Goal: Task Accomplishment & Management: Use online tool/utility

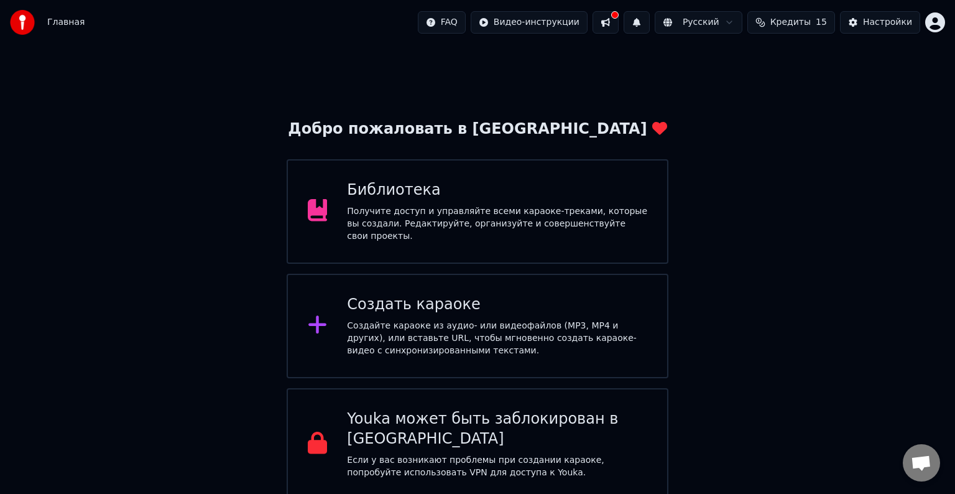
click at [500, 195] on div "Библиотека" at bounding box center [497, 190] width 300 height 20
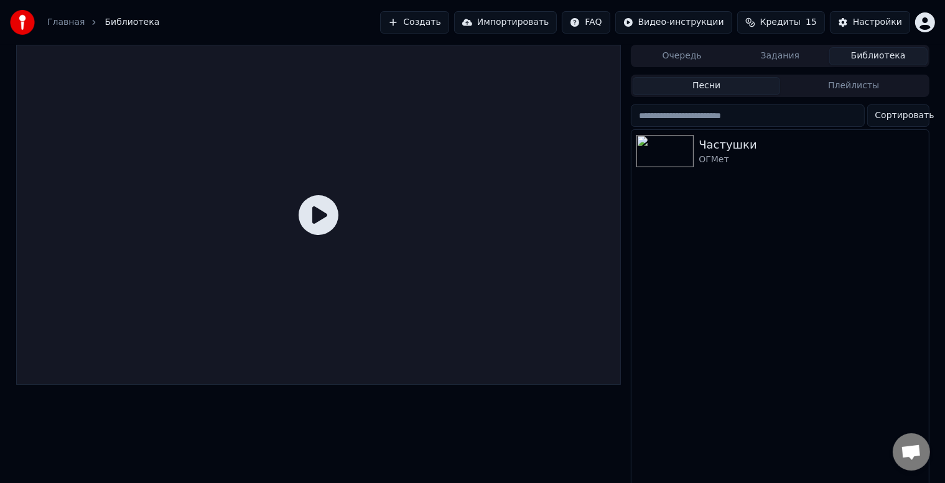
click at [73, 25] on link "Главная" at bounding box center [65, 22] width 37 height 12
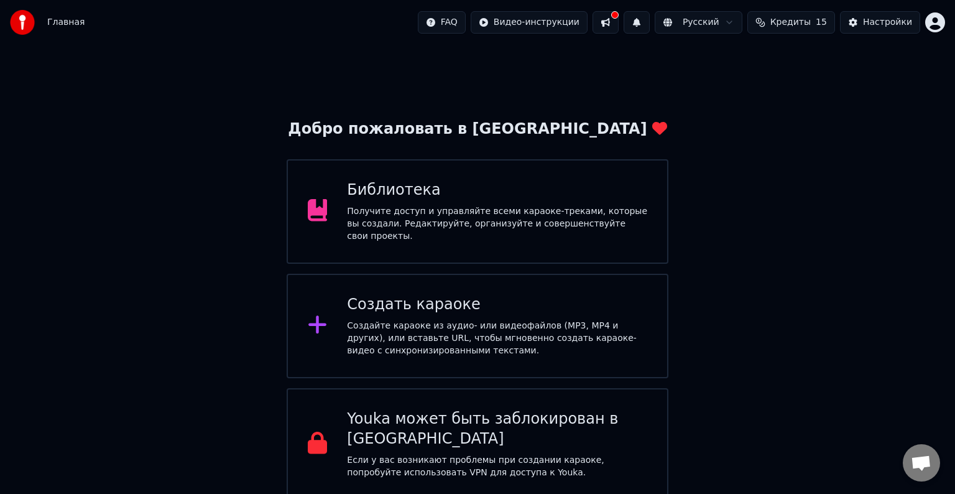
click at [460, 340] on div "Создайте караоке из аудио- или видеофайлов (MP3, MP4 и других), или вставьте UR…" at bounding box center [497, 338] width 300 height 37
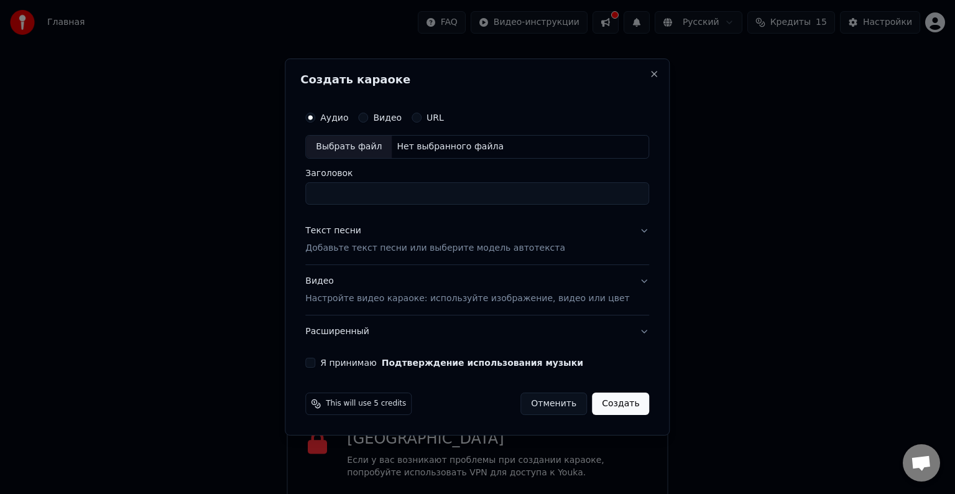
click at [389, 120] on label "Видео" at bounding box center [387, 117] width 29 height 9
click at [368, 120] on button "Видео" at bounding box center [363, 118] width 10 height 10
click at [378, 139] on div "Выбрать файл" at bounding box center [349, 147] width 86 height 22
click at [337, 297] on p "Настройте видео караоке: используйте изображение, видео или цвет" at bounding box center [467, 298] width 324 height 12
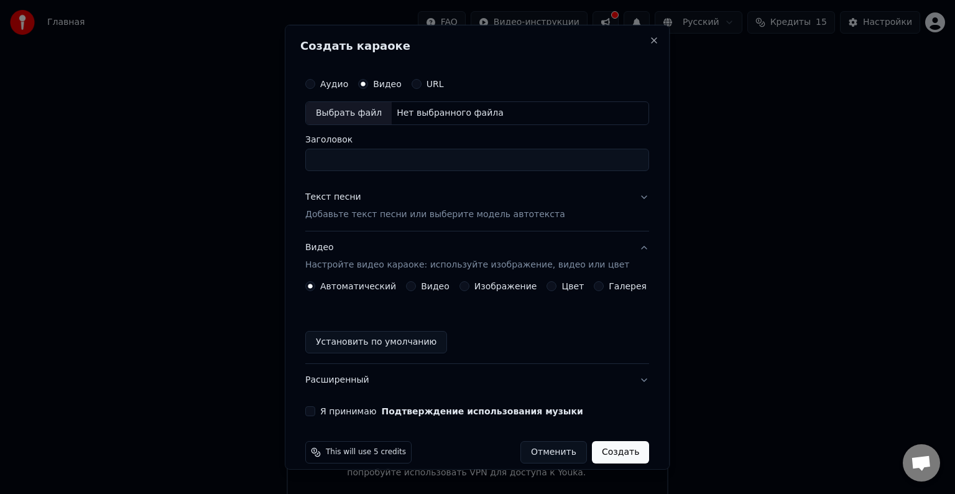
click at [463, 287] on button "Изображение" at bounding box center [465, 286] width 10 height 10
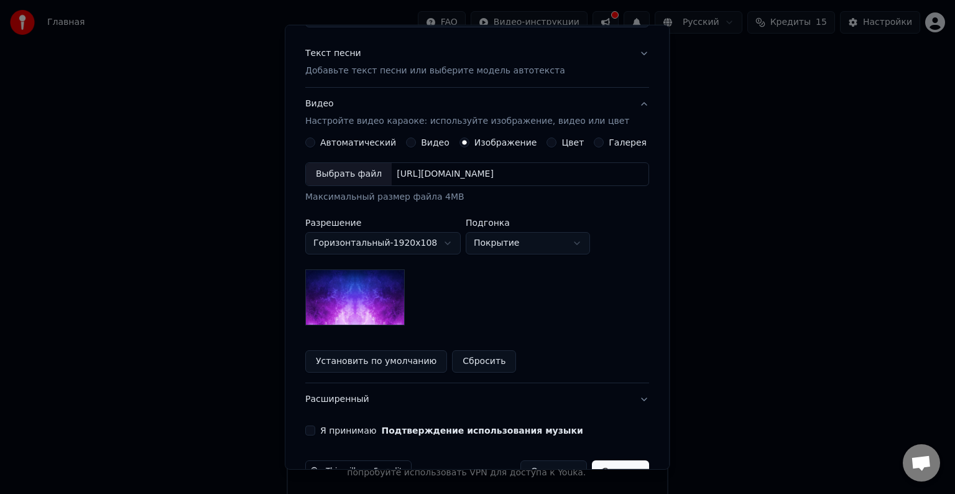
scroll to position [177, 0]
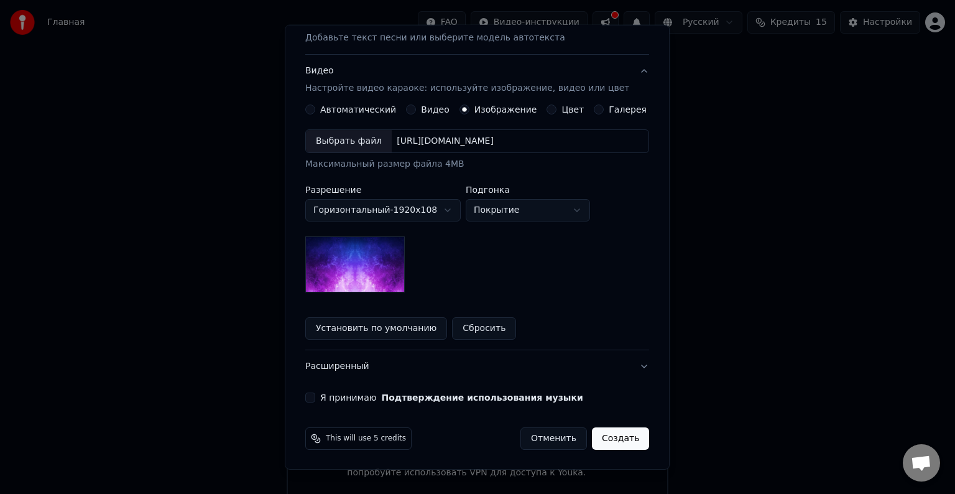
click at [500, 216] on body "Главная FAQ Видео-инструкции Русский Кредиты 15 Настройки Добро пожаловать в Yo…" at bounding box center [477, 250] width 955 height 500
click at [504, 210] on body "Главная FAQ Видео-инструкции Русский Кредиты 15 Настройки Добро пожаловать в Yo…" at bounding box center [477, 250] width 955 height 500
select select "*****"
click at [476, 323] on button "Сбросить" at bounding box center [485, 328] width 64 height 22
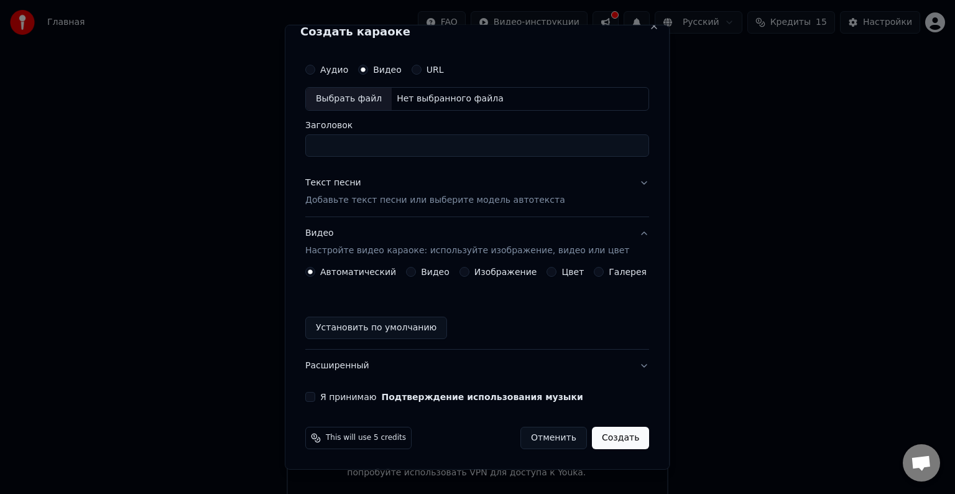
scroll to position [14, 0]
click at [488, 274] on label "Изображение" at bounding box center [506, 272] width 63 height 9
click at [470, 274] on button "Изображение" at bounding box center [465, 272] width 10 height 10
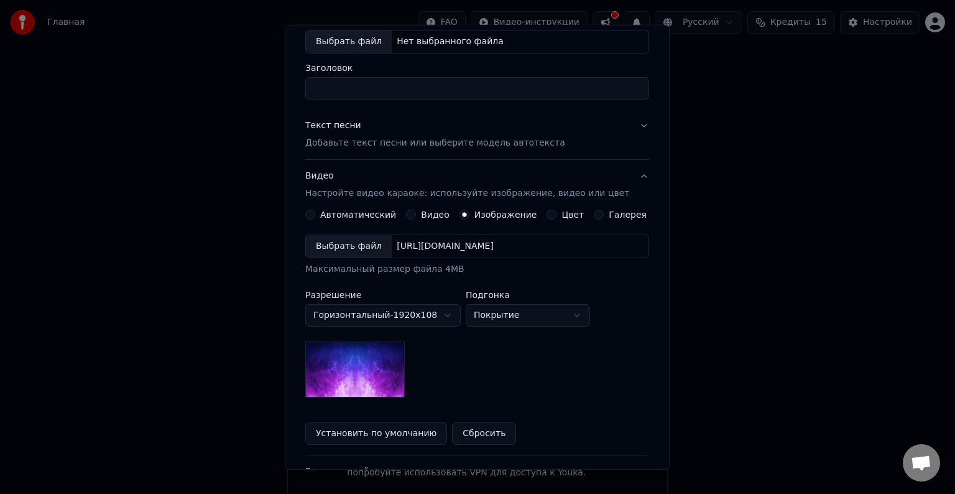
scroll to position [0, 0]
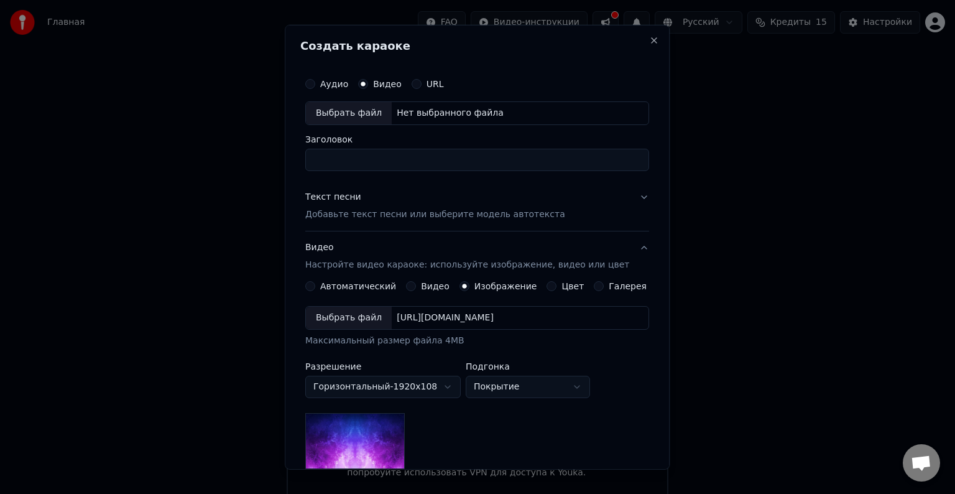
click at [358, 159] on input "Заголовок" at bounding box center [477, 160] width 344 height 22
type input "**********"
click at [358, 114] on div "Выбрать файл" at bounding box center [349, 113] width 86 height 22
click at [332, 86] on label "Аудио" at bounding box center [334, 84] width 28 height 9
click at [315, 86] on button "Аудио" at bounding box center [310, 84] width 10 height 10
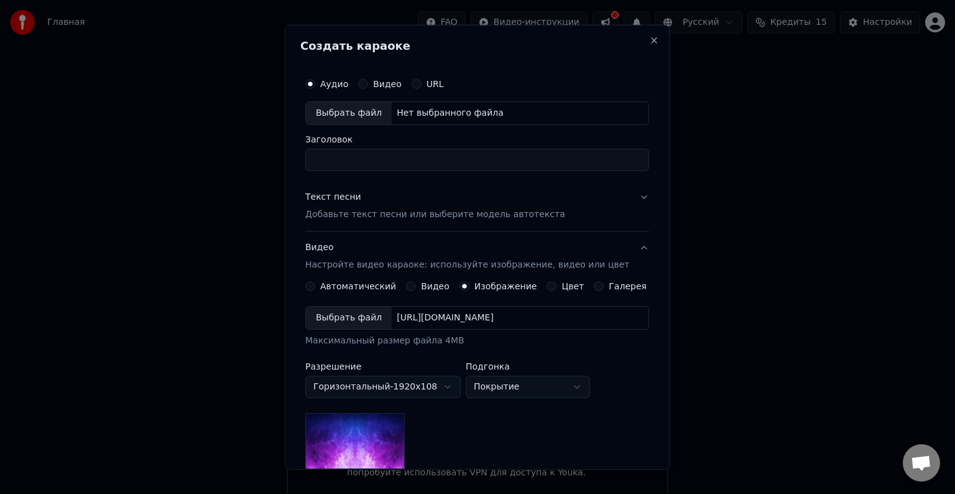
click at [339, 106] on div "Выбрать файл" at bounding box center [349, 113] width 86 height 22
drag, startPoint x: 518, startPoint y: 160, endPoint x: 271, endPoint y: 154, distance: 247.0
click at [271, 154] on body "Главная FAQ Видео-инструкции Русский Кредиты 15 Настройки Добро пожаловать в Yo…" at bounding box center [477, 250] width 955 height 500
click at [439, 215] on p "Добавьте текст песни или выберите модель автотекста" at bounding box center [435, 214] width 260 height 12
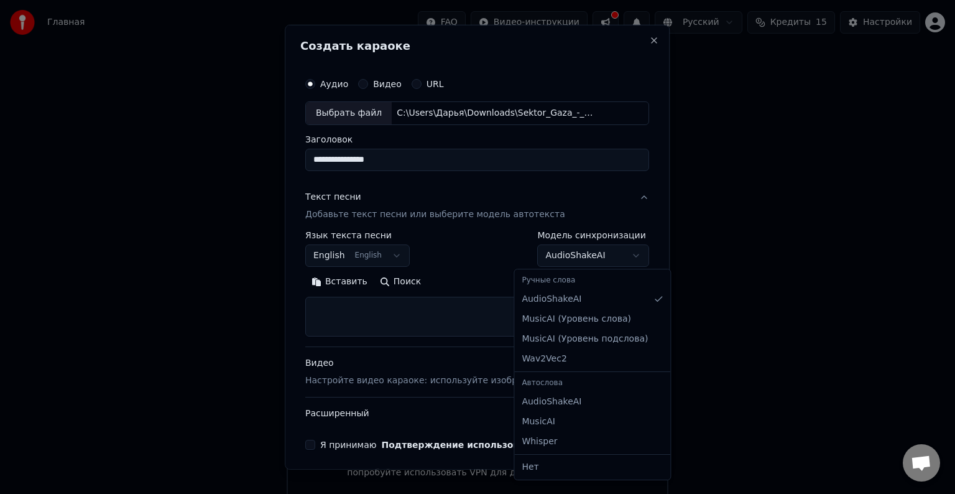
click at [560, 259] on body "Главная FAQ Видео-инструкции Русский Кредиты 15 Настройки Добро пожаловать в Yo…" at bounding box center [477, 250] width 955 height 500
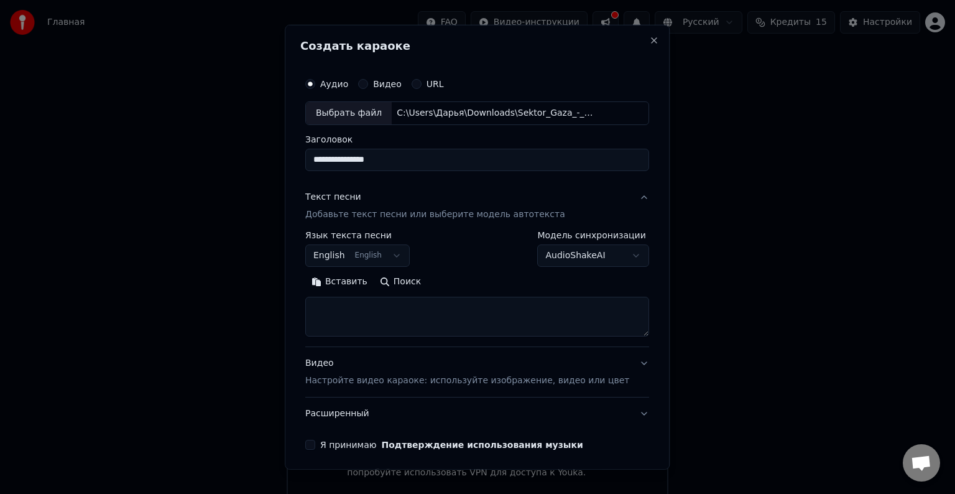
click at [560, 259] on body "Главная FAQ Видео-инструкции Русский Кредиты 15 Настройки Добро пожаловать в Yo…" at bounding box center [477, 250] width 955 height 500
click at [373, 105] on div "Выбрать файл" at bounding box center [349, 113] width 86 height 22
drag, startPoint x: 483, startPoint y: 156, endPoint x: 272, endPoint y: 144, distance: 210.5
click at [272, 144] on body "Главная FAQ Видео-инструкции Русский Кредиты 15 Настройки Добро пожаловать в Yo…" at bounding box center [477, 250] width 955 height 500
type input "**********"
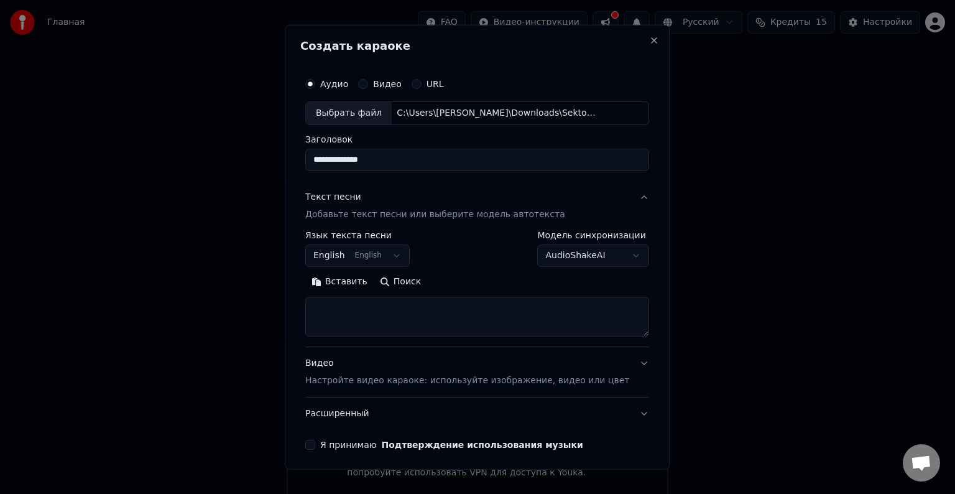
click at [440, 251] on div "**********" at bounding box center [477, 249] width 344 height 36
click at [460, 272] on div "Вставить Поиск" at bounding box center [477, 282] width 344 height 20
click at [384, 248] on body "Главная FAQ Видео-инструкции Русский Кредиты 15 Настройки Добро пожаловать в Yo…" at bounding box center [477, 250] width 955 height 500
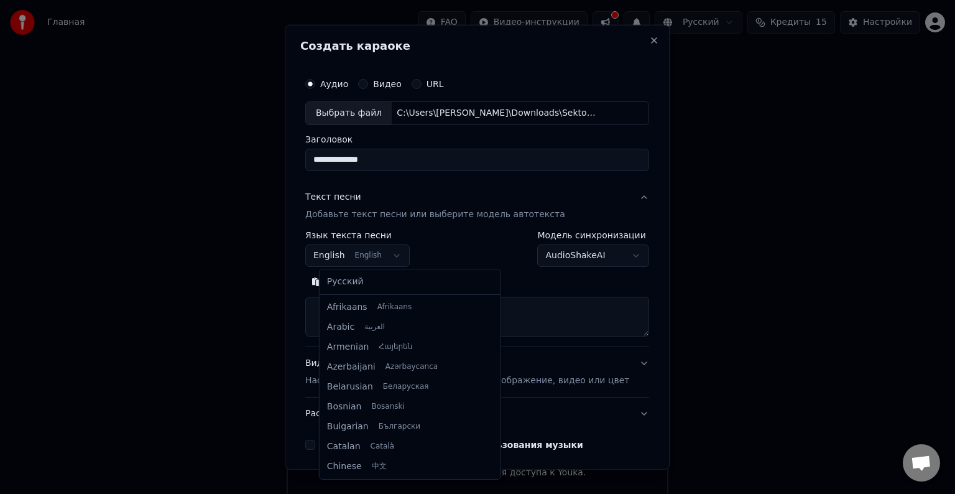
scroll to position [100, 0]
click at [384, 248] on body "Главная FAQ Видео-инструкции Русский Кредиты 15 Настройки Добро пожаловать в Yo…" at bounding box center [477, 250] width 955 height 500
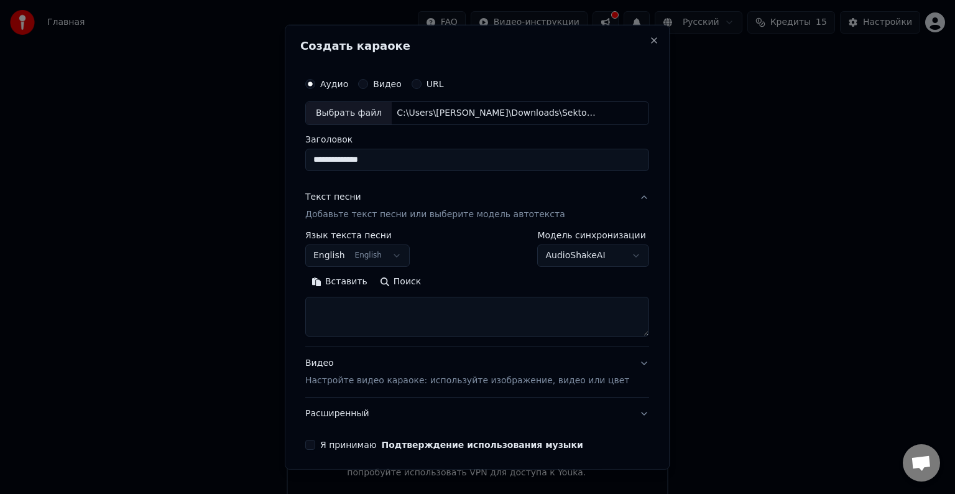
click at [393, 214] on p "Добавьте текст песни или выберите модель автотекста" at bounding box center [435, 214] width 260 height 12
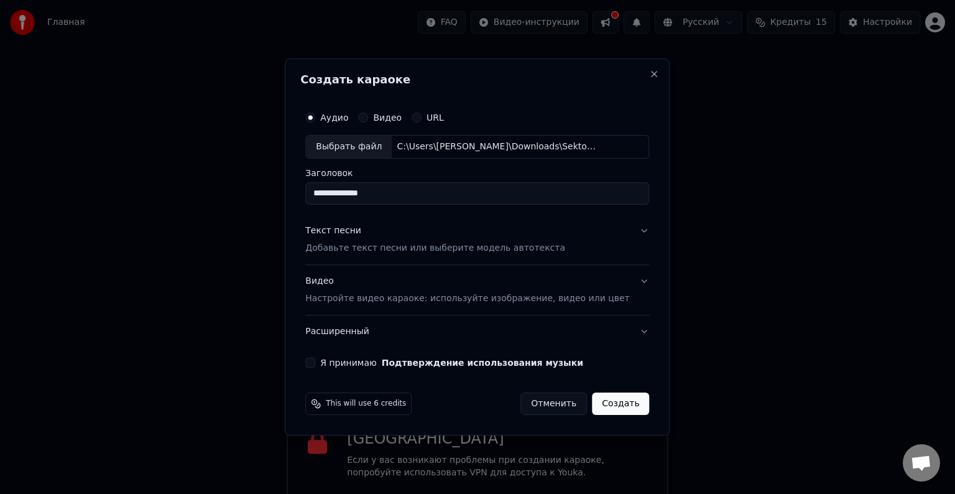
click at [373, 250] on p "Добавьте текст песни или выберите модель автотекста" at bounding box center [435, 248] width 260 height 12
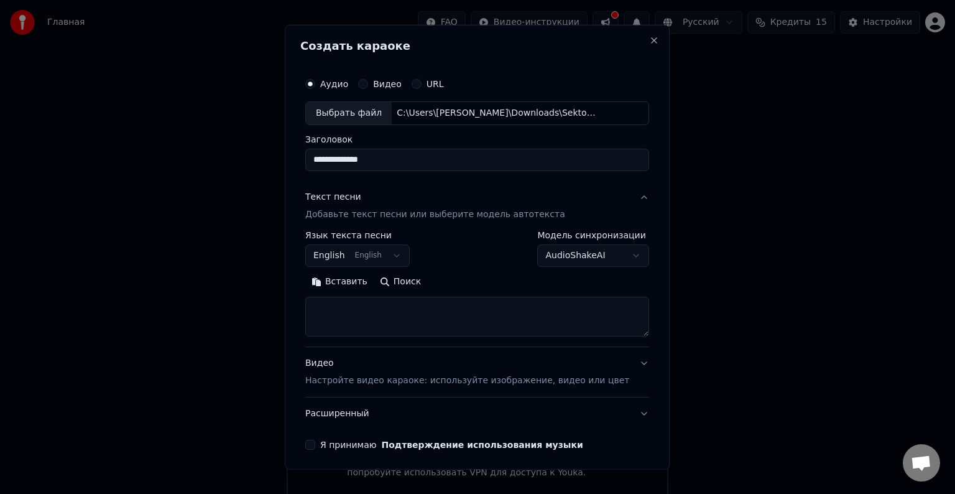
click at [381, 309] on textarea at bounding box center [477, 317] width 344 height 40
click at [362, 316] on textarea at bounding box center [477, 317] width 344 height 40
paste textarea "**********"
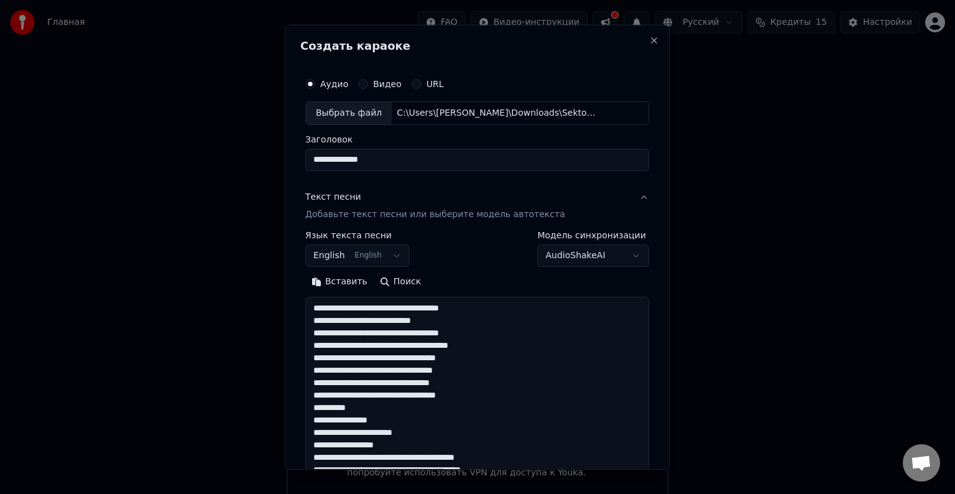
scroll to position [425, 0]
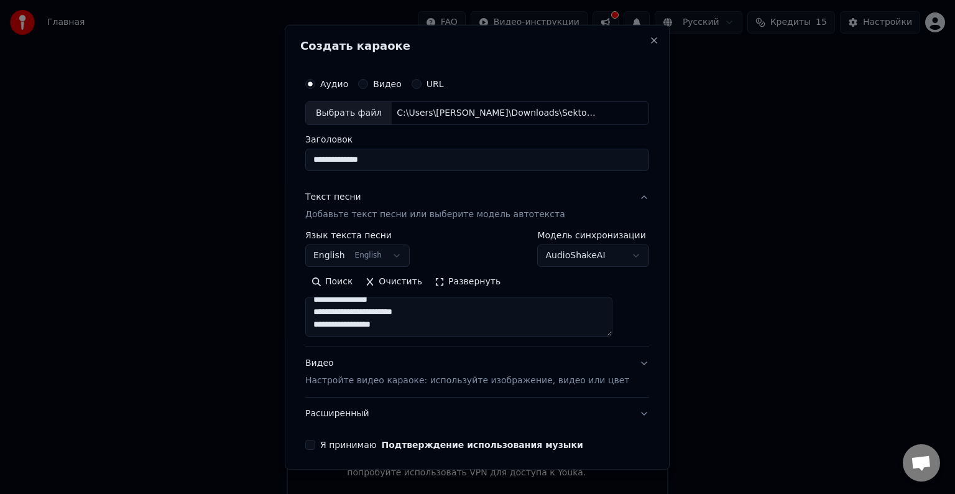
type textarea "**********"
click at [575, 264] on body "Главная FAQ Видео-инструкции Русский Кредиты 15 Настройки Добро пожаловать в Yo…" at bounding box center [477, 250] width 955 height 500
click at [587, 256] on body "Главная FAQ Видео-инструкции Русский Кредиты 15 Настройки Добро пожаловать в Yo…" at bounding box center [477, 250] width 955 height 500
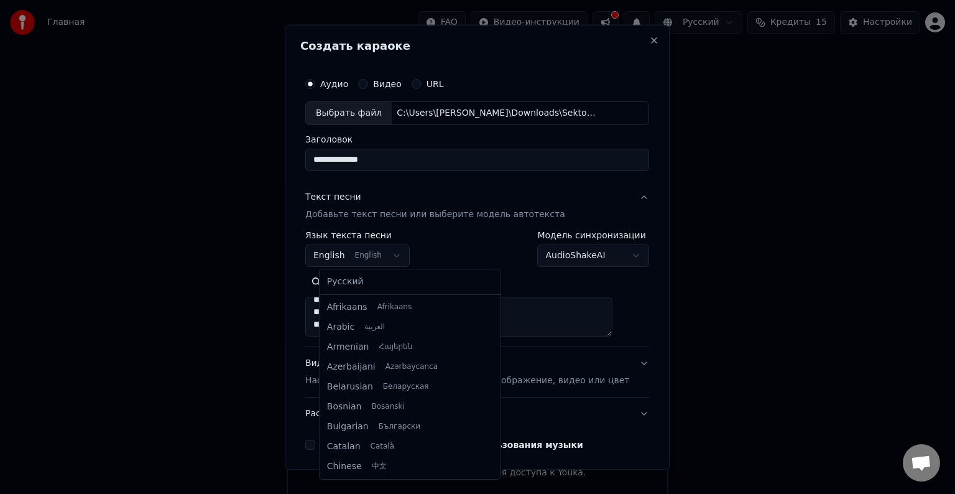
click at [402, 259] on body "Главная FAQ Видео-инструкции Русский Кредиты 15 Настройки Добро пожаловать в Yo…" at bounding box center [477, 250] width 955 height 500
select select "**"
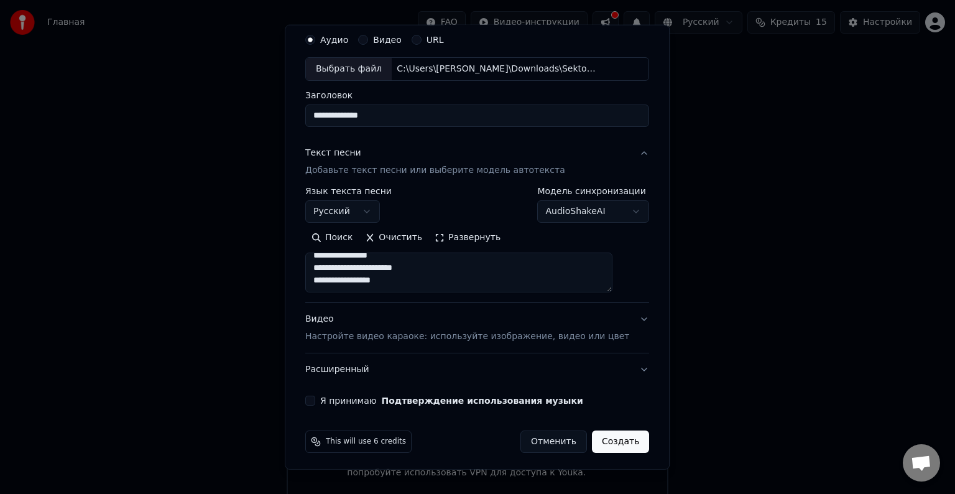
scroll to position [47, 0]
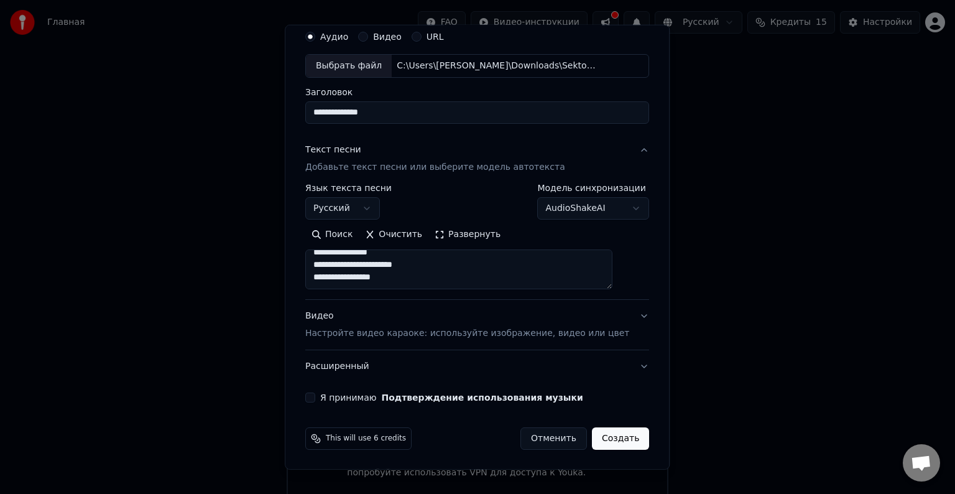
click at [361, 287] on textarea at bounding box center [458, 269] width 307 height 40
type textarea "**********"
click at [458, 332] on p "Настройте видео караоке: используйте изображение, видео или цвет" at bounding box center [467, 333] width 324 height 12
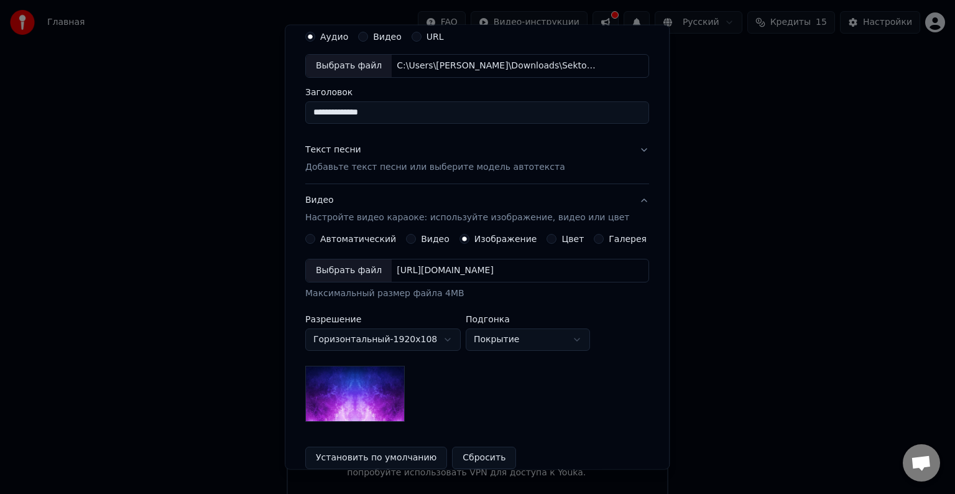
click at [421, 270] on div "[URL][DOMAIN_NAME]" at bounding box center [445, 270] width 107 height 12
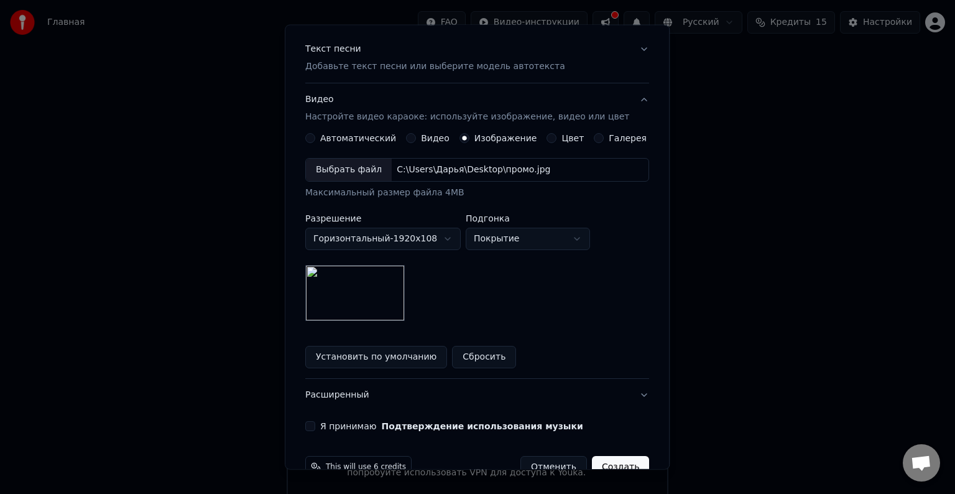
scroll to position [177, 0]
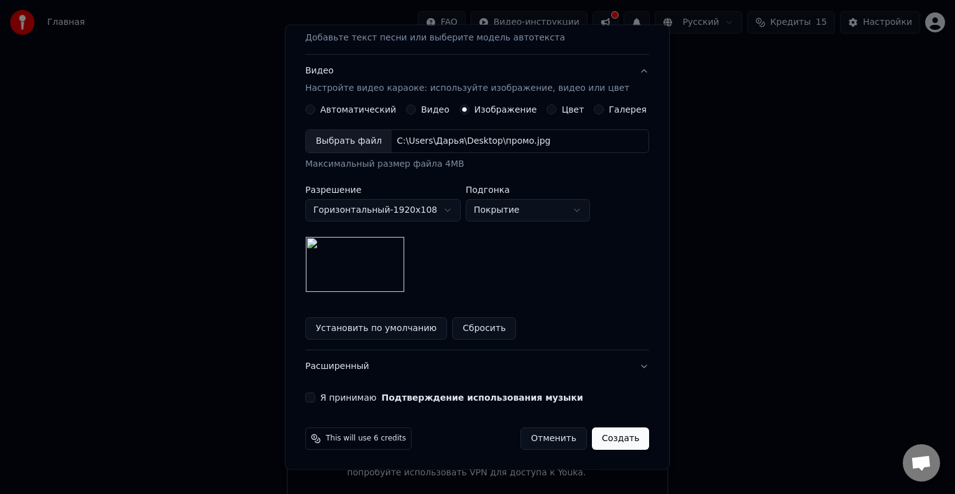
click at [315, 401] on button "Я принимаю Подтверждение использования музыки" at bounding box center [310, 398] width 10 height 10
click at [351, 369] on button "Расширенный" at bounding box center [477, 366] width 344 height 32
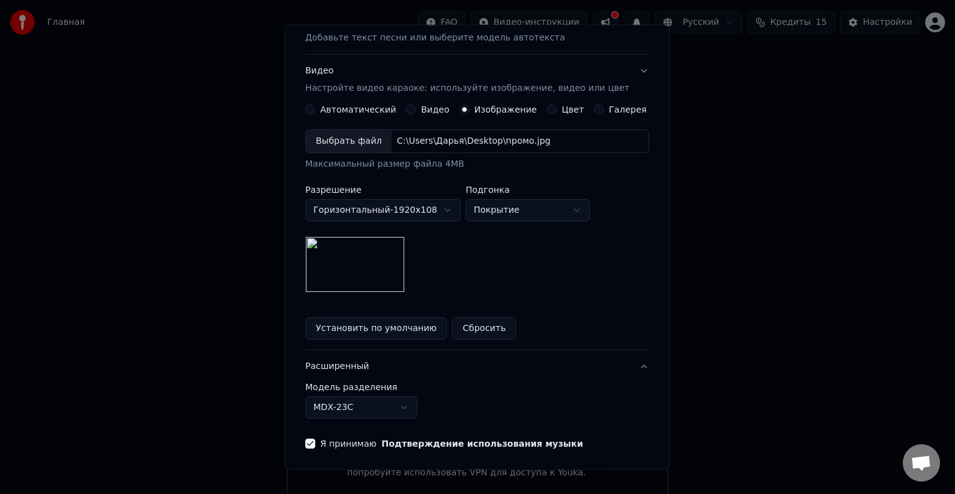
scroll to position [0, 0]
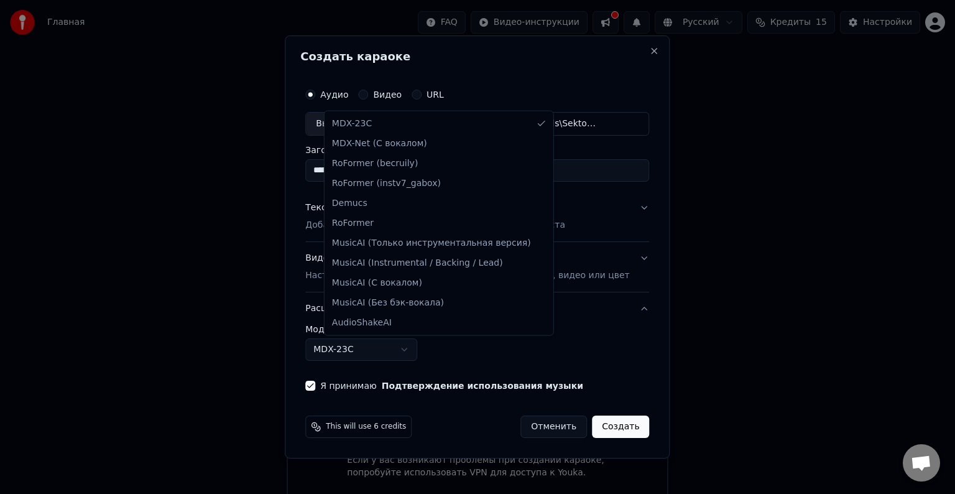
click at [400, 354] on body "Главная FAQ Видео-инструкции Русский Кредиты 15 Настройки Добро пожаловать в Yo…" at bounding box center [477, 250] width 955 height 500
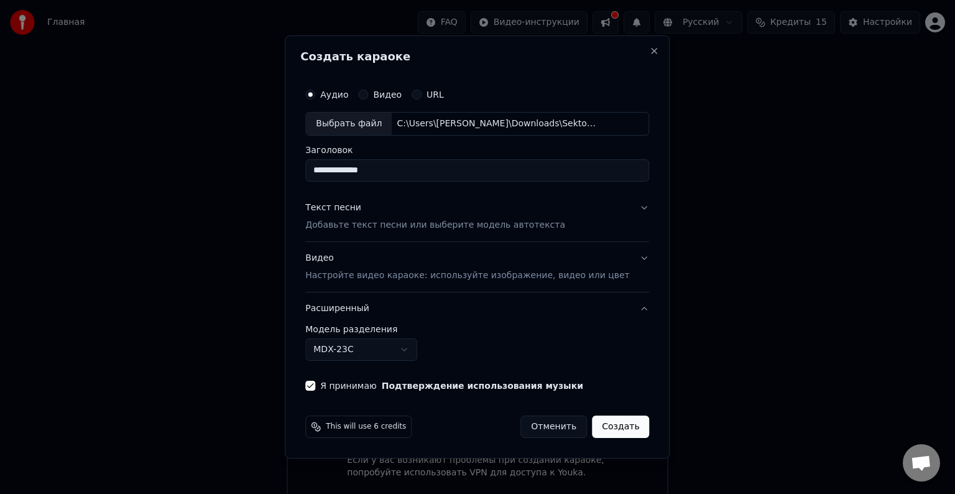
click at [400, 354] on body "Главная FAQ Видео-инструкции Русский Кредиты 15 Настройки Добро пожаловать в Yo…" at bounding box center [477, 250] width 955 height 500
click at [403, 226] on p "Добавьте текст песни или выберите модель автотекста" at bounding box center [435, 225] width 260 height 12
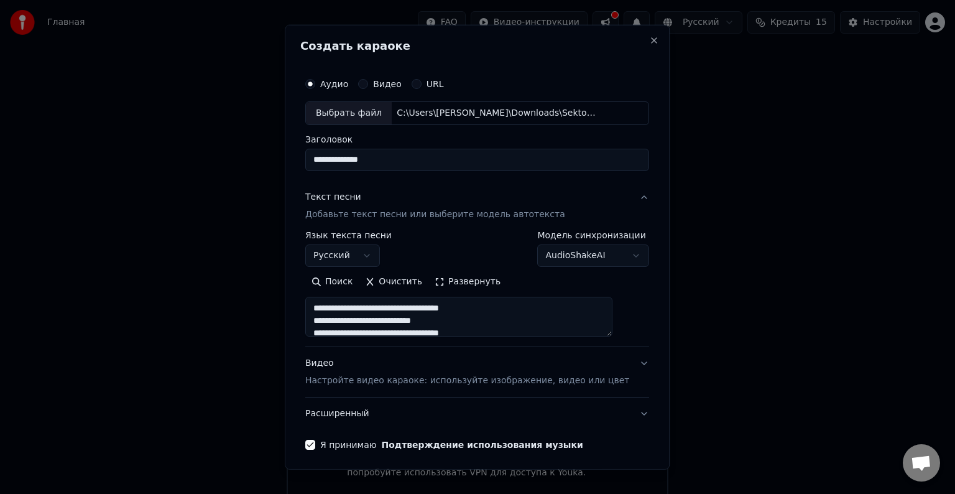
click at [386, 215] on p "Добавьте текст песни или выберите модель автотекста" at bounding box center [435, 214] width 260 height 12
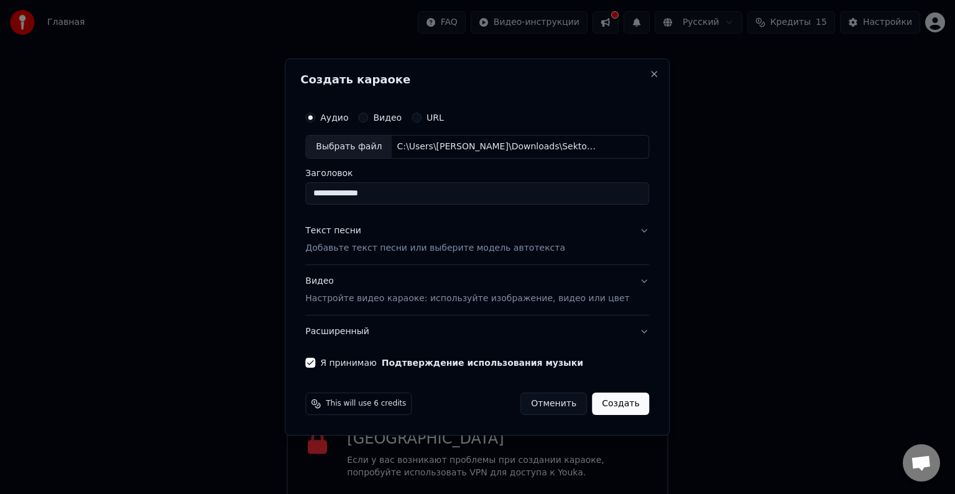
drag, startPoint x: 363, startPoint y: 197, endPoint x: 399, endPoint y: 201, distance: 35.7
click at [363, 197] on input "**********" at bounding box center [477, 193] width 344 height 22
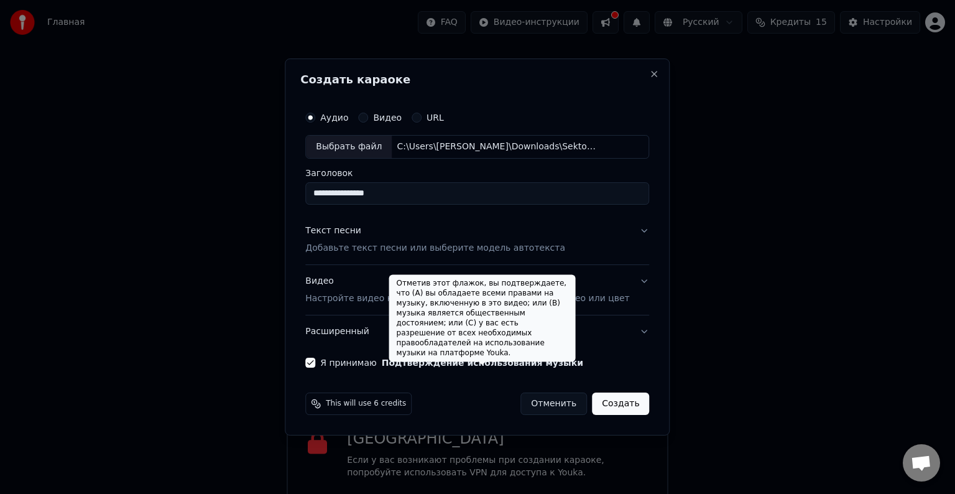
type input "**********"
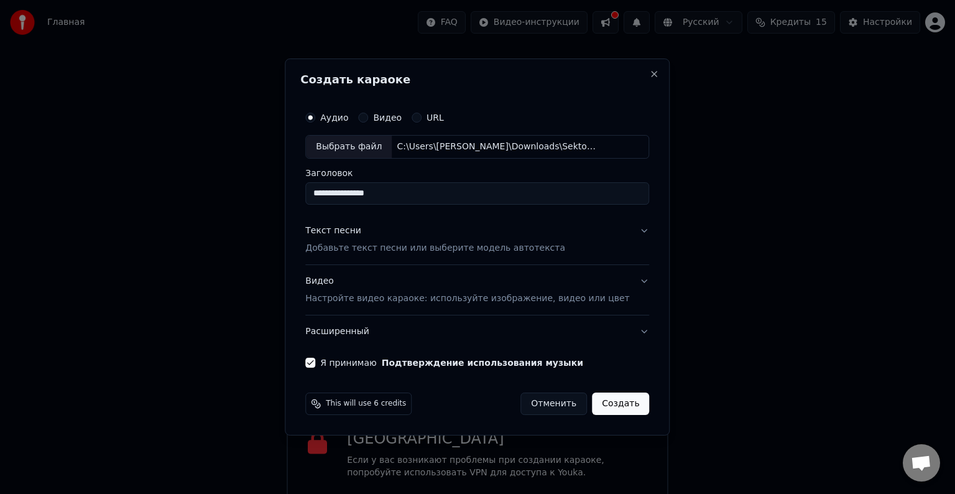
click at [468, 252] on p "Добавьте текст песни или выберите модель автотекста" at bounding box center [435, 248] width 260 height 12
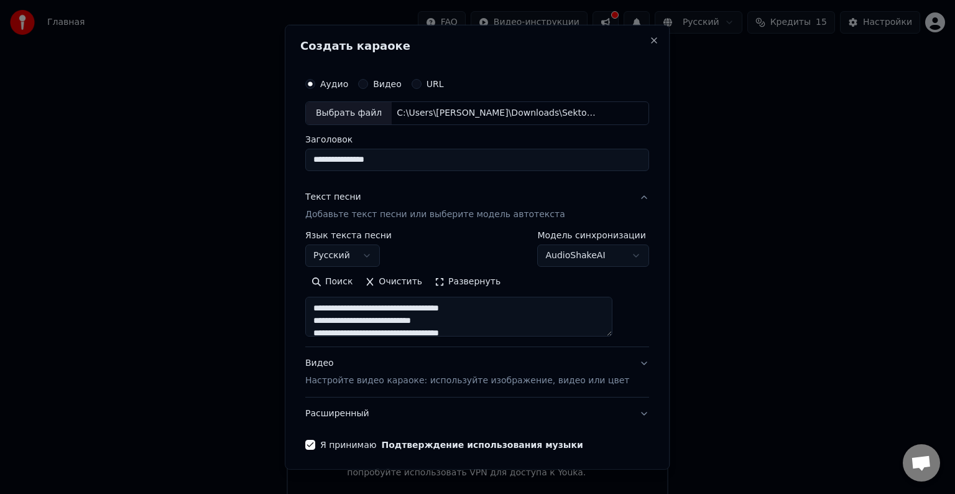
click at [572, 263] on body "Главная FAQ Видео-инструкции Русский Кредиты 15 Настройки Добро пожаловать в Yo…" at bounding box center [477, 250] width 955 height 500
click at [572, 259] on body "Главная FAQ Видео-инструкции Русский Кредиты 15 Настройки Добро пожаловать в Yo…" at bounding box center [477, 250] width 955 height 500
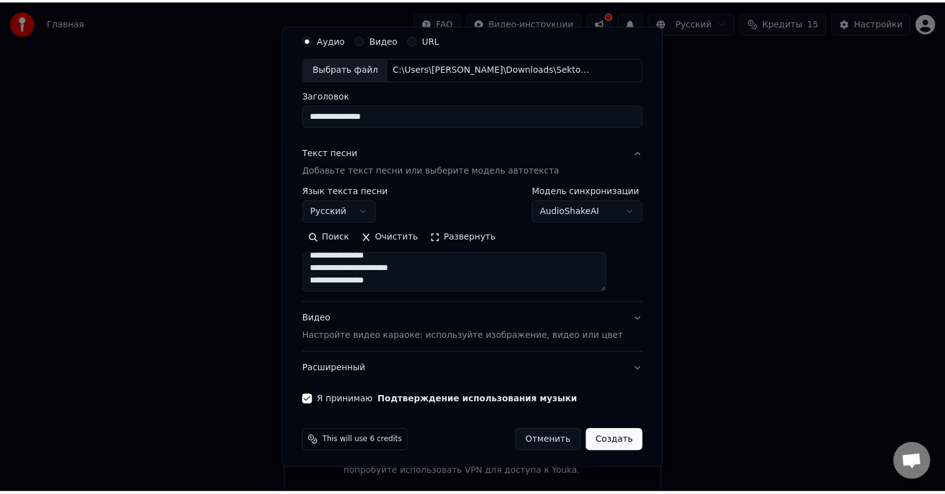
scroll to position [47, 0]
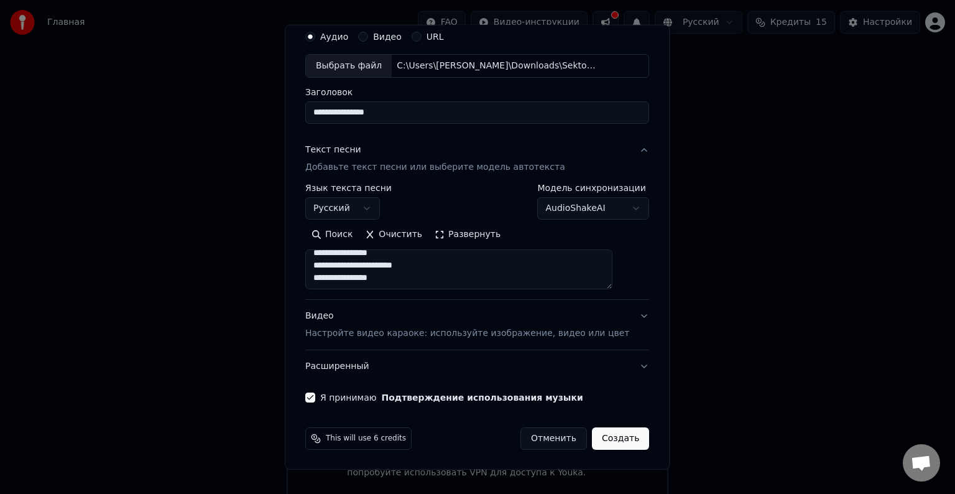
click at [602, 440] on button "Создать" at bounding box center [620, 438] width 57 height 22
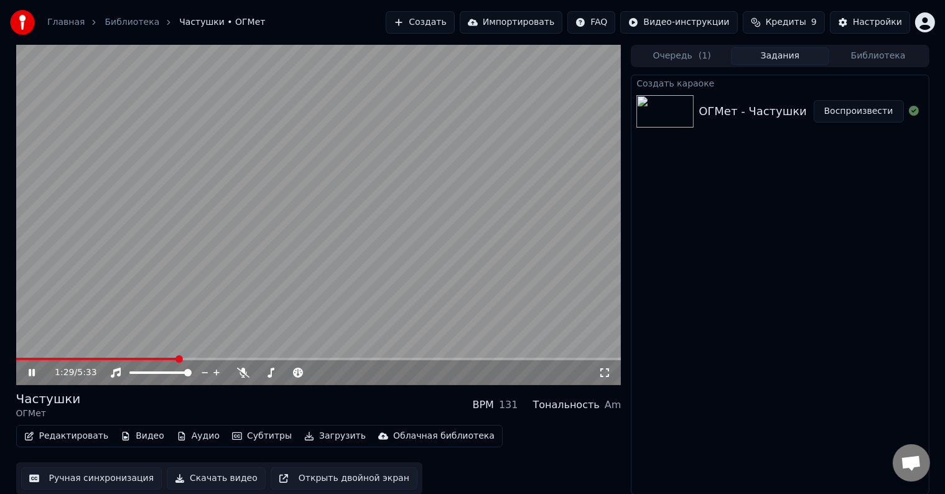
scroll to position [1, 0]
click at [113, 473] on button "Ручная синхронизация" at bounding box center [91, 478] width 141 height 22
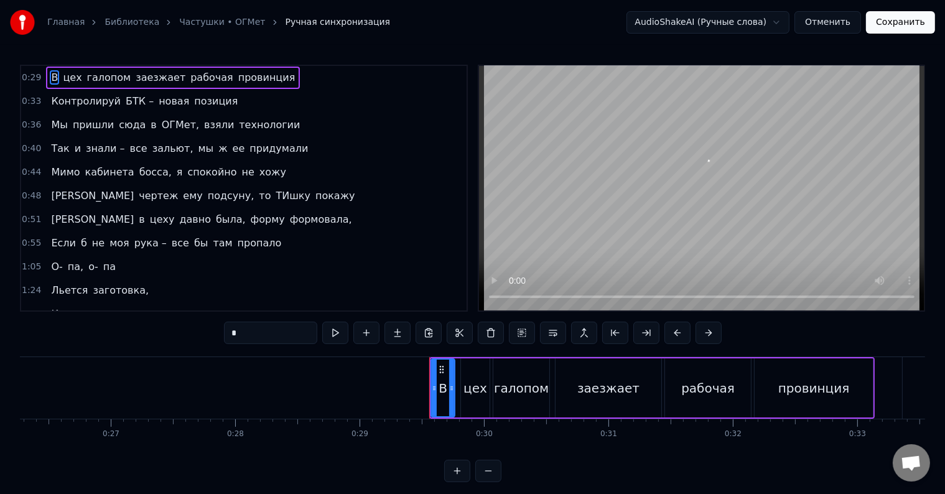
scroll to position [0, 3615]
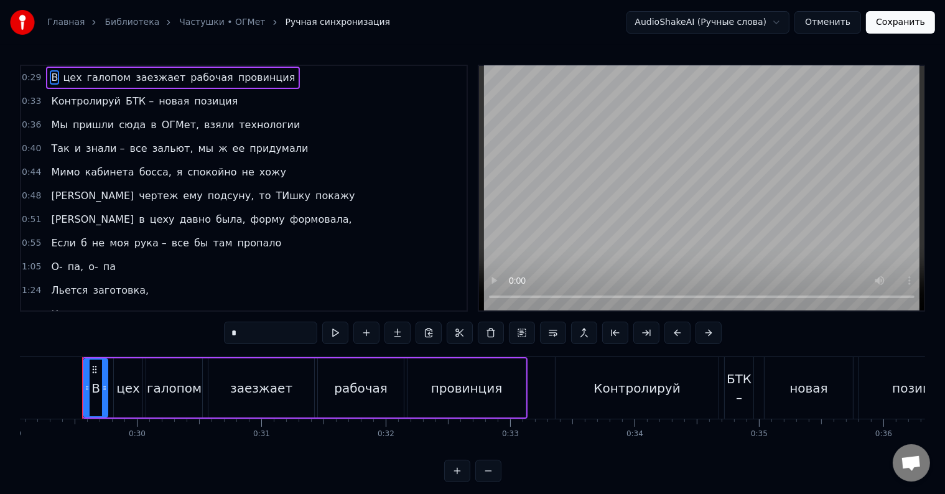
click at [500, 295] on video at bounding box center [701, 188] width 445 height 244
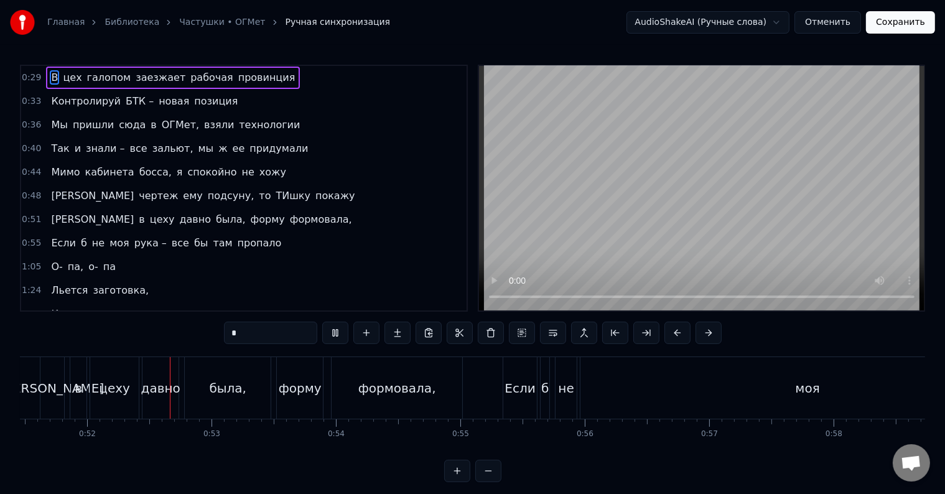
scroll to position [0, 6405]
click at [803, 395] on div "моя" at bounding box center [805, 388] width 24 height 19
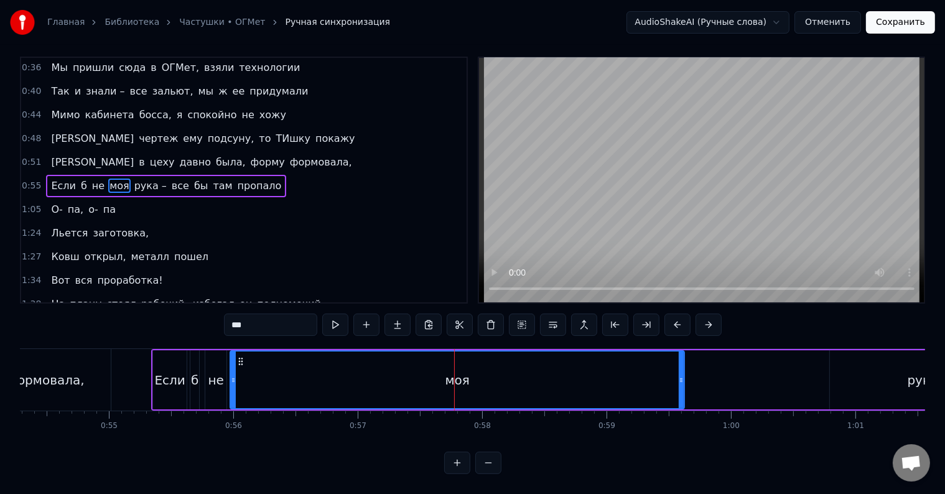
scroll to position [0, 6801]
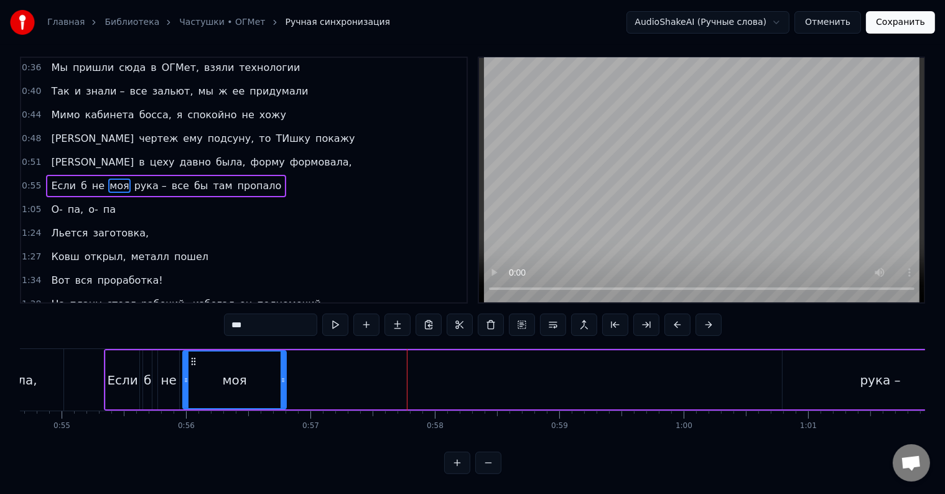
drag, startPoint x: 632, startPoint y: 372, endPoint x: 281, endPoint y: 353, distance: 351.3
click at [281, 353] on div at bounding box center [283, 379] width 5 height 57
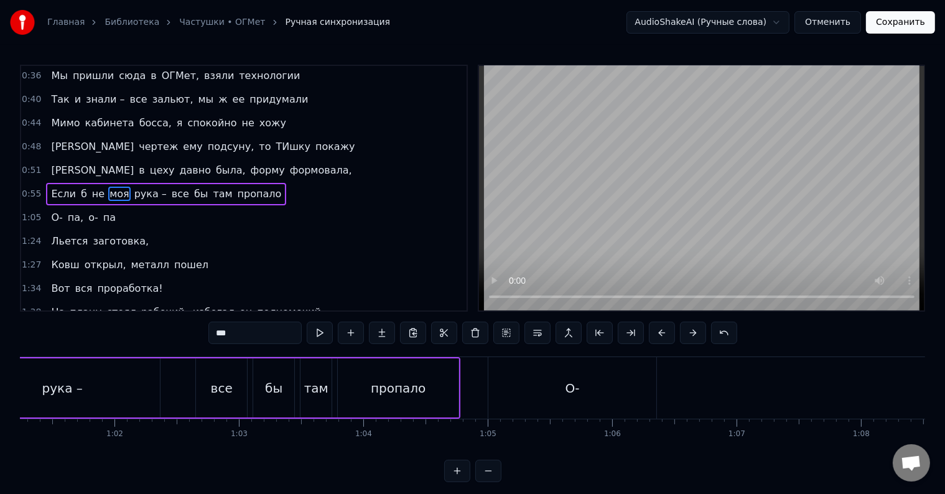
scroll to position [0, 7665]
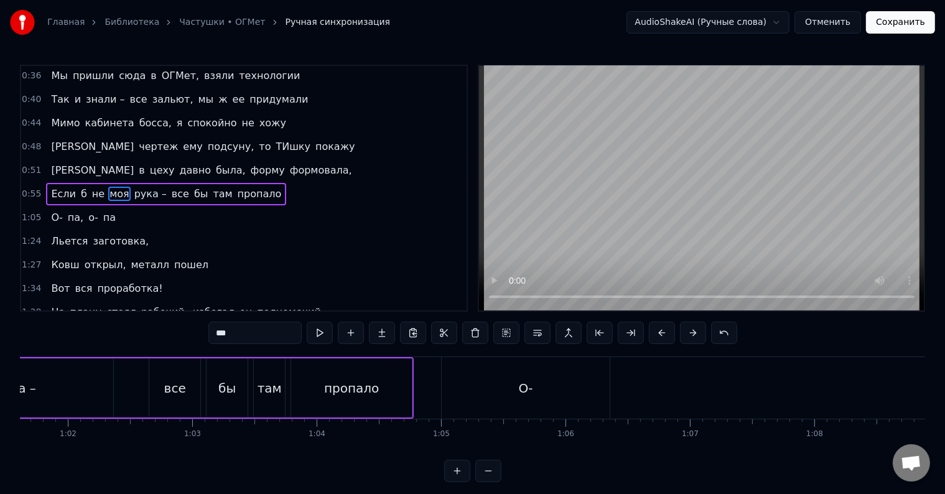
click at [531, 397] on div "О-" at bounding box center [526, 388] width 168 height 62
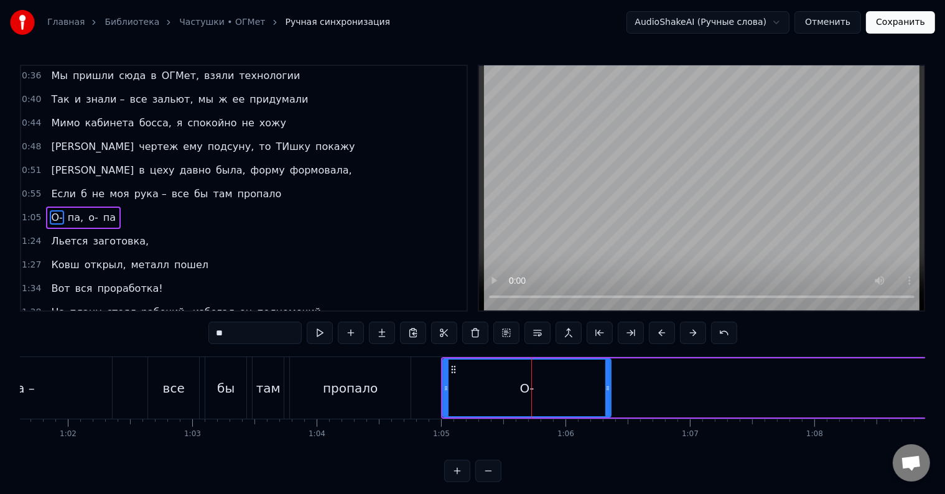
scroll to position [72, 0]
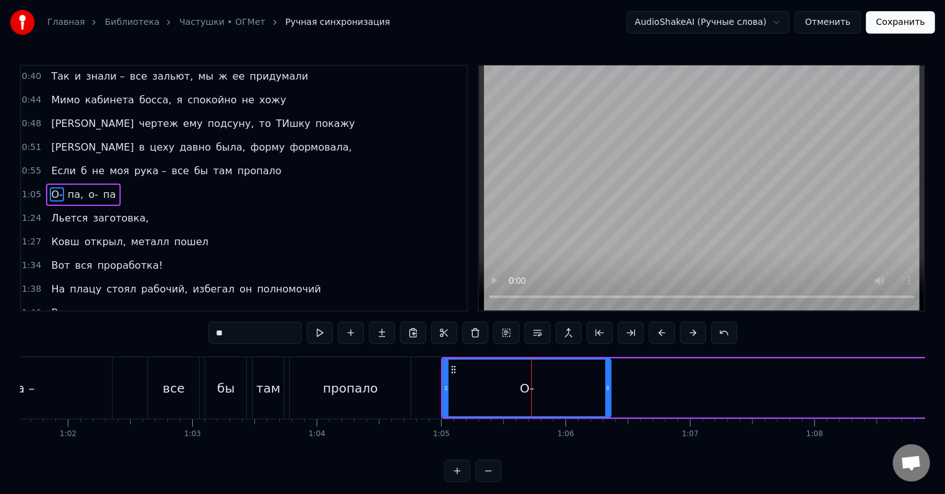
click at [381, 389] on div "пропало" at bounding box center [350, 388] width 121 height 62
type input "*******"
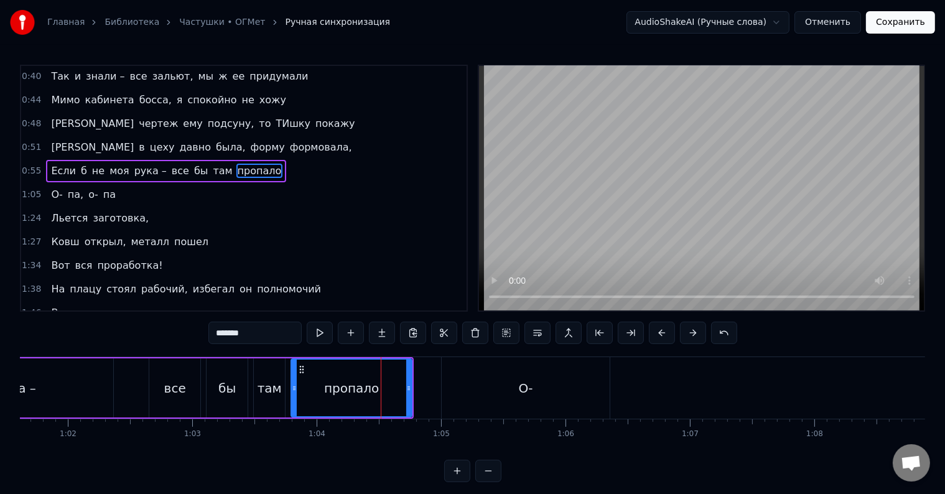
scroll to position [49, 0]
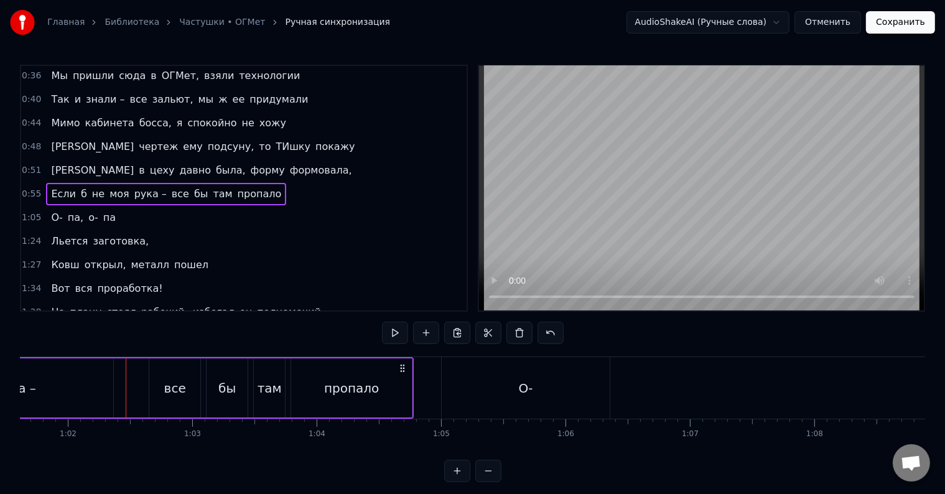
click at [100, 384] on div "рука –" at bounding box center [15, 387] width 195 height 59
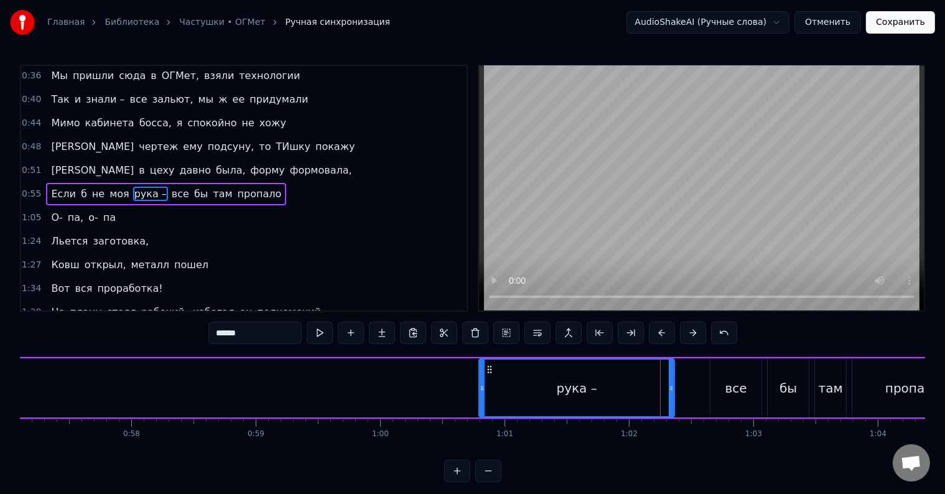
scroll to position [0, 6964]
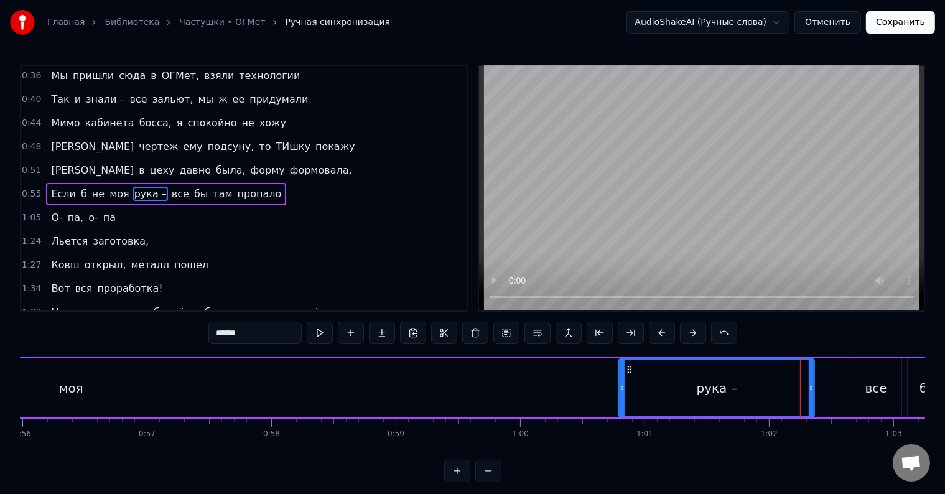
drag, startPoint x: 695, startPoint y: 391, endPoint x: 652, endPoint y: 388, distance: 43.7
click at [659, 389] on div "рука –" at bounding box center [717, 388] width 194 height 57
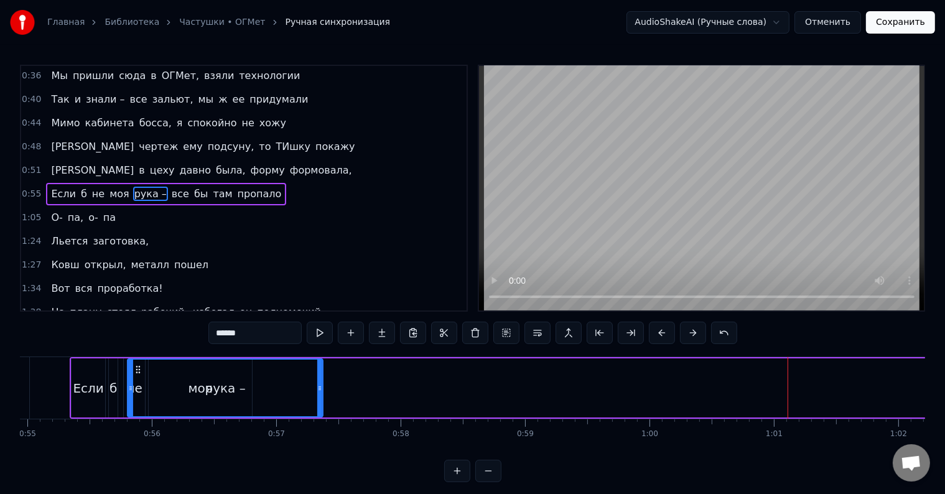
scroll to position [0, 6818]
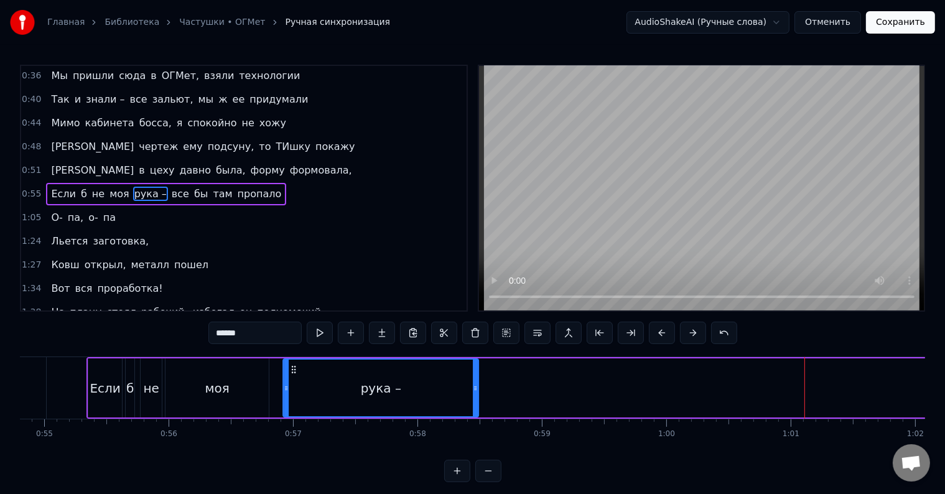
drag, startPoint x: 628, startPoint y: 369, endPoint x: 292, endPoint y: 384, distance: 336.2
click at [292, 384] on div "рука –" at bounding box center [381, 388] width 194 height 57
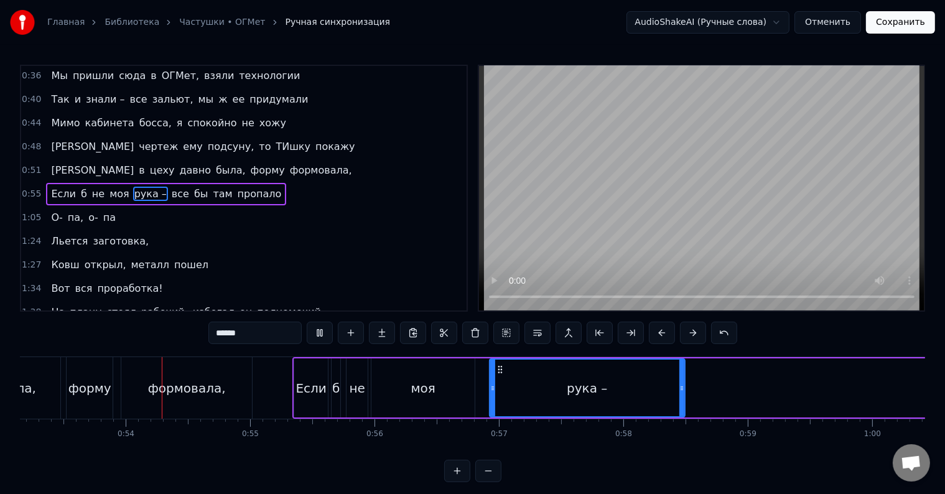
scroll to position [0, 6620]
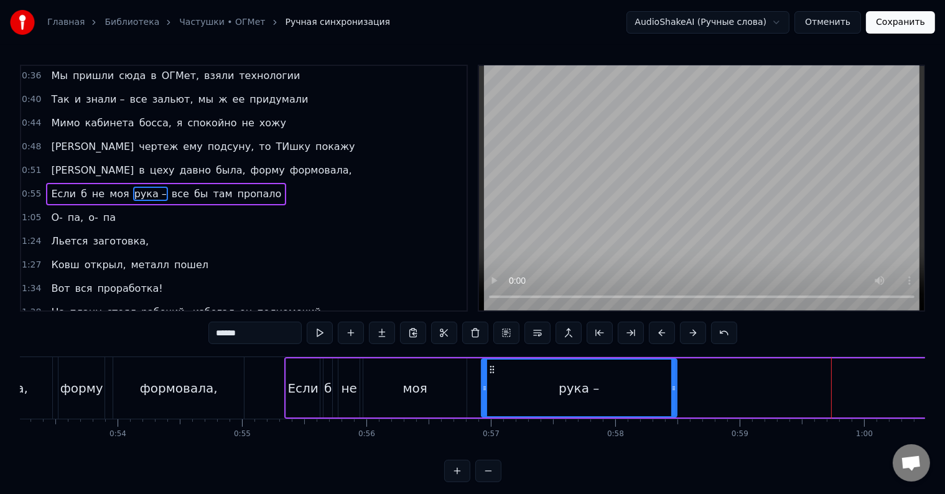
click at [425, 386] on div "моя" at bounding box center [415, 388] width 24 height 19
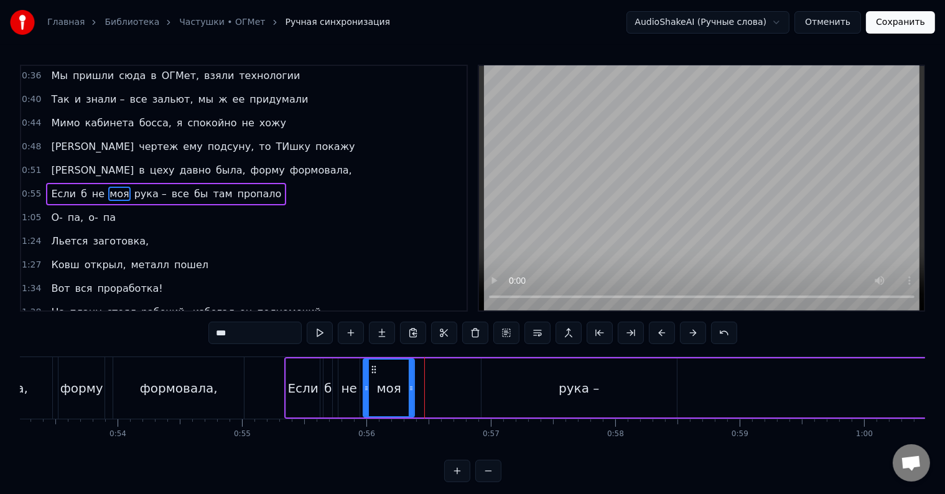
drag, startPoint x: 464, startPoint y: 391, endPoint x: 438, endPoint y: 386, distance: 26.5
click at [414, 386] on icon at bounding box center [411, 388] width 5 height 10
click at [599, 396] on div "рука –" at bounding box center [578, 387] width 195 height 59
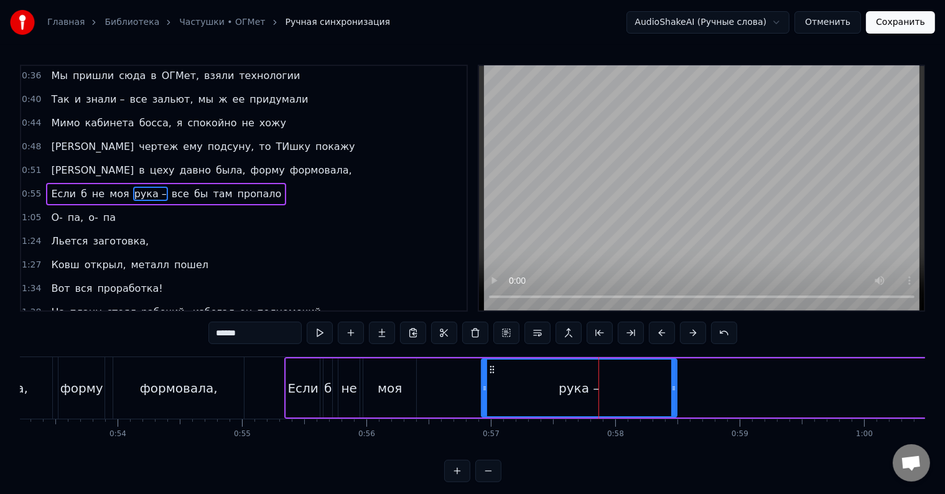
click at [203, 386] on div "формовала," at bounding box center [179, 388] width 78 height 19
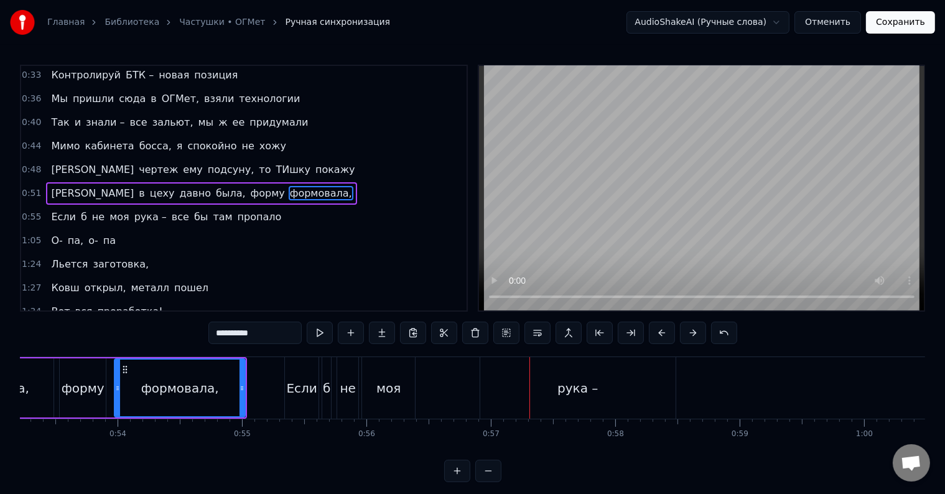
drag, startPoint x: 378, startPoint y: 395, endPoint x: 401, endPoint y: 393, distance: 23.1
click at [399, 393] on div "моя" at bounding box center [388, 388] width 24 height 19
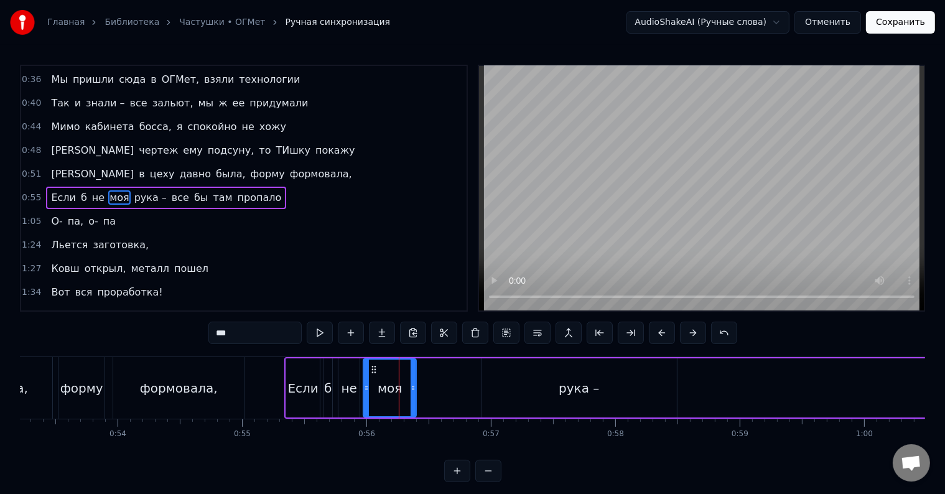
scroll to position [49, 0]
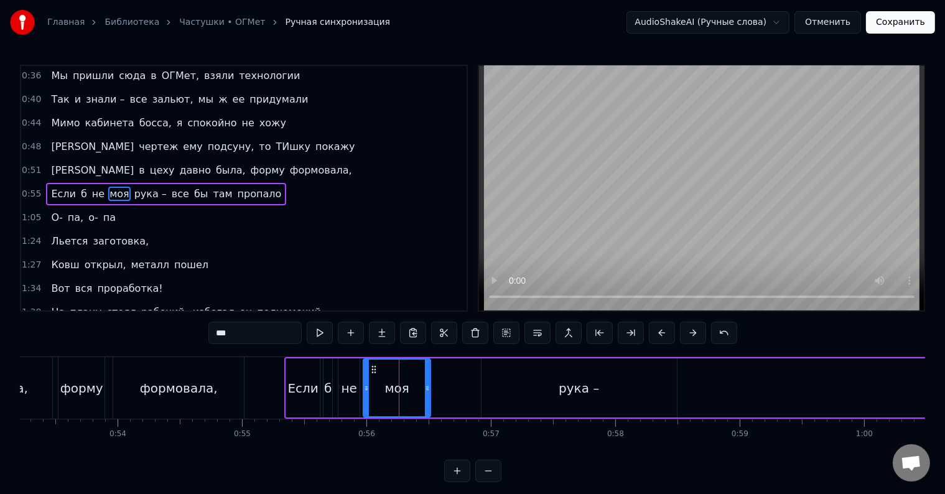
drag, startPoint x: 413, startPoint y: 389, endPoint x: 458, endPoint y: 384, distance: 45.7
click at [430, 389] on icon at bounding box center [427, 388] width 5 height 10
click at [580, 401] on div "рука –" at bounding box center [578, 387] width 195 height 59
type input "******"
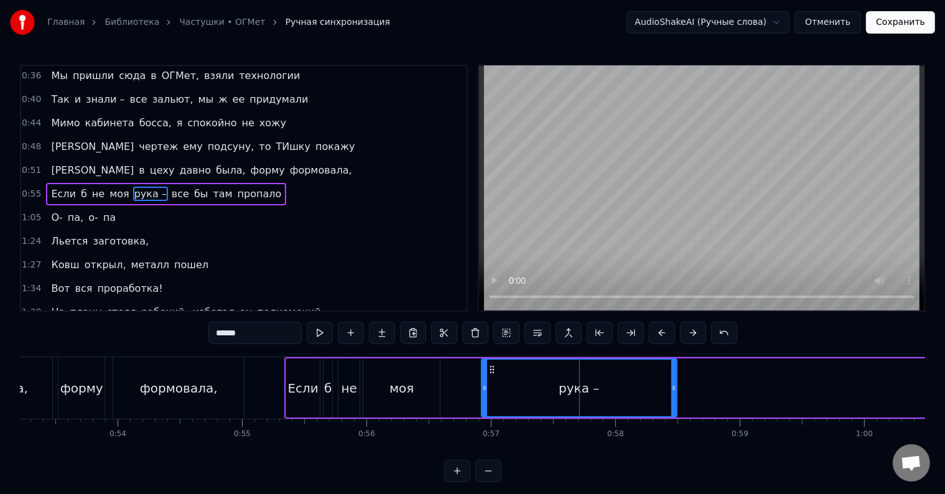
click at [453, 384] on div "Если б не моя рука – все бы там пропало" at bounding box center [871, 388] width 1174 height 62
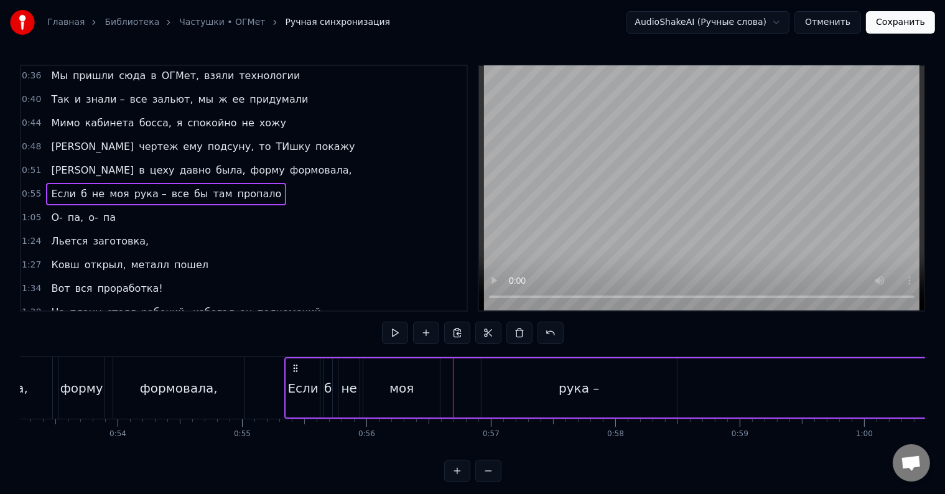
click at [412, 384] on div "моя" at bounding box center [401, 387] width 77 height 59
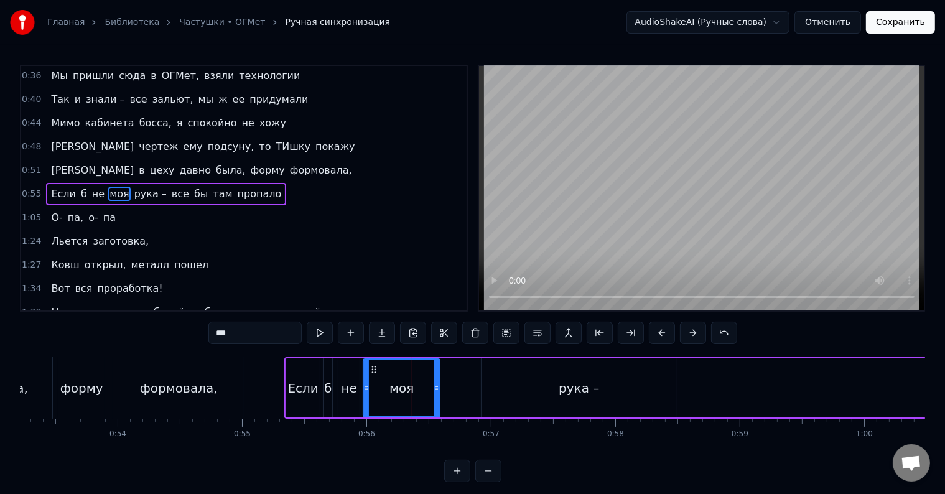
click at [529, 391] on div "рука –" at bounding box center [578, 387] width 195 height 59
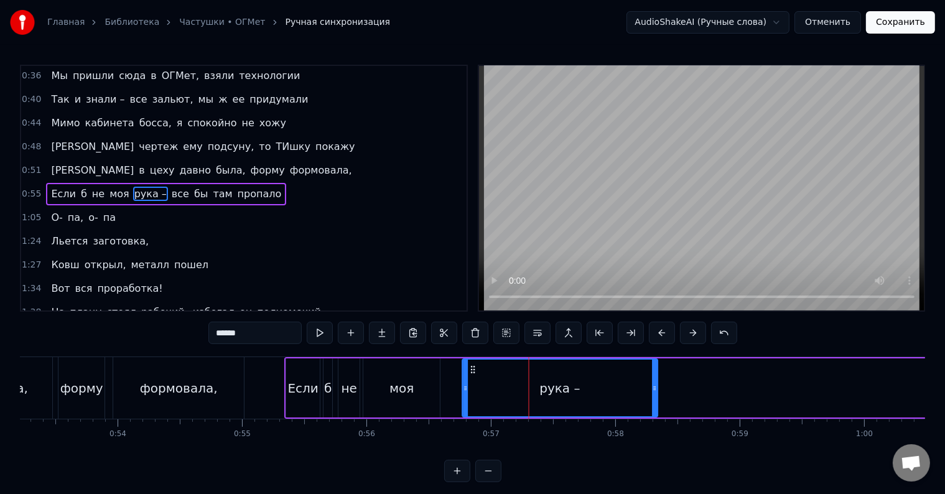
drag, startPoint x: 490, startPoint y: 366, endPoint x: 472, endPoint y: 368, distance: 18.8
click at [472, 368] on icon at bounding box center [473, 370] width 10 height 10
click at [427, 386] on div "моя" at bounding box center [401, 387] width 77 height 59
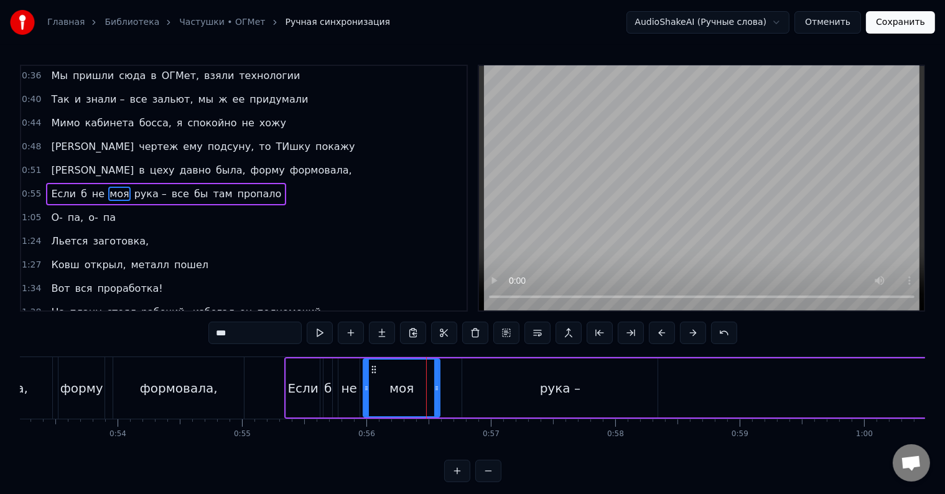
click at [493, 393] on div "рука –" at bounding box center [559, 387] width 195 height 59
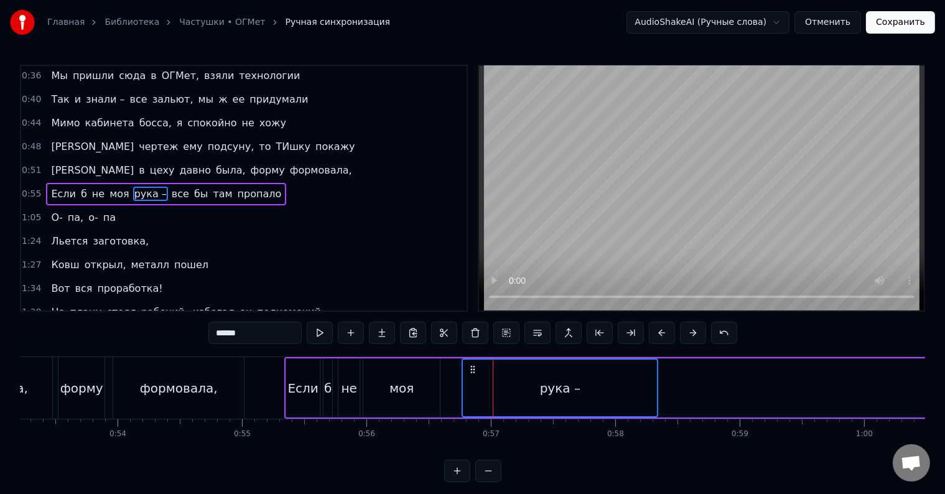
click at [420, 378] on div "моя" at bounding box center [401, 387] width 77 height 59
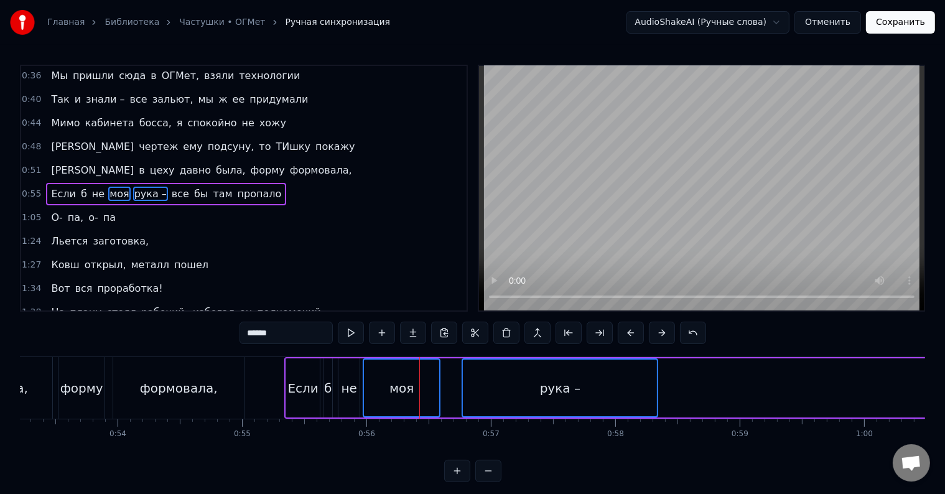
click at [527, 386] on div "рука –" at bounding box center [560, 388] width 194 height 57
type input "***"
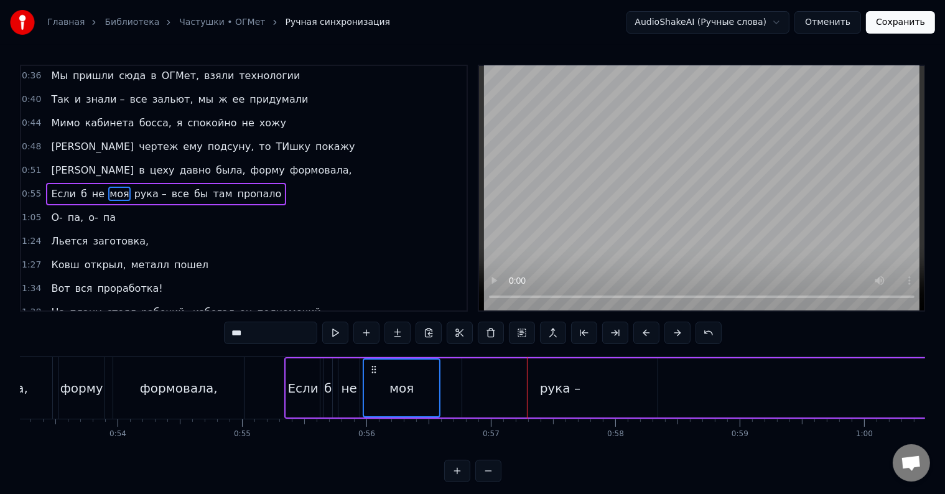
click at [505, 391] on div "рука –" at bounding box center [559, 387] width 195 height 59
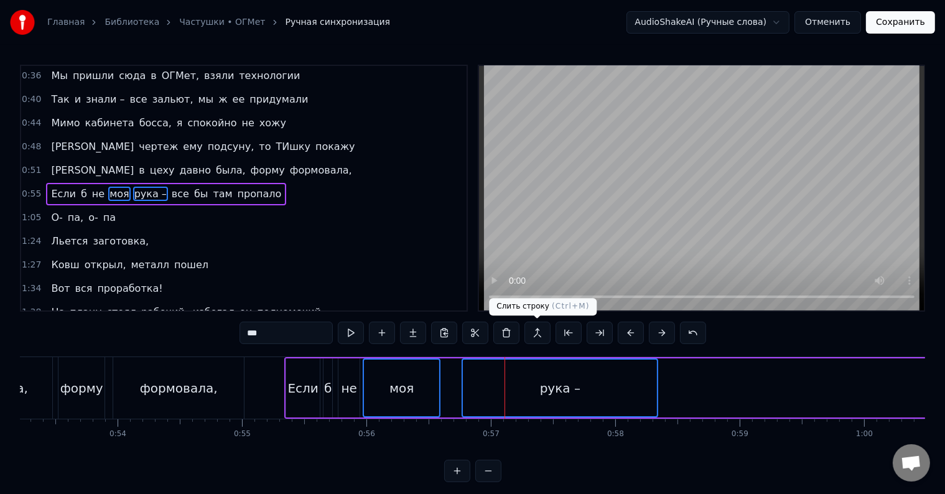
click at [532, 335] on button at bounding box center [537, 333] width 26 height 22
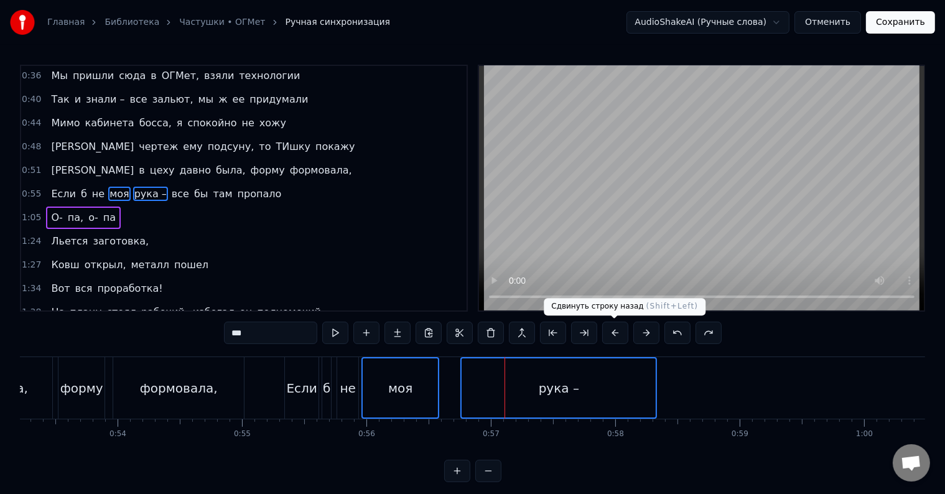
click at [622, 334] on button at bounding box center [615, 333] width 26 height 22
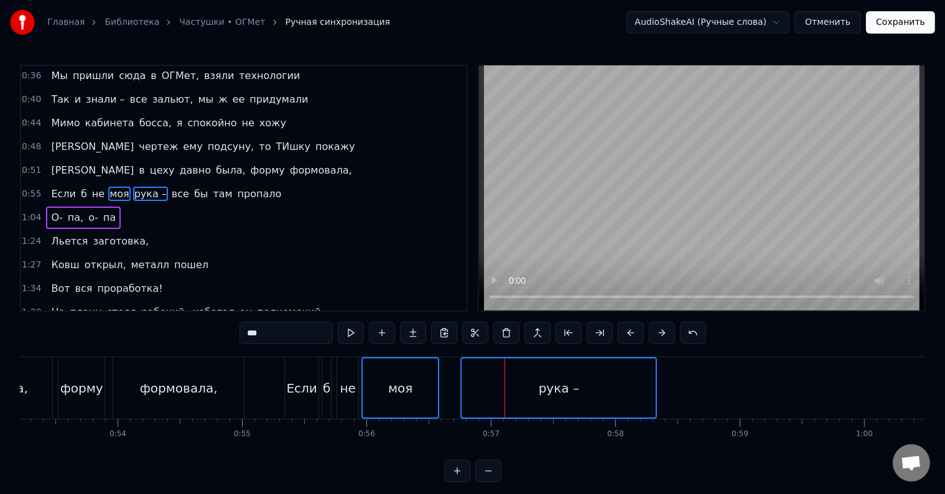
click at [622, 334] on button at bounding box center [631, 333] width 26 height 22
click at [561, 332] on button at bounding box center [568, 333] width 26 height 22
click at [626, 333] on button at bounding box center [631, 333] width 26 height 22
click at [659, 332] on button at bounding box center [662, 333] width 26 height 22
drag, startPoint x: 399, startPoint y: 391, endPoint x: 463, endPoint y: 393, distance: 64.1
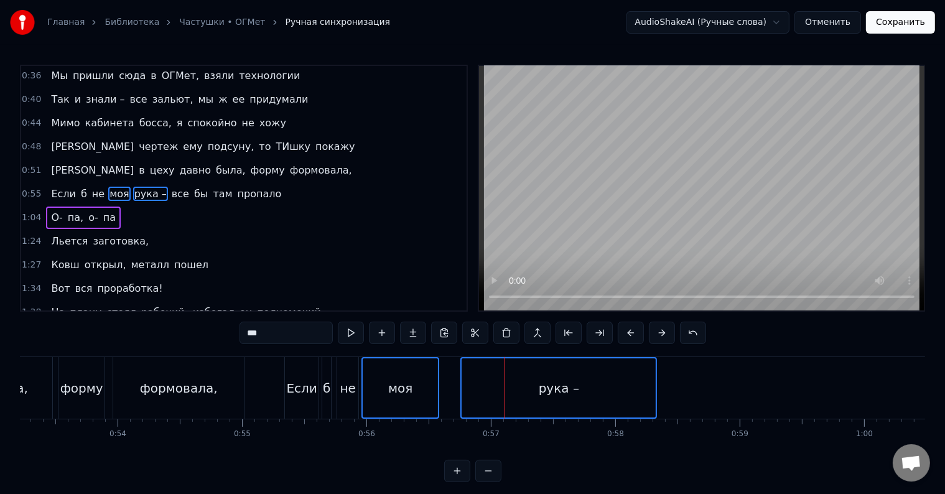
click at [401, 391] on div "моя" at bounding box center [400, 388] width 24 height 19
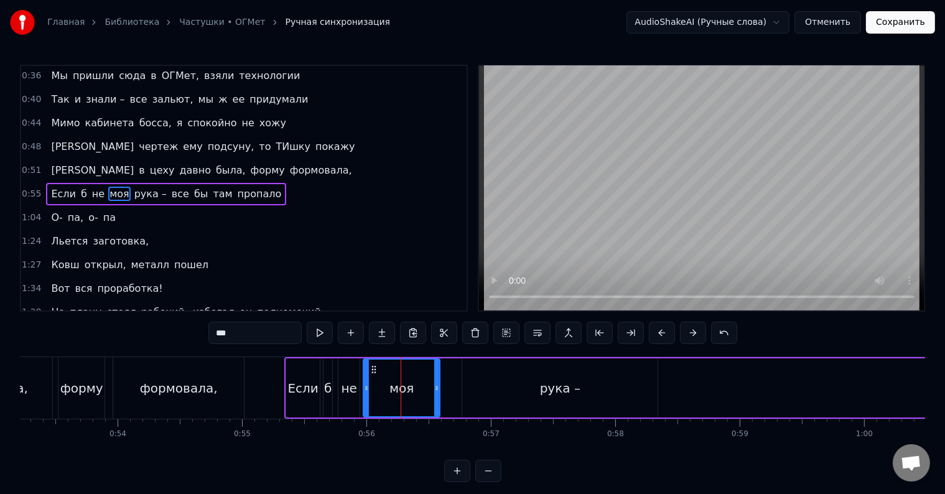
click at [515, 393] on div "рука –" at bounding box center [559, 387] width 195 height 59
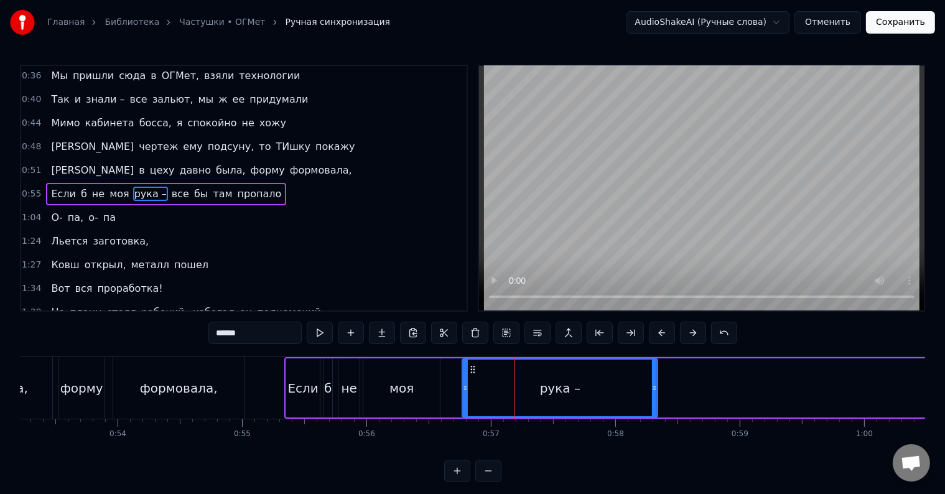
click at [430, 380] on div "моя" at bounding box center [401, 387] width 77 height 59
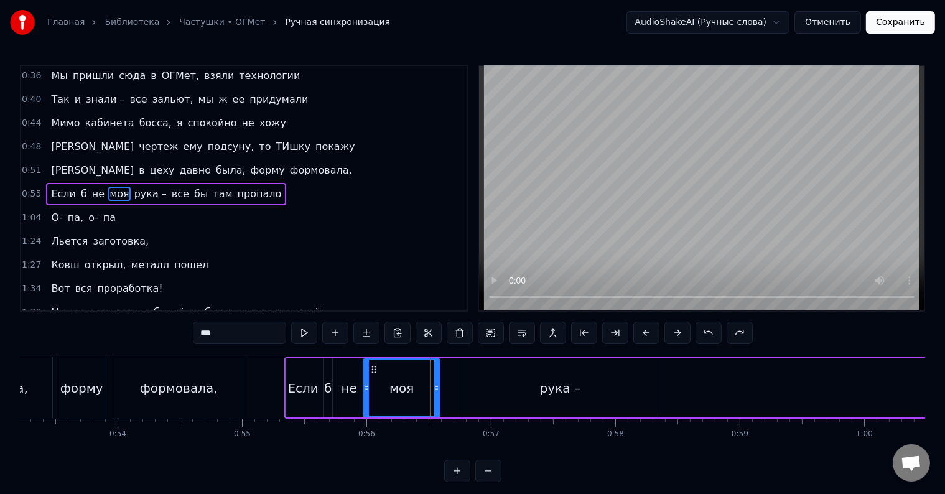
click at [299, 381] on div "Если" at bounding box center [302, 388] width 30 height 19
type input "****"
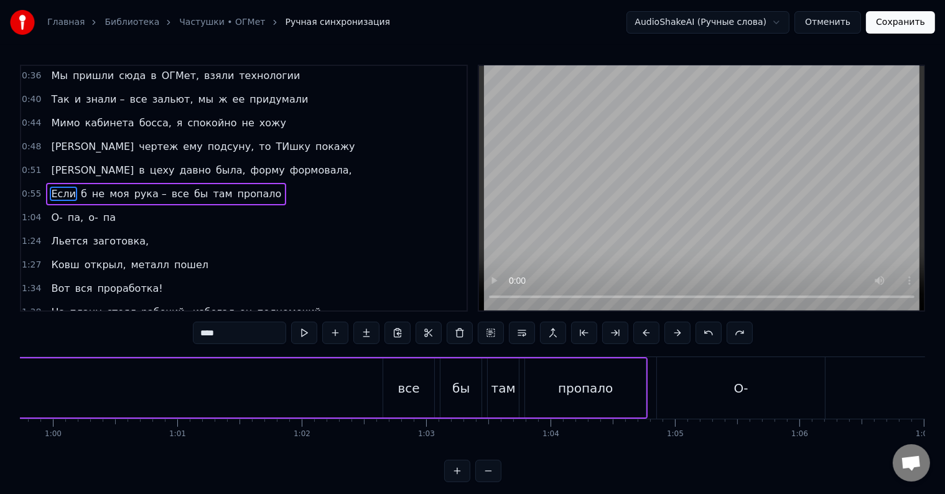
scroll to position [0, 7338]
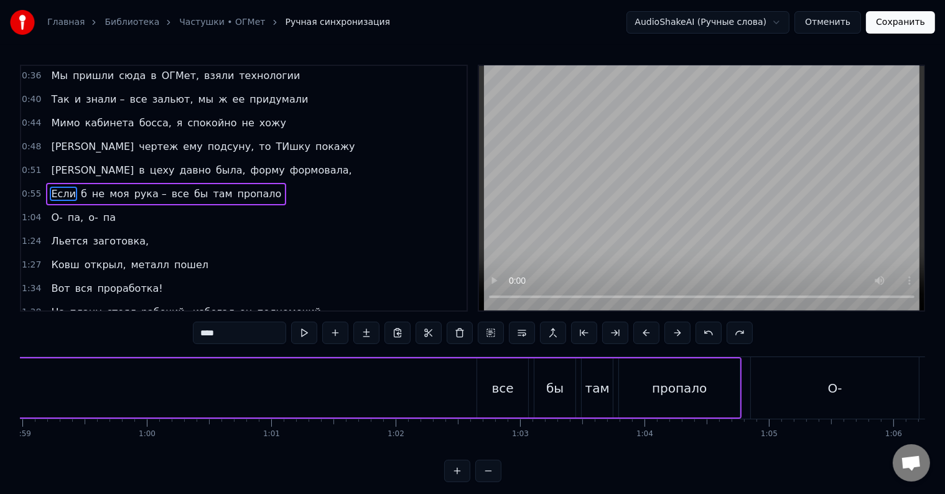
click at [459, 390] on div "Если б не моя рука – все бы там пропало" at bounding box center [154, 388] width 1174 height 62
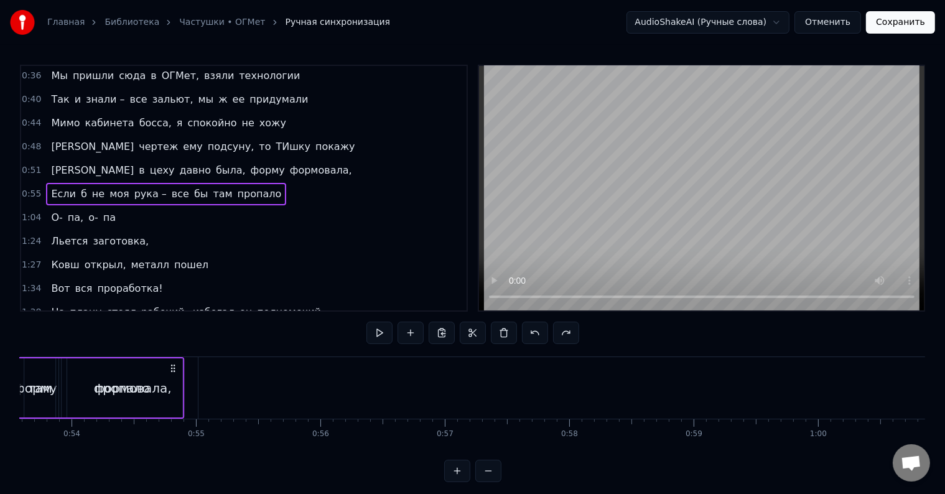
scroll to position [0, 6643]
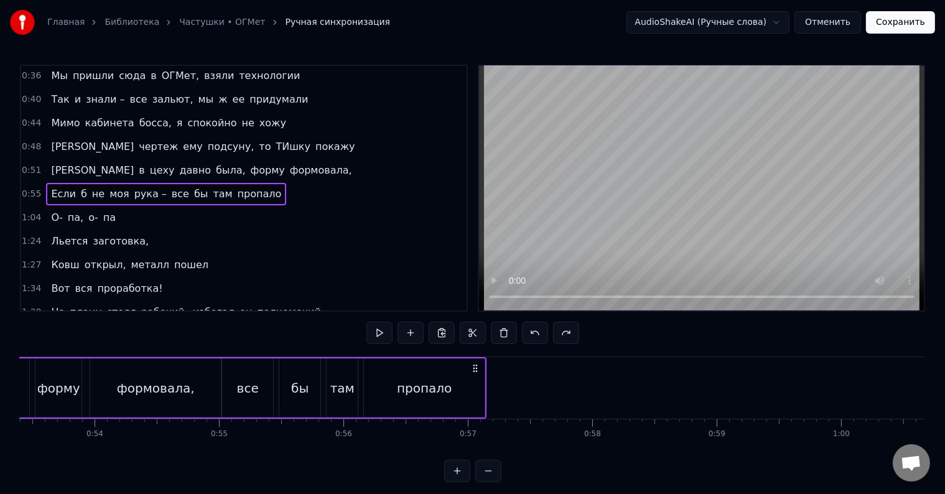
drag, startPoint x: 729, startPoint y: 368, endPoint x: 475, endPoint y: 368, distance: 254.4
click at [475, 368] on icon at bounding box center [476, 368] width 10 height 10
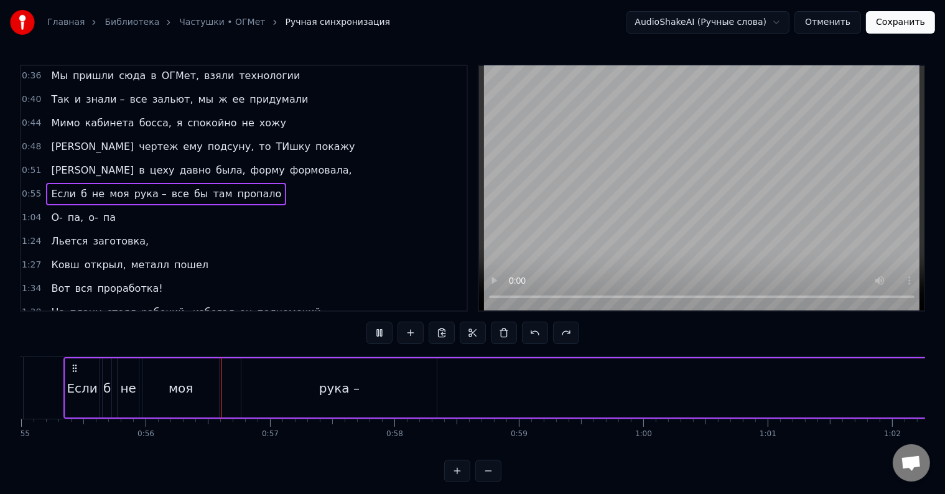
scroll to position [0, 6902]
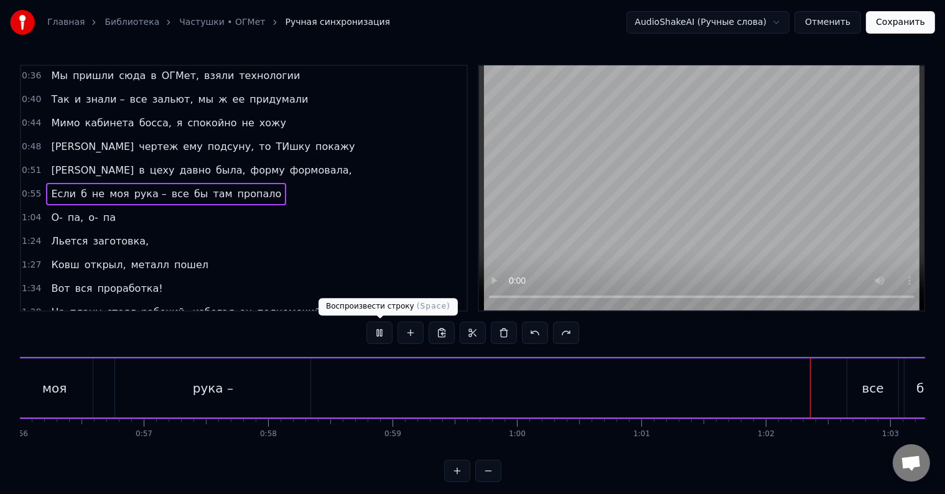
click at [375, 336] on button at bounding box center [379, 333] width 26 height 22
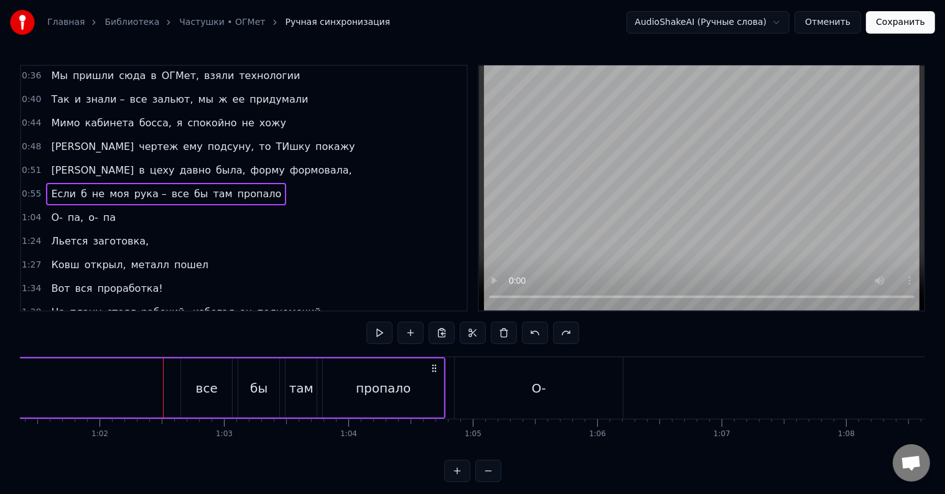
scroll to position [0, 7696]
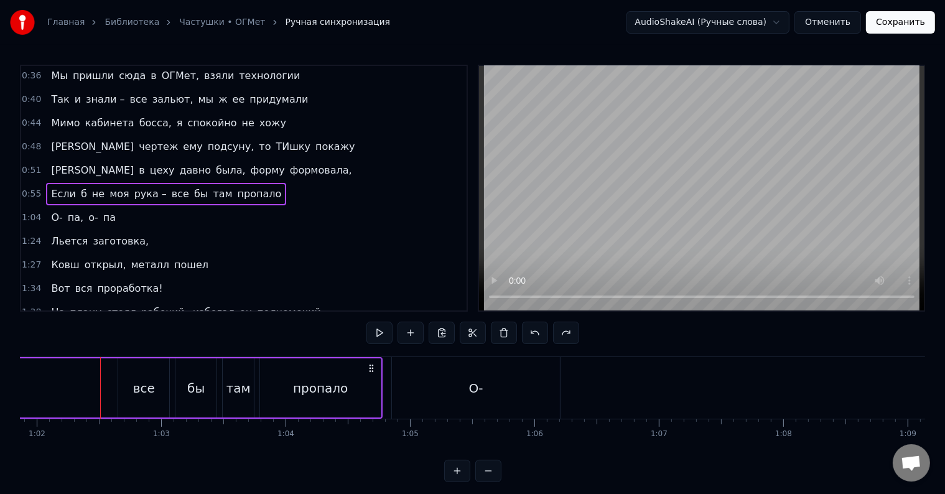
click at [452, 391] on div "О-" at bounding box center [476, 388] width 168 height 62
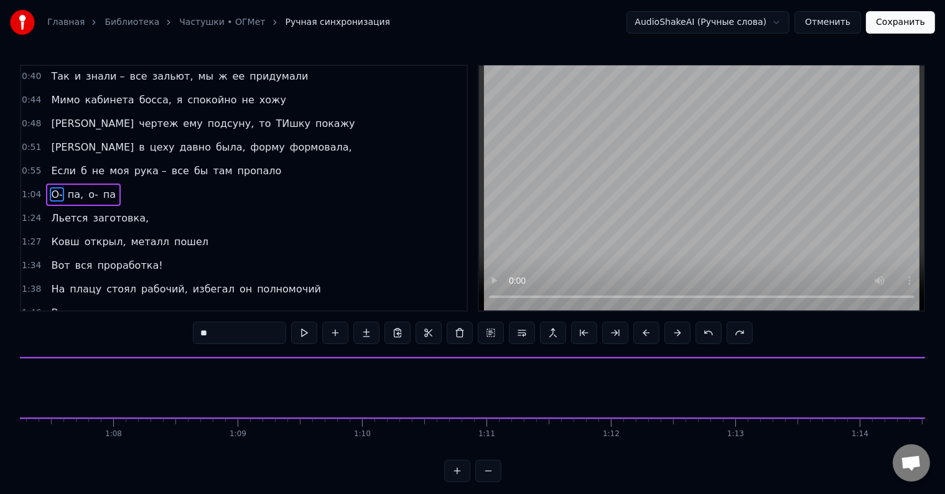
scroll to position [0, 8320]
click at [843, 22] on button "Отменить" at bounding box center [827, 22] width 67 height 22
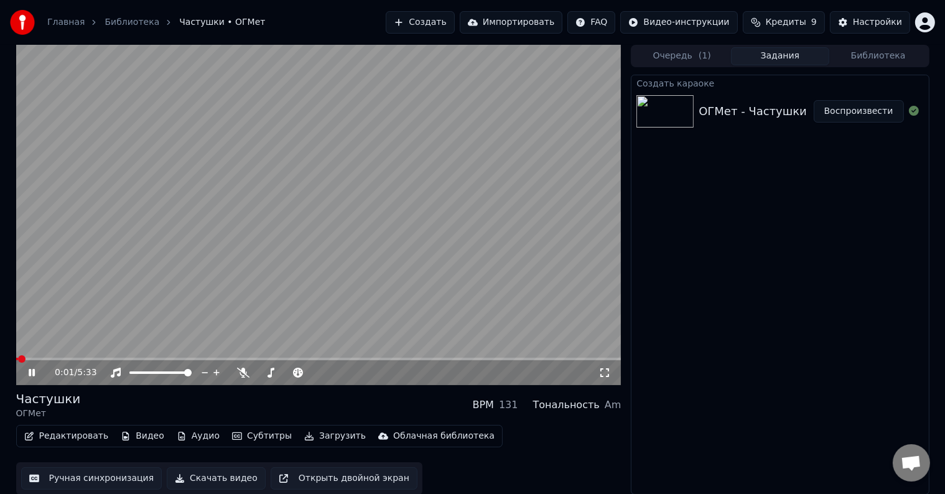
click at [57, 438] on button "Редактировать" at bounding box center [66, 435] width 95 height 17
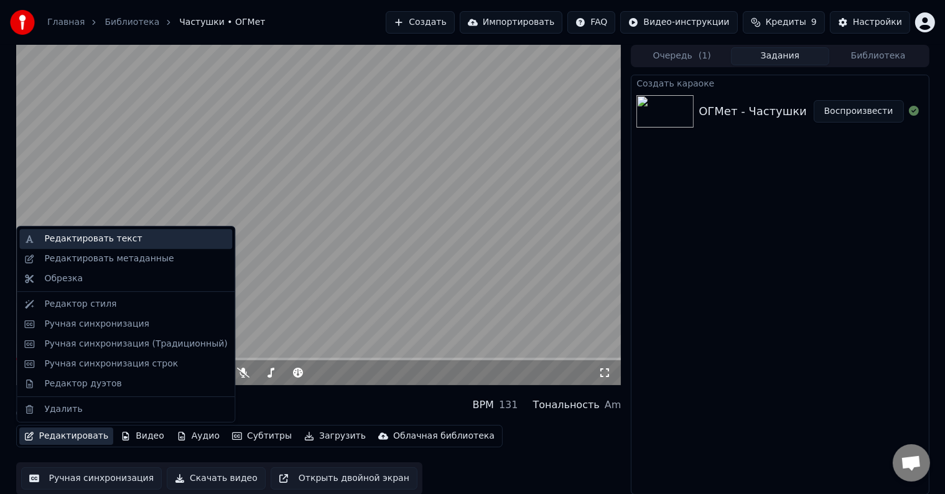
click at [77, 236] on div "Редактировать текст" at bounding box center [93, 239] width 98 height 12
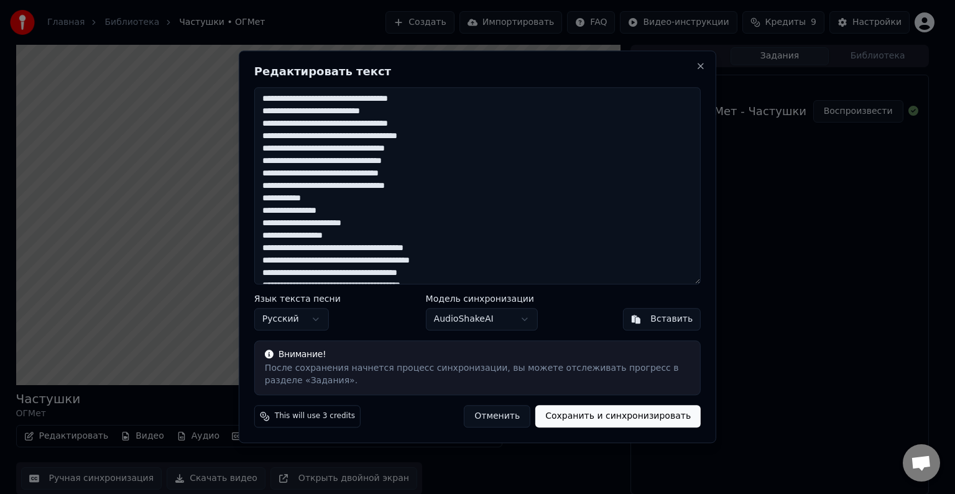
drag, startPoint x: 276, startPoint y: 198, endPoint x: 318, endPoint y: 199, distance: 42.3
click at [283, 198] on textarea at bounding box center [477, 185] width 447 height 197
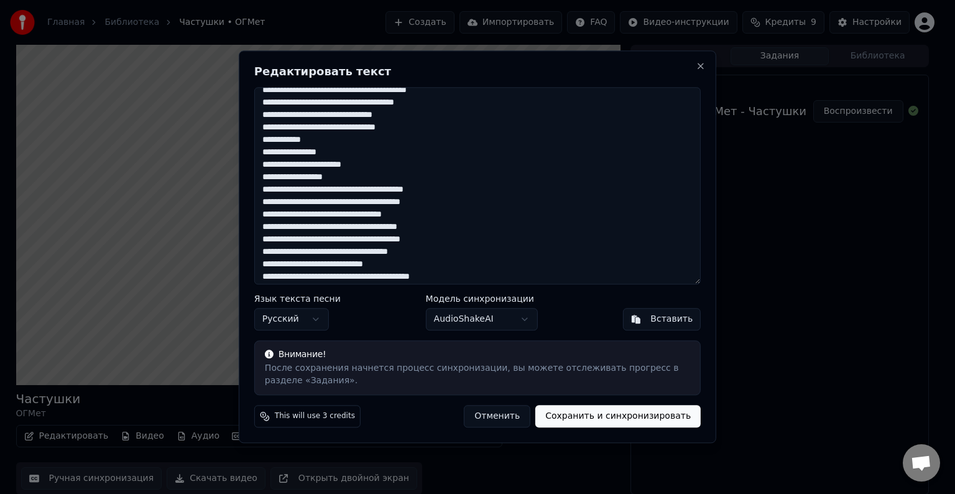
scroll to position [261, 0]
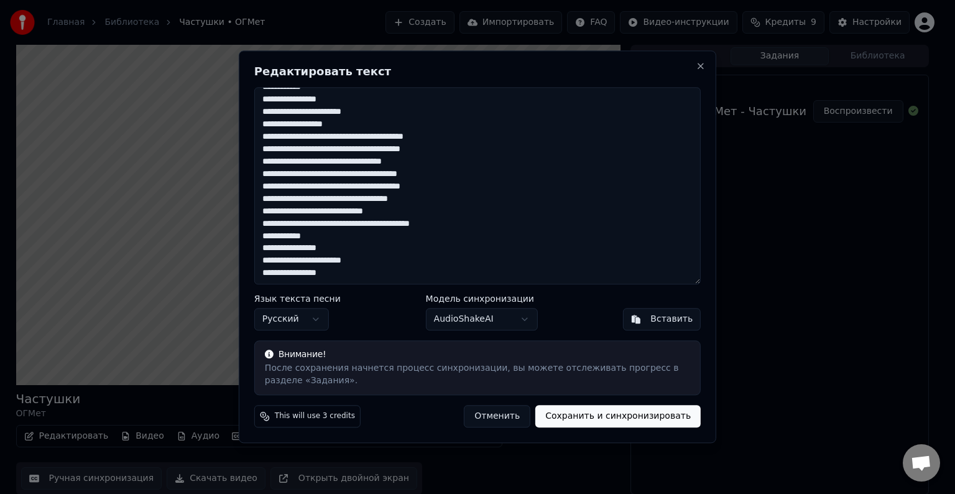
click at [274, 237] on textarea at bounding box center [477, 185] width 447 height 197
click at [295, 238] on textarea at bounding box center [477, 185] width 447 height 197
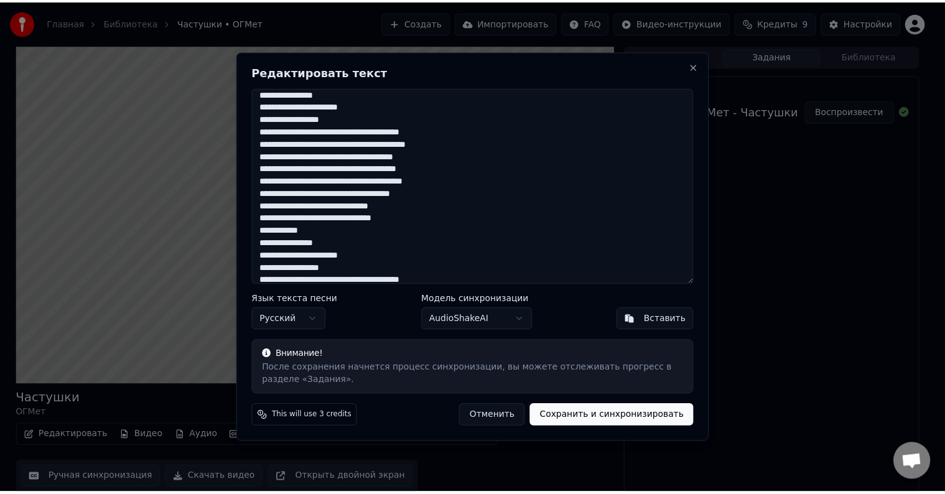
scroll to position [124, 0]
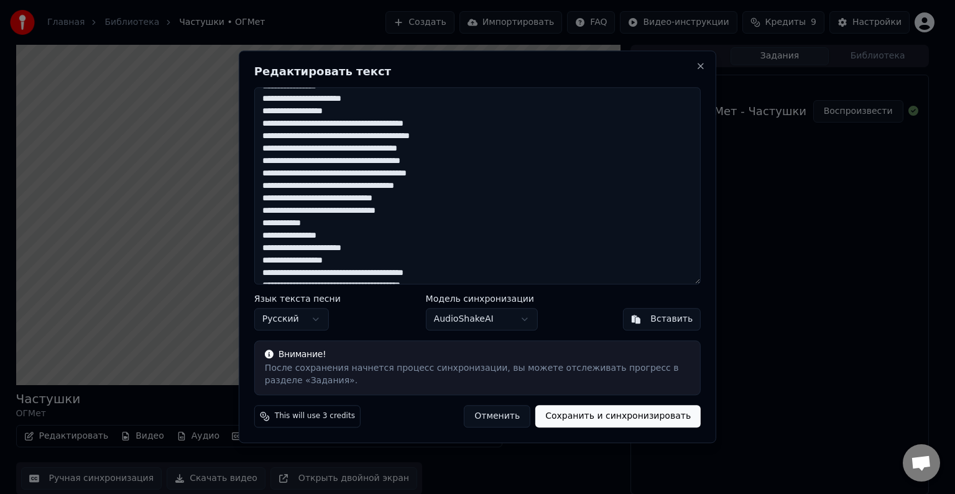
drag, startPoint x: 274, startPoint y: 222, endPoint x: 319, endPoint y: 226, distance: 45.6
click at [274, 223] on textarea at bounding box center [477, 185] width 447 height 197
type textarea "**********"
click at [624, 418] on button "Сохранить и синхронизировать" at bounding box center [618, 417] width 165 height 22
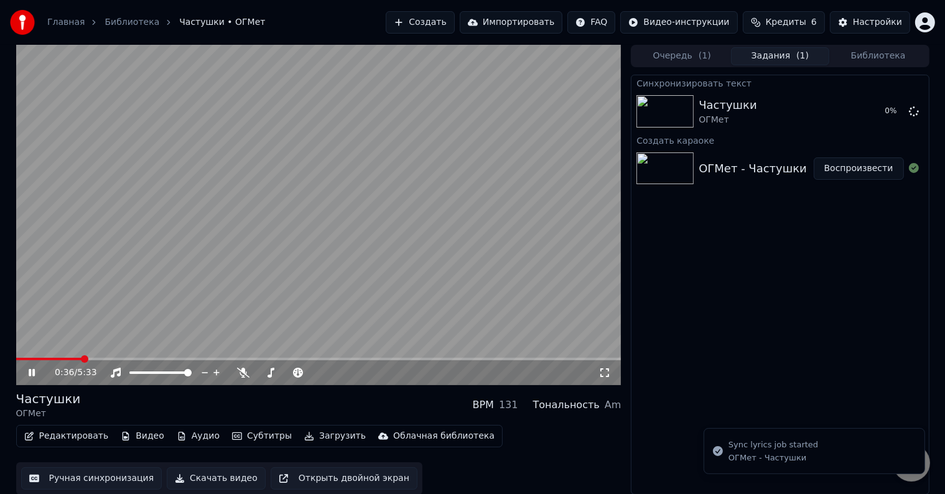
click at [24, 371] on div "0:36 / 5:33" at bounding box center [318, 372] width 595 height 12
click at [32, 373] on icon at bounding box center [40, 373] width 29 height 10
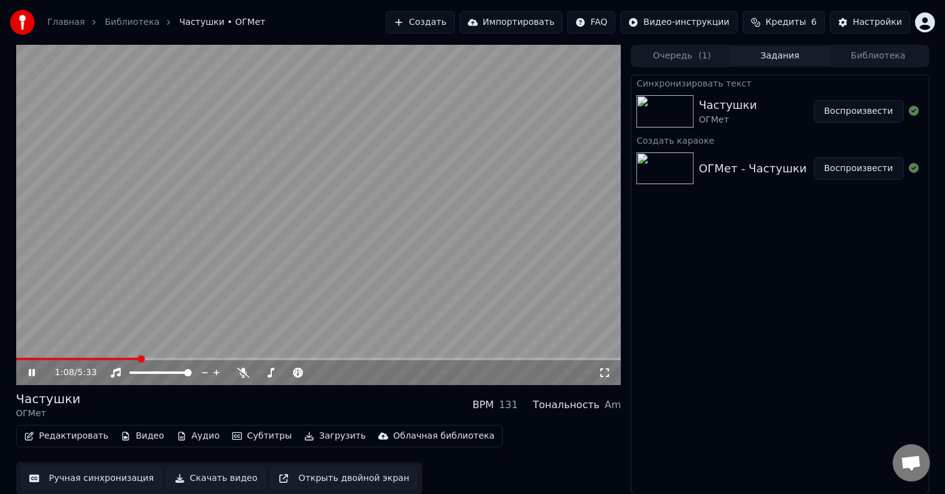
click at [149, 358] on div "1:08 / 5:33" at bounding box center [318, 215] width 605 height 340
click at [154, 359] on span at bounding box center [318, 359] width 605 height 2
click at [32, 371] on icon at bounding box center [31, 372] width 7 height 9
click at [167, 360] on span at bounding box center [318, 359] width 605 height 2
click at [175, 359] on span at bounding box center [318, 359] width 605 height 2
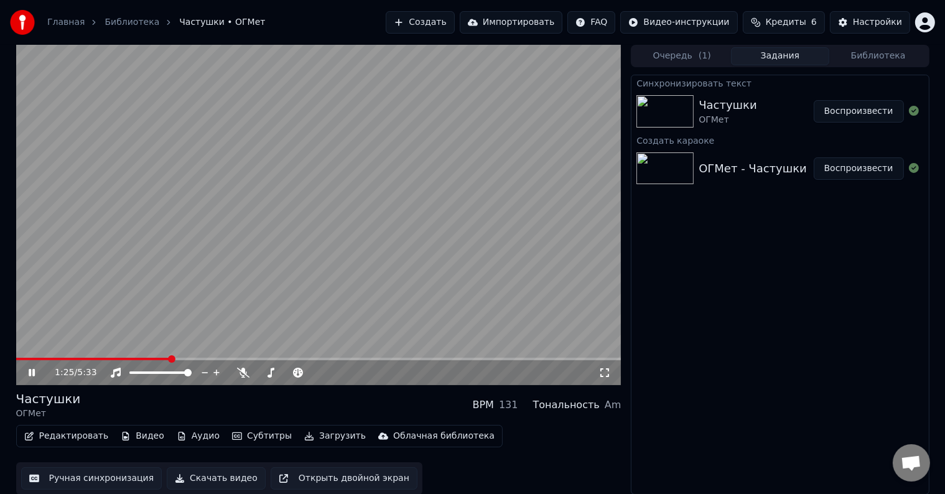
click at [168, 360] on span at bounding box center [93, 359] width 154 height 2
click at [184, 361] on div "1:24 / 5:33" at bounding box center [318, 372] width 605 height 25
click at [202, 361] on div "1:25 / 5:33" at bounding box center [318, 372] width 605 height 25
click at [187, 358] on span at bounding box center [318, 359] width 605 height 2
click at [82, 478] on button "Ручная синхронизация" at bounding box center [91, 478] width 141 height 22
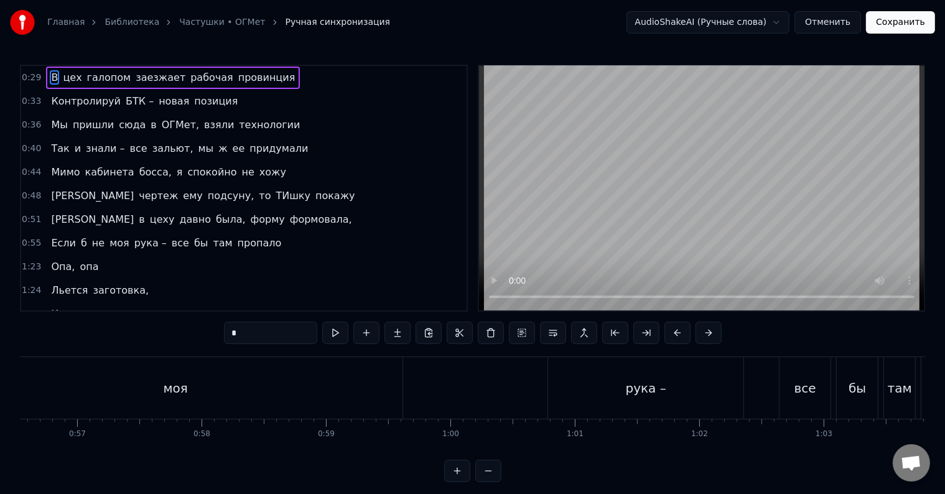
scroll to position [0, 7058]
click at [577, 403] on div "рука –" at bounding box center [621, 388] width 195 height 62
type input "******"
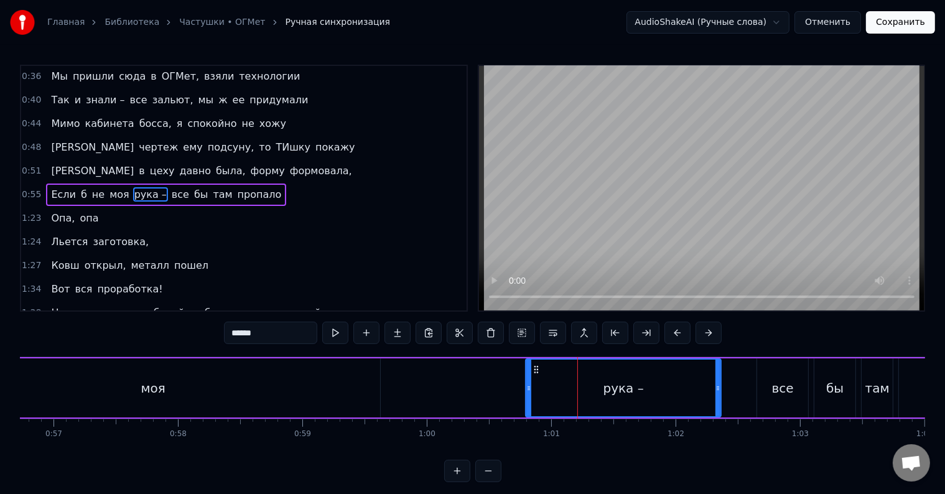
scroll to position [49, 0]
click at [554, 295] on video at bounding box center [701, 188] width 445 height 244
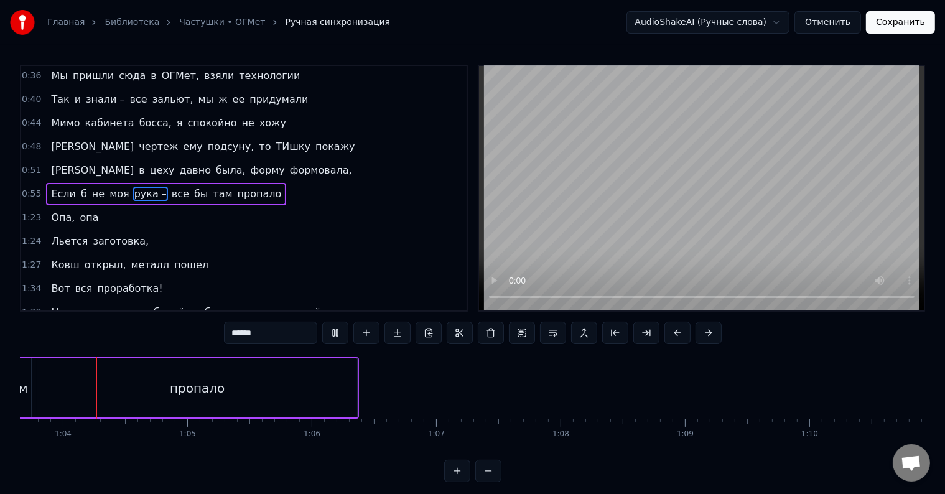
scroll to position [0, 7917]
click at [274, 336] on input "******" at bounding box center [270, 333] width 93 height 22
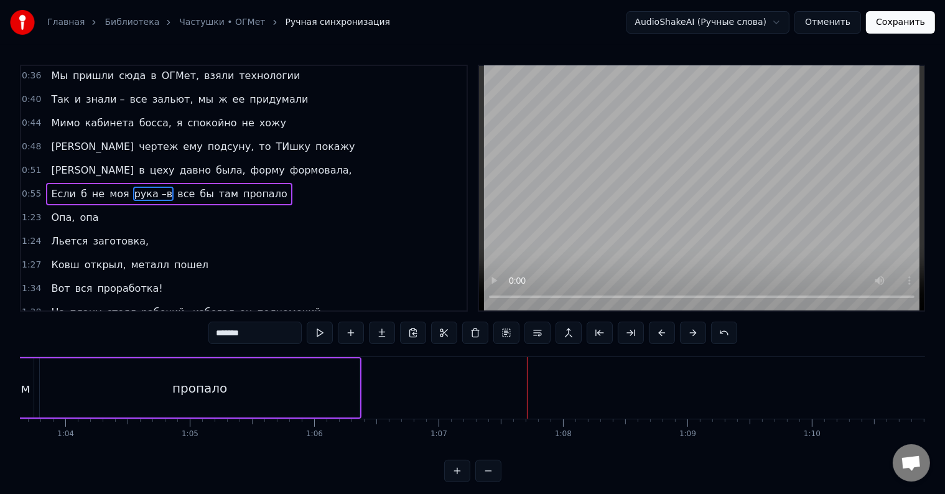
type input "******"
click at [839, 22] on button "Отменить" at bounding box center [827, 22] width 67 height 22
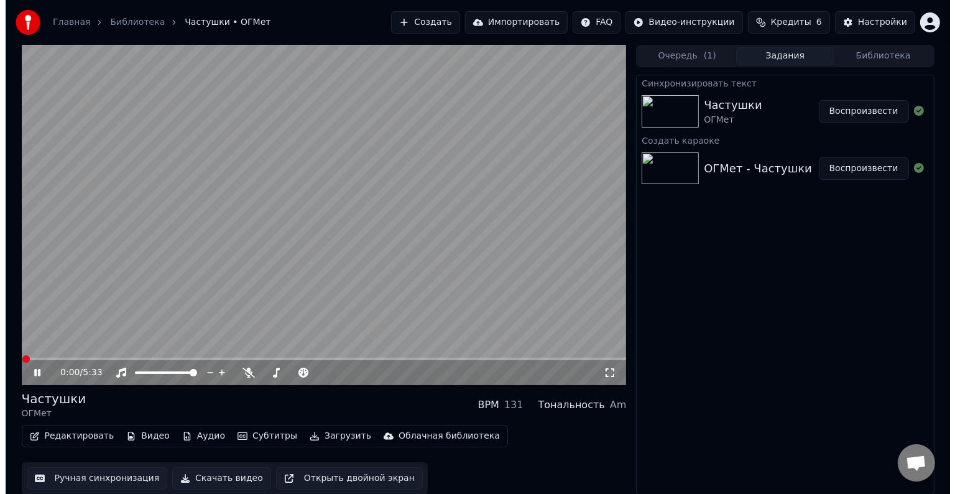
scroll to position [1, 0]
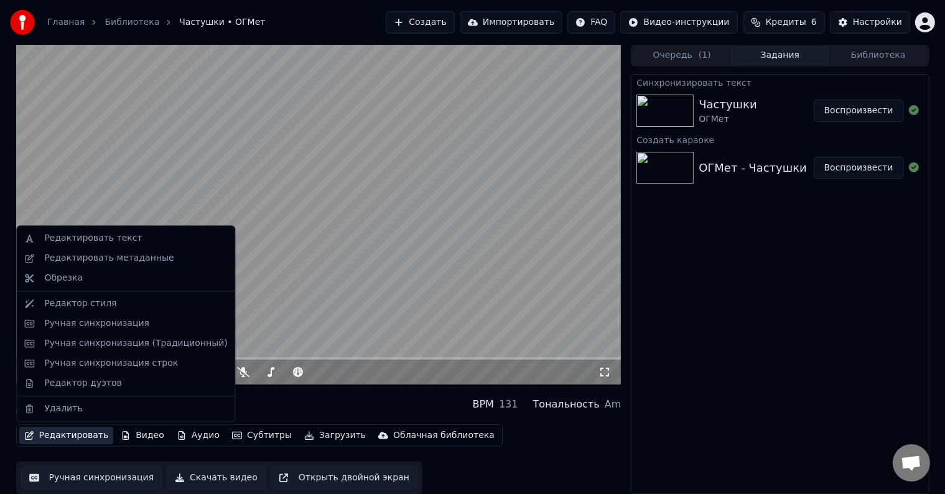
click at [59, 435] on button "Редактировать" at bounding box center [66, 435] width 95 height 17
click at [76, 236] on div "Редактировать текст" at bounding box center [93, 238] width 98 height 12
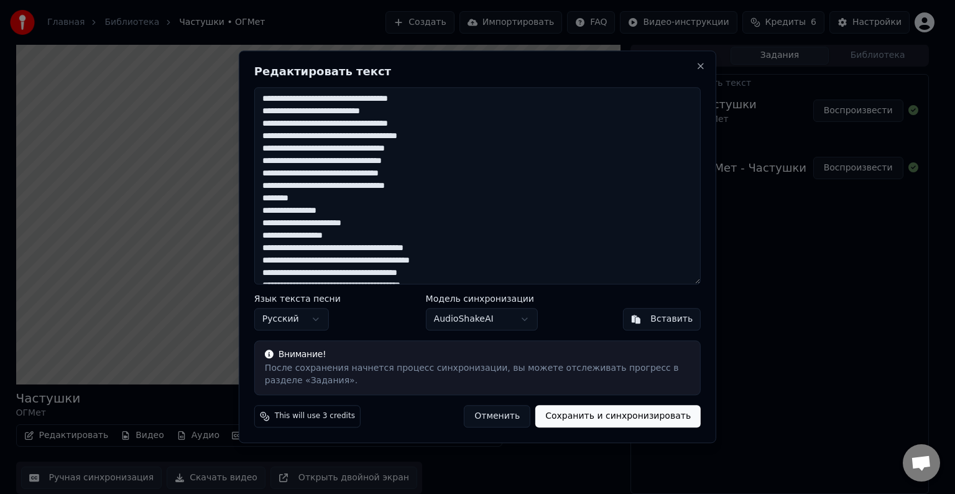
click at [348, 186] on textarea at bounding box center [477, 185] width 447 height 197
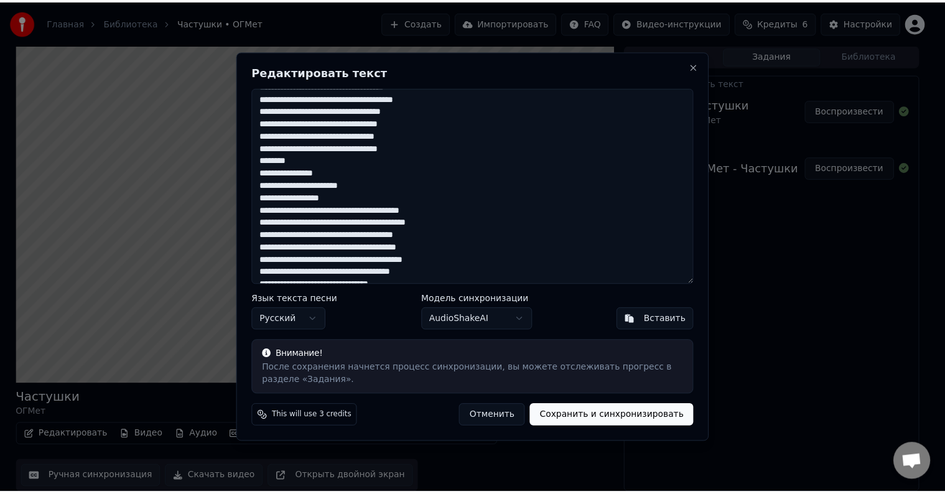
scroll to position [0, 0]
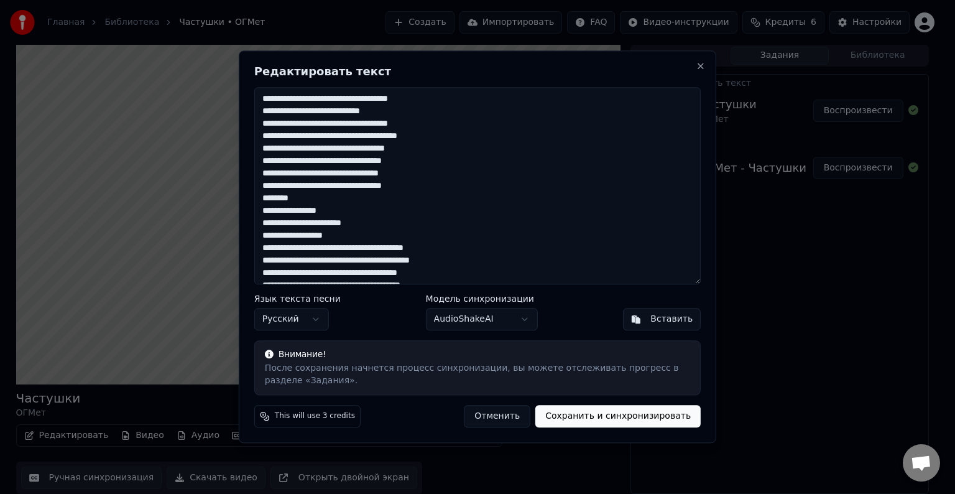
type textarea "**********"
click at [639, 413] on button "Сохранить и синхронизировать" at bounding box center [618, 417] width 165 height 22
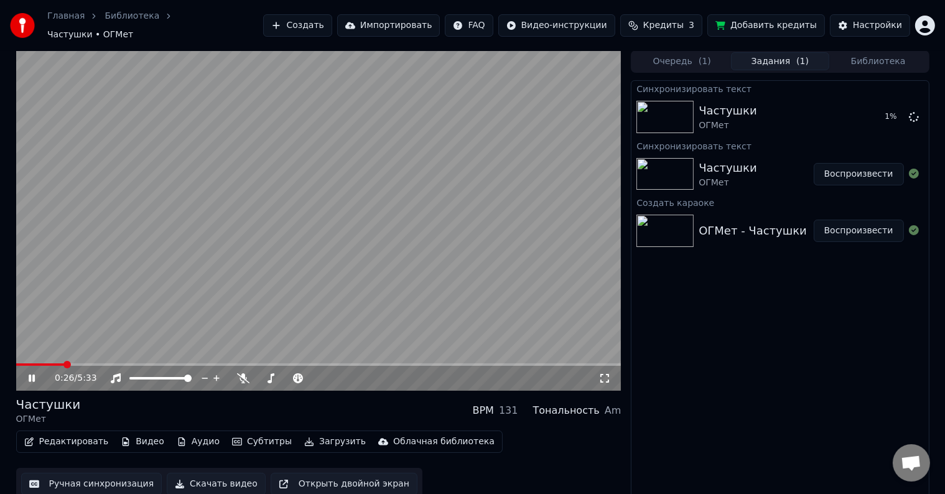
click at [32, 376] on icon at bounding box center [40, 378] width 29 height 10
click at [16, 361] on span at bounding box center [19, 364] width 7 height 7
click at [36, 373] on icon at bounding box center [40, 378] width 29 height 10
click at [34, 374] on icon at bounding box center [32, 377] width 6 height 7
click at [16, 361] on span at bounding box center [19, 364] width 7 height 7
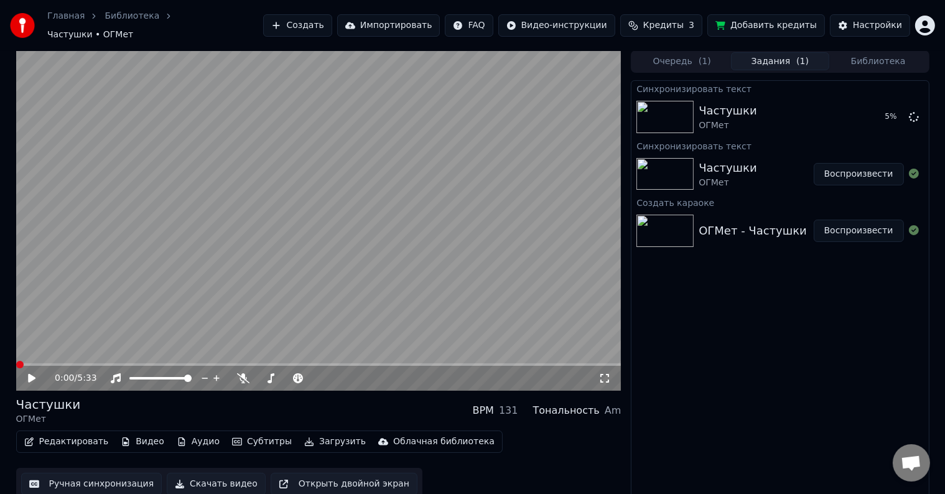
click at [32, 374] on icon at bounding box center [40, 378] width 29 height 10
click at [46, 366] on div "0:08 / 5:33" at bounding box center [318, 378] width 605 height 25
click at [46, 363] on span at bounding box center [318, 364] width 605 height 2
click at [184, 366] on div "1:02 / 5:33" at bounding box center [318, 378] width 605 height 25
click at [176, 363] on span at bounding box center [318, 364] width 605 height 2
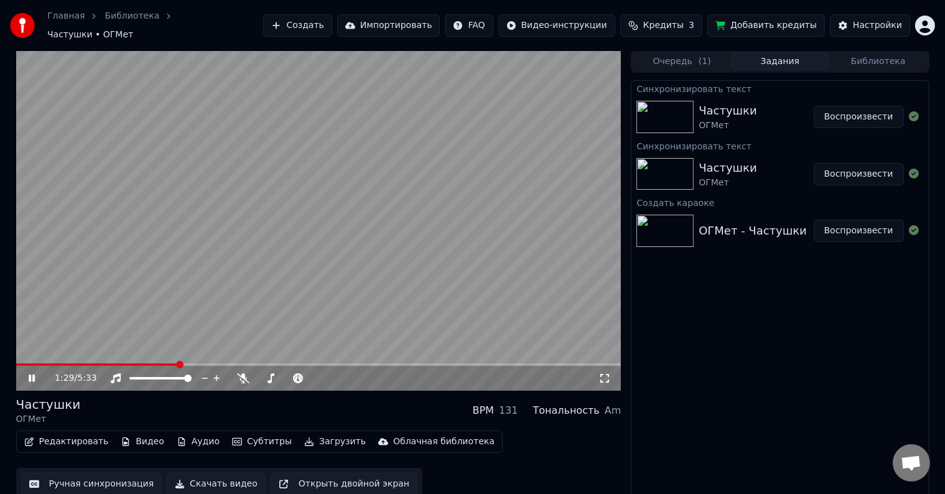
click at [197, 354] on video at bounding box center [318, 220] width 605 height 340
click at [197, 363] on span at bounding box center [318, 364] width 605 height 2
click at [30, 374] on icon at bounding box center [31, 378] width 7 height 9
click at [235, 356] on video at bounding box center [318, 220] width 605 height 340
click at [233, 363] on span at bounding box center [318, 364] width 605 height 2
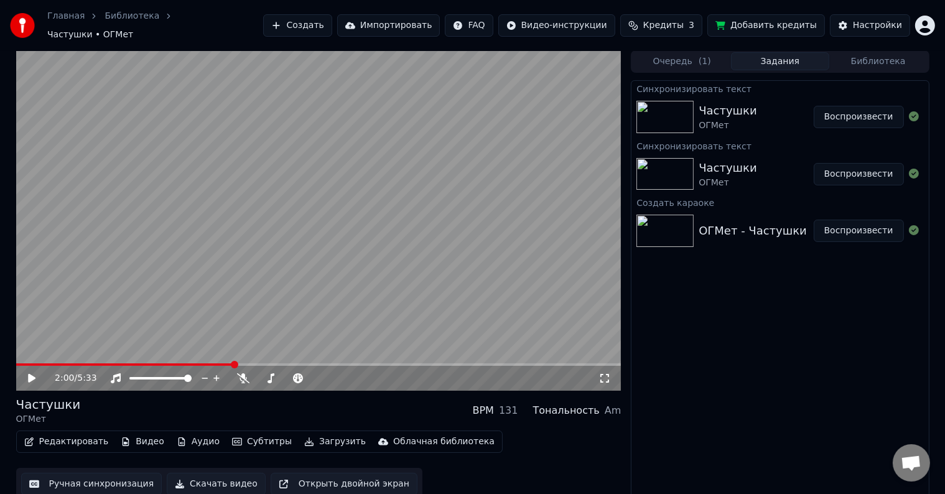
click at [286, 363] on span at bounding box center [318, 364] width 605 height 2
click at [34, 374] on icon at bounding box center [40, 378] width 29 height 10
click at [37, 373] on icon at bounding box center [40, 378] width 29 height 10
click at [112, 473] on button "Ручная синхронизация" at bounding box center [91, 484] width 141 height 22
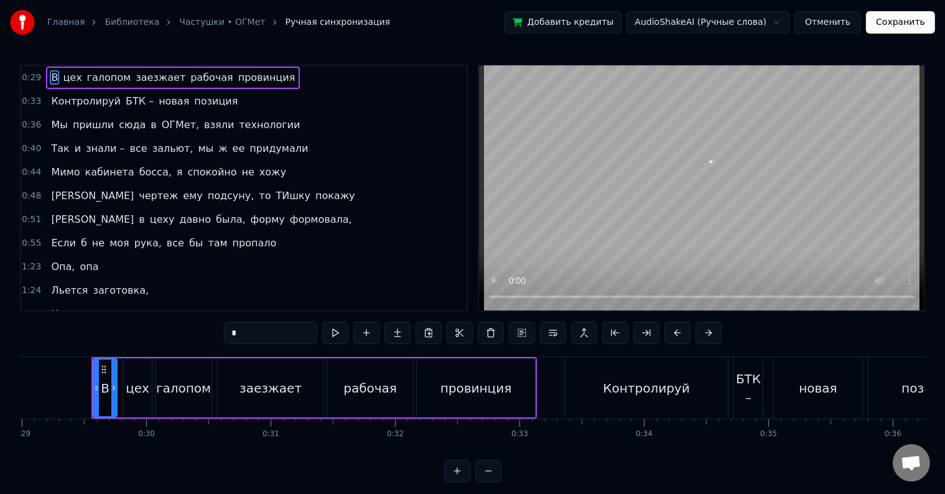
scroll to position [0, 3615]
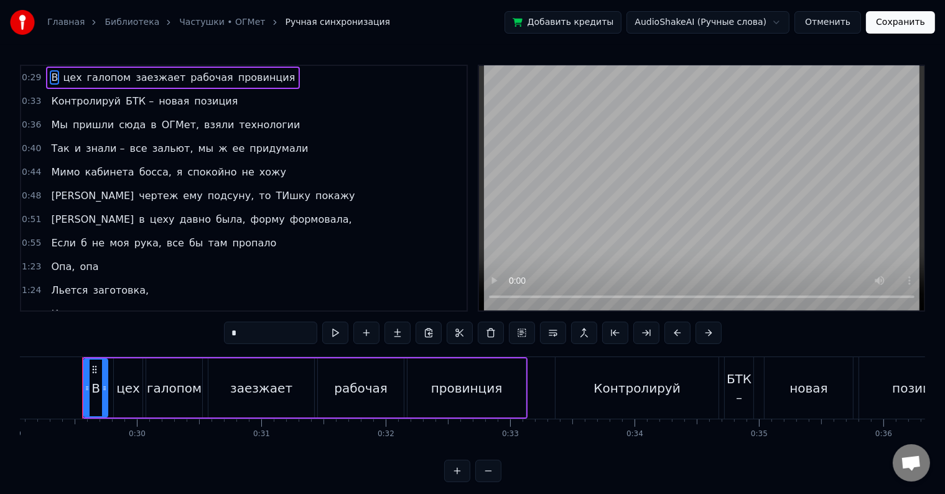
click at [742, 381] on div "БТК –" at bounding box center [739, 387] width 29 height 37
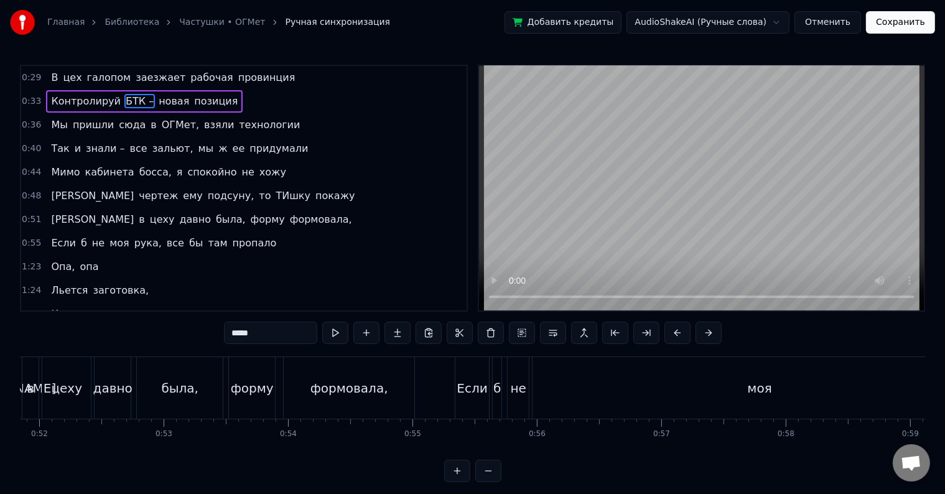
scroll to position [0, 6403]
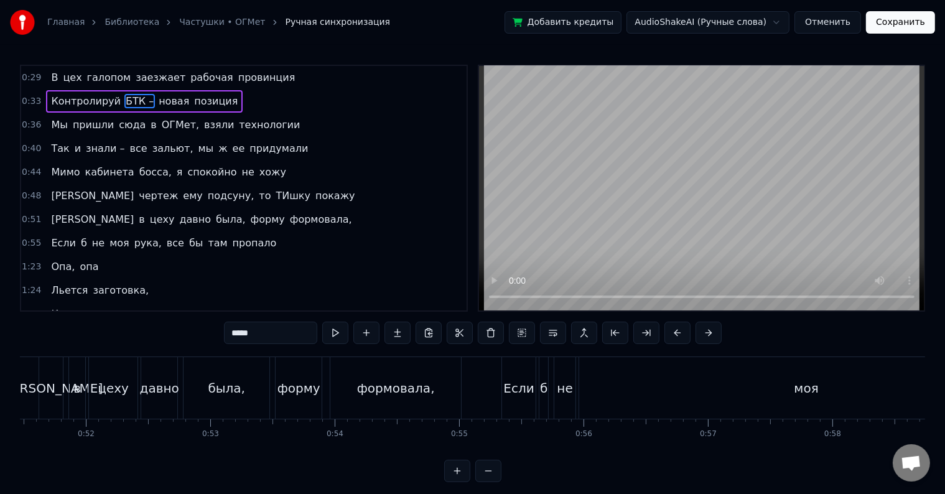
click at [50, 214] on span "Я" at bounding box center [92, 219] width 85 height 14
type input "*"
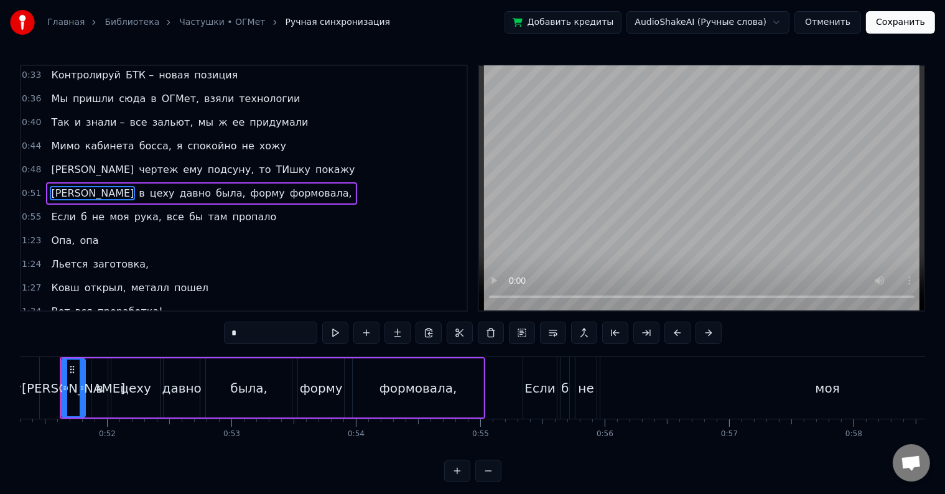
scroll to position [0, 6360]
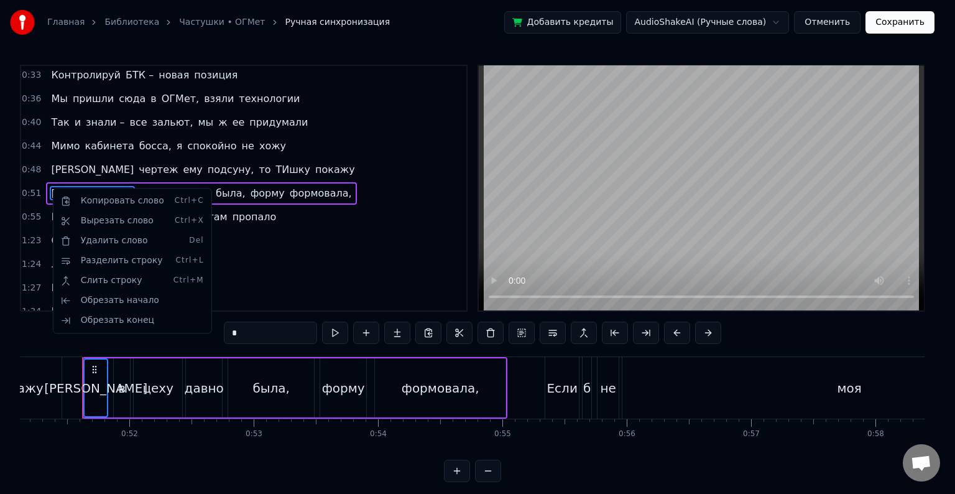
click at [119, 391] on html "Главная Библиотека Частушки • ОГМет Ручная синхронизация Добавить кредиты Audio…" at bounding box center [477, 251] width 955 height 502
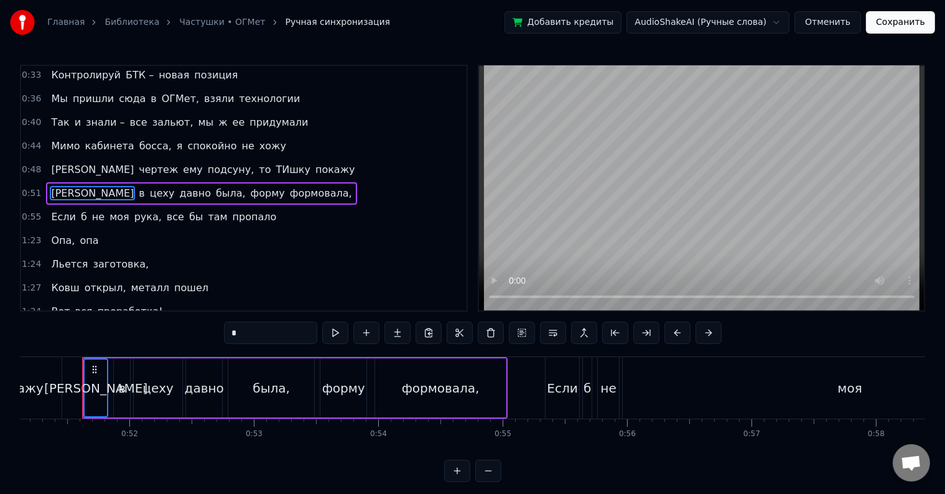
click at [151, 391] on div "цеху" at bounding box center [157, 388] width 31 height 19
click at [205, 389] on div "давно" at bounding box center [204, 388] width 39 height 19
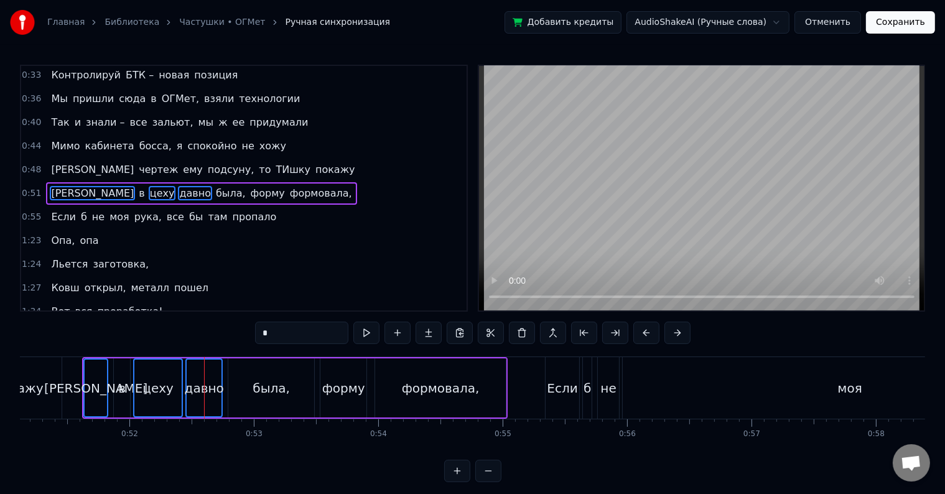
click at [246, 388] on div "была," at bounding box center [271, 387] width 86 height 59
click at [344, 391] on div "форму" at bounding box center [343, 388] width 43 height 19
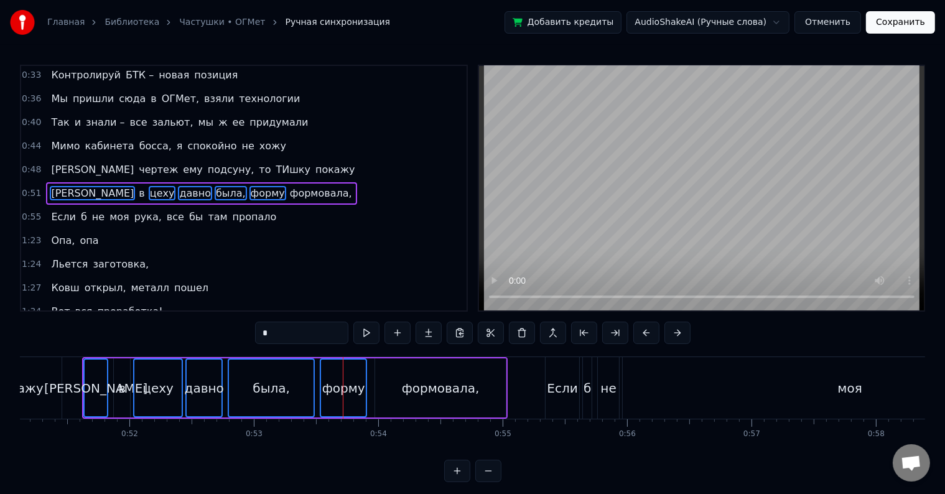
click at [432, 379] on div "формовала," at bounding box center [441, 388] width 78 height 19
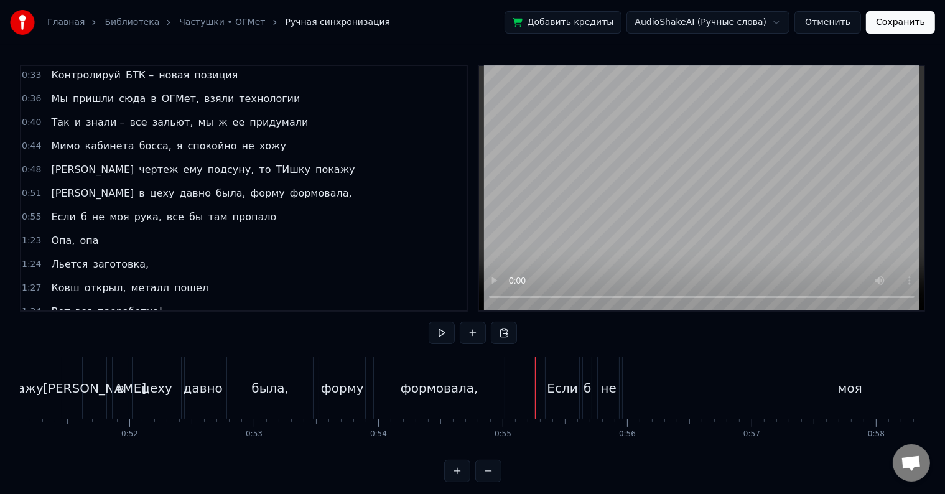
click at [549, 389] on div "Если" at bounding box center [563, 388] width 34 height 62
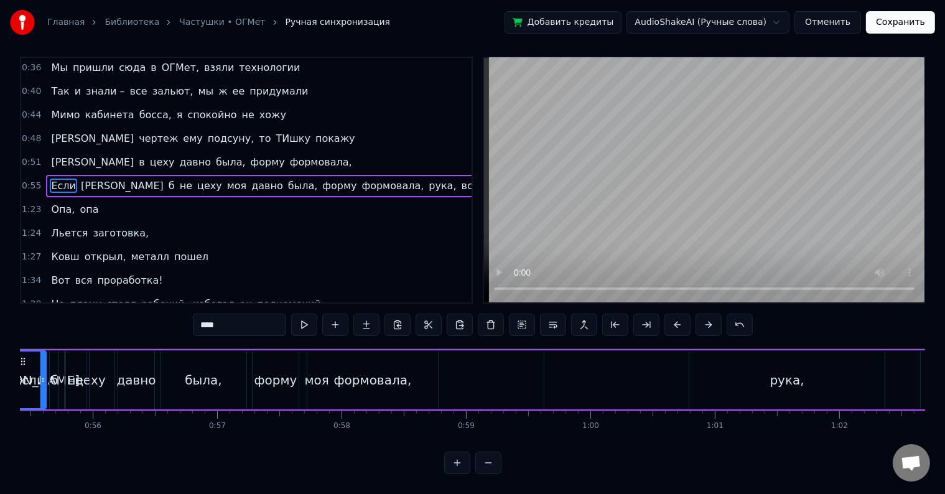
scroll to position [0, 6895]
click at [515, 366] on div "моя" at bounding box center [316, 379] width 454 height 59
type input "***"
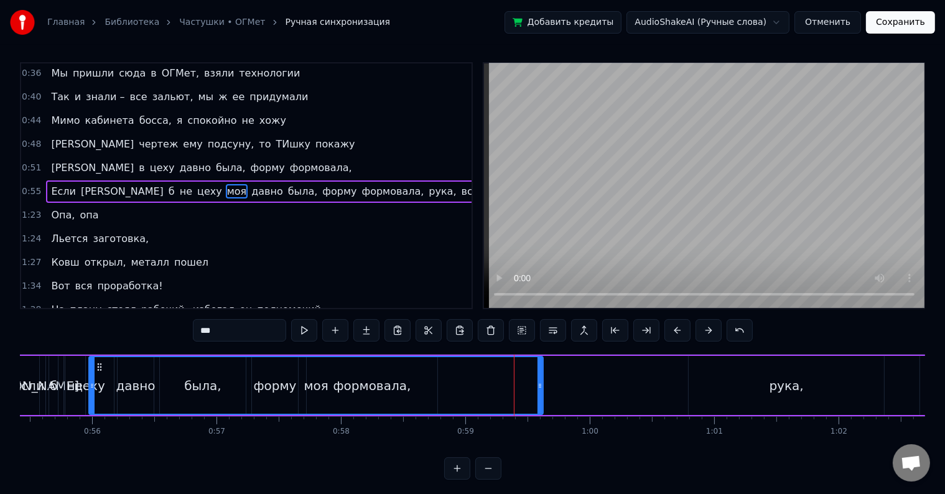
scroll to position [0, 0]
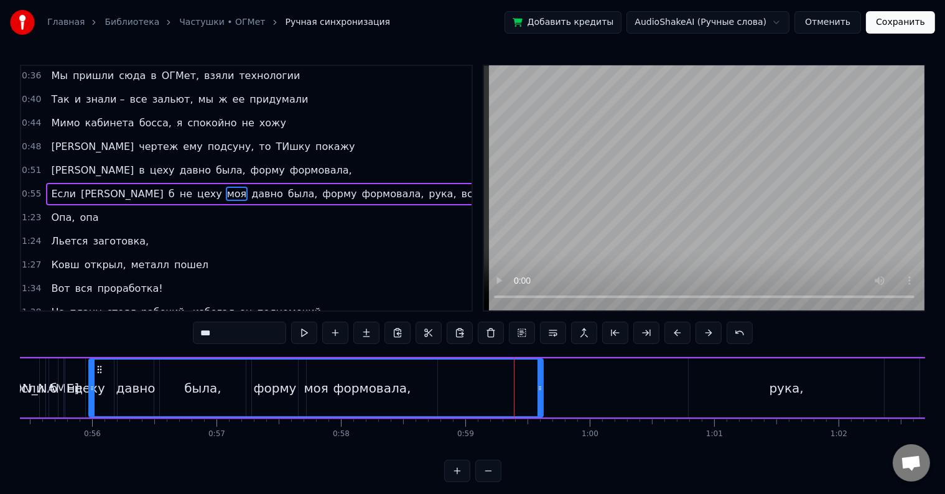
click at [611, 398] on div "Если Я б не цеху моя давно была, форму формовала, рука, все бы там пропало" at bounding box center [696, 388] width 1373 height 62
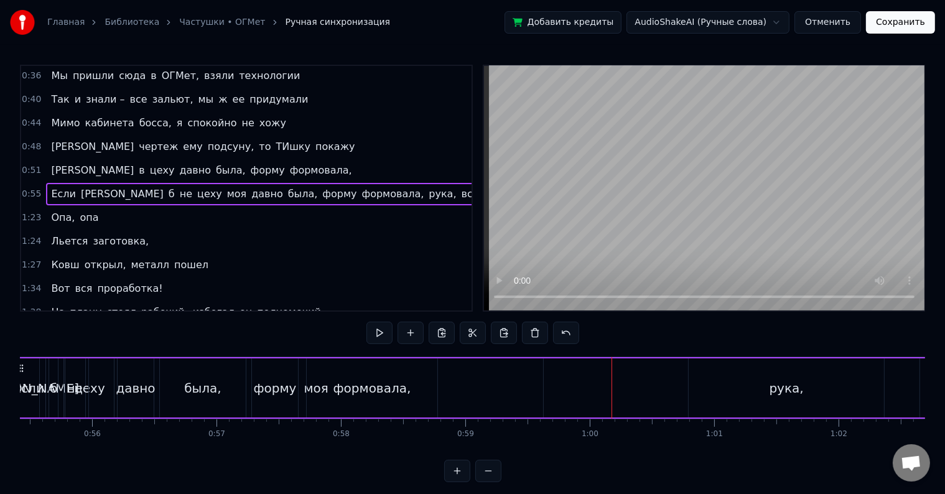
click at [805, 383] on div "рука," at bounding box center [786, 387] width 195 height 59
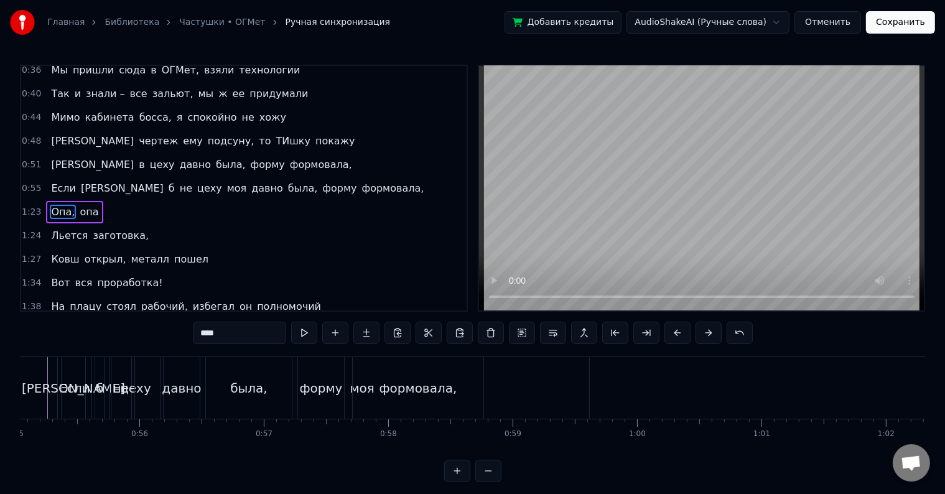
scroll to position [0, 6567]
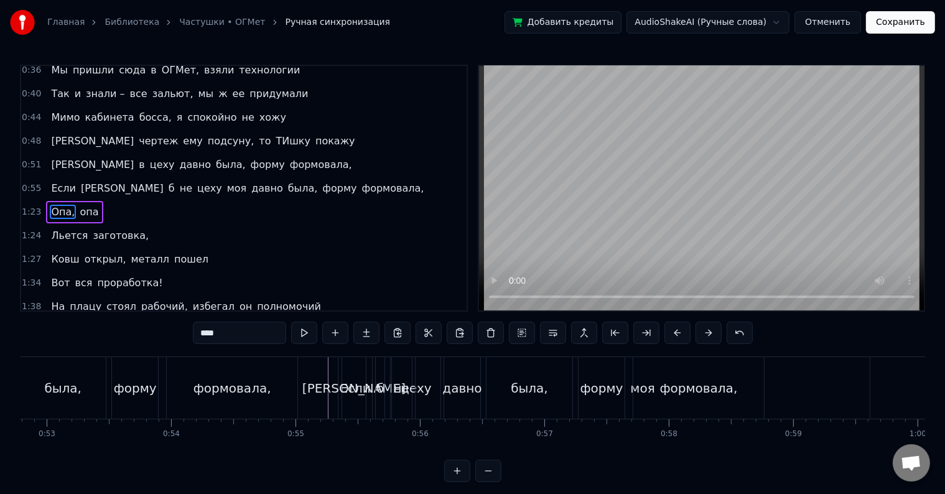
click at [355, 374] on div "Я" at bounding box center [354, 388] width 24 height 62
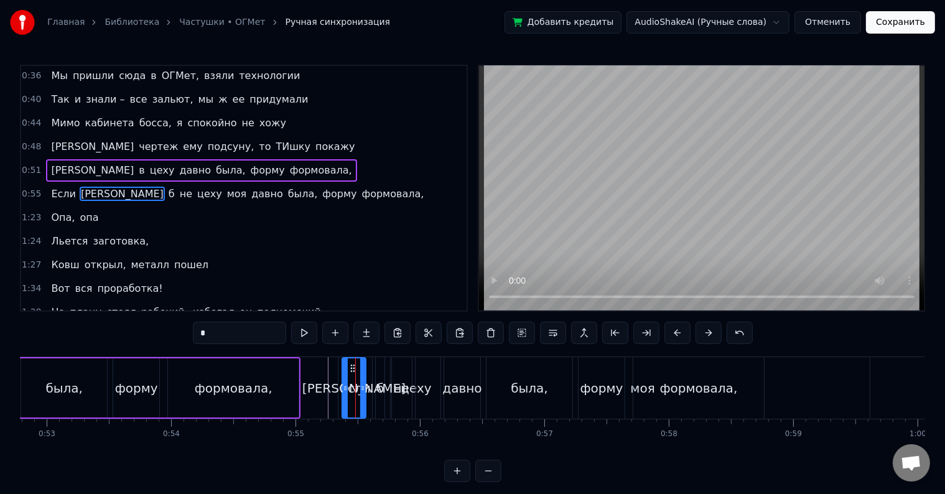
click at [60, 191] on span "Если" at bounding box center [63, 194] width 27 height 14
click at [52, 192] on span "Я" at bounding box center [92, 194] width 85 height 14
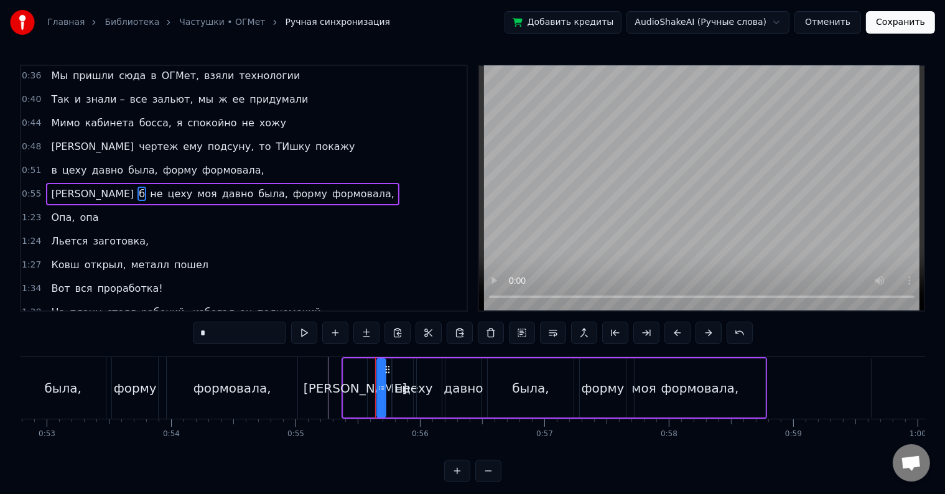
click at [50, 193] on span "Я" at bounding box center [92, 194] width 85 height 14
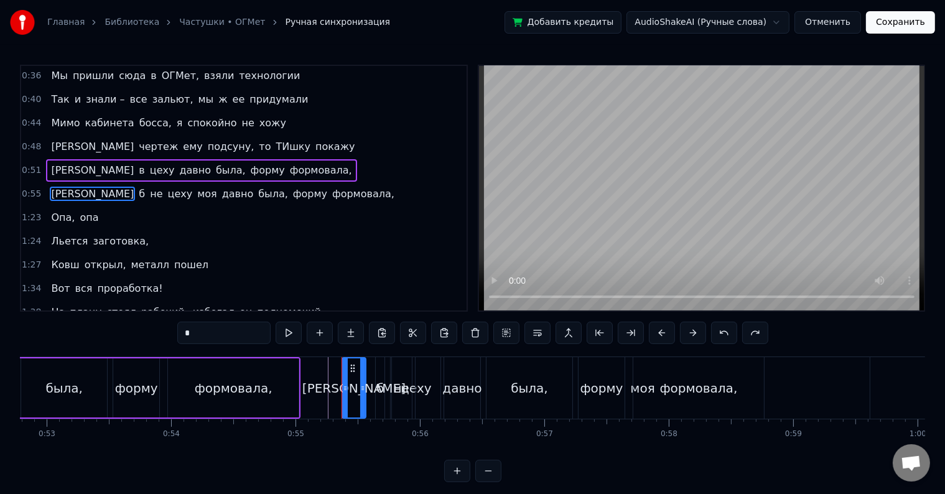
click at [137, 192] on span "б" at bounding box center [141, 194] width 9 height 14
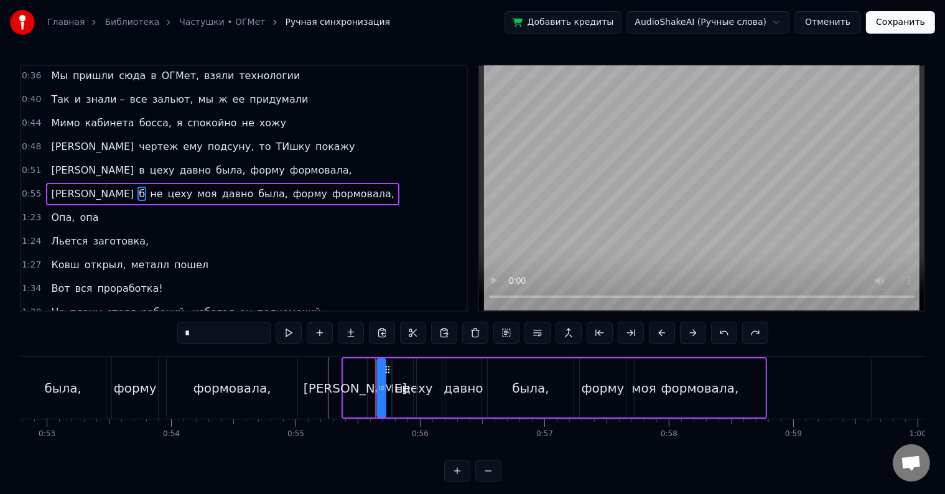
click at [52, 193] on span "Я" at bounding box center [92, 194] width 85 height 14
type input "*"
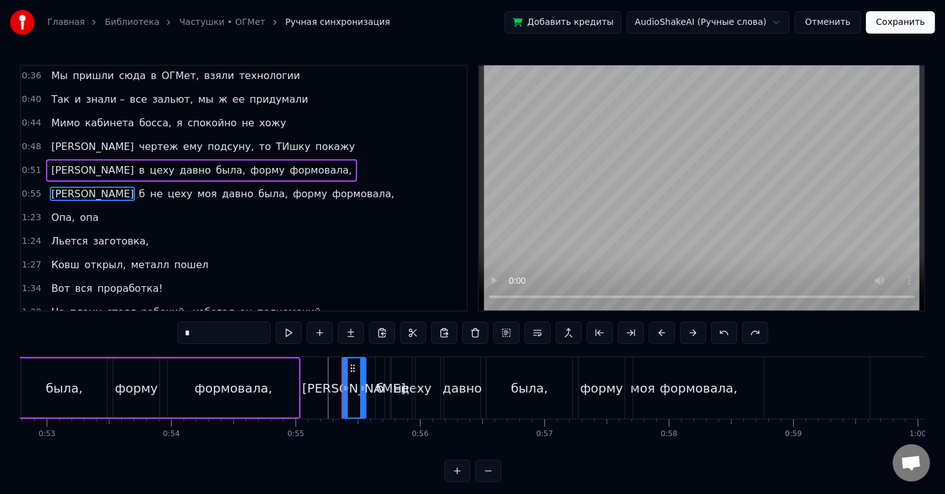
click at [50, 187] on span "Я" at bounding box center [92, 194] width 85 height 14
click at [354, 384] on div "Я" at bounding box center [353, 388] width 103 height 19
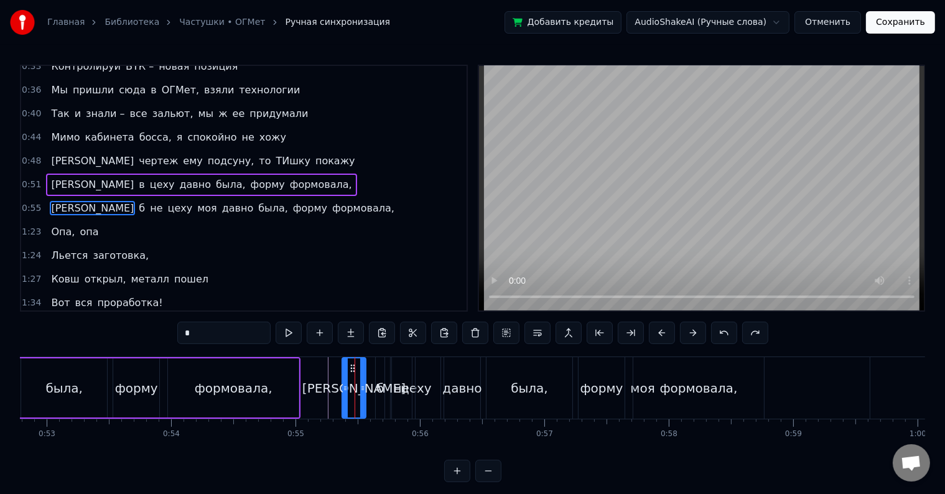
scroll to position [0, 0]
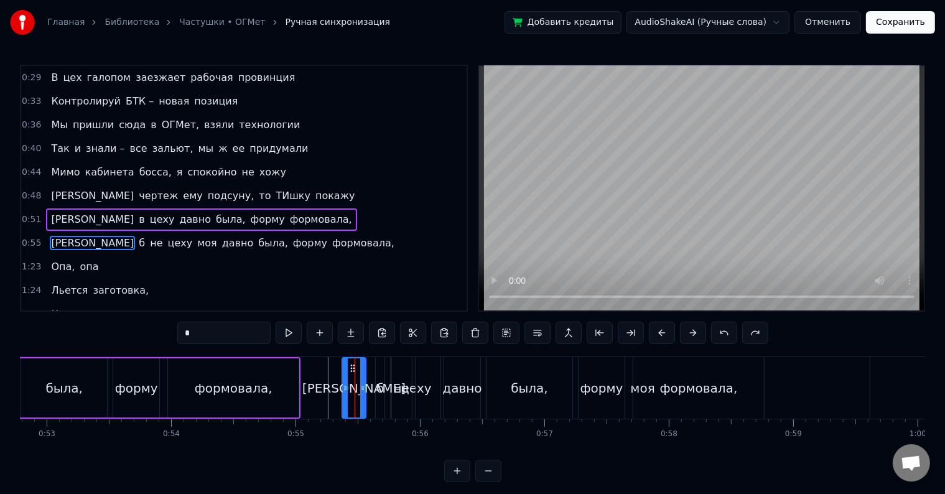
drag, startPoint x: 158, startPoint y: 207, endPoint x: 157, endPoint y: 213, distance: 7.0
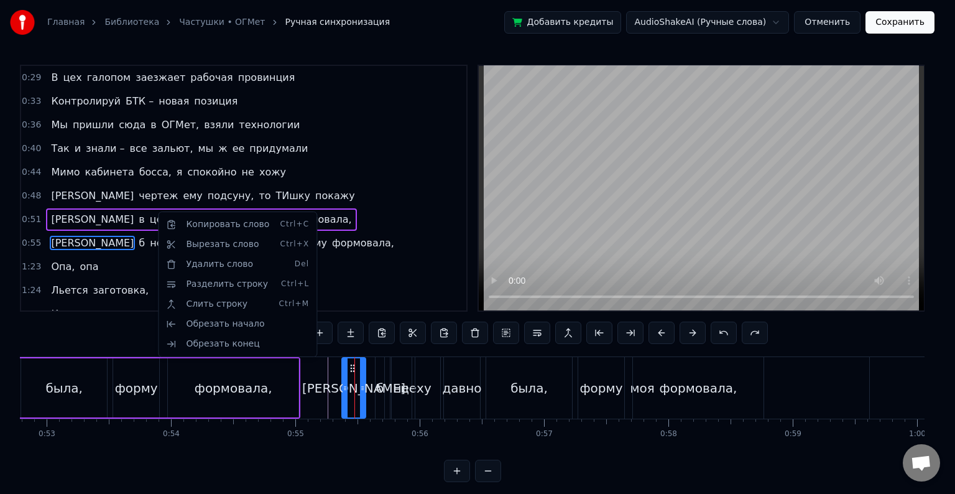
drag, startPoint x: 149, startPoint y: 227, endPoint x: 144, endPoint y: 231, distance: 6.7
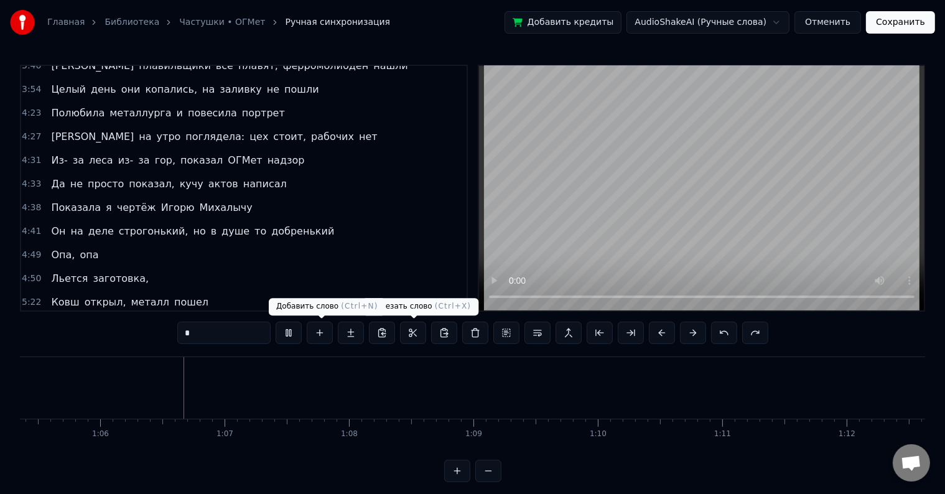
scroll to position [0, 8159]
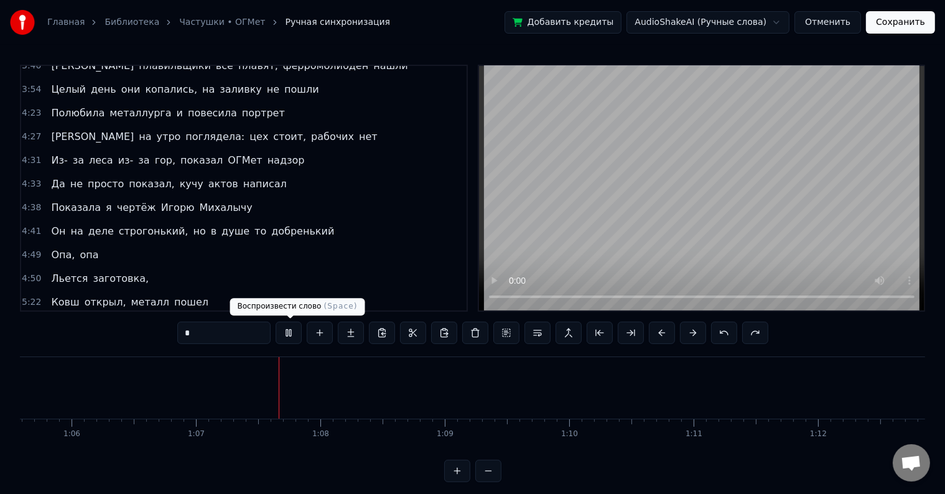
click at [287, 335] on button at bounding box center [289, 333] width 26 height 22
click at [228, 333] on input "*" at bounding box center [223, 333] width 93 height 22
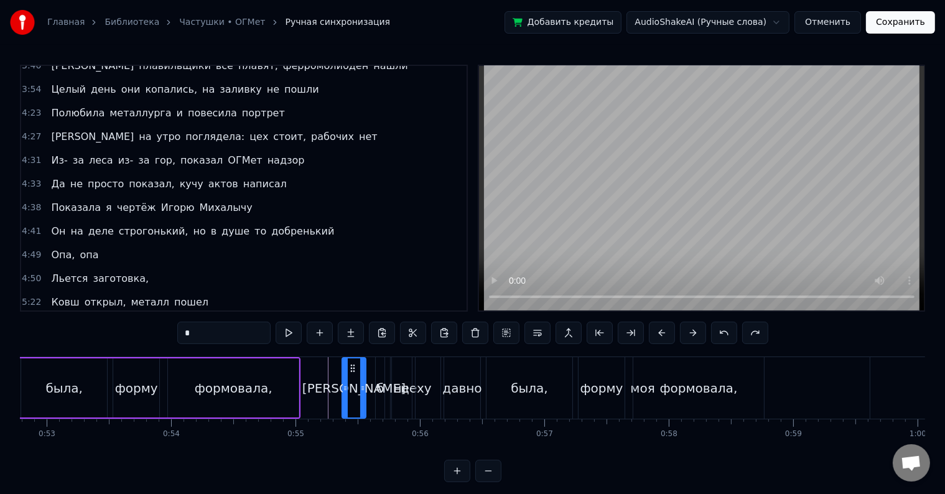
scroll to position [0, 6591]
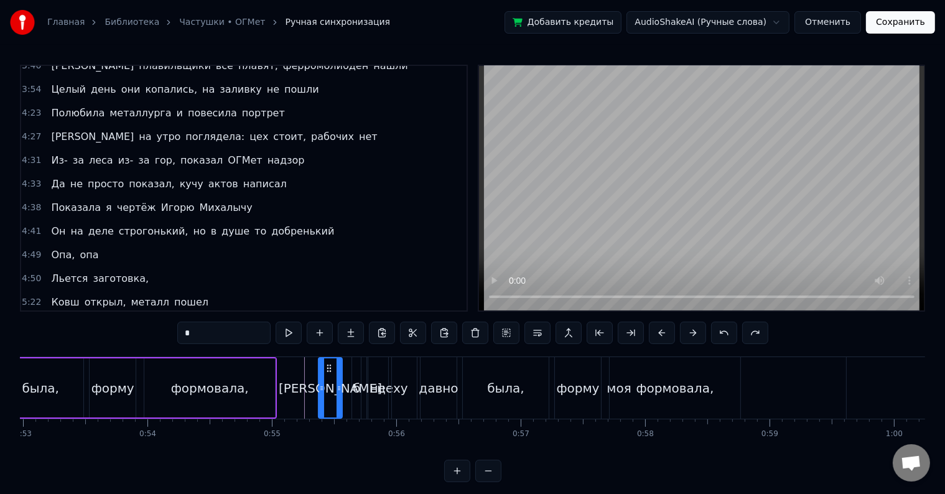
click at [228, 338] on input "*" at bounding box center [223, 333] width 93 height 22
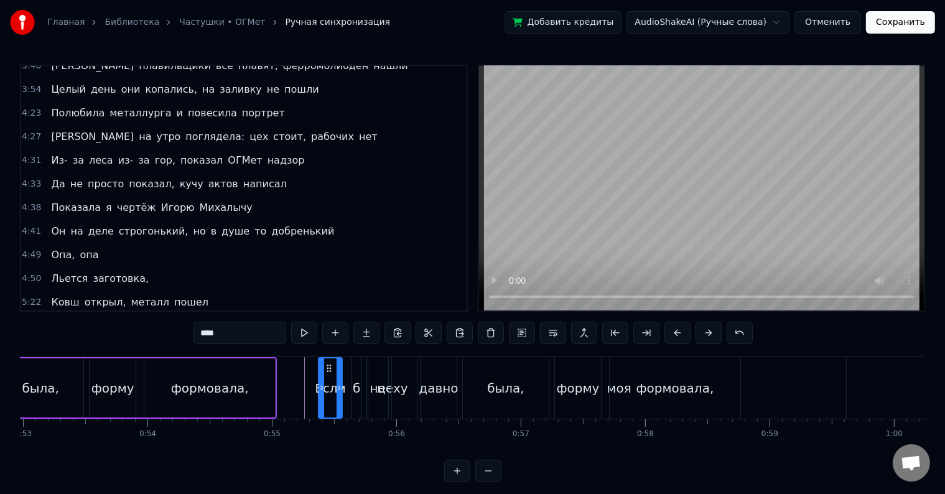
click at [356, 390] on div "б" at bounding box center [356, 388] width 7 height 19
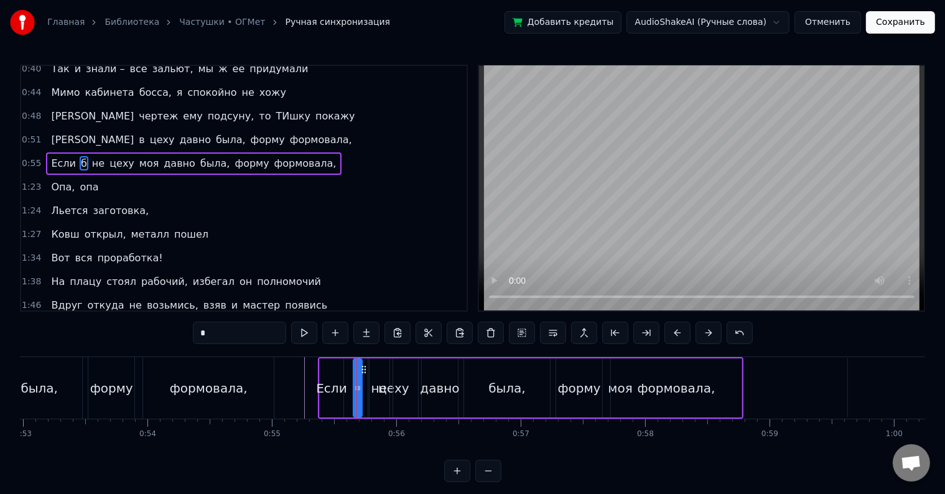
scroll to position [49, 0]
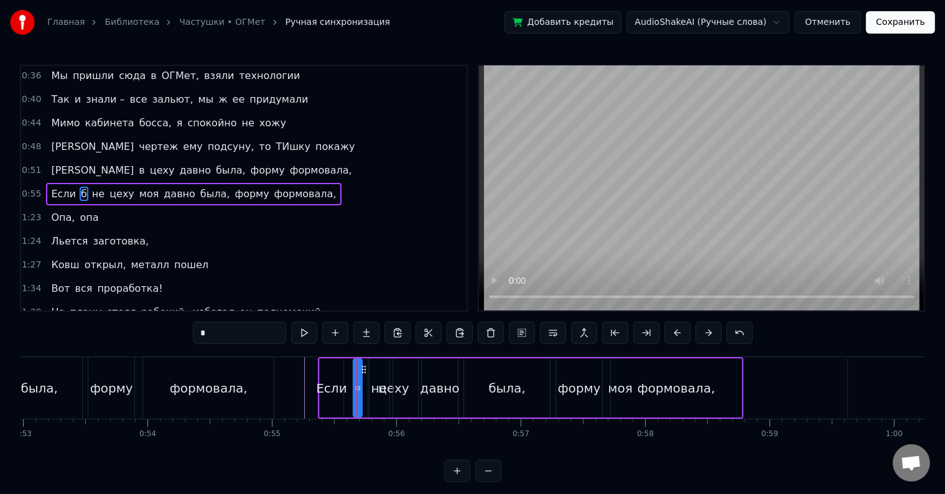
click at [284, 188] on span "формовала," at bounding box center [305, 194] width 65 height 14
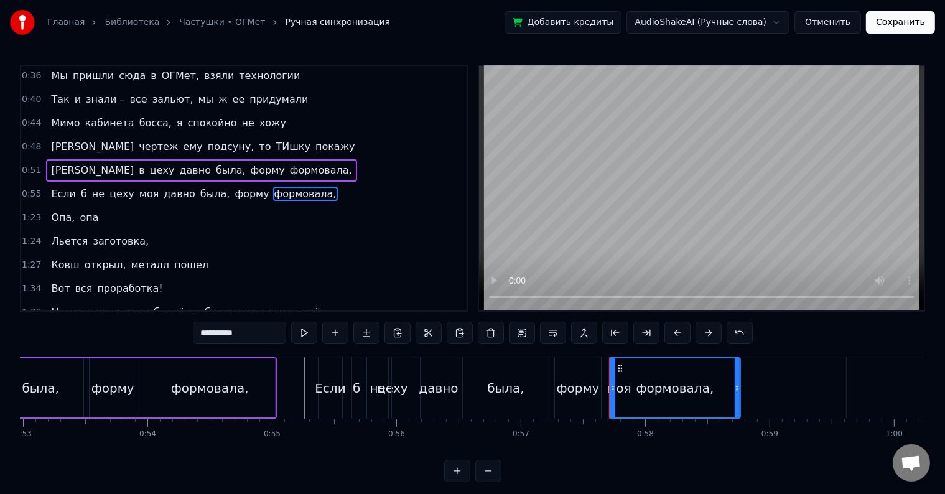
click at [669, 389] on div "формовала," at bounding box center [675, 388] width 78 height 19
click at [575, 391] on div "форму" at bounding box center [578, 388] width 43 height 19
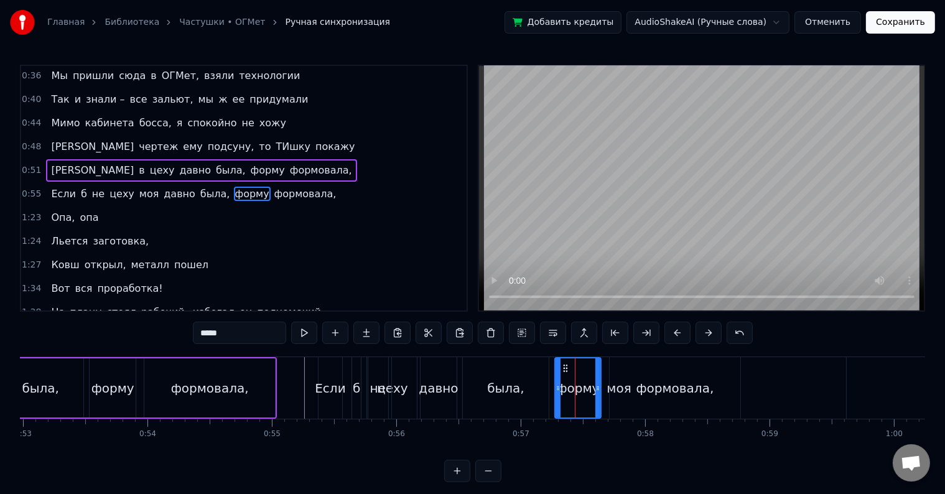
click at [390, 391] on div "цеху" at bounding box center [392, 388] width 31 height 19
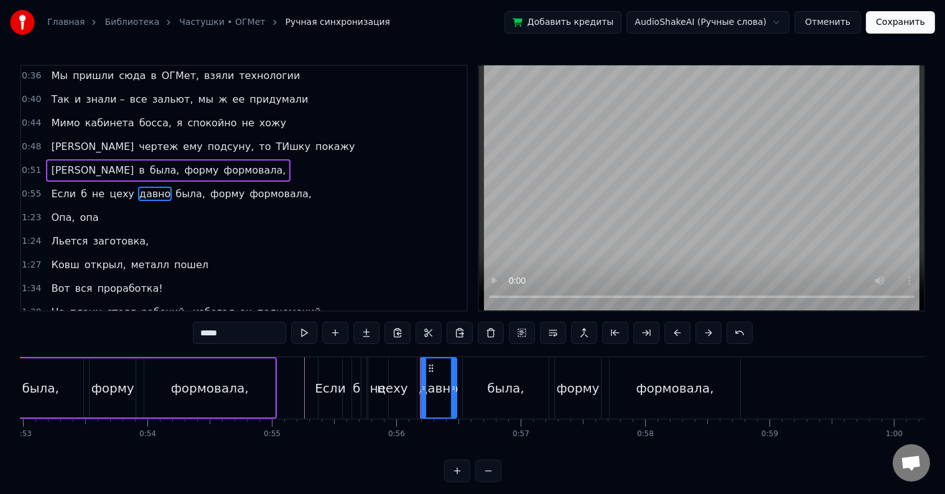
click at [430, 389] on div "давно" at bounding box center [438, 388] width 39 height 19
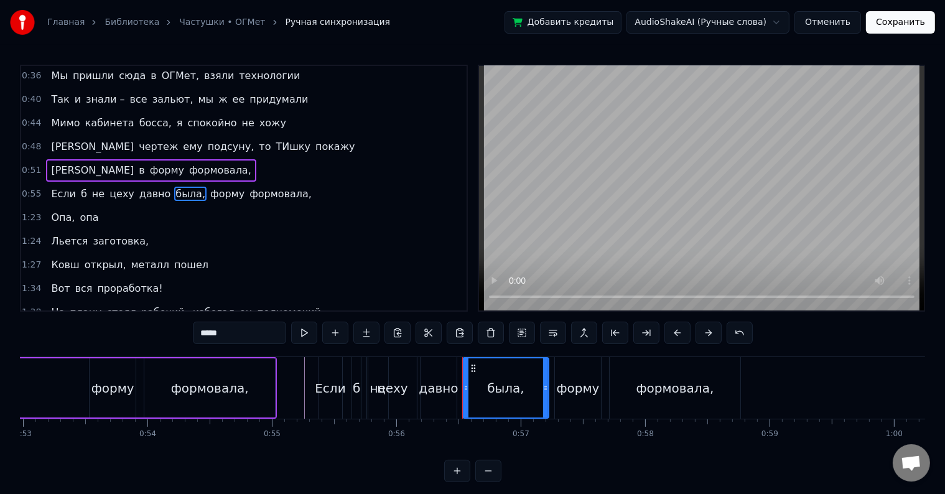
click at [503, 391] on div "была," at bounding box center [505, 388] width 37 height 19
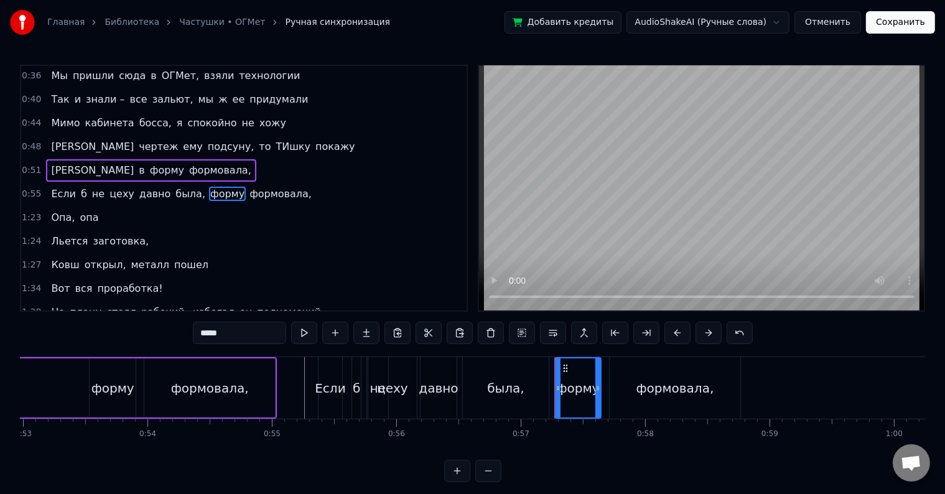
click at [585, 393] on div "форму" at bounding box center [578, 388] width 43 height 19
click at [662, 393] on div "формовала," at bounding box center [675, 388] width 78 height 19
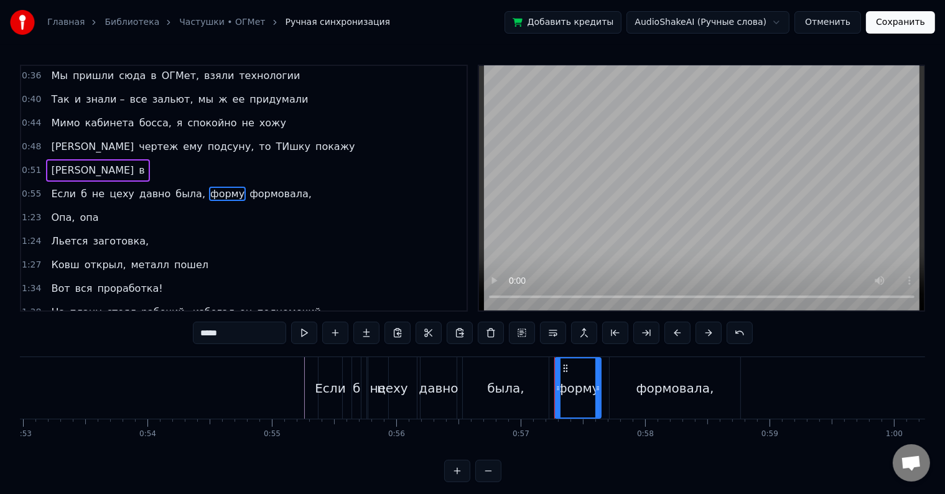
click at [684, 384] on div "формовала," at bounding box center [675, 388] width 78 height 19
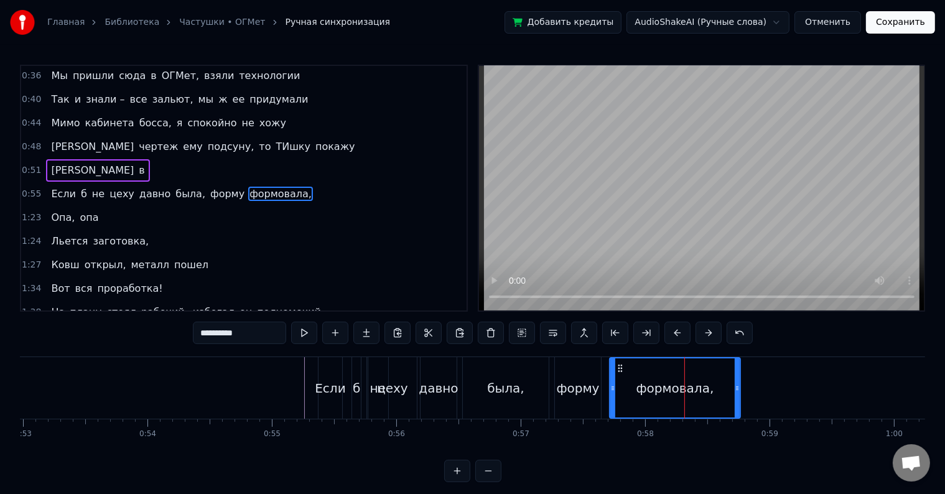
type input "****"
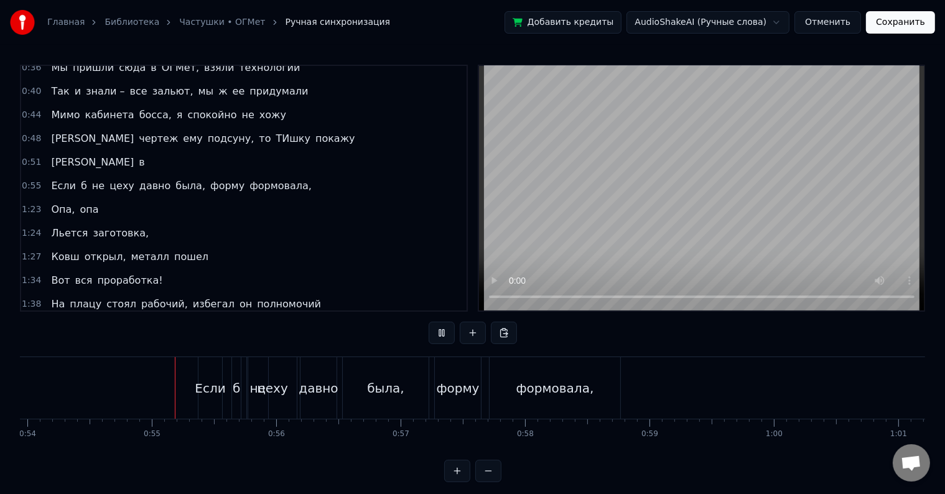
scroll to position [0, 6717]
click at [823, 24] on button "Отменить" at bounding box center [827, 22] width 67 height 22
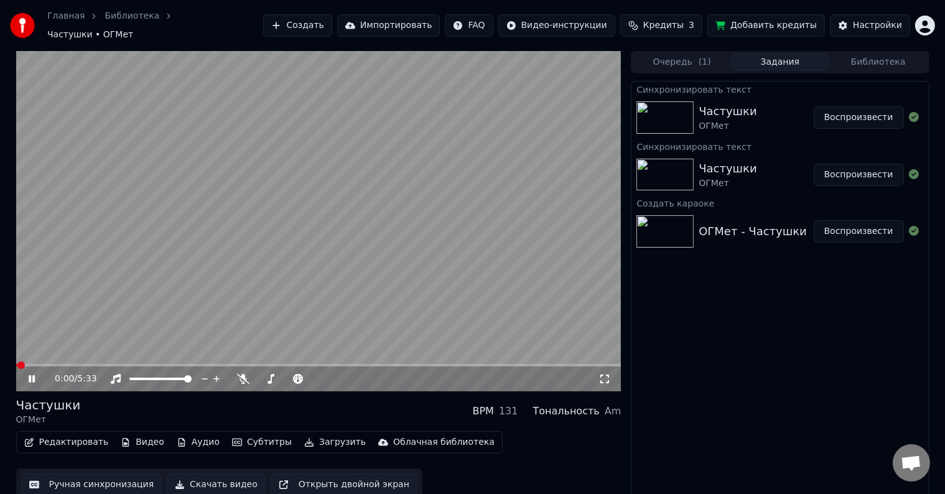
scroll to position [1, 0]
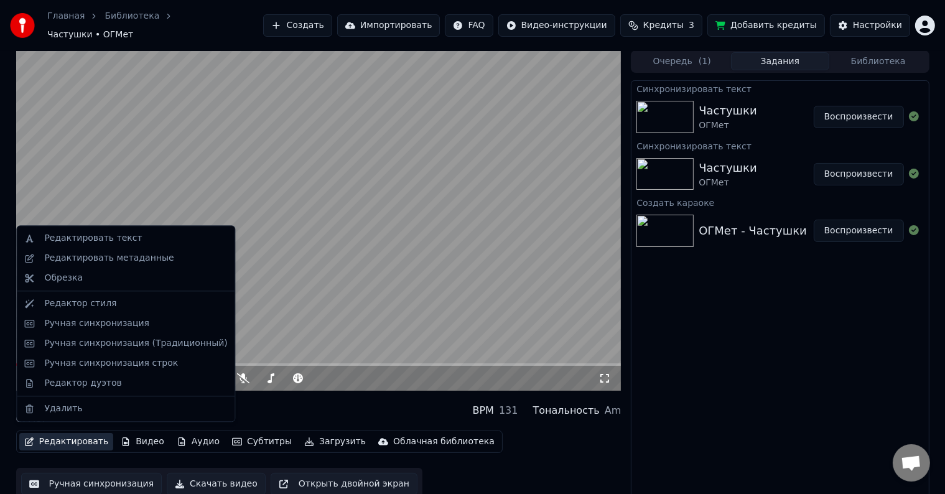
click at [73, 438] on button "Редактировать" at bounding box center [66, 441] width 95 height 17
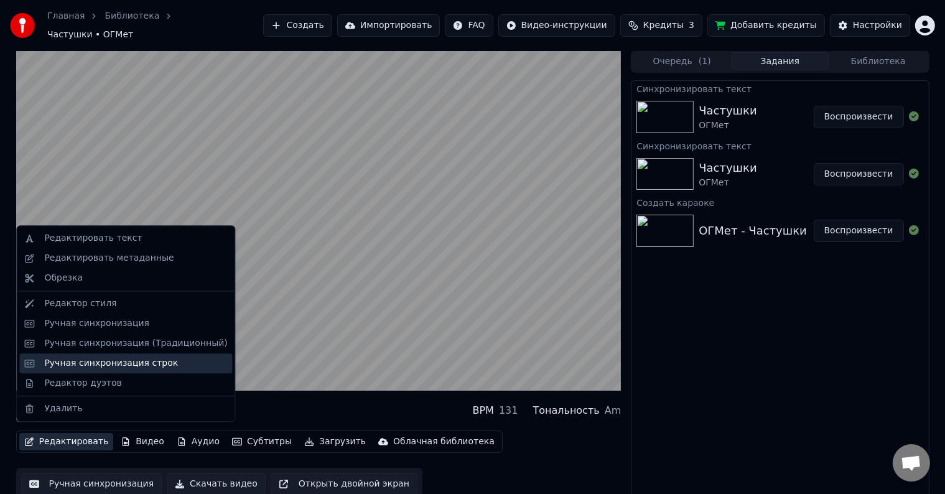
click at [93, 369] on div "Ручная синхронизация строк" at bounding box center [111, 363] width 134 height 12
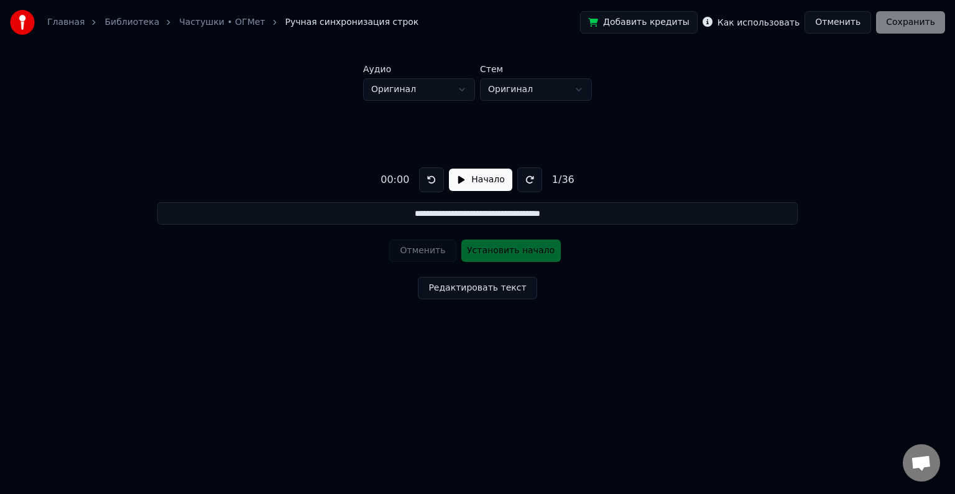
click at [447, 96] on html "**********" at bounding box center [477, 190] width 955 height 381
click at [445, 96] on html "**********" at bounding box center [477, 190] width 955 height 381
click at [472, 183] on button "Начало" at bounding box center [480, 180] width 63 height 22
click at [520, 184] on button at bounding box center [526, 179] width 25 height 25
click at [521, 180] on button at bounding box center [526, 179] width 25 height 25
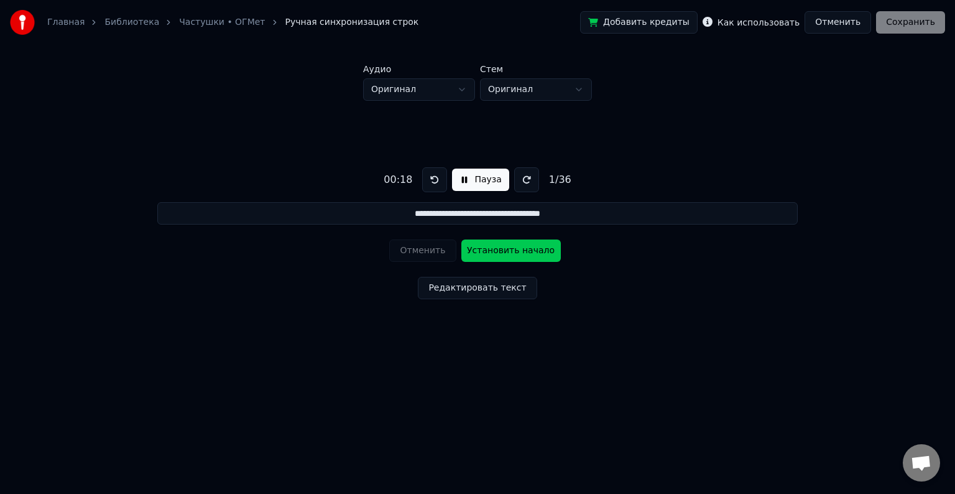
click at [516, 182] on button at bounding box center [526, 179] width 25 height 25
click at [518, 91] on html "**********" at bounding box center [477, 190] width 955 height 381
click at [440, 87] on html "**********" at bounding box center [477, 190] width 955 height 381
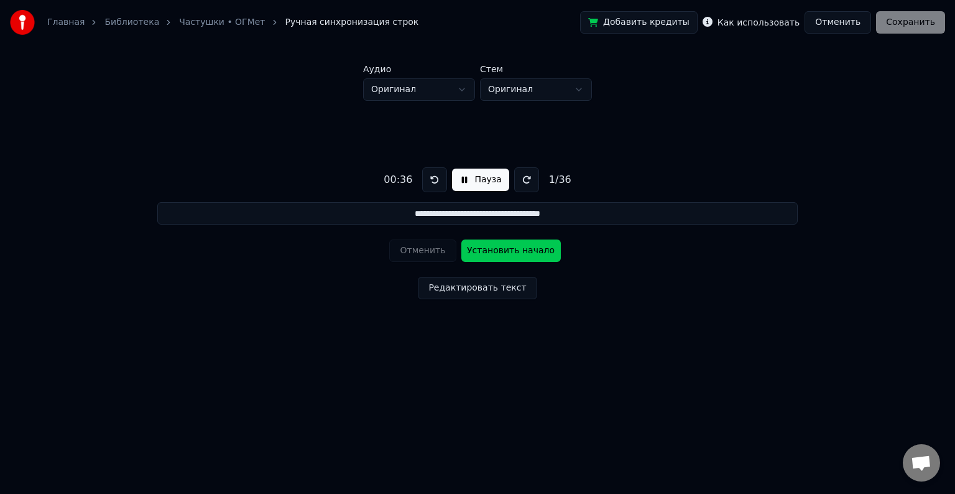
click at [523, 210] on input "**********" at bounding box center [477, 213] width 641 height 22
click at [592, 212] on input "**********" at bounding box center [477, 213] width 641 height 22
click at [481, 279] on button "Редактировать текст" at bounding box center [477, 288] width 119 height 22
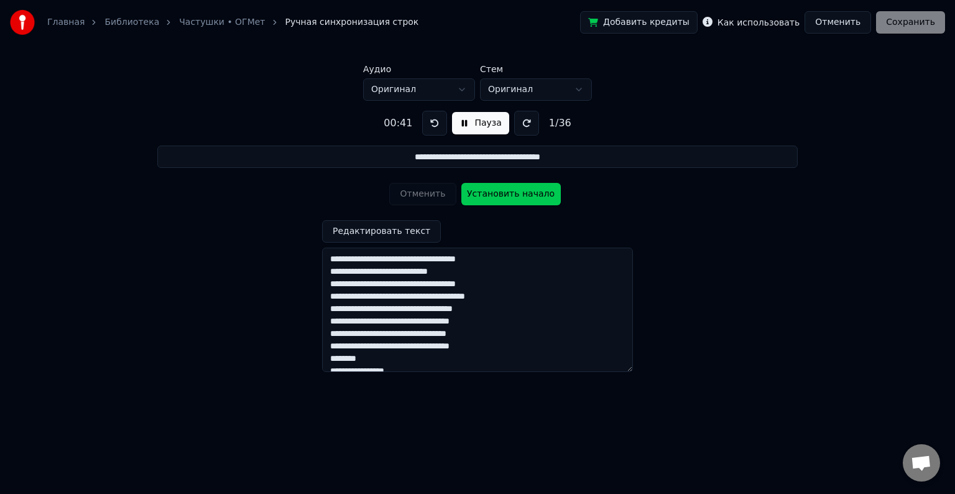
click at [653, 200] on div "**********" at bounding box center [478, 236] width 916 height 271
click at [516, 124] on button at bounding box center [526, 123] width 25 height 25
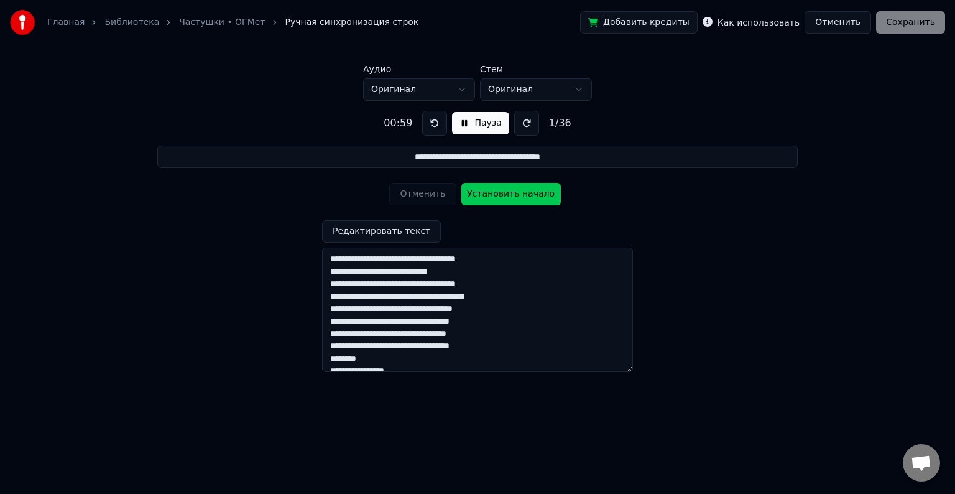
click at [516, 124] on button at bounding box center [526, 123] width 25 height 25
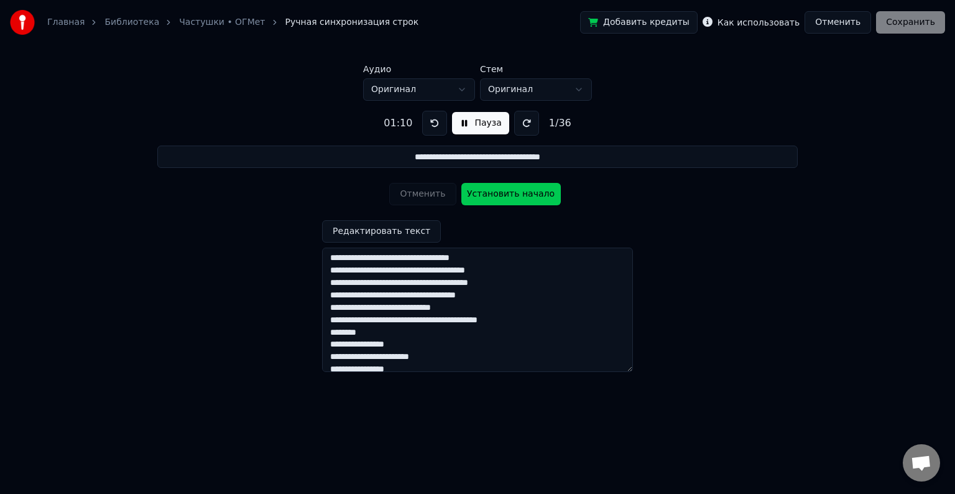
scroll to position [333, 0]
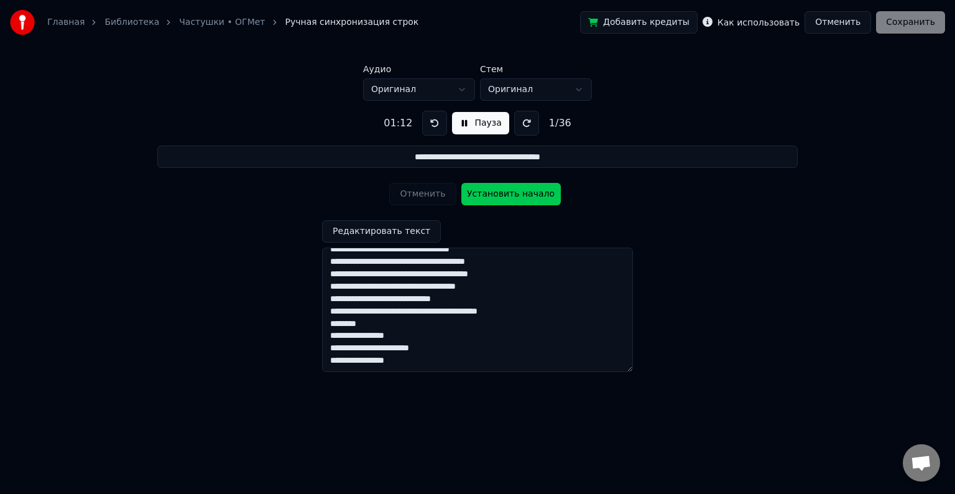
click at [559, 126] on div "1 / 36" at bounding box center [560, 123] width 32 height 15
click at [433, 123] on button at bounding box center [434, 123] width 25 height 25
click at [564, 127] on div "1 / 36" at bounding box center [560, 123] width 32 height 15
drag, startPoint x: 418, startPoint y: 124, endPoint x: 410, endPoint y: 124, distance: 8.1
click at [411, 124] on div "01:09 Пауза 1 / 36" at bounding box center [477, 123] width 197 height 25
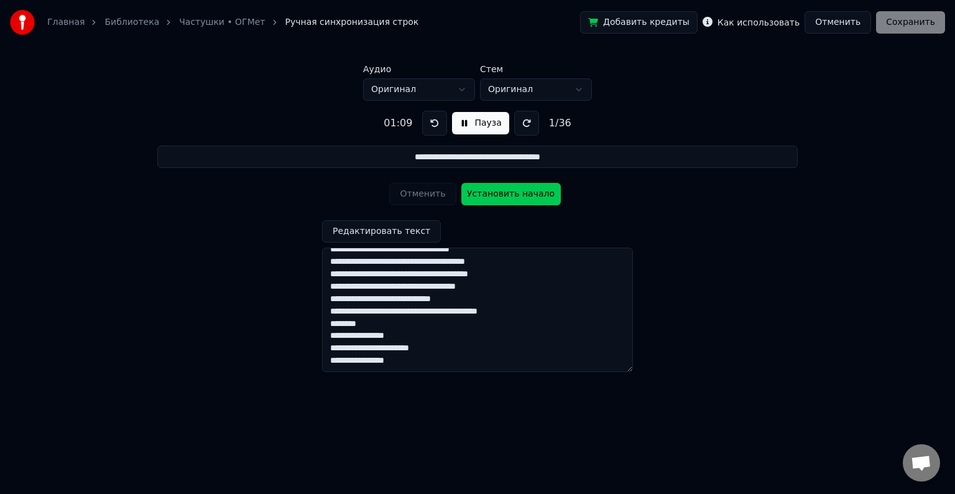
drag, startPoint x: 558, startPoint y: 124, endPoint x: 516, endPoint y: 119, distance: 42.1
click at [516, 119] on div "01:09 Пауза 1 / 36" at bounding box center [477, 123] width 197 height 25
click at [732, 242] on div "**********" at bounding box center [478, 236] width 916 height 271
click at [863, 16] on button "Отменить" at bounding box center [838, 22] width 67 height 22
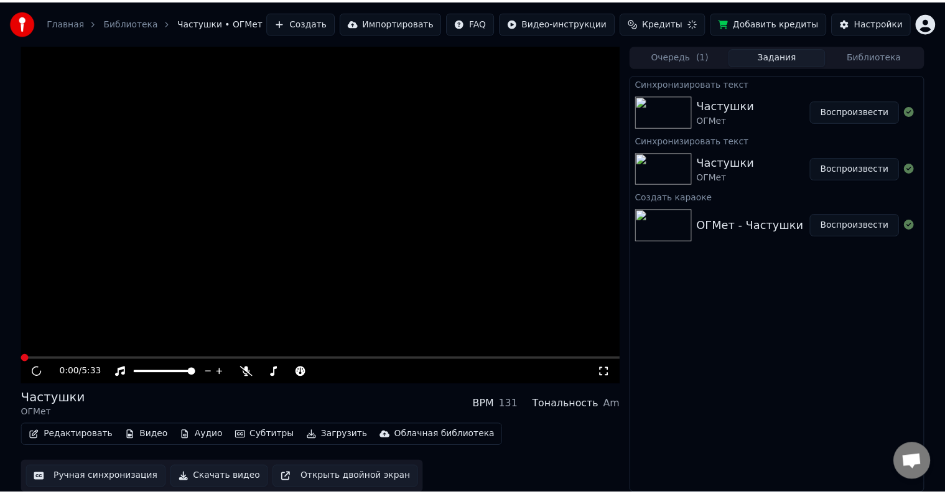
scroll to position [1, 0]
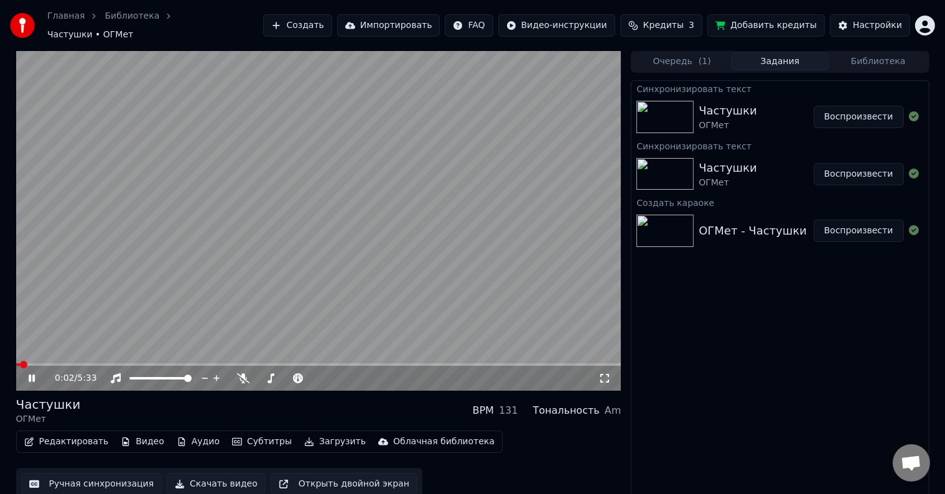
click at [79, 434] on button "Редактировать" at bounding box center [66, 441] width 95 height 17
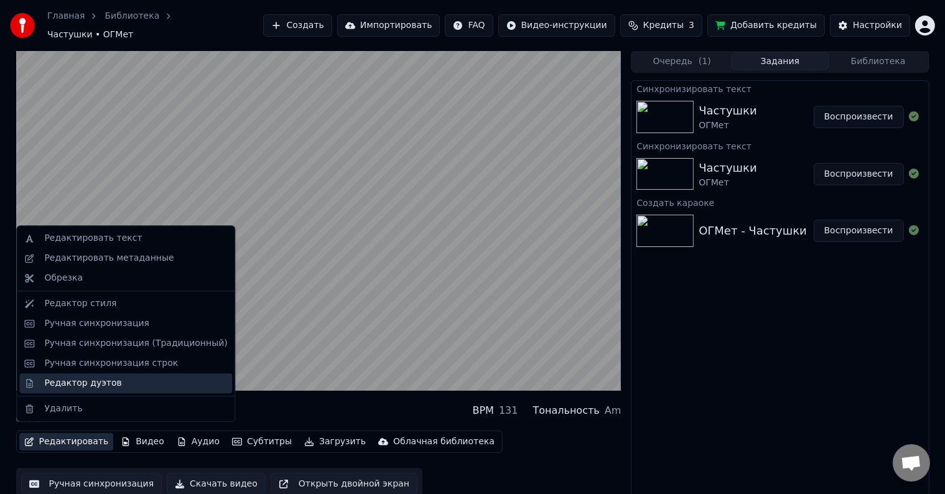
click at [104, 381] on div "Редактор дуэтов" at bounding box center [82, 383] width 77 height 12
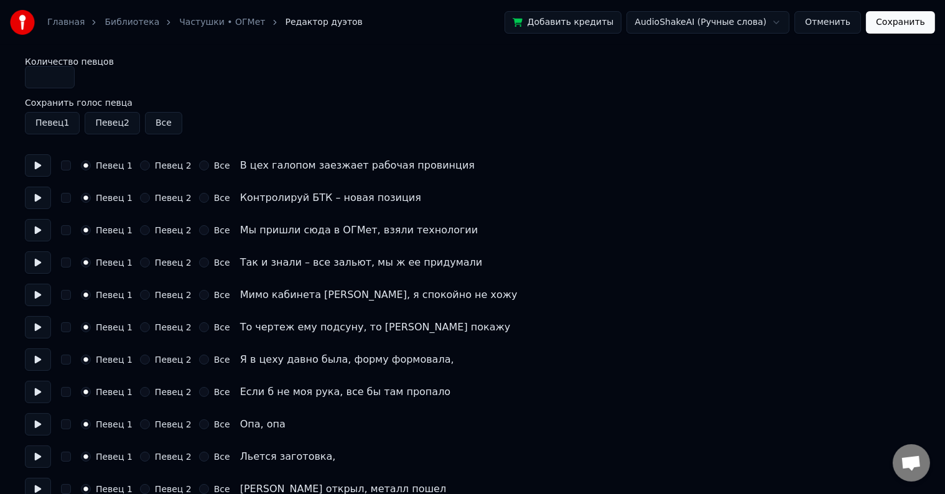
click at [108, 126] on button "Певец 2" at bounding box center [112, 123] width 55 height 22
click at [129, 124] on button "Певец 2" at bounding box center [112, 123] width 55 height 22
click at [67, 169] on button "button" at bounding box center [66, 165] width 10 height 10
click at [41, 169] on button at bounding box center [38, 165] width 26 height 22
click at [109, 199] on label "Певец 1" at bounding box center [114, 197] width 37 height 9
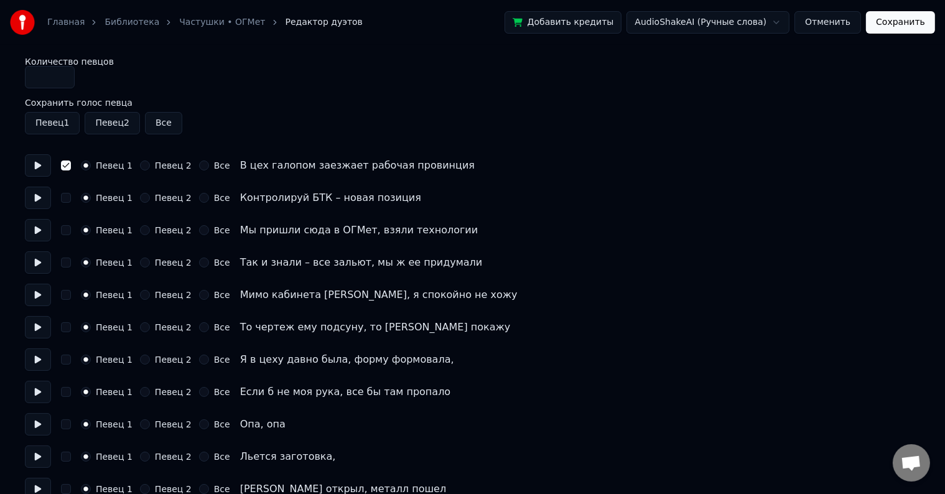
click at [91, 199] on button "Певец 1" at bounding box center [86, 198] width 10 height 10
click at [41, 196] on button at bounding box center [38, 198] width 26 height 22
click at [67, 199] on button "button" at bounding box center [66, 198] width 10 height 10
click at [142, 235] on button "Певец 2" at bounding box center [145, 230] width 10 height 10
click at [140, 262] on button "Певец 2" at bounding box center [145, 263] width 10 height 10
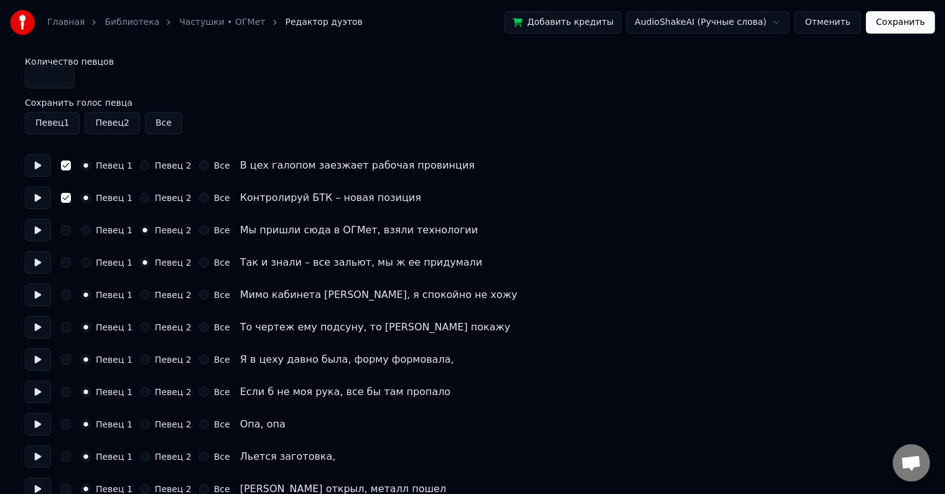
click at [37, 234] on button at bounding box center [38, 230] width 26 height 22
click at [30, 262] on button at bounding box center [38, 262] width 26 height 22
click at [37, 294] on button at bounding box center [38, 295] width 26 height 22
click at [69, 294] on button "button" at bounding box center [66, 295] width 10 height 10
click at [65, 328] on button "button" at bounding box center [66, 327] width 10 height 10
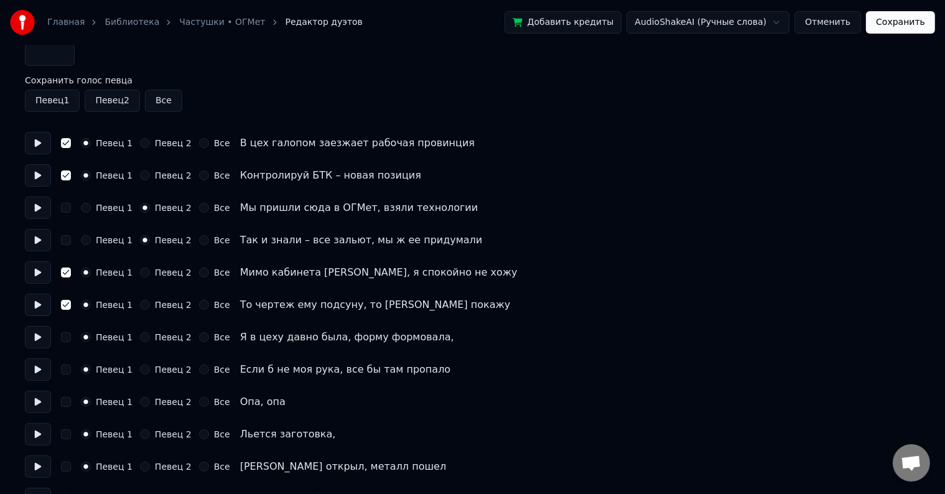
scroll to position [62, 0]
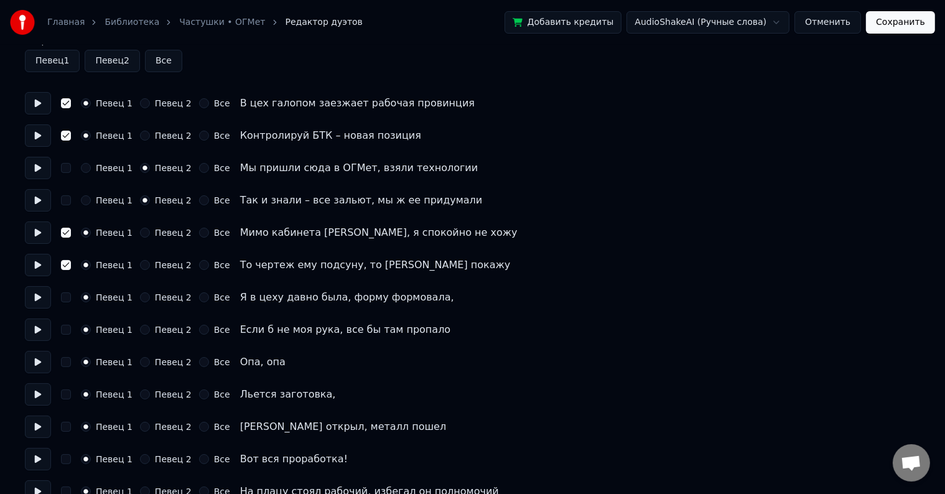
click at [37, 302] on button at bounding box center [38, 297] width 26 height 22
click at [199, 301] on button "Все" at bounding box center [204, 297] width 10 height 10
click at [39, 332] on button at bounding box center [38, 329] width 26 height 22
click at [199, 329] on button "Все" at bounding box center [204, 330] width 10 height 10
click at [199, 361] on button "Все" at bounding box center [204, 362] width 10 height 10
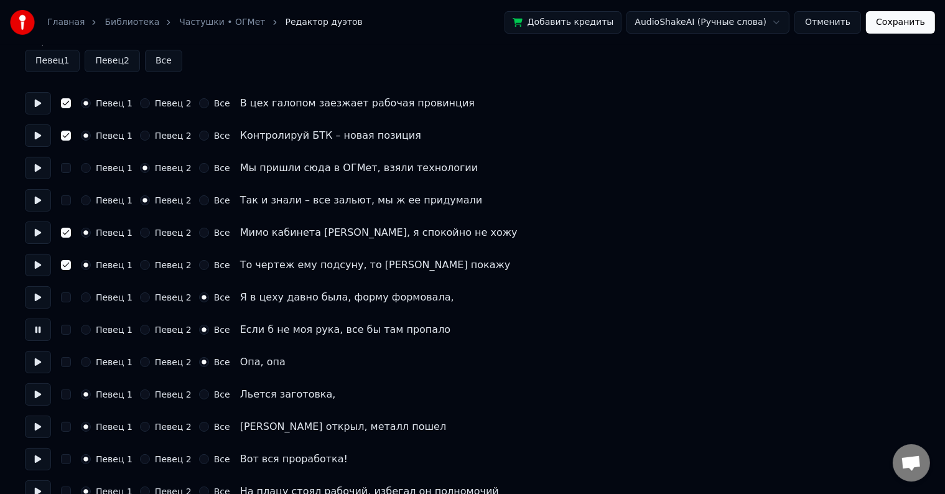
click at [192, 399] on div "Певец 1 Певец 2 Все Льется заготовка," at bounding box center [472, 394] width 895 height 22
click at [199, 397] on button "Все" at bounding box center [204, 394] width 10 height 10
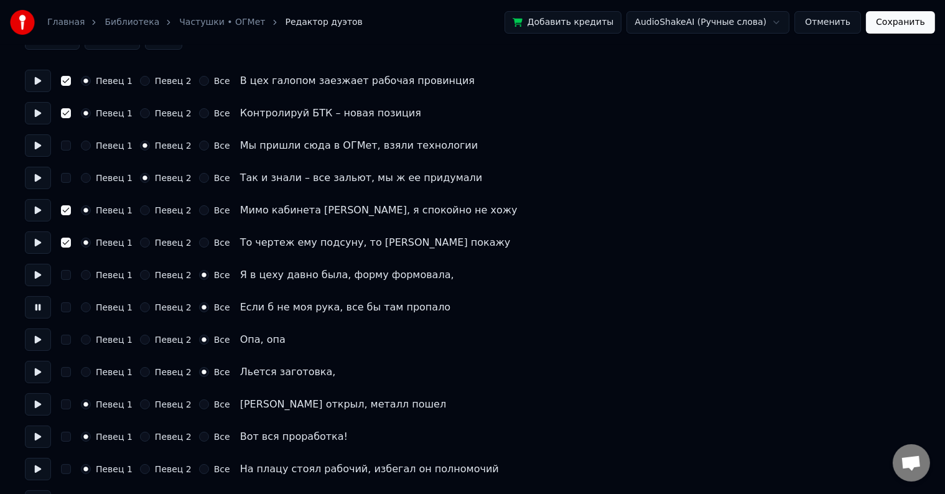
scroll to position [124, 0]
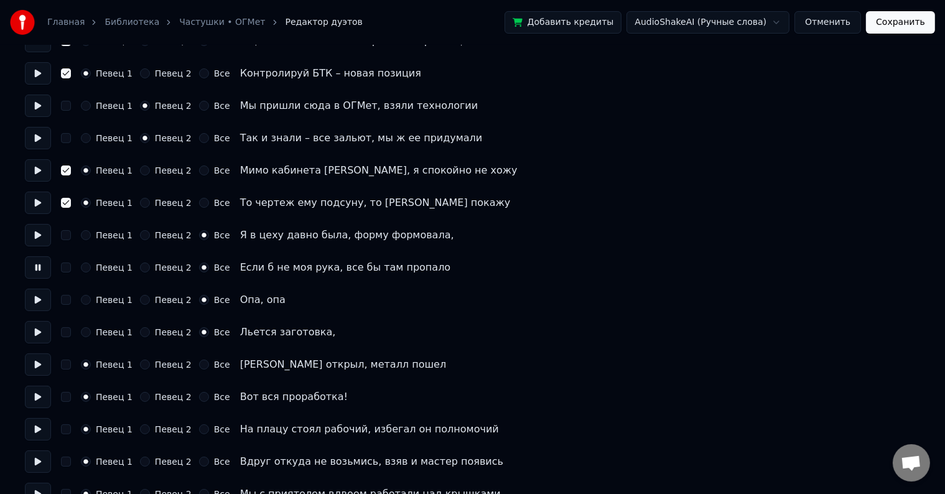
click at [199, 368] on button "Все" at bounding box center [204, 365] width 10 height 10
click at [199, 399] on button "Все" at bounding box center [204, 397] width 10 height 10
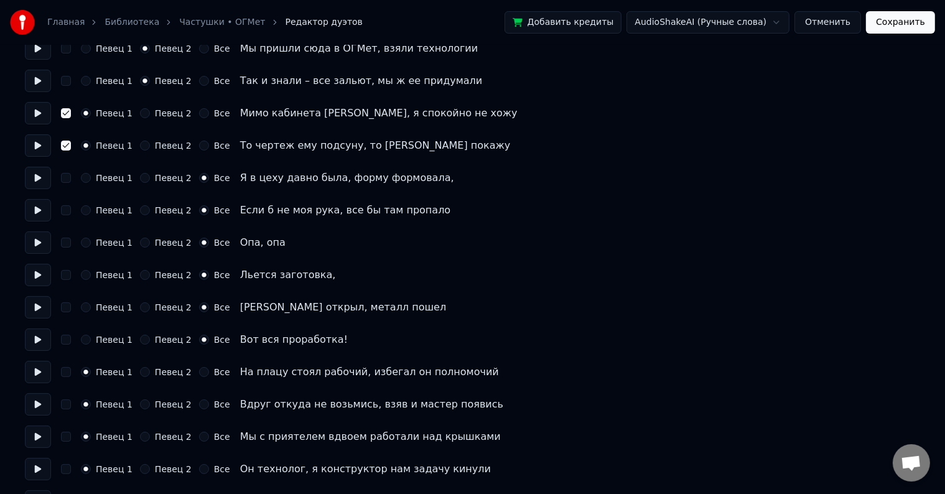
scroll to position [187, 0]
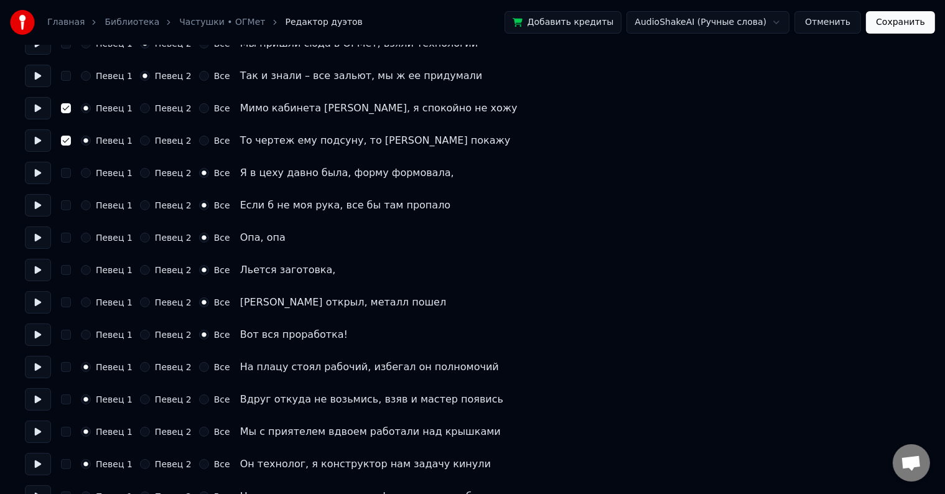
drag, startPoint x: 63, startPoint y: 367, endPoint x: 62, endPoint y: 378, distance: 11.2
click at [63, 368] on button "button" at bounding box center [66, 367] width 10 height 10
click at [63, 399] on button "button" at bounding box center [66, 399] width 10 height 10
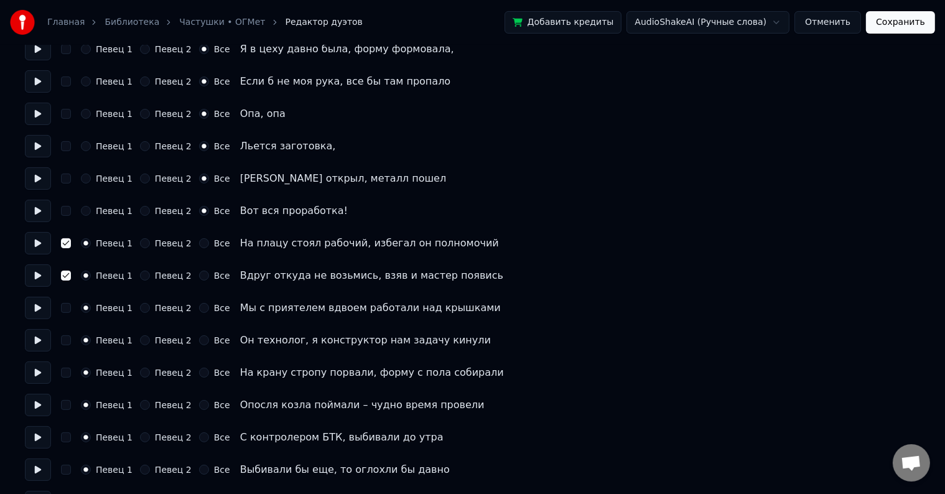
scroll to position [311, 0]
click at [199, 305] on button "Все" at bounding box center [204, 307] width 10 height 10
drag, startPoint x: 142, startPoint y: 307, endPoint x: 138, endPoint y: 333, distance: 26.4
click at [141, 309] on button "Певец 2" at bounding box center [145, 307] width 10 height 10
click at [144, 343] on div "Певец 2" at bounding box center [166, 340] width 52 height 10
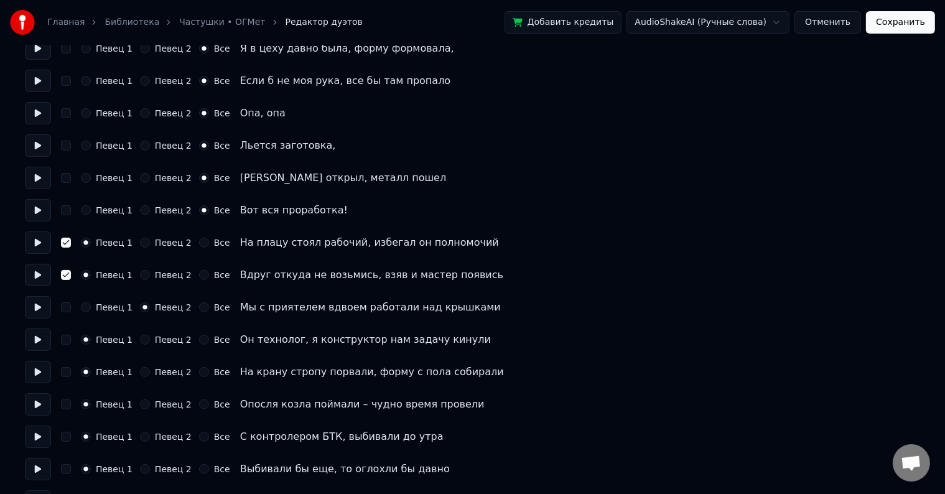
click at [140, 341] on button "Певец 2" at bounding box center [145, 340] width 10 height 10
click at [65, 374] on button "button" at bounding box center [66, 372] width 10 height 10
drag, startPoint x: 66, startPoint y: 408, endPoint x: 81, endPoint y: 406, distance: 15.7
click at [66, 407] on button "button" at bounding box center [66, 404] width 10 height 10
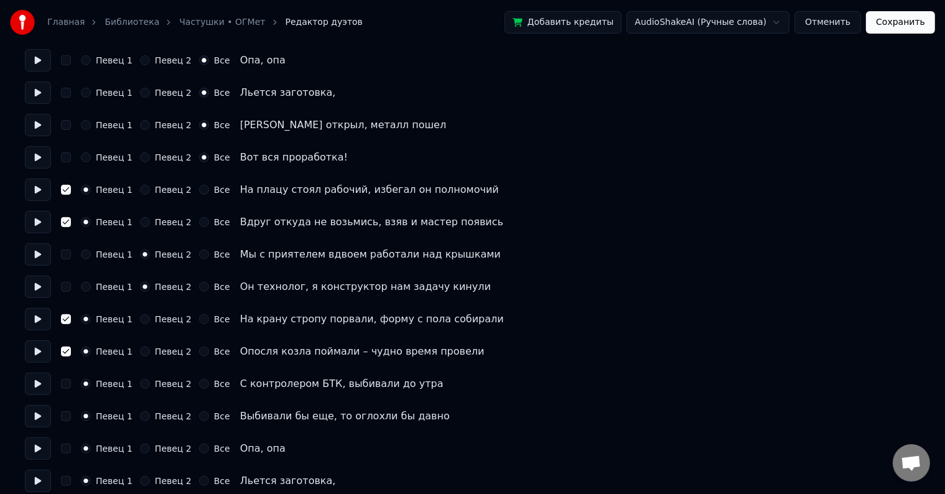
scroll to position [373, 0]
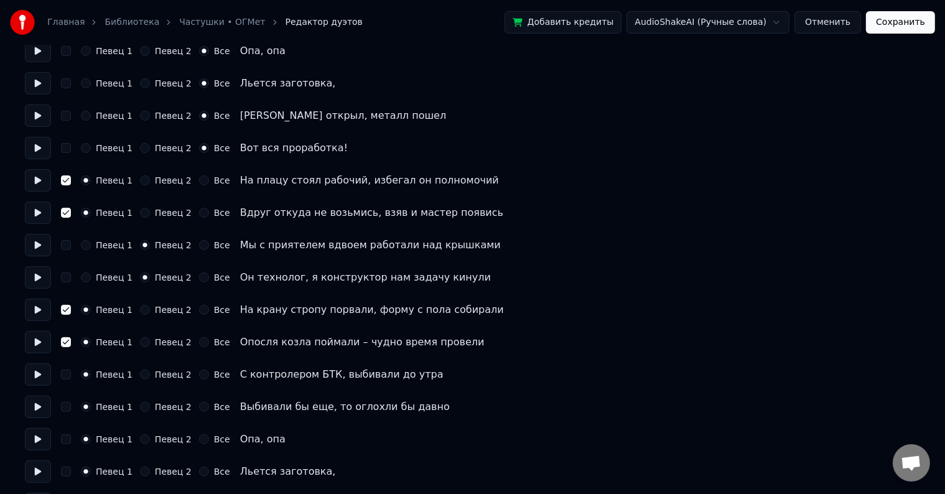
drag, startPoint x: 139, startPoint y: 373, endPoint x: 145, endPoint y: 384, distance: 12.0
click at [141, 378] on button "Певец 2" at bounding box center [145, 374] width 10 height 10
click at [140, 408] on button "Певец 2" at bounding box center [145, 407] width 10 height 10
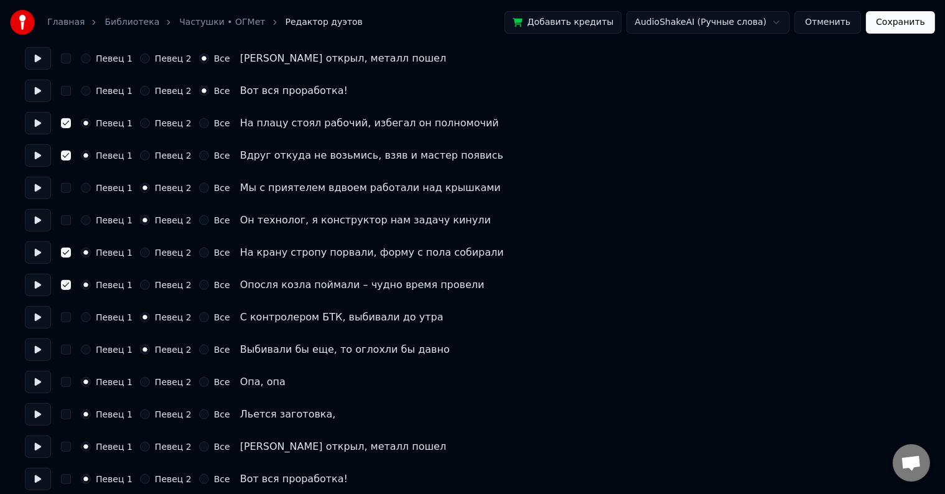
scroll to position [435, 0]
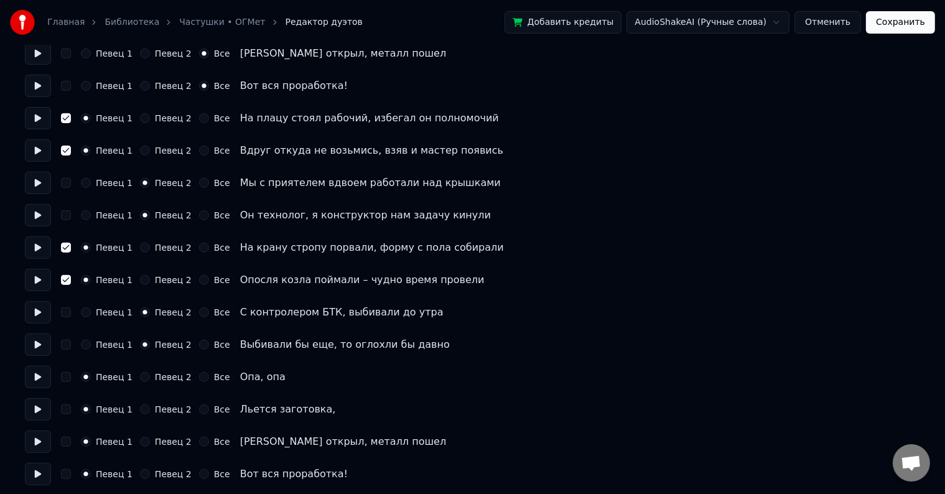
click at [190, 378] on div "Певец 1 Певец 2 Все" at bounding box center [155, 377] width 149 height 10
click at [199, 411] on button "Все" at bounding box center [204, 409] width 10 height 10
click at [198, 383] on div "Певец 1 Певец 2 Все Опа, опа" at bounding box center [472, 377] width 895 height 22
click at [199, 379] on button "Все" at bounding box center [204, 377] width 10 height 10
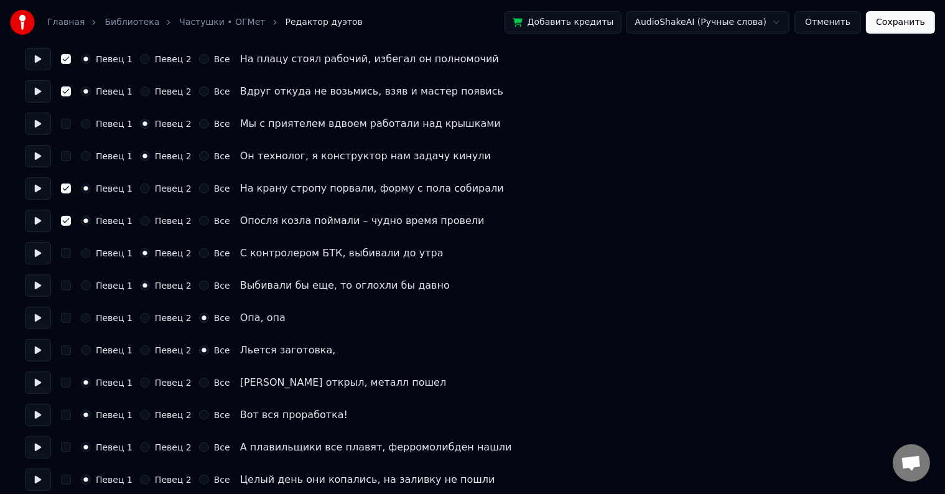
scroll to position [498, 0]
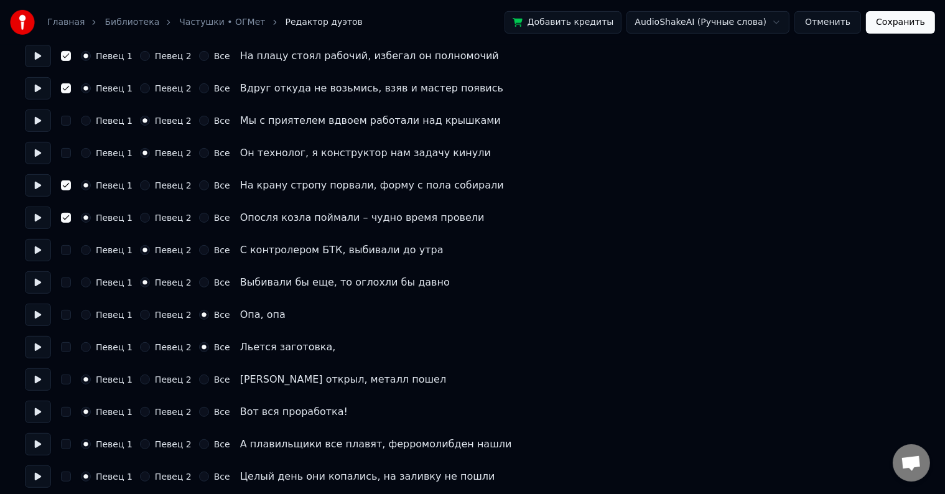
click at [199, 381] on button "Все" at bounding box center [204, 379] width 10 height 10
click at [199, 412] on button "Все" at bounding box center [204, 412] width 10 height 10
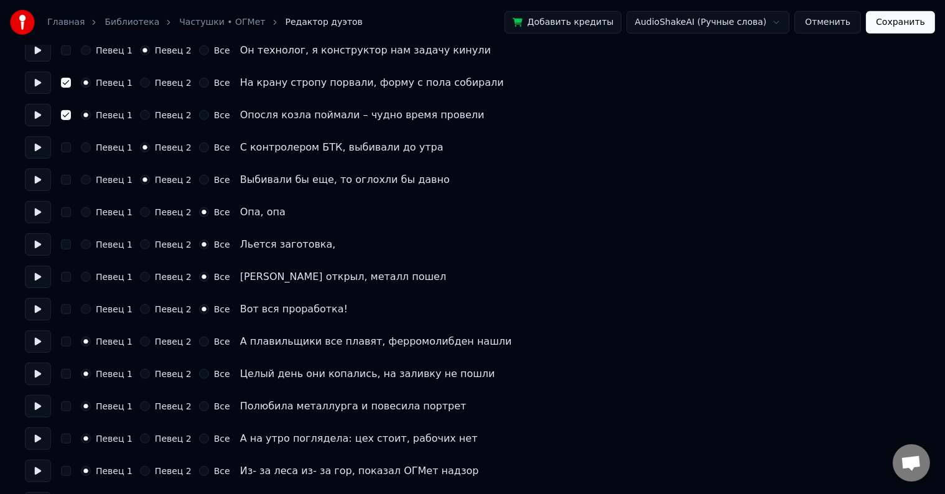
scroll to position [622, 0]
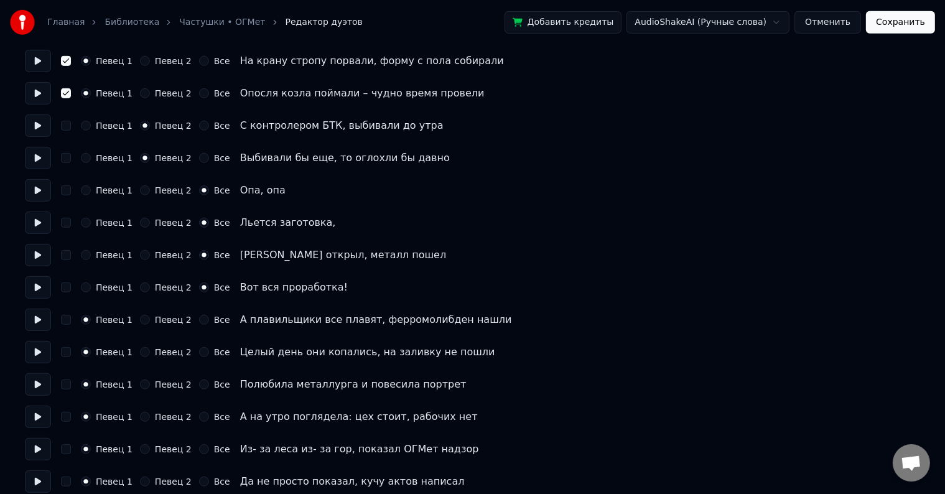
drag, startPoint x: 68, startPoint y: 323, endPoint x: 67, endPoint y: 330, distance: 7.0
click at [68, 324] on button "button" at bounding box center [66, 320] width 10 height 10
click at [67, 353] on button "button" at bounding box center [66, 352] width 10 height 10
click at [146, 384] on div "Певец 2" at bounding box center [166, 384] width 52 height 10
click at [142, 387] on button "Певец 2" at bounding box center [145, 384] width 10 height 10
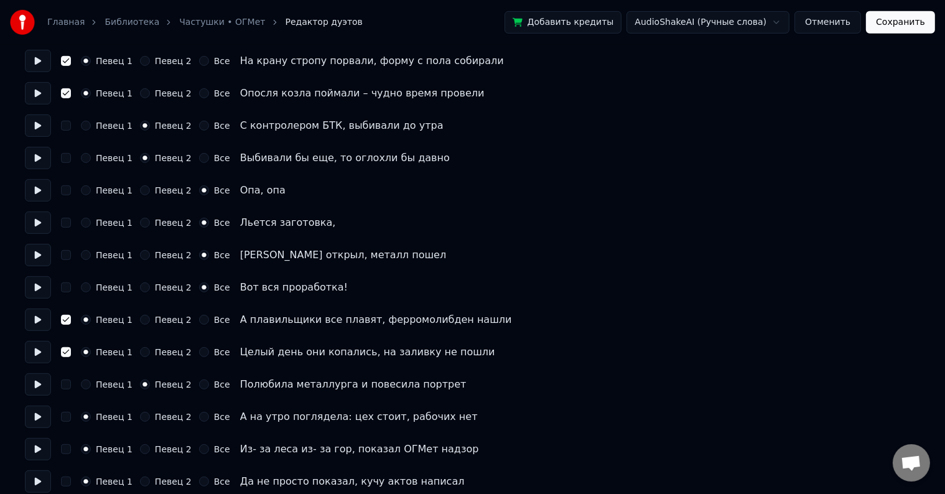
click at [140, 420] on button "Певец 2" at bounding box center [145, 417] width 10 height 10
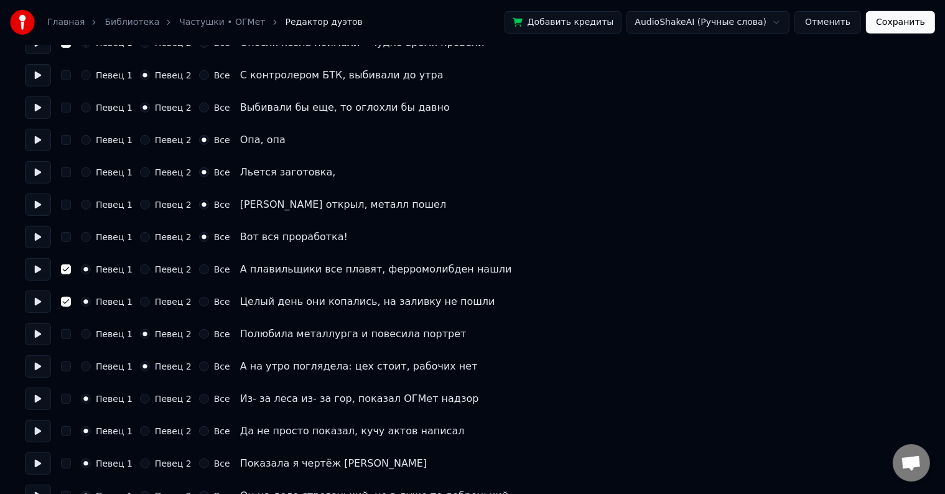
scroll to position [684, 0]
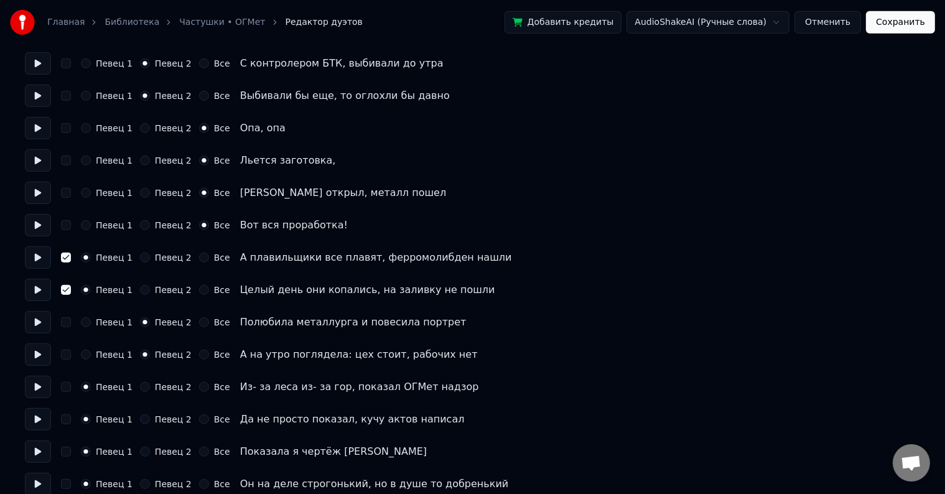
click at [67, 386] on button "button" at bounding box center [66, 387] width 10 height 10
click at [67, 425] on div "Певец 1 Певец 2 Все Да не просто показал, кучу актов написал" at bounding box center [472, 419] width 895 height 22
click at [60, 424] on div "Певец 1 Певец 2 Все Да не просто показал, кучу актов написал" at bounding box center [472, 419] width 895 height 22
click at [63, 424] on div "Певец 1 Певец 2 Все Да не просто показал, кучу актов написал" at bounding box center [472, 419] width 895 height 22
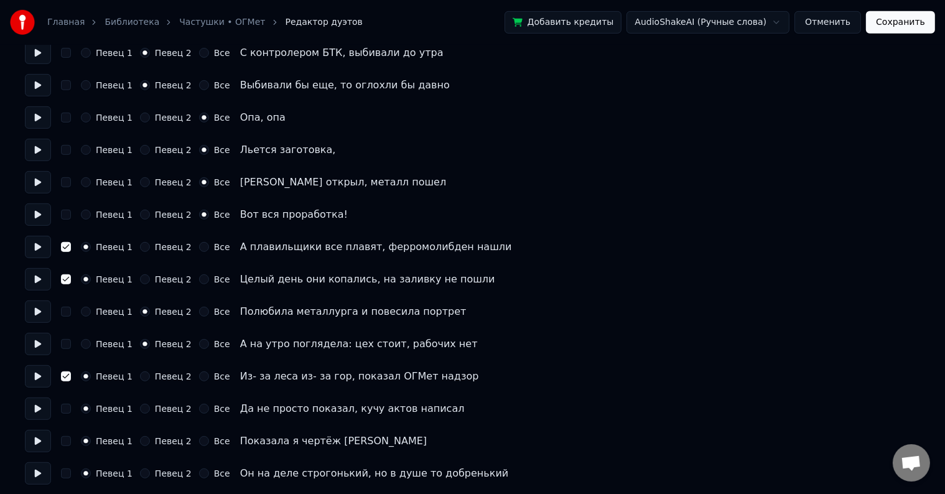
scroll to position [809, 0]
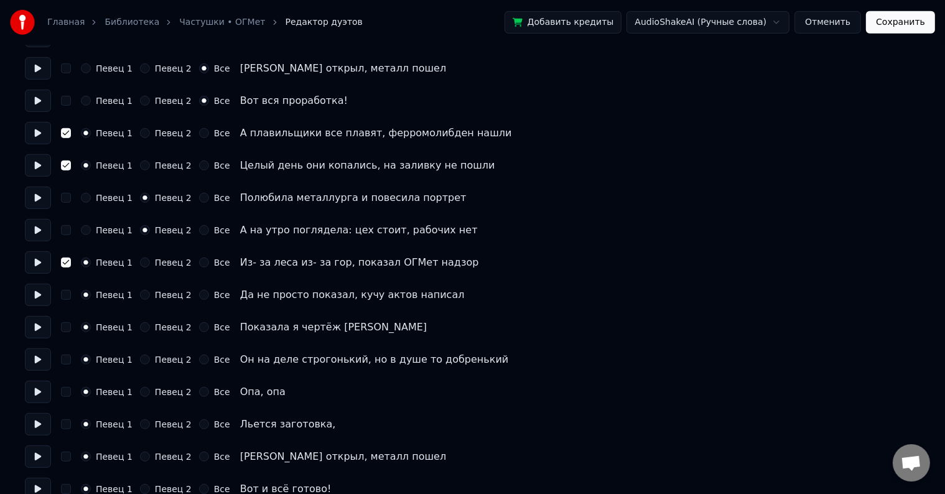
click at [40, 169] on button at bounding box center [38, 165] width 26 height 22
click at [40, 165] on button at bounding box center [38, 165] width 26 height 22
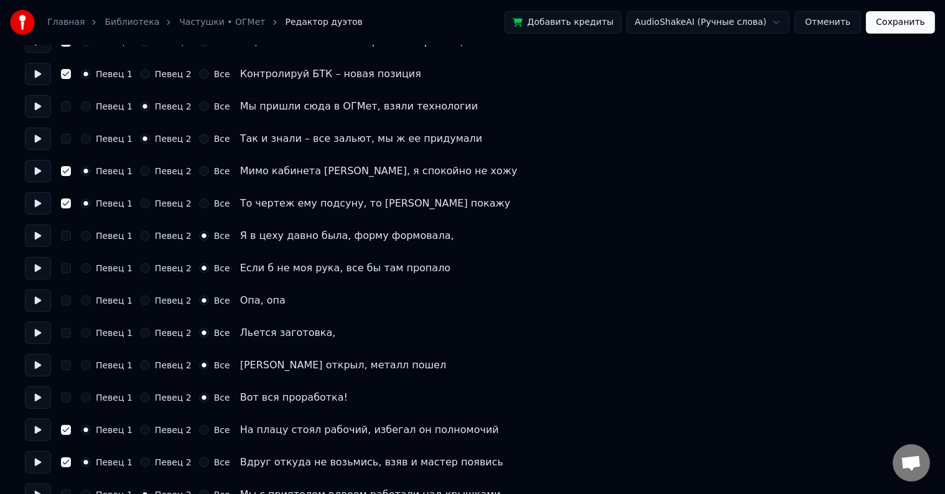
scroll to position [0, 0]
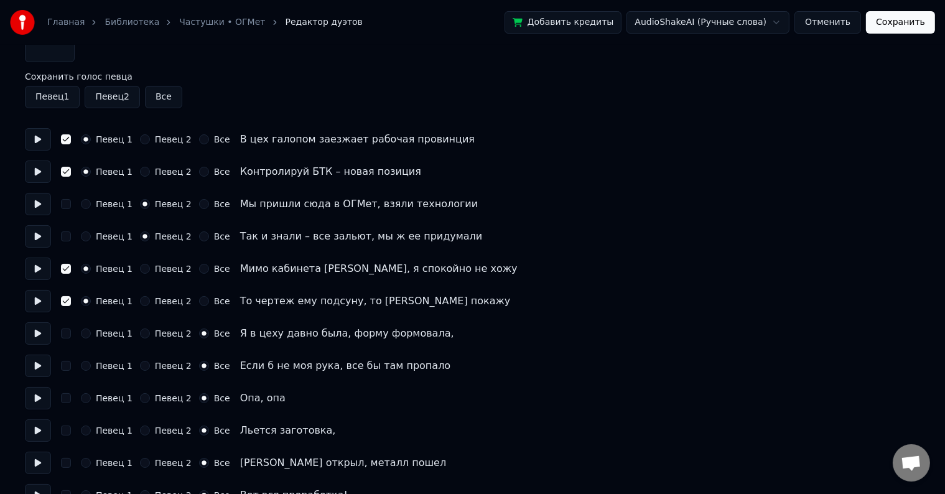
scroll to position [124, 0]
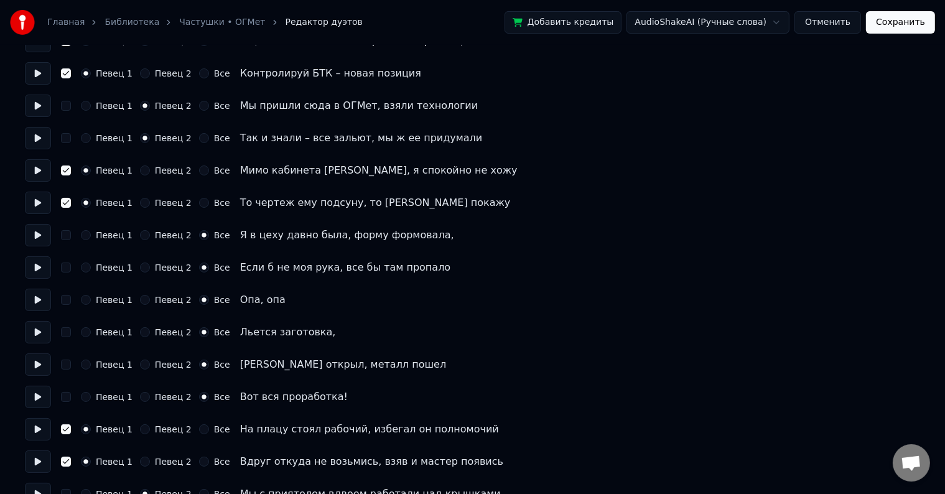
click at [35, 302] on button at bounding box center [38, 300] width 26 height 22
click at [47, 299] on button at bounding box center [38, 300] width 26 height 22
click at [62, 297] on button "button" at bounding box center [66, 300] width 10 height 10
click at [65, 298] on button "button" at bounding box center [66, 300] width 10 height 10
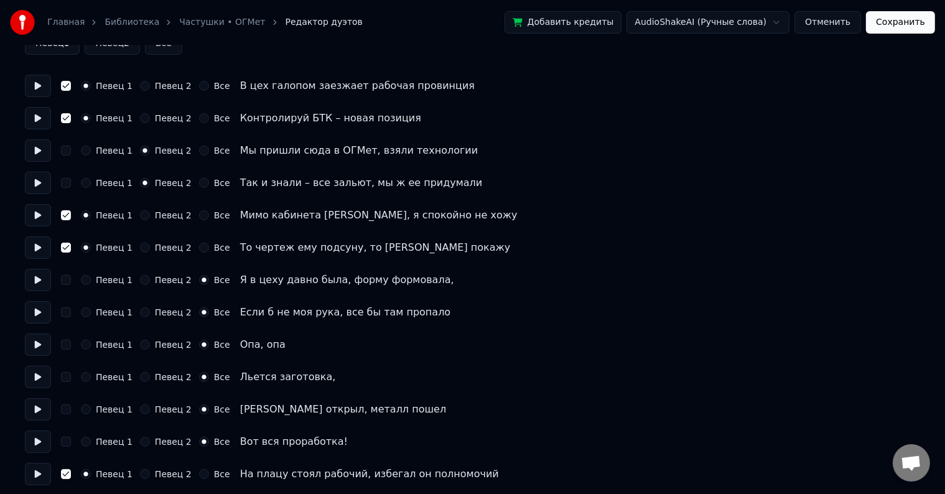
scroll to position [0, 0]
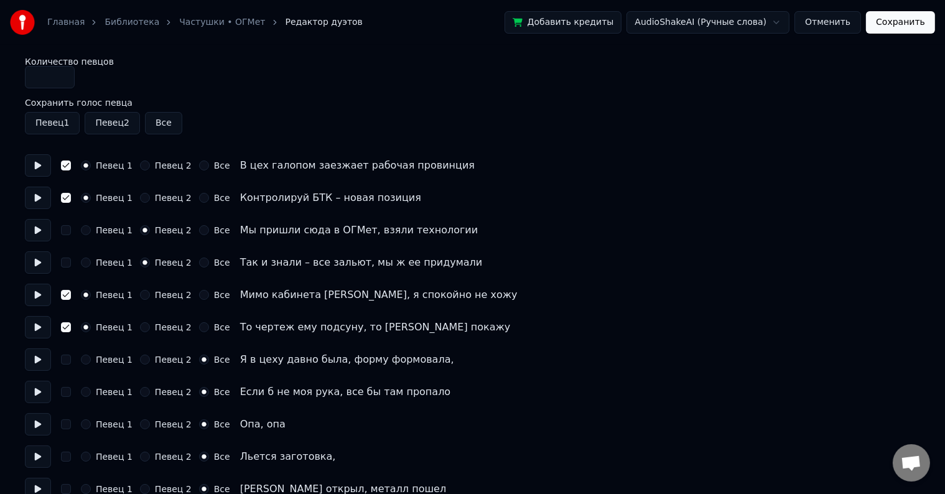
click at [66, 168] on button "button" at bounding box center [66, 165] width 10 height 10
click at [62, 124] on button "Певец 1" at bounding box center [52, 123] width 55 height 22
click at [98, 124] on button "Певец 2" at bounding box center [112, 123] width 55 height 22
click at [137, 123] on div "Певец 1 Певец 2 Все" at bounding box center [472, 123] width 895 height 22
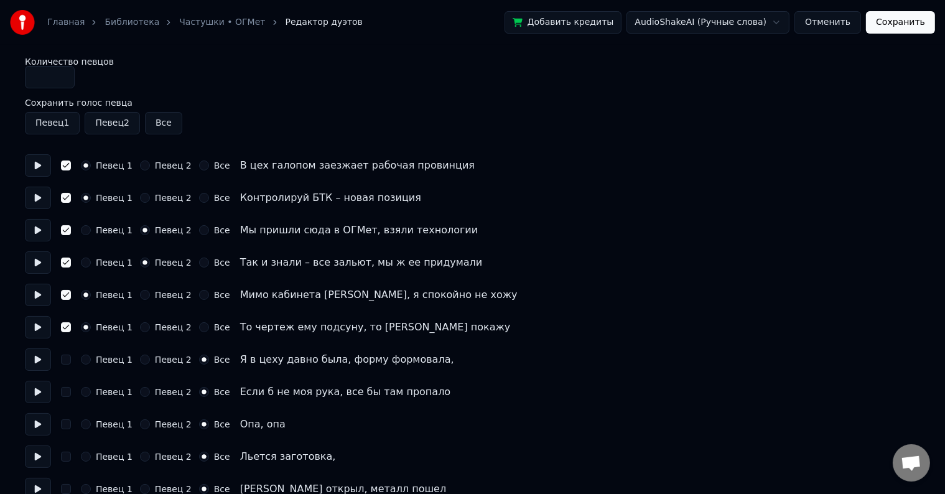
click at [114, 123] on button "Певец 2" at bounding box center [112, 123] width 55 height 22
click at [112, 124] on button "Певец 2" at bounding box center [112, 123] width 55 height 22
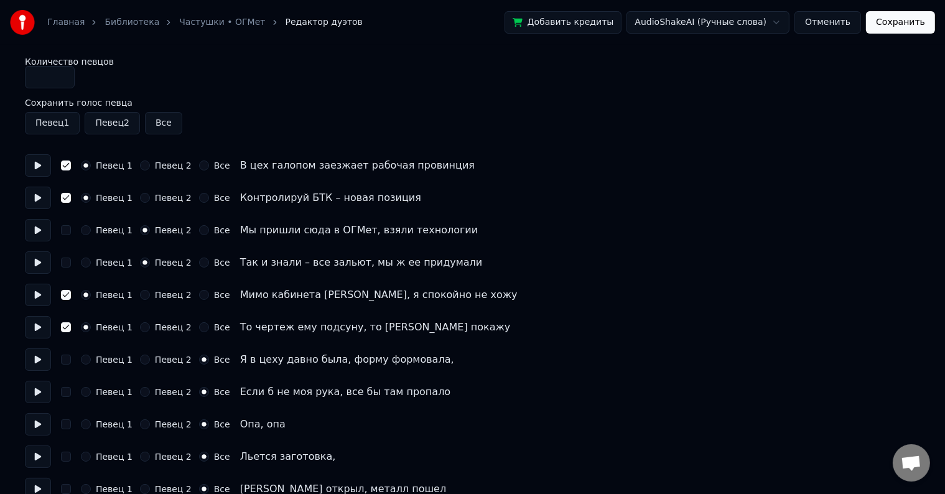
click at [60, 123] on button "Певец 1" at bounding box center [52, 123] width 55 height 22
click at [58, 123] on button "Певец 1" at bounding box center [52, 123] width 55 height 22
click at [162, 113] on button "Все" at bounding box center [163, 123] width 37 height 22
click at [157, 123] on button "Все" at bounding box center [163, 123] width 37 height 22
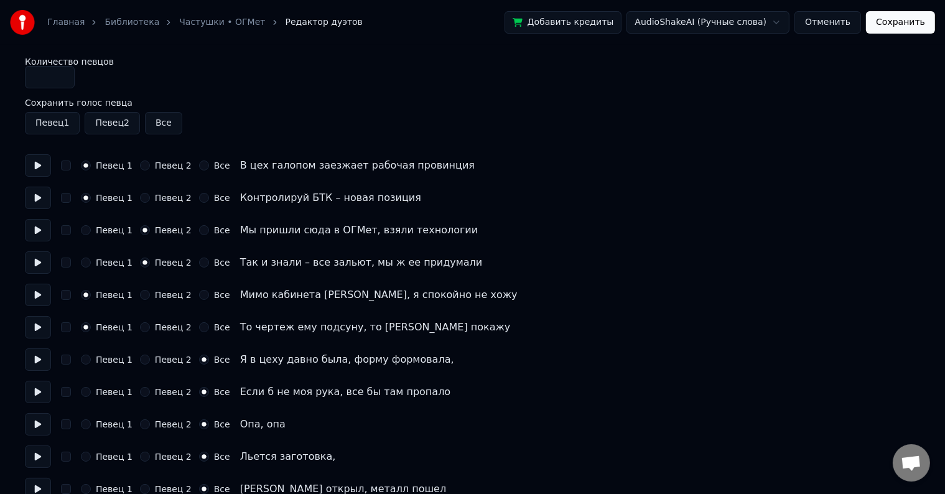
click at [42, 83] on input "*" at bounding box center [50, 77] width 50 height 22
click at [177, 77] on div "Количество певцов *" at bounding box center [472, 72] width 895 height 31
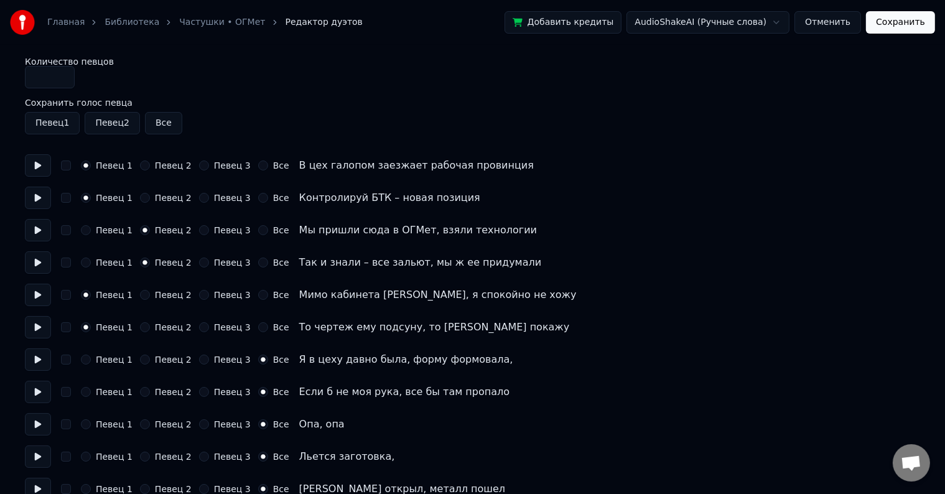
click at [65, 73] on input "*" at bounding box center [50, 77] width 50 height 22
click at [32, 162] on button at bounding box center [38, 165] width 26 height 22
drag, startPoint x: 49, startPoint y: 81, endPoint x: 32, endPoint y: 80, distance: 16.8
click at [32, 80] on input "*" at bounding box center [50, 77] width 50 height 22
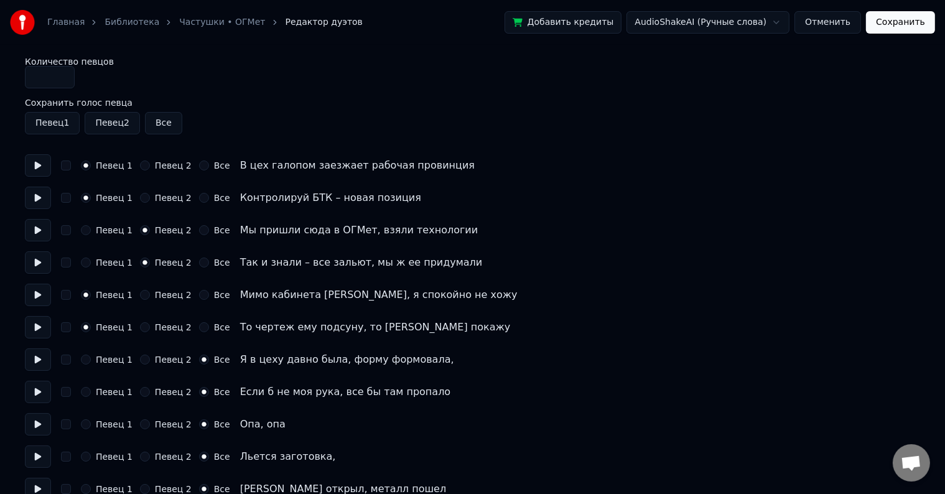
type input "*"
click at [570, 202] on div "Певец 1 Певец 2 Все Контролируй БТК – новая позиция" at bounding box center [472, 198] width 895 height 22
click at [37, 289] on button at bounding box center [38, 295] width 26 height 22
click at [37, 353] on button at bounding box center [38, 359] width 26 height 22
click at [142, 362] on button "Певец 2" at bounding box center [145, 360] width 10 height 10
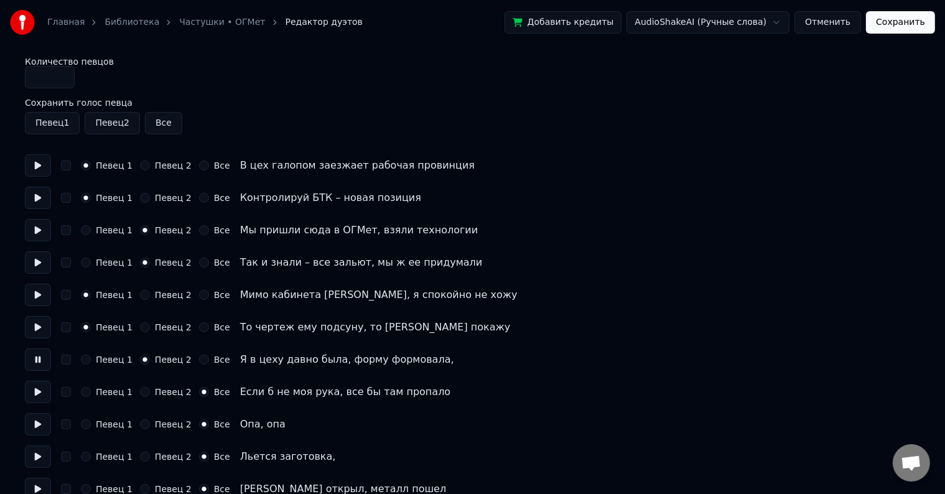
click at [140, 396] on button "Певец 2" at bounding box center [145, 392] width 10 height 10
click at [29, 391] on button at bounding box center [38, 392] width 26 height 22
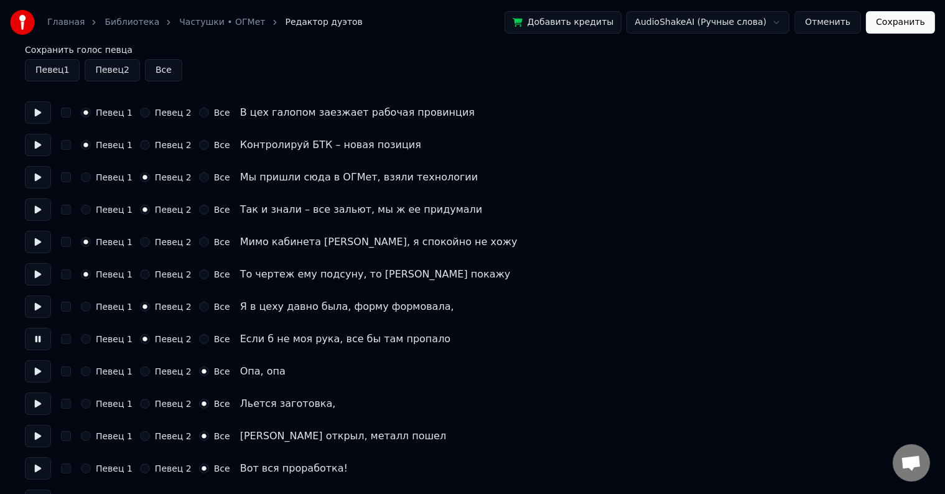
scroll to position [62, 0]
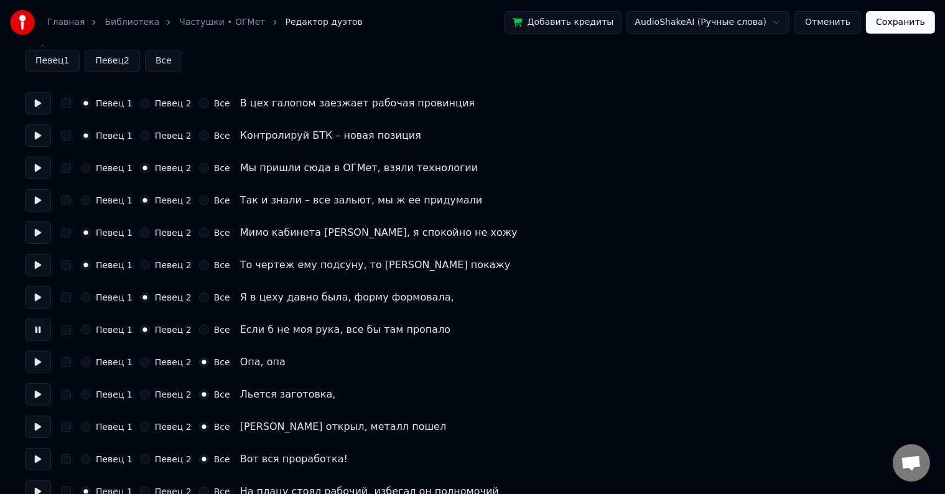
click at [83, 366] on button "Певец 1" at bounding box center [86, 362] width 10 height 10
click at [91, 401] on div "Певец 1 Певец 2 Все Льется заготовка," at bounding box center [472, 394] width 895 height 22
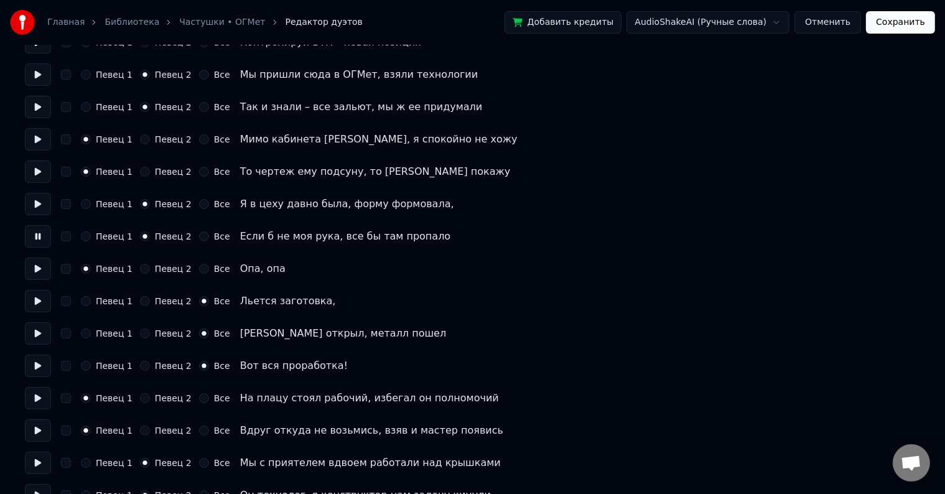
scroll to position [187, 0]
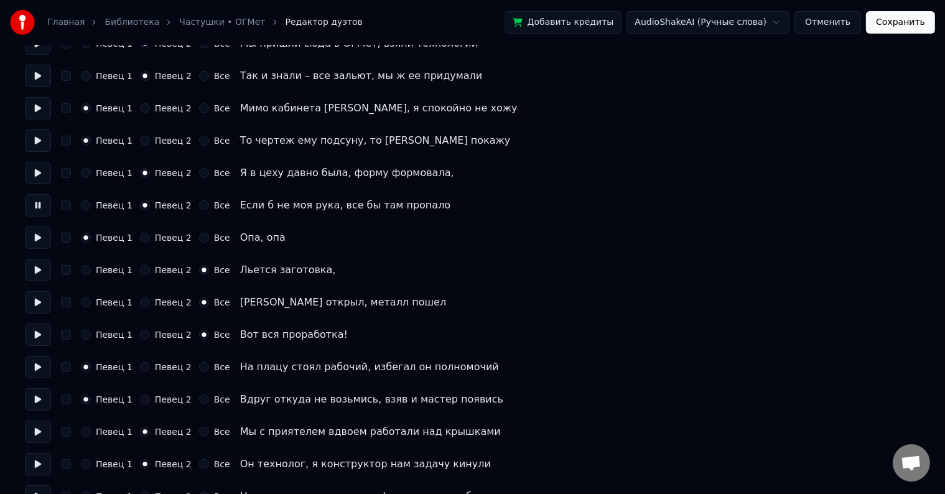
click at [87, 271] on button "Певец 1" at bounding box center [86, 270] width 10 height 10
click at [85, 304] on button "Певец 1" at bounding box center [86, 302] width 10 height 10
click at [87, 337] on button "Певец 1" at bounding box center [86, 335] width 10 height 10
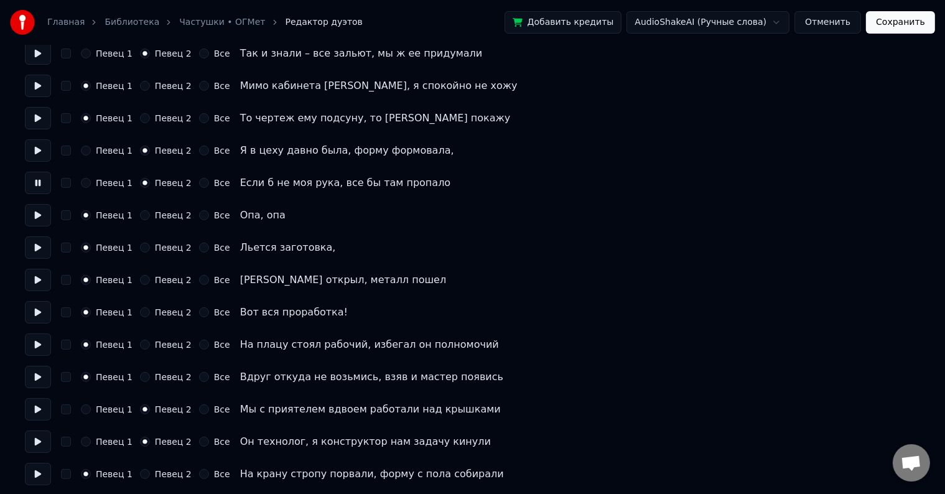
scroll to position [249, 0]
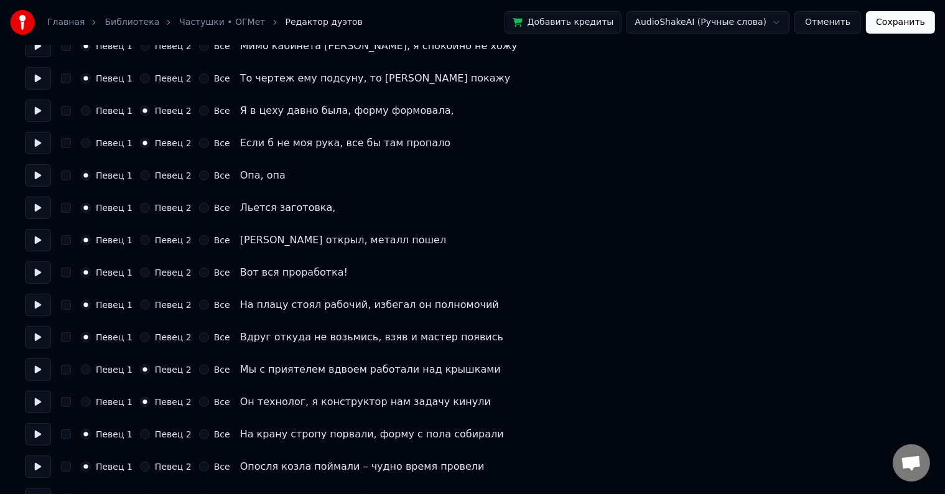
click at [37, 309] on button at bounding box center [38, 305] width 26 height 22
click at [35, 307] on button at bounding box center [38, 305] width 26 height 22
click at [45, 310] on button at bounding box center [38, 305] width 26 height 22
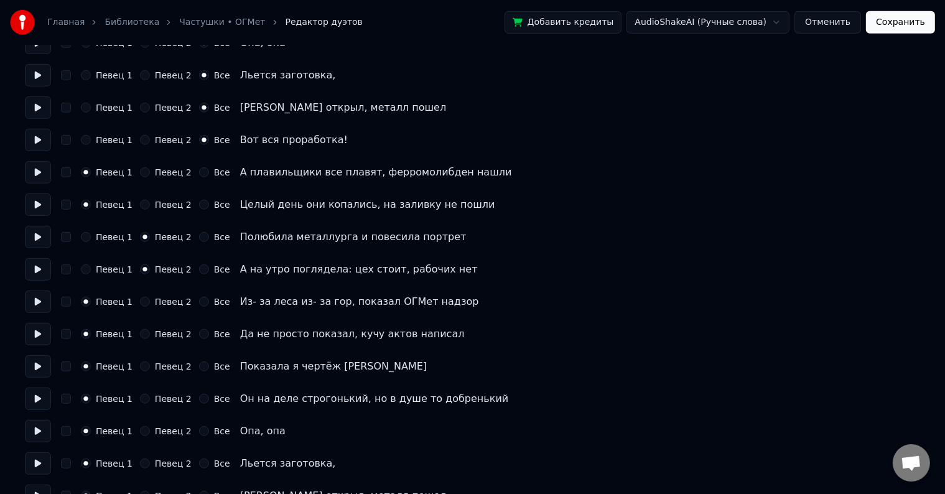
scroll to position [765, 0]
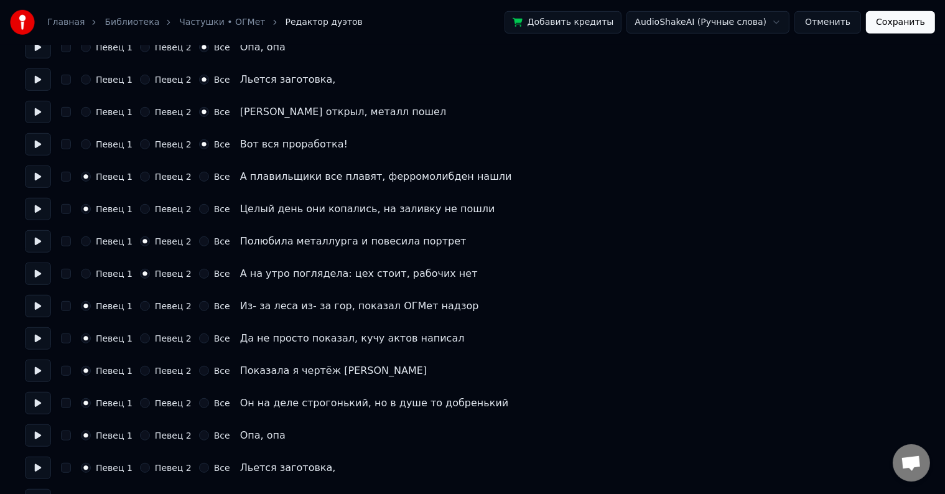
click at [140, 373] on button "Певец 2" at bounding box center [145, 371] width 10 height 10
click at [140, 400] on button "Певец 2" at bounding box center [145, 403] width 10 height 10
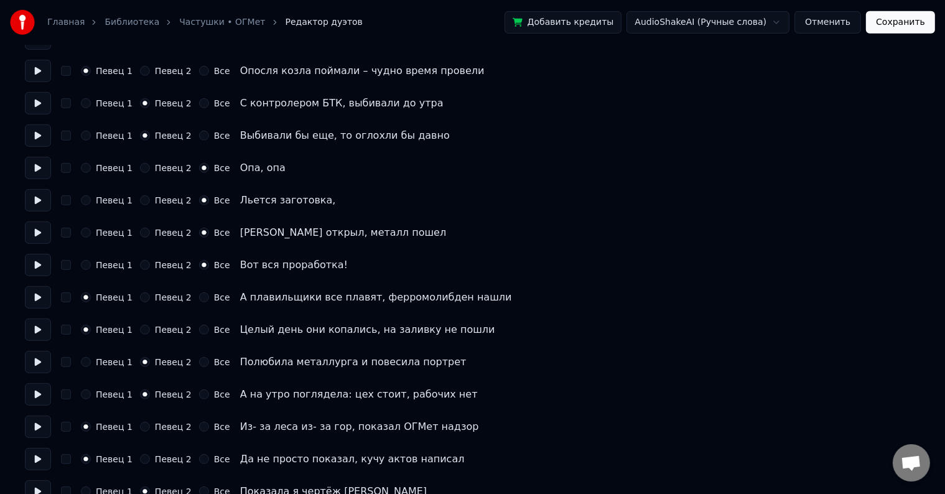
scroll to position [641, 0]
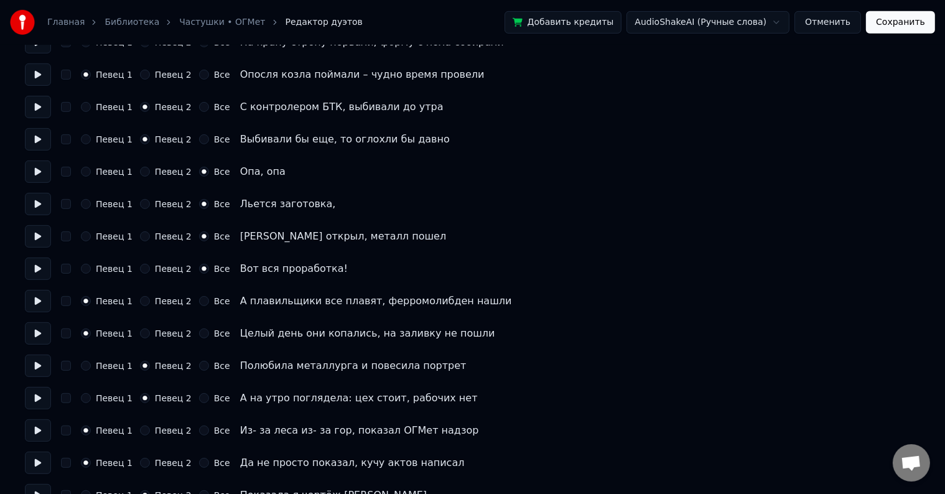
drag, startPoint x: 81, startPoint y: 172, endPoint x: 86, endPoint y: 187, distance: 16.3
click at [81, 172] on button "Певец 1" at bounding box center [86, 172] width 10 height 10
click at [87, 209] on div "Певец 1 Певец 2 Все Льется заготовка," at bounding box center [472, 204] width 895 height 22
drag, startPoint x: 84, startPoint y: 205, endPoint x: 85, endPoint y: 213, distance: 8.8
click at [85, 205] on button "Певец 1" at bounding box center [86, 204] width 10 height 10
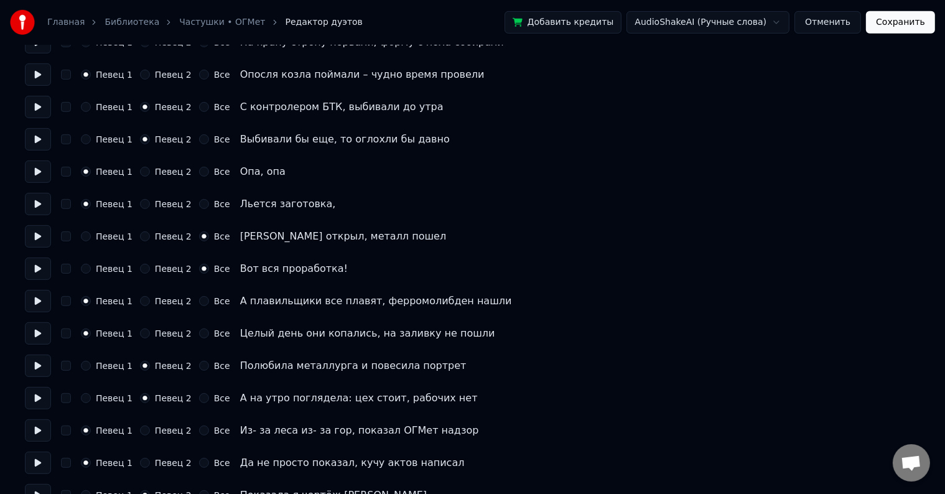
click at [83, 236] on button "Певец 1" at bounding box center [86, 236] width 10 height 10
click at [90, 271] on button "Певец 1" at bounding box center [86, 269] width 10 height 10
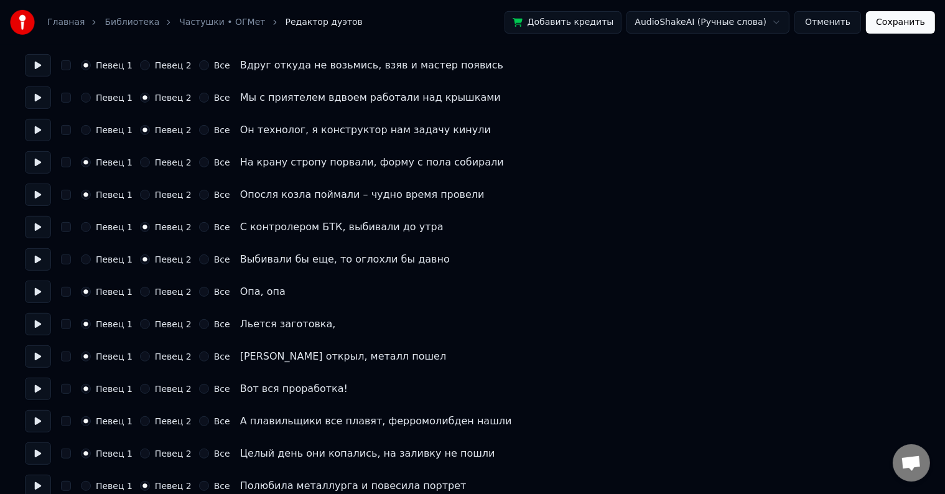
scroll to position [516, 0]
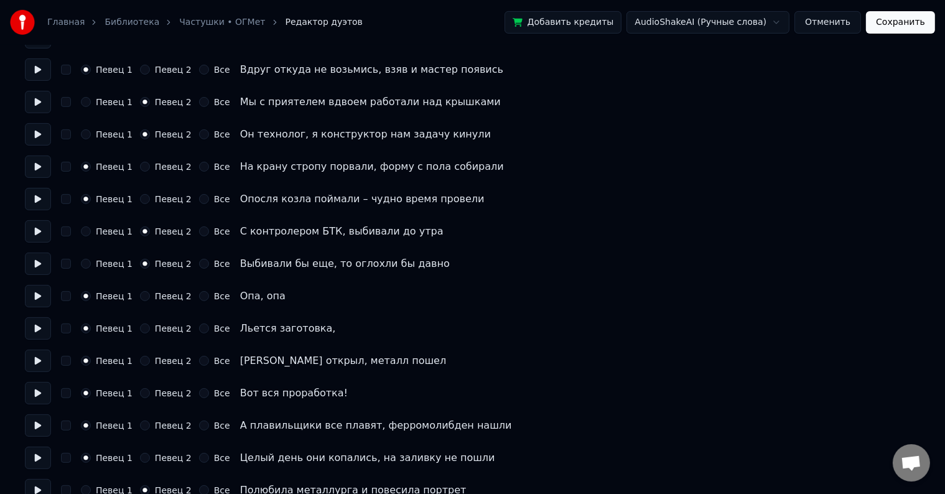
click at [908, 23] on button "Сохранить" at bounding box center [900, 22] width 69 height 22
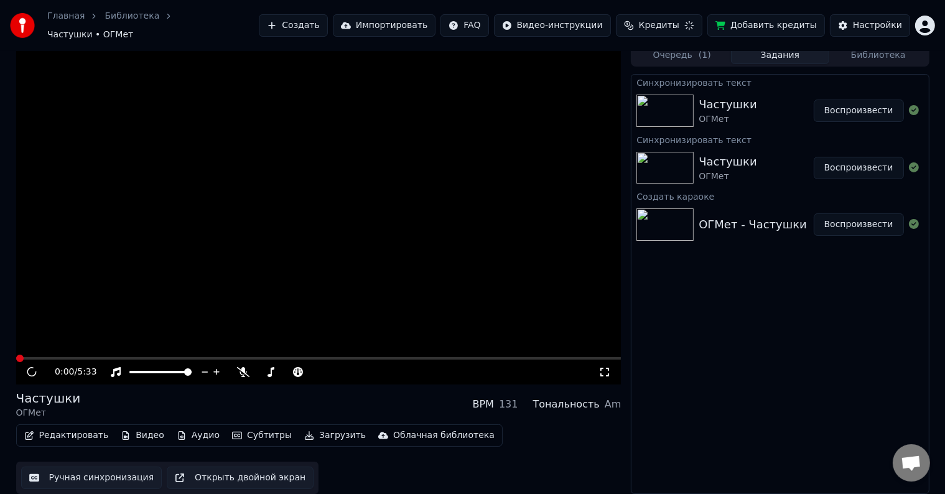
scroll to position [1, 0]
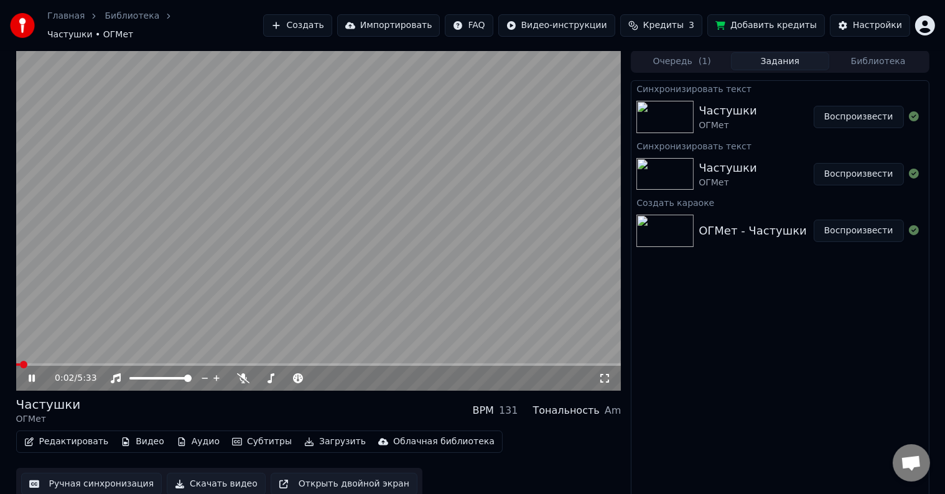
click at [44, 356] on video at bounding box center [318, 220] width 605 height 340
click at [63, 363] on span at bounding box center [318, 364] width 605 height 2
click at [34, 375] on icon at bounding box center [40, 378] width 29 height 10
click at [114, 356] on video at bounding box center [318, 220] width 605 height 340
click at [102, 363] on span at bounding box center [318, 364] width 605 height 2
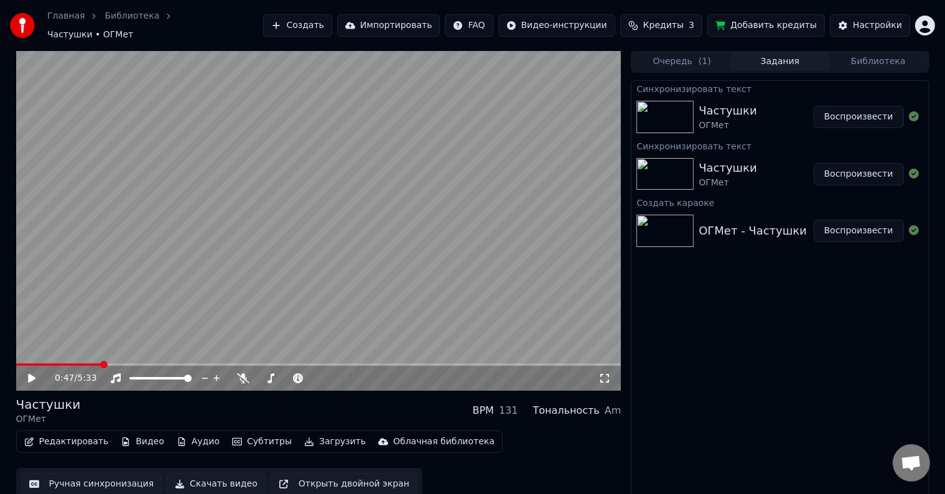
click at [35, 374] on icon at bounding box center [40, 378] width 29 height 10
click at [33, 374] on icon at bounding box center [32, 377] width 6 height 7
click at [57, 366] on div "1:02 / 5:33" at bounding box center [318, 378] width 605 height 25
click at [50, 363] on span at bounding box center [33, 364] width 34 height 2
click at [29, 374] on icon at bounding box center [31, 378] width 7 height 9
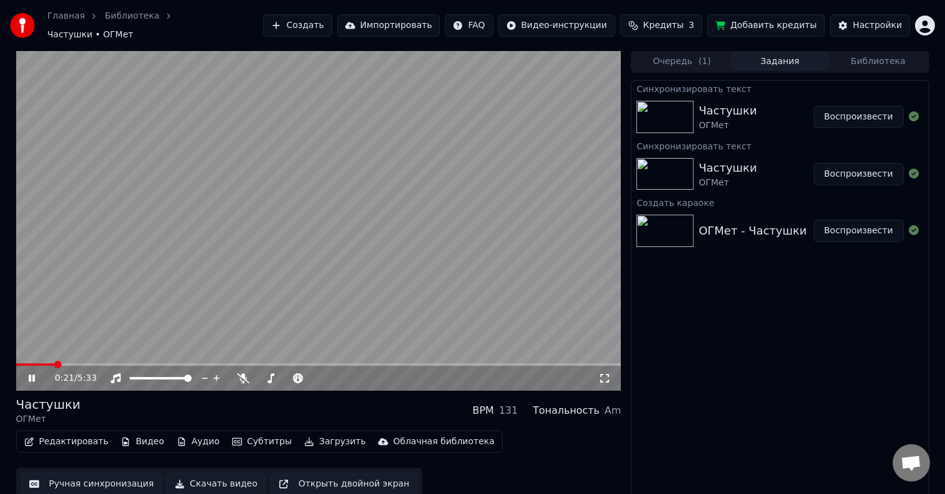
click at [78, 359] on div "0:21 / 5:33" at bounding box center [318, 220] width 605 height 340
click at [77, 366] on div "0:21 / 5:33" at bounding box center [318, 378] width 605 height 25
click at [75, 363] on div "0:21 / 5:33" at bounding box center [318, 376] width 605 height 27
click at [78, 363] on span at bounding box center [318, 364] width 605 height 2
click at [26, 376] on icon at bounding box center [40, 378] width 29 height 10
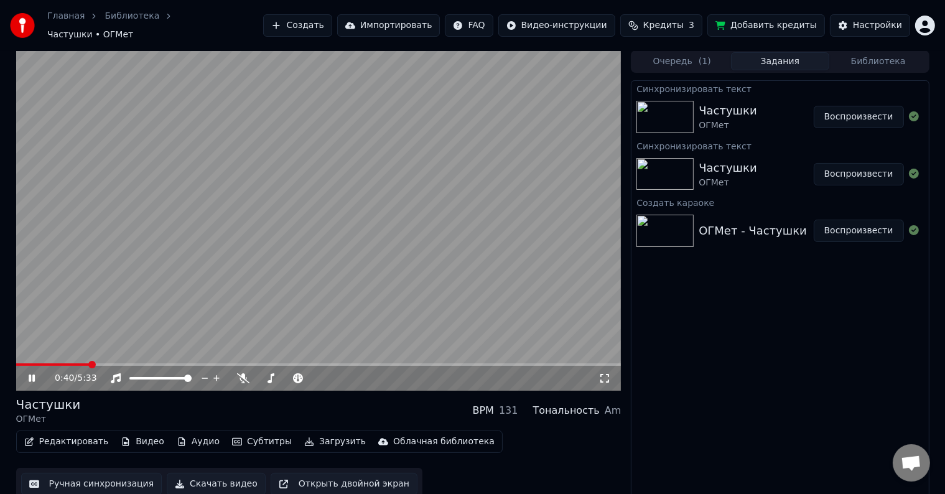
click at [41, 376] on icon at bounding box center [40, 378] width 29 height 10
click at [78, 435] on button "Редактировать" at bounding box center [66, 441] width 95 height 17
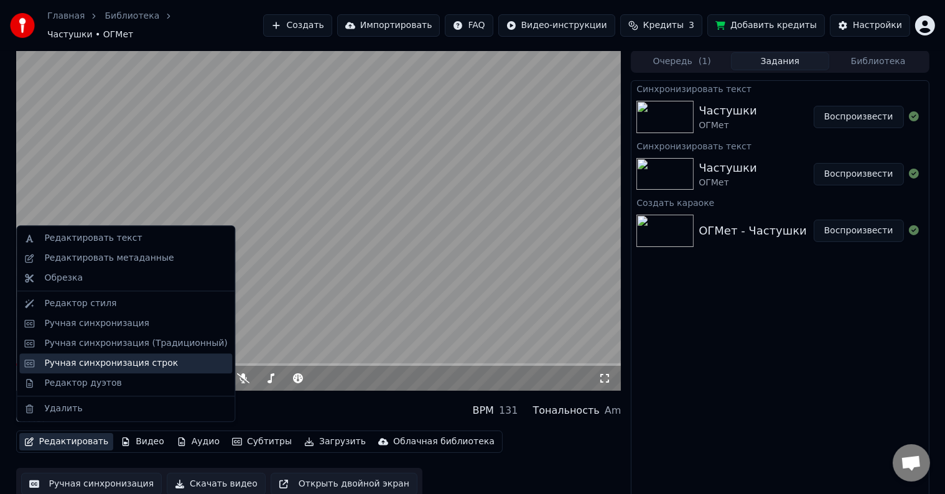
click at [93, 368] on div "Ручная синхронизация строк" at bounding box center [111, 363] width 134 height 12
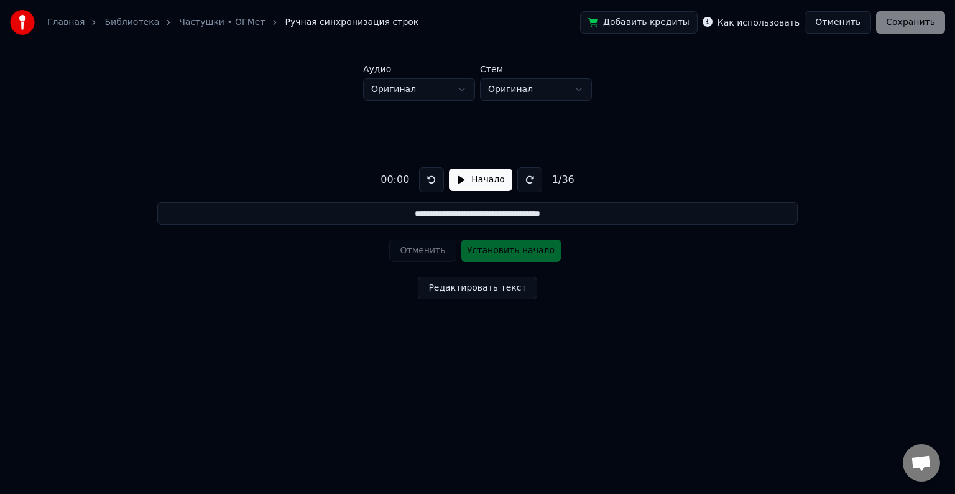
click at [407, 212] on input "**********" at bounding box center [477, 213] width 641 height 22
click at [571, 211] on input "**********" at bounding box center [477, 213] width 641 height 22
click at [476, 177] on button "Начало" at bounding box center [480, 180] width 63 height 22
click at [495, 243] on button "Установить начало" at bounding box center [512, 250] width 100 height 22
click at [496, 256] on button "Установить конец" at bounding box center [512, 250] width 100 height 22
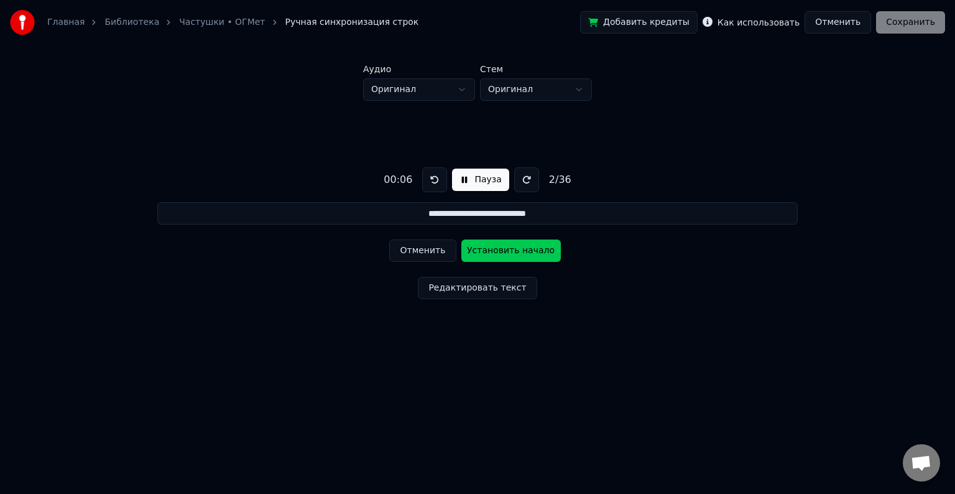
click at [429, 251] on button "Отменить" at bounding box center [422, 250] width 67 height 22
click at [425, 254] on button "Отменить" at bounding box center [422, 250] width 67 height 22
click at [481, 187] on button "Пауза" at bounding box center [480, 180] width 57 height 22
click at [475, 169] on button "Начало" at bounding box center [480, 180] width 63 height 22
click at [504, 249] on button "Установить начало" at bounding box center [512, 250] width 100 height 22
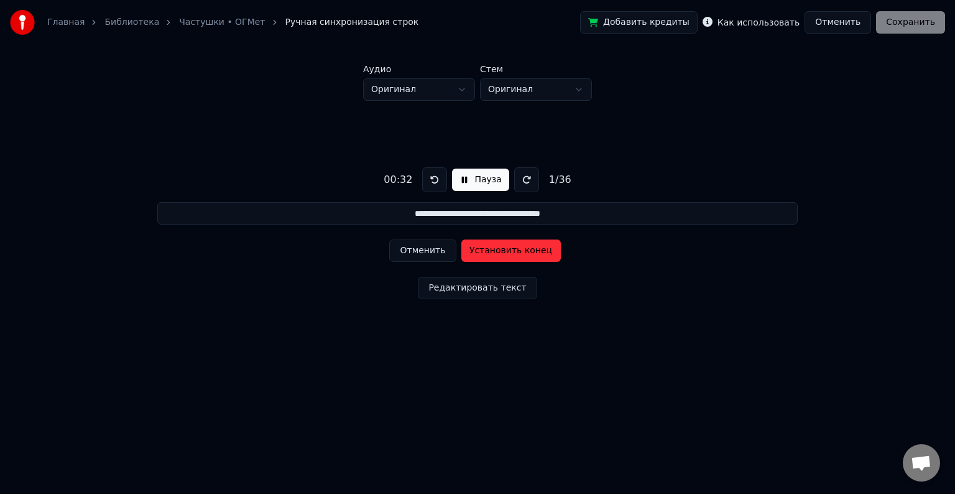
click at [481, 180] on button "Пауза" at bounding box center [480, 180] width 57 height 22
click at [477, 180] on button "Начало" at bounding box center [480, 180] width 63 height 22
click at [432, 180] on button at bounding box center [434, 179] width 25 height 25
click at [434, 179] on button at bounding box center [434, 179] width 25 height 25
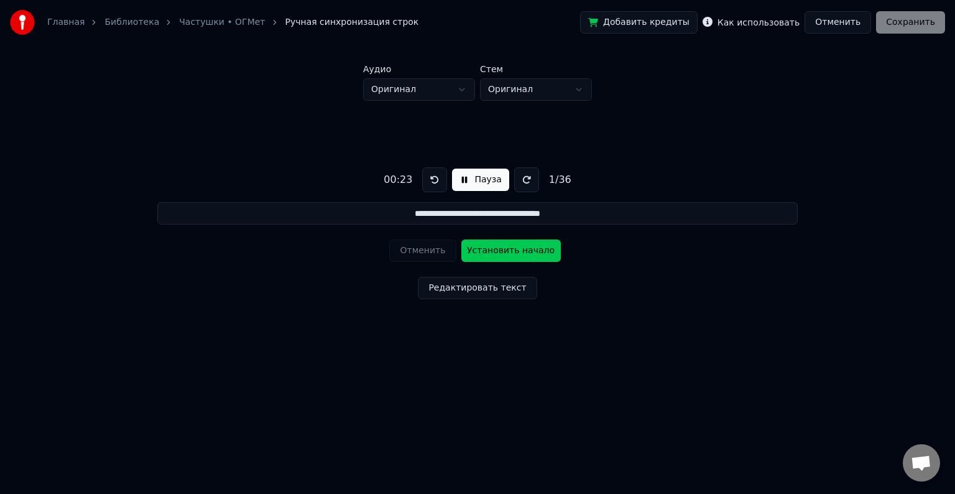
click at [434, 179] on button at bounding box center [434, 179] width 25 height 25
click at [505, 253] on button "Установить начало" at bounding box center [512, 250] width 100 height 22
click at [505, 253] on button "Установить конец" at bounding box center [512, 250] width 100 height 22
click at [473, 180] on button "Пауза" at bounding box center [480, 180] width 57 height 22
click at [427, 185] on button at bounding box center [431, 179] width 25 height 25
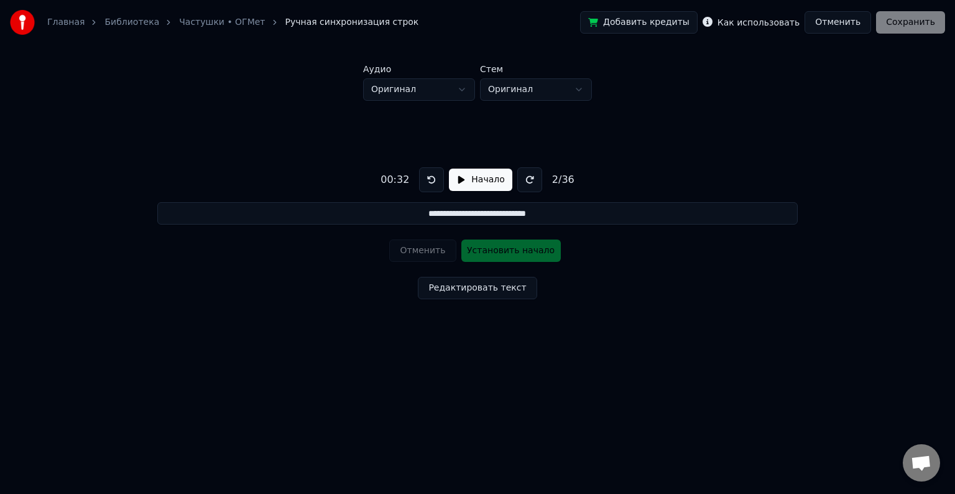
click at [473, 186] on button "Начало" at bounding box center [480, 180] width 63 height 22
click at [427, 179] on button at bounding box center [434, 179] width 25 height 25
click at [500, 249] on button "Установить начало" at bounding box center [512, 250] width 100 height 22
click at [499, 249] on button "Установить конец" at bounding box center [512, 250] width 100 height 22
click at [475, 185] on button "Пауза" at bounding box center [480, 180] width 57 height 22
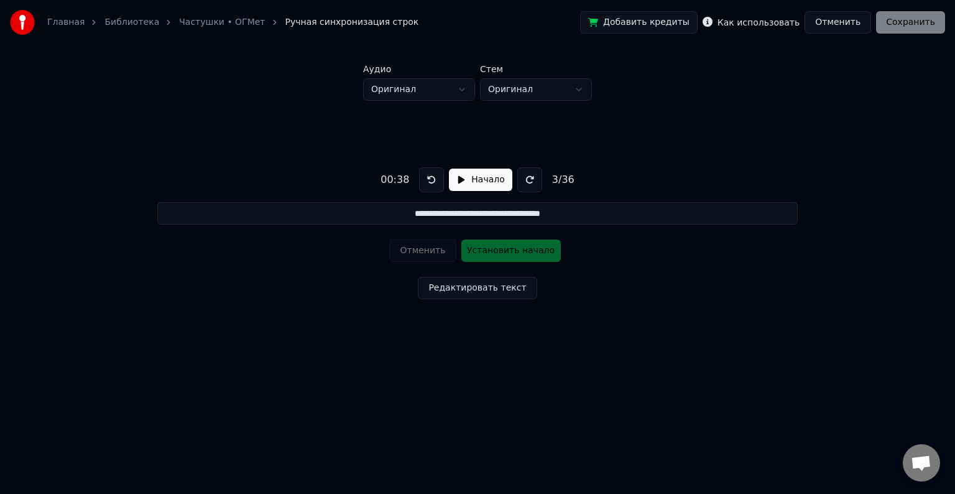
click at [430, 184] on button at bounding box center [431, 179] width 25 height 25
click at [485, 184] on button "Начало" at bounding box center [480, 180] width 63 height 22
click at [499, 251] on button "Установить начало" at bounding box center [512, 250] width 100 height 22
click at [509, 251] on button "Установить конец" at bounding box center [512, 250] width 100 height 22
click at [482, 185] on button "Пауза" at bounding box center [480, 180] width 57 height 22
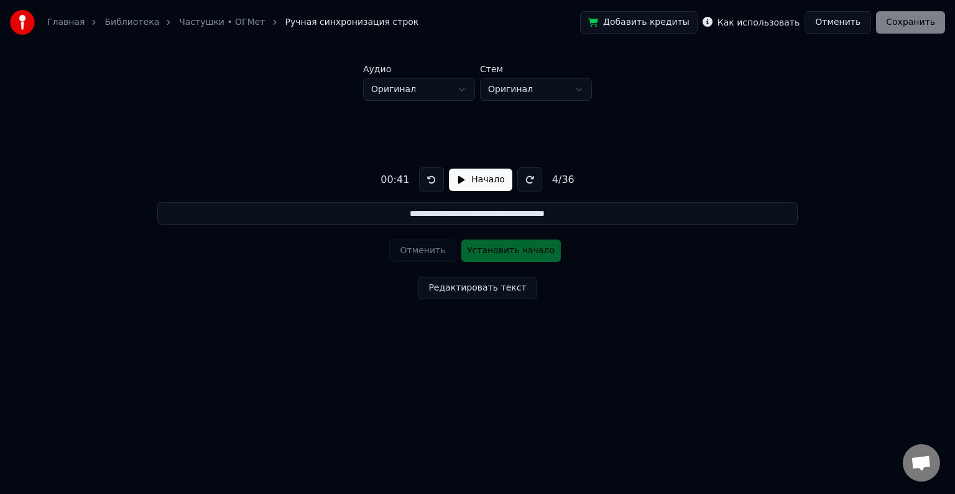
click at [437, 182] on button at bounding box center [431, 179] width 25 height 25
click at [482, 180] on button "Начало" at bounding box center [480, 180] width 63 height 22
click at [501, 252] on button "Установить начало" at bounding box center [512, 250] width 100 height 22
click at [501, 252] on button "Установить конец" at bounding box center [512, 250] width 100 height 22
click at [473, 182] on button "Пауза" at bounding box center [480, 180] width 57 height 22
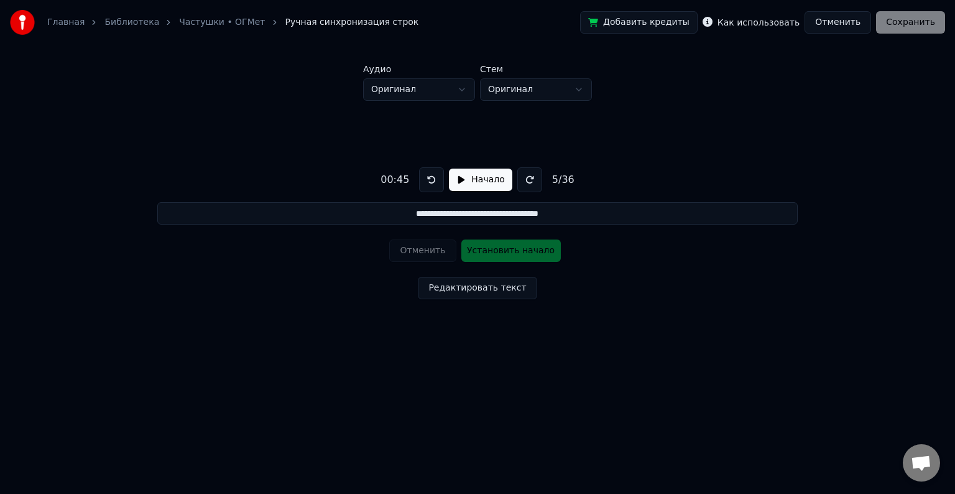
click at [427, 182] on button at bounding box center [431, 179] width 25 height 25
click at [473, 179] on button "Начало" at bounding box center [480, 180] width 63 height 22
click at [494, 251] on button "Установить начало" at bounding box center [512, 250] width 100 height 22
click at [494, 251] on button "Установить конец" at bounding box center [512, 250] width 100 height 22
click at [462, 182] on button "Пауза" at bounding box center [480, 180] width 57 height 22
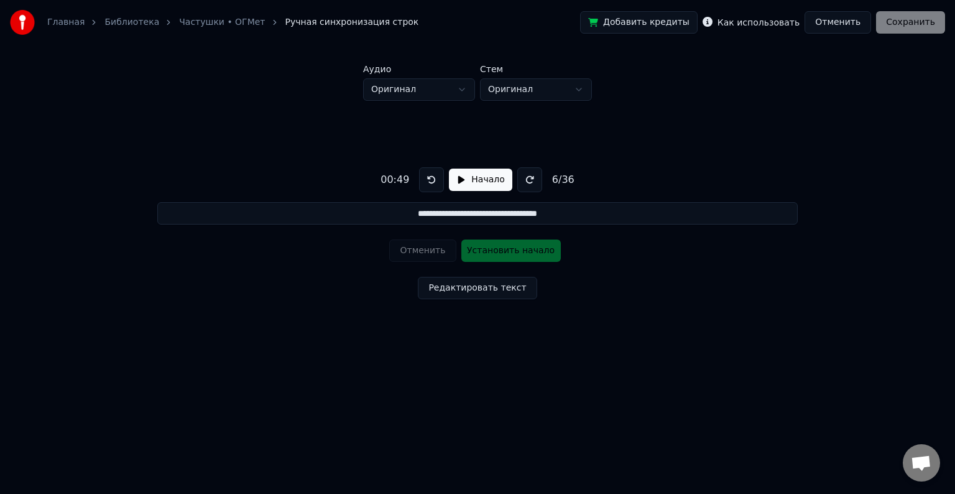
click at [420, 175] on button at bounding box center [431, 179] width 25 height 25
click at [432, 180] on button at bounding box center [431, 179] width 25 height 25
click at [478, 179] on button "Начало" at bounding box center [480, 180] width 63 height 22
click at [510, 249] on button "Установить начало" at bounding box center [512, 250] width 100 height 22
click at [509, 251] on button "Установить конец" at bounding box center [512, 250] width 100 height 22
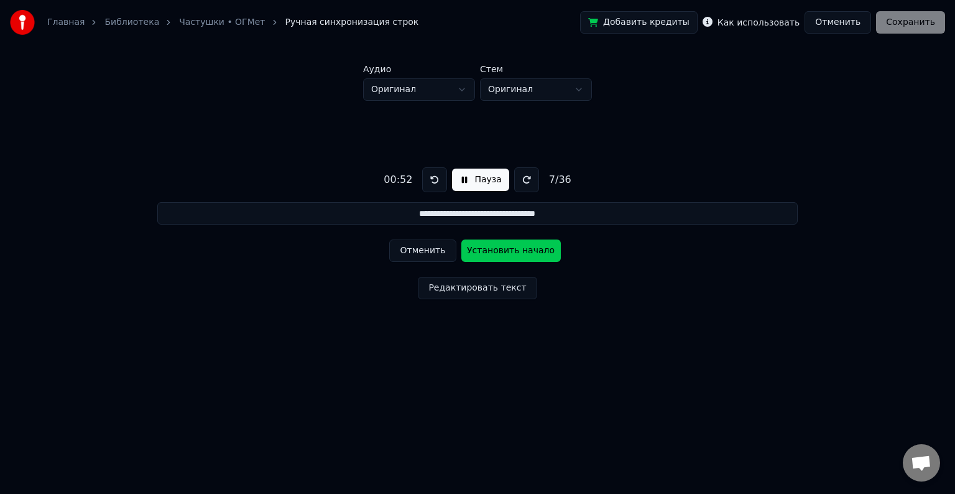
click at [467, 184] on button "Пауза" at bounding box center [480, 180] width 57 height 22
click at [435, 182] on button at bounding box center [431, 179] width 25 height 25
drag, startPoint x: 475, startPoint y: 183, endPoint x: 480, endPoint y: 127, distance: 56.2
click at [480, 127] on div "**********" at bounding box center [478, 231] width 916 height 260
click at [468, 180] on button "Начало" at bounding box center [480, 180] width 63 height 22
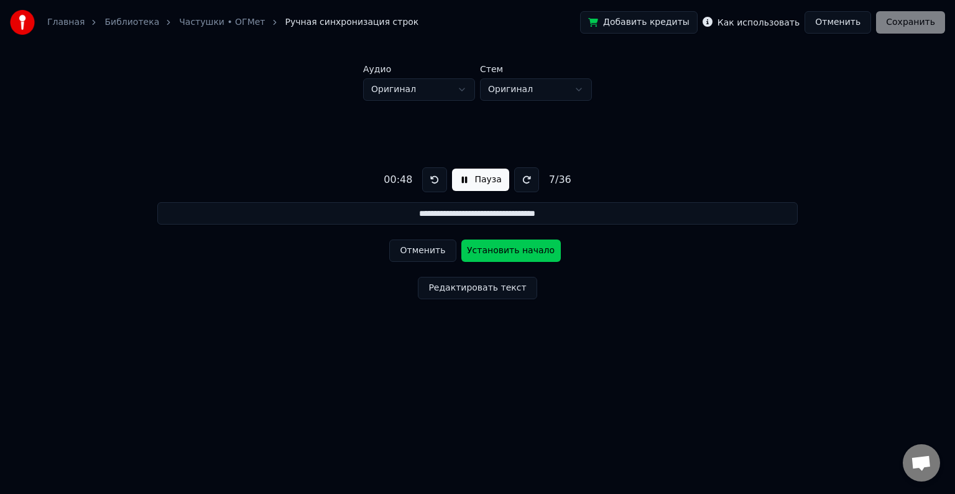
click at [429, 173] on button at bounding box center [434, 179] width 25 height 25
click at [506, 251] on button "Установить начало" at bounding box center [512, 250] width 100 height 22
click at [506, 253] on button "Установить конец" at bounding box center [512, 250] width 100 height 22
click at [430, 177] on button at bounding box center [434, 179] width 25 height 25
click at [517, 249] on button "Установить начало" at bounding box center [512, 250] width 100 height 22
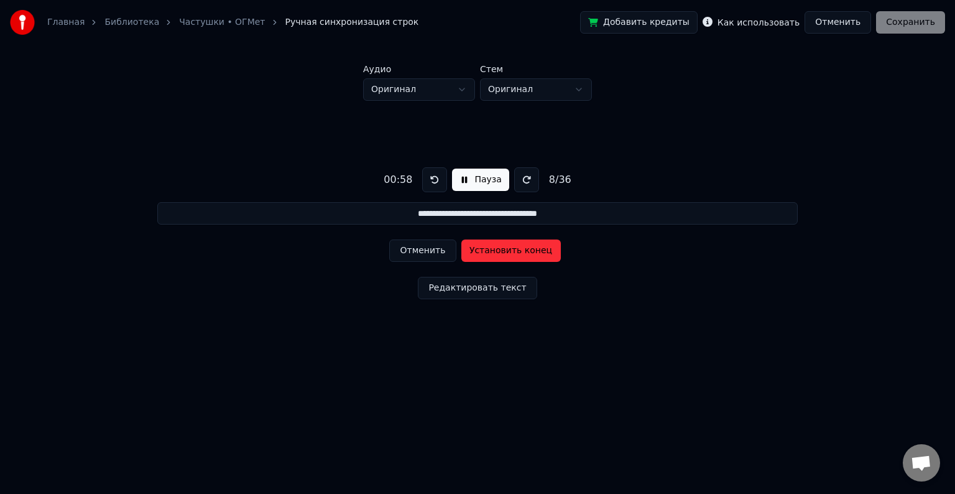
click at [509, 253] on button "Установить конец" at bounding box center [512, 250] width 100 height 22
click at [435, 184] on button at bounding box center [434, 179] width 25 height 25
click at [500, 251] on button "Установить начало" at bounding box center [512, 250] width 100 height 22
click at [500, 251] on button "Установить конец" at bounding box center [512, 250] width 100 height 22
click at [430, 182] on button at bounding box center [431, 179] width 25 height 25
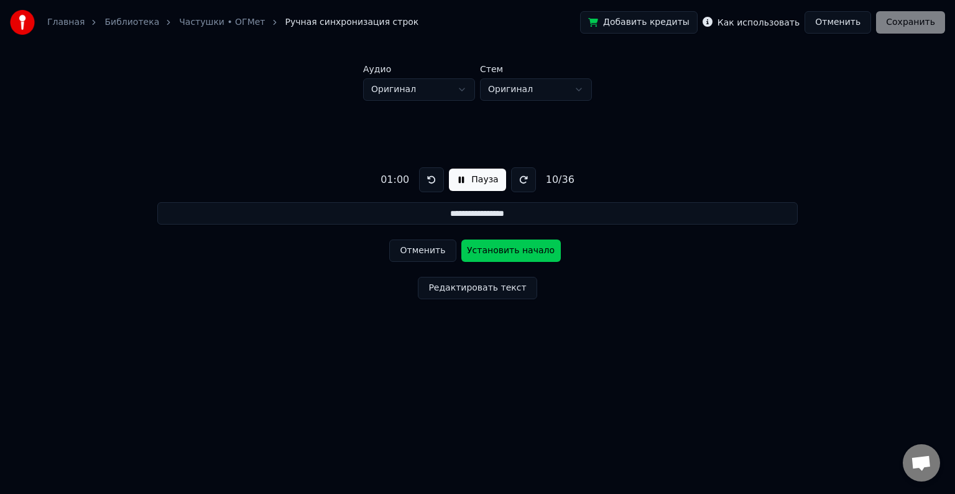
click at [508, 251] on button "Установить начало" at bounding box center [512, 250] width 100 height 22
click at [507, 251] on button "Установить конец" at bounding box center [512, 250] width 100 height 22
click at [433, 183] on button at bounding box center [431, 179] width 25 height 25
click at [505, 254] on button "Установить начало" at bounding box center [512, 250] width 100 height 22
click at [505, 254] on button "Установить конец" at bounding box center [512, 250] width 100 height 22
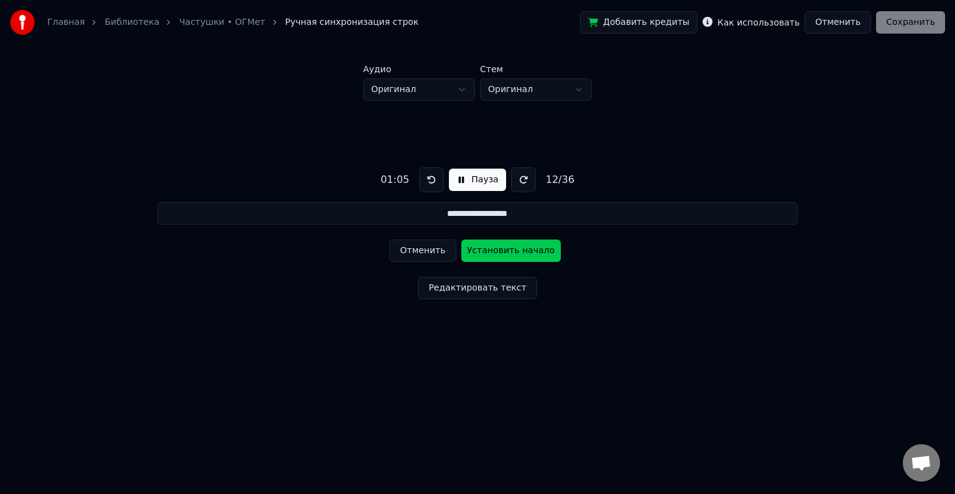
click at [424, 180] on button at bounding box center [431, 179] width 25 height 25
click at [509, 251] on button "Установить начало" at bounding box center [512, 250] width 100 height 22
click at [509, 251] on button "Установить конец" at bounding box center [512, 250] width 100 height 22
click at [523, 177] on button at bounding box center [523, 179] width 25 height 25
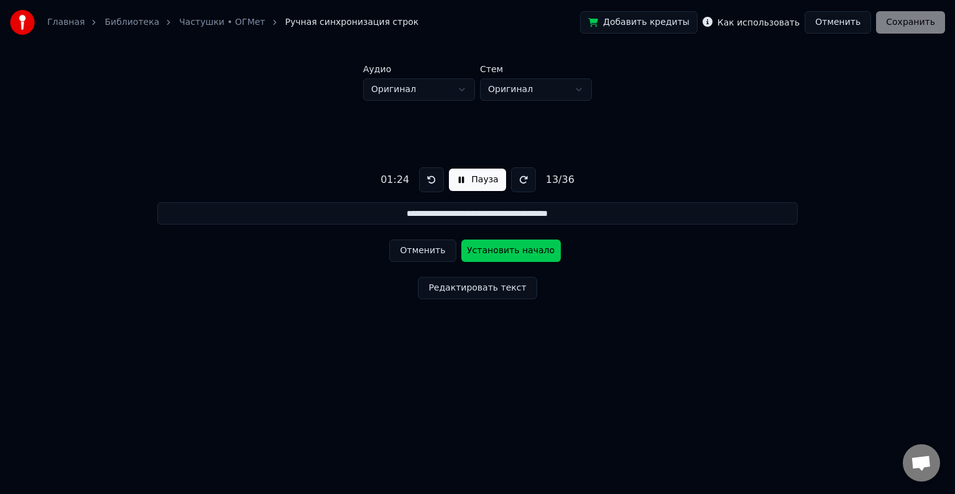
click at [432, 179] on button at bounding box center [431, 179] width 25 height 25
click at [508, 251] on button "Установить начало" at bounding box center [512, 250] width 100 height 22
click at [507, 251] on button "Установить конец" at bounding box center [512, 250] width 100 height 22
click at [430, 179] on button at bounding box center [431, 179] width 25 height 25
click at [513, 253] on button "Установить начало" at bounding box center [512, 250] width 100 height 22
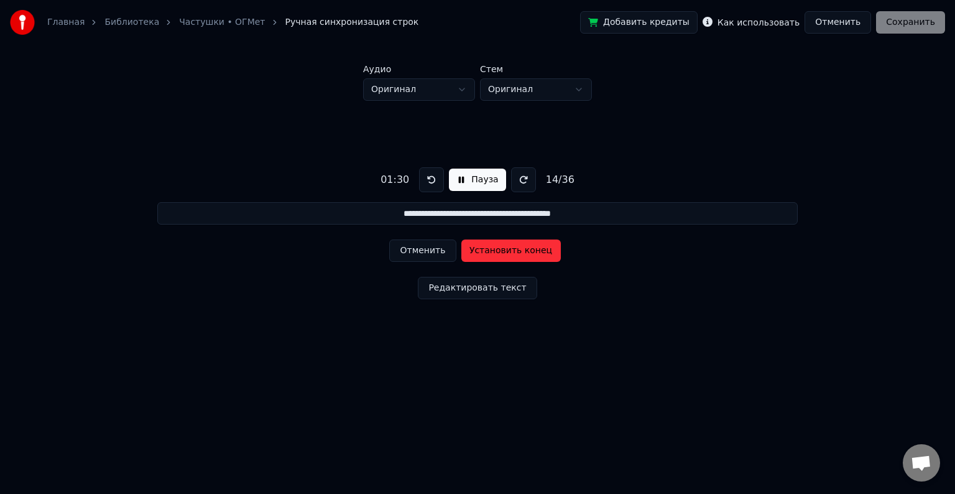
click at [515, 253] on button "Установить конец" at bounding box center [512, 250] width 100 height 22
click at [430, 179] on button at bounding box center [431, 179] width 25 height 25
click at [514, 251] on button "Установить начало" at bounding box center [512, 250] width 100 height 22
click at [515, 251] on button "Установить конец" at bounding box center [512, 250] width 100 height 22
click at [428, 182] on button at bounding box center [431, 179] width 25 height 25
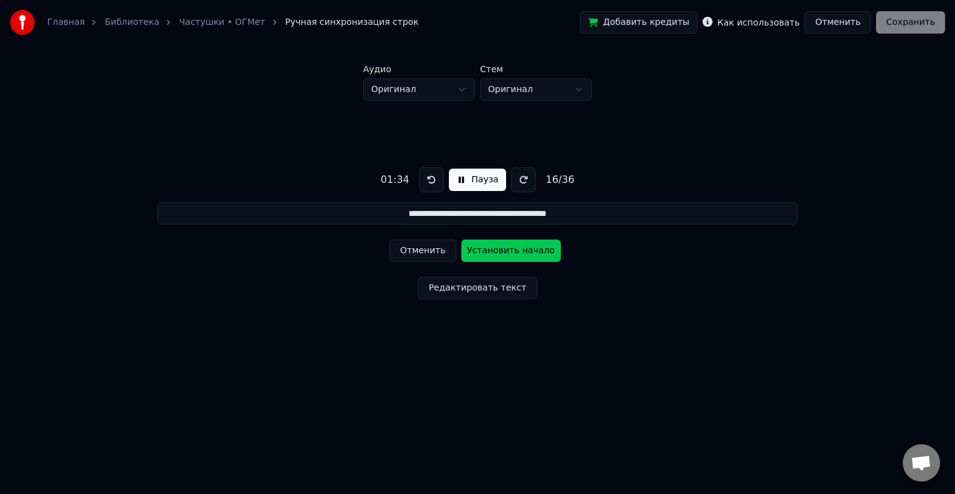
click at [508, 254] on button "Установить начало" at bounding box center [512, 250] width 100 height 22
click at [509, 254] on button "Установить конец" at bounding box center [512, 250] width 100 height 22
click at [430, 180] on button at bounding box center [431, 179] width 25 height 25
click at [497, 249] on button "Установить начало" at bounding box center [512, 250] width 100 height 22
click at [497, 249] on button "Установить конец" at bounding box center [512, 250] width 100 height 22
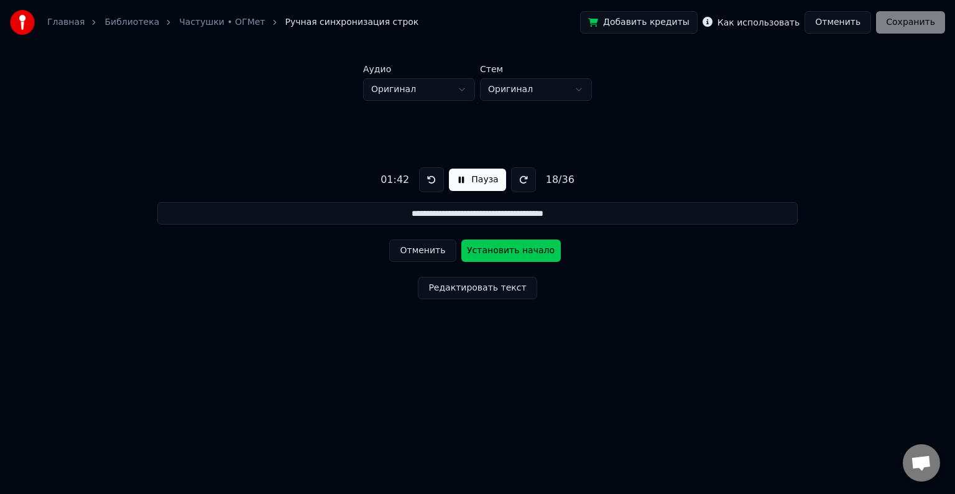
click at [425, 182] on button at bounding box center [431, 179] width 25 height 25
click at [506, 251] on button "Установить начало" at bounding box center [512, 250] width 100 height 22
click at [507, 251] on button "Установить конец" at bounding box center [512, 250] width 100 height 22
click at [428, 178] on button at bounding box center [431, 179] width 25 height 25
click at [508, 249] on button "Установить начало" at bounding box center [512, 250] width 100 height 22
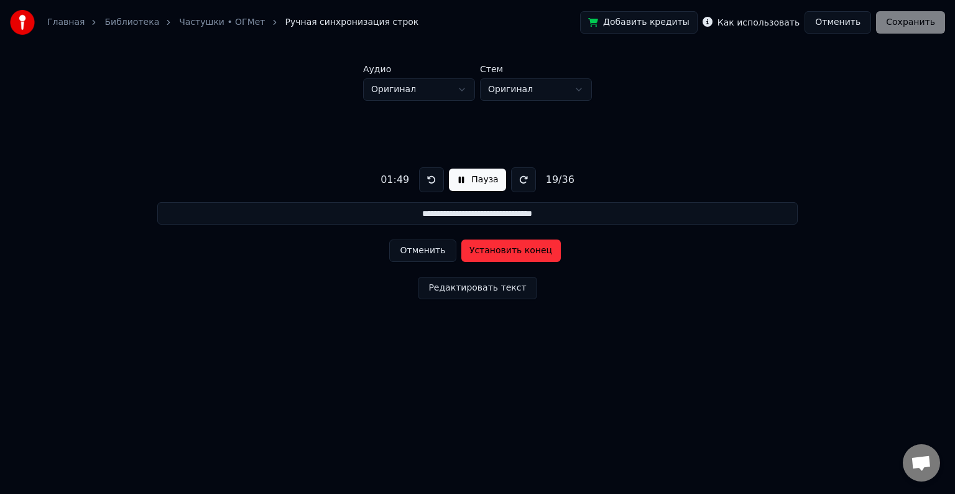
click at [508, 249] on button "Установить конец" at bounding box center [512, 250] width 100 height 22
click at [424, 182] on button at bounding box center [431, 179] width 25 height 25
click at [430, 179] on button at bounding box center [431, 179] width 25 height 25
click at [498, 253] on button "Установить начало" at bounding box center [512, 250] width 100 height 22
click at [498, 252] on button "Установить конец" at bounding box center [512, 250] width 100 height 22
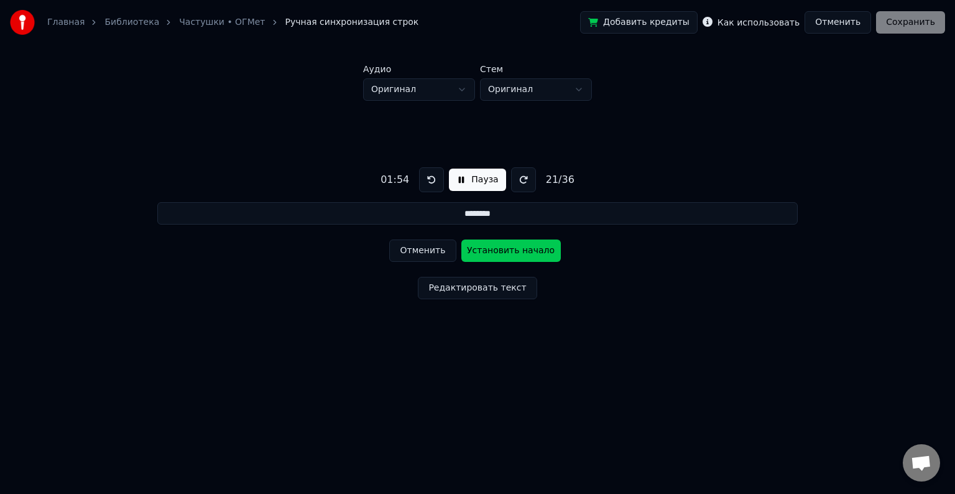
click at [425, 177] on button at bounding box center [431, 179] width 25 height 25
click at [508, 253] on button "Установить начало" at bounding box center [512, 250] width 100 height 22
click at [508, 253] on button "Установить конец" at bounding box center [512, 250] width 100 height 22
drag, startPoint x: 427, startPoint y: 174, endPoint x: 458, endPoint y: 204, distance: 43.5
click at [427, 174] on button at bounding box center [431, 179] width 25 height 25
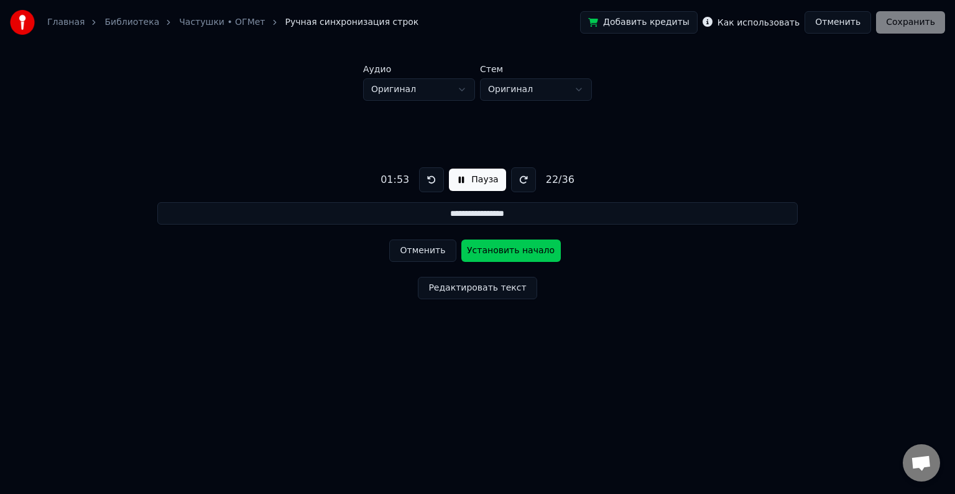
click at [508, 253] on button "Установить начало" at bounding box center [512, 250] width 100 height 22
click at [508, 253] on button "Установить конец" at bounding box center [512, 250] width 100 height 22
click at [430, 182] on button at bounding box center [431, 179] width 25 height 25
click at [432, 187] on button at bounding box center [431, 179] width 25 height 25
click at [433, 182] on button at bounding box center [431, 179] width 25 height 25
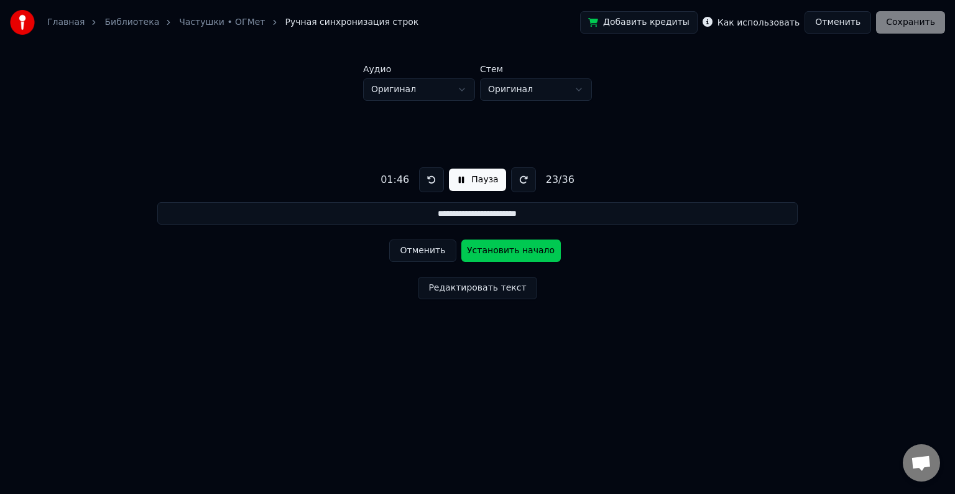
click at [433, 182] on button at bounding box center [431, 179] width 25 height 25
click at [523, 177] on button at bounding box center [523, 179] width 25 height 25
click at [502, 251] on button "Установить начало" at bounding box center [512, 250] width 100 height 22
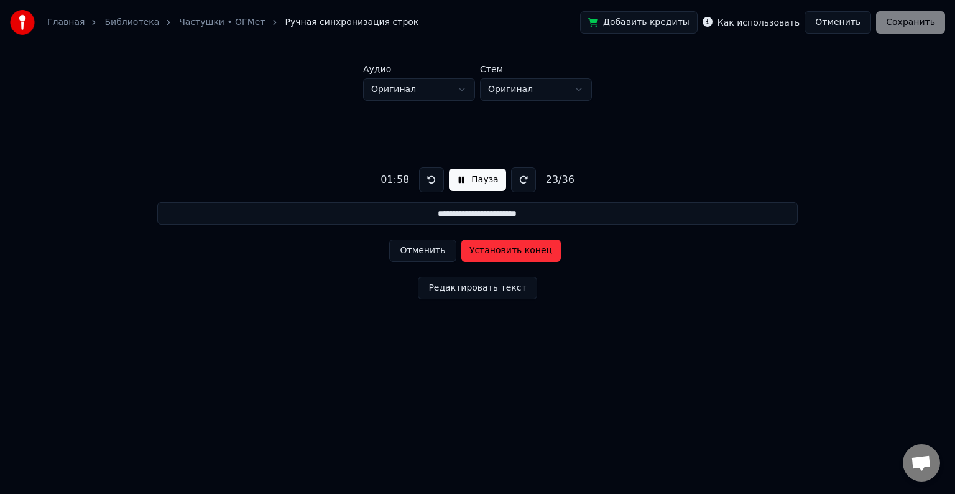
click at [502, 251] on button "Установить конец" at bounding box center [512, 250] width 100 height 22
click at [422, 184] on button at bounding box center [431, 179] width 25 height 25
click at [501, 249] on button "Установить начало" at bounding box center [512, 250] width 100 height 22
click at [501, 249] on button "Установить конец" at bounding box center [512, 250] width 100 height 22
click at [498, 253] on button "Установить начало" at bounding box center [512, 250] width 100 height 22
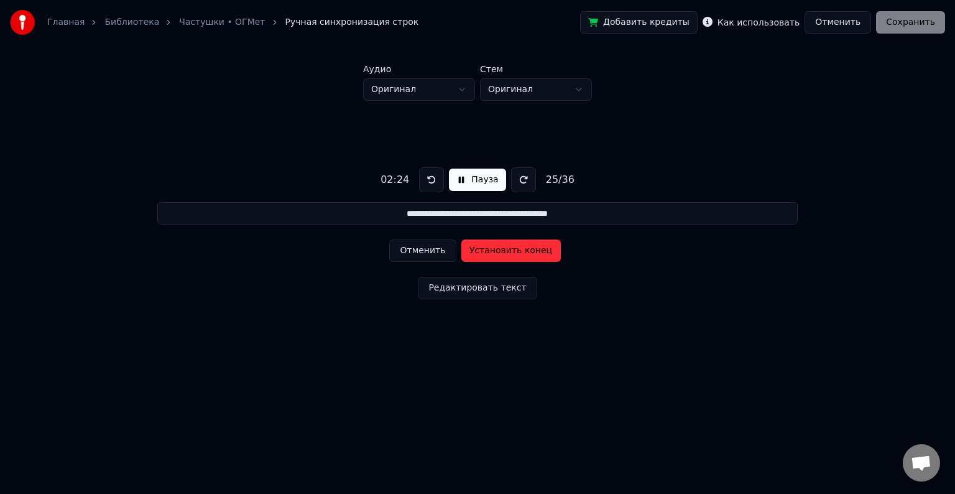
click at [522, 250] on button "Установить конец" at bounding box center [512, 250] width 100 height 22
drag, startPoint x: 428, startPoint y: 173, endPoint x: 430, endPoint y: 180, distance: 7.3
click at [427, 173] on button at bounding box center [431, 179] width 25 height 25
click at [502, 251] on button "Установить начало" at bounding box center [512, 250] width 100 height 22
click at [506, 251] on button "Установить конец" at bounding box center [512, 250] width 100 height 22
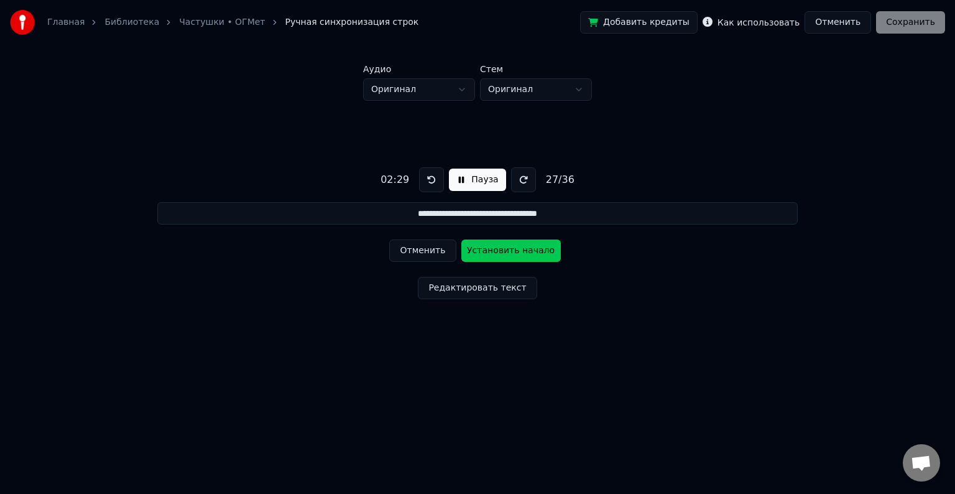
click at [429, 178] on button at bounding box center [431, 179] width 25 height 25
click at [493, 252] on button "Установить начало" at bounding box center [512, 250] width 100 height 22
click at [493, 252] on button "Установить конец" at bounding box center [512, 250] width 100 height 22
click at [425, 182] on button at bounding box center [431, 179] width 25 height 25
click at [508, 251] on button "Установить начало" at bounding box center [512, 250] width 100 height 22
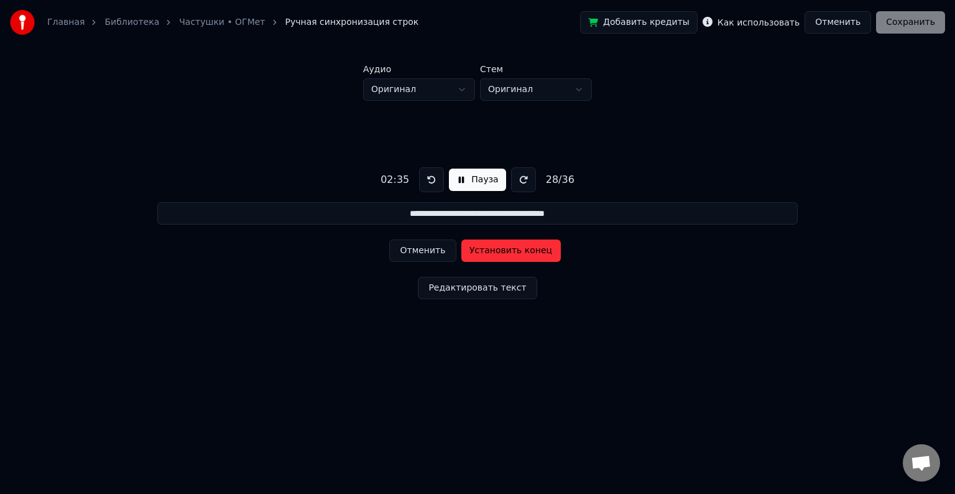
click at [509, 251] on button "Установить конец" at bounding box center [512, 250] width 100 height 22
drag, startPoint x: 428, startPoint y: 176, endPoint x: 438, endPoint y: 192, distance: 18.5
click at [428, 177] on button at bounding box center [431, 179] width 25 height 25
click at [503, 253] on button "Установить начало" at bounding box center [512, 250] width 100 height 22
click at [503, 253] on button "Установить конец" at bounding box center [512, 250] width 100 height 22
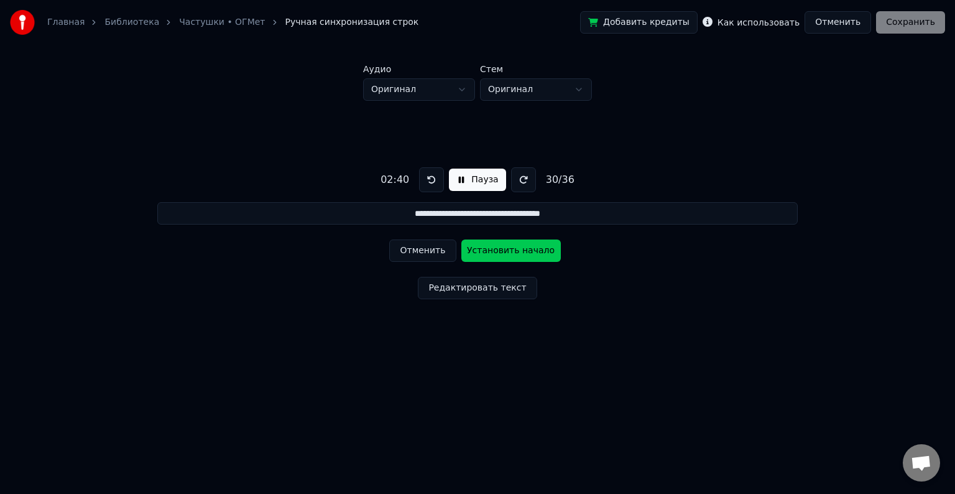
click at [428, 185] on button at bounding box center [431, 179] width 25 height 25
click at [498, 251] on button "Установить начало" at bounding box center [512, 250] width 100 height 22
click at [499, 251] on button "Установить конец" at bounding box center [512, 250] width 100 height 22
click at [429, 175] on button at bounding box center [431, 179] width 25 height 25
click at [430, 179] on button at bounding box center [431, 179] width 25 height 25
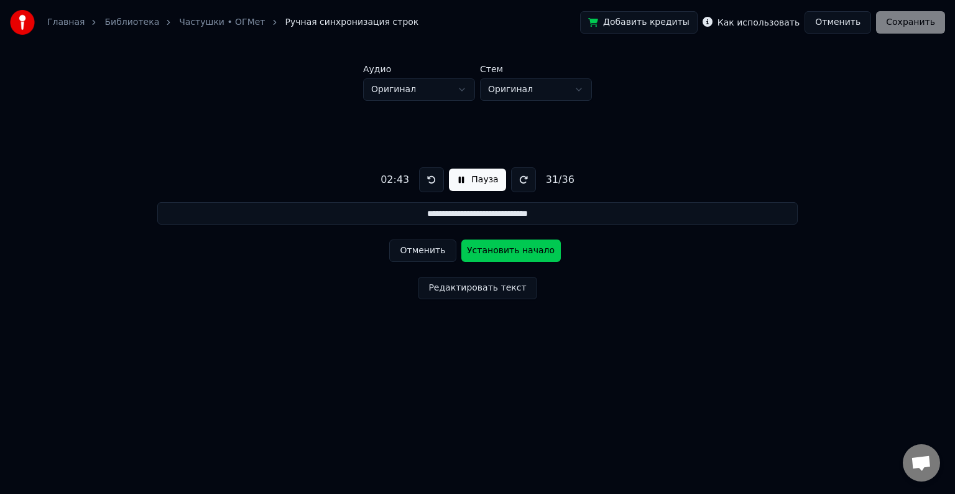
click at [434, 180] on button at bounding box center [431, 179] width 25 height 25
click at [499, 246] on button "Установить начало" at bounding box center [512, 250] width 100 height 22
click at [498, 249] on button "Установить конец" at bounding box center [512, 250] width 100 height 22
click at [428, 183] on button at bounding box center [431, 179] width 25 height 25
click at [493, 251] on button "Установить начало" at bounding box center [512, 250] width 100 height 22
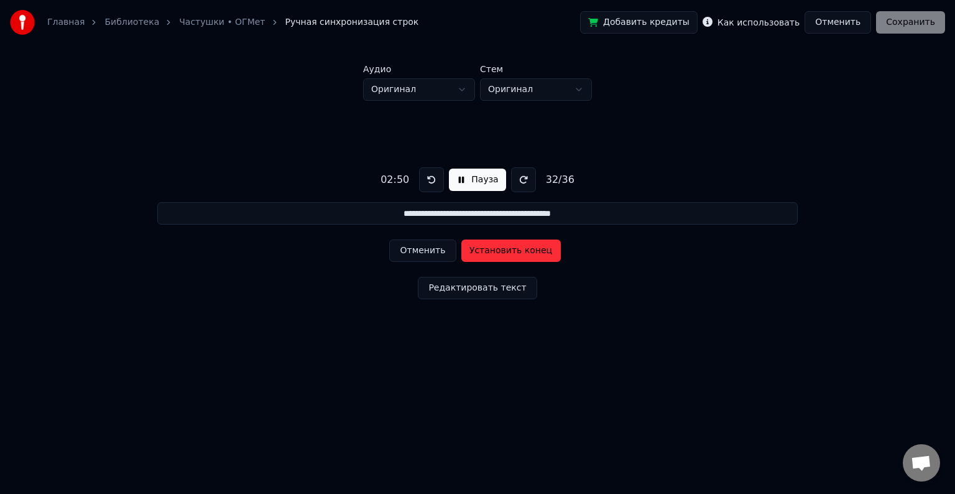
click at [493, 251] on button "Установить конец" at bounding box center [512, 250] width 100 height 22
click at [432, 182] on button at bounding box center [431, 179] width 25 height 25
click at [492, 253] on button "Установить начало" at bounding box center [512, 250] width 100 height 22
click at [496, 253] on button "Установить конец" at bounding box center [512, 250] width 100 height 22
click at [432, 177] on button at bounding box center [431, 179] width 25 height 25
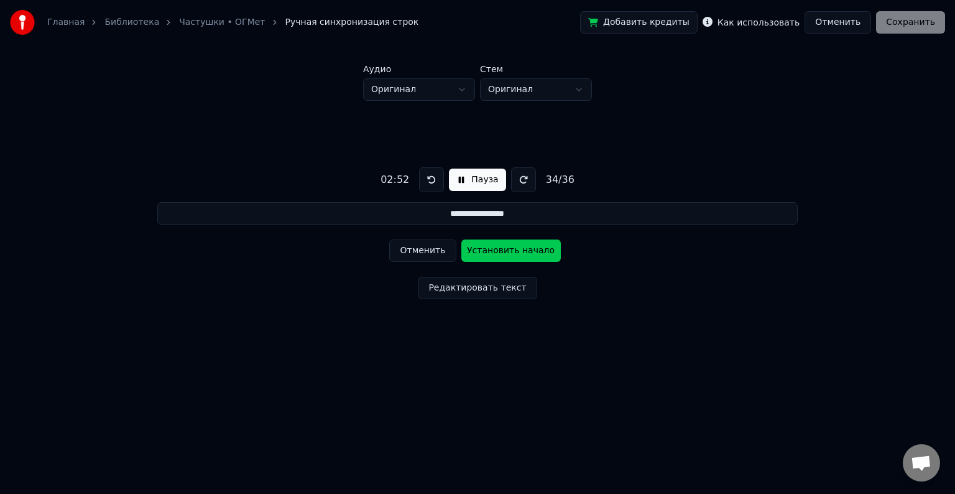
click at [504, 253] on button "Установить начало" at bounding box center [512, 250] width 100 height 22
click at [504, 253] on button "Установить конец" at bounding box center [512, 250] width 100 height 22
click at [432, 180] on button at bounding box center [431, 179] width 25 height 25
click at [507, 252] on button "Установить начало" at bounding box center [512, 250] width 100 height 22
click at [508, 252] on button "Установить конец" at bounding box center [512, 250] width 100 height 22
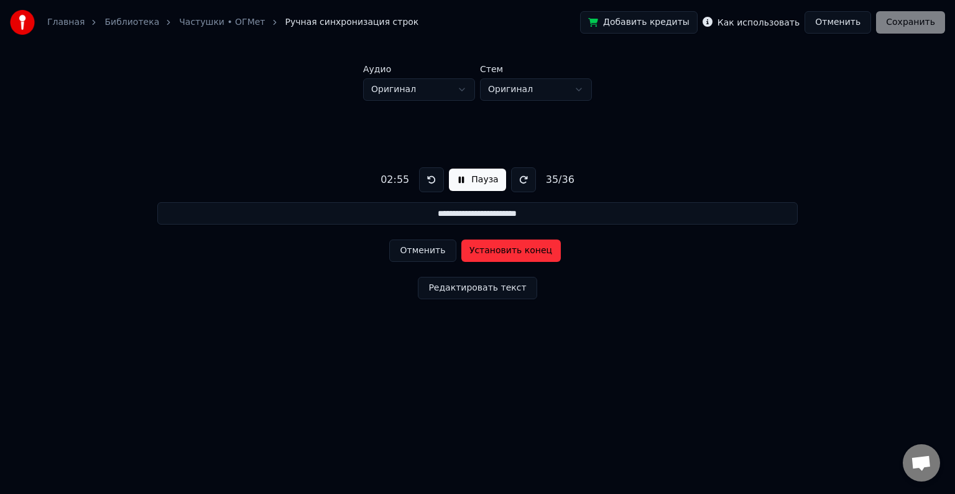
type input "**********"
click at [432, 177] on button at bounding box center [431, 179] width 25 height 25
click at [506, 251] on button "Установить начало" at bounding box center [512, 250] width 100 height 22
click at [506, 251] on button "Установить конец" at bounding box center [512, 250] width 100 height 22
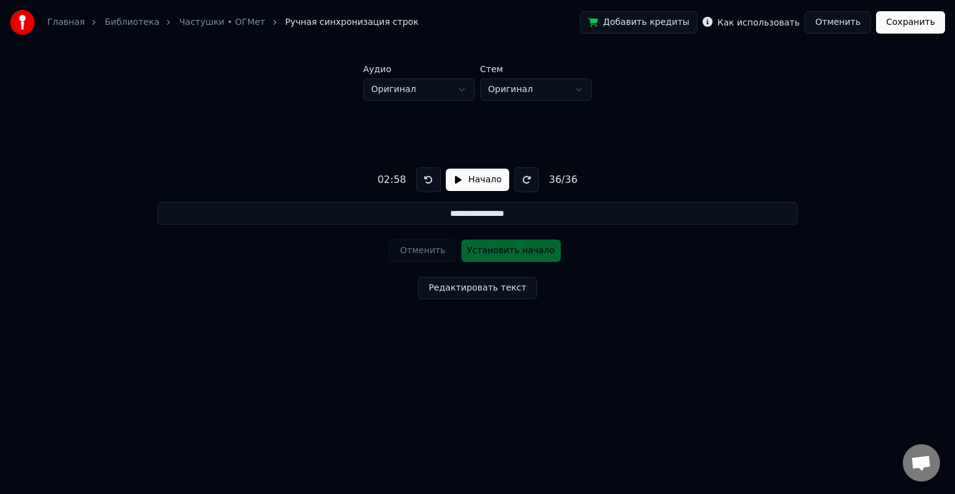
click at [922, 24] on button "Сохранить" at bounding box center [910, 22] width 69 height 22
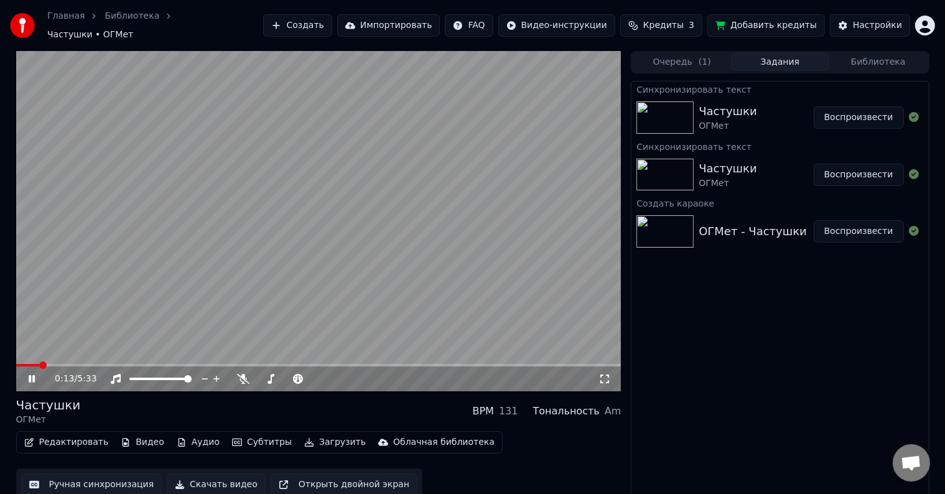
click at [39, 364] on span at bounding box center [318, 365] width 605 height 2
click at [65, 364] on span at bounding box center [318, 365] width 605 height 2
click at [54, 366] on div "0:27 / 5:33" at bounding box center [318, 378] width 605 height 25
click at [58, 364] on span at bounding box center [43, 365] width 55 height 2
click at [52, 364] on span at bounding box center [34, 365] width 36 height 2
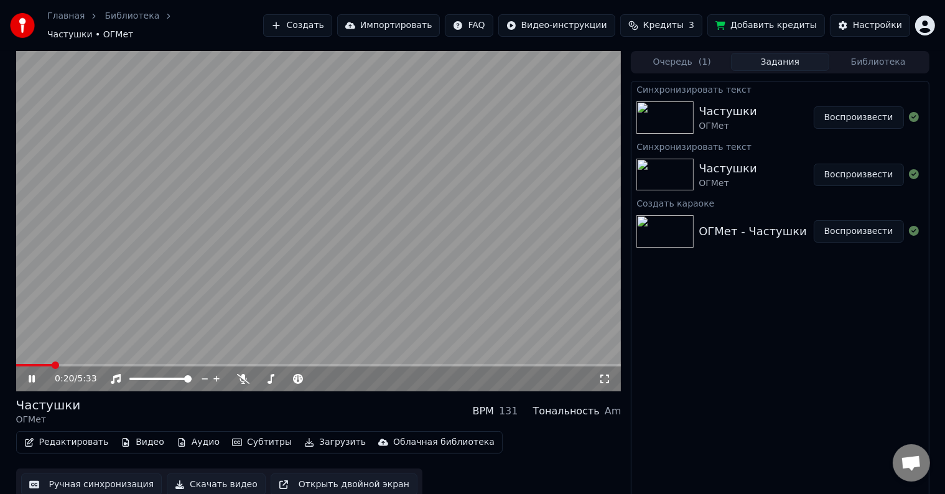
click at [34, 364] on span at bounding box center [34, 365] width 36 height 2
click at [606, 374] on icon at bounding box center [604, 379] width 12 height 10
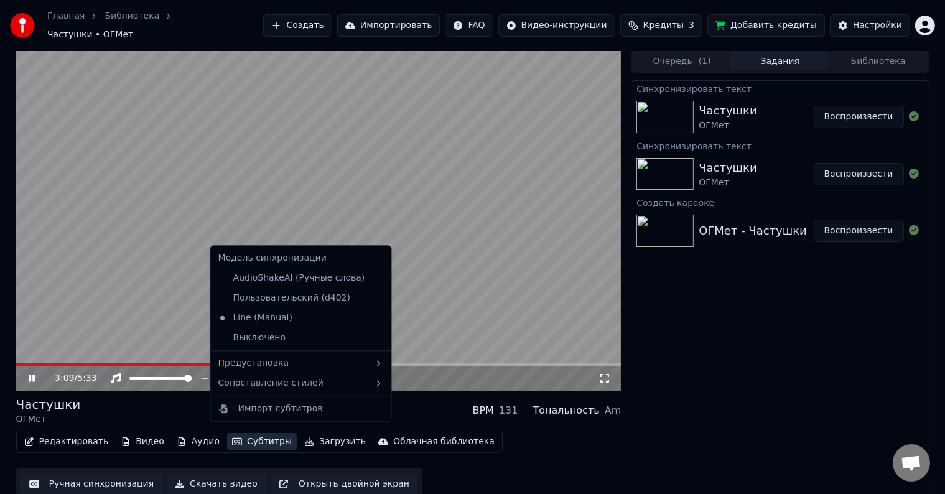
click at [244, 436] on button "Субтитры" at bounding box center [262, 441] width 70 height 17
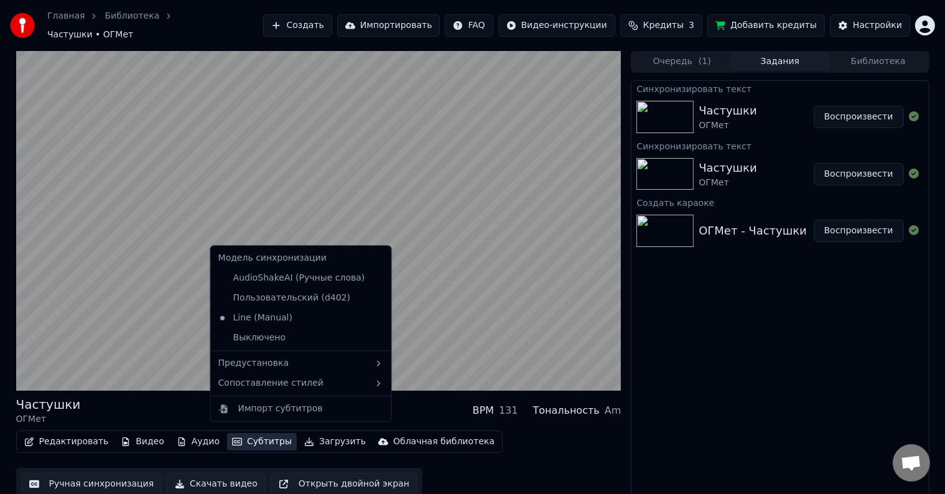
click at [244, 436] on button "Субтитры" at bounding box center [262, 441] width 70 height 17
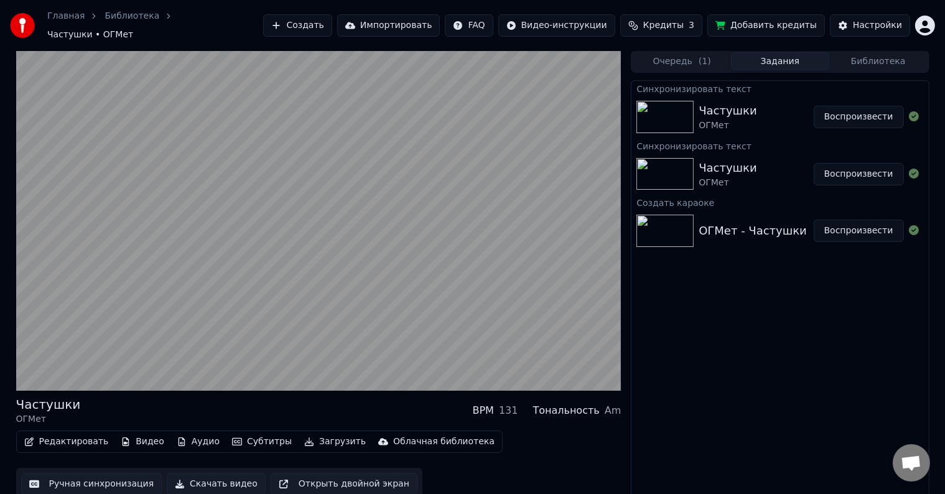
click at [84, 477] on button "Ручная синхронизация" at bounding box center [91, 484] width 141 height 22
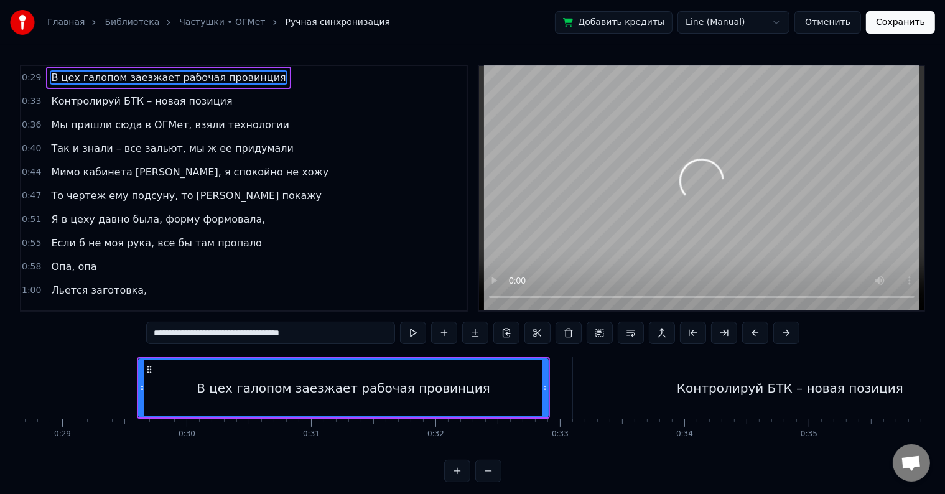
scroll to position [0, 3620]
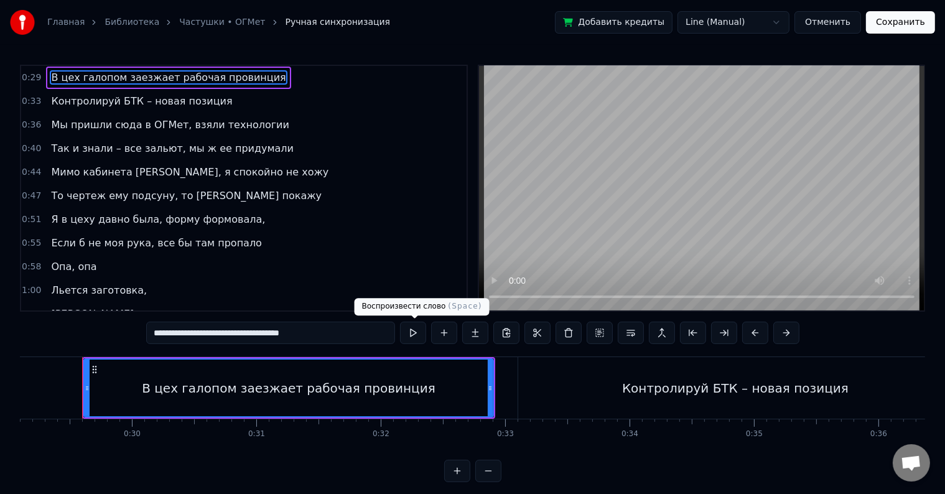
click at [416, 335] on button at bounding box center [413, 333] width 26 height 22
click at [661, 386] on div "Контролируй БТК – новая позиция" at bounding box center [735, 388] width 226 height 19
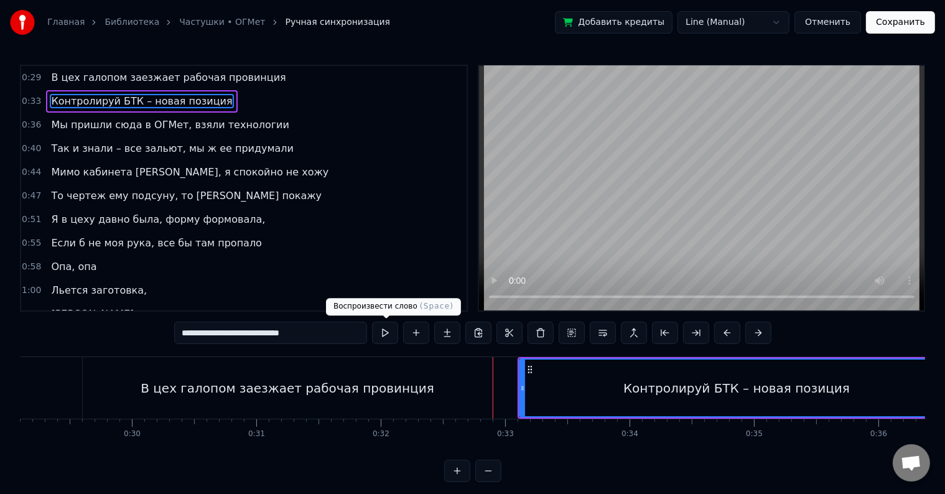
click at [383, 335] on button at bounding box center [385, 333] width 26 height 22
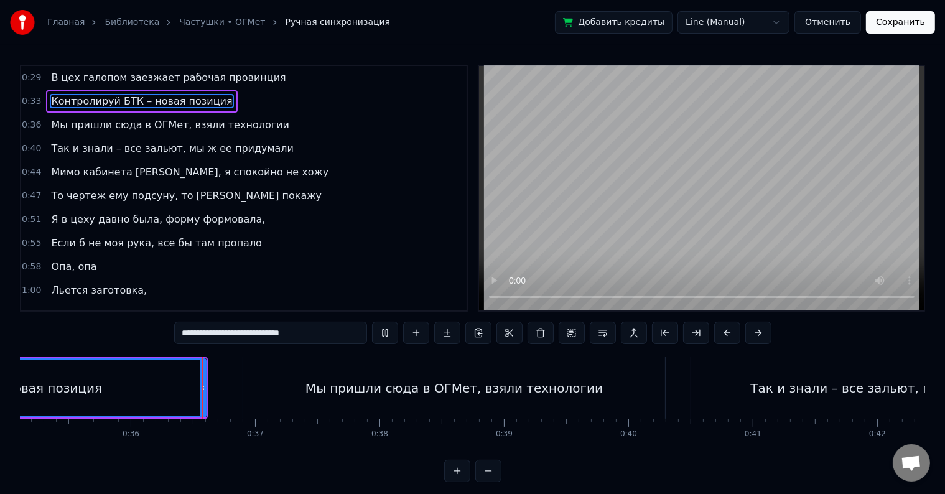
scroll to position [0, 4411]
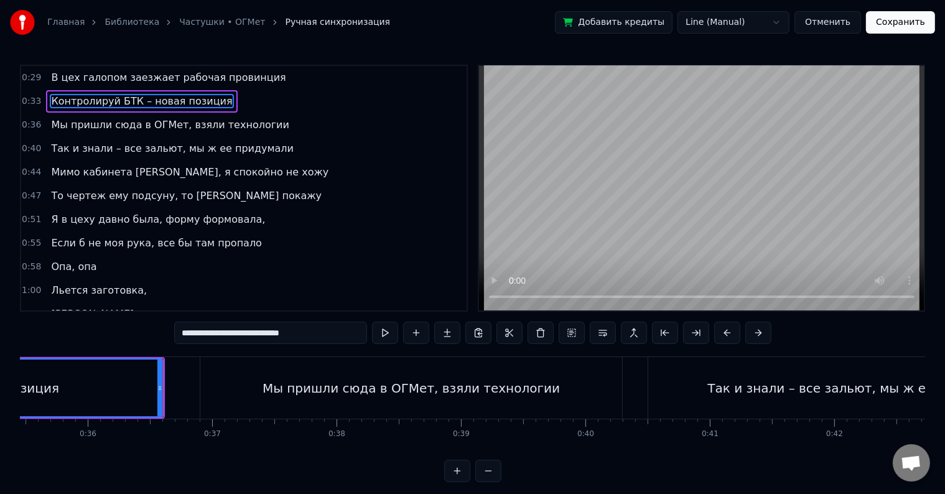
click at [353, 376] on div "Мы пришли сюда в ОГМет, взяли технологии" at bounding box center [411, 388] width 422 height 62
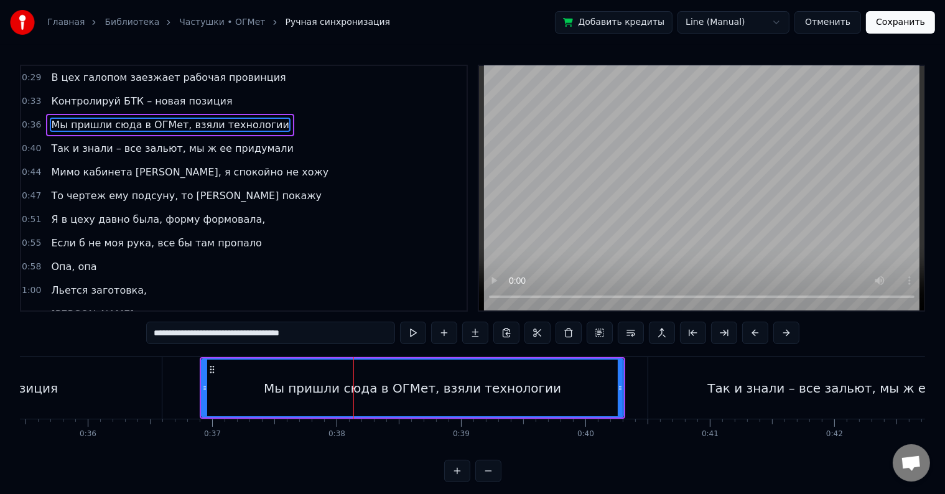
drag, startPoint x: 664, startPoint y: 249, endPoint x: 667, endPoint y: 233, distance: 17.1
click at [667, 233] on video at bounding box center [701, 188] width 445 height 244
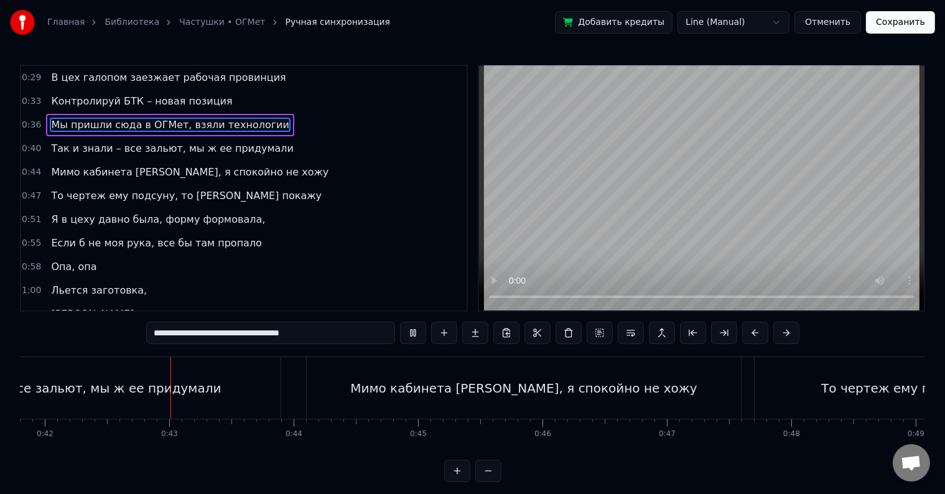
scroll to position [0, 5201]
click at [102, 100] on span "Контролируй БТК – новая позиция" at bounding box center [142, 101] width 184 height 14
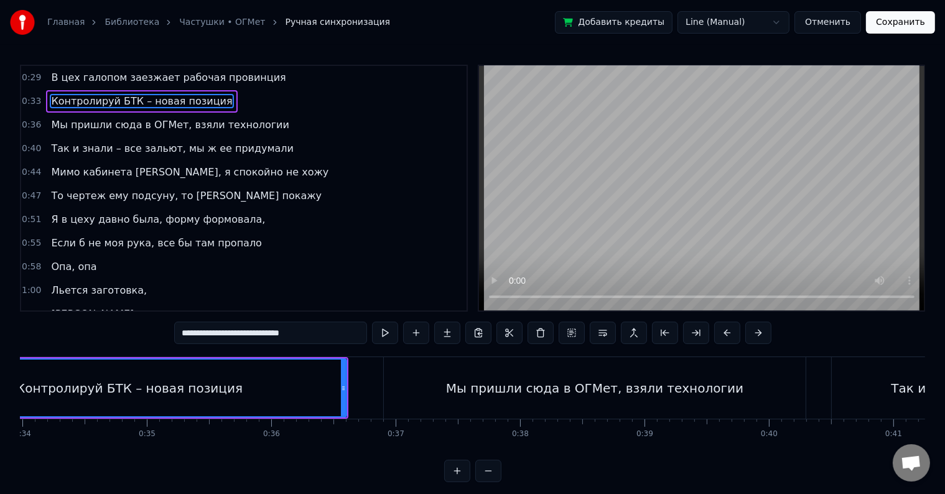
click at [115, 123] on span "Мы пришли сюда в ОГМет, взяли технологии" at bounding box center [170, 125] width 241 height 14
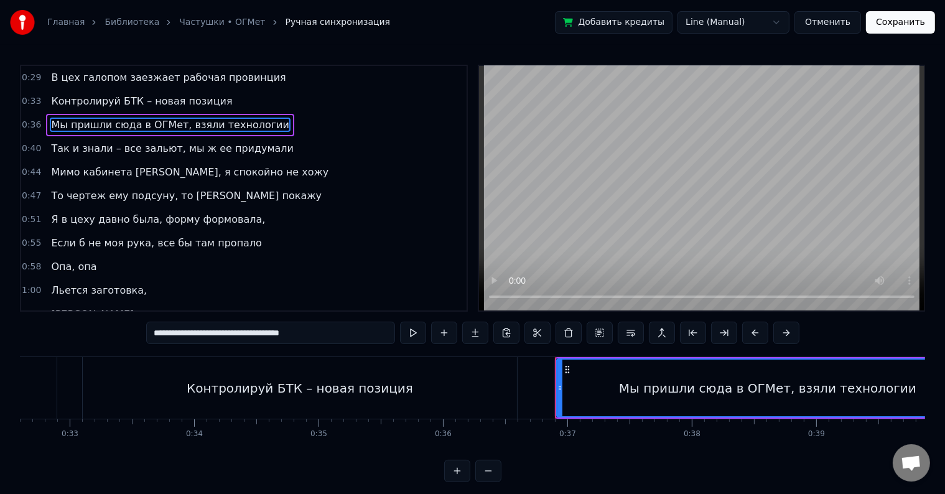
click at [114, 144] on span "Так и знали – все зальют, мы ж ее придумали" at bounding box center [172, 148] width 245 height 14
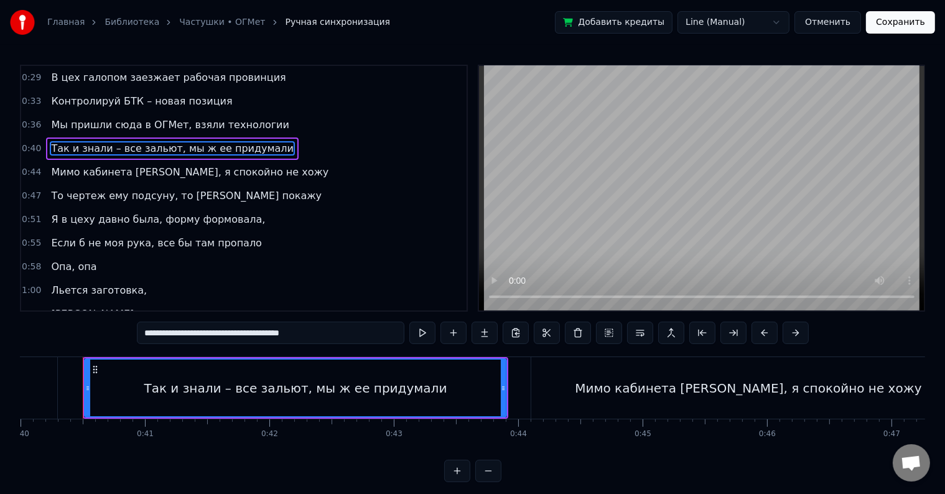
scroll to position [0, 4976]
click at [419, 334] on button at bounding box center [422, 333] width 26 height 22
drag, startPoint x: 199, startPoint y: 332, endPoint x: 230, endPoint y: 336, distance: 31.4
click at [200, 332] on input "**********" at bounding box center [270, 333] width 267 height 22
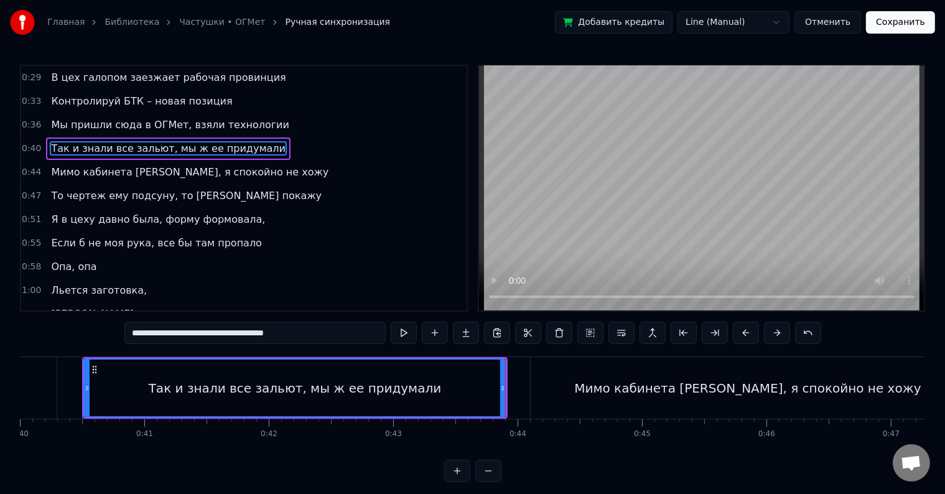
click at [185, 330] on input "**********" at bounding box center [254, 333] width 261 height 22
click at [188, 333] on input "**********" at bounding box center [255, 333] width 255 height 22
click at [179, 334] on input "**********" at bounding box center [254, 333] width 261 height 22
click at [186, 335] on input "**********" at bounding box center [255, 333] width 255 height 22
click at [410, 328] on button at bounding box center [404, 333] width 26 height 22
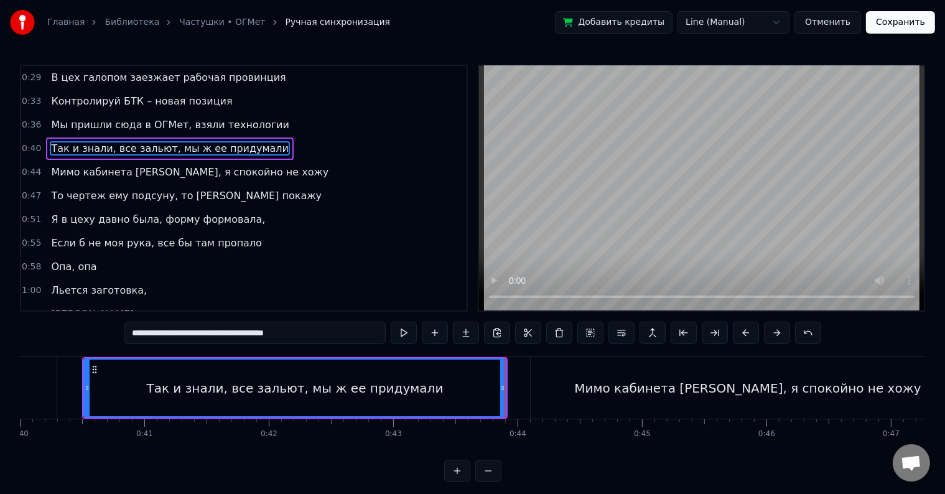
click at [139, 124] on span "Мы пришли сюда в ОГМет, взяли технологии" at bounding box center [170, 125] width 241 height 14
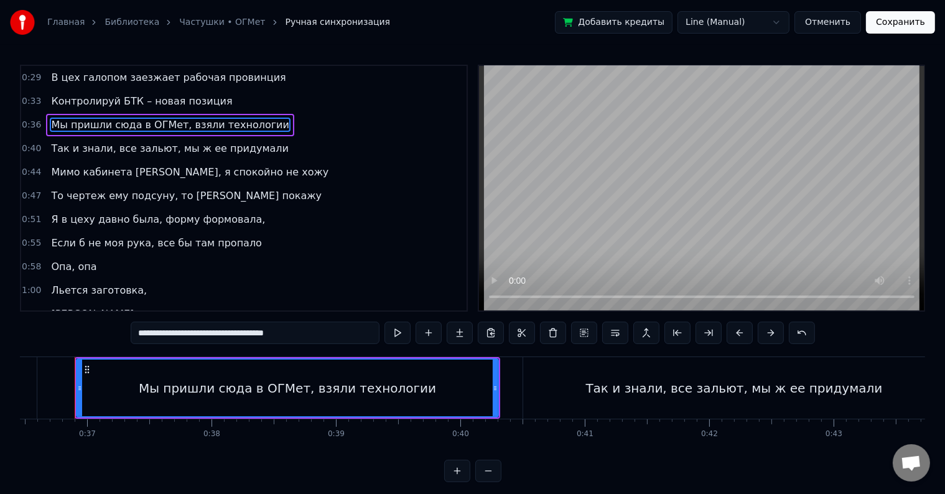
scroll to position [0, 4528]
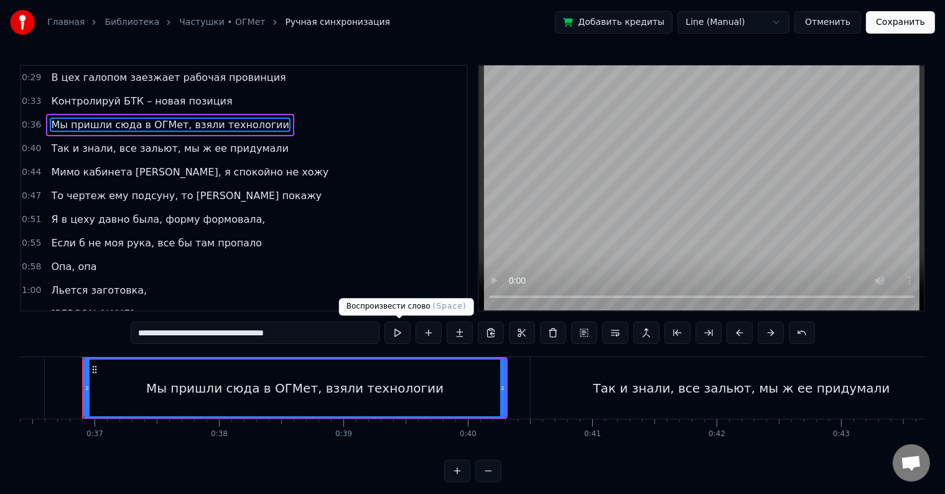
click at [407, 333] on button at bounding box center [397, 333] width 26 height 22
click at [324, 335] on input "**********" at bounding box center [255, 333] width 249 height 22
click at [236, 334] on input "**********" at bounding box center [255, 333] width 249 height 22
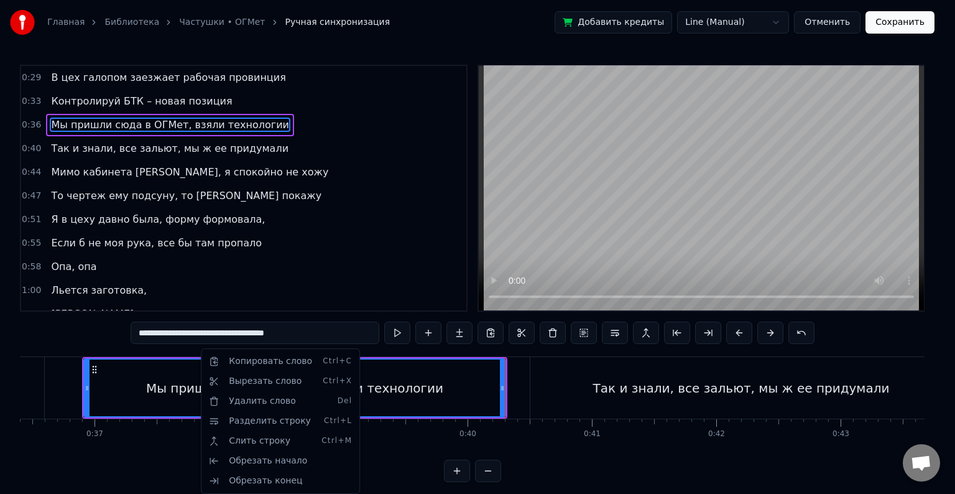
click at [318, 219] on html "Главная Библиотека Частушки • ОГМет Ручная синхронизация Добавить кредиты Line …" at bounding box center [477, 251] width 955 height 502
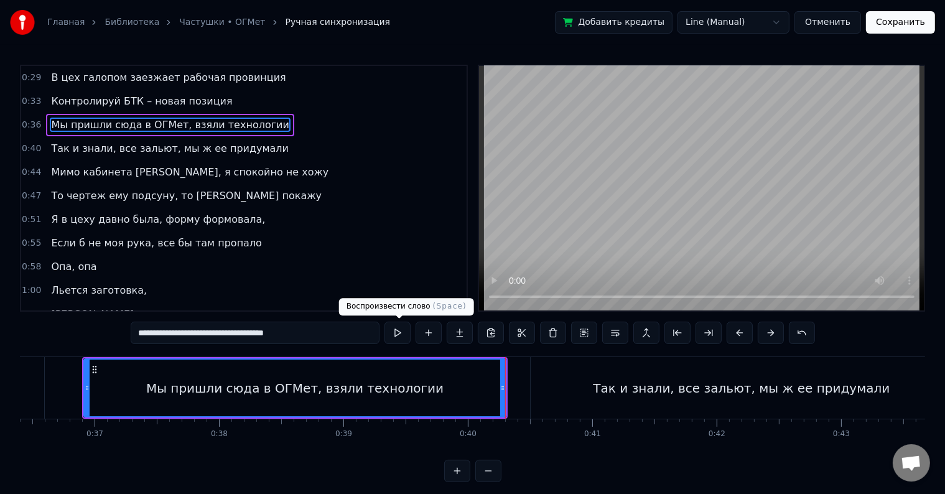
click at [393, 332] on button at bounding box center [397, 333] width 26 height 22
click at [231, 373] on div "Мы пришли сюда в ОГМет, взяли технологии" at bounding box center [295, 388] width 420 height 57
click at [216, 378] on div "Мы пришли сюда в ОГМет, взяли технологии" at bounding box center [295, 388] width 420 height 57
click at [213, 379] on div "Мы пришли сюда в ОГМет, взяли технологии" at bounding box center [294, 388] width 297 height 19
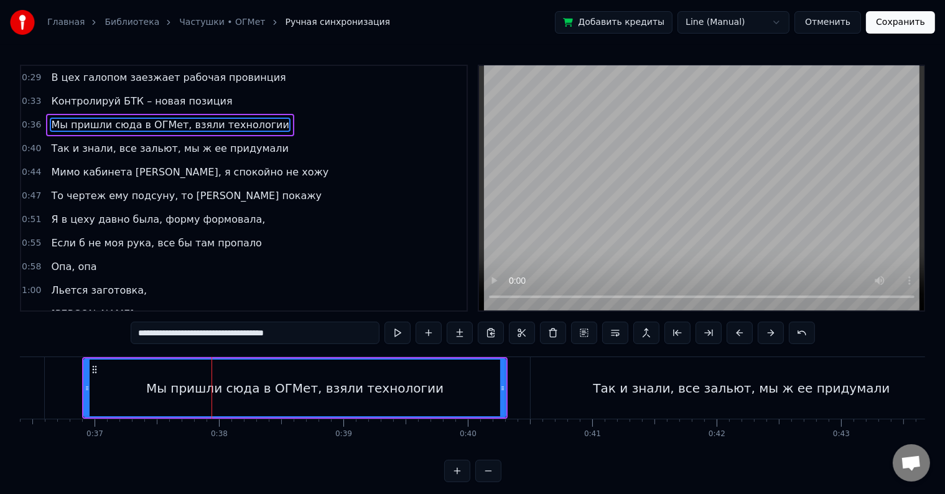
drag, startPoint x: 231, startPoint y: 381, endPoint x: 238, endPoint y: 383, distance: 7.0
click at [233, 381] on div "Мы пришли сюда в ОГМет, взяли технологии" at bounding box center [294, 388] width 297 height 19
drag, startPoint x: 241, startPoint y: 383, endPoint x: 249, endPoint y: 386, distance: 8.1
click at [245, 384] on div "Мы пришли сюда в ОГМет, взяли технологии" at bounding box center [294, 388] width 297 height 19
drag, startPoint x: 253, startPoint y: 386, endPoint x: 263, endPoint y: 388, distance: 9.7
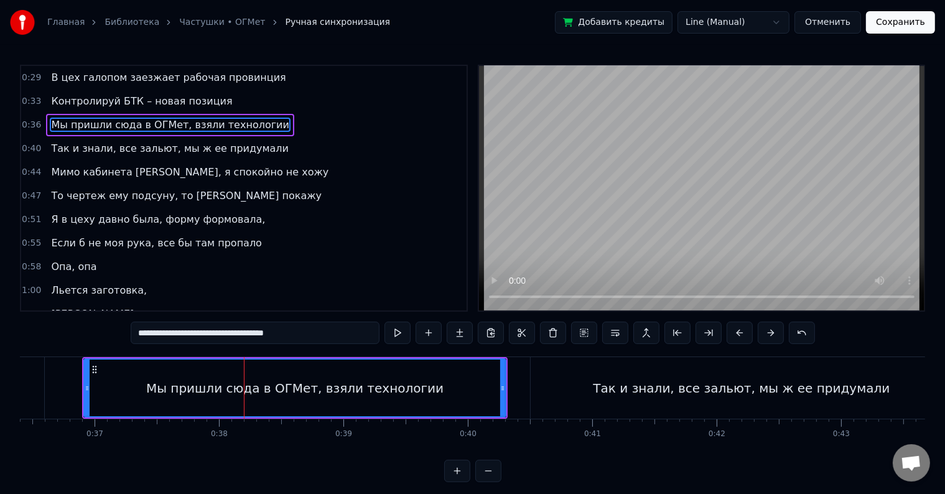
click at [261, 388] on div "Мы пришли сюда в ОГМет, взяли технологии" at bounding box center [294, 388] width 297 height 19
drag, startPoint x: 279, startPoint y: 391, endPoint x: 300, endPoint y: 393, distance: 21.3
click at [289, 393] on div "Мы пришли сюда в ОГМет, взяли технологии" at bounding box center [294, 388] width 297 height 19
drag, startPoint x: 307, startPoint y: 393, endPoint x: 322, endPoint y: 392, distance: 15.0
click at [314, 393] on div "Мы пришли сюда в ОГМет, взяли технологии" at bounding box center [294, 388] width 297 height 19
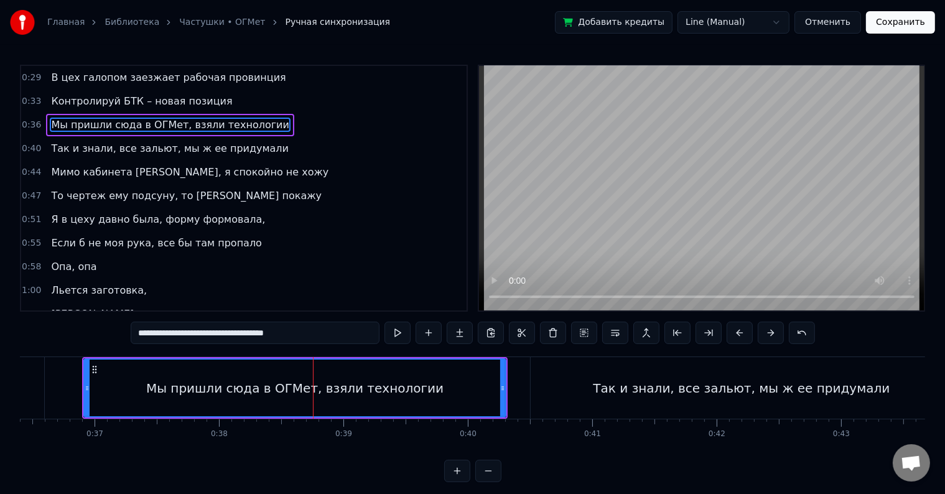
click at [327, 391] on div "Мы пришли сюда в ОГМет, взяли технологии" at bounding box center [294, 388] width 297 height 19
drag, startPoint x: 346, startPoint y: 388, endPoint x: 367, endPoint y: 389, distance: 21.2
click at [349, 388] on div "Мы пришли сюда в ОГМет, взяли технологии" at bounding box center [294, 388] width 297 height 19
click at [388, 390] on div "Мы пришли сюда в ОГМет, взяли технологии" at bounding box center [294, 388] width 297 height 19
click at [426, 391] on div "Мы пришли сюда в ОГМет, взяли технологии" at bounding box center [295, 388] width 420 height 57
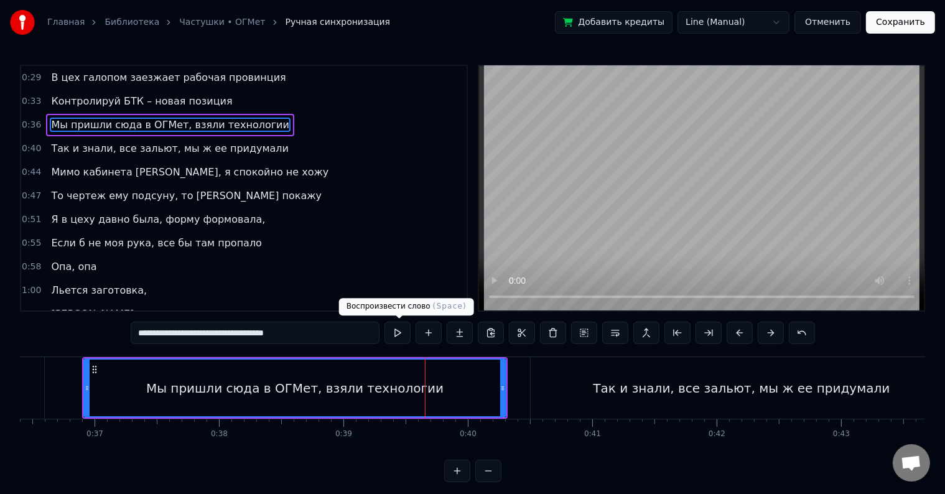
click at [396, 337] on button at bounding box center [397, 333] width 26 height 22
click at [562, 381] on div "Так и знали, все зальют, мы ж ее придумали" at bounding box center [742, 388] width 422 height 62
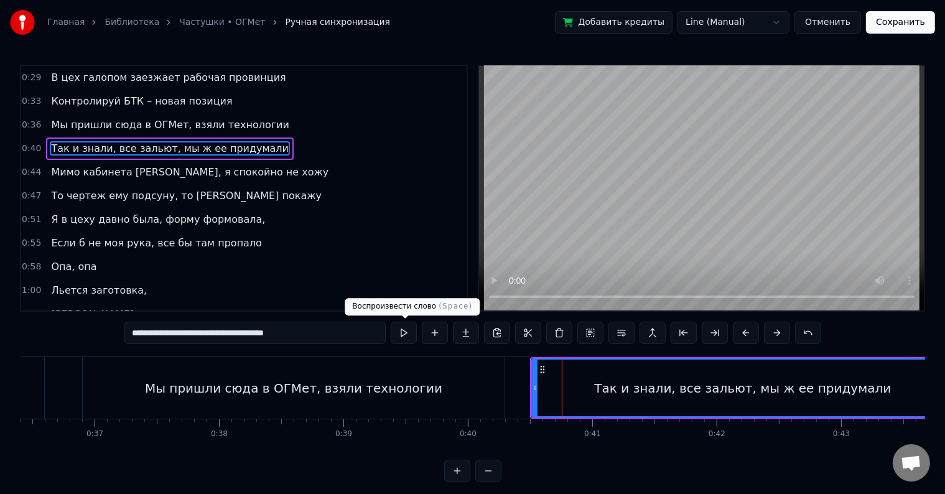
click at [403, 337] on button at bounding box center [404, 333] width 26 height 22
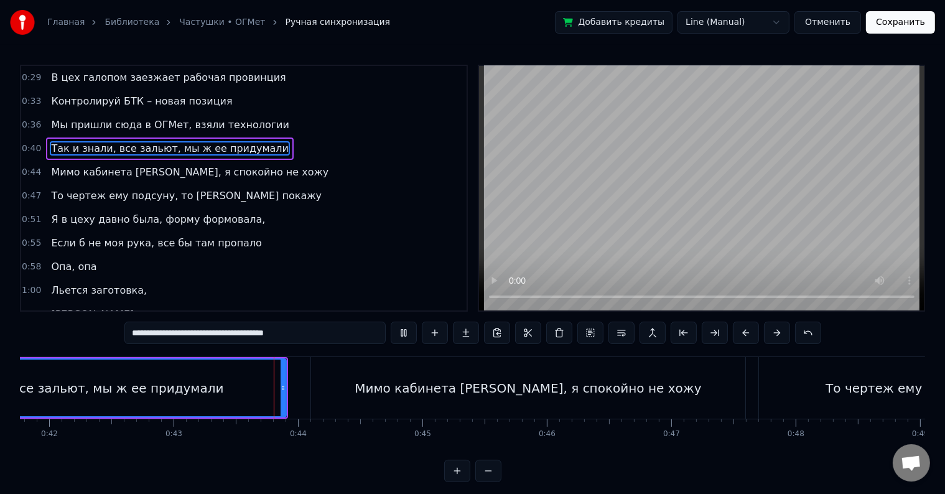
scroll to position [0, 5331]
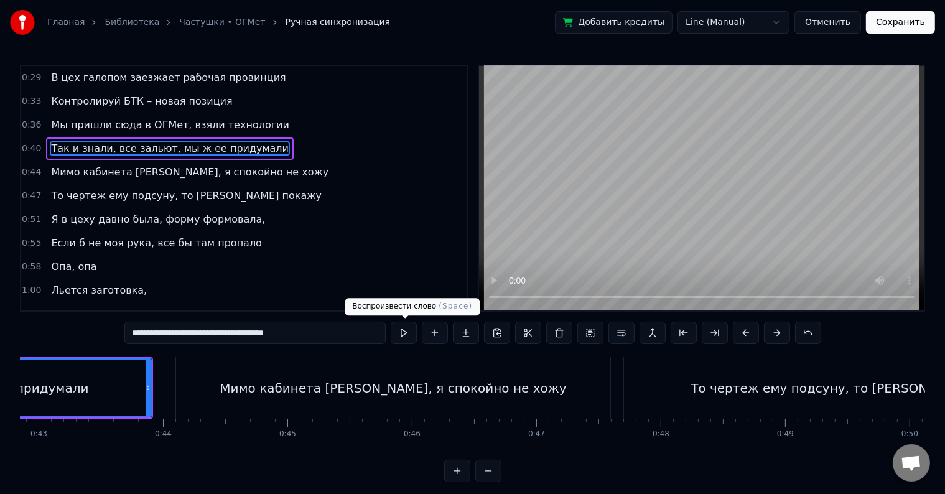
click at [409, 331] on button at bounding box center [404, 333] width 26 height 22
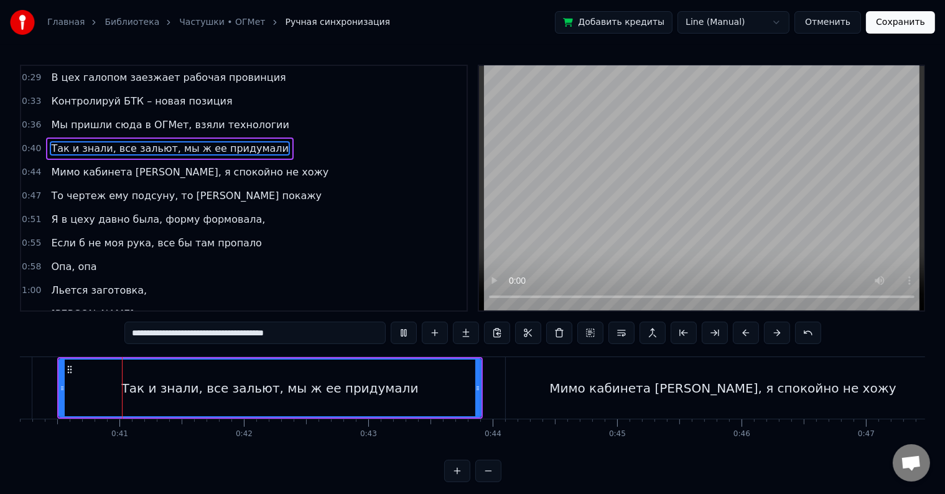
scroll to position [0, 5001]
click at [561, 371] on div "Мимо кабинета босса, я спокойно не хожу" at bounding box center [723, 388] width 434 height 62
type input "**********"
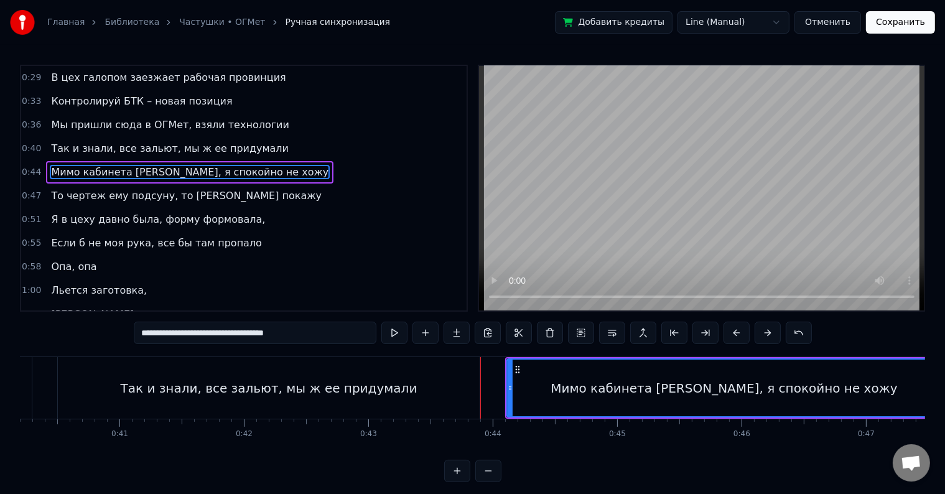
click at [592, 192] on video at bounding box center [701, 188] width 445 height 244
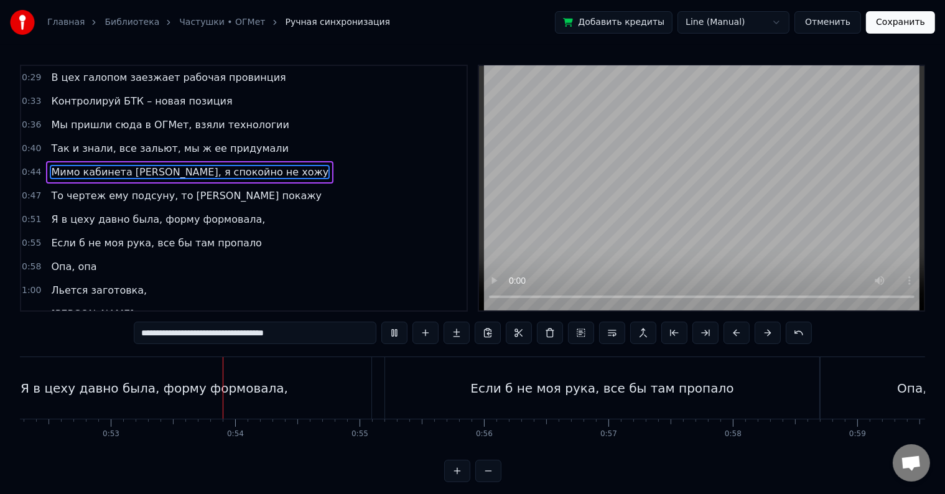
scroll to position [0, 6579]
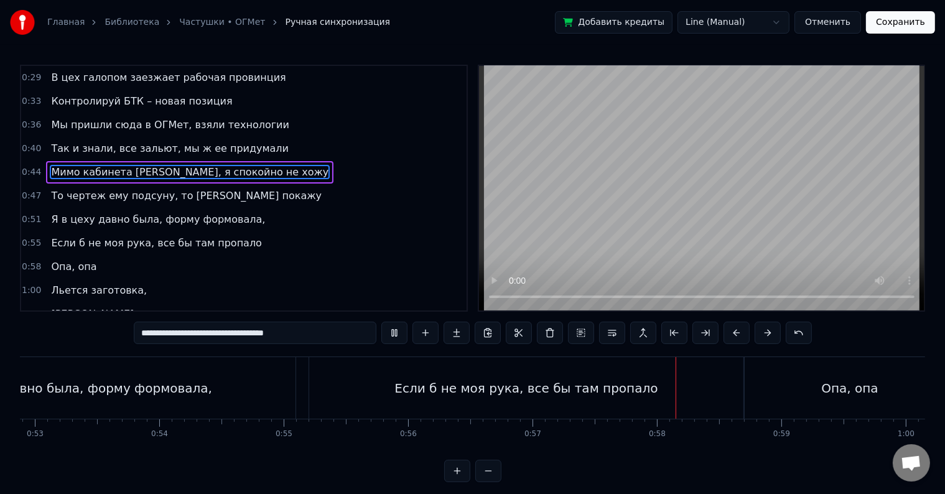
click at [825, 23] on button "Отменить" at bounding box center [827, 22] width 67 height 22
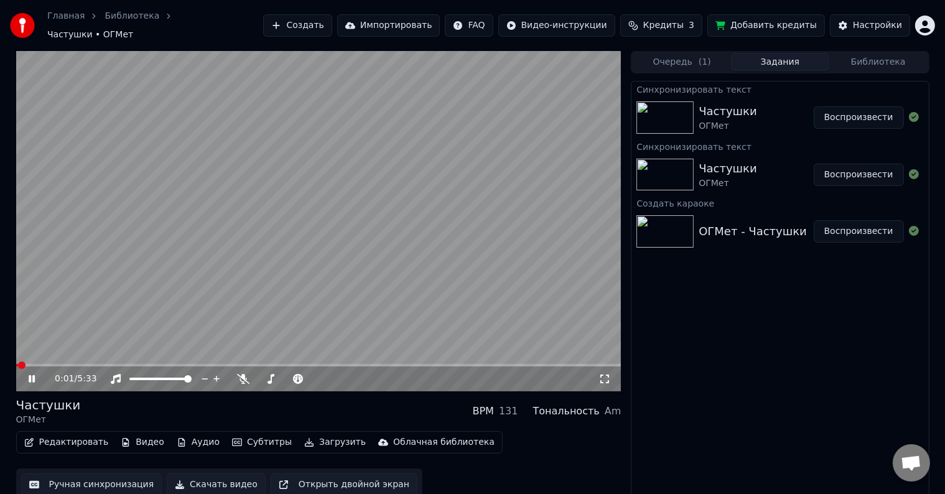
click at [41, 364] on span at bounding box center [318, 365] width 605 height 2
click at [77, 364] on span at bounding box center [318, 365] width 605 height 2
click at [132, 364] on span at bounding box center [318, 365] width 605 height 2
click at [201, 293] on video at bounding box center [318, 221] width 605 height 340
click at [201, 292] on video at bounding box center [318, 221] width 605 height 340
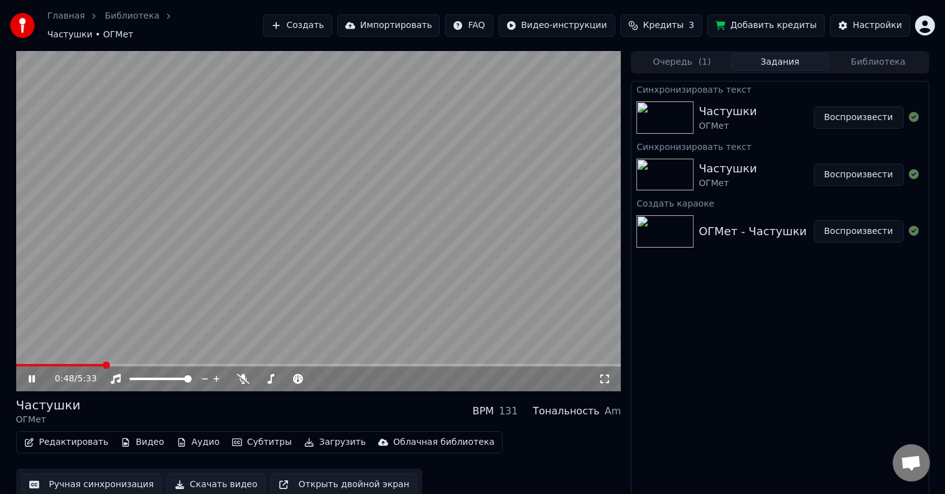
click at [188, 311] on video at bounding box center [318, 221] width 605 height 340
click at [94, 473] on button "Ручная синхронизация" at bounding box center [91, 484] width 141 height 22
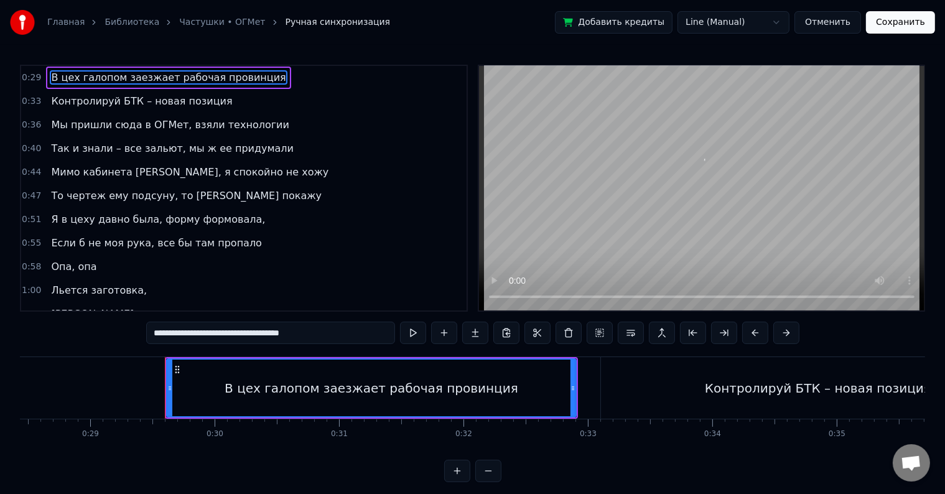
scroll to position [0, 3620]
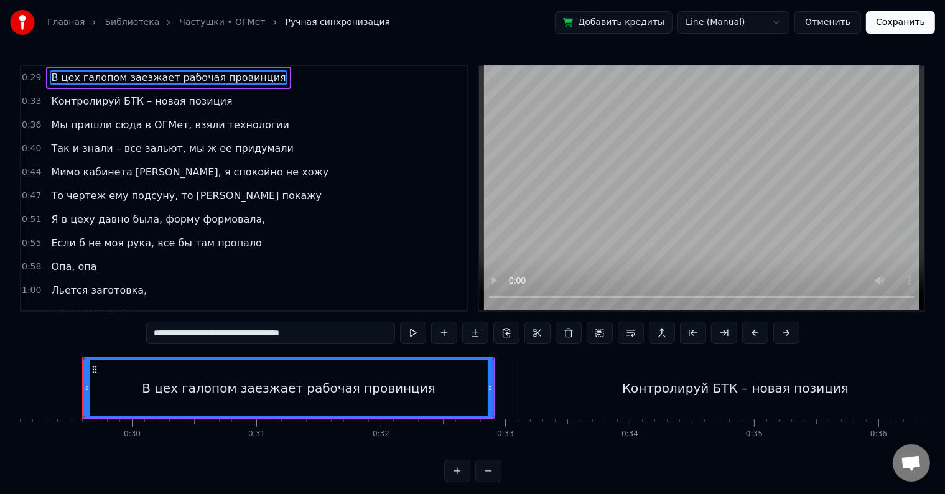
click at [841, 21] on button "Отменить" at bounding box center [827, 22] width 67 height 22
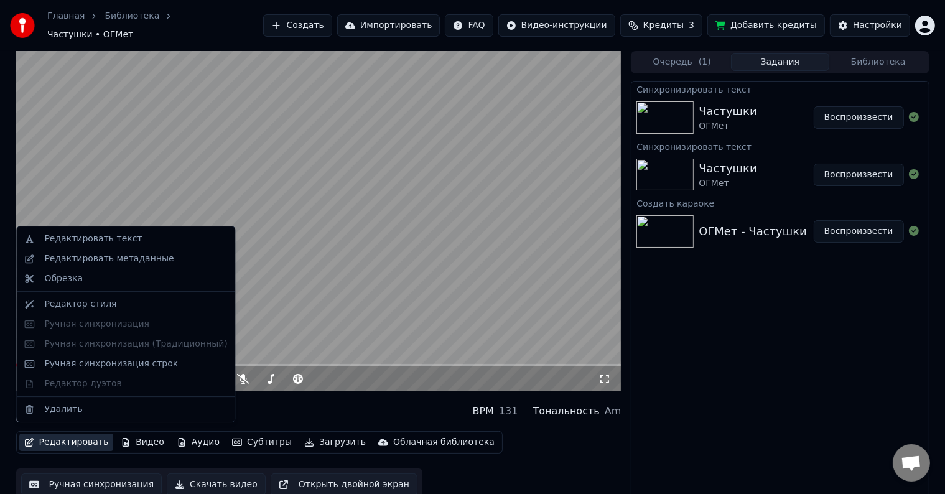
click at [60, 434] on button "Редактировать" at bounding box center [66, 442] width 95 height 17
click at [316, 294] on video at bounding box center [318, 221] width 605 height 340
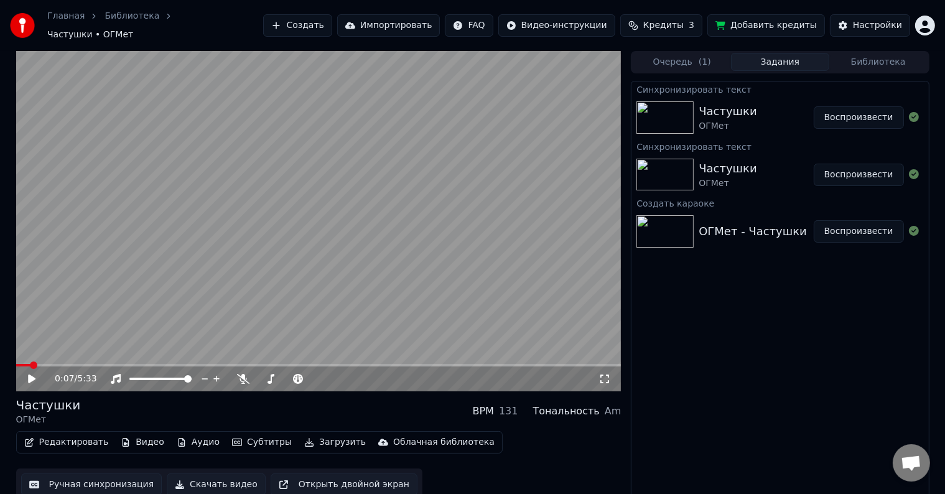
click at [39, 434] on button "Редактировать" at bounding box center [66, 442] width 95 height 17
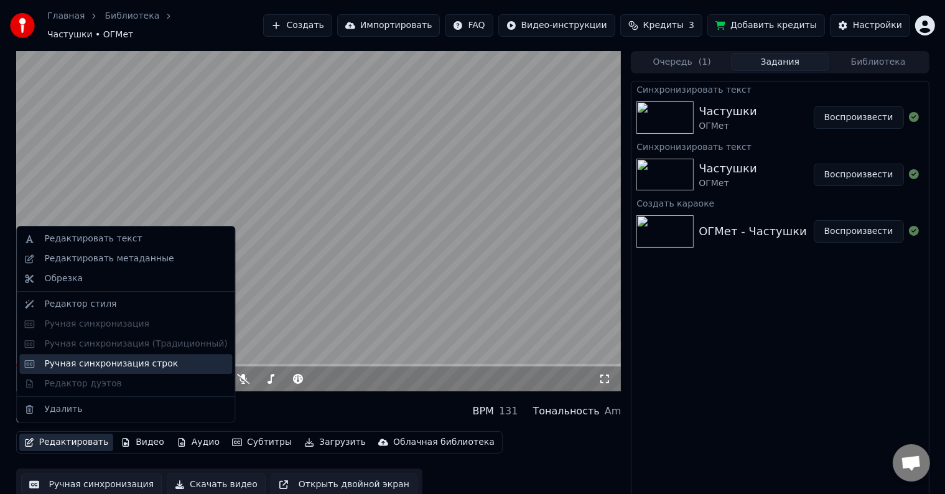
click at [59, 369] on div "Ручная синхронизация строк" at bounding box center [111, 364] width 134 height 12
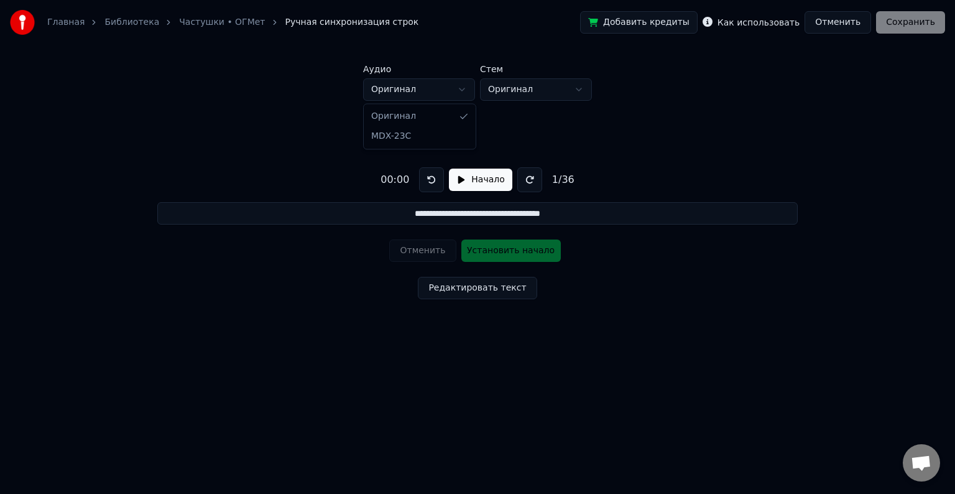
click at [450, 91] on html "**********" at bounding box center [477, 190] width 955 height 381
click at [449, 91] on html "**********" at bounding box center [477, 190] width 955 height 381
click at [530, 95] on html "**********" at bounding box center [477, 190] width 955 height 381
click at [430, 90] on html "**********" at bounding box center [477, 190] width 955 height 381
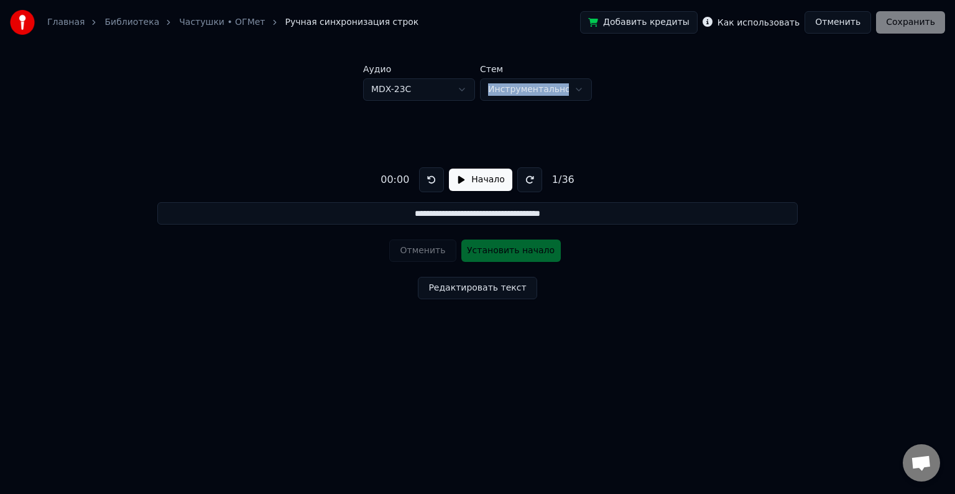
click at [530, 87] on html "**********" at bounding box center [477, 190] width 955 height 381
click at [435, 89] on html "**********" at bounding box center [477, 190] width 955 height 381
drag, startPoint x: 710, startPoint y: 109, endPoint x: 813, endPoint y: 88, distance: 105.4
click at [722, 109] on div "**********" at bounding box center [478, 231] width 916 height 260
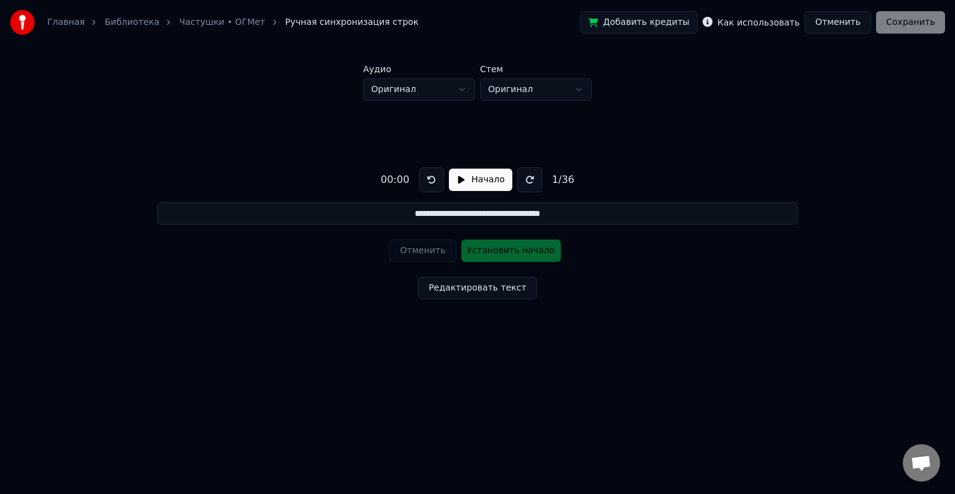
click at [848, 20] on button "Отменить" at bounding box center [838, 22] width 67 height 22
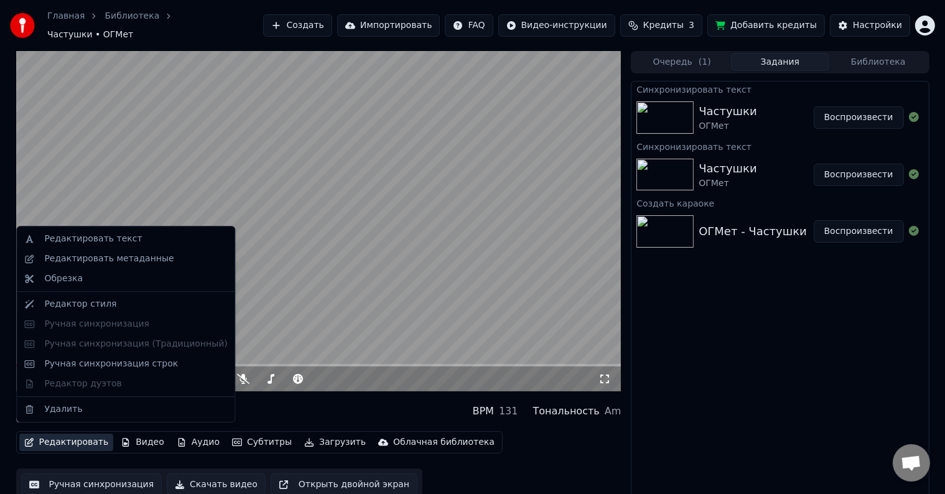
click at [57, 435] on button "Редактировать" at bounding box center [66, 442] width 95 height 17
click at [83, 388] on div "Редактировать текст Редактировать метаданные Обрезка Редактор стиля Ручная синх…" at bounding box center [125, 324] width 219 height 197
click at [84, 388] on div "Редактировать текст Редактировать метаданные Обрезка Редактор стиля Ручная синх…" at bounding box center [125, 324] width 219 height 197
click at [121, 262] on div "Редактировать метаданные" at bounding box center [108, 259] width 129 height 12
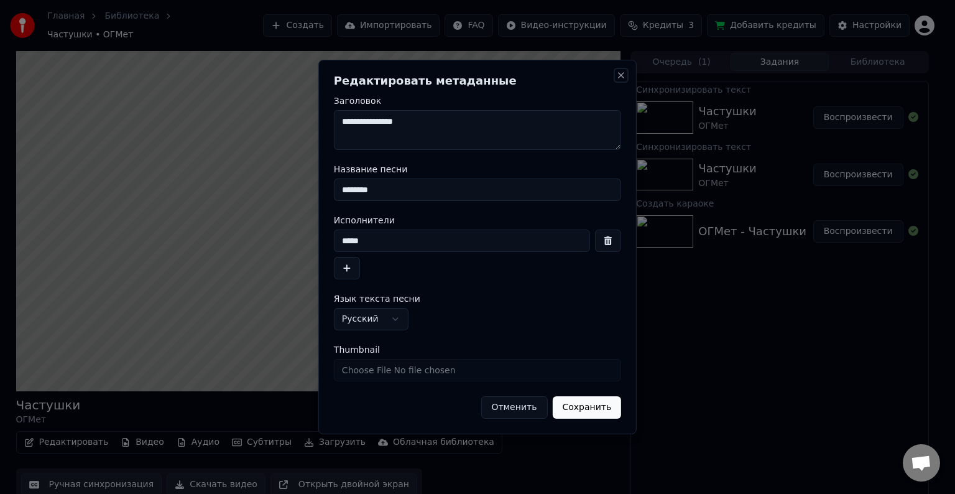
click at [619, 73] on button "Close" at bounding box center [621, 75] width 10 height 10
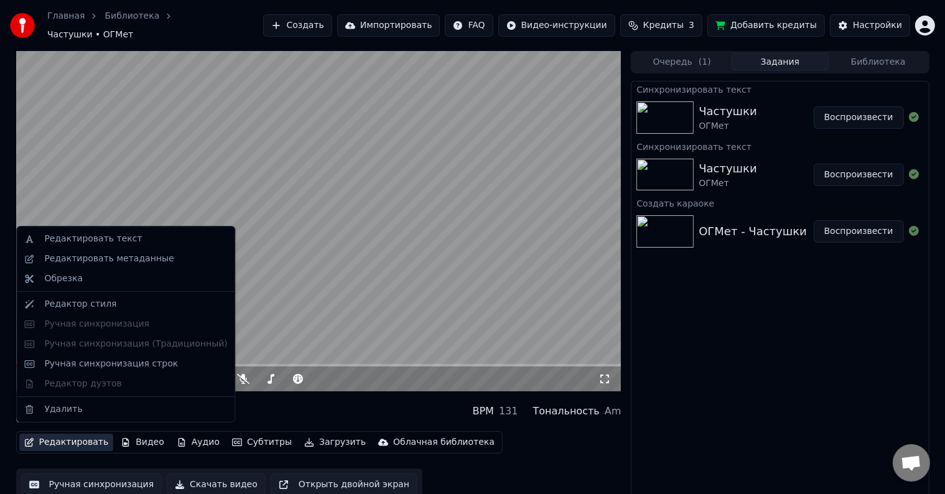
click at [49, 434] on button "Редактировать" at bounding box center [66, 442] width 95 height 17
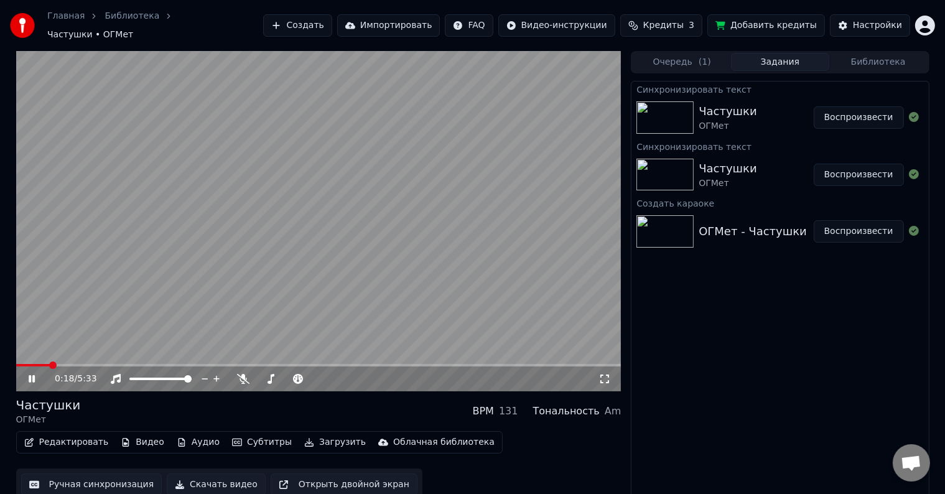
click at [302, 309] on video at bounding box center [318, 221] width 605 height 340
click at [248, 214] on video at bounding box center [318, 221] width 605 height 340
click at [62, 364] on span at bounding box center [318, 365] width 605 height 2
click at [78, 356] on video at bounding box center [318, 221] width 605 height 340
click at [83, 358] on div "0:26 / 5:33" at bounding box center [318, 221] width 605 height 340
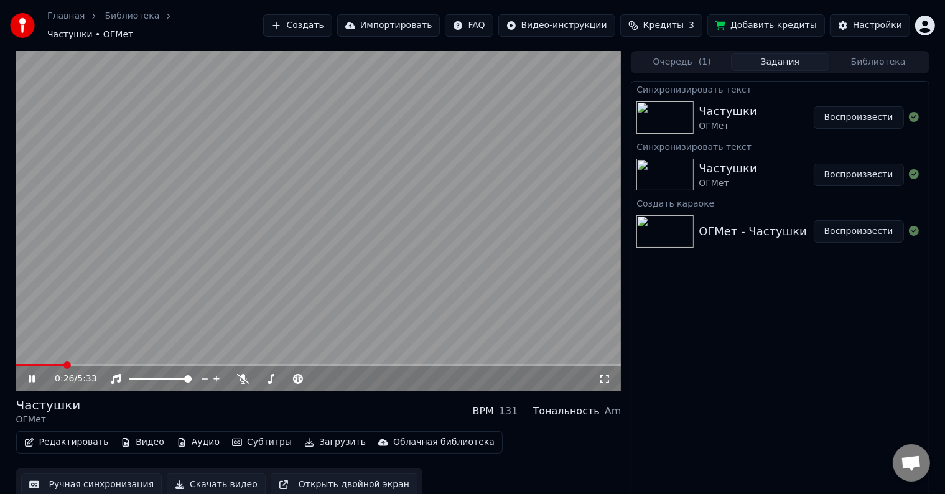
click at [81, 364] on span at bounding box center [318, 365] width 605 height 2
drag, startPoint x: 30, startPoint y: 371, endPoint x: 51, endPoint y: 366, distance: 21.6
click at [31, 374] on icon at bounding box center [40, 379] width 29 height 10
click at [35, 374] on icon at bounding box center [40, 379] width 29 height 10
click at [208, 284] on video at bounding box center [318, 221] width 605 height 340
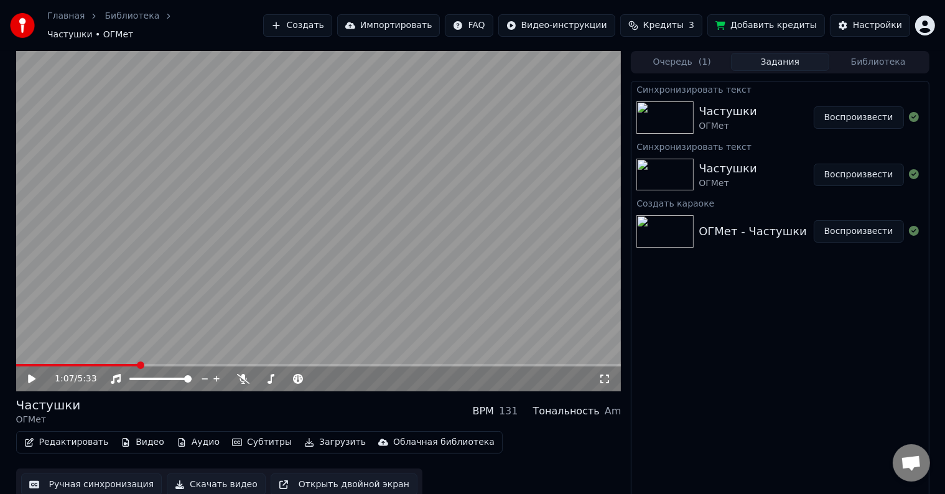
click at [78, 473] on button "Ручная синхронизация" at bounding box center [91, 484] width 141 height 22
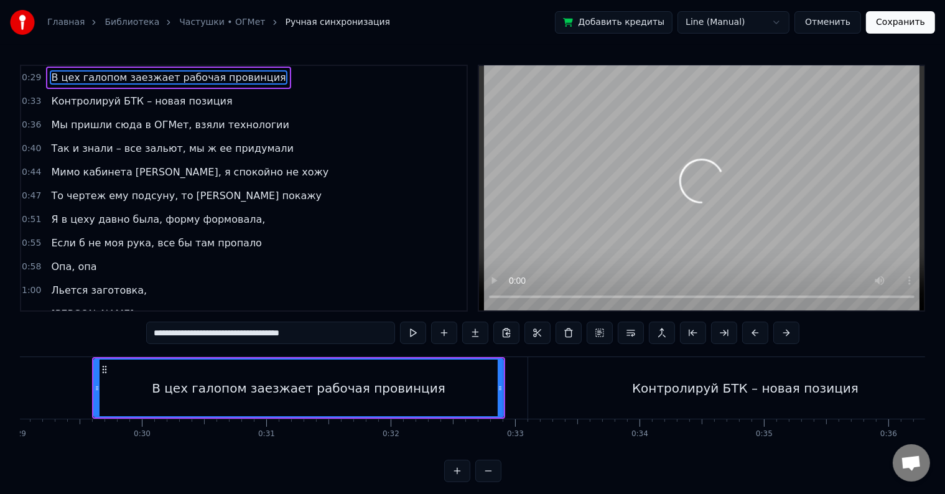
scroll to position [0, 3620]
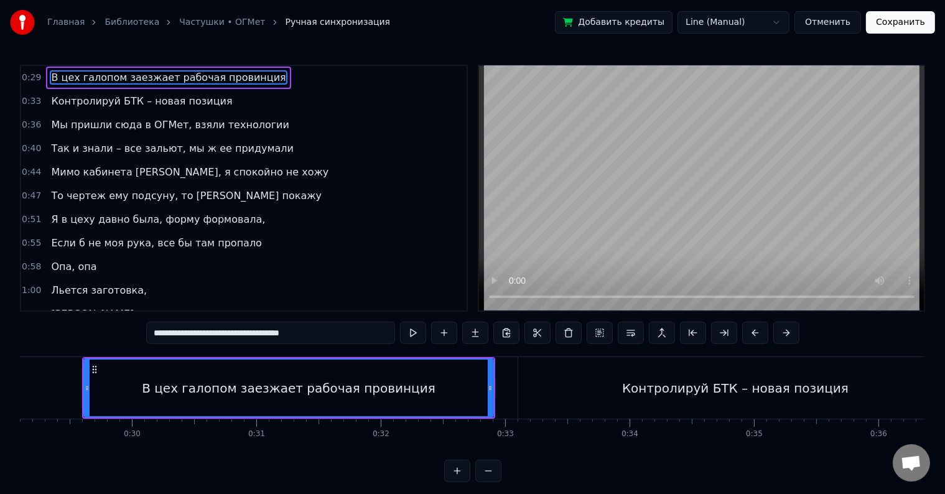
click at [835, 27] on button "Отменить" at bounding box center [827, 22] width 67 height 22
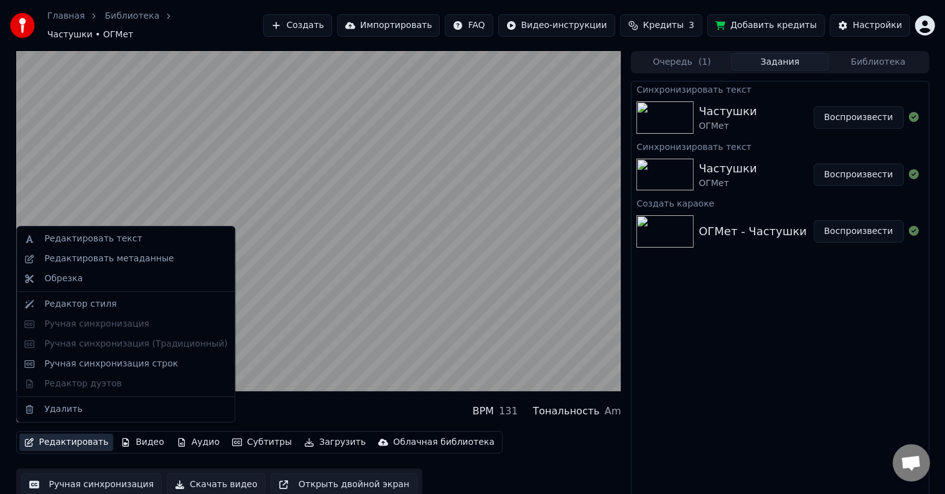
click at [71, 439] on button "Редактировать" at bounding box center [66, 442] width 95 height 17
click at [104, 367] on div "Ручная синхронизация строк" at bounding box center [111, 364] width 134 height 12
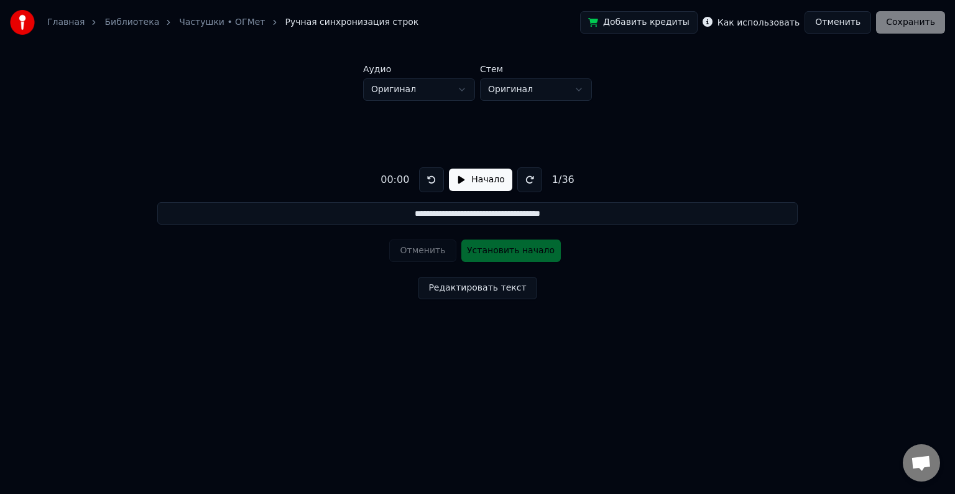
click at [473, 185] on button "Начало" at bounding box center [480, 180] width 63 height 22
click at [519, 180] on button at bounding box center [526, 179] width 25 height 25
click at [518, 251] on button "Установить начало" at bounding box center [512, 250] width 100 height 22
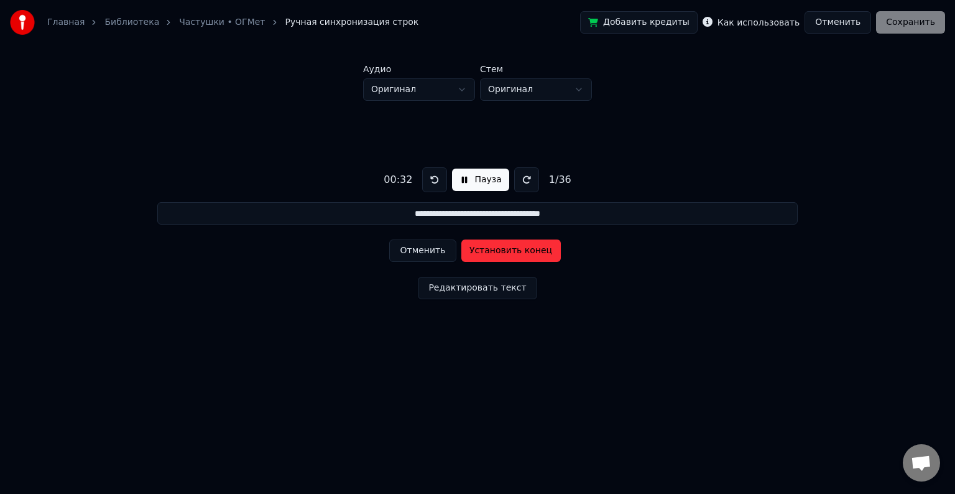
click at [510, 251] on button "Установить конец" at bounding box center [512, 250] width 100 height 22
click at [433, 180] on button at bounding box center [434, 179] width 25 height 25
click at [506, 247] on button "Установить начало" at bounding box center [512, 250] width 100 height 22
click at [504, 248] on button "Установить конец" at bounding box center [512, 250] width 100 height 22
click at [394, 177] on div "00:39" at bounding box center [398, 179] width 39 height 15
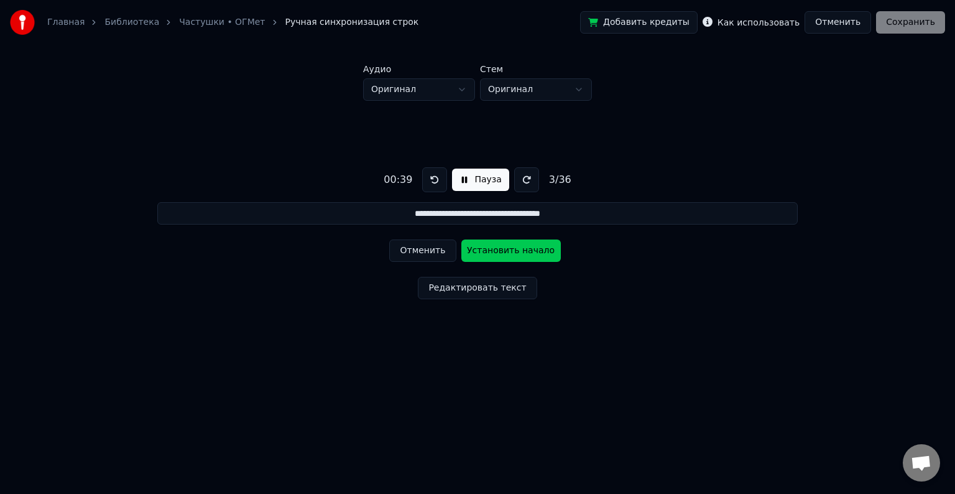
click at [417, 179] on div "00:39 Пауза 3 / 36" at bounding box center [477, 179] width 197 height 25
click at [427, 179] on button at bounding box center [434, 179] width 25 height 25
click at [432, 178] on button at bounding box center [434, 179] width 25 height 25
click at [519, 252] on button "Установить начало" at bounding box center [512, 250] width 100 height 22
click at [519, 252] on button "Установить конец" at bounding box center [512, 250] width 100 height 22
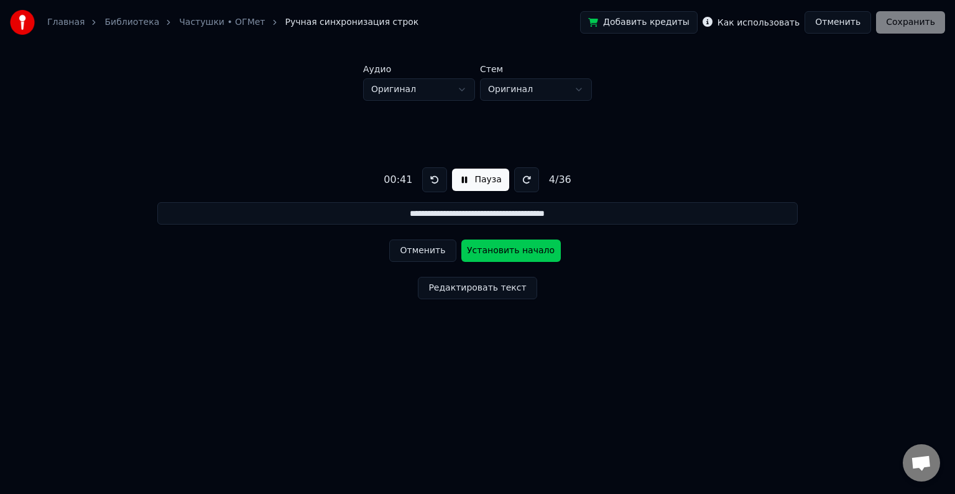
click at [428, 182] on button at bounding box center [434, 179] width 25 height 25
click at [511, 249] on button "Установить начало" at bounding box center [512, 250] width 100 height 22
click at [511, 249] on button "Установить конец" at bounding box center [512, 250] width 100 height 22
click at [432, 185] on button at bounding box center [434, 179] width 25 height 25
click at [432, 180] on button at bounding box center [434, 179] width 25 height 25
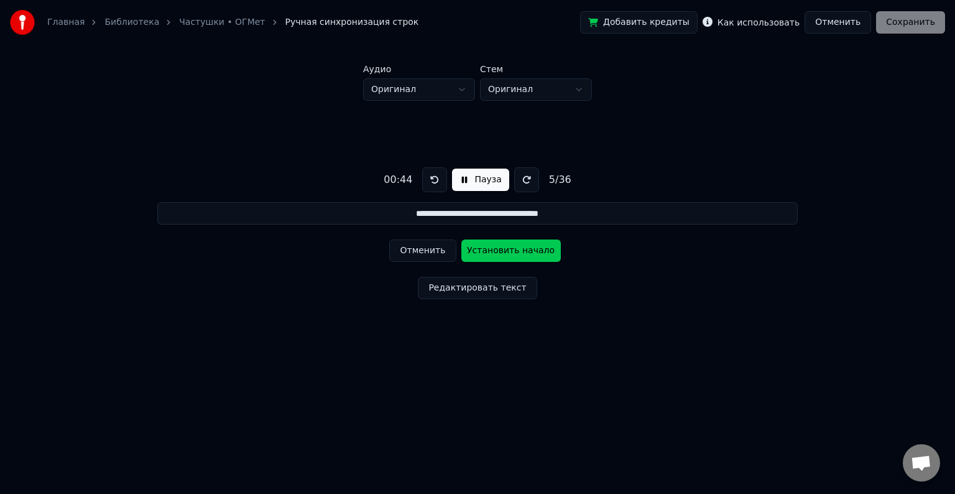
click at [507, 251] on button "Установить начало" at bounding box center [512, 250] width 100 height 22
click at [511, 252] on button "Установить конец" at bounding box center [512, 250] width 100 height 22
click at [435, 180] on button at bounding box center [434, 179] width 25 height 25
click at [506, 253] on button "Установить начало" at bounding box center [512, 250] width 100 height 22
click at [506, 253] on button "Установить конец" at bounding box center [512, 250] width 100 height 22
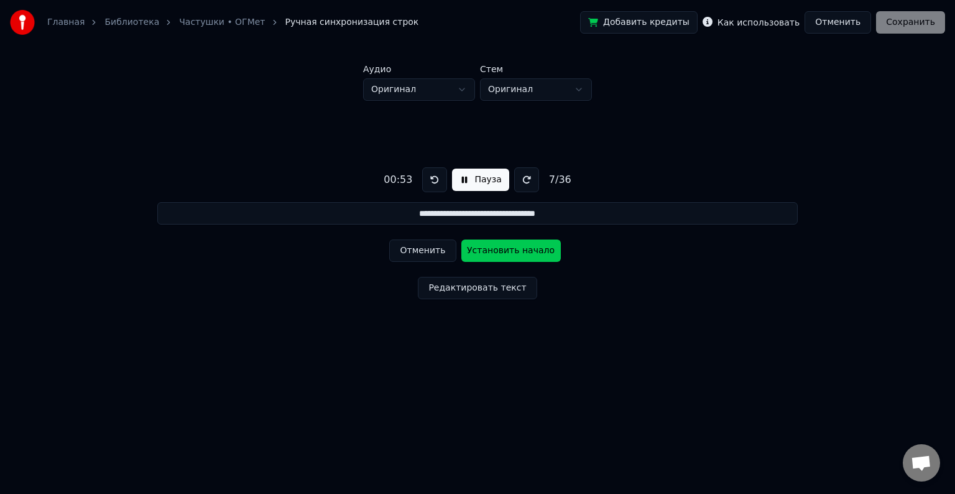
click at [431, 182] on button at bounding box center [434, 179] width 25 height 25
click at [503, 252] on button "Установить начало" at bounding box center [512, 250] width 100 height 22
click at [503, 252] on button "Установить конец" at bounding box center [512, 250] width 100 height 22
click at [432, 177] on button at bounding box center [434, 179] width 25 height 25
click at [504, 254] on button "Установить начало" at bounding box center [512, 250] width 100 height 22
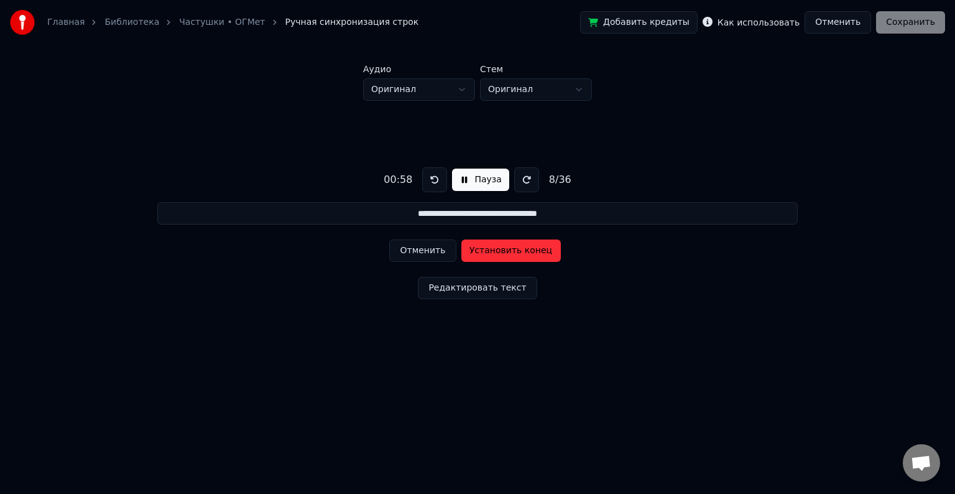
click at [504, 254] on button "Установить конец" at bounding box center [512, 250] width 100 height 22
click at [434, 180] on button at bounding box center [434, 179] width 25 height 25
click at [512, 255] on button "Установить начало" at bounding box center [512, 250] width 100 height 22
click at [512, 255] on button "Установить конец" at bounding box center [512, 250] width 100 height 22
click at [425, 183] on button at bounding box center [431, 179] width 25 height 25
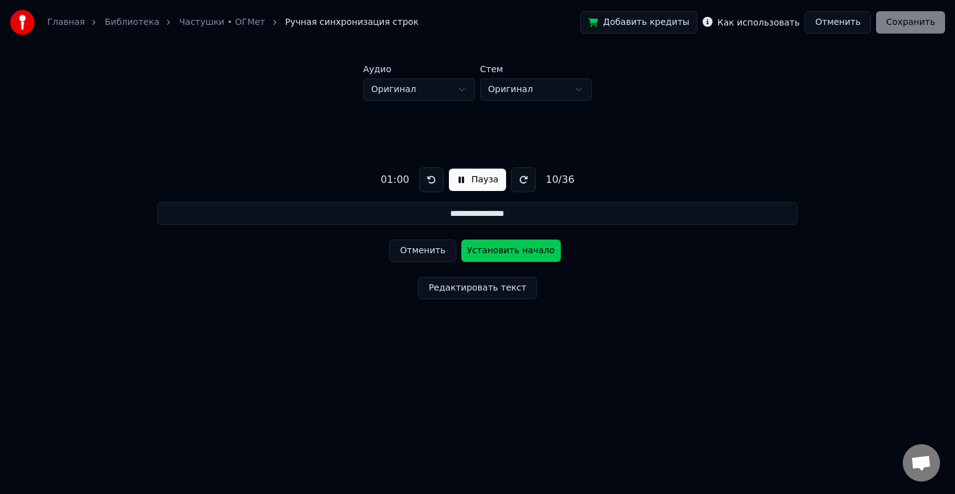
click at [506, 251] on button "Установить начало" at bounding box center [512, 250] width 100 height 22
click at [506, 251] on button "Установить конец" at bounding box center [512, 250] width 100 height 22
click at [435, 184] on button at bounding box center [431, 179] width 25 height 25
click at [499, 251] on button "Установить начало" at bounding box center [512, 250] width 100 height 22
click at [499, 251] on button "Установить конец" at bounding box center [512, 250] width 100 height 22
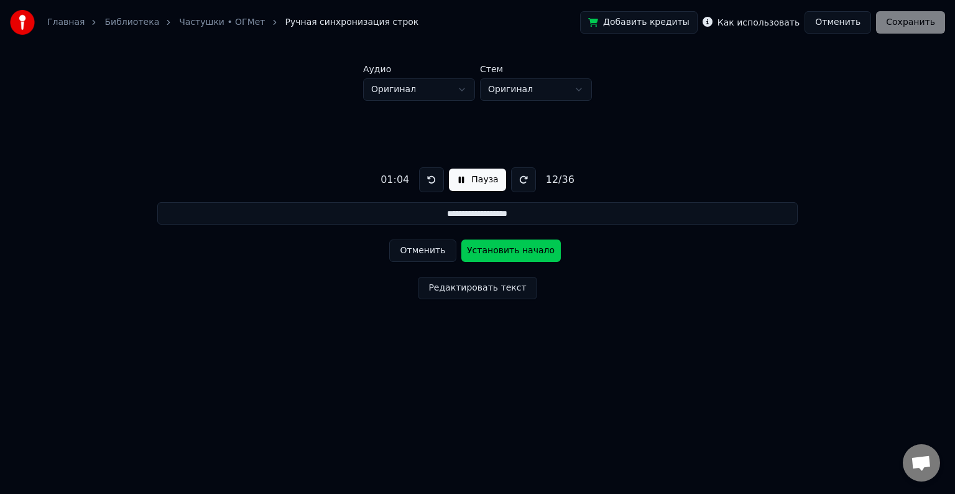
click at [428, 180] on button at bounding box center [431, 179] width 25 height 25
click at [508, 253] on button "Установить начало" at bounding box center [512, 250] width 100 height 22
click at [508, 253] on button "Установить конец" at bounding box center [512, 250] width 100 height 22
click at [524, 179] on button at bounding box center [523, 179] width 25 height 25
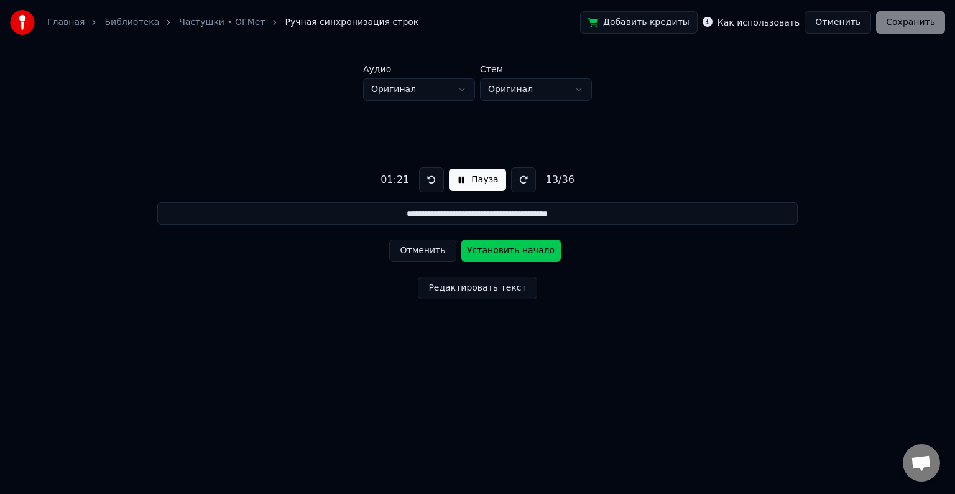
click at [524, 179] on button at bounding box center [523, 179] width 25 height 25
click at [433, 179] on button at bounding box center [431, 179] width 25 height 25
click at [498, 256] on button "Установить начало" at bounding box center [512, 250] width 100 height 22
click at [498, 253] on button "Установить конец" at bounding box center [512, 250] width 100 height 22
click at [427, 182] on button at bounding box center [431, 179] width 25 height 25
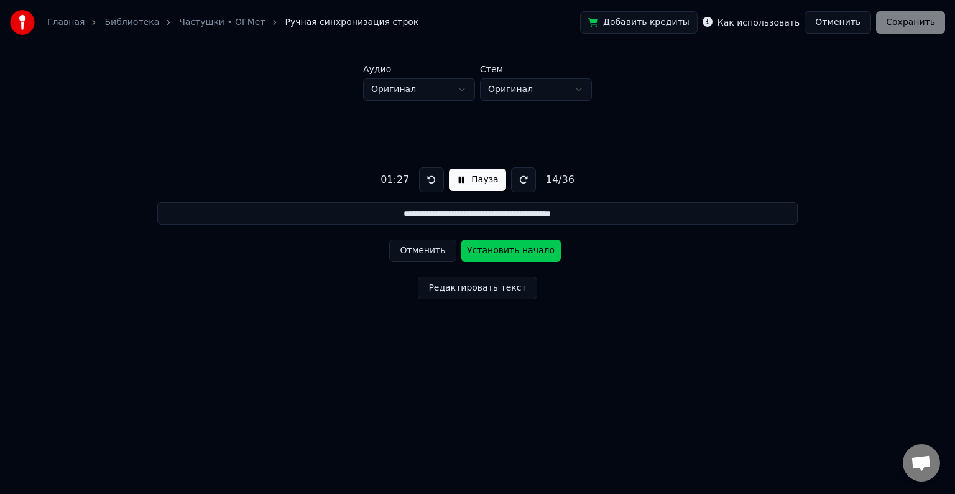
click at [490, 253] on button "Установить начало" at bounding box center [512, 250] width 100 height 22
click at [490, 253] on button "Установить конец" at bounding box center [512, 250] width 100 height 22
click at [430, 182] on button at bounding box center [431, 179] width 25 height 25
click at [496, 252] on button "Установить начало" at bounding box center [512, 250] width 100 height 22
click at [496, 252] on button "Установить конец" at bounding box center [512, 250] width 100 height 22
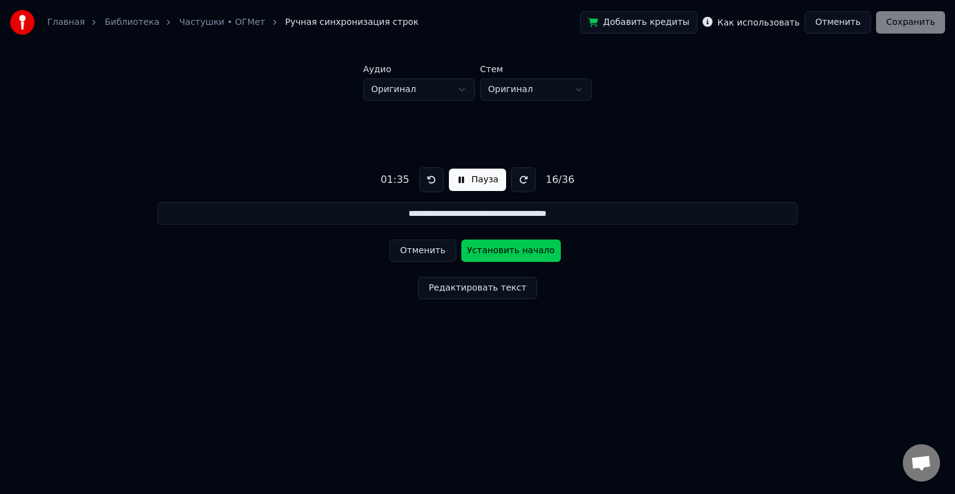
click at [432, 179] on button at bounding box center [431, 179] width 25 height 25
click at [489, 247] on button "Установить начало" at bounding box center [512, 250] width 100 height 22
click at [489, 247] on button "Установить конец" at bounding box center [512, 250] width 100 height 22
click at [427, 180] on button at bounding box center [431, 179] width 25 height 25
click at [496, 251] on button "Установить начало" at bounding box center [512, 250] width 100 height 22
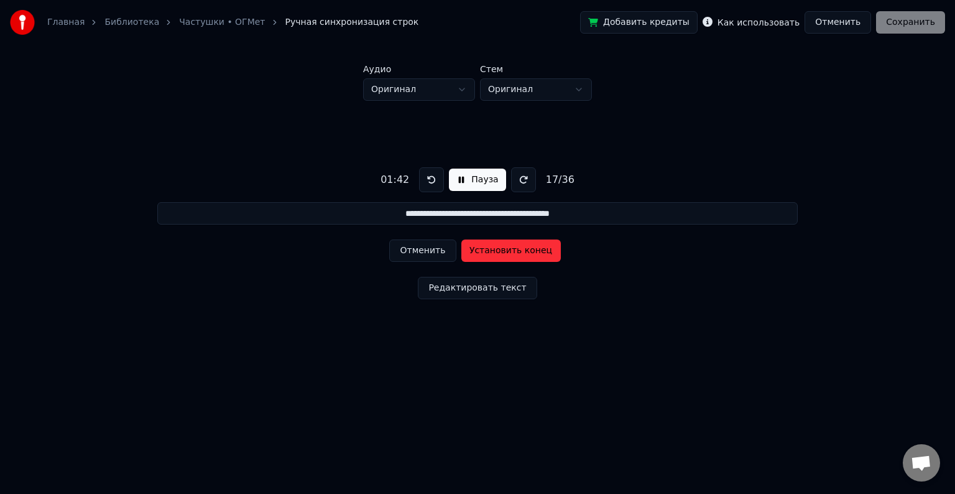
click at [496, 251] on button "Установить конец" at bounding box center [512, 250] width 100 height 22
click at [433, 180] on button at bounding box center [431, 179] width 25 height 25
click at [432, 180] on button at bounding box center [431, 179] width 25 height 25
click at [498, 252] on button "Установить начало" at bounding box center [512, 250] width 100 height 22
click at [498, 252] on button "Установить конец" at bounding box center [512, 250] width 100 height 22
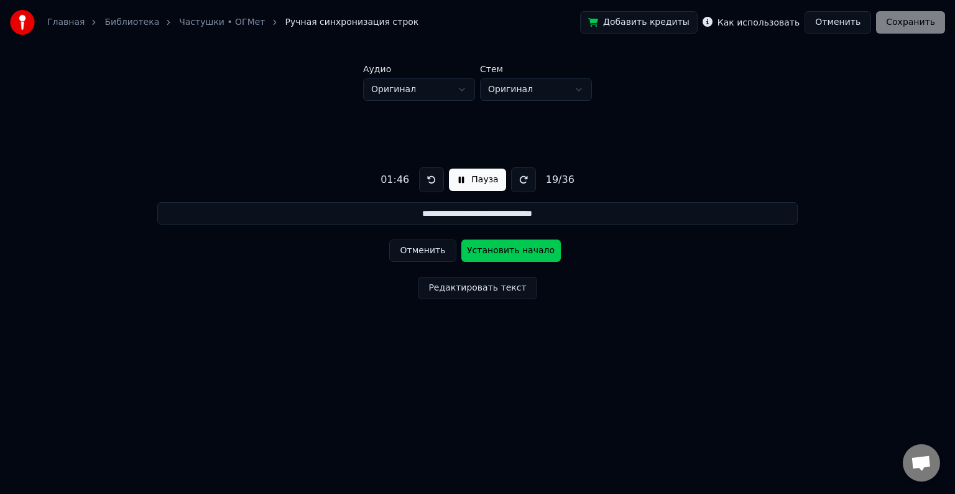
click at [430, 179] on button at bounding box center [431, 179] width 25 height 25
click at [498, 249] on button "Установить начало" at bounding box center [512, 250] width 100 height 22
click at [498, 251] on button "Установить конец" at bounding box center [512, 250] width 100 height 22
click at [427, 180] on button at bounding box center [431, 179] width 25 height 25
click at [505, 249] on button "Установить начало" at bounding box center [512, 250] width 100 height 22
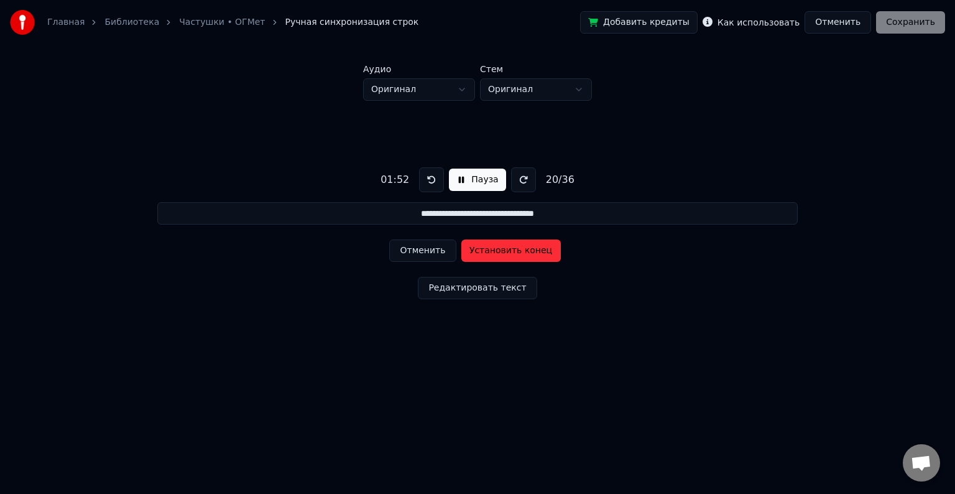
click at [506, 249] on button "Установить конец" at bounding box center [512, 250] width 100 height 22
click at [437, 177] on button at bounding box center [431, 179] width 25 height 25
click at [508, 251] on button "Установить начало" at bounding box center [512, 250] width 100 height 22
click at [508, 251] on button "Установить конец" at bounding box center [512, 250] width 100 height 22
click at [437, 179] on button at bounding box center [431, 179] width 25 height 25
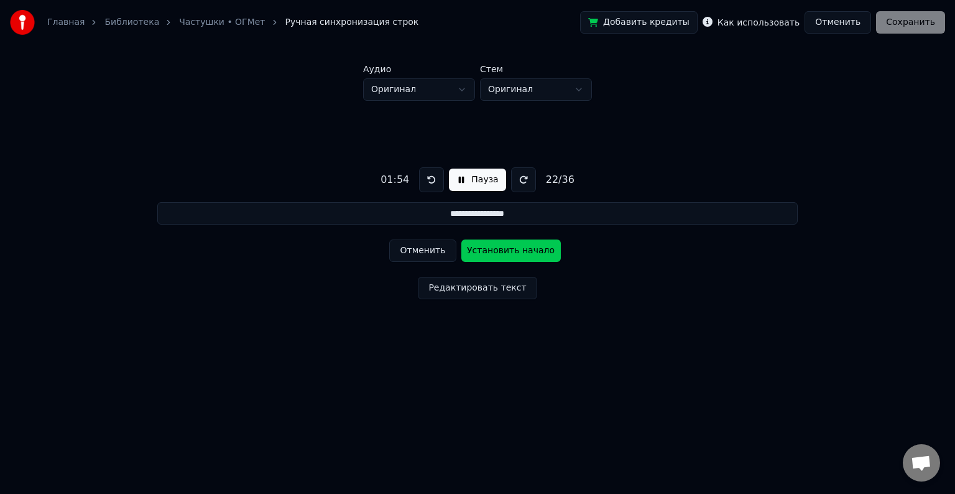
click at [497, 254] on button "Установить начало" at bounding box center [512, 250] width 100 height 22
click at [498, 254] on button "Установить конец" at bounding box center [512, 250] width 100 height 22
click at [429, 182] on button at bounding box center [431, 179] width 25 height 25
click at [502, 252] on button "Установить начало" at bounding box center [512, 250] width 100 height 22
click at [502, 252] on button "Установить конец" at bounding box center [512, 250] width 100 height 22
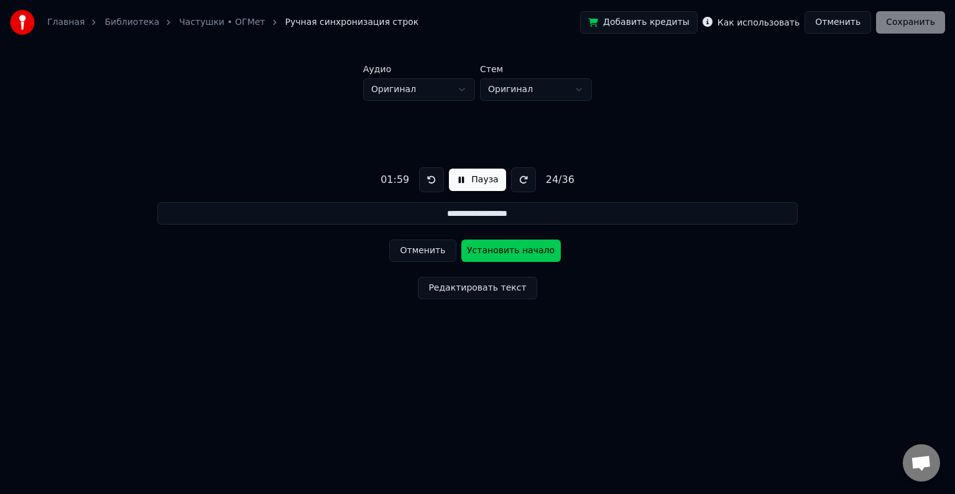
click at [427, 177] on button at bounding box center [431, 179] width 25 height 25
click at [499, 251] on button "Установить начало" at bounding box center [512, 250] width 100 height 22
click at [499, 251] on button "Установить конец" at bounding box center [512, 250] width 100 height 22
click at [480, 176] on button "Пауза" at bounding box center [477, 180] width 57 height 22
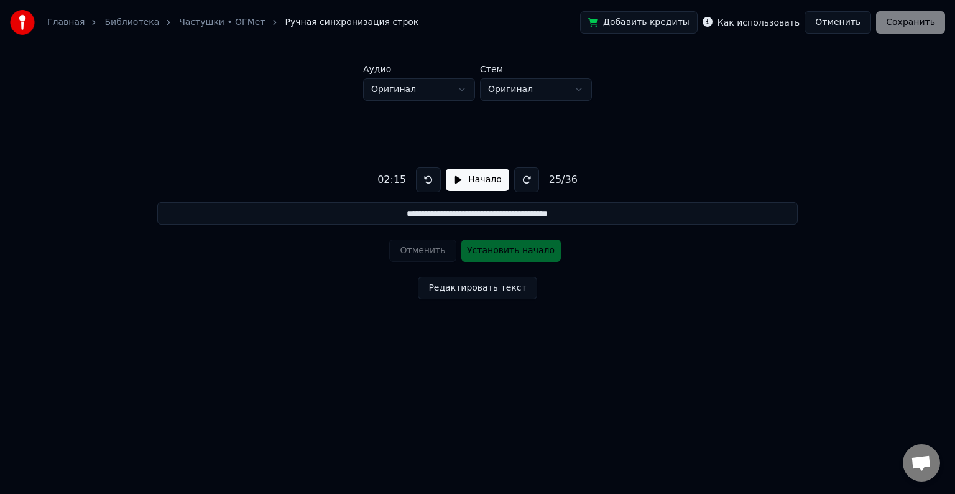
click at [473, 174] on button "Начало" at bounding box center [477, 180] width 63 height 22
click at [495, 251] on button "Установить начало" at bounding box center [512, 250] width 100 height 22
click at [499, 252] on button "Установить конец" at bounding box center [512, 250] width 100 height 22
click at [428, 177] on button at bounding box center [431, 179] width 25 height 25
click at [505, 249] on button "Установить начало" at bounding box center [512, 250] width 100 height 22
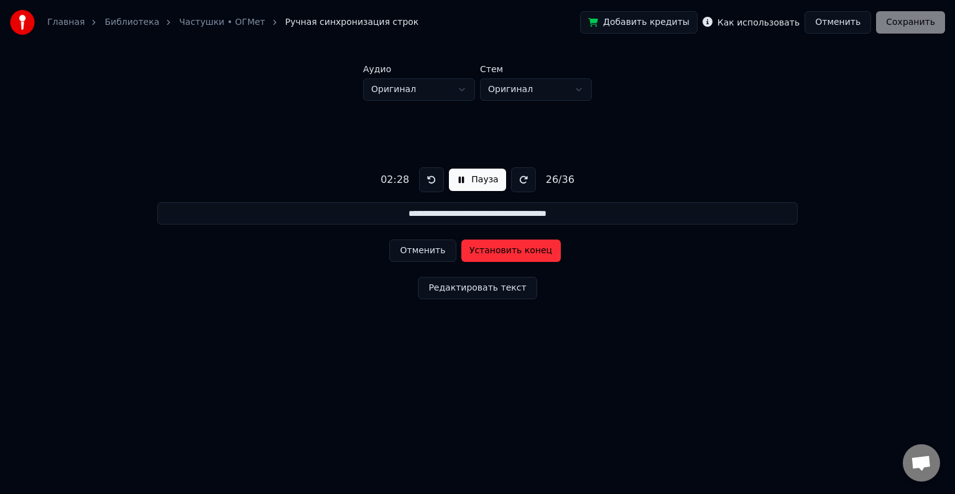
click at [505, 249] on button "Установить конец" at bounding box center [512, 250] width 100 height 22
click at [432, 178] on button at bounding box center [431, 179] width 25 height 25
click at [522, 253] on button "Установить начало" at bounding box center [512, 250] width 100 height 22
click at [524, 253] on button "Установить конец" at bounding box center [512, 250] width 100 height 22
click at [429, 190] on button at bounding box center [431, 179] width 25 height 25
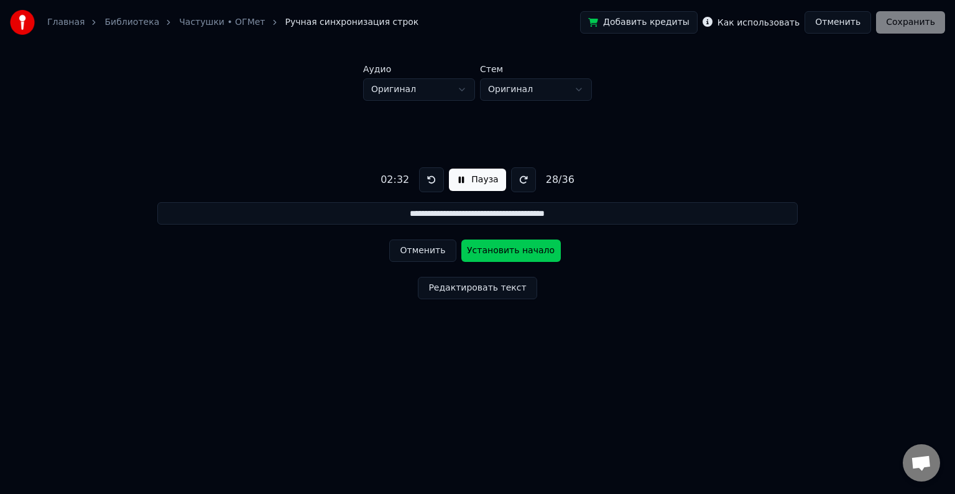
click at [510, 252] on button "Установить начало" at bounding box center [512, 250] width 100 height 22
click at [509, 253] on button "Установить конец" at bounding box center [512, 250] width 100 height 22
click at [427, 187] on button at bounding box center [431, 179] width 25 height 25
click at [488, 249] on button "Установить начало" at bounding box center [512, 250] width 100 height 22
click at [494, 251] on button "Установить конец" at bounding box center [512, 250] width 100 height 22
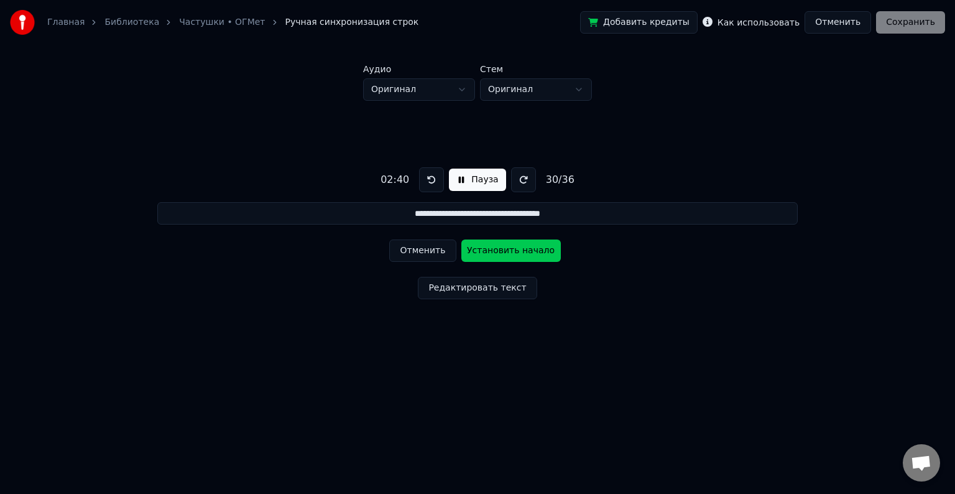
click at [430, 184] on button at bounding box center [431, 179] width 25 height 25
click at [493, 251] on button "Установить начало" at bounding box center [512, 250] width 100 height 22
click at [499, 253] on button "Установить конец" at bounding box center [512, 250] width 100 height 22
click at [427, 179] on button at bounding box center [431, 179] width 25 height 25
click at [496, 251] on button "Установить начало" at bounding box center [512, 250] width 100 height 22
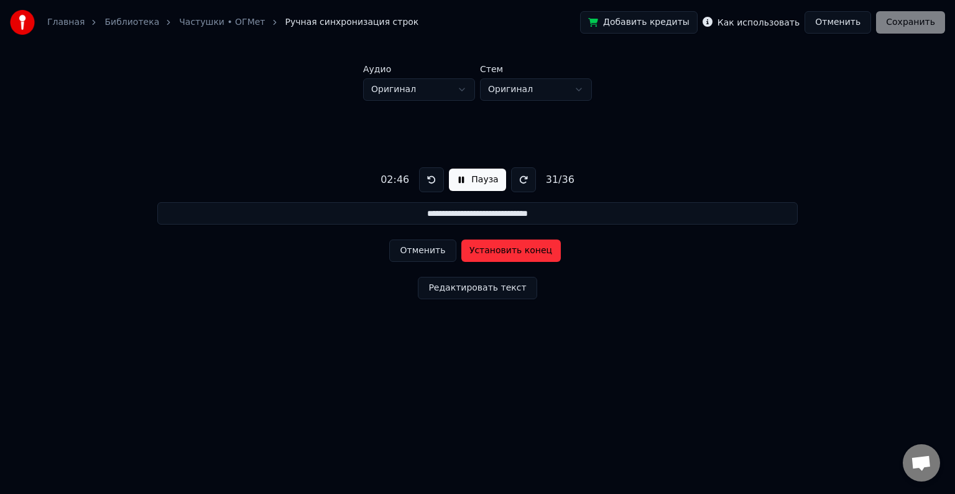
click at [498, 254] on button "Установить конец" at bounding box center [512, 250] width 100 height 22
click at [434, 183] on button at bounding box center [431, 179] width 25 height 25
click at [516, 251] on button "Установить начало" at bounding box center [512, 250] width 100 height 22
click at [518, 251] on button "Установить конец" at bounding box center [512, 250] width 100 height 22
click at [438, 181] on button at bounding box center [431, 179] width 25 height 25
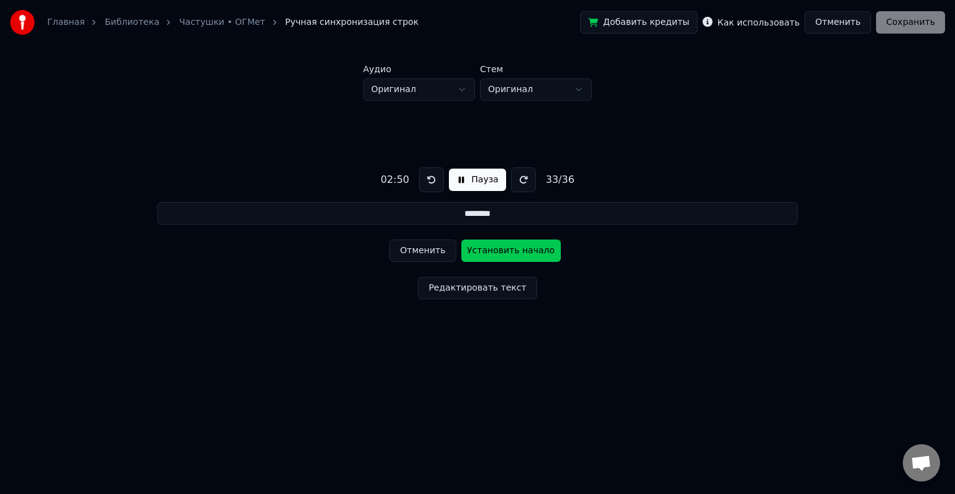
click at [508, 251] on button "Установить начало" at bounding box center [512, 250] width 100 height 22
click at [510, 252] on button "Установить конец" at bounding box center [512, 250] width 100 height 22
click at [421, 182] on button at bounding box center [431, 179] width 25 height 25
click at [499, 249] on button "Установить начало" at bounding box center [512, 250] width 100 height 22
click at [499, 249] on button "Установить конец" at bounding box center [512, 250] width 100 height 22
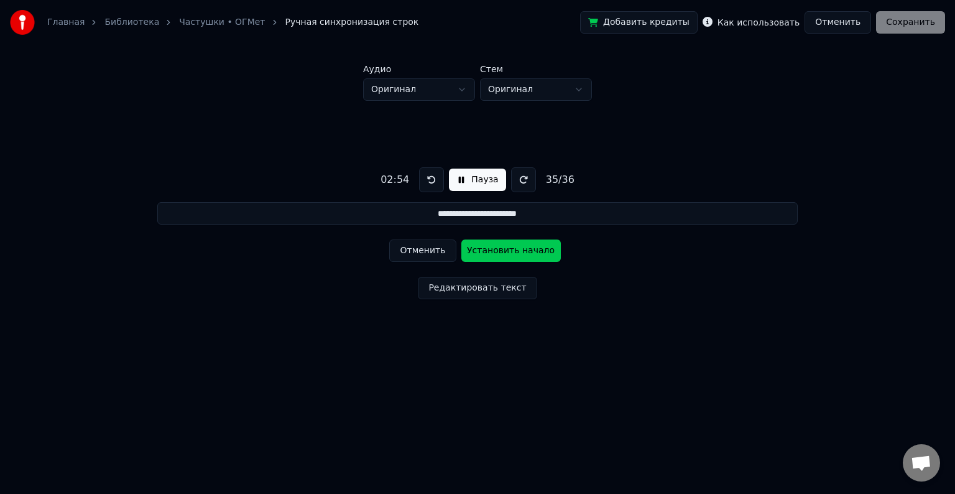
click at [431, 180] on button at bounding box center [431, 179] width 25 height 25
click at [498, 251] on button "Установить начало" at bounding box center [512, 250] width 100 height 22
click at [499, 249] on button "Установить конец" at bounding box center [512, 250] width 100 height 22
type input "**********"
click at [429, 182] on button at bounding box center [431, 179] width 25 height 25
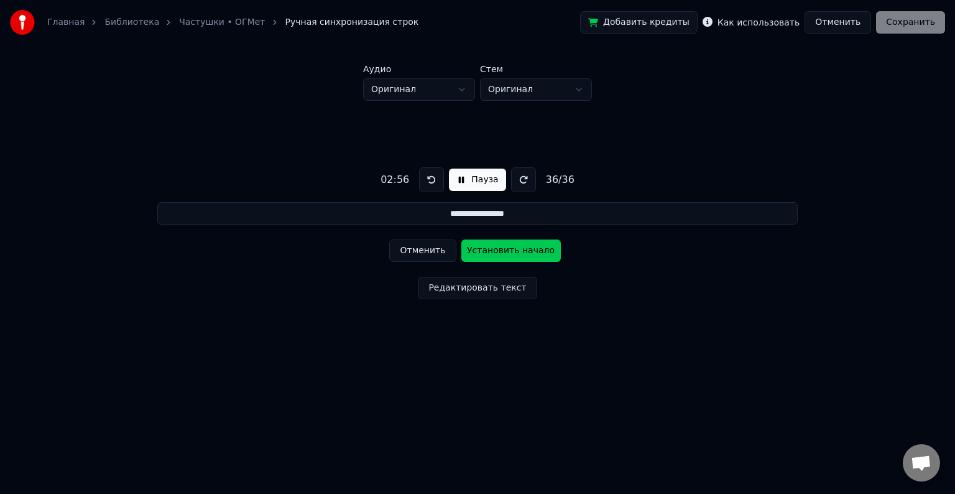
click at [510, 251] on button "Установить начало" at bounding box center [512, 250] width 100 height 22
click at [510, 251] on button "Установить конец" at bounding box center [512, 250] width 100 height 22
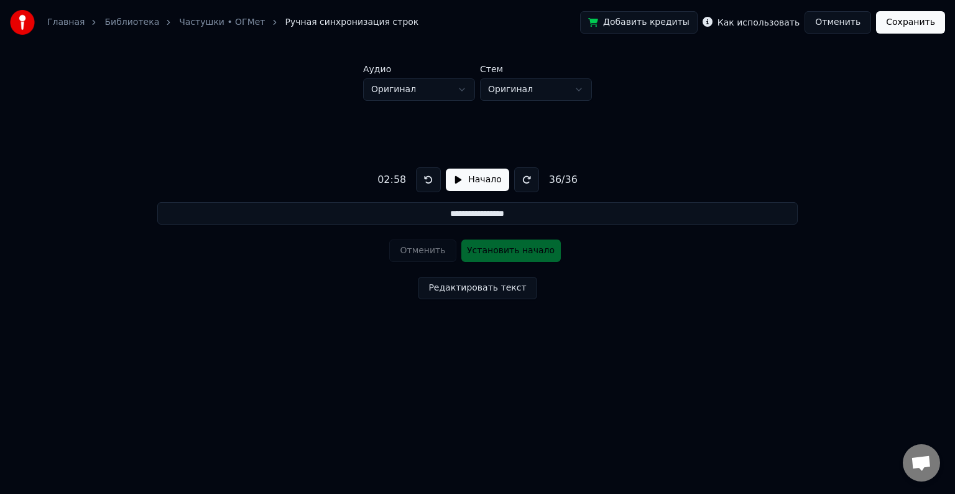
click at [923, 22] on button "Сохранить" at bounding box center [910, 22] width 69 height 22
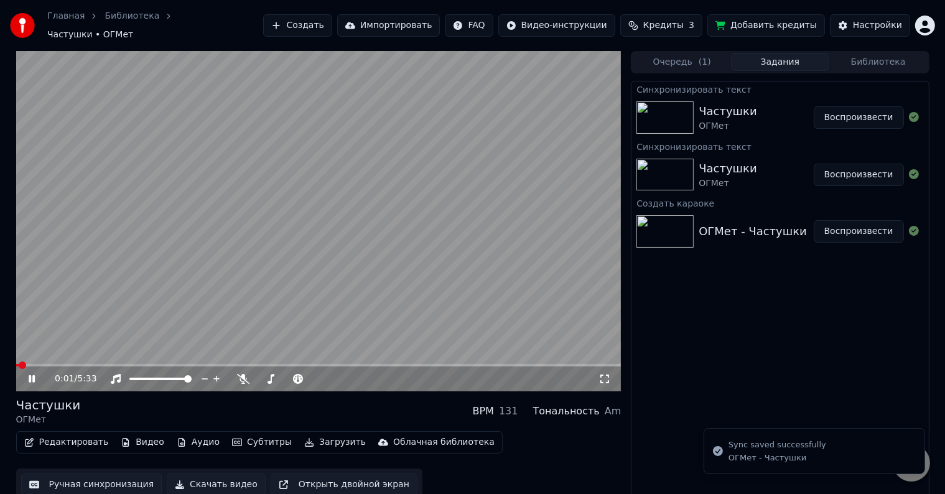
click at [51, 364] on span at bounding box center [318, 365] width 605 height 2
click at [72, 438] on button "Редактировать" at bounding box center [66, 442] width 95 height 17
click at [291, 300] on video at bounding box center [318, 221] width 605 height 340
click at [246, 299] on video at bounding box center [318, 221] width 605 height 340
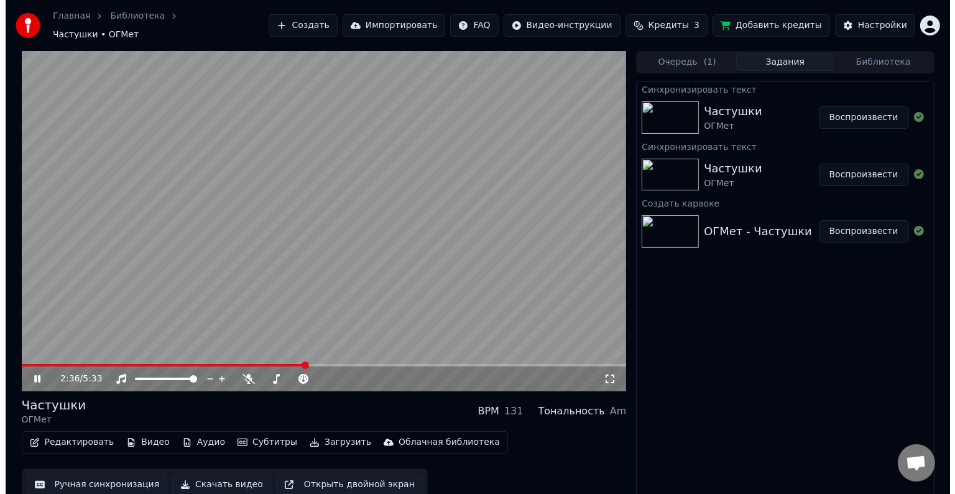
scroll to position [1, 0]
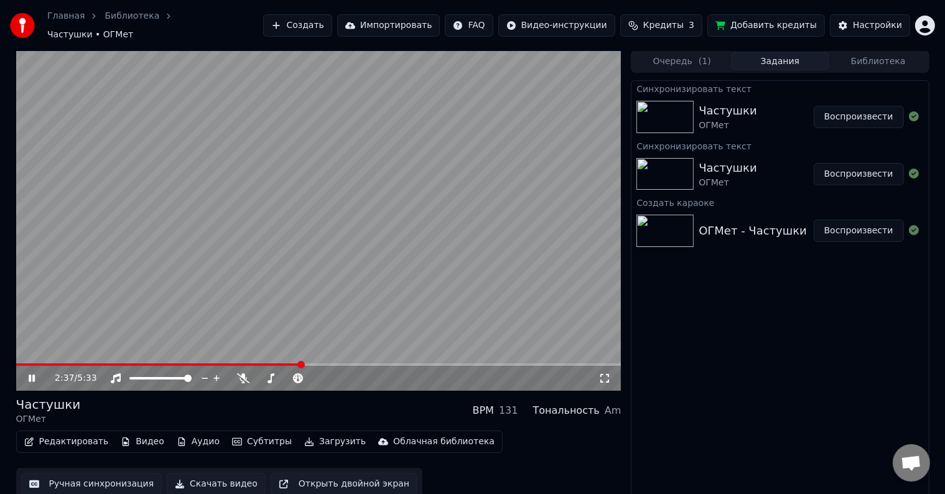
click at [270, 249] on video at bounding box center [318, 220] width 605 height 340
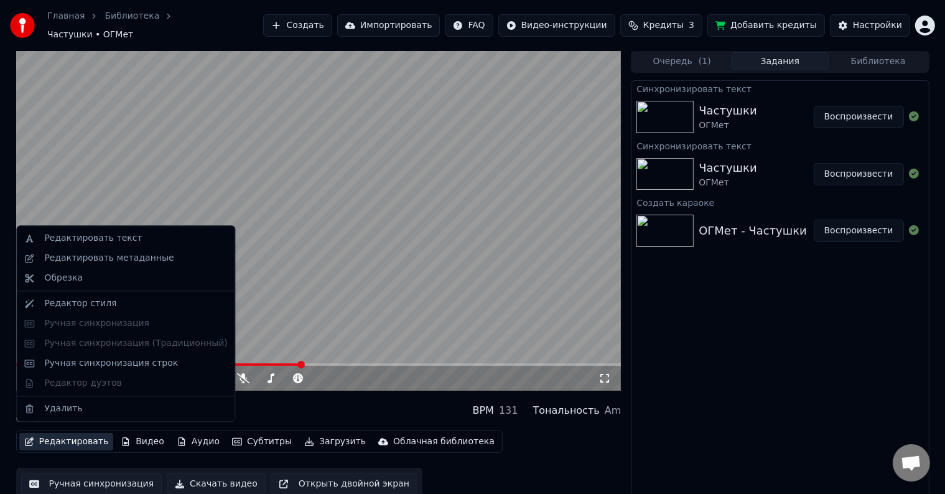
click at [77, 435] on button "Редактировать" at bounding box center [66, 441] width 95 height 17
click at [95, 241] on div "Редактировать текст" at bounding box center [93, 238] width 98 height 12
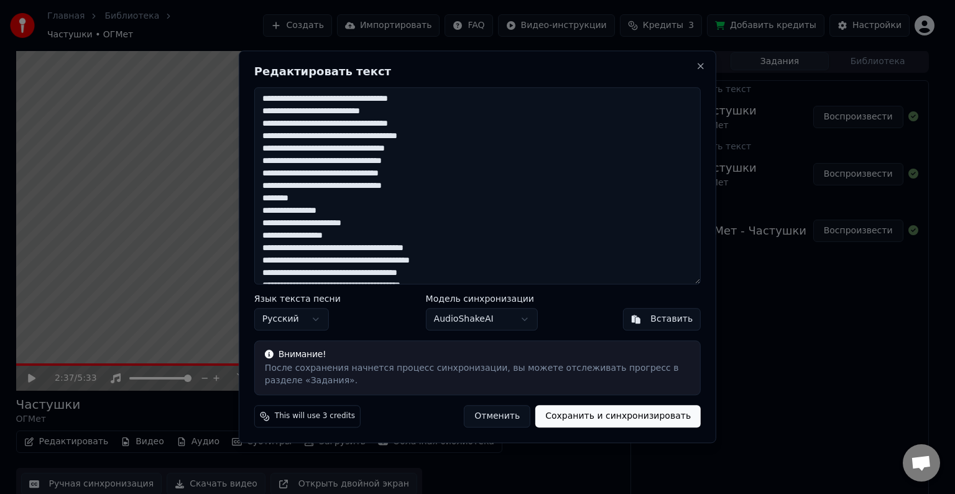
click at [316, 137] on textarea at bounding box center [477, 185] width 447 height 197
click at [433, 175] on textarea at bounding box center [477, 185] width 447 height 197
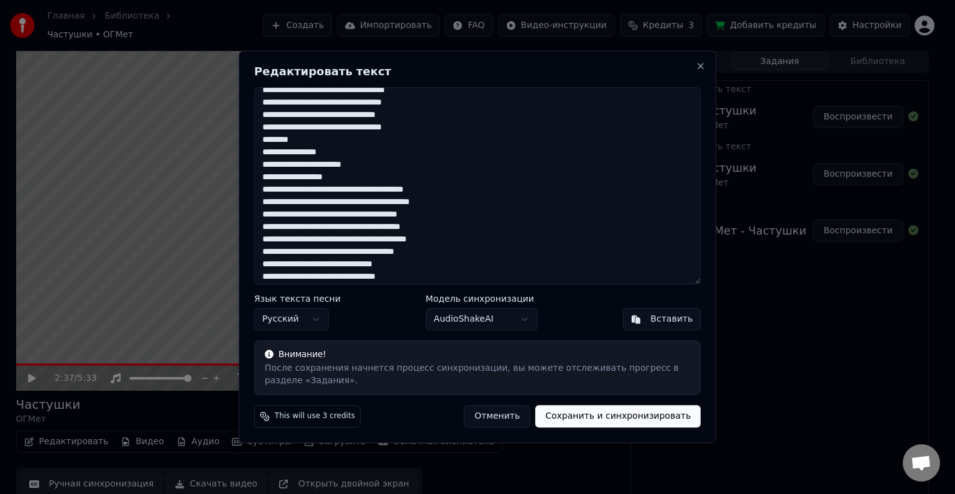
scroll to position [62, 0]
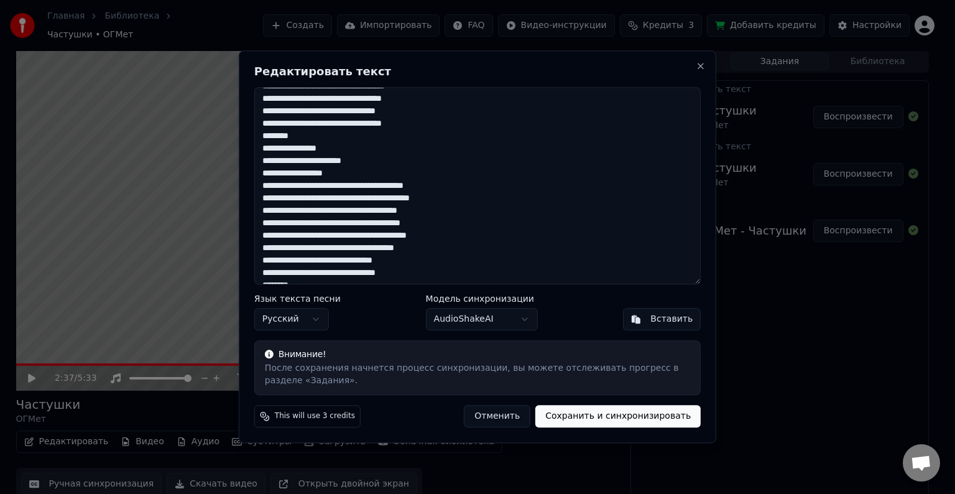
click at [363, 249] on textarea at bounding box center [477, 185] width 447 height 197
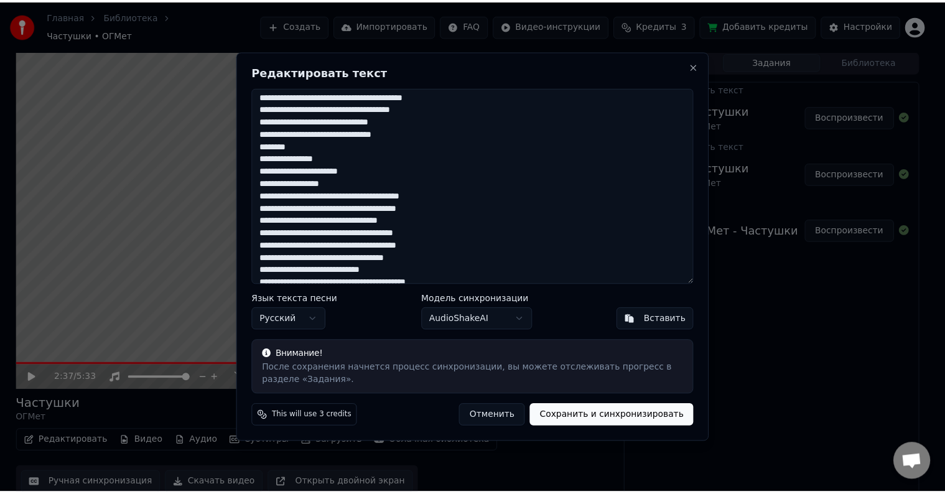
scroll to position [199, 0]
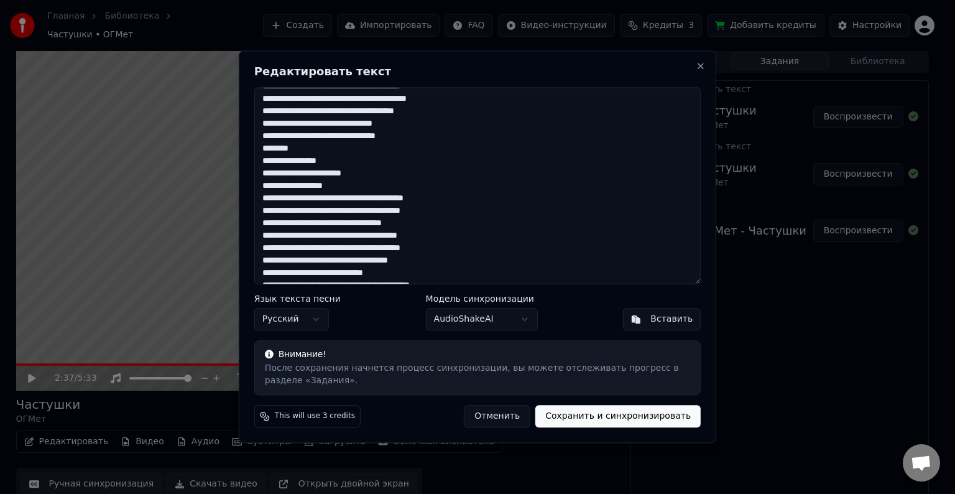
click at [373, 199] on textarea at bounding box center [477, 185] width 447 height 197
click at [370, 209] on textarea at bounding box center [477, 185] width 447 height 197
type textarea "**********"
click at [654, 416] on button "Сохранить и синхронизировать" at bounding box center [618, 417] width 165 height 22
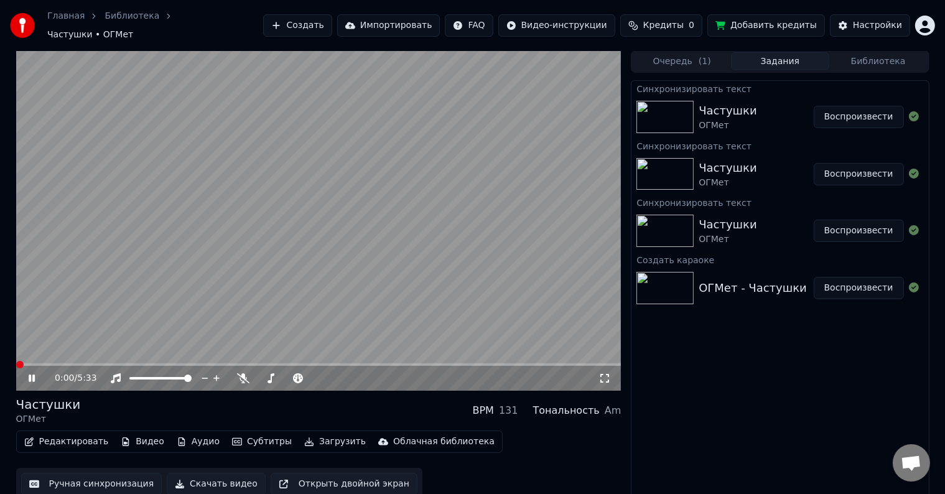
click at [16, 363] on span at bounding box center [16, 364] width 0 height 2
click at [80, 438] on button "Редактировать" at bounding box center [66, 441] width 95 height 17
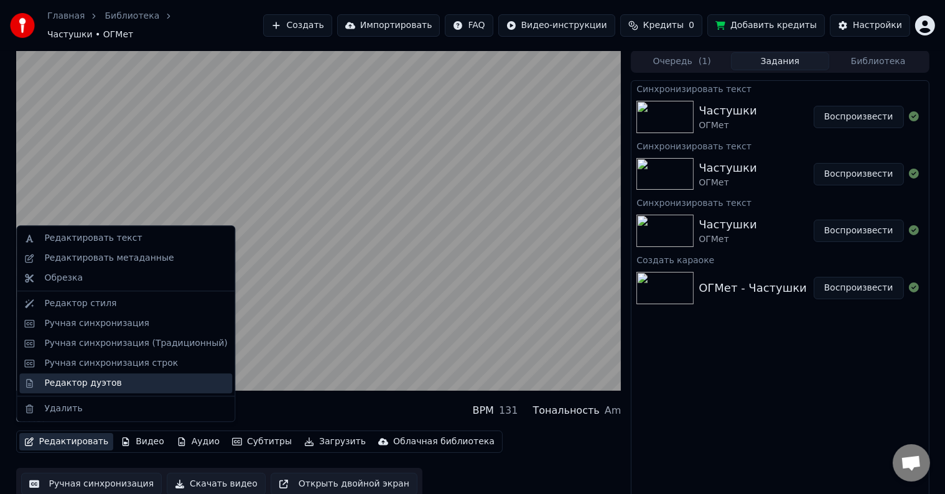
click at [83, 382] on div "Редактор дуэтов" at bounding box center [82, 383] width 77 height 12
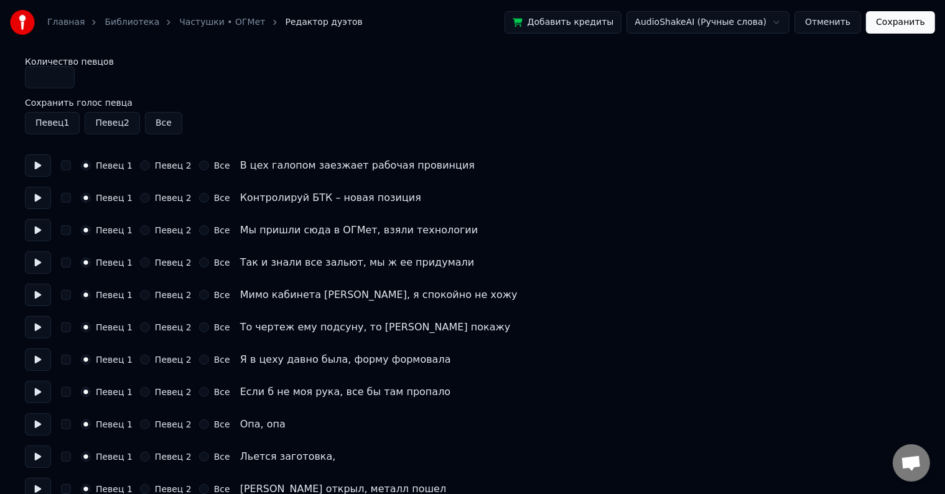
click at [142, 231] on button "Певец 2" at bounding box center [145, 230] width 10 height 10
click at [141, 261] on button "Певец 2" at bounding box center [145, 263] width 10 height 10
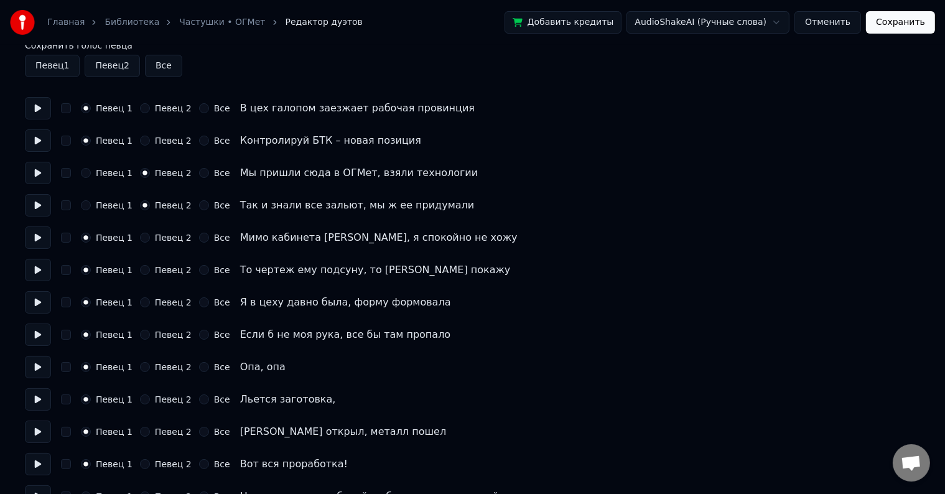
scroll to position [62, 0]
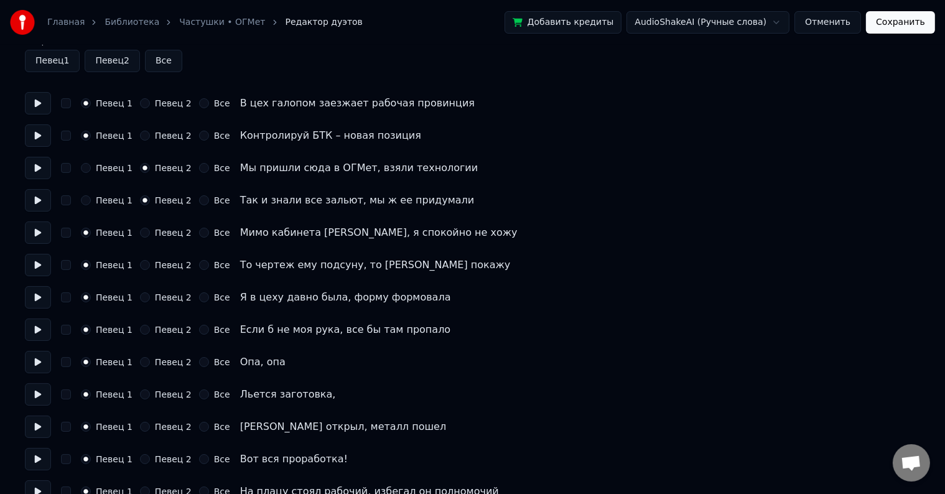
click at [143, 296] on button "Певец 2" at bounding box center [145, 297] width 10 height 10
click at [140, 328] on button "Певец 2" at bounding box center [145, 330] width 10 height 10
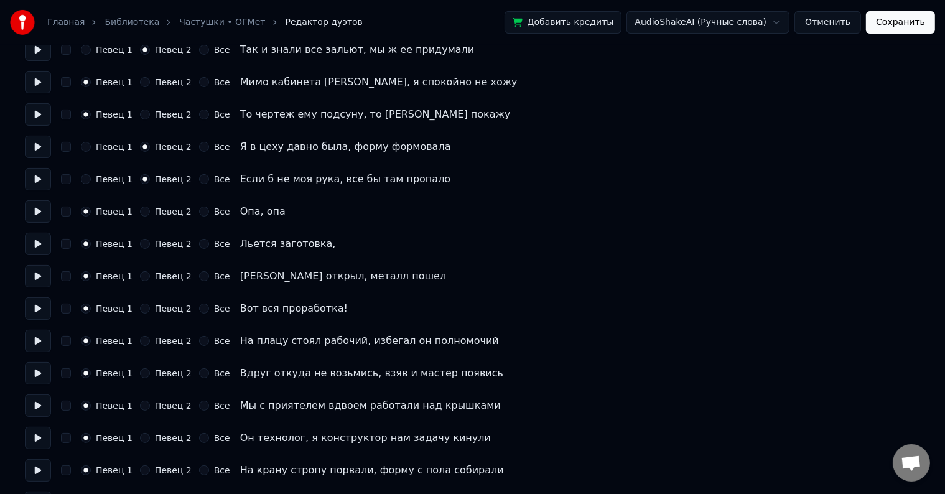
scroll to position [311, 0]
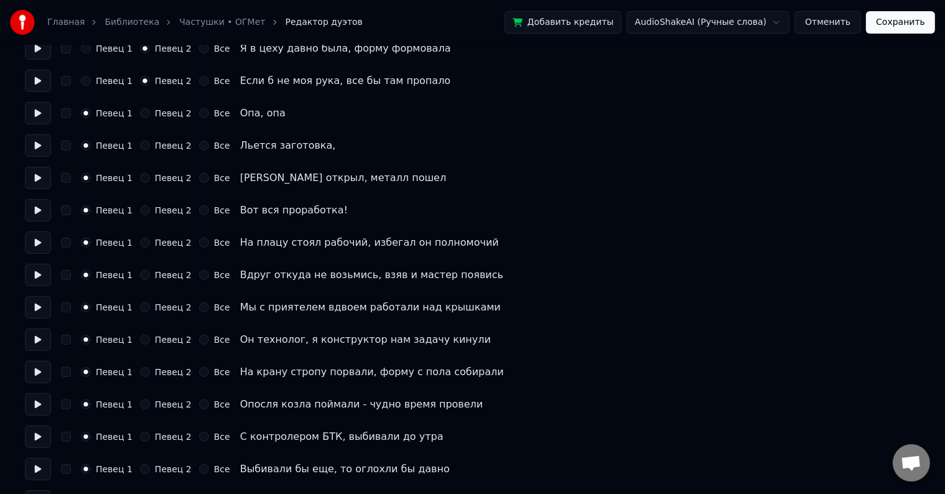
click at [141, 307] on button "Певец 2" at bounding box center [145, 307] width 10 height 10
click at [141, 343] on button "Певец 2" at bounding box center [145, 340] width 10 height 10
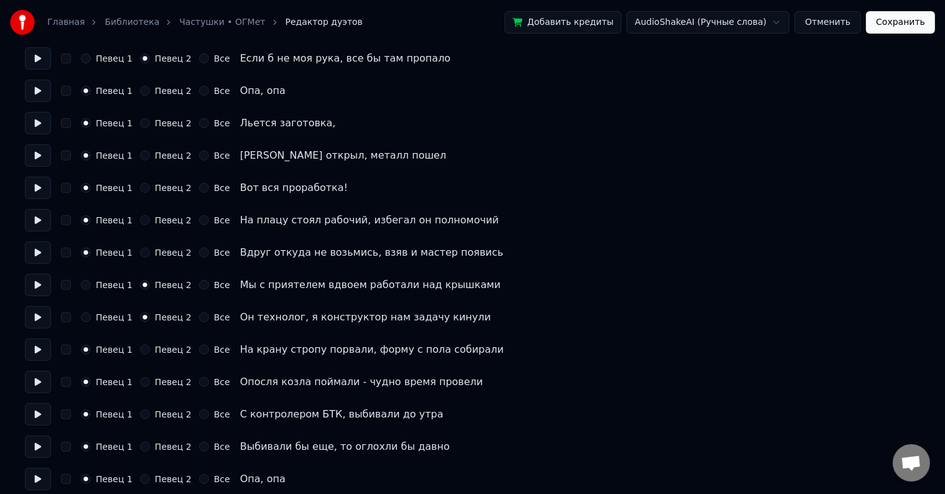
scroll to position [373, 0]
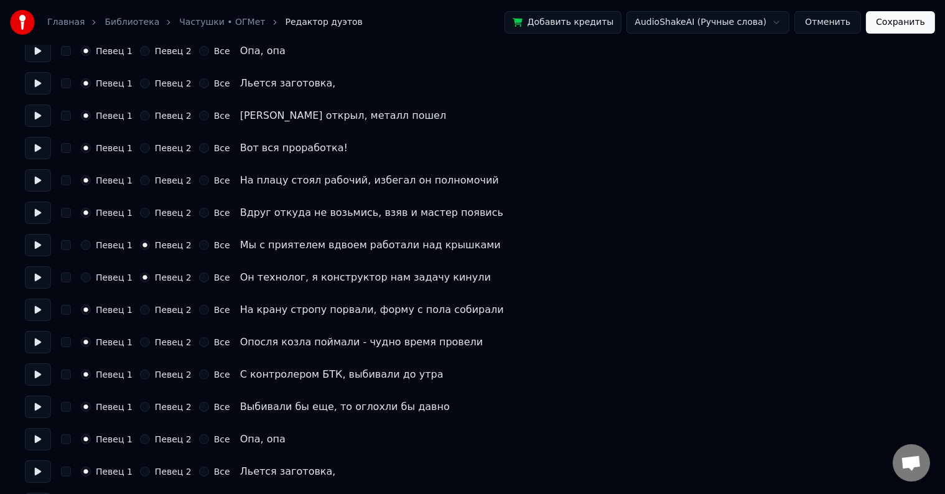
click at [140, 376] on button "Певец 2" at bounding box center [145, 374] width 10 height 10
click at [140, 407] on button "Певец 2" at bounding box center [145, 407] width 10 height 10
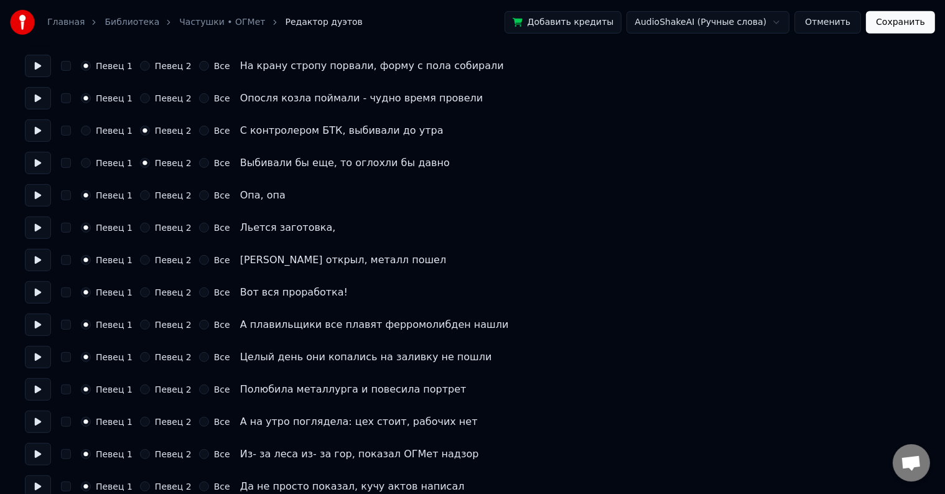
scroll to position [622, 0]
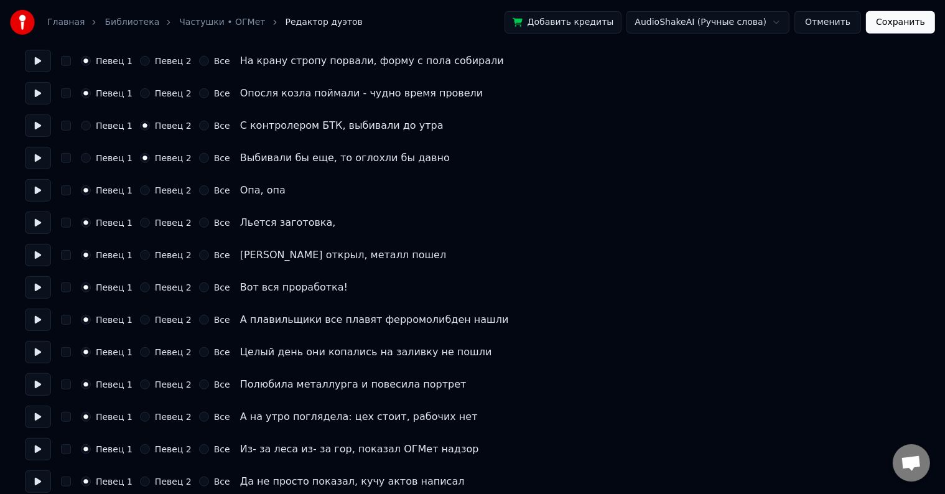
click at [139, 389] on div "Певец 1 Певец 2 Все Полюбила металлурга и повесила портрет" at bounding box center [472, 384] width 895 height 22
click at [140, 417] on button "Певец 2" at bounding box center [145, 417] width 10 height 10
click at [140, 387] on button "Певец 2" at bounding box center [145, 384] width 10 height 10
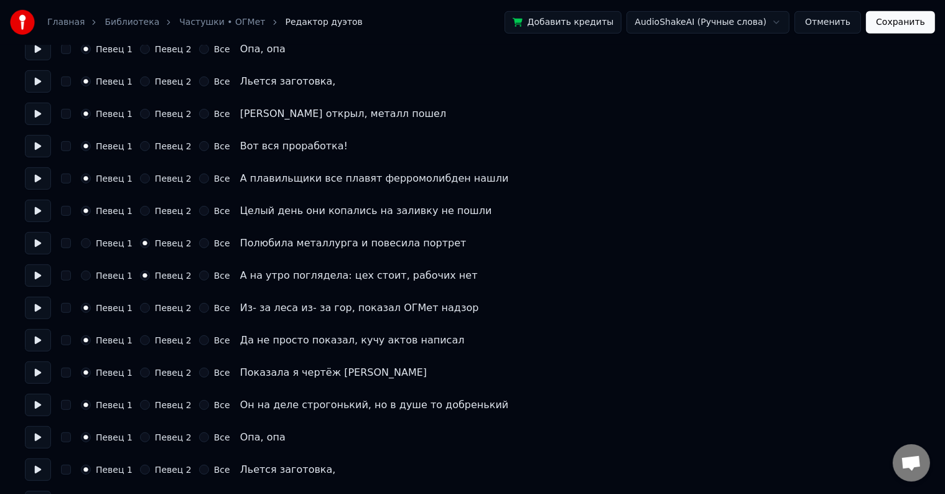
scroll to position [809, 0]
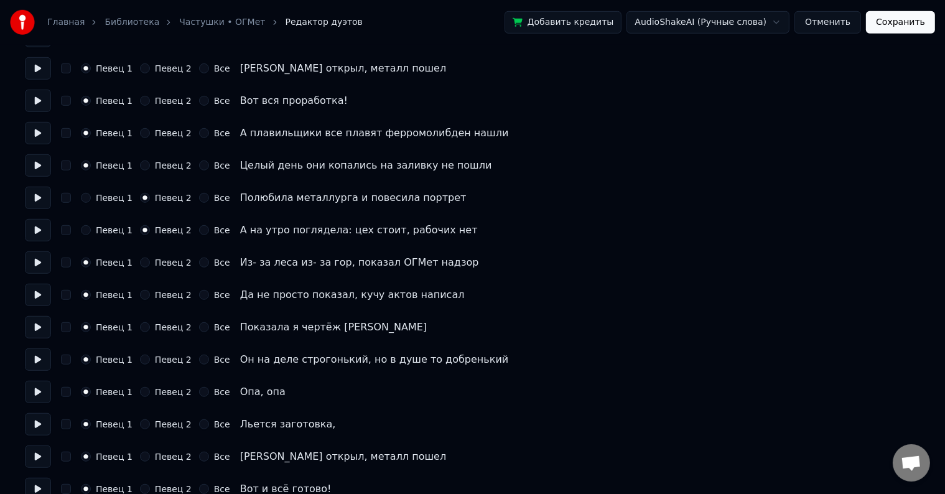
drag, startPoint x: 141, startPoint y: 328, endPoint x: 139, endPoint y: 353, distance: 25.6
click at [140, 330] on button "Певец 2" at bounding box center [145, 327] width 10 height 10
click at [140, 359] on button "Певец 2" at bounding box center [145, 360] width 10 height 10
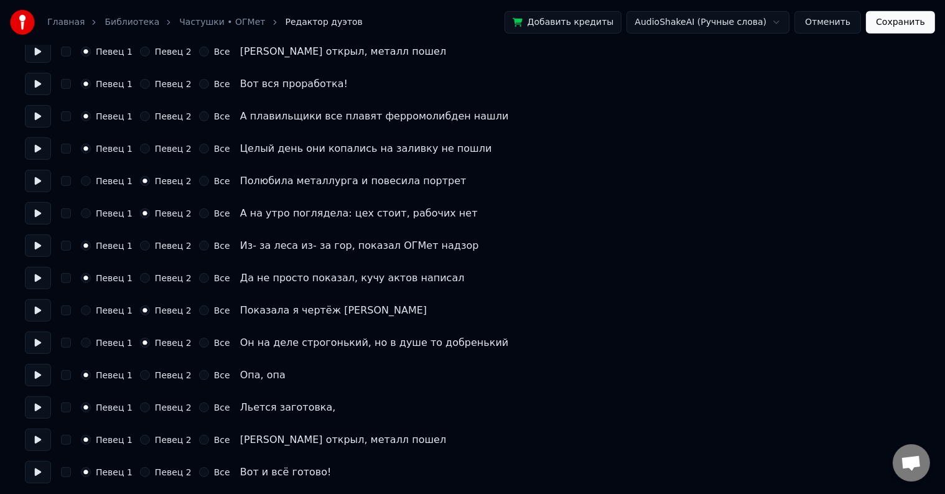
scroll to position [827, 0]
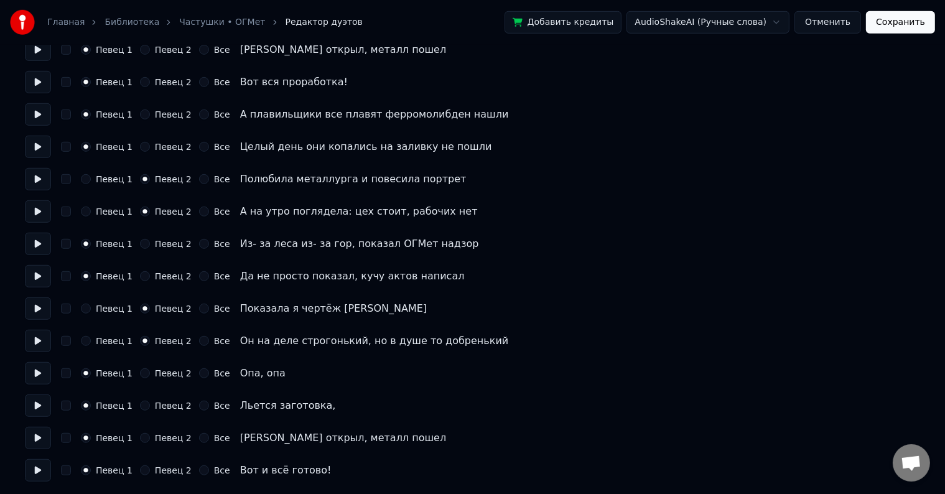
click at [903, 23] on button "Сохранить" at bounding box center [900, 22] width 69 height 22
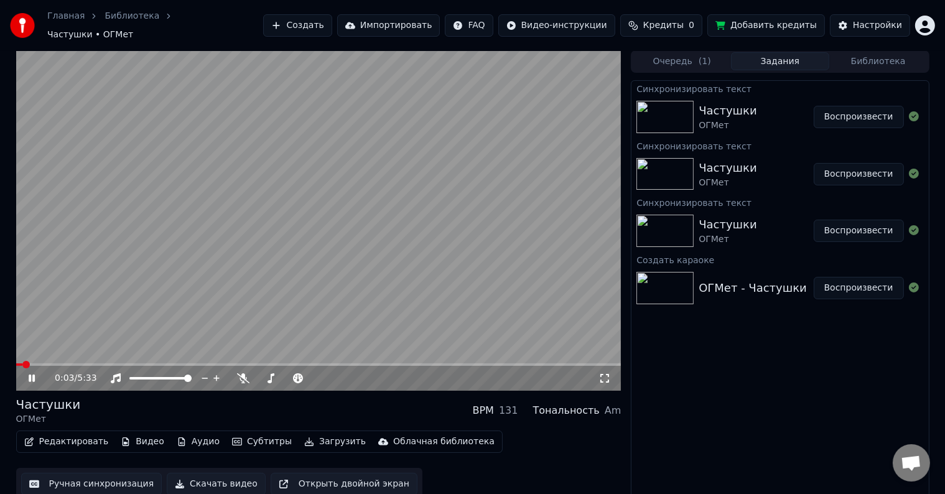
click at [40, 363] on span at bounding box center [318, 364] width 605 height 2
click at [62, 356] on video at bounding box center [318, 220] width 605 height 340
click at [62, 366] on div "0:13 / 5:33" at bounding box center [318, 378] width 605 height 25
click at [62, 363] on span at bounding box center [318, 364] width 605 height 2
click at [32, 373] on icon at bounding box center [40, 378] width 29 height 10
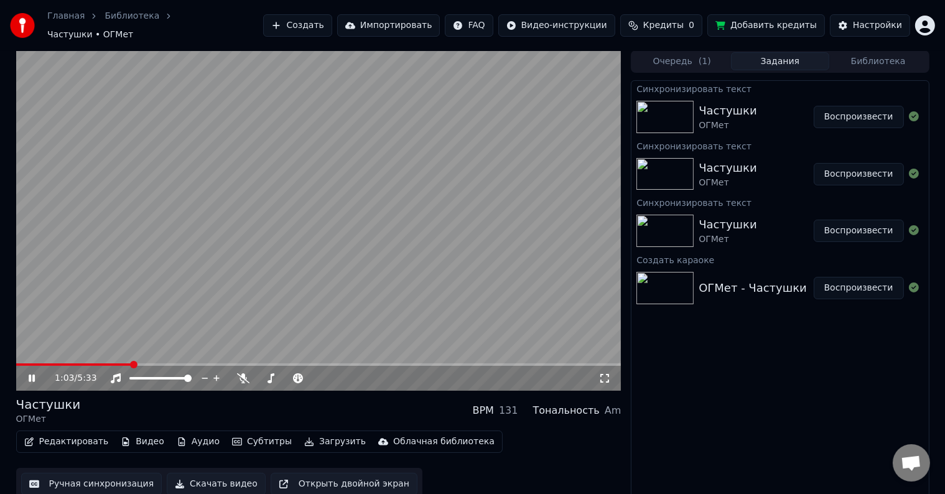
click at [63, 434] on button "Редактировать" at bounding box center [66, 441] width 95 height 17
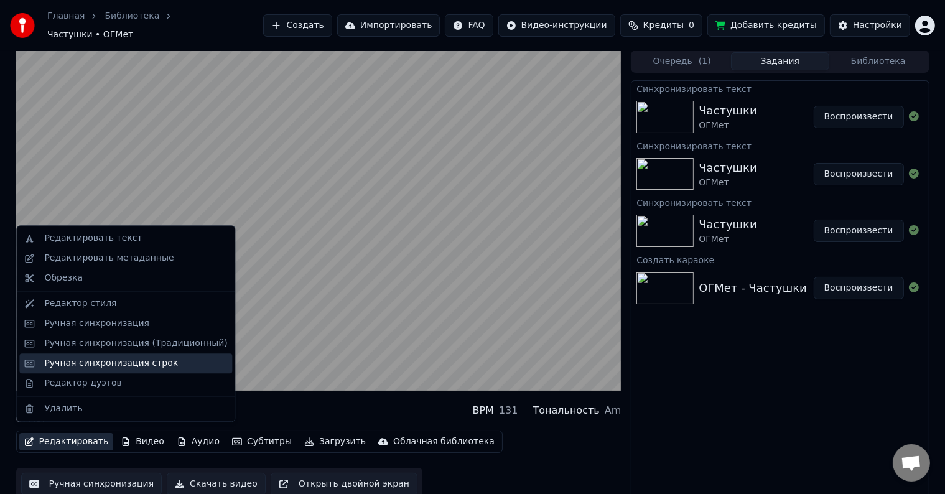
click at [103, 365] on div "Ручная синхронизация строк" at bounding box center [111, 363] width 134 height 12
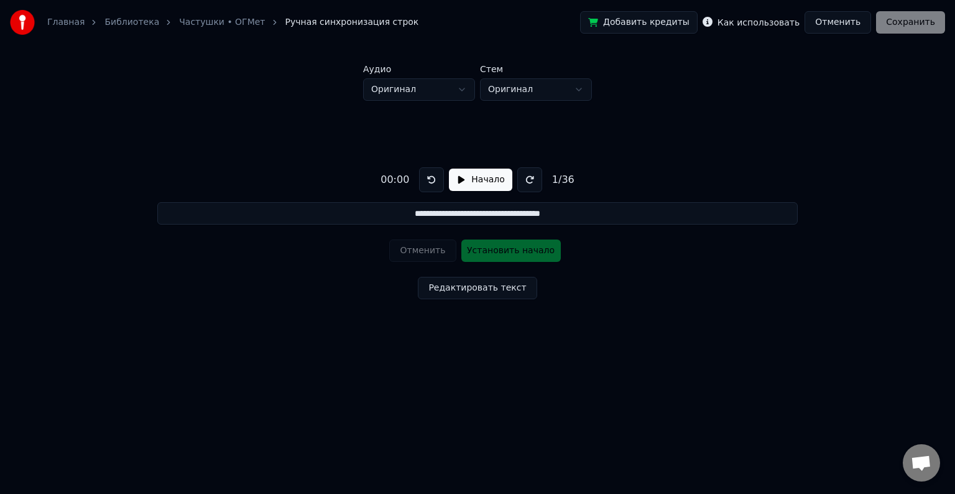
click at [477, 180] on button "Начало" at bounding box center [480, 180] width 63 height 22
click at [526, 177] on button at bounding box center [526, 179] width 25 height 25
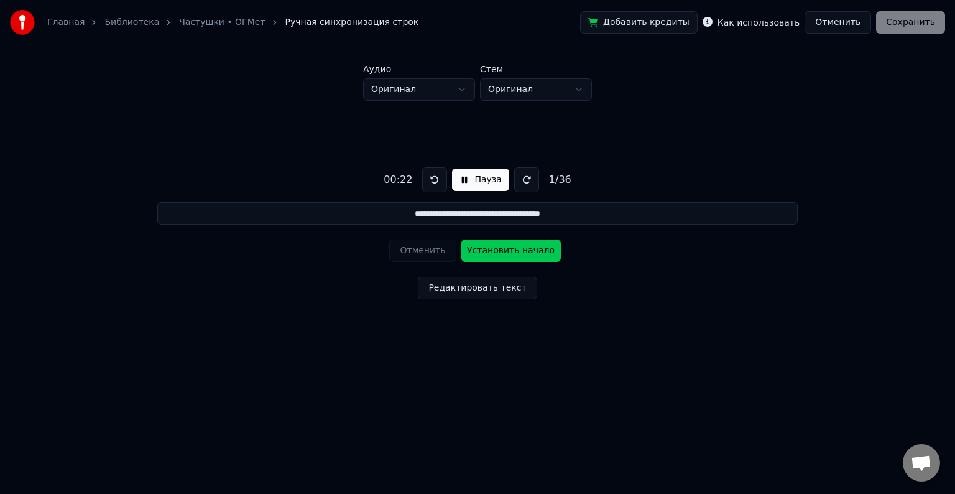
click at [520, 177] on button at bounding box center [526, 179] width 25 height 25
click at [504, 253] on button "Установить начало" at bounding box center [512, 250] width 100 height 22
click at [504, 251] on button "Установить конец" at bounding box center [512, 250] width 100 height 22
click at [428, 179] on button at bounding box center [434, 179] width 25 height 25
click at [503, 251] on button "Установить начало" at bounding box center [512, 250] width 100 height 22
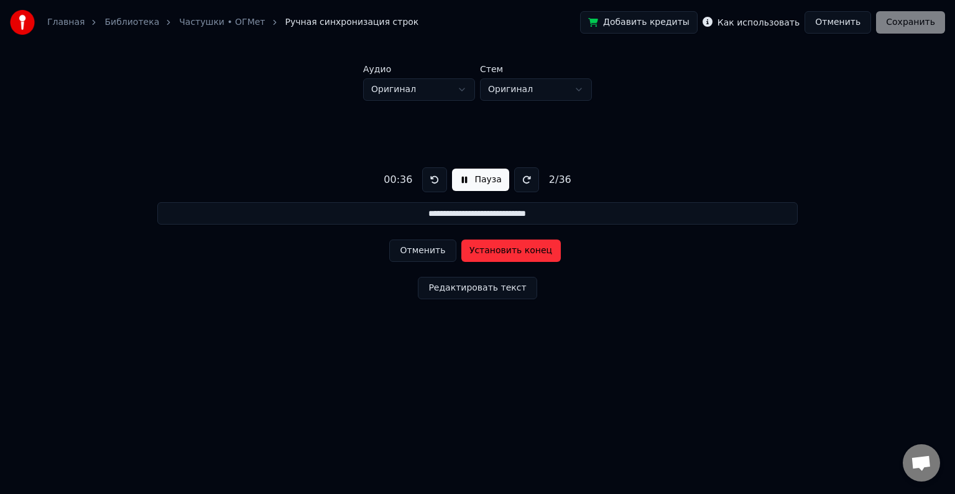
click at [503, 251] on button "Установить конец" at bounding box center [512, 250] width 100 height 22
click at [435, 177] on button at bounding box center [434, 179] width 25 height 25
click at [498, 253] on button "Установить начало" at bounding box center [512, 250] width 100 height 22
click at [498, 253] on button "Установить конец" at bounding box center [512, 250] width 100 height 22
click at [432, 175] on button at bounding box center [434, 179] width 25 height 25
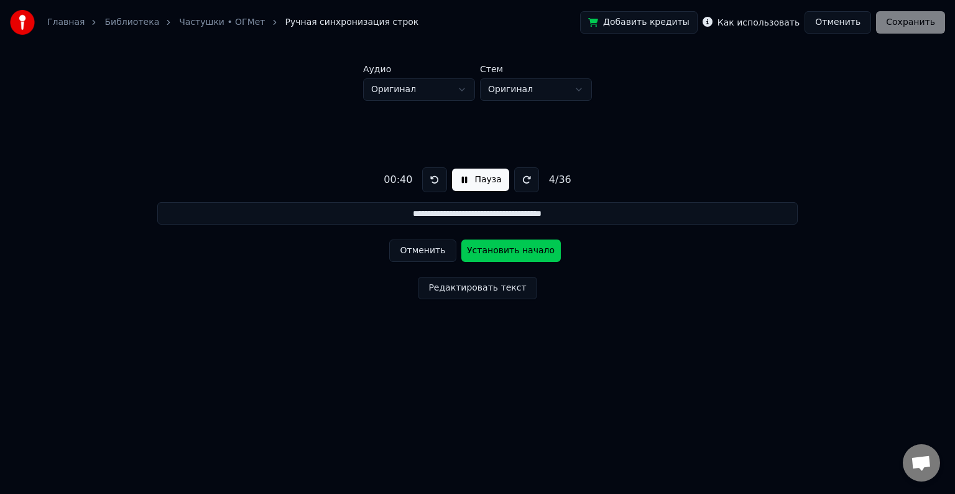
click at [497, 248] on button "Установить начало" at bounding box center [512, 250] width 100 height 22
click at [491, 251] on button "Установить конец" at bounding box center [512, 250] width 100 height 22
click at [434, 179] on button at bounding box center [434, 179] width 25 height 25
click at [497, 251] on button "Установить начало" at bounding box center [512, 250] width 100 height 22
click at [497, 251] on button "Установить конец" at bounding box center [512, 250] width 100 height 22
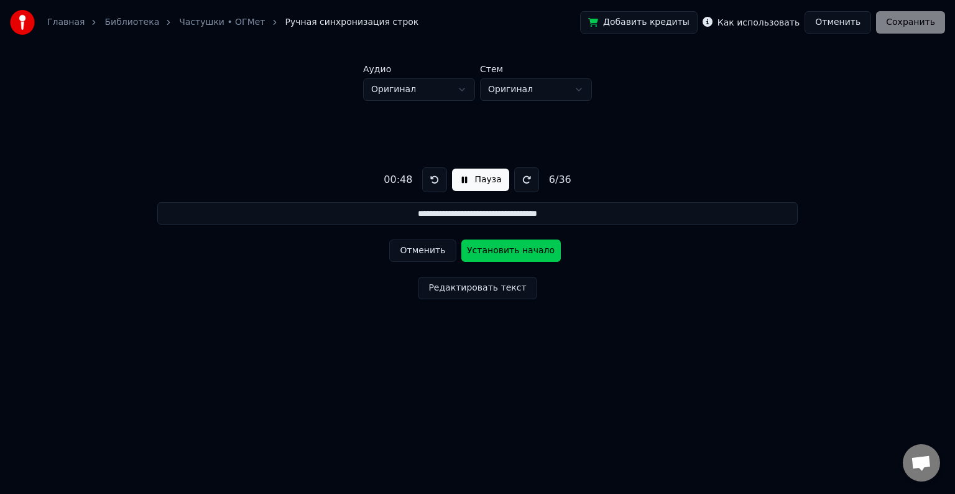
click at [437, 177] on button at bounding box center [434, 179] width 25 height 25
click at [493, 252] on button "Установить начало" at bounding box center [512, 250] width 100 height 22
click at [504, 252] on button "Установить конец" at bounding box center [512, 250] width 100 height 22
click at [427, 179] on button at bounding box center [434, 179] width 25 height 25
click at [503, 254] on button "Установить начало" at bounding box center [512, 250] width 100 height 22
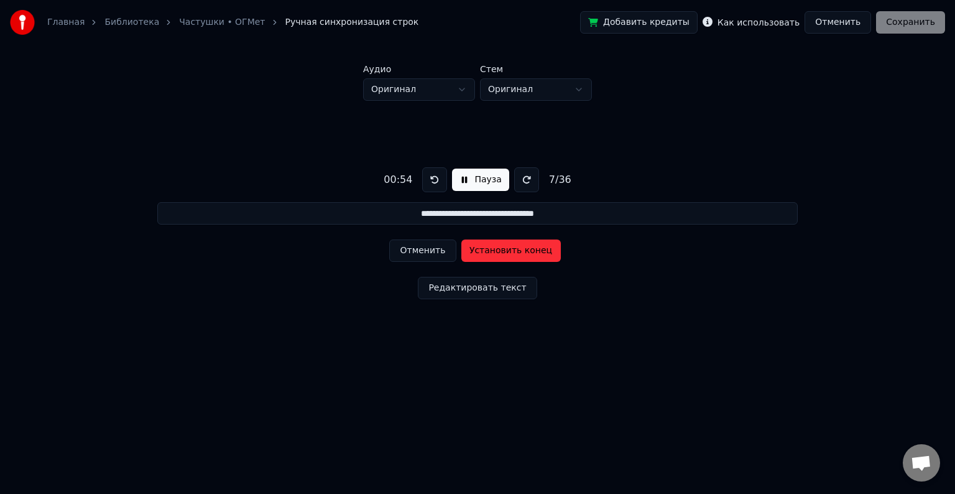
click at [503, 253] on button "Установить конец" at bounding box center [512, 250] width 100 height 22
click at [435, 184] on button at bounding box center [434, 179] width 25 height 25
click at [501, 253] on button "Установить начало" at bounding box center [512, 250] width 100 height 22
click at [501, 253] on button "Установить конец" at bounding box center [512, 250] width 100 height 22
click at [435, 184] on button at bounding box center [434, 179] width 25 height 25
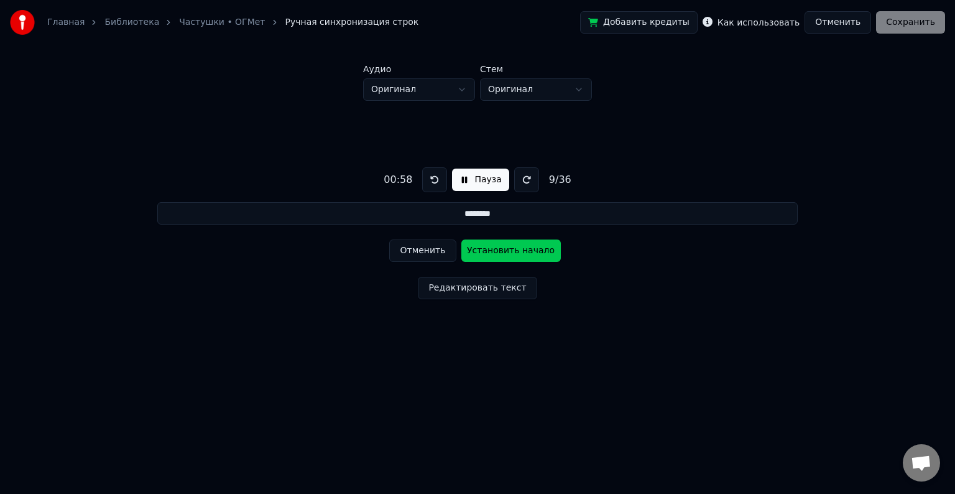
click at [504, 251] on button "Установить начало" at bounding box center [512, 250] width 100 height 22
click at [504, 251] on button "Установить конец" at bounding box center [512, 250] width 100 height 22
click at [432, 180] on button at bounding box center [431, 179] width 25 height 25
click at [507, 253] on button "Установить начало" at bounding box center [512, 250] width 100 height 22
click at [507, 253] on button "Установить конец" at bounding box center [512, 250] width 100 height 22
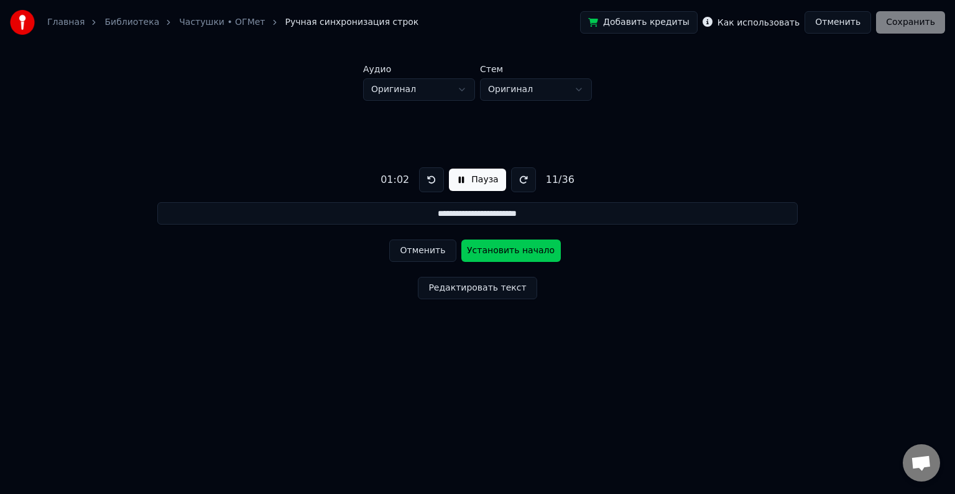
click at [435, 185] on button at bounding box center [431, 179] width 25 height 25
click at [495, 254] on button "Установить начало" at bounding box center [512, 250] width 100 height 22
click at [495, 253] on button "Установить конец" at bounding box center [512, 250] width 100 height 22
click at [434, 180] on button at bounding box center [431, 179] width 25 height 25
click at [428, 182] on button at bounding box center [431, 179] width 25 height 25
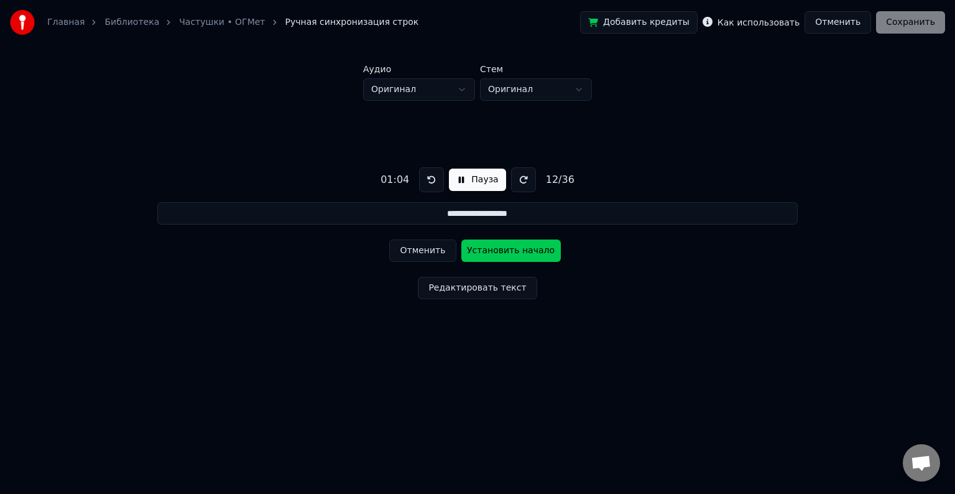
click at [498, 249] on button "Установить начало" at bounding box center [512, 250] width 100 height 22
click at [498, 249] on button "Установить конец" at bounding box center [512, 250] width 100 height 22
type input "**********"
click at [479, 289] on button "Редактировать текст" at bounding box center [477, 288] width 119 height 22
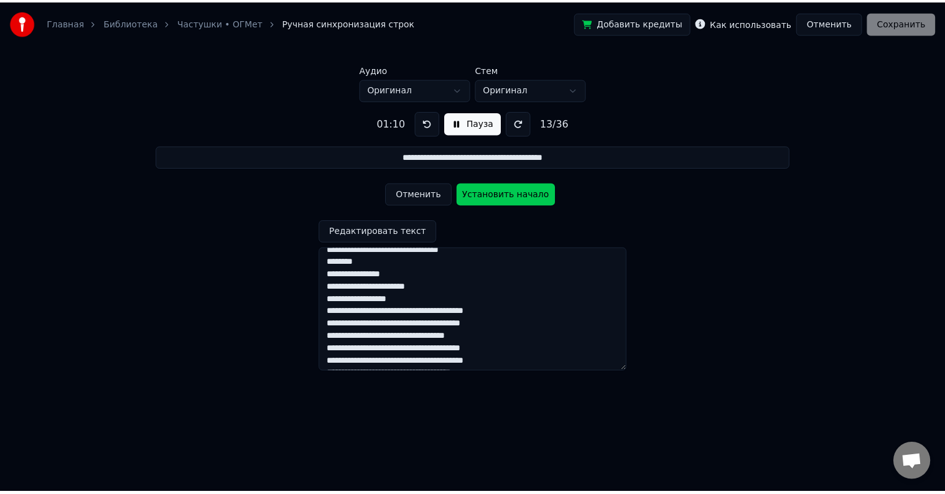
scroll to position [249, 0]
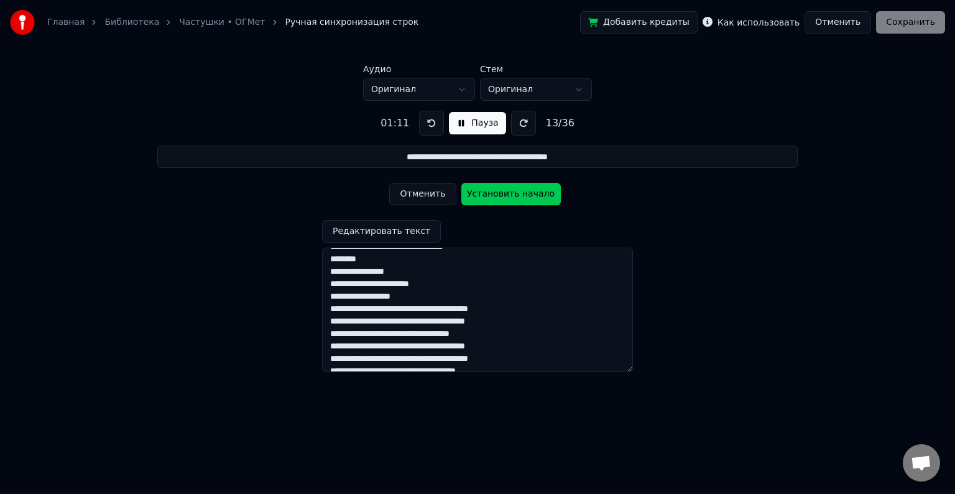
drag, startPoint x: 438, startPoint y: 309, endPoint x: 464, endPoint y: 311, distance: 26.2
click at [438, 309] on textarea at bounding box center [477, 310] width 311 height 124
type textarea "**********"
click at [398, 235] on button "Редактировать текст" at bounding box center [381, 231] width 119 height 22
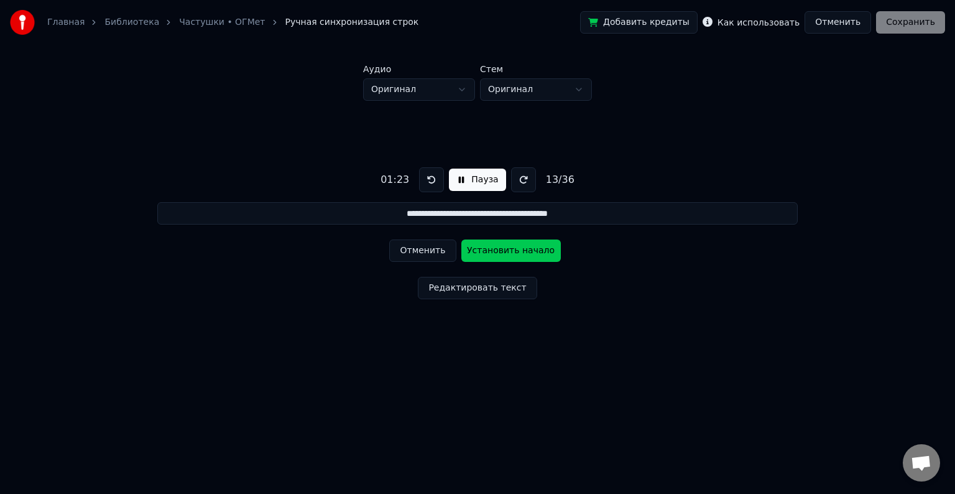
click at [496, 249] on button "Установить начало" at bounding box center [512, 250] width 100 height 22
click at [498, 251] on button "Установить конец" at bounding box center [512, 250] width 100 height 22
click at [434, 182] on button at bounding box center [431, 179] width 25 height 25
click at [490, 254] on button "Установить начало" at bounding box center [512, 250] width 100 height 22
click at [490, 254] on button "Установить конец" at bounding box center [512, 250] width 100 height 22
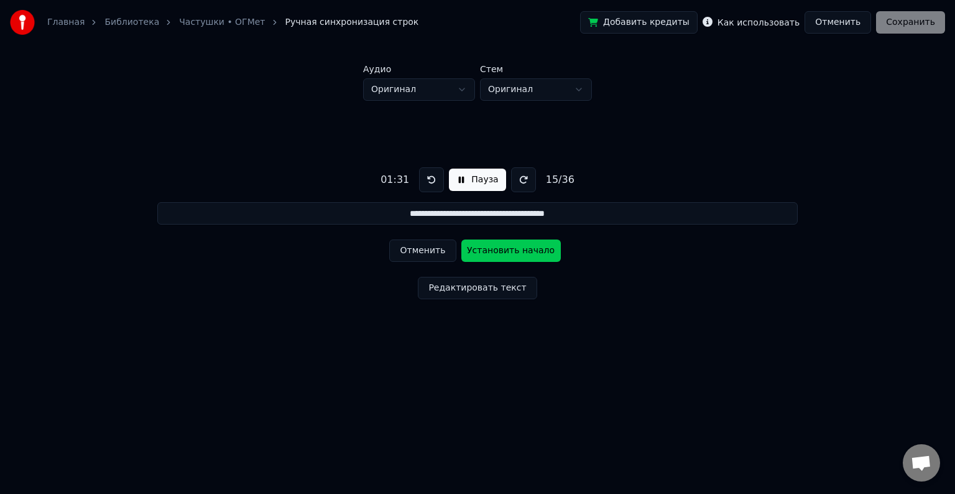
click at [428, 184] on button at bounding box center [431, 179] width 25 height 25
click at [432, 183] on button at bounding box center [431, 179] width 25 height 25
click at [510, 258] on button "Установить начало" at bounding box center [512, 250] width 100 height 22
click at [510, 254] on button "Установить конец" at bounding box center [512, 250] width 100 height 22
click at [430, 183] on button at bounding box center [431, 179] width 25 height 25
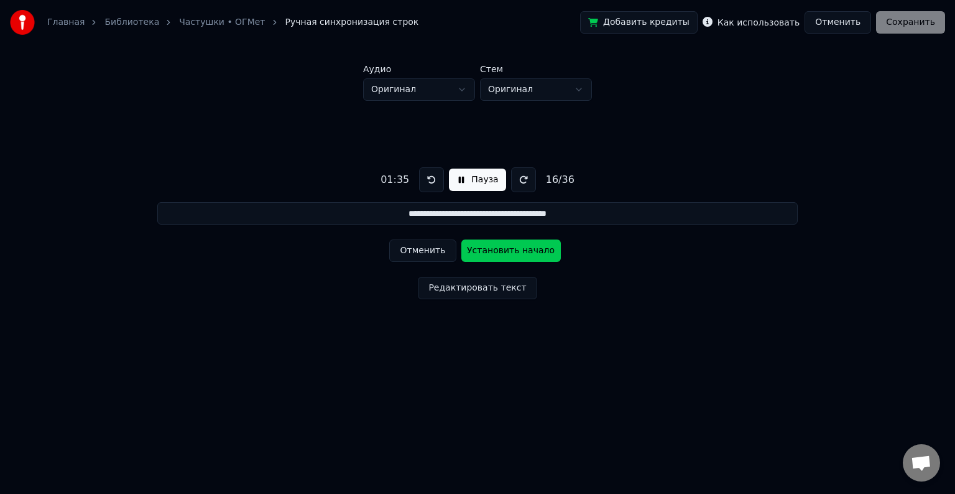
click at [432, 180] on button at bounding box center [431, 179] width 25 height 25
click at [502, 256] on button "Установить начало" at bounding box center [512, 250] width 100 height 22
click at [502, 256] on button "Установить конец" at bounding box center [512, 250] width 100 height 22
click at [428, 184] on button at bounding box center [431, 179] width 25 height 25
click at [504, 251] on button "Установить начало" at bounding box center [512, 250] width 100 height 22
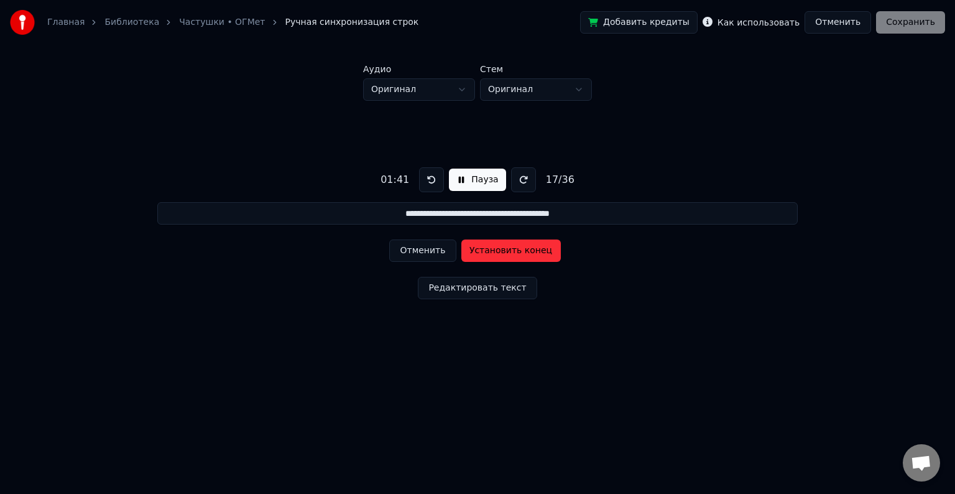
click at [504, 251] on button "Установить конец" at bounding box center [512, 250] width 100 height 22
click at [423, 180] on button at bounding box center [431, 179] width 25 height 25
click at [508, 254] on button "Установить начало" at bounding box center [512, 250] width 100 height 22
click at [509, 253] on button "Установить конец" at bounding box center [512, 250] width 100 height 22
click at [427, 183] on button at bounding box center [431, 179] width 25 height 25
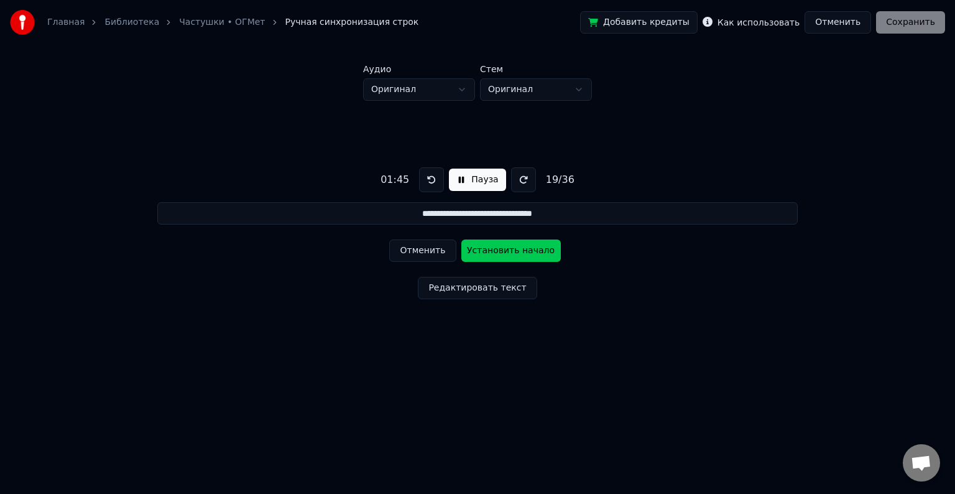
click at [504, 253] on button "Установить начало" at bounding box center [512, 250] width 100 height 22
click at [504, 253] on button "Установить конец" at bounding box center [512, 250] width 100 height 22
click at [435, 179] on button at bounding box center [431, 179] width 25 height 25
click at [503, 251] on button "Установить начало" at bounding box center [512, 250] width 100 height 22
click at [503, 251] on button "Установить конец" at bounding box center [512, 250] width 100 height 22
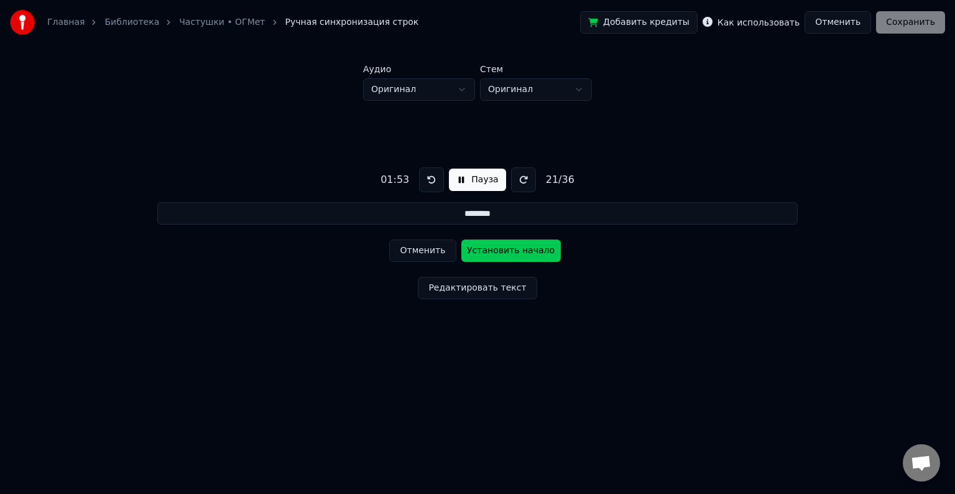
click at [428, 186] on button at bounding box center [431, 179] width 25 height 25
click at [496, 253] on button "Установить начало" at bounding box center [512, 250] width 100 height 22
click at [496, 253] on button "Установить конец" at bounding box center [512, 250] width 100 height 22
click at [435, 180] on button at bounding box center [431, 179] width 25 height 25
click at [510, 251] on button "Установить начало" at bounding box center [512, 250] width 100 height 22
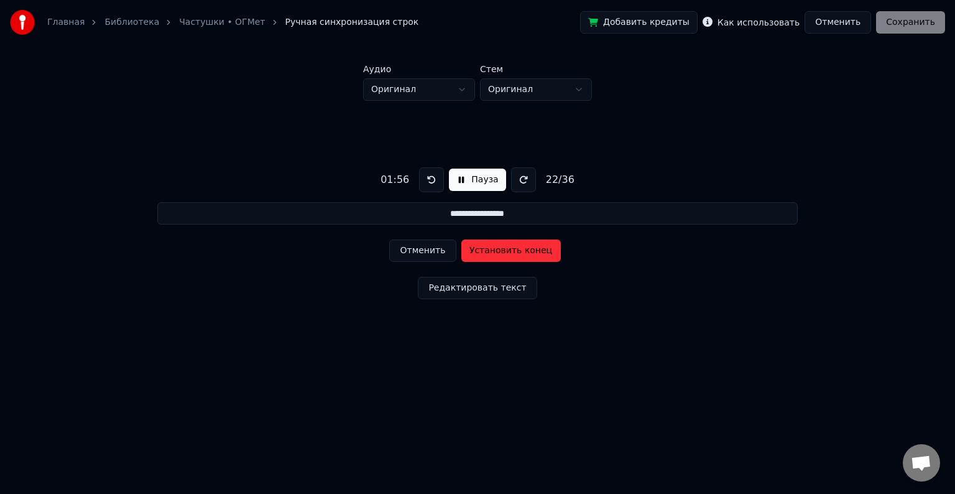
click at [510, 251] on button "Установить конец" at bounding box center [512, 250] width 100 height 22
click at [427, 178] on button at bounding box center [431, 179] width 25 height 25
click at [429, 177] on button at bounding box center [431, 179] width 25 height 25
click at [509, 246] on button "Установить начало" at bounding box center [512, 250] width 100 height 22
click at [509, 246] on button "Установить конец" at bounding box center [512, 250] width 100 height 22
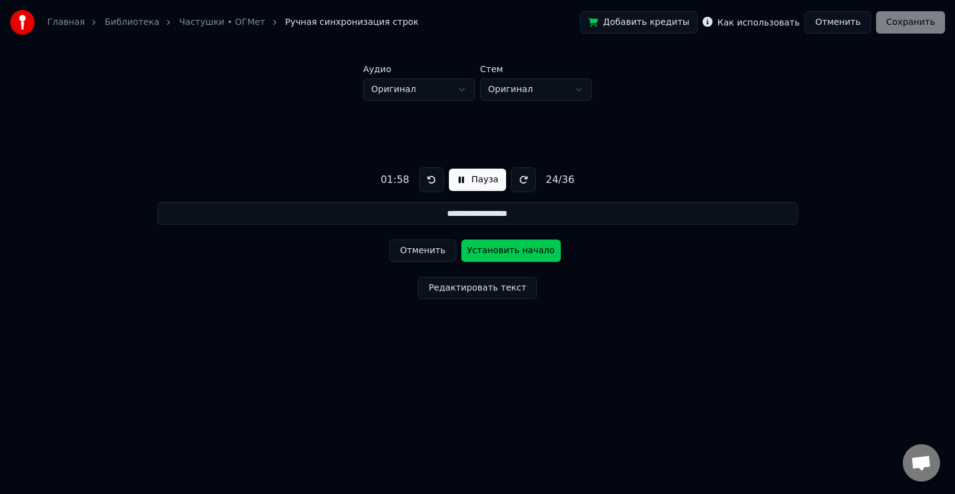
click at [433, 179] on button at bounding box center [431, 179] width 25 height 25
click at [496, 249] on button "Установить начало" at bounding box center [512, 250] width 100 height 22
click at [497, 249] on button "Установить конец" at bounding box center [512, 250] width 100 height 22
click at [503, 251] on button "Установить начало" at bounding box center [512, 250] width 100 height 22
click at [503, 252] on button "Установить конец" at bounding box center [512, 250] width 100 height 22
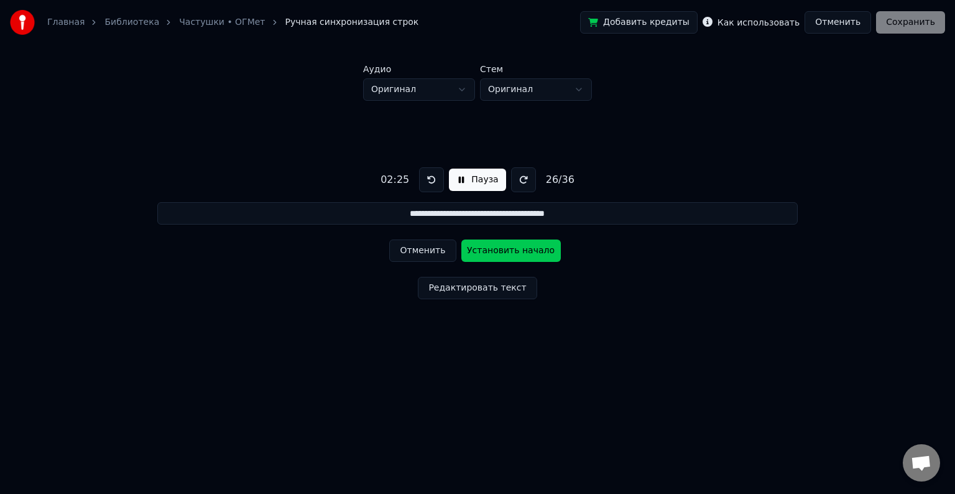
click at [433, 179] on button at bounding box center [431, 179] width 25 height 25
click at [496, 250] on button "Установить начало" at bounding box center [512, 250] width 100 height 22
click at [496, 251] on button "Установить конец" at bounding box center [512, 250] width 100 height 22
click at [428, 177] on button at bounding box center [431, 179] width 25 height 25
click at [493, 251] on button "Установить начало" at bounding box center [512, 250] width 100 height 22
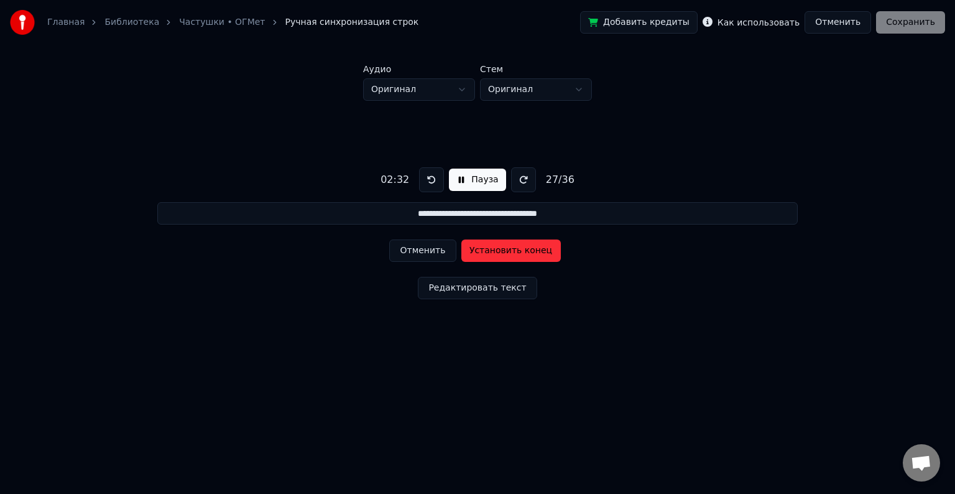
click at [495, 251] on button "Установить конец" at bounding box center [512, 250] width 100 height 22
click at [430, 177] on button at bounding box center [431, 179] width 25 height 25
click at [430, 174] on button at bounding box center [431, 179] width 25 height 25
click at [423, 181] on button at bounding box center [431, 179] width 25 height 25
click at [425, 178] on button at bounding box center [431, 179] width 25 height 25
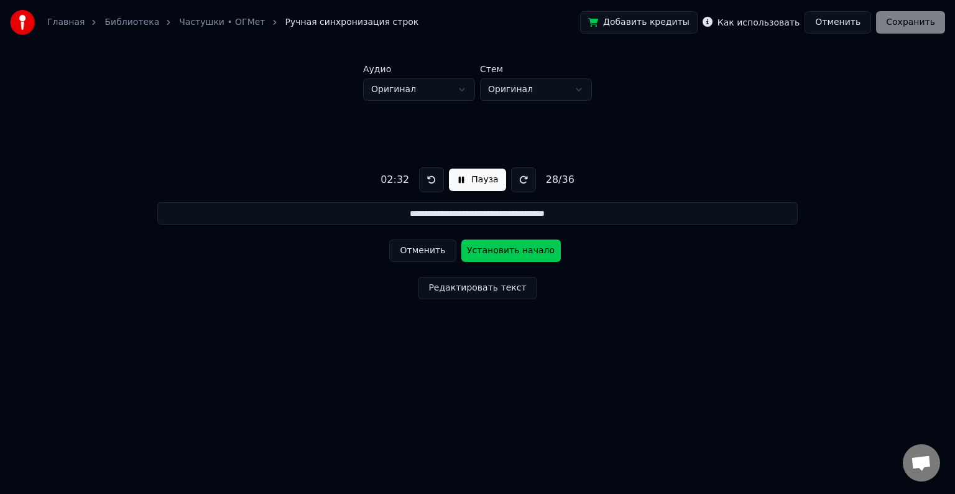
click at [513, 246] on button "Установить начало" at bounding box center [512, 250] width 100 height 22
click at [513, 246] on button "Установить конец" at bounding box center [512, 250] width 100 height 22
click at [430, 184] on button at bounding box center [431, 179] width 25 height 25
click at [498, 248] on button "Установить начало" at bounding box center [512, 250] width 100 height 22
click at [498, 248] on button "Установить конец" at bounding box center [512, 250] width 100 height 22
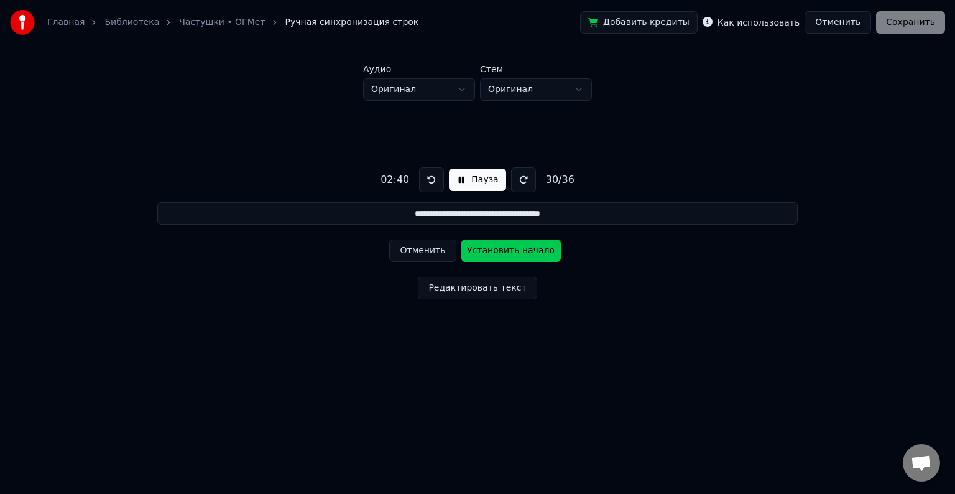
click at [425, 175] on button at bounding box center [431, 179] width 25 height 25
click at [434, 171] on button at bounding box center [431, 179] width 25 height 25
click at [499, 246] on button "Установить начало" at bounding box center [512, 250] width 100 height 22
click at [501, 248] on button "Установить конец" at bounding box center [512, 250] width 100 height 22
click at [425, 181] on button at bounding box center [431, 179] width 25 height 25
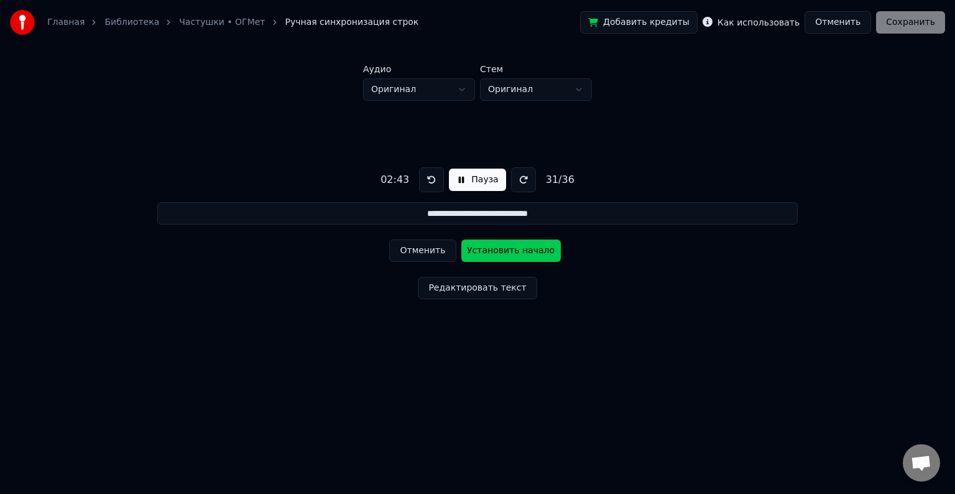
click at [495, 249] on button "Установить начало" at bounding box center [512, 250] width 100 height 22
click at [495, 247] on button "Установить конец" at bounding box center [512, 250] width 100 height 22
click at [430, 179] on button at bounding box center [431, 179] width 25 height 25
click at [433, 180] on button at bounding box center [431, 179] width 25 height 25
click at [491, 253] on button "Установить начало" at bounding box center [512, 250] width 100 height 22
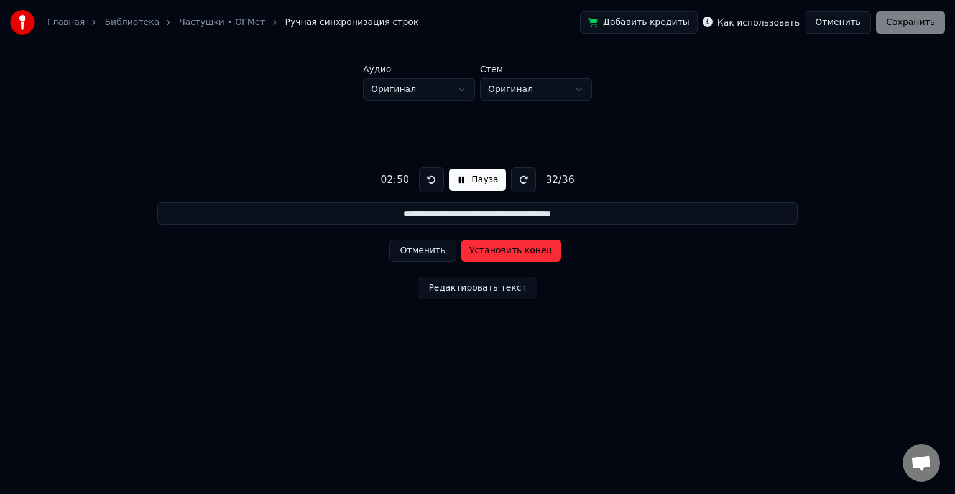
click at [491, 253] on button "Установить конец" at bounding box center [512, 250] width 100 height 22
click at [430, 182] on button at bounding box center [431, 179] width 25 height 25
click at [490, 251] on button "Установить начало" at bounding box center [512, 250] width 100 height 22
click at [490, 251] on button "Установить конец" at bounding box center [512, 250] width 100 height 22
click at [432, 182] on button at bounding box center [431, 179] width 25 height 25
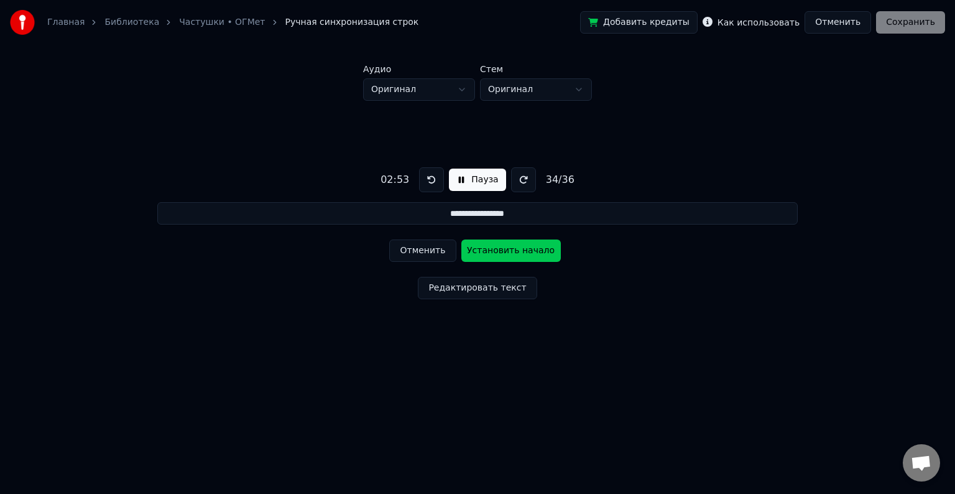
click at [430, 183] on button at bounding box center [431, 179] width 25 height 25
click at [506, 249] on button "Установить начало" at bounding box center [512, 250] width 100 height 22
click at [506, 249] on button "Установить конец" at bounding box center [512, 250] width 100 height 22
click at [433, 178] on button at bounding box center [431, 179] width 25 height 25
click at [490, 248] on button "Установить начало" at bounding box center [512, 250] width 100 height 22
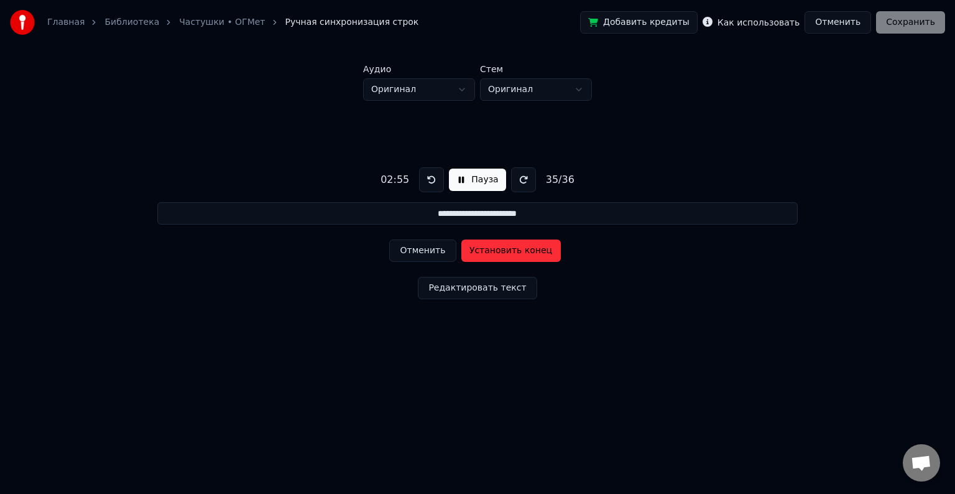
click at [490, 248] on button "Установить конец" at bounding box center [512, 250] width 100 height 22
type input "**********"
click at [434, 180] on button at bounding box center [431, 179] width 25 height 25
click at [435, 177] on button at bounding box center [431, 179] width 25 height 25
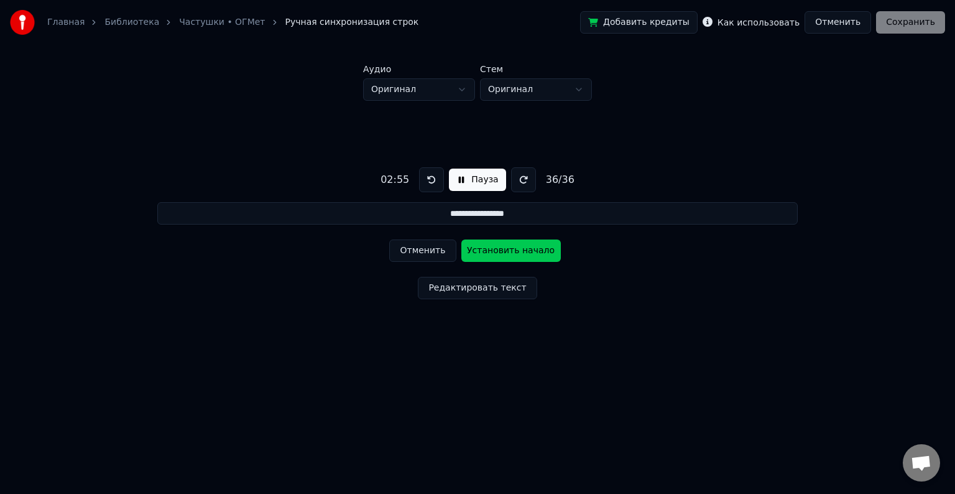
click at [500, 246] on button "Установить начало" at bounding box center [512, 250] width 100 height 22
click at [500, 246] on button "Установить конец" at bounding box center [512, 250] width 100 height 22
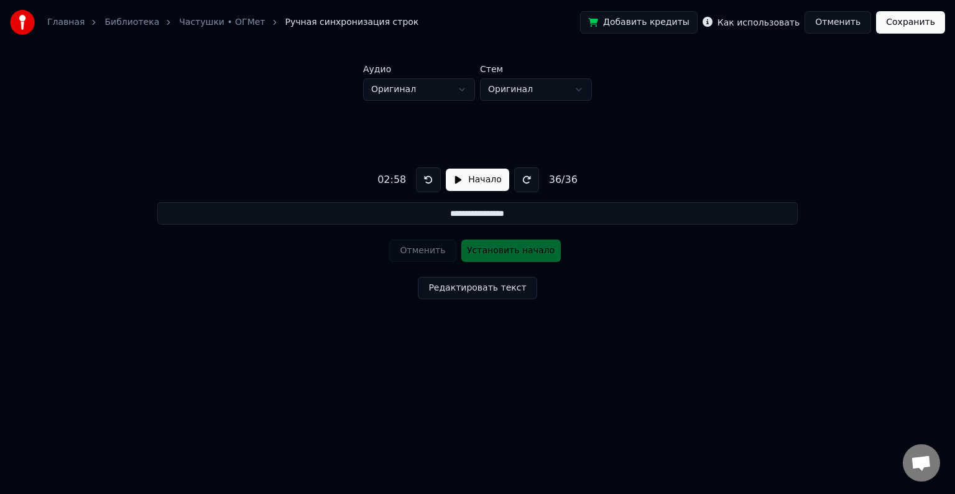
click at [928, 23] on button "Сохранить" at bounding box center [910, 22] width 69 height 22
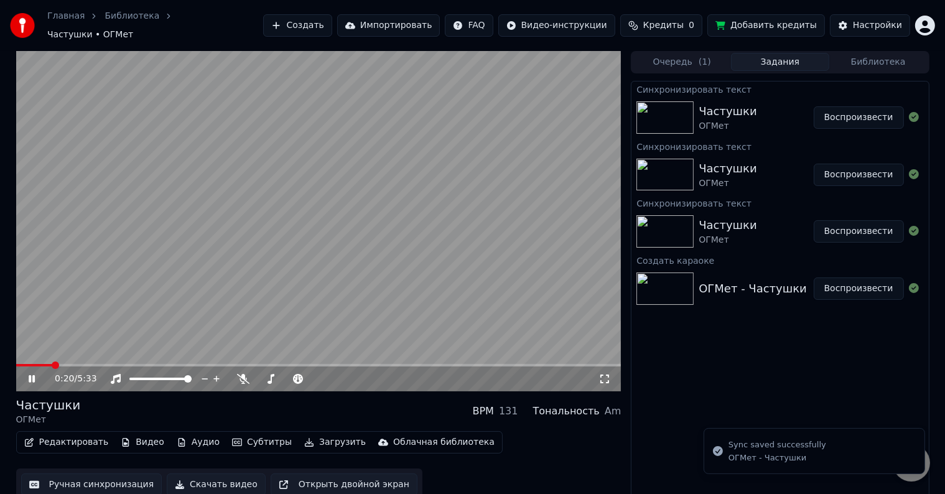
click at [52, 364] on span at bounding box center [318, 365] width 605 height 2
click at [70, 364] on span at bounding box center [318, 365] width 605 height 2
click at [600, 374] on icon at bounding box center [604, 379] width 12 height 10
click at [177, 290] on video at bounding box center [318, 221] width 605 height 340
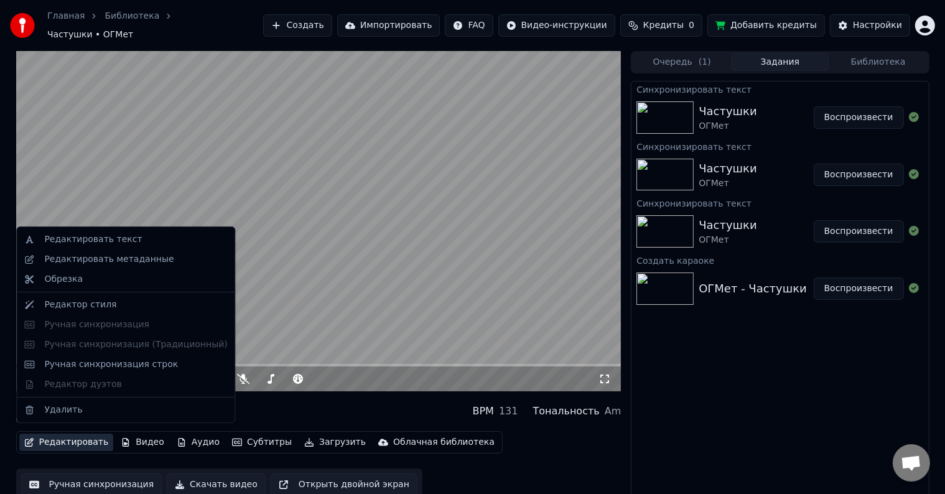
click at [77, 436] on button "Редактировать" at bounding box center [66, 442] width 95 height 17
click at [314, 246] on video at bounding box center [318, 221] width 605 height 340
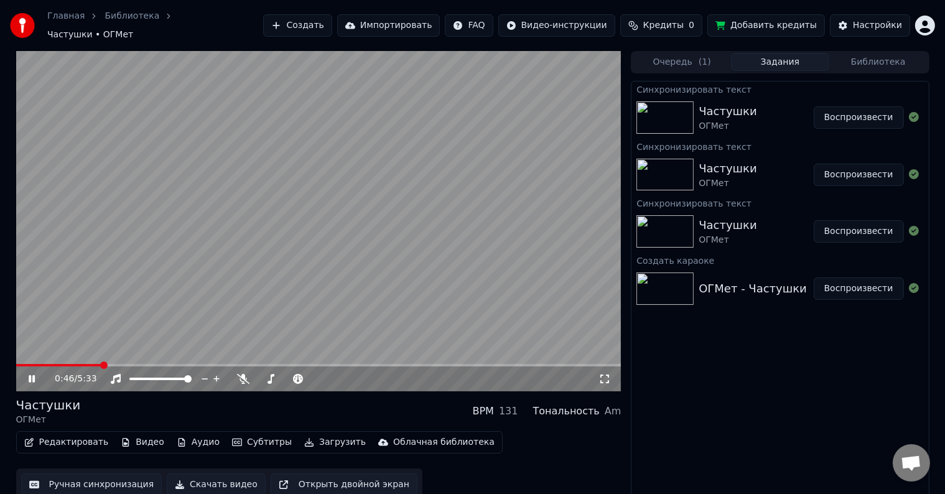
click at [605, 374] on icon at bounding box center [604, 379] width 12 height 10
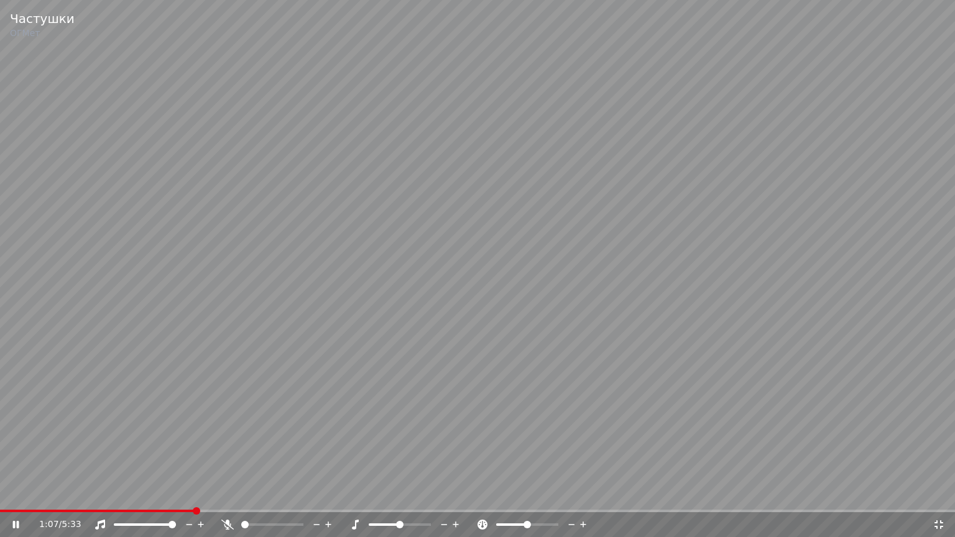
click at [214, 493] on span at bounding box center [477, 511] width 955 height 2
click at [235, 493] on span at bounding box center [477, 511] width 955 height 2
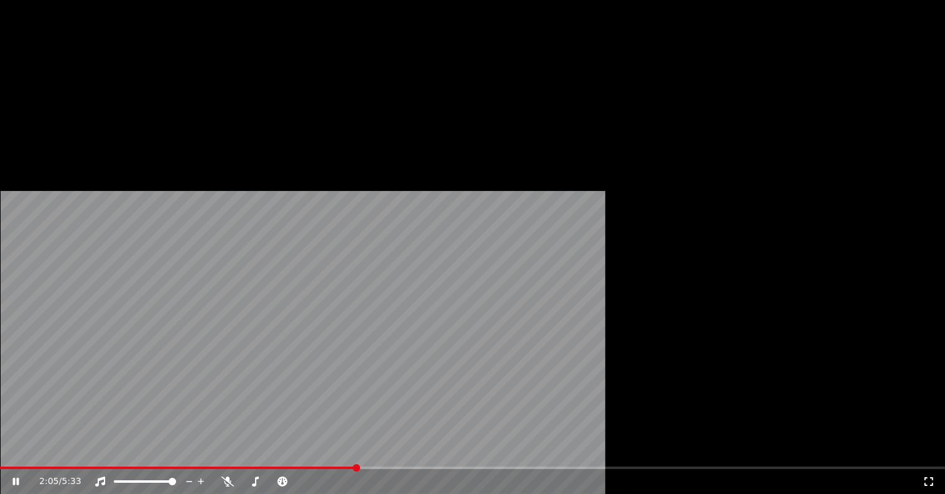
scroll to position [1, 0]
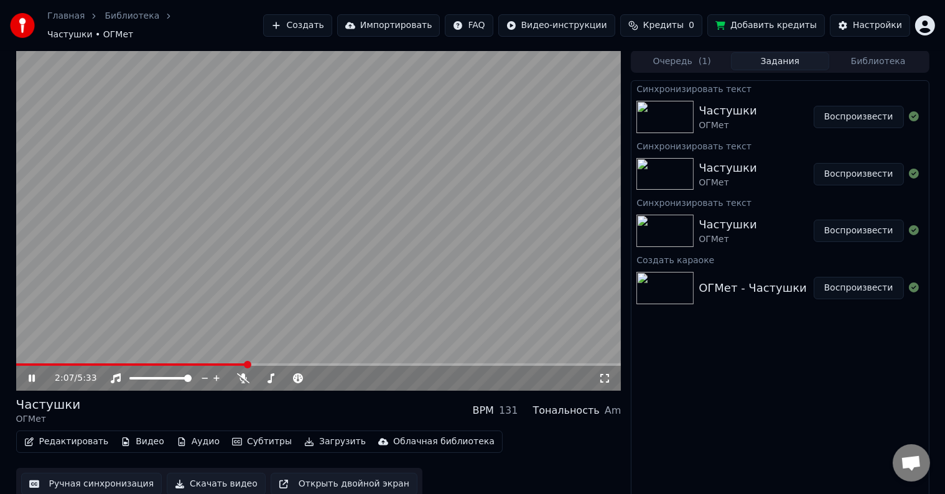
drag, startPoint x: 463, startPoint y: 464, endPoint x: 388, endPoint y: 463, distance: 75.3
click at [463, 464] on div "Редактировать Видео Аудио Субтитры Загрузить Облачная библиотека Ручная синхрон…" at bounding box center [318, 465] width 605 height 70
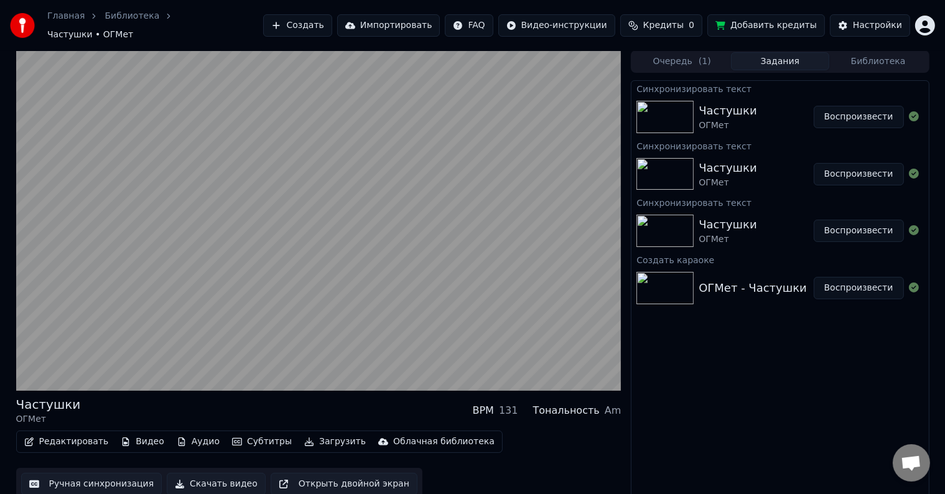
click at [306, 473] on button "Открыть двойной экран" at bounding box center [344, 484] width 147 height 22
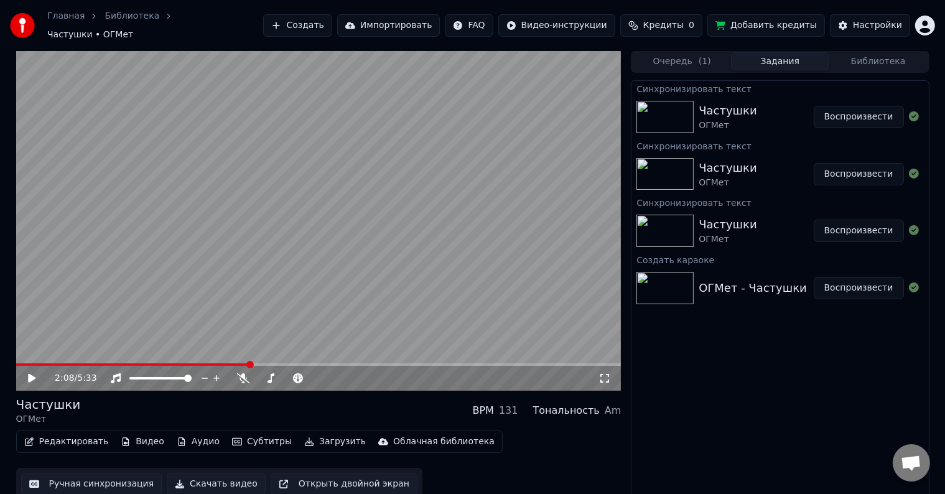
click at [35, 374] on icon at bounding box center [31, 378] width 7 height 9
click at [97, 480] on button "Ручная синхронизация" at bounding box center [91, 484] width 141 height 22
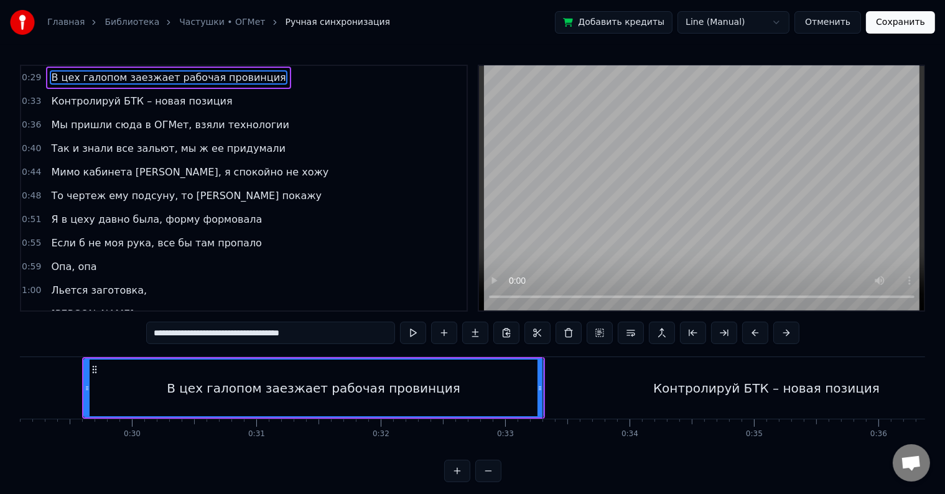
click at [834, 24] on button "Отменить" at bounding box center [827, 22] width 67 height 22
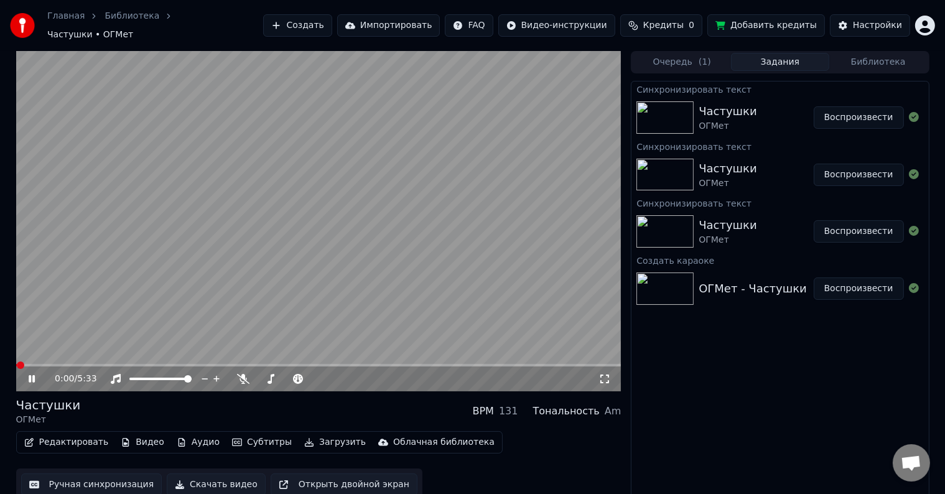
click at [322, 239] on video at bounding box center [318, 221] width 605 height 340
click at [213, 364] on span at bounding box center [318, 365] width 605 height 2
click at [262, 326] on video at bounding box center [318, 221] width 605 height 340
click at [264, 364] on span at bounding box center [318, 365] width 605 height 2
click at [297, 364] on span at bounding box center [318, 365] width 605 height 2
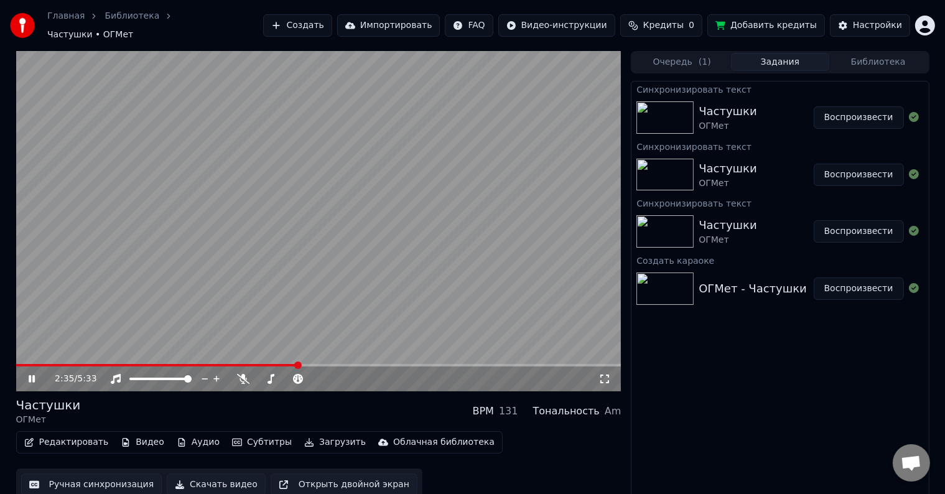
click at [327, 364] on span at bounding box center [318, 365] width 605 height 2
click at [359, 364] on span at bounding box center [318, 365] width 605 height 2
drag, startPoint x: 328, startPoint y: 356, endPoint x: 301, endPoint y: 354, distance: 26.8
click at [307, 355] on video at bounding box center [318, 221] width 605 height 340
drag, startPoint x: 271, startPoint y: 353, endPoint x: 261, endPoint y: 353, distance: 10.0
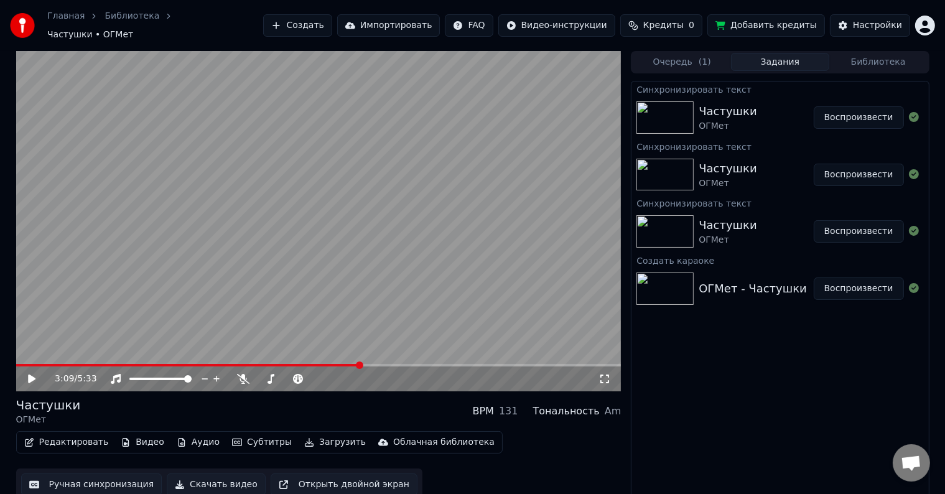
click at [263, 353] on video at bounding box center [318, 221] width 605 height 340
click at [260, 358] on div "3:10 / 5:33" at bounding box center [318, 221] width 605 height 340
click at [262, 364] on span at bounding box center [139, 365] width 246 height 2
click at [282, 307] on video at bounding box center [318, 221] width 605 height 340
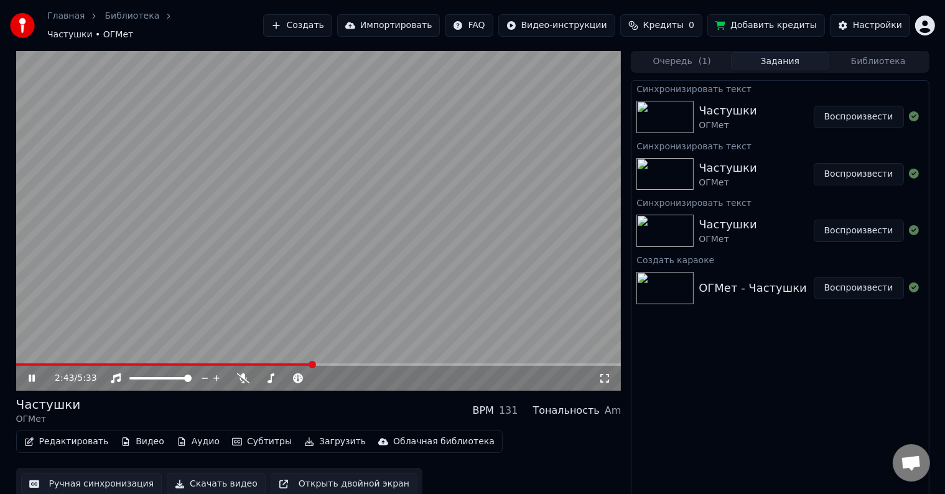
click at [119, 481] on button "Ручная синхронизация" at bounding box center [91, 484] width 141 height 22
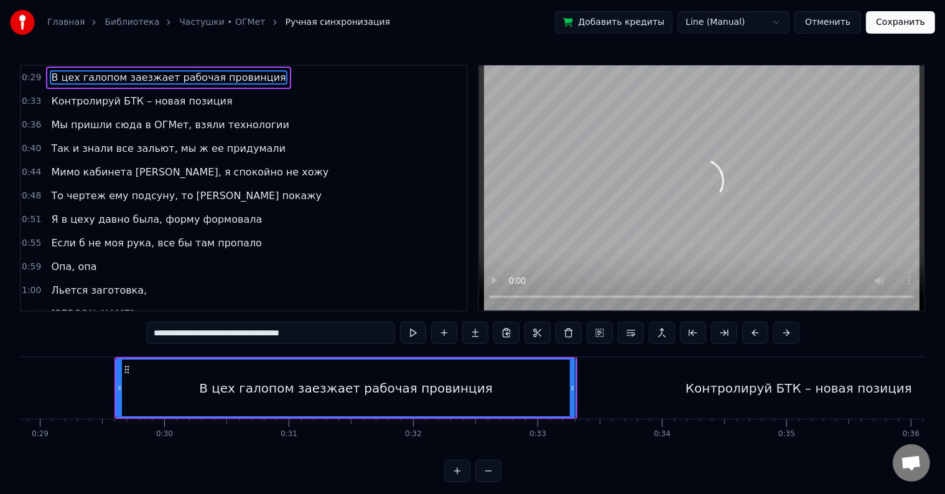
scroll to position [0, 3620]
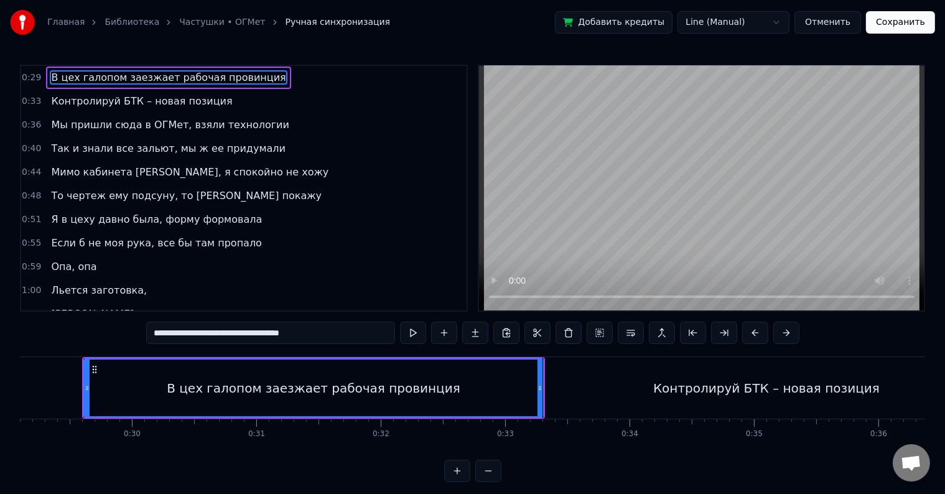
click at [650, 386] on div "Контролируй БТК – новая позиция" at bounding box center [766, 388] width 447 height 62
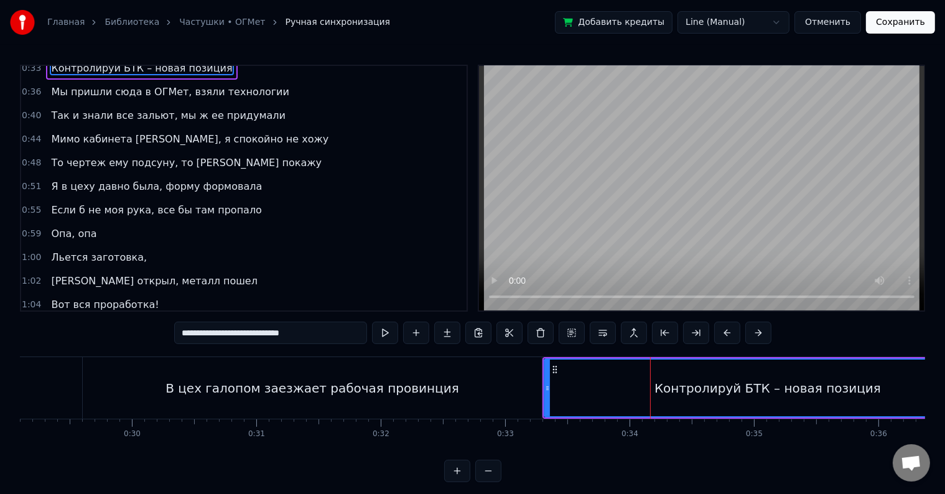
scroll to position [0, 0]
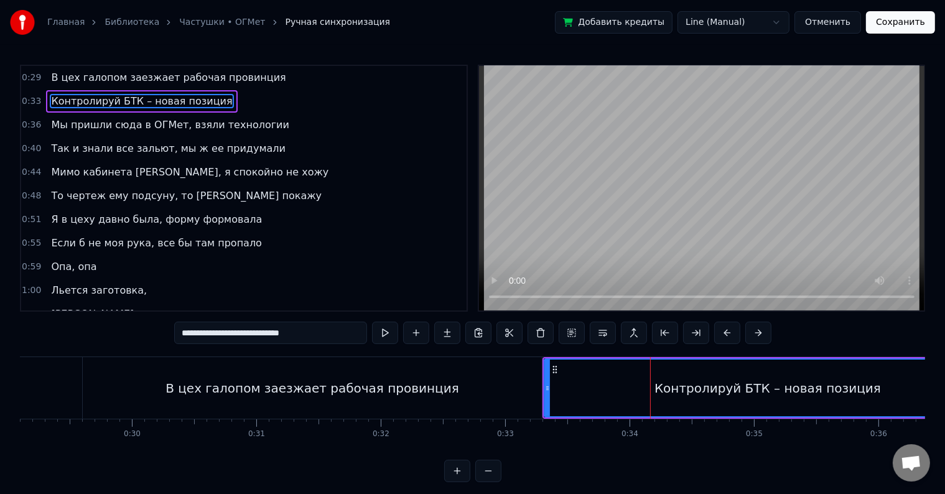
click at [75, 128] on span "Мы пришли сюда в ОГМет, взяли технологии" at bounding box center [170, 125] width 241 height 14
type input "**********"
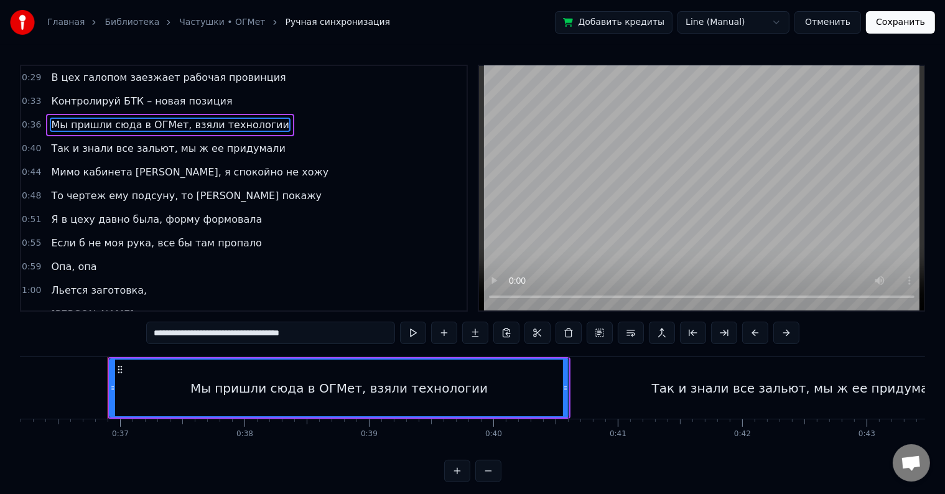
scroll to position [0, 4528]
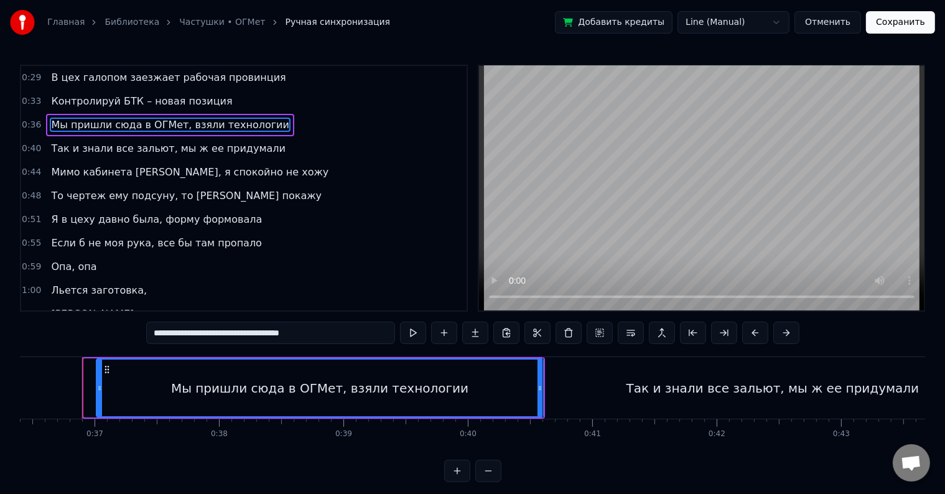
drag, startPoint x: 85, startPoint y: 381, endPoint x: 97, endPoint y: 381, distance: 11.8
click at [97, 381] on div at bounding box center [99, 388] width 5 height 57
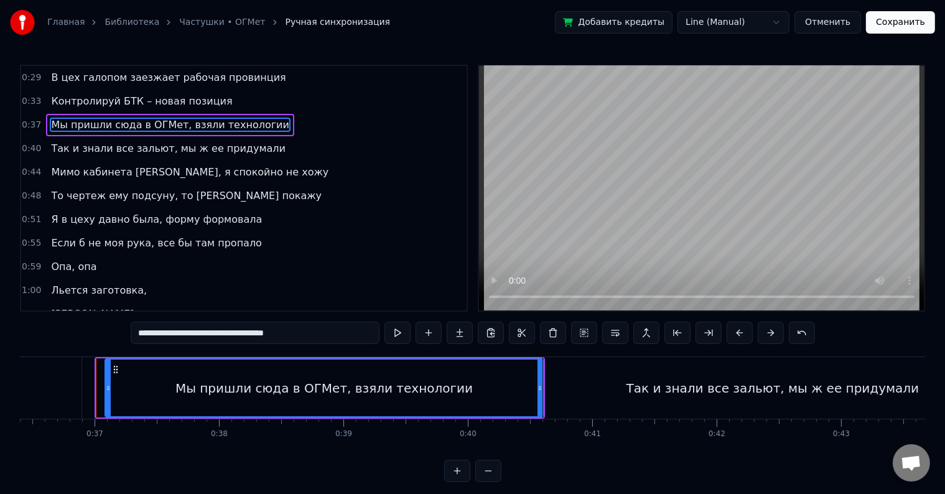
click at [108, 381] on div at bounding box center [108, 388] width 5 height 57
drag, startPoint x: 109, startPoint y: 381, endPoint x: 124, endPoint y: 383, distance: 15.0
click at [123, 383] on div at bounding box center [120, 388] width 5 height 57
drag, startPoint x: 124, startPoint y: 383, endPoint x: 142, endPoint y: 388, distance: 19.3
click at [134, 388] on icon at bounding box center [131, 388] width 5 height 10
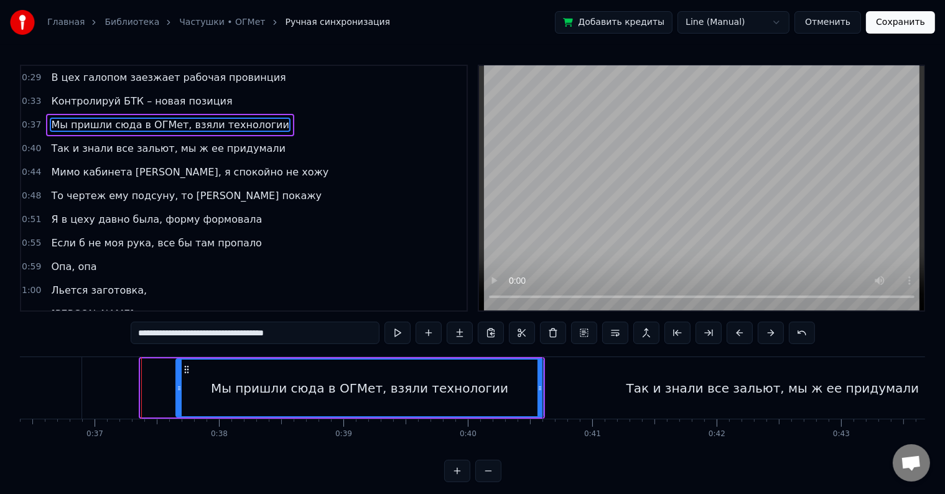
drag, startPoint x: 142, startPoint y: 389, endPoint x: 178, endPoint y: 398, distance: 36.7
click at [178, 398] on div at bounding box center [179, 388] width 5 height 57
drag, startPoint x: 178, startPoint y: 398, endPoint x: 184, endPoint y: 399, distance: 6.3
click at [185, 399] on div at bounding box center [187, 388] width 5 height 57
drag, startPoint x: 182, startPoint y: 399, endPoint x: 159, endPoint y: 397, distance: 23.7
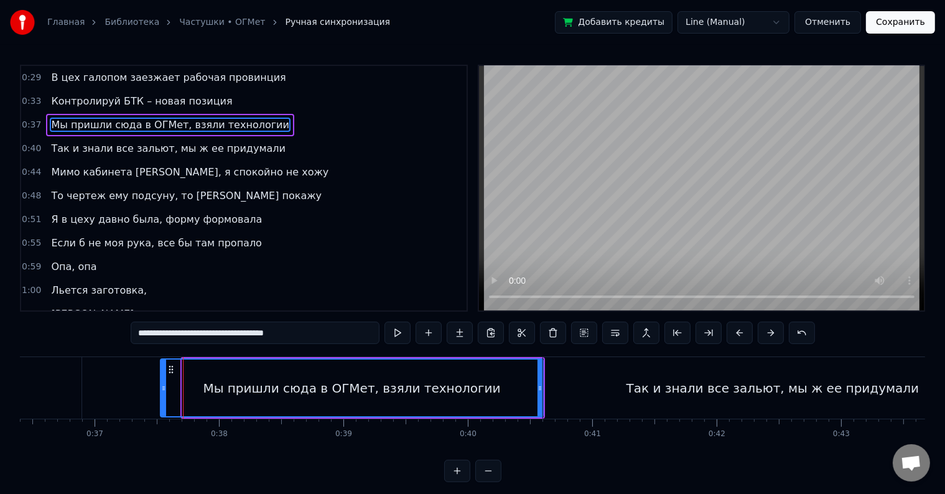
click at [161, 397] on div at bounding box center [163, 388] width 5 height 57
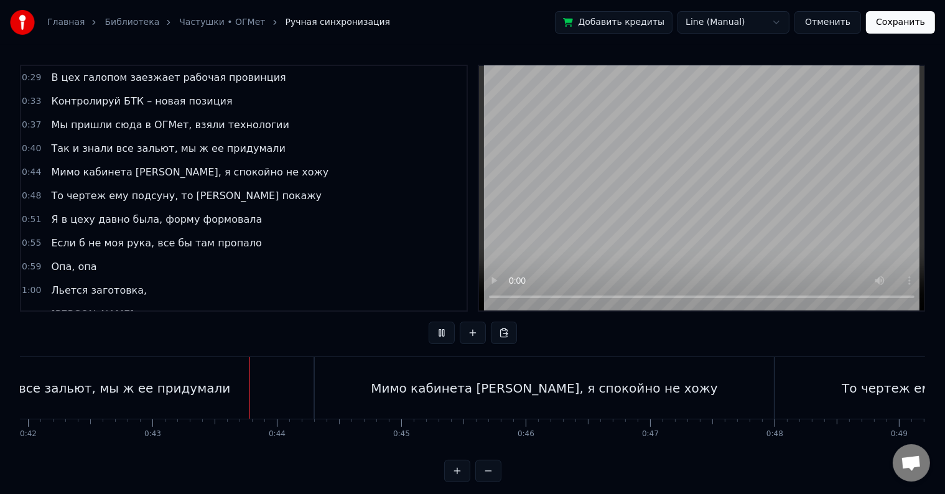
scroll to position [0, 5315]
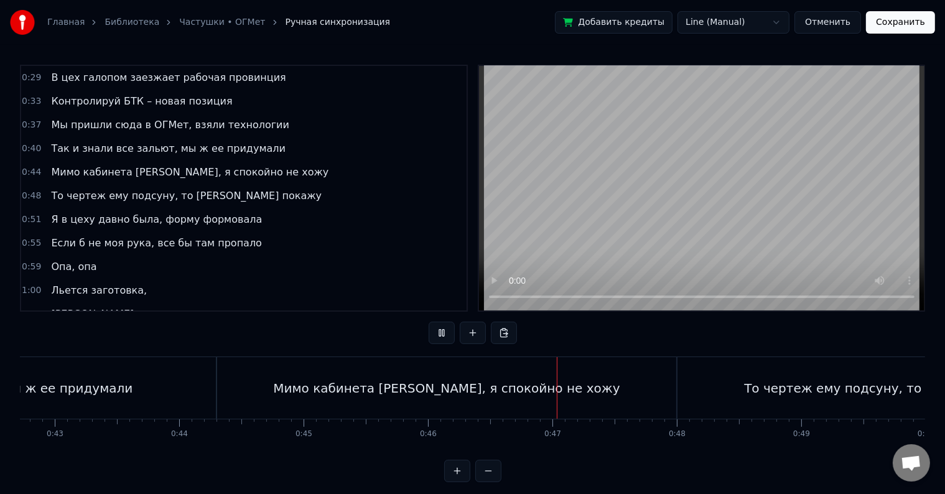
click at [855, 22] on button "Отменить" at bounding box center [827, 22] width 67 height 22
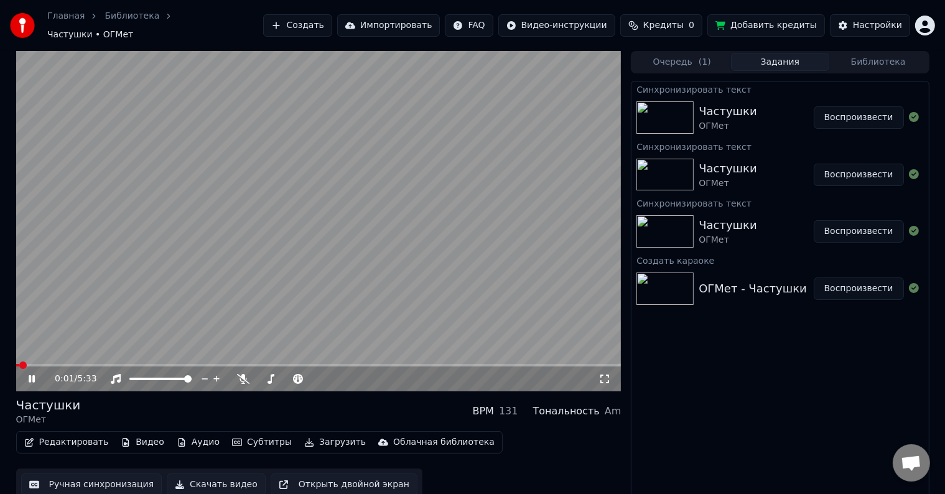
click at [103, 475] on button "Ручная синхронизация" at bounding box center [91, 484] width 141 height 22
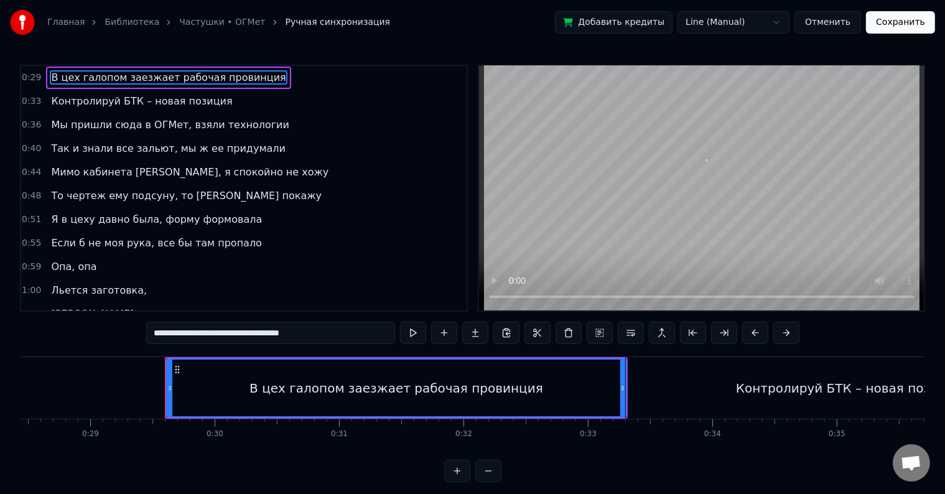
scroll to position [0, 3620]
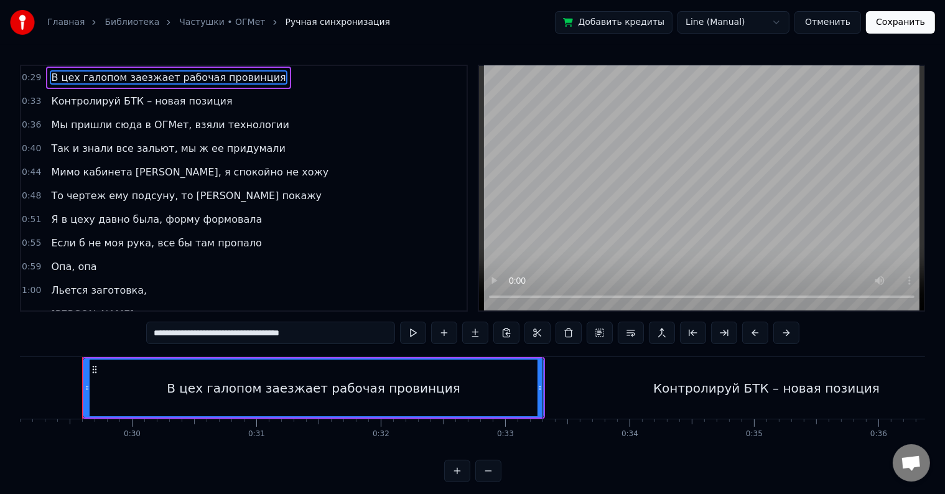
click at [674, 395] on div "Контролируй БТК – новая позиция" at bounding box center [766, 388] width 226 height 19
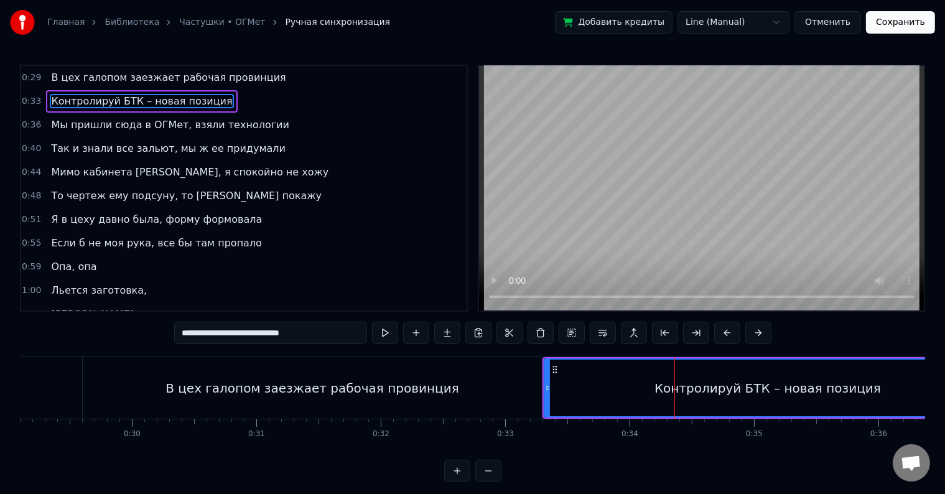
click at [366, 398] on div "В цех галопом заезжает рабочая провинция" at bounding box center [312, 388] width 459 height 62
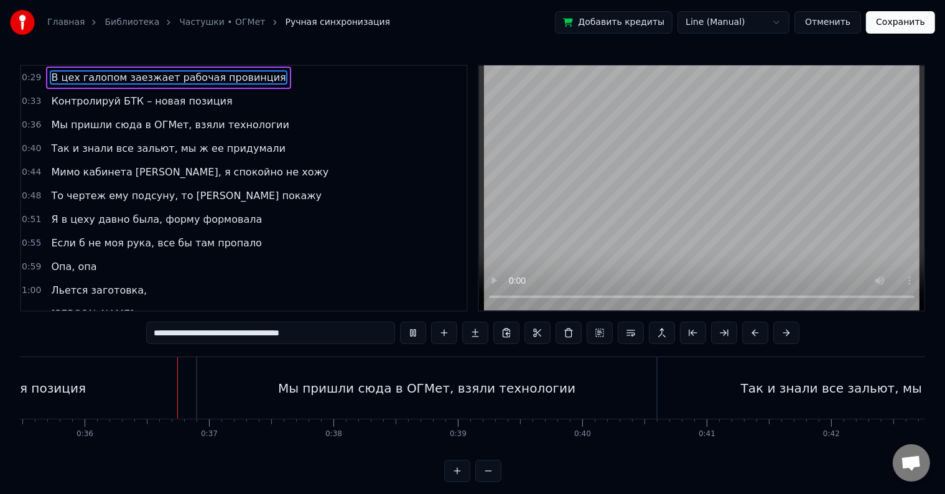
scroll to position [0, 4426]
click at [127, 118] on span "Мы пришли сюда в ОГМет, взяли технологии" at bounding box center [170, 125] width 241 height 14
type input "**********"
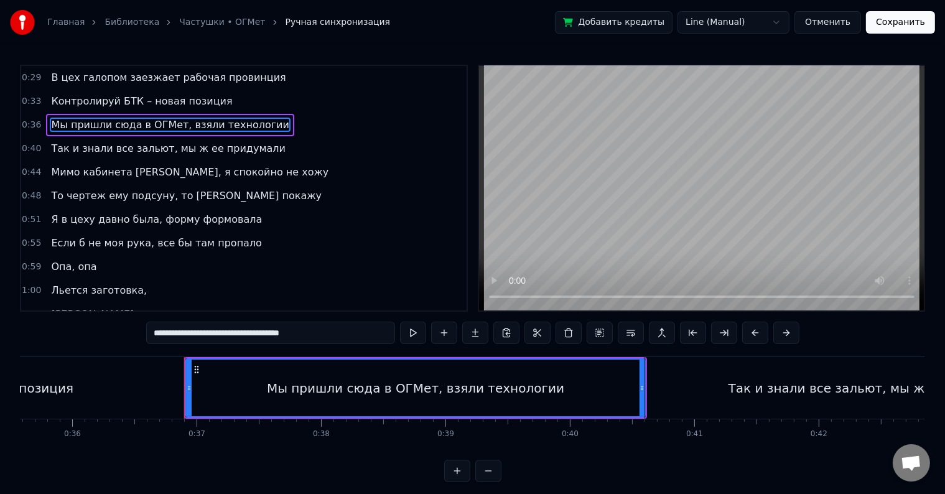
click at [350, 337] on input "**********" at bounding box center [270, 333] width 249 height 22
drag, startPoint x: 361, startPoint y: 336, endPoint x: 129, endPoint y: 319, distance: 232.6
click at [129, 319] on div "0:29 В цех галопом заезжает рабочая провинция 0:33 Контролируй БТК – новая пози…" at bounding box center [472, 273] width 905 height 417
click at [603, 333] on button at bounding box center [600, 333] width 26 height 22
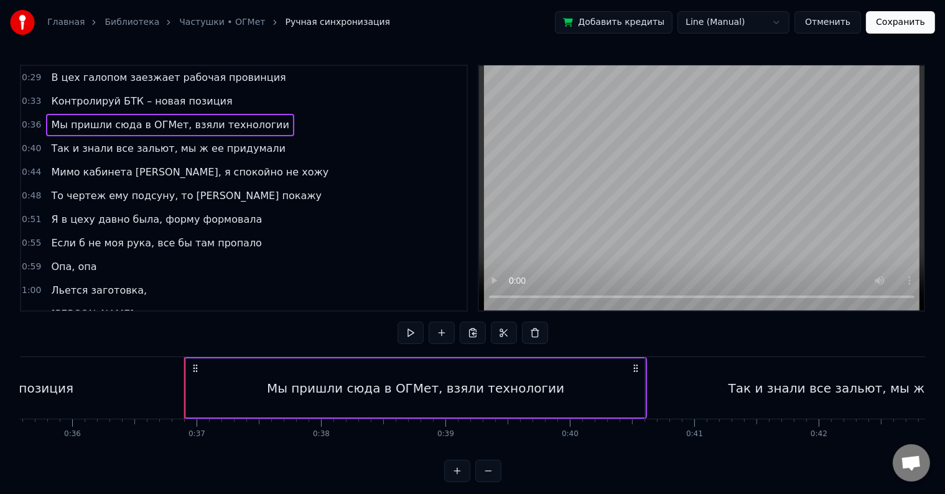
click at [631, 333] on div "0:29 В цех галопом заезжает рабочая провинция 0:33 Контролируй БТК – новая пози…" at bounding box center [472, 273] width 905 height 417
click at [642, 359] on div "Мы пришли сюда в ОГМет, взяли технологии" at bounding box center [415, 387] width 459 height 59
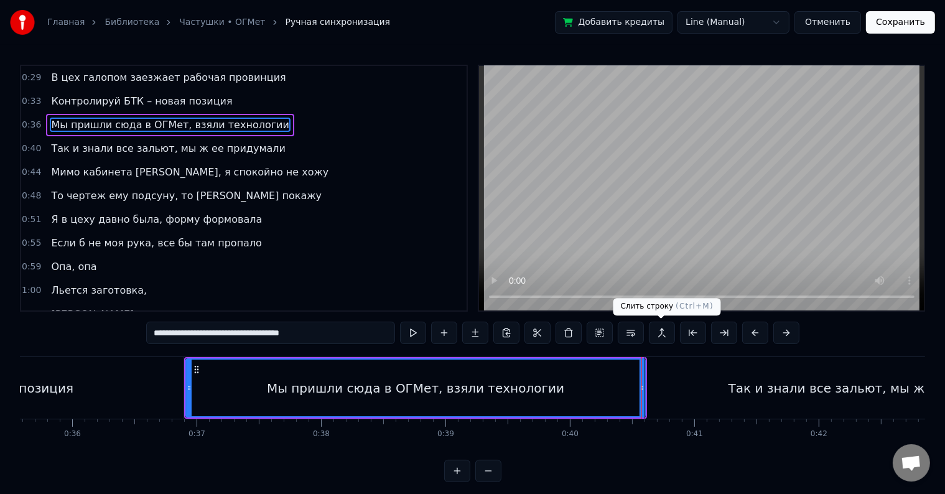
click at [657, 335] on button at bounding box center [662, 333] width 26 height 22
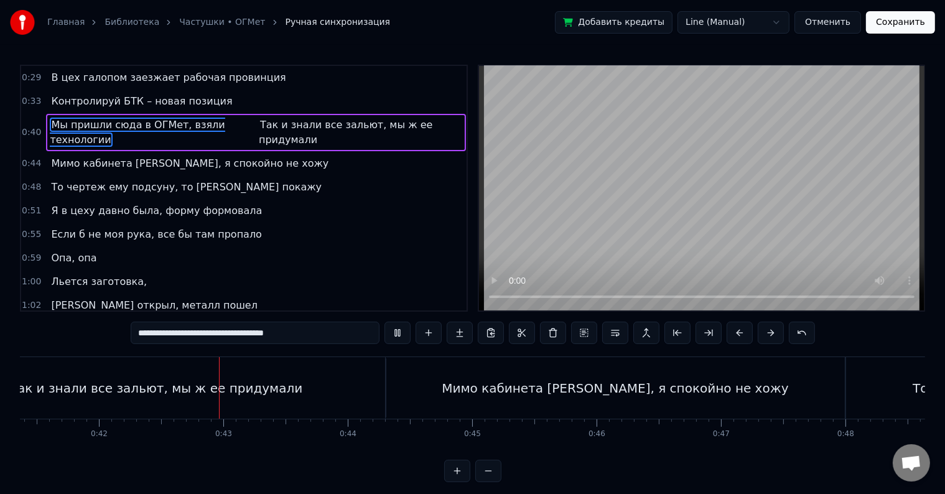
scroll to position [0, 5213]
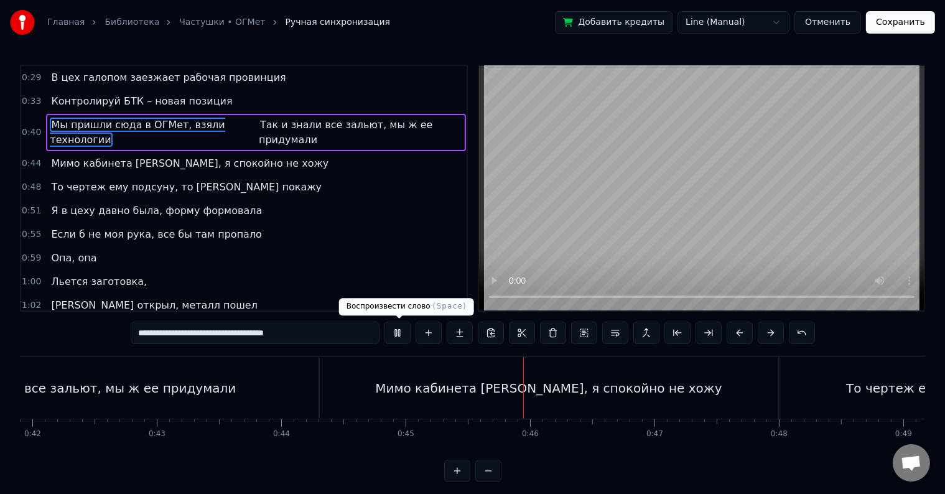
click at [397, 336] on button at bounding box center [397, 333] width 26 height 22
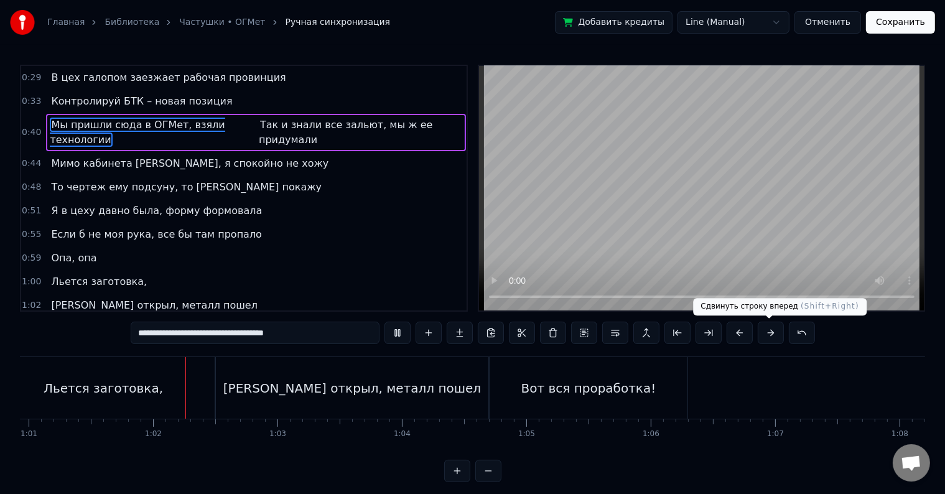
scroll to position [0, 7597]
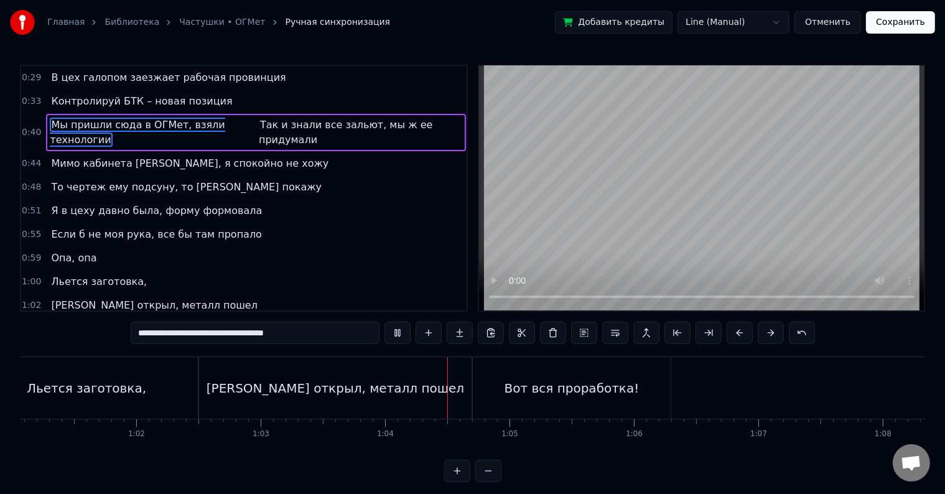
click at [843, 21] on button "Отменить" at bounding box center [827, 22] width 67 height 22
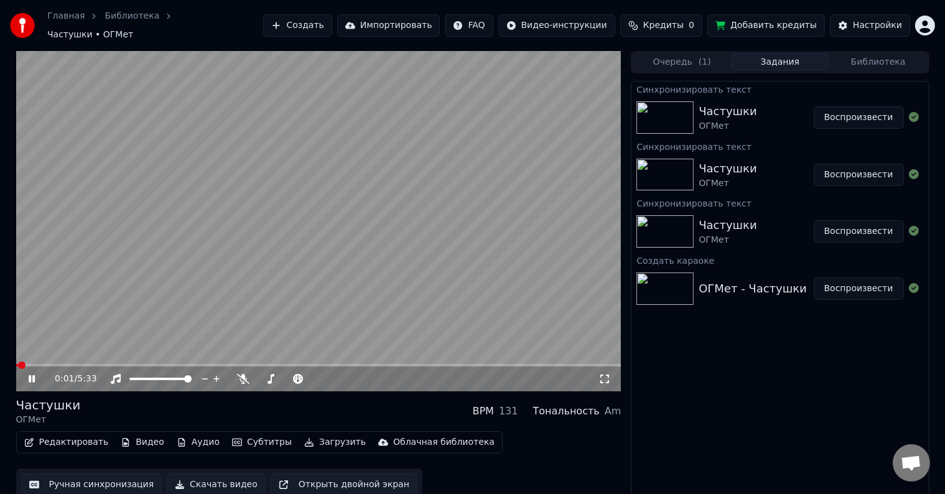
scroll to position [1, 0]
click at [64, 433] on button "Редактировать" at bounding box center [66, 441] width 95 height 17
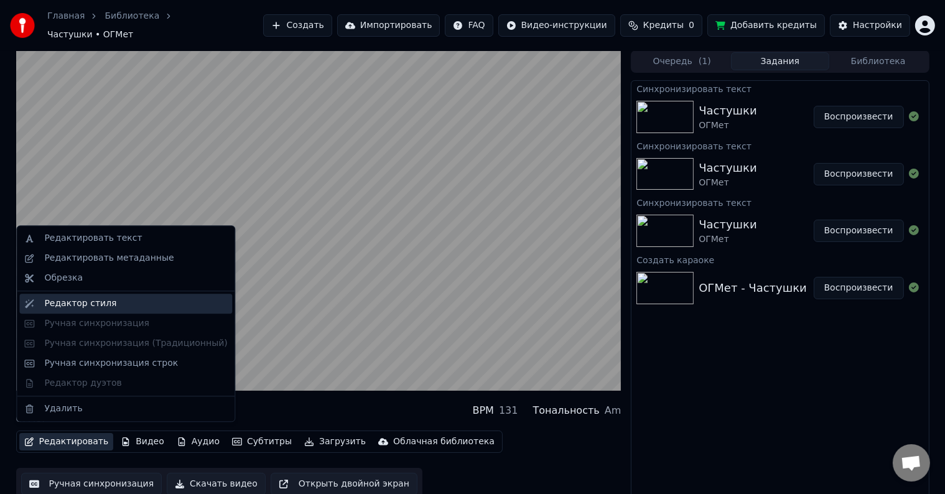
click at [68, 303] on div "Редактор стиля" at bounding box center [80, 303] width 72 height 12
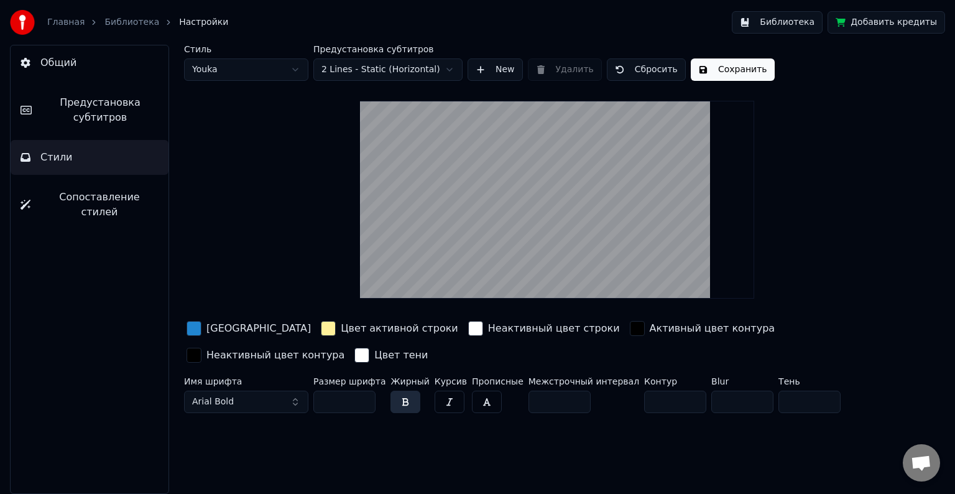
click at [549, 266] on video at bounding box center [557, 200] width 394 height 198
click at [295, 406] on button "Arial Bold" at bounding box center [246, 402] width 124 height 22
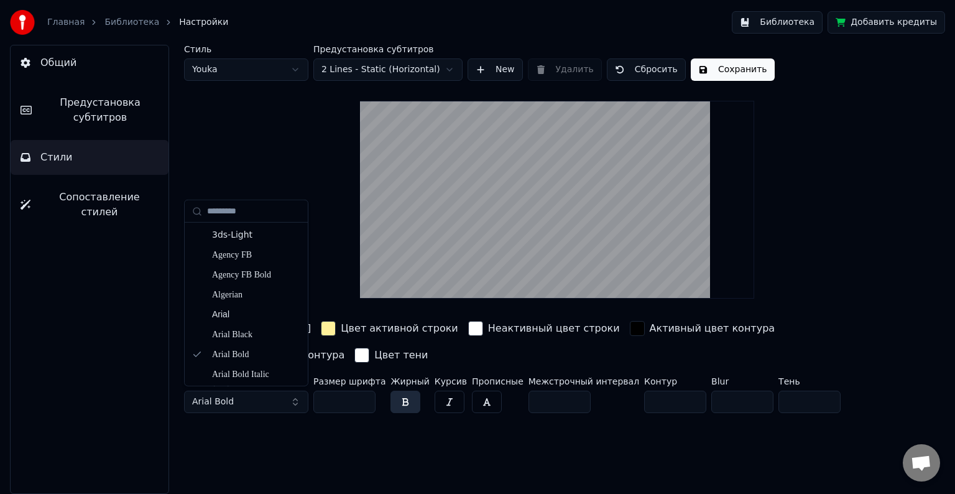
click at [345, 402] on input "**" at bounding box center [345, 402] width 62 height 22
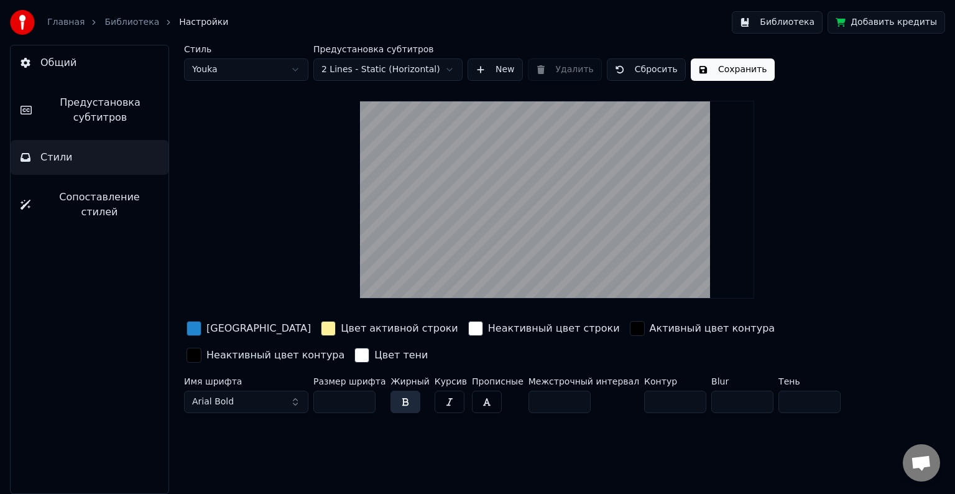
click at [361, 404] on input "**" at bounding box center [345, 402] width 62 height 22
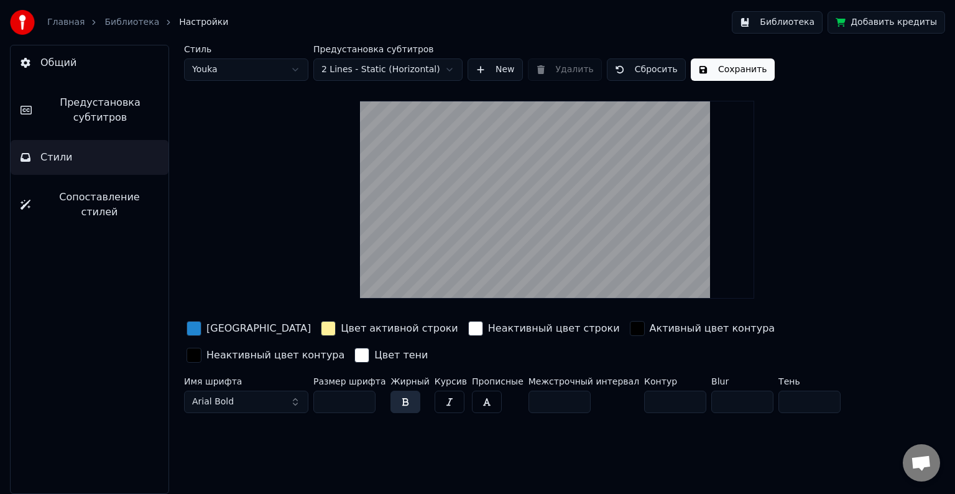
click at [361, 404] on input "**" at bounding box center [345, 402] width 62 height 22
drag, startPoint x: 346, startPoint y: 401, endPoint x: 309, endPoint y: 395, distance: 37.7
click at [309, 395] on div "Имя шрифта Arial Bold Размер шрифта ** Жирный Курсив Прописные Межстрочный инте…" at bounding box center [518, 397] width 669 height 41
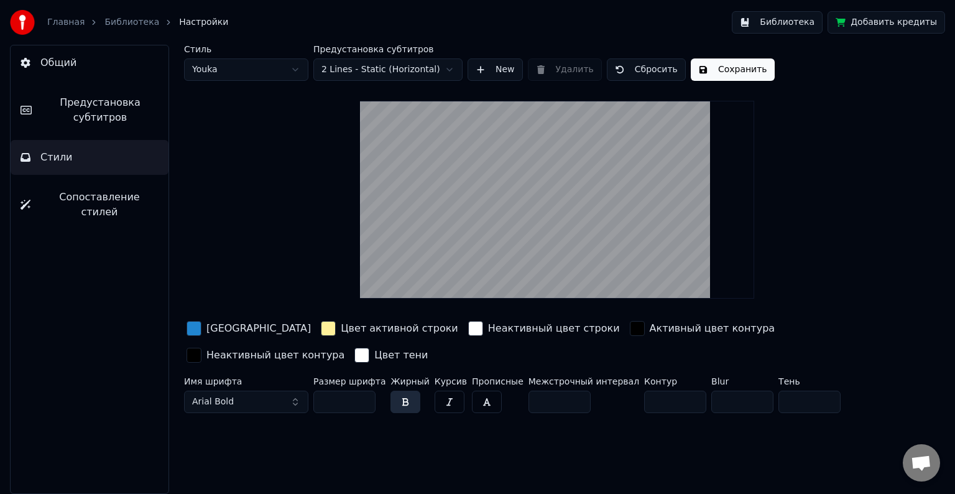
type input "**"
click at [740, 63] on button "Сохранить" at bounding box center [733, 69] width 84 height 22
click at [712, 65] on button "Готово" at bounding box center [724, 69] width 67 height 22
click at [832, 127] on div "Стиль Youka Предустановка субтитров 2 Lines - Static (Horizontal) New Удалить С…" at bounding box center [557, 231] width 746 height 373
click at [230, 75] on html "Главная Библиотека Настройки Библиотека Добавить кредиты Общий Предустановка су…" at bounding box center [477, 247] width 955 height 494
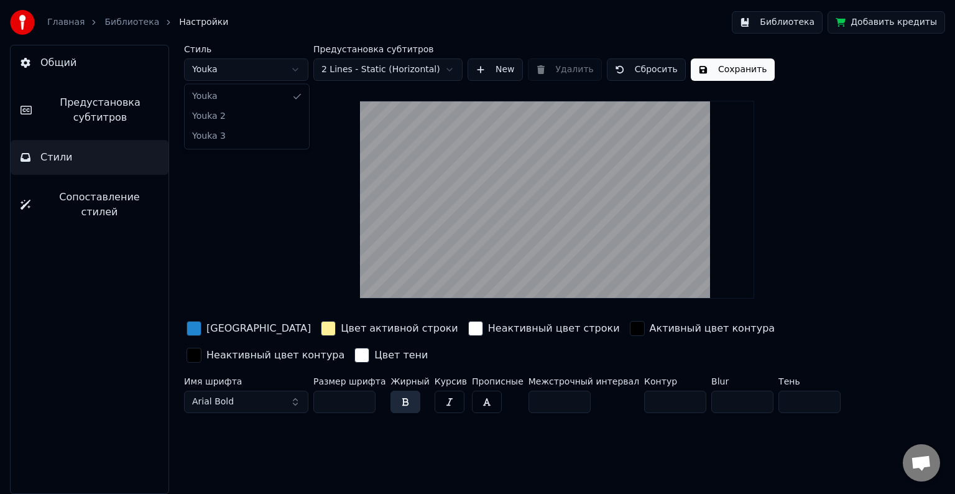
click at [230, 74] on html "Главная Библиотека Настройки Библиотека Добавить кредиты Общий Предустановка су…" at bounding box center [477, 247] width 955 height 494
click at [66, 57] on span "Общий" at bounding box center [58, 62] width 36 height 15
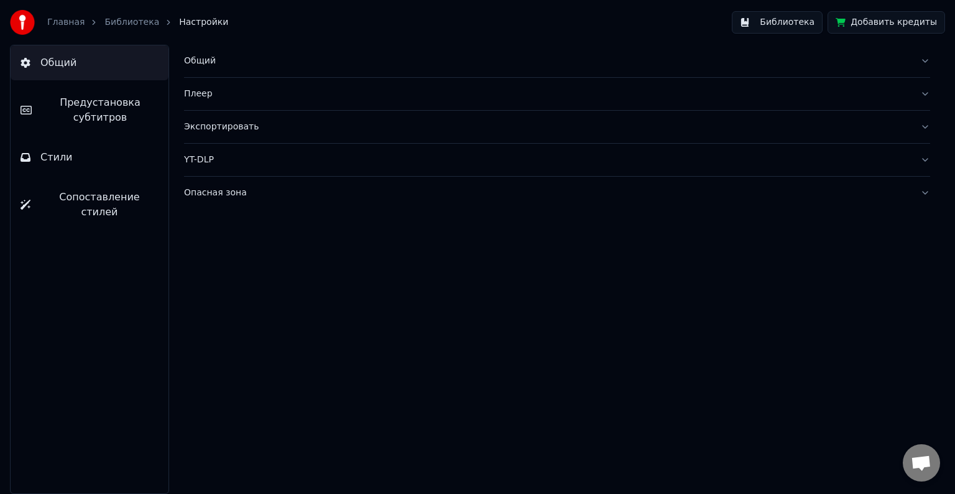
click at [72, 164] on button "Стили" at bounding box center [90, 157] width 158 height 35
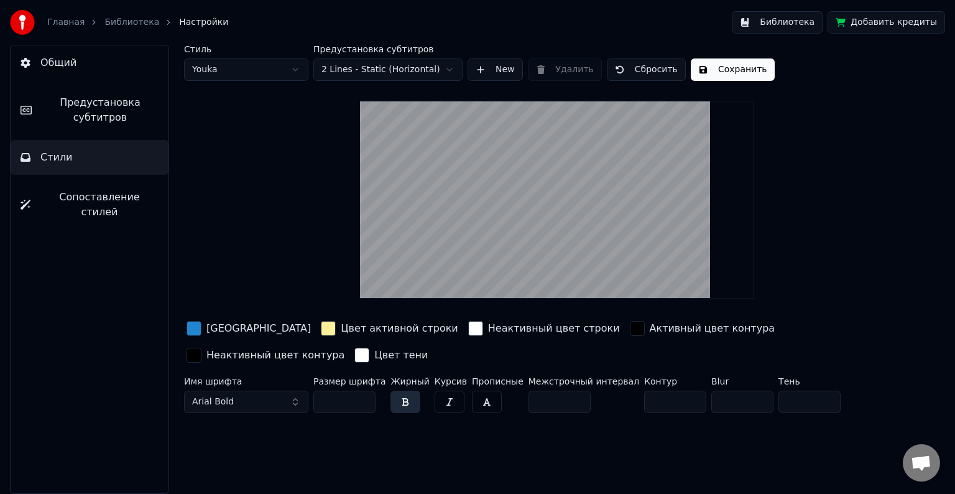
click at [94, 207] on button "Сопоставление стилей" at bounding box center [90, 205] width 158 height 50
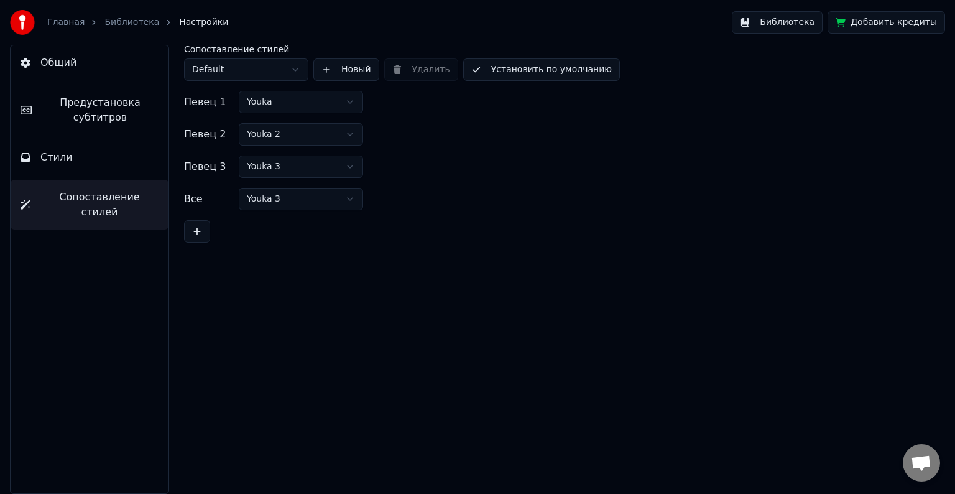
drag, startPoint x: 338, startPoint y: 271, endPoint x: 417, endPoint y: 261, distance: 79.6
click at [342, 271] on div "Сопоставление стилей Default Новый Удалить Установить по умолчанию Певец 1 Youk…" at bounding box center [557, 269] width 796 height 449
drag, startPoint x: 126, startPoint y: 15, endPoint x: 129, endPoint y: 22, distance: 7.5
click at [127, 16] on div "Главная Библиотека Настройки" at bounding box center [119, 22] width 218 height 25
click at [129, 22] on link "Библиотека" at bounding box center [132, 22] width 55 height 12
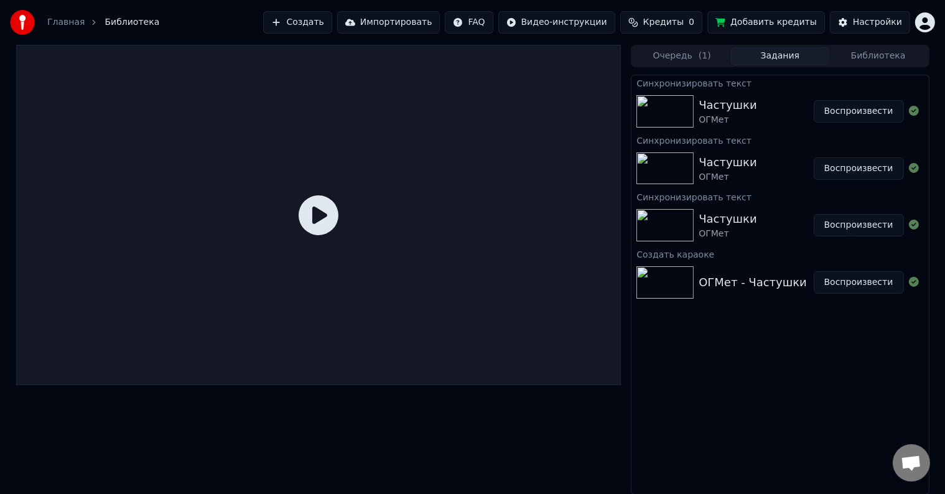
click at [313, 212] on icon at bounding box center [319, 215] width 40 height 40
click at [718, 116] on div "ОГМет" at bounding box center [728, 120] width 58 height 12
click at [859, 111] on button "Воспроизвести" at bounding box center [859, 111] width 90 height 22
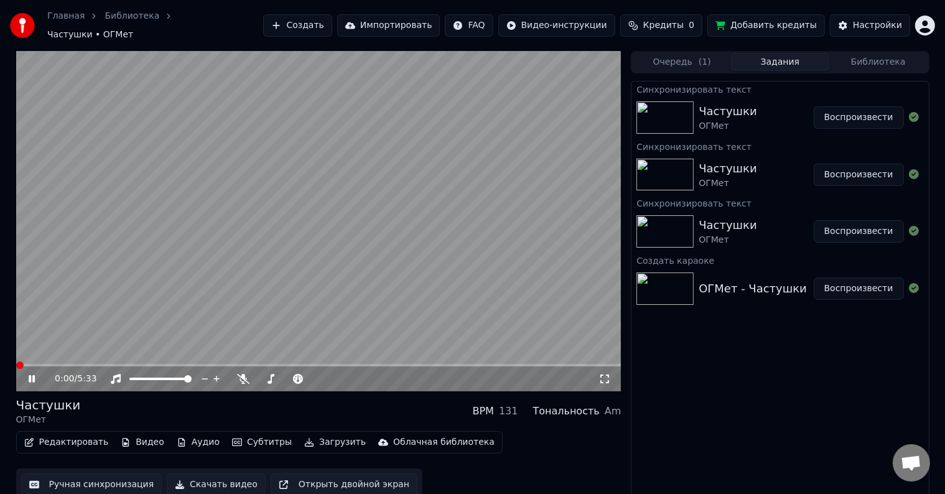
drag, startPoint x: 277, startPoint y: 283, endPoint x: 259, endPoint y: 283, distance: 18.7
click at [275, 283] on video at bounding box center [318, 221] width 605 height 340
click at [35, 374] on icon at bounding box center [31, 378] width 7 height 9
click at [36, 364] on span at bounding box center [318, 365] width 605 height 2
click at [54, 364] on span at bounding box center [318, 365] width 605 height 2
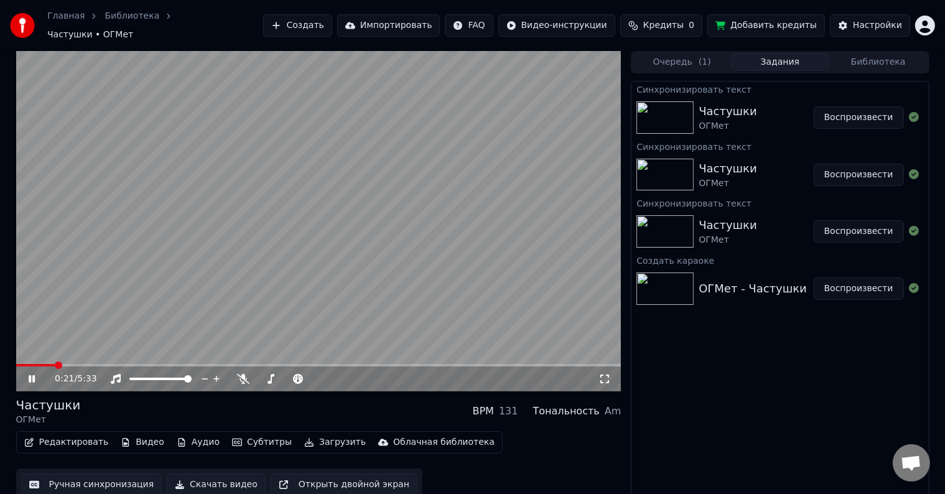
click at [79, 366] on div "0:21 / 5:33" at bounding box center [318, 378] width 605 height 25
click at [89, 364] on span at bounding box center [318, 365] width 605 height 2
click at [120, 364] on span at bounding box center [318, 365] width 605 height 2
click at [83, 364] on span at bounding box center [49, 365] width 67 height 2
click at [61, 364] on span at bounding box center [38, 365] width 45 height 2
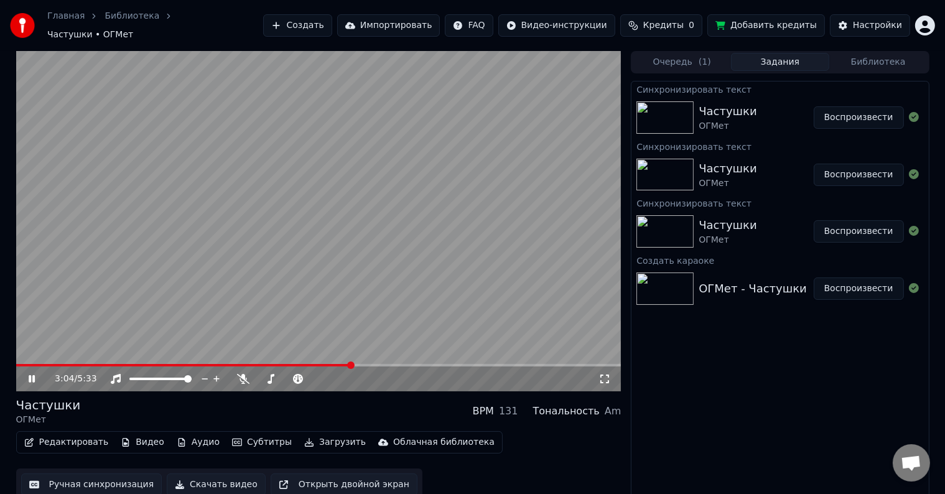
click at [55, 437] on button "Редактировать" at bounding box center [66, 442] width 95 height 17
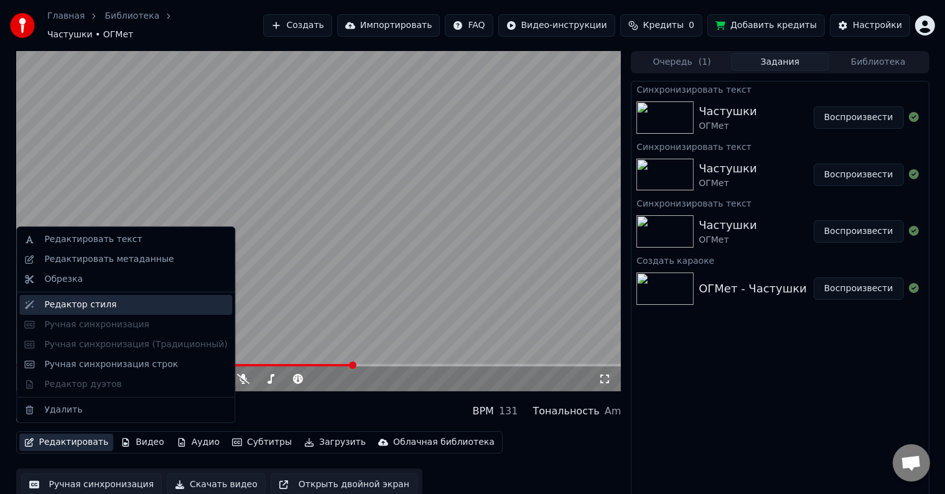
click at [73, 302] on div "Редактор стиля" at bounding box center [80, 305] width 72 height 12
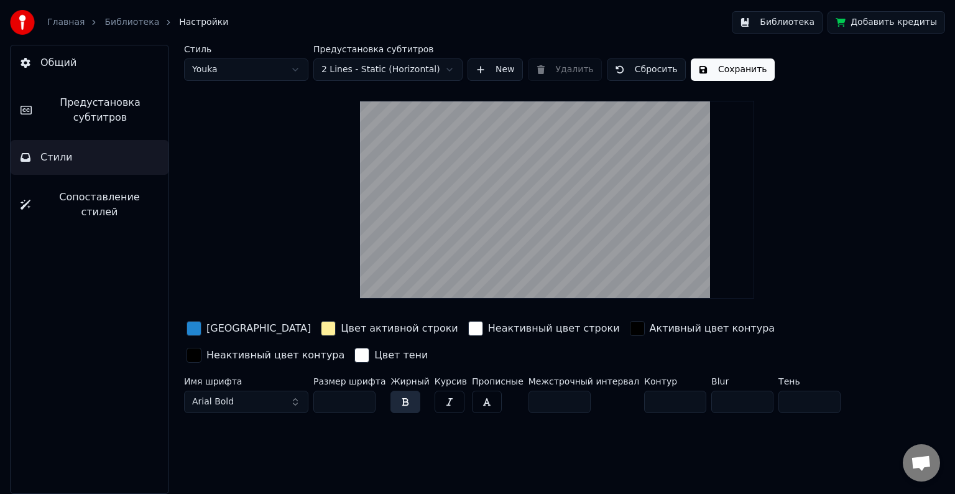
drag, startPoint x: 343, startPoint y: 398, endPoint x: 281, endPoint y: 389, distance: 62.8
click at [281, 391] on div "Имя шрифта Arial Bold Размер шрифта ** Жирный Курсив Прописные Межстрочный инте…" at bounding box center [518, 397] width 669 height 41
type input "**"
click at [727, 65] on button "Сохранить" at bounding box center [733, 69] width 84 height 22
click at [796, 21] on button "Библиотека" at bounding box center [777, 22] width 91 height 22
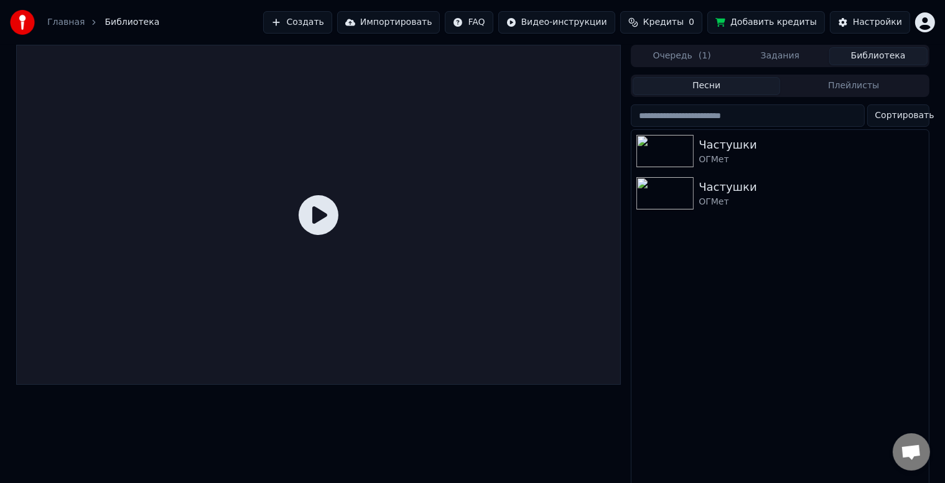
click at [307, 226] on icon at bounding box center [319, 215] width 40 height 40
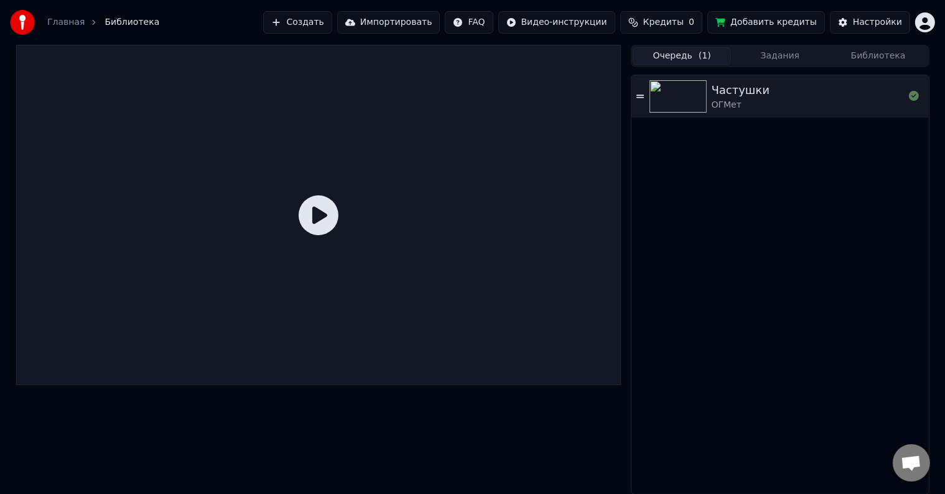
click at [695, 57] on button "Очередь ( 1 )" at bounding box center [682, 56] width 98 height 18
click at [773, 53] on button "Задания" at bounding box center [780, 56] width 98 height 18
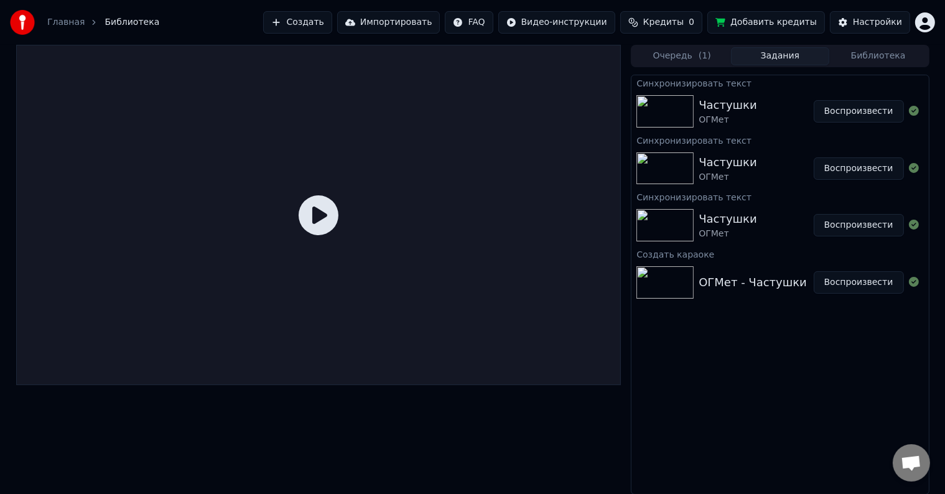
click at [844, 114] on button "Воспроизвести" at bounding box center [859, 111] width 90 height 22
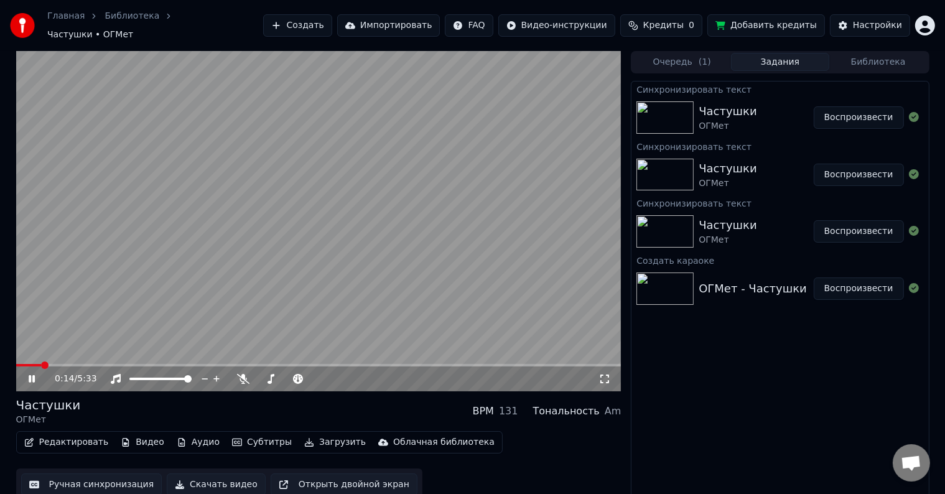
click at [42, 364] on span at bounding box center [318, 365] width 605 height 2
click at [93, 364] on span at bounding box center [318, 365] width 605 height 2
click at [141, 366] on div "0:43 / 5:33" at bounding box center [318, 378] width 605 height 25
click at [180, 356] on video at bounding box center [318, 221] width 605 height 340
click at [177, 364] on span at bounding box center [318, 365] width 605 height 2
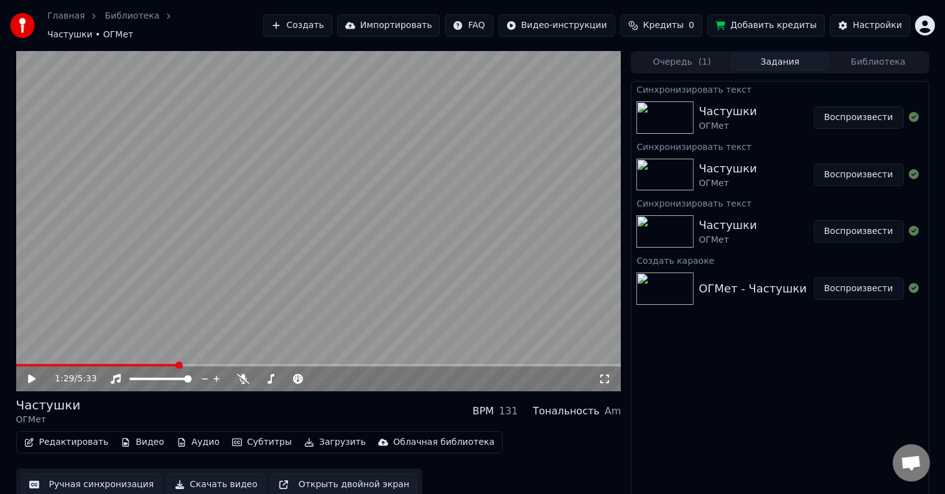
click at [40, 374] on icon at bounding box center [40, 379] width 29 height 10
click at [227, 356] on video at bounding box center [318, 221] width 605 height 340
click at [231, 356] on video at bounding box center [318, 221] width 605 height 340
click at [232, 364] on span at bounding box center [318, 365] width 605 height 2
click at [255, 364] on span at bounding box center [318, 365] width 605 height 2
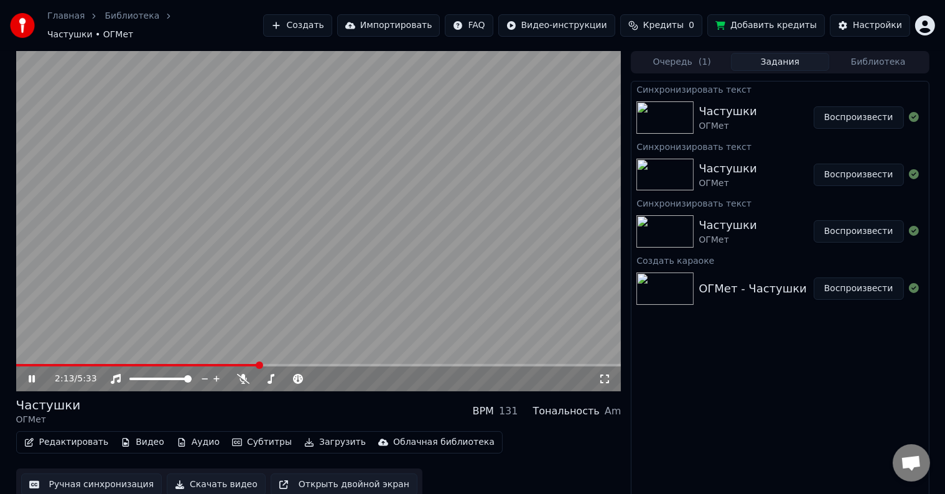
click at [281, 364] on span at bounding box center [318, 365] width 605 height 2
click at [303, 364] on span at bounding box center [318, 365] width 605 height 2
click at [296, 364] on span at bounding box center [156, 365] width 281 height 2
click at [302, 361] on span at bounding box center [298, 364] width 7 height 7
click at [309, 364] on span at bounding box center [318, 365] width 605 height 2
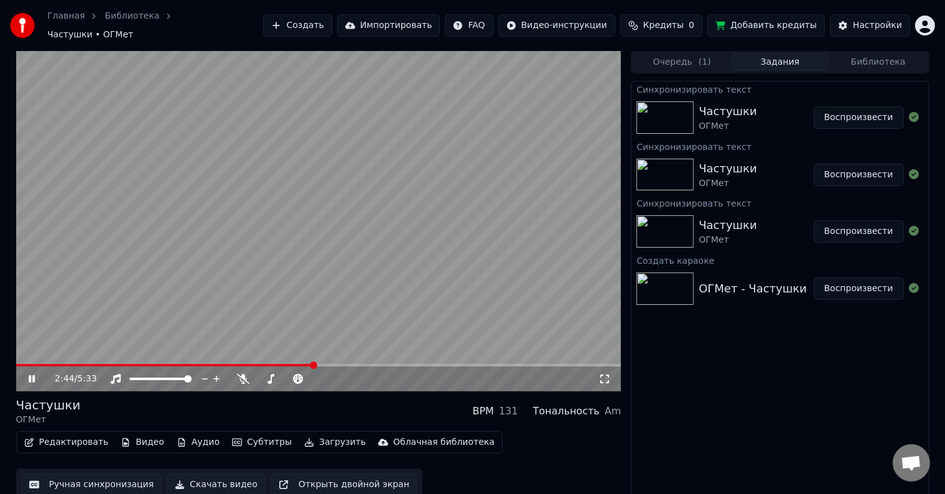
click at [289, 364] on span at bounding box center [165, 365] width 298 height 2
click at [277, 364] on span at bounding box center [147, 365] width 263 height 2
click at [269, 366] on div "2:24 / 5:33" at bounding box center [318, 378] width 605 height 25
click at [268, 364] on span at bounding box center [142, 365] width 252 height 2
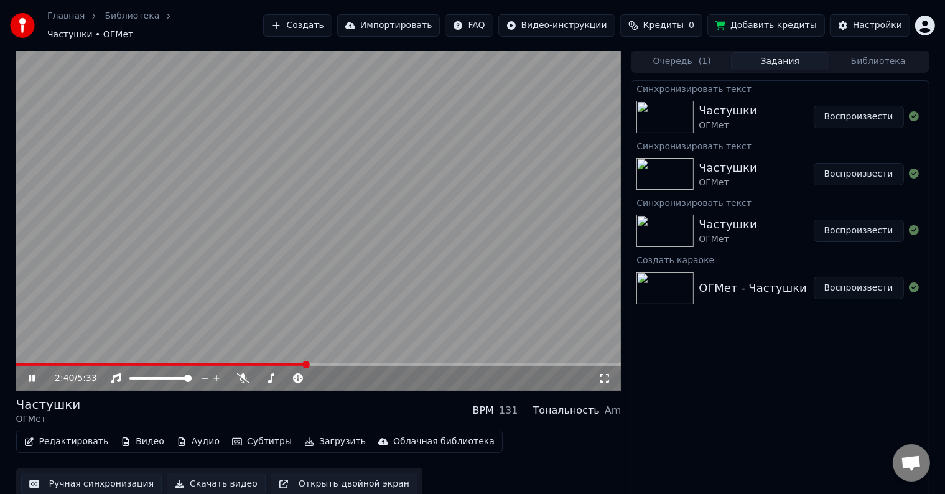
click at [325, 234] on video at bounding box center [318, 220] width 605 height 340
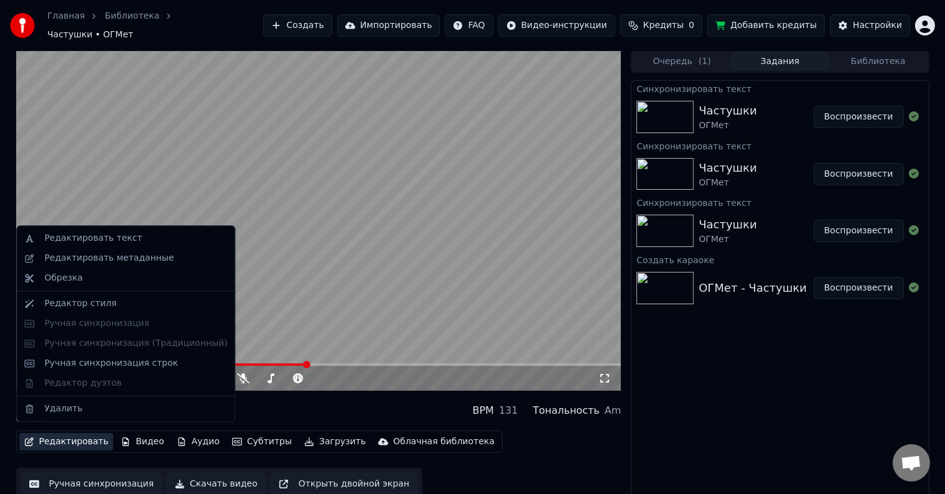
click at [77, 439] on button "Редактировать" at bounding box center [66, 441] width 95 height 17
click at [327, 233] on video at bounding box center [318, 220] width 605 height 340
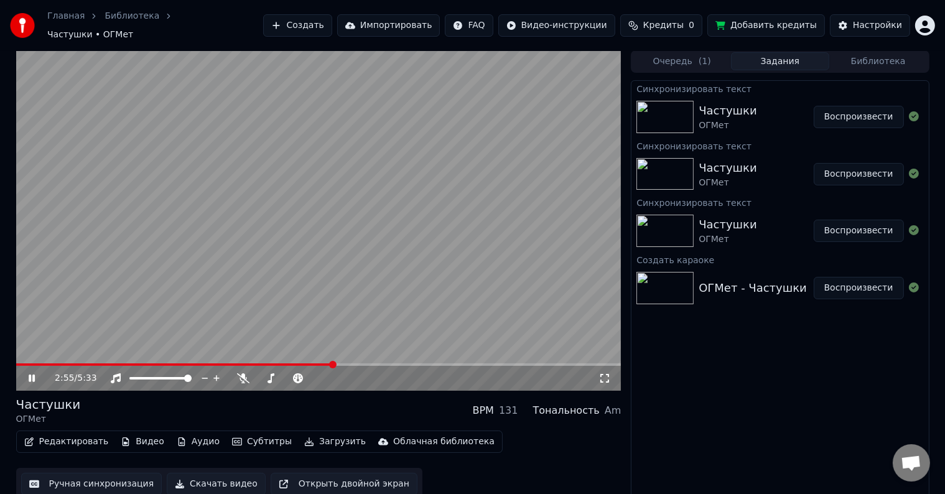
click at [333, 363] on span at bounding box center [318, 364] width 605 height 2
click at [364, 363] on span at bounding box center [190, 364] width 348 height 2
click at [351, 363] on span at bounding box center [183, 364] width 335 height 2
click at [29, 374] on icon at bounding box center [32, 377] width 6 height 7
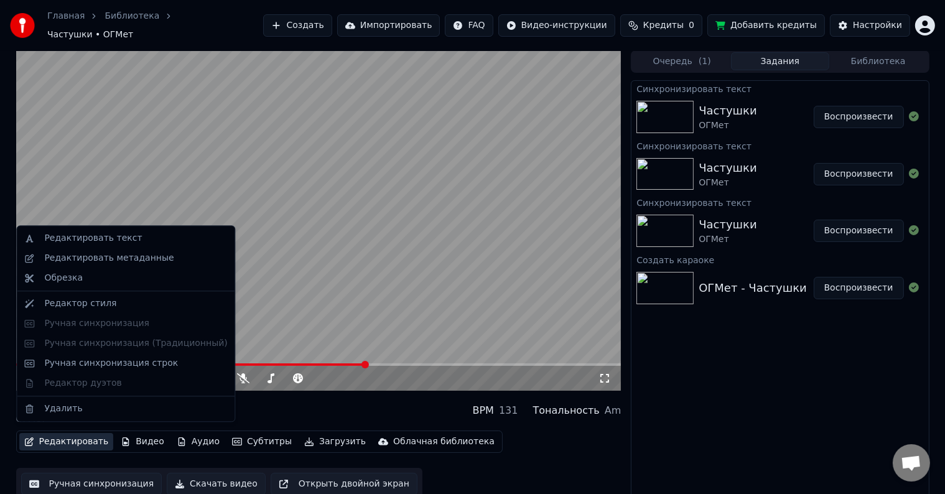
click at [79, 433] on button "Редактировать" at bounding box center [66, 441] width 95 height 17
click at [77, 277] on div "Обрезка" at bounding box center [63, 278] width 39 height 12
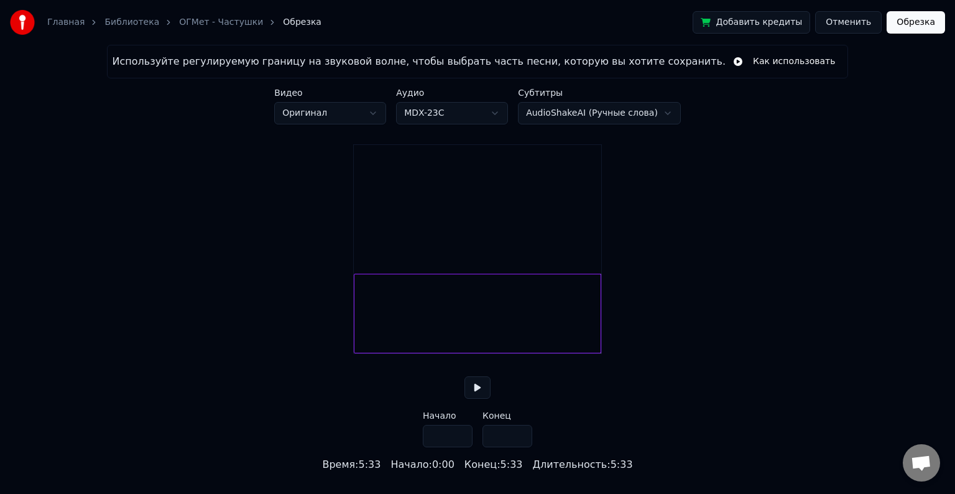
click at [479, 399] on button at bounding box center [478, 387] width 26 height 22
click at [524, 338] on div at bounding box center [526, 313] width 4 height 78
click at [493, 339] on div at bounding box center [494, 313] width 4 height 78
click at [520, 447] on input "*****" at bounding box center [508, 436] width 50 height 22
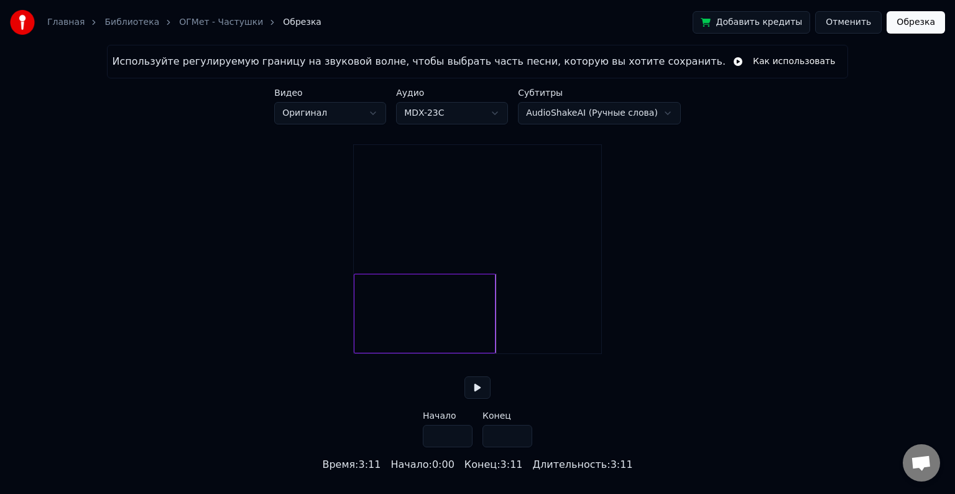
click at [521, 447] on input "*****" at bounding box center [508, 436] width 50 height 22
click at [476, 341] on div at bounding box center [425, 314] width 142 height 80
click at [484, 399] on button at bounding box center [478, 387] width 26 height 22
click at [491, 338] on div at bounding box center [425, 314] width 142 height 80
click at [519, 447] on input "*****" at bounding box center [508, 436] width 50 height 22
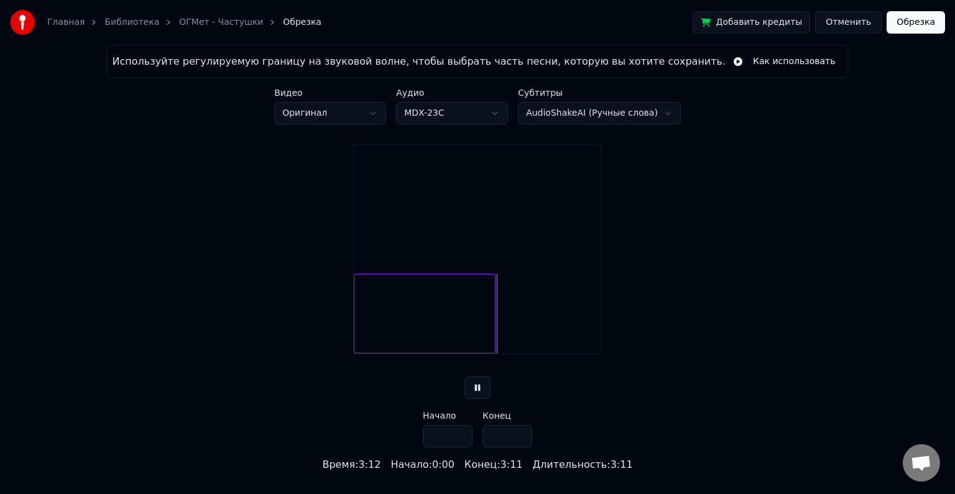
click at [519, 447] on input "*****" at bounding box center [508, 436] width 50 height 22
type input "*****"
click at [519, 447] on input "*****" at bounding box center [508, 436] width 50 height 22
click at [520, 447] on input "*****" at bounding box center [508, 436] width 50 height 22
type input "*****"
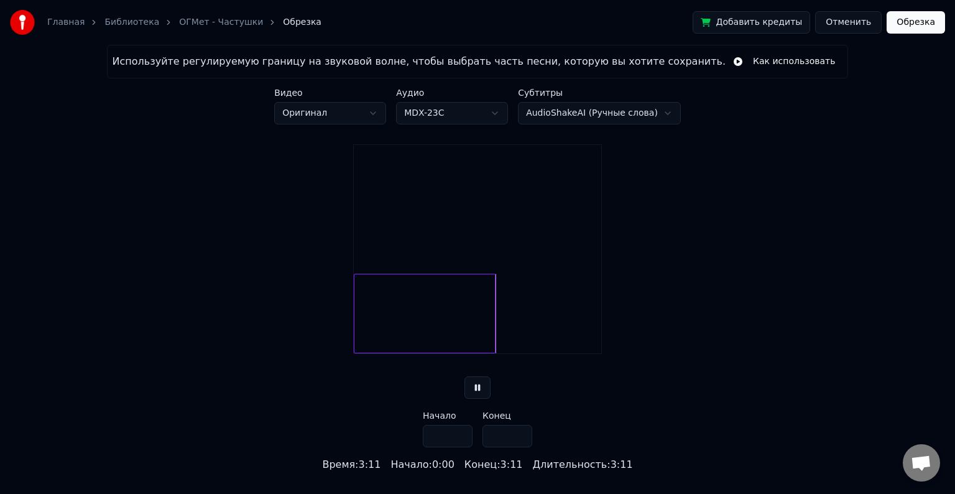
click at [518, 445] on input "*****" at bounding box center [508, 436] width 50 height 22
click at [921, 23] on button "Обрезка" at bounding box center [916, 22] width 58 height 22
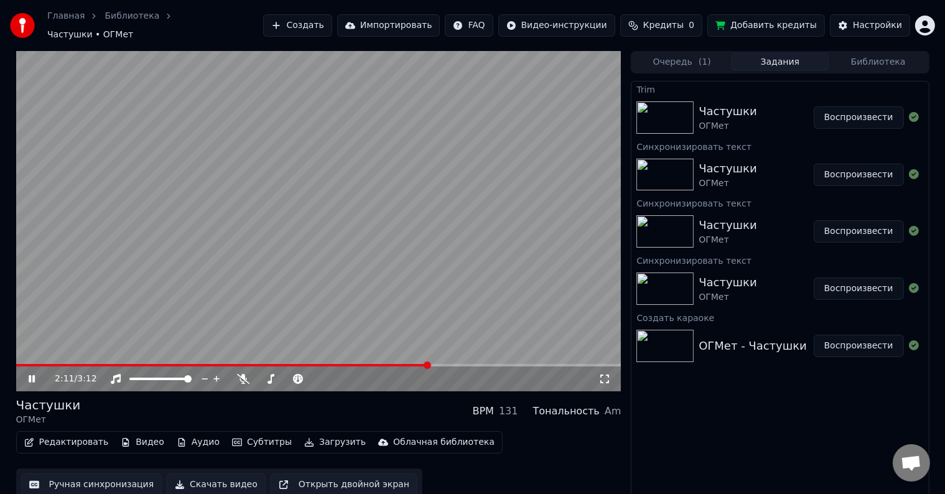
click at [428, 364] on span at bounding box center [318, 365] width 605 height 2
click at [577, 356] on video at bounding box center [318, 221] width 605 height 340
click at [578, 364] on span at bounding box center [318, 365] width 605 height 2
click at [404, 311] on video at bounding box center [318, 221] width 605 height 340
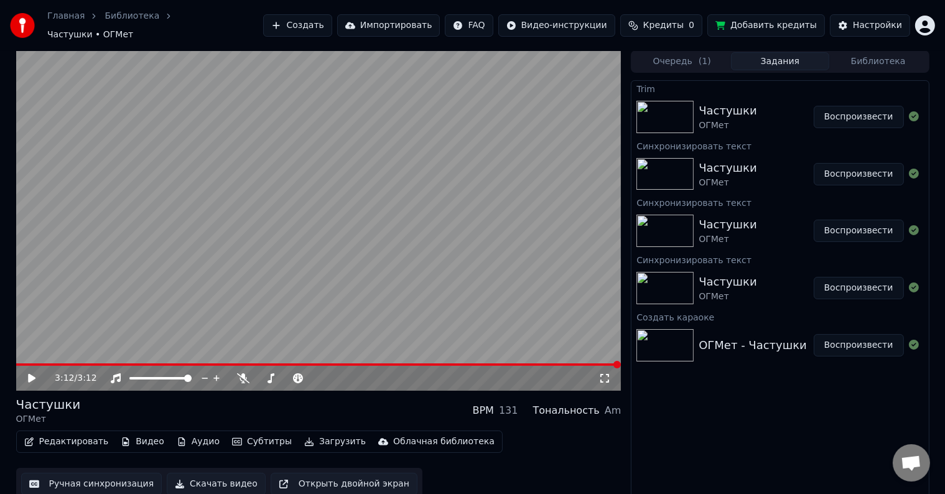
click at [311, 436] on button "Загрузить" at bounding box center [335, 441] width 72 height 17
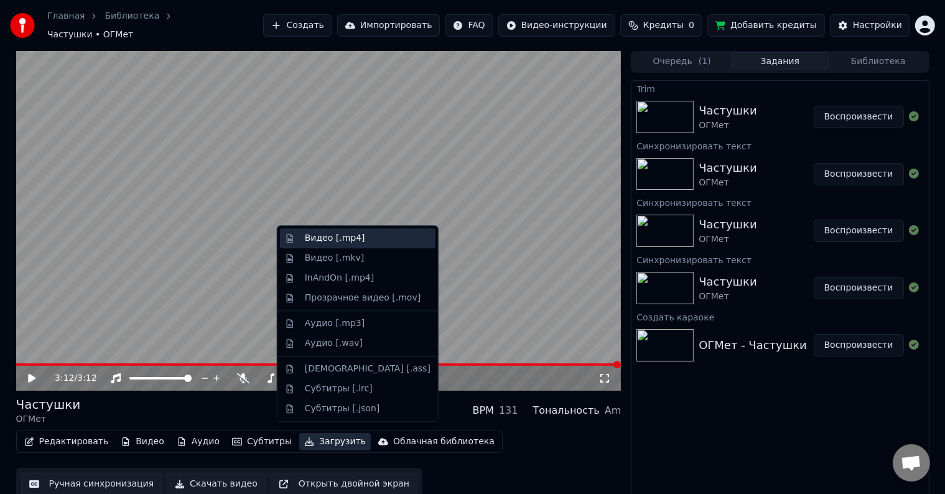
click at [363, 237] on div "Видео [.mp4]" at bounding box center [368, 238] width 126 height 12
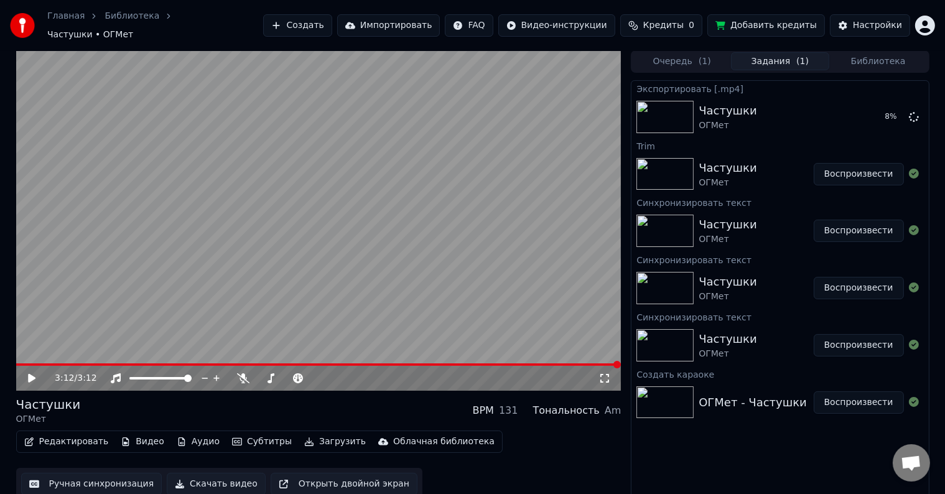
click at [313, 435] on button "Загрузить" at bounding box center [335, 441] width 72 height 17
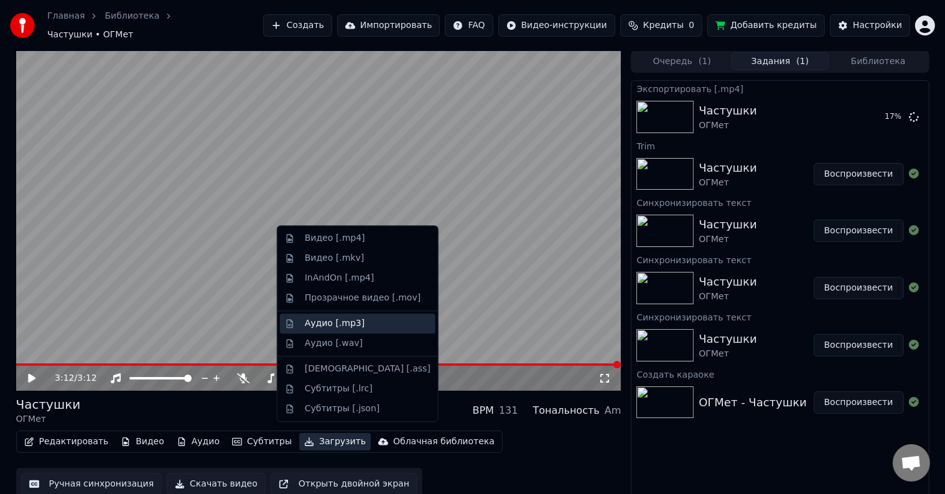
click at [371, 326] on div "Аудио [.mp3]" at bounding box center [368, 323] width 126 height 12
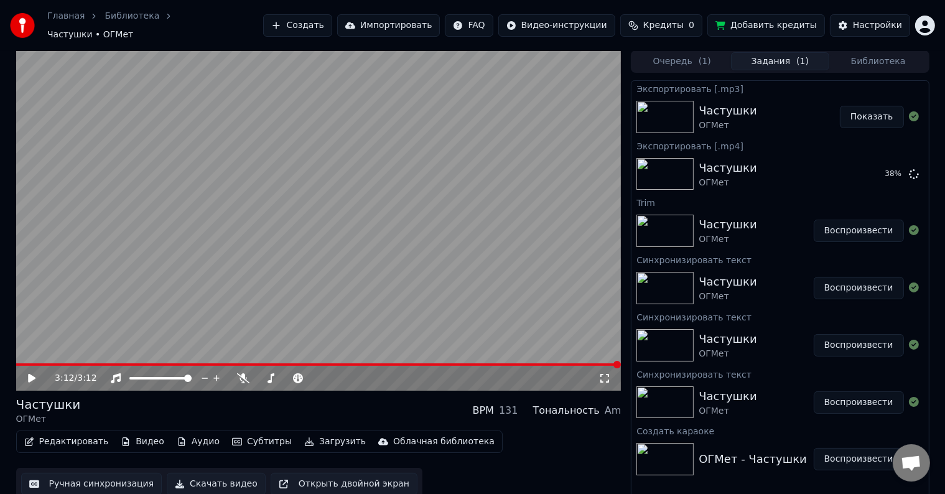
click at [867, 117] on button "Показать" at bounding box center [872, 117] width 64 height 22
click at [871, 164] on button "Показать" at bounding box center [872, 174] width 64 height 22
click at [667, 227] on img at bounding box center [664, 231] width 57 height 32
click at [867, 229] on button "Воспроизвести" at bounding box center [859, 231] width 90 height 22
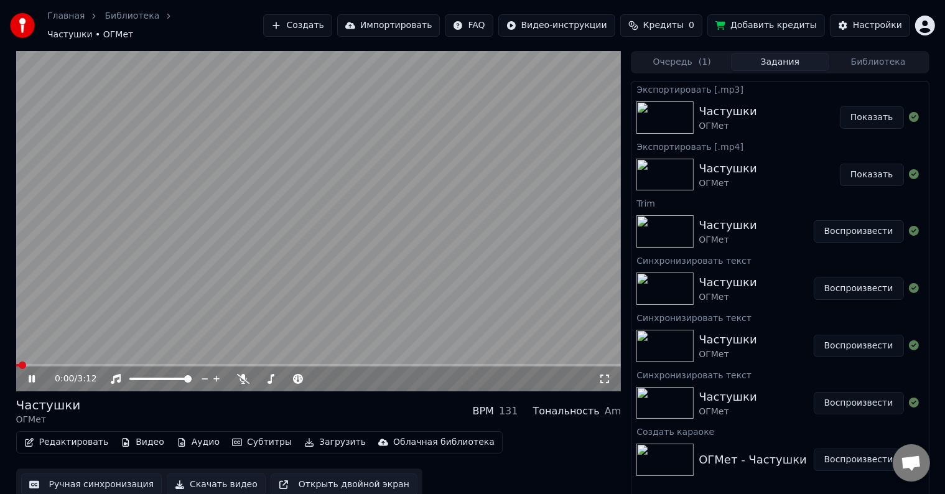
click at [78, 364] on span at bounding box center [318, 365] width 605 height 2
click at [157, 356] on video at bounding box center [318, 221] width 605 height 340
click at [130, 364] on span at bounding box center [318, 365] width 605 height 2
click at [539, 443] on div "Редактировать Видео Аудио Субтитры Загрузить Облачная библиотека Ручная синхрон…" at bounding box center [318, 465] width 605 height 70
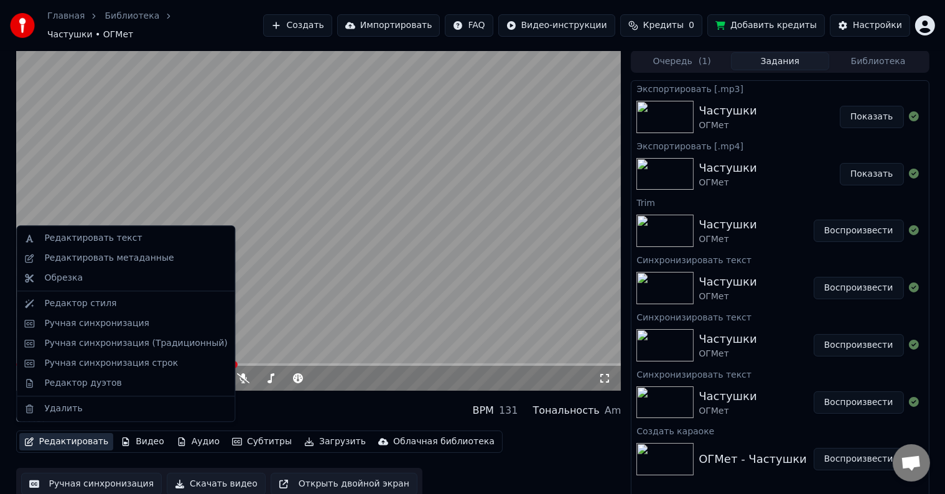
click at [75, 438] on button "Редактировать" at bounding box center [66, 441] width 95 height 17
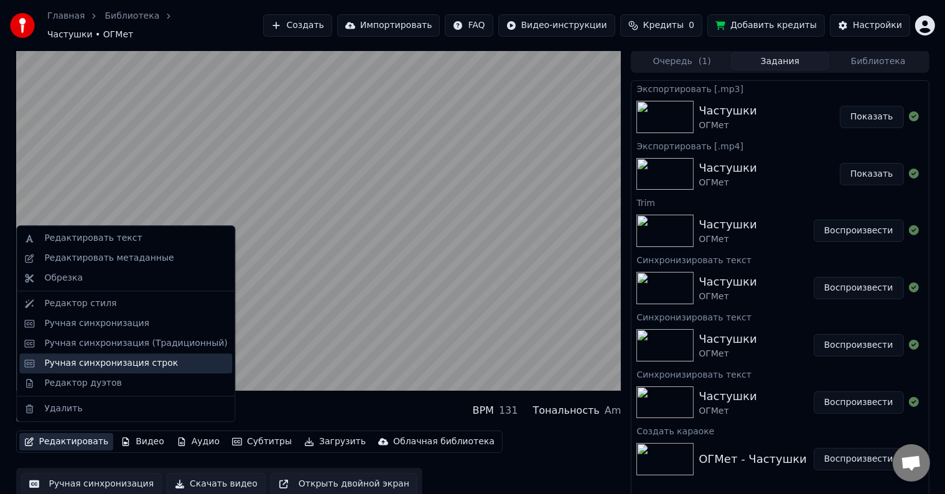
click at [78, 363] on div "Ручная синхронизация строк" at bounding box center [111, 363] width 134 height 12
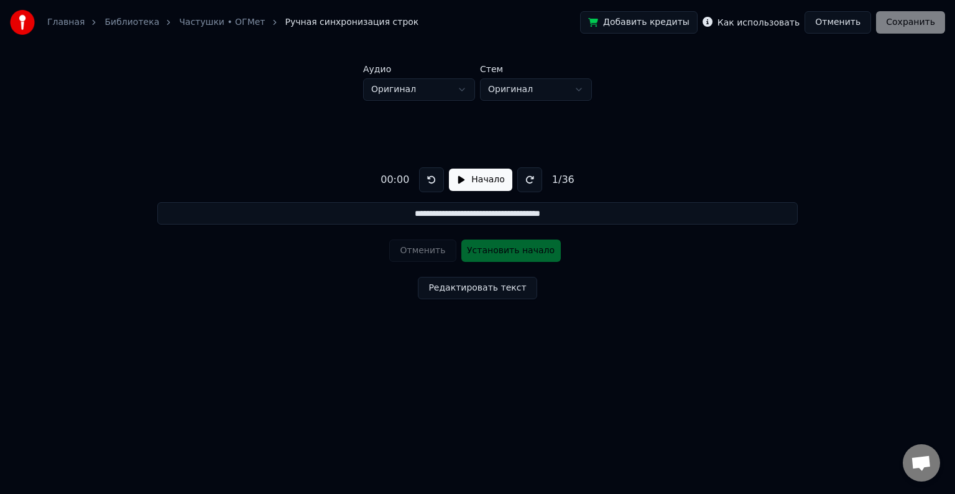
click at [472, 181] on button "Начало" at bounding box center [480, 180] width 63 height 22
click at [520, 187] on button at bounding box center [526, 179] width 25 height 25
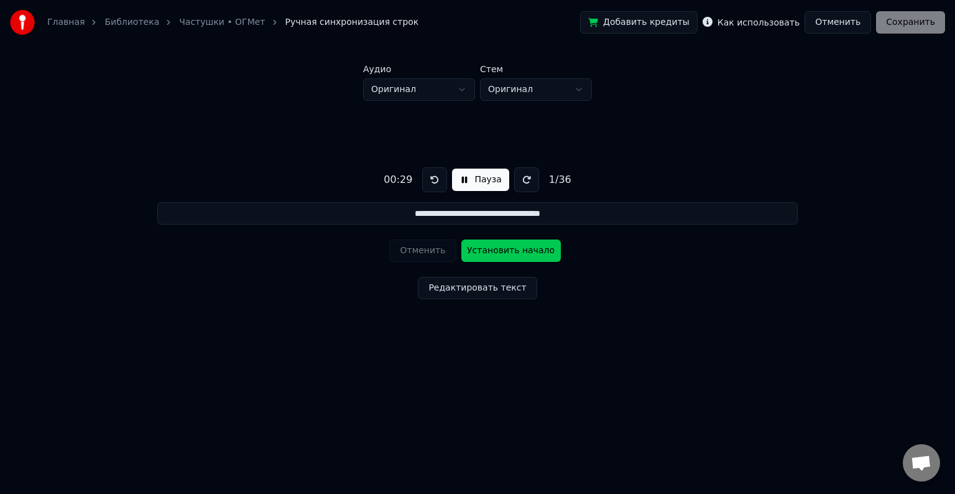
click at [496, 248] on button "Установить начало" at bounding box center [512, 250] width 100 height 22
click at [498, 249] on button "Установить конец" at bounding box center [512, 250] width 100 height 22
click at [432, 180] on button at bounding box center [434, 179] width 25 height 25
click at [499, 249] on button "Установить начало" at bounding box center [512, 250] width 100 height 22
click at [499, 249] on button "Установить конец" at bounding box center [512, 250] width 100 height 22
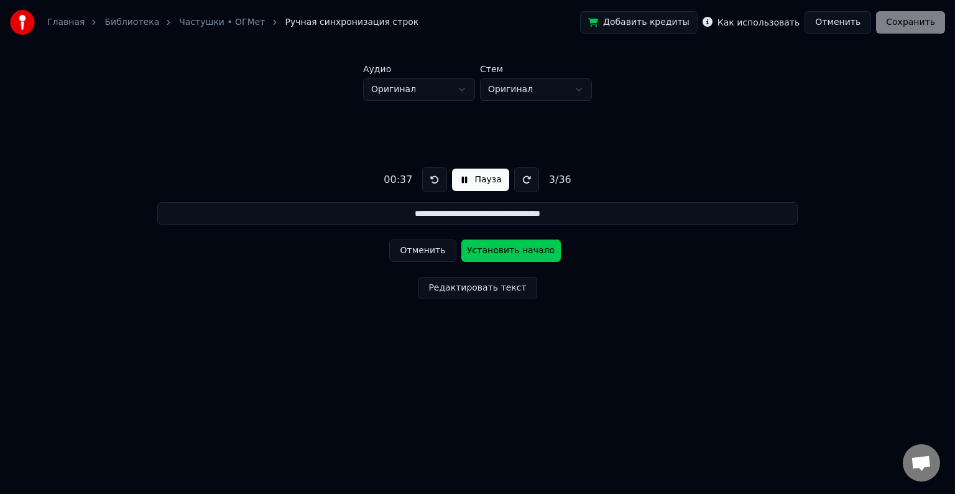
click at [430, 181] on button at bounding box center [434, 179] width 25 height 25
click at [498, 251] on button "Установить начало" at bounding box center [512, 250] width 100 height 22
click at [498, 251] on button "Установить конец" at bounding box center [512, 250] width 100 height 22
click at [428, 175] on button at bounding box center [434, 179] width 25 height 25
click at [496, 254] on button "Установить начало" at bounding box center [512, 250] width 100 height 22
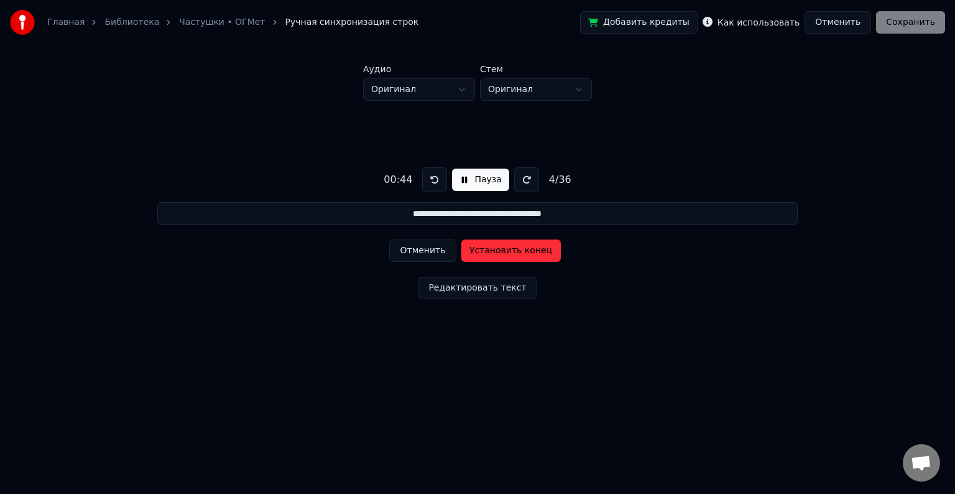
click at [496, 253] on button "Установить конец" at bounding box center [512, 250] width 100 height 22
click at [429, 177] on button at bounding box center [434, 179] width 25 height 25
click at [506, 249] on button "Установить начало" at bounding box center [512, 250] width 100 height 22
click at [507, 249] on button "Установить конец" at bounding box center [512, 250] width 100 height 22
click at [432, 182] on button at bounding box center [434, 179] width 25 height 25
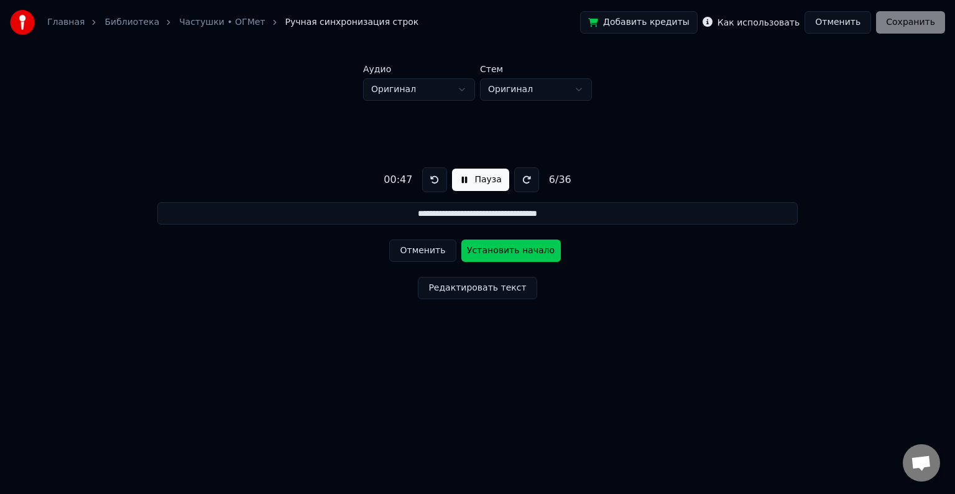
click at [523, 249] on button "Установить начало" at bounding box center [512, 250] width 100 height 22
click at [523, 249] on button "Установить конец" at bounding box center [512, 250] width 100 height 22
click at [431, 184] on button at bounding box center [434, 179] width 25 height 25
click at [518, 249] on button "Установить начало" at bounding box center [512, 250] width 100 height 22
click at [518, 249] on button "Установить конец" at bounding box center [512, 250] width 100 height 22
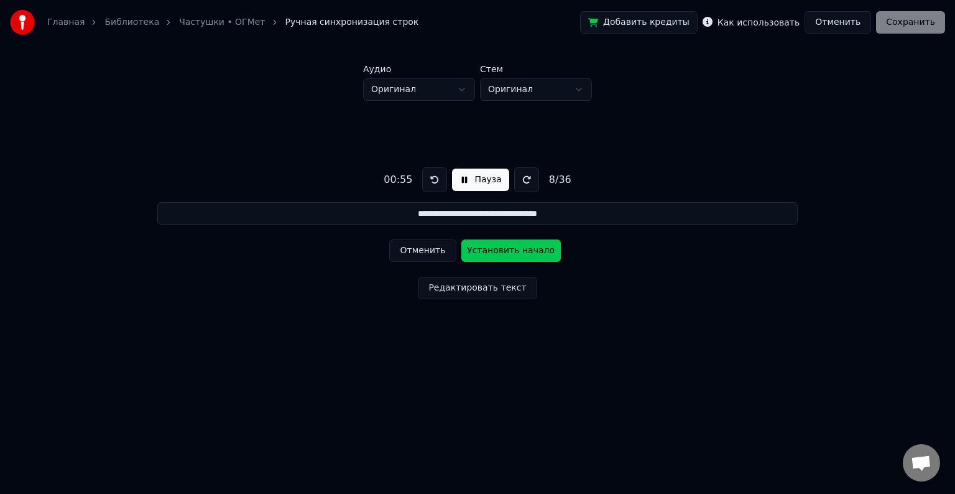
click at [428, 184] on button at bounding box center [434, 179] width 25 height 25
click at [513, 249] on button "Установить начало" at bounding box center [512, 250] width 100 height 22
click at [513, 249] on button "Установить конец" at bounding box center [512, 250] width 100 height 22
click at [433, 182] on button at bounding box center [434, 179] width 25 height 25
click at [513, 253] on button "Установить начало" at bounding box center [512, 250] width 100 height 22
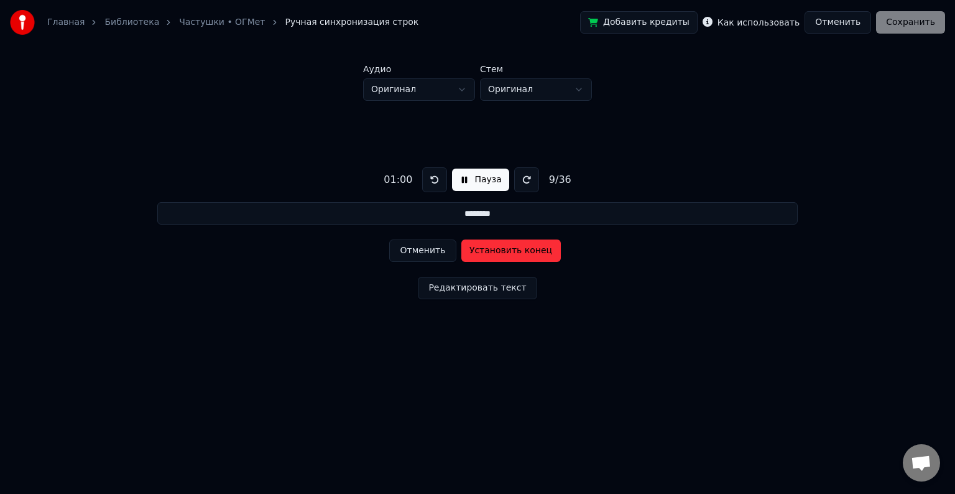
click at [513, 253] on button "Установить конец" at bounding box center [512, 250] width 100 height 22
click at [433, 179] on button at bounding box center [431, 179] width 25 height 25
click at [515, 251] on button "Установить начало" at bounding box center [512, 250] width 100 height 22
click at [515, 251] on button "Установить конец" at bounding box center [512, 250] width 100 height 22
click at [429, 182] on button at bounding box center [431, 179] width 25 height 25
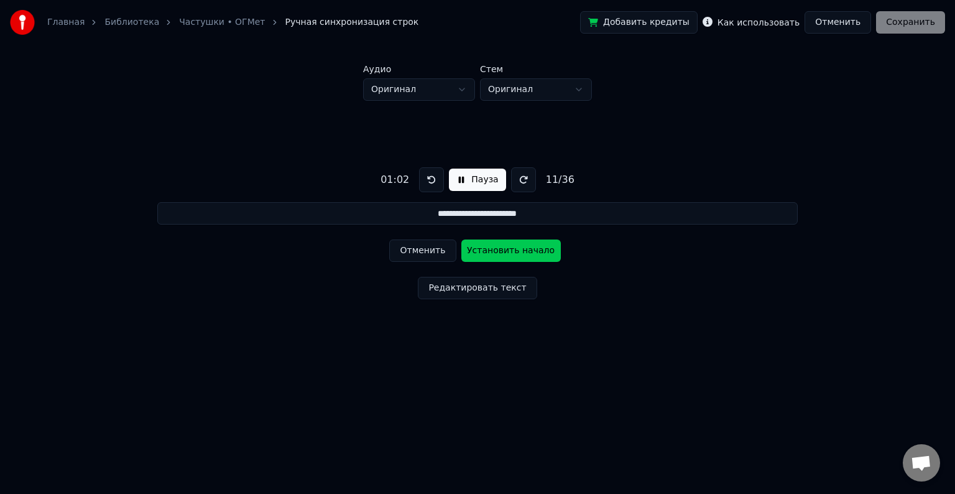
click at [511, 251] on button "Установить начало" at bounding box center [512, 250] width 100 height 22
drag, startPoint x: 502, startPoint y: 247, endPoint x: 481, endPoint y: 234, distance: 24.9
click at [500, 247] on button "Установить конец" at bounding box center [512, 250] width 100 height 22
click at [430, 176] on button at bounding box center [431, 179] width 25 height 25
click at [508, 251] on button "Установить начало" at bounding box center [512, 250] width 100 height 22
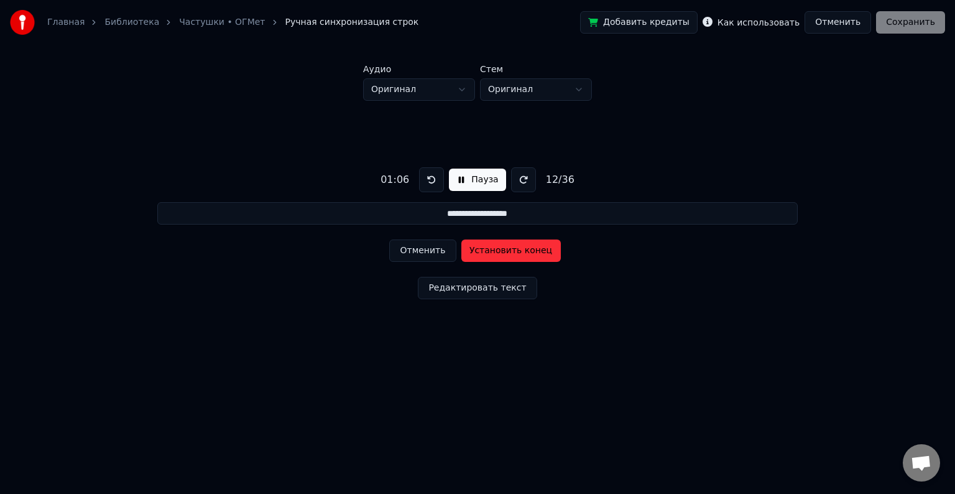
click at [508, 251] on button "Установить конец" at bounding box center [512, 250] width 100 height 22
click at [516, 185] on button at bounding box center [523, 179] width 25 height 25
click at [516, 182] on button at bounding box center [523, 179] width 25 height 25
click at [435, 177] on button at bounding box center [431, 179] width 25 height 25
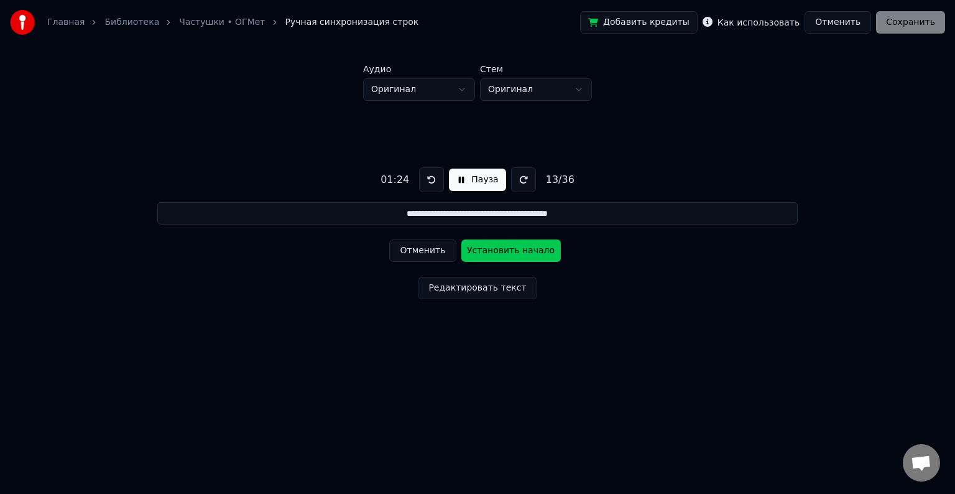
click at [426, 179] on button at bounding box center [431, 179] width 25 height 25
click at [496, 249] on button "Установить начало" at bounding box center [512, 250] width 100 height 22
click at [498, 249] on button "Установить конец" at bounding box center [512, 250] width 100 height 22
click at [420, 181] on button at bounding box center [431, 179] width 25 height 25
click at [505, 249] on button "Установить начало" at bounding box center [512, 250] width 100 height 22
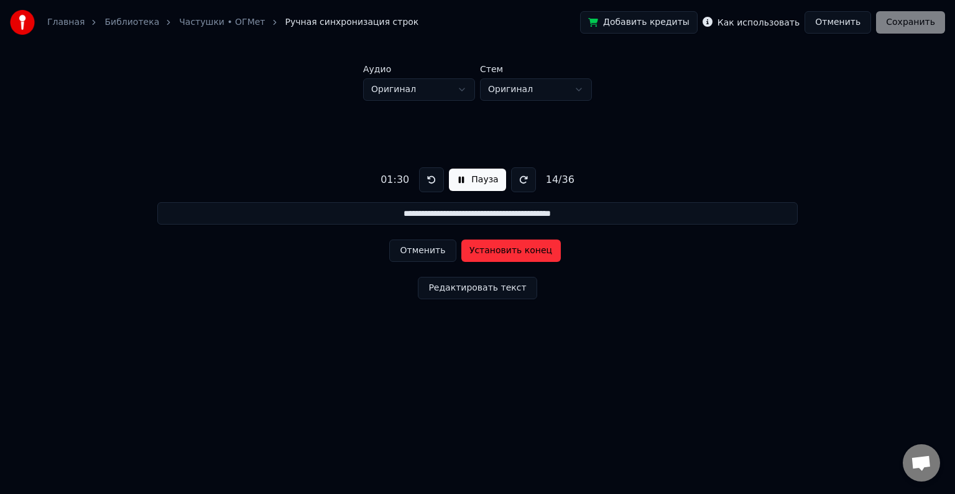
click at [505, 249] on button "Установить конец" at bounding box center [512, 250] width 100 height 22
click at [425, 184] on button at bounding box center [431, 179] width 25 height 25
click at [494, 251] on button "Установить начало" at bounding box center [512, 250] width 100 height 22
click at [470, 182] on button "Пауза" at bounding box center [477, 180] width 57 height 22
click at [488, 181] on button "Начало" at bounding box center [477, 180] width 63 height 22
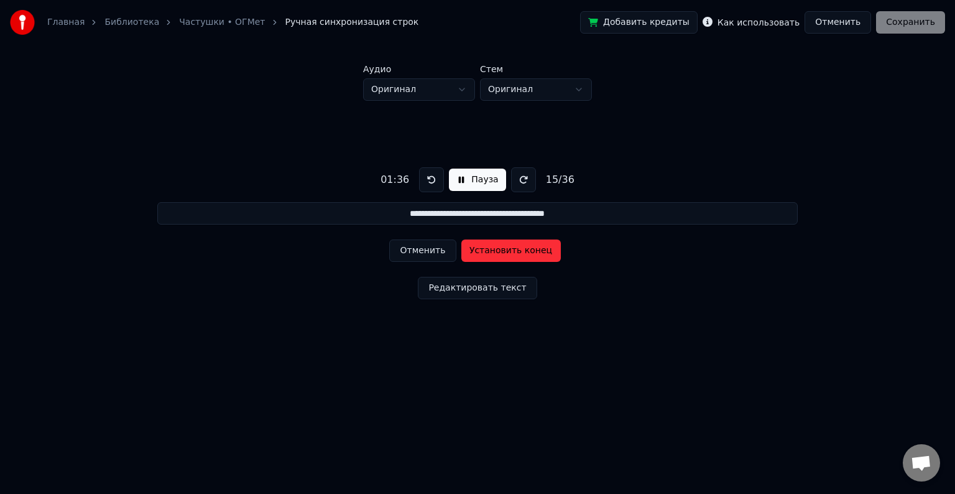
click at [435, 254] on button "Отменить" at bounding box center [422, 250] width 67 height 22
click at [432, 187] on button at bounding box center [431, 179] width 25 height 25
click at [432, 182] on button at bounding box center [431, 179] width 25 height 25
click at [435, 181] on button at bounding box center [431, 179] width 25 height 25
click at [433, 181] on button at bounding box center [431, 179] width 25 height 25
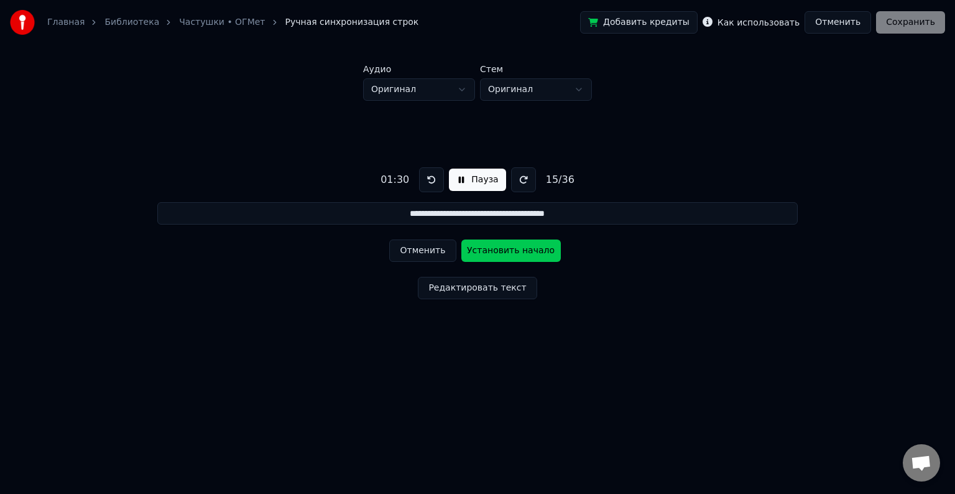
click at [499, 252] on button "Установить начало" at bounding box center [512, 250] width 100 height 22
click at [500, 251] on button "Установить конец" at bounding box center [512, 250] width 100 height 22
click at [431, 179] on button at bounding box center [431, 179] width 25 height 25
click at [503, 249] on button "Установить начало" at bounding box center [512, 250] width 100 height 22
click at [504, 248] on button "Установить конец" at bounding box center [512, 250] width 100 height 22
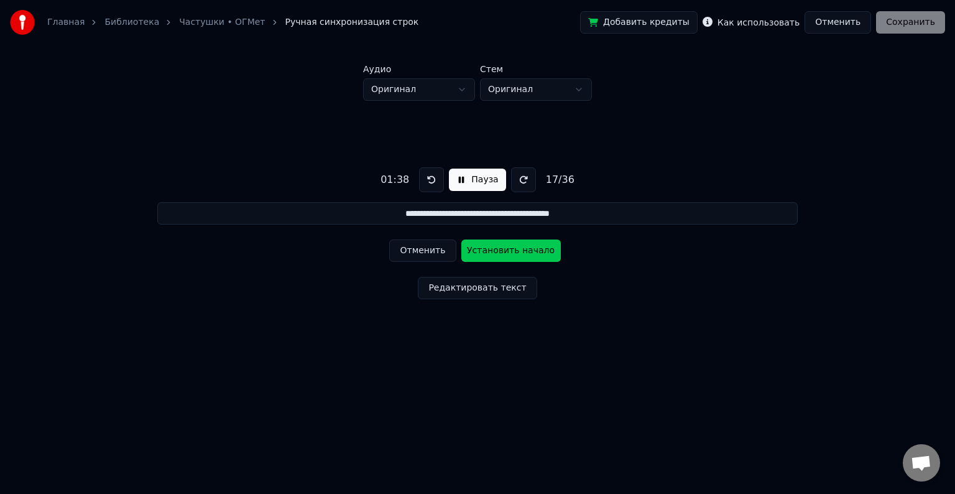
click at [424, 179] on button at bounding box center [431, 179] width 25 height 25
click at [509, 249] on button "Установить начало" at bounding box center [512, 250] width 100 height 22
click at [517, 249] on button "Установить конец" at bounding box center [512, 250] width 100 height 22
click at [424, 179] on button at bounding box center [431, 179] width 25 height 25
click at [498, 249] on button "Установить начало" at bounding box center [512, 250] width 100 height 22
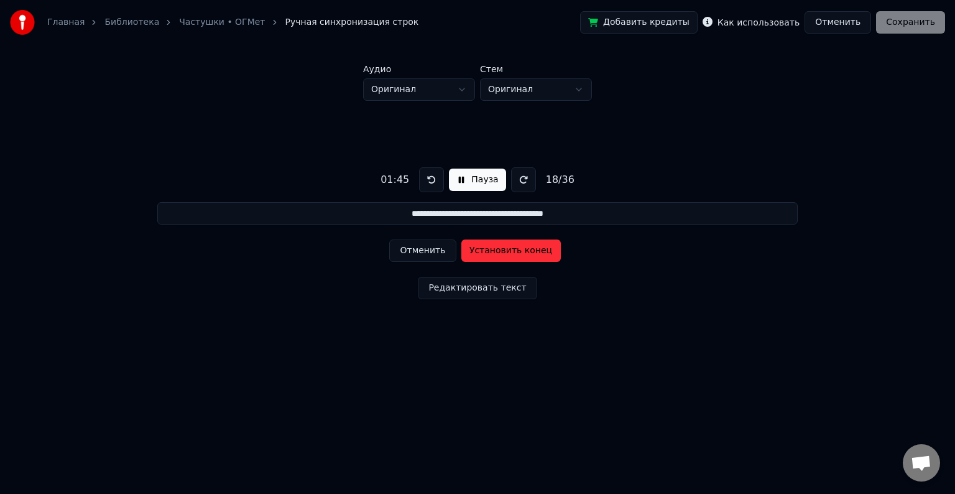
click at [499, 249] on button "Установить конец" at bounding box center [512, 250] width 100 height 22
click at [428, 179] on button at bounding box center [431, 179] width 25 height 25
click at [500, 252] on button "Установить начало" at bounding box center [512, 250] width 100 height 22
click at [501, 252] on button "Установить конец" at bounding box center [512, 250] width 100 height 22
click at [429, 182] on button at bounding box center [431, 179] width 25 height 25
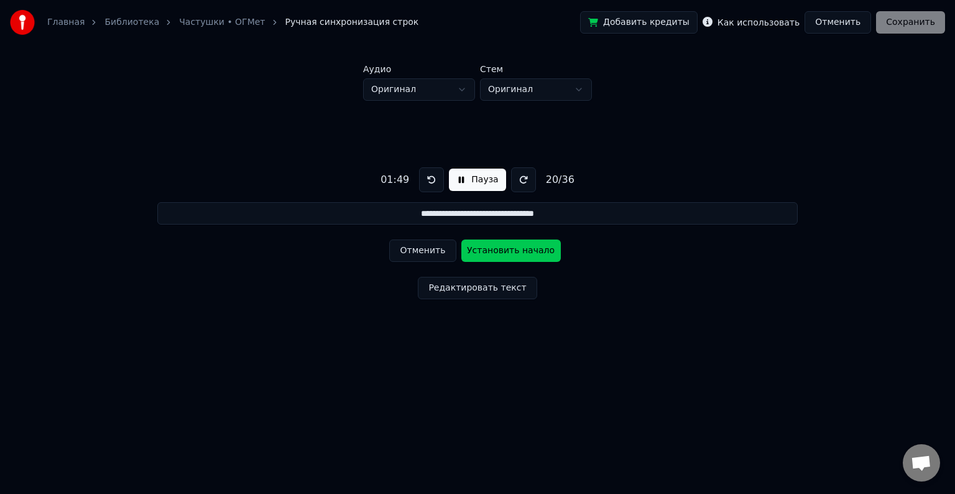
click at [508, 251] on button "Установить начало" at bounding box center [512, 250] width 100 height 22
click at [508, 251] on button "Установить конец" at bounding box center [512, 250] width 100 height 22
click at [432, 182] on button at bounding box center [431, 179] width 25 height 25
click at [508, 247] on button "Установить начало" at bounding box center [512, 250] width 100 height 22
click at [510, 247] on button "Установить конец" at bounding box center [512, 250] width 100 height 22
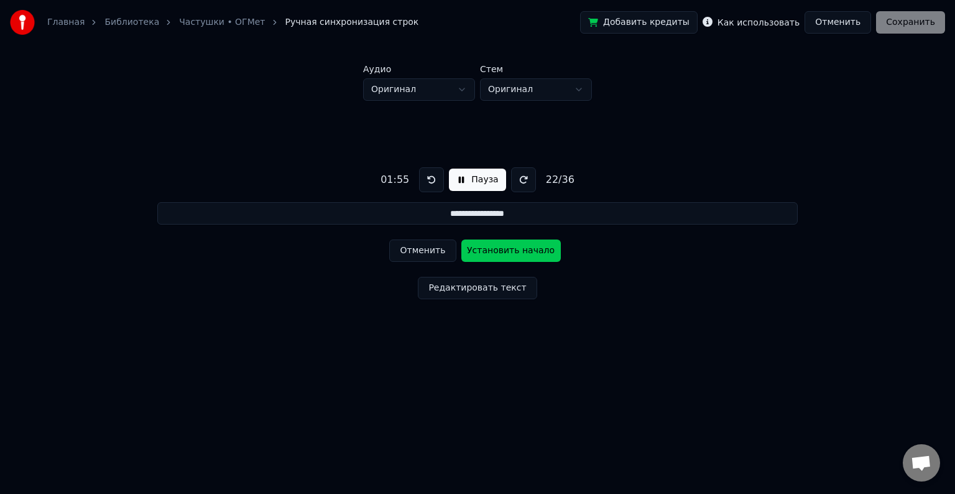
click at [430, 179] on button at bounding box center [431, 179] width 25 height 25
click at [507, 251] on button "Установить начало" at bounding box center [512, 250] width 100 height 22
click at [507, 251] on button "Установить конец" at bounding box center [512, 250] width 100 height 22
click at [428, 174] on button at bounding box center [431, 179] width 25 height 25
click at [499, 251] on button "Установить начало" at bounding box center [512, 250] width 100 height 22
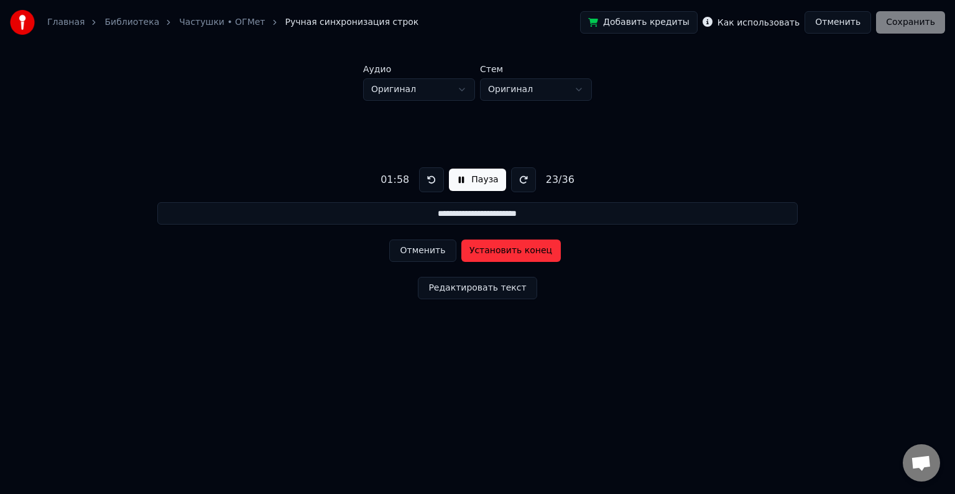
click at [499, 249] on button "Установить конец" at bounding box center [512, 250] width 100 height 22
click at [429, 175] on button at bounding box center [431, 179] width 25 height 25
click at [430, 177] on button at bounding box center [431, 179] width 25 height 25
click at [483, 248] on button "Установить начало" at bounding box center [512, 250] width 100 height 22
click at [488, 249] on button "Установить конец" at bounding box center [512, 250] width 100 height 22
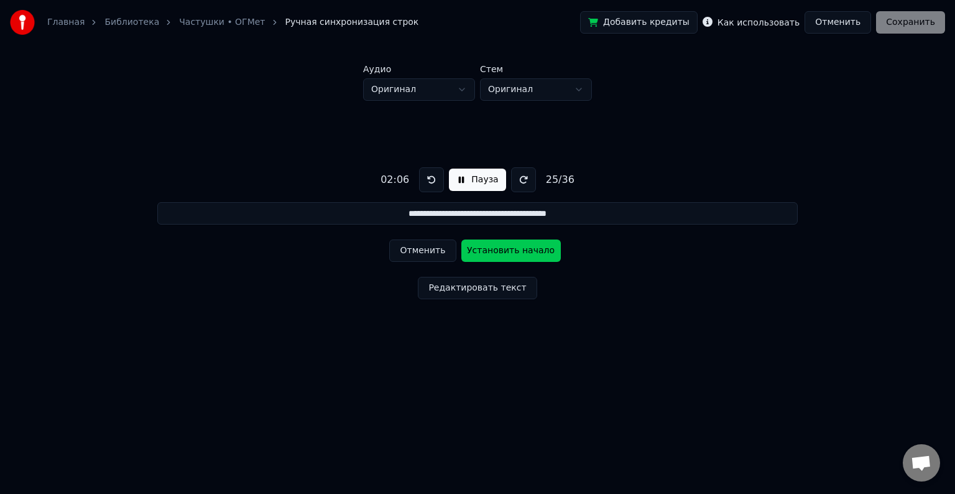
click at [526, 188] on button at bounding box center [523, 179] width 25 height 25
click at [523, 187] on button at bounding box center [523, 179] width 25 height 25
click at [427, 180] on button at bounding box center [431, 179] width 25 height 25
click at [490, 254] on button "Установить начало" at bounding box center [512, 250] width 100 height 22
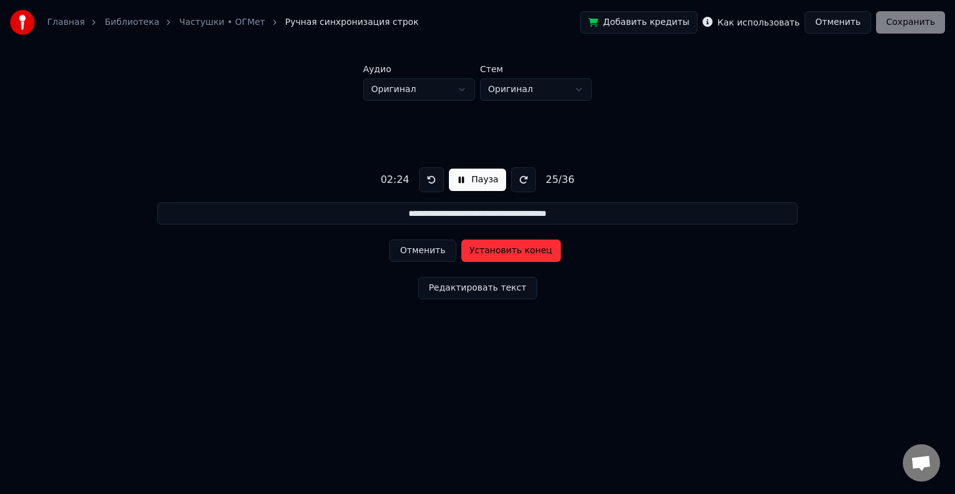
click at [492, 254] on button "Установить конец" at bounding box center [512, 250] width 100 height 22
click at [425, 184] on button at bounding box center [431, 179] width 25 height 25
click at [499, 246] on button "Установить начало" at bounding box center [512, 250] width 100 height 22
click at [499, 246] on button "Установить конец" at bounding box center [512, 250] width 100 height 22
click at [430, 182] on button at bounding box center [431, 179] width 25 height 25
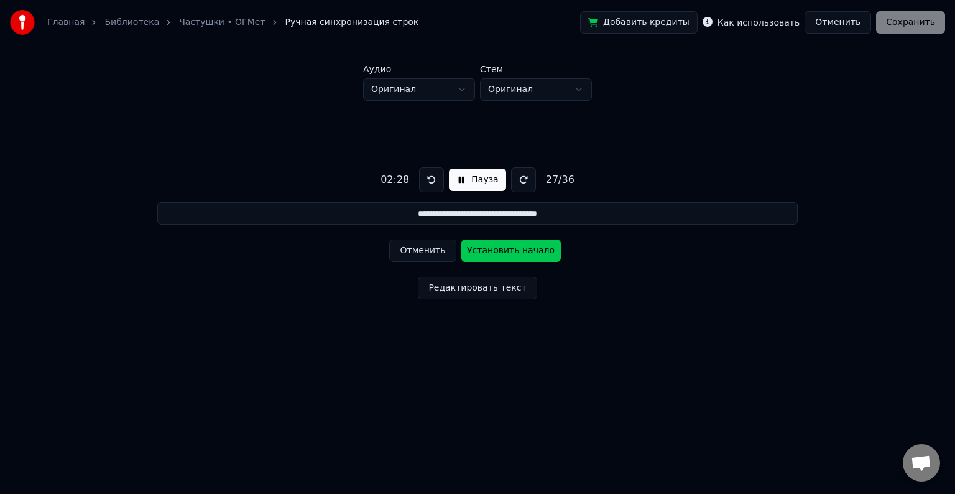
click at [503, 253] on button "Установить начало" at bounding box center [512, 250] width 100 height 22
click at [483, 192] on div "02:33 Пауза 27 / 36" at bounding box center [478, 179] width 204 height 25
click at [481, 182] on button "Пауза" at bounding box center [477, 180] width 57 height 22
click at [475, 177] on button "Начало" at bounding box center [477, 180] width 63 height 22
click at [419, 249] on button "Отменить" at bounding box center [422, 250] width 67 height 22
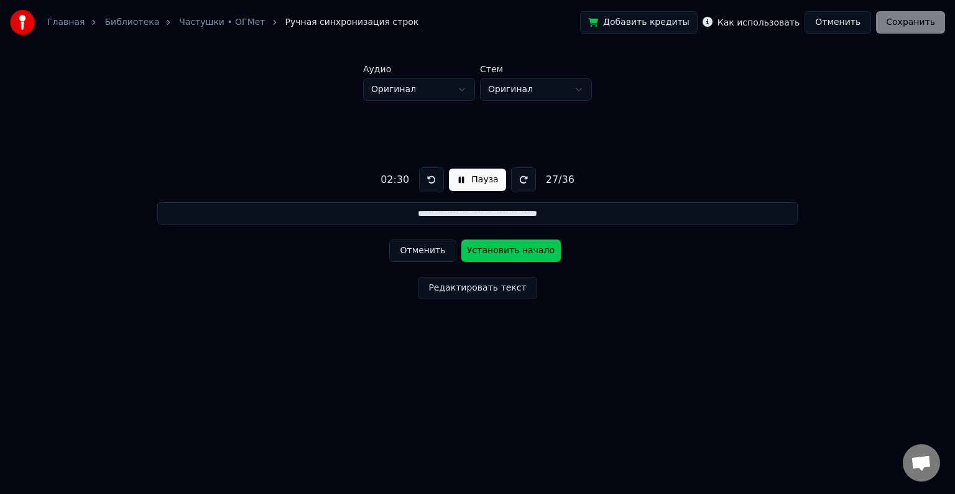
click at [427, 177] on button at bounding box center [431, 179] width 25 height 25
click at [512, 249] on button "Установить начало" at bounding box center [512, 250] width 100 height 22
click at [510, 249] on button "Установить конец" at bounding box center [512, 250] width 100 height 22
click at [434, 182] on button at bounding box center [431, 179] width 25 height 25
click at [498, 249] on button "Установить начало" at bounding box center [512, 250] width 100 height 22
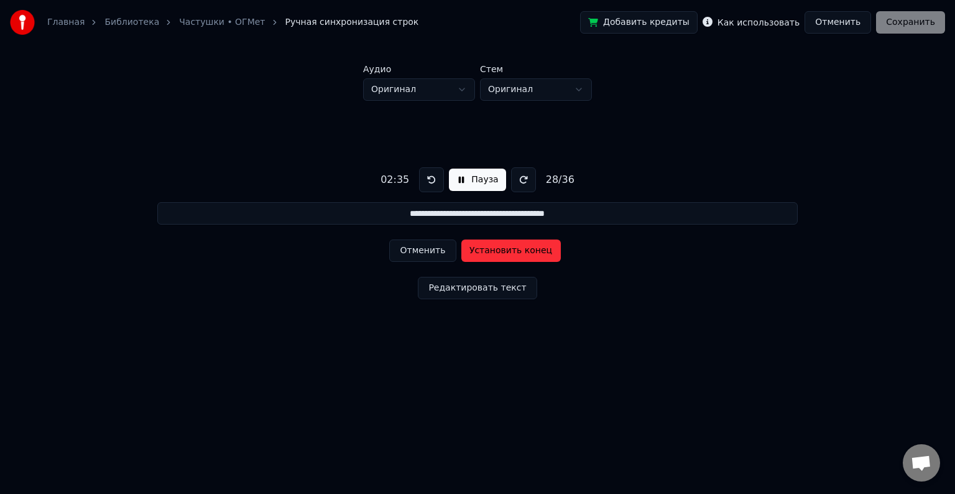
click at [499, 249] on button "Установить конец" at bounding box center [512, 250] width 100 height 22
click at [428, 177] on button at bounding box center [431, 179] width 25 height 25
click at [432, 181] on button at bounding box center [431, 179] width 25 height 25
click at [463, 290] on button "Редактировать текст" at bounding box center [477, 288] width 119 height 22
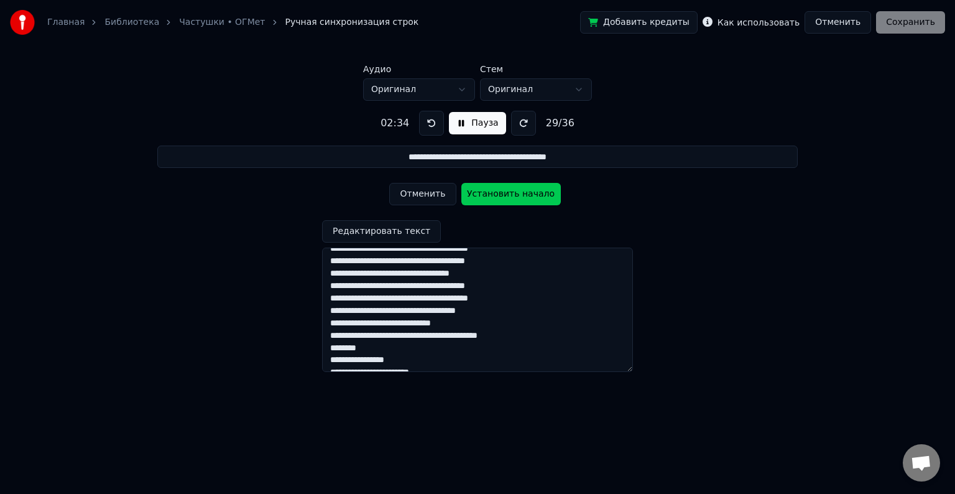
scroll to position [311, 0]
click at [345, 295] on textarea at bounding box center [477, 310] width 311 height 124
type input "**********"
type textarea "**********"
click at [388, 296] on textarea at bounding box center [477, 310] width 311 height 124
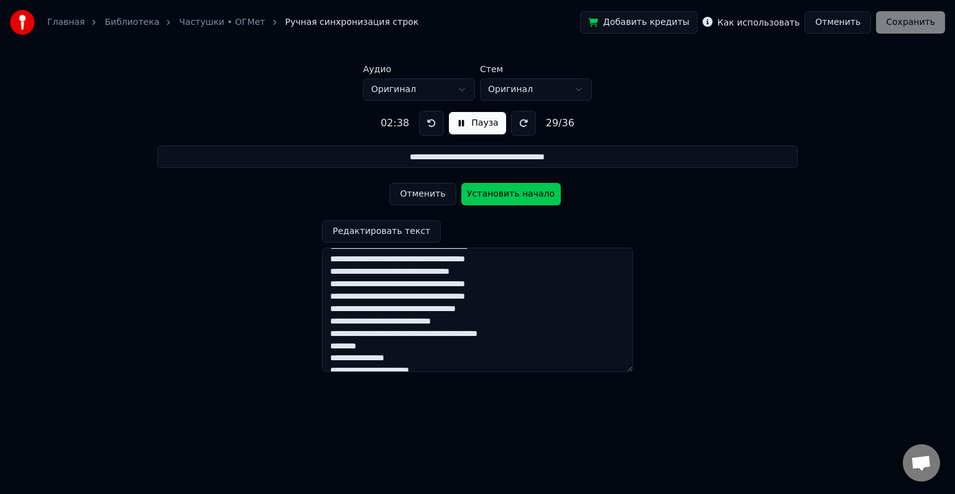
type input "**********"
type textarea "**********"
click at [434, 119] on button at bounding box center [431, 123] width 25 height 25
click at [371, 230] on button "Редактировать текст" at bounding box center [381, 231] width 119 height 22
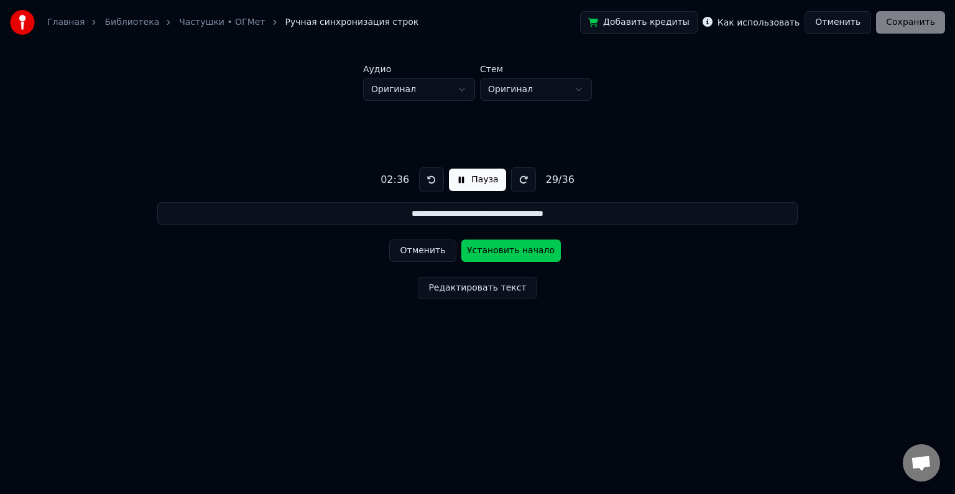
click at [433, 179] on button at bounding box center [431, 179] width 25 height 25
click at [491, 248] on button "Установить начало" at bounding box center [512, 250] width 100 height 22
click at [491, 248] on button "Установить конец" at bounding box center [512, 250] width 100 height 22
click at [429, 179] on button at bounding box center [431, 179] width 25 height 25
click at [496, 252] on button "Установить начало" at bounding box center [512, 250] width 100 height 22
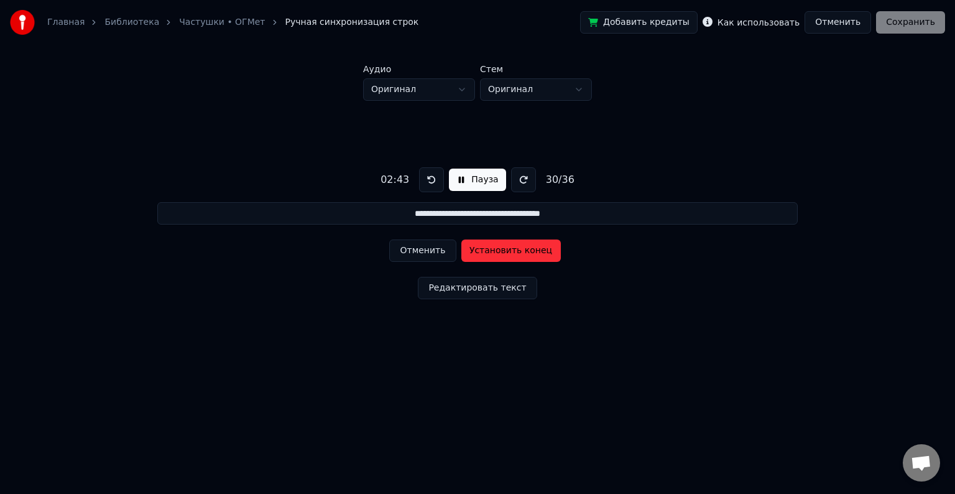
click at [490, 251] on button "Установить конец" at bounding box center [512, 250] width 100 height 22
click at [426, 174] on button at bounding box center [431, 179] width 25 height 25
click at [490, 249] on button "Установить начало" at bounding box center [512, 250] width 100 height 22
click at [488, 249] on button "Установить конец" at bounding box center [512, 250] width 100 height 22
click at [429, 182] on button at bounding box center [431, 179] width 25 height 25
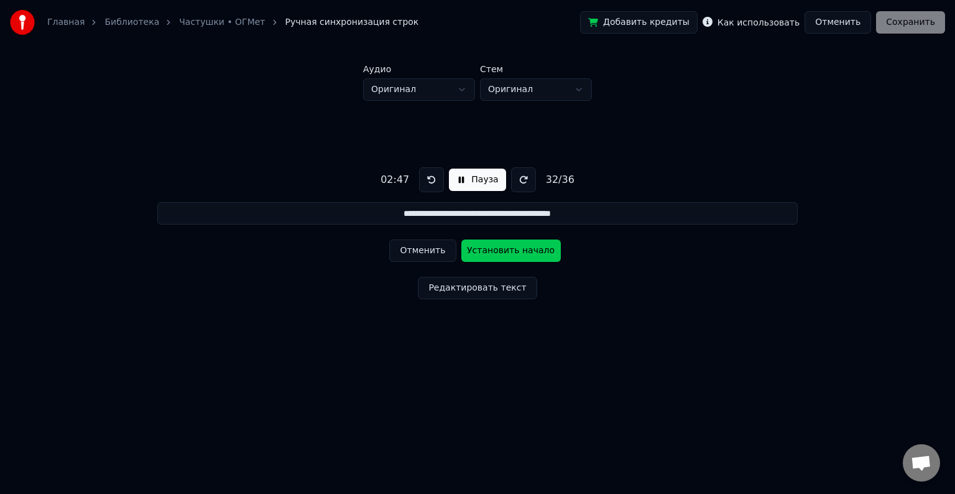
click at [498, 254] on button "Установить начало" at bounding box center [512, 250] width 100 height 22
click at [498, 251] on button "Установить конец" at bounding box center [512, 250] width 100 height 22
click at [429, 177] on button at bounding box center [431, 179] width 25 height 25
click at [501, 252] on button "Установить начало" at bounding box center [512, 250] width 100 height 22
click at [503, 252] on button "Установить конец" at bounding box center [512, 250] width 100 height 22
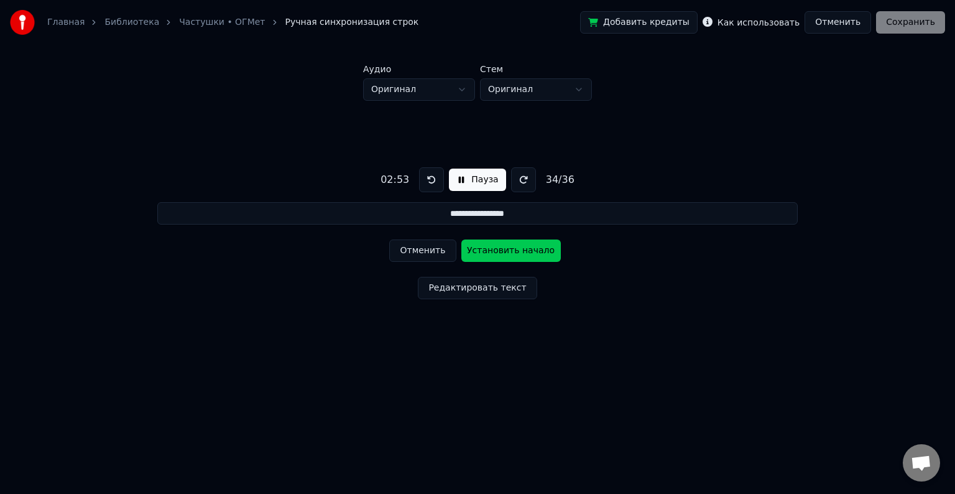
click at [430, 177] on button at bounding box center [431, 179] width 25 height 25
click at [503, 249] on button "Установить начало" at bounding box center [512, 250] width 100 height 22
click at [502, 249] on button "Установить конец" at bounding box center [512, 250] width 100 height 22
click at [428, 181] on button at bounding box center [431, 179] width 25 height 25
click at [490, 249] on button "Установить начало" at bounding box center [512, 250] width 100 height 22
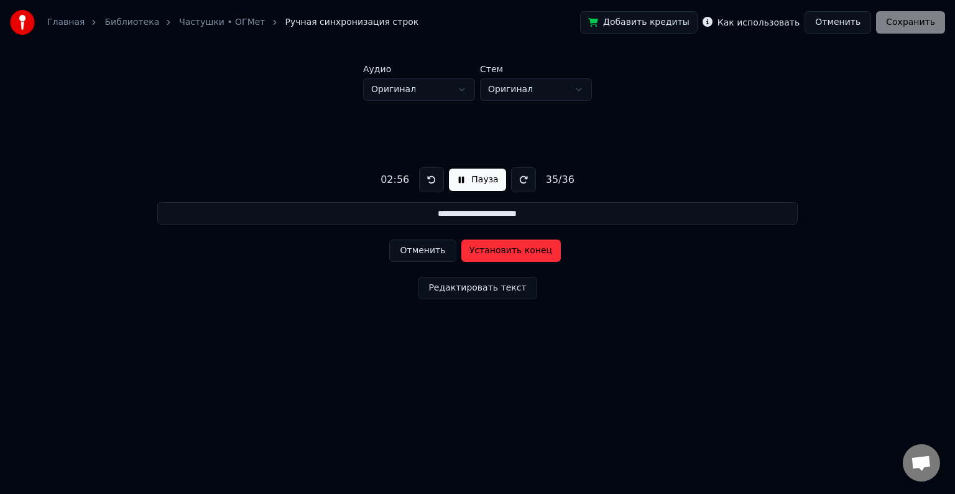
click at [490, 248] on button "Установить конец" at bounding box center [512, 250] width 100 height 22
type input "**********"
click at [430, 179] on button at bounding box center [431, 179] width 25 height 25
click at [495, 253] on button "Установить начало" at bounding box center [512, 250] width 100 height 22
click at [493, 251] on button "Установить конец" at bounding box center [512, 250] width 100 height 22
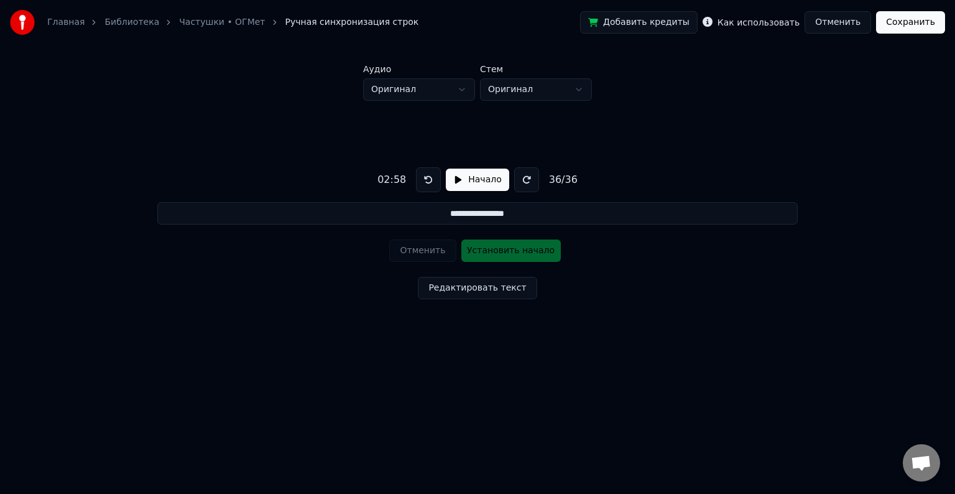
click at [906, 26] on button "Сохранить" at bounding box center [910, 22] width 69 height 22
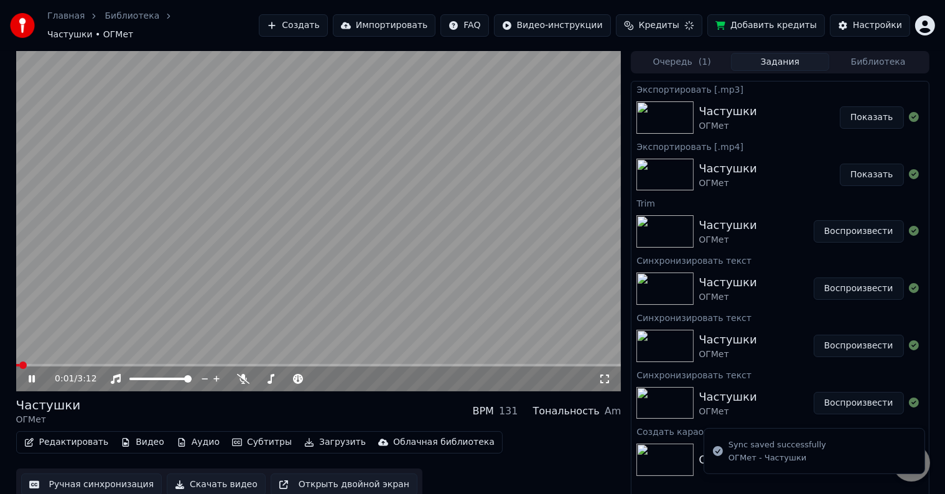
click at [53, 364] on span at bounding box center [318, 365] width 605 height 2
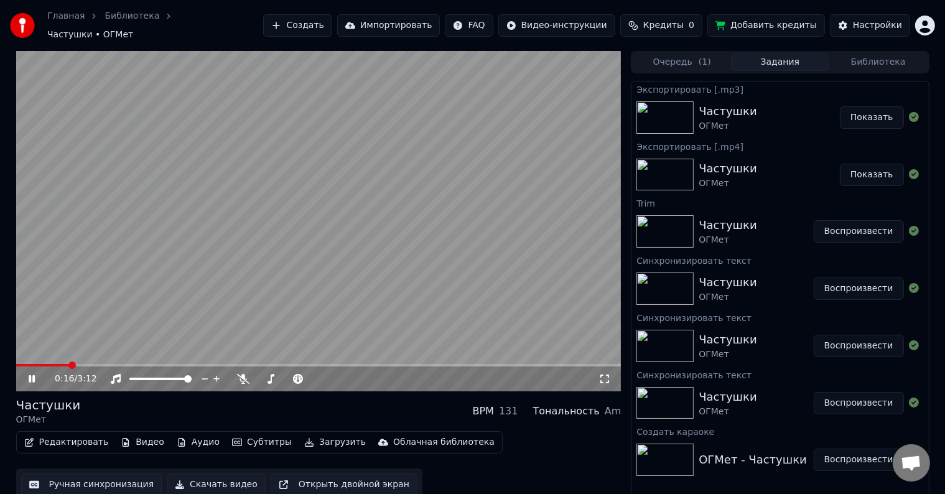
click at [606, 374] on icon at bounding box center [604, 378] width 9 height 9
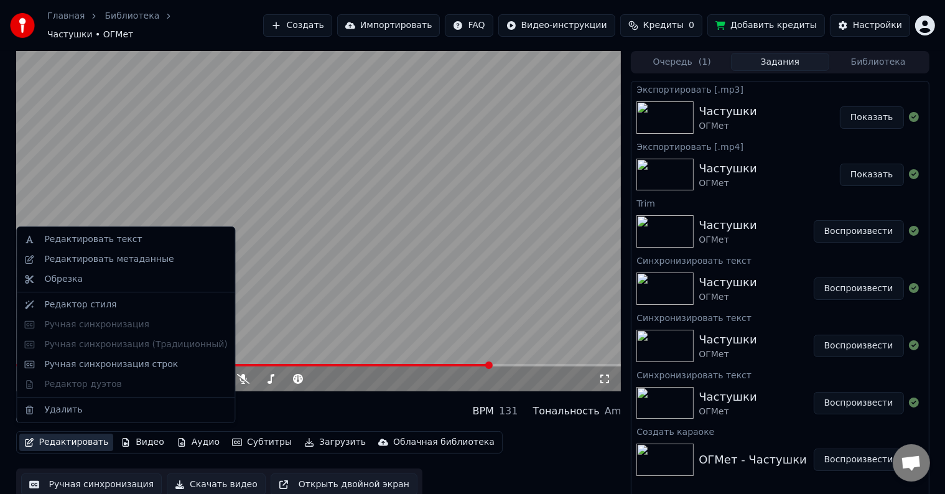
click at [53, 438] on button "Редактировать" at bounding box center [66, 442] width 95 height 17
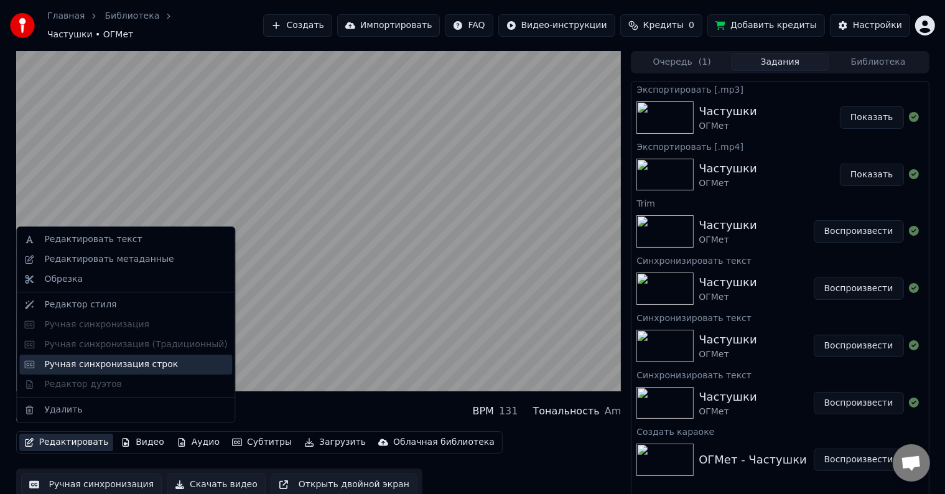
click at [98, 366] on div "Ручная синхронизация строк" at bounding box center [111, 364] width 134 height 12
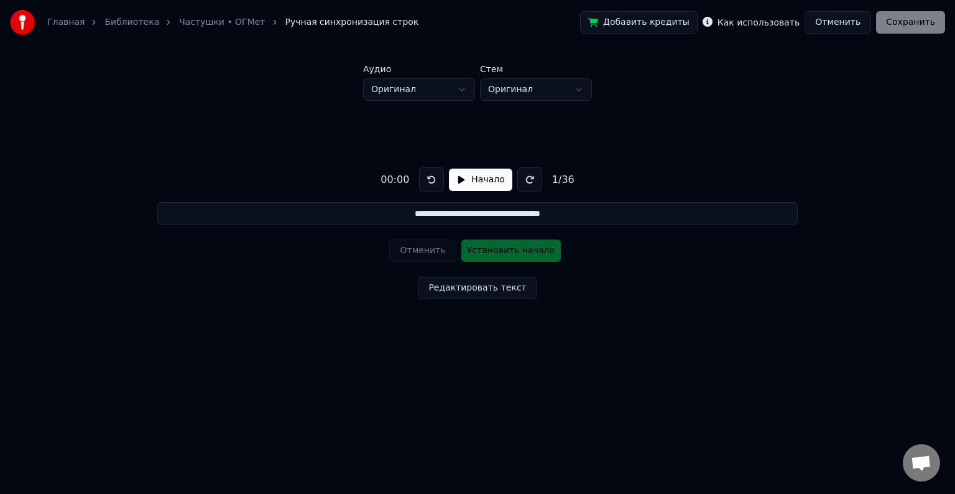
click at [478, 287] on button "Редактировать текст" at bounding box center [477, 288] width 119 height 22
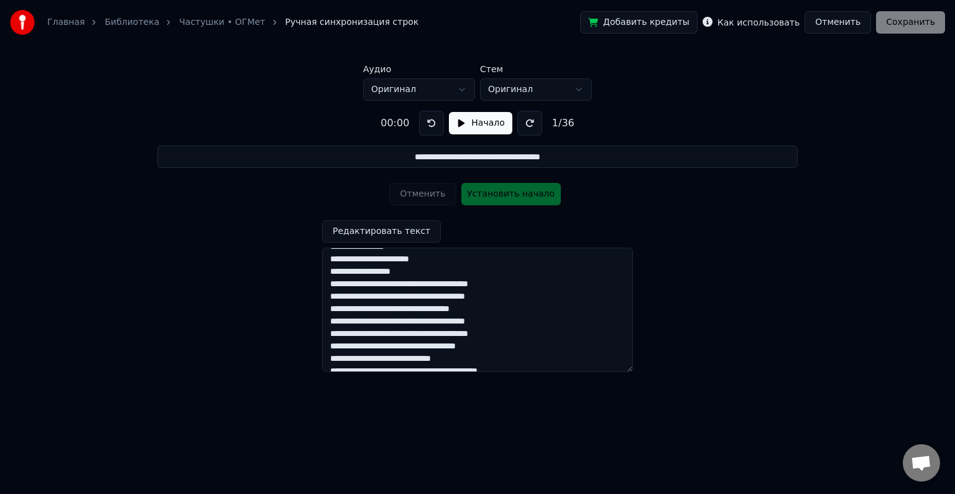
scroll to position [271, 0]
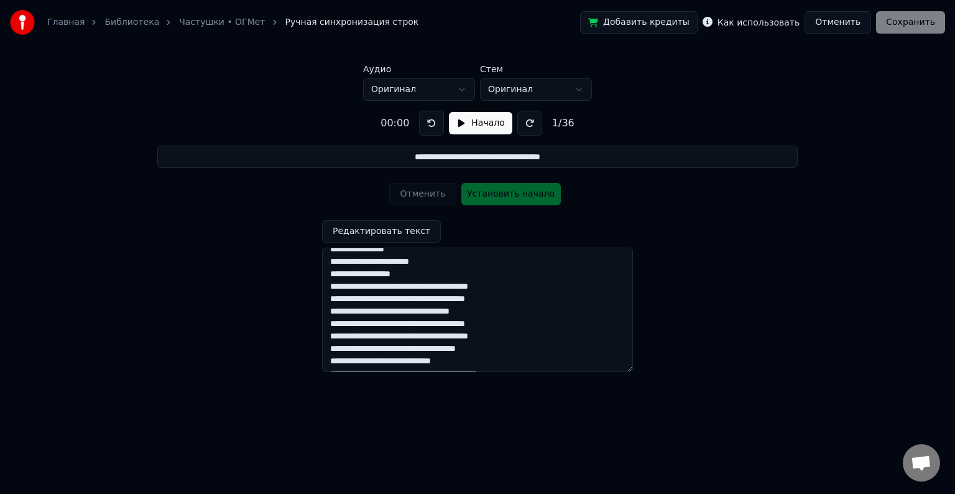
click at [438, 286] on textarea at bounding box center [477, 310] width 311 height 124
click at [437, 300] on textarea at bounding box center [477, 310] width 311 height 124
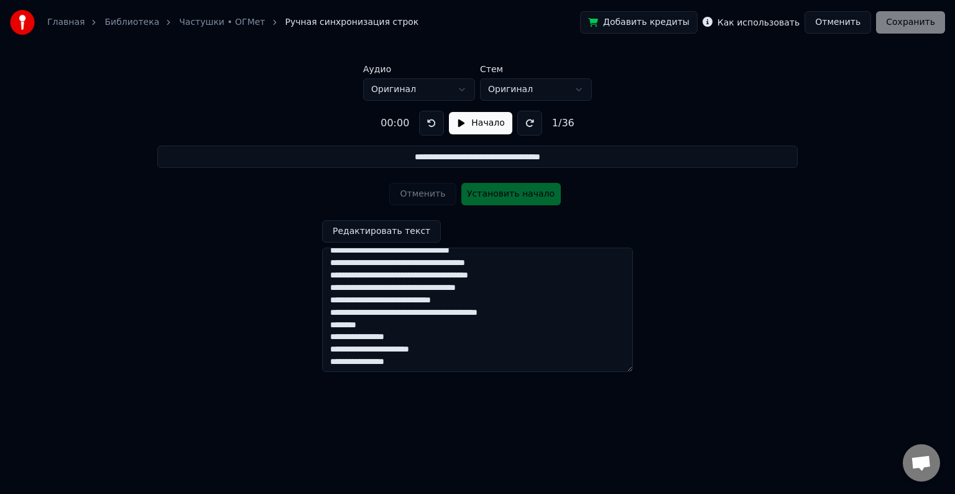
scroll to position [333, 0]
drag, startPoint x: 346, startPoint y: 273, endPoint x: 391, endPoint y: 283, distance: 45.9
click at [350, 273] on textarea at bounding box center [477, 310] width 311 height 124
click at [391, 273] on textarea at bounding box center [477, 310] width 311 height 124
type textarea "**********"
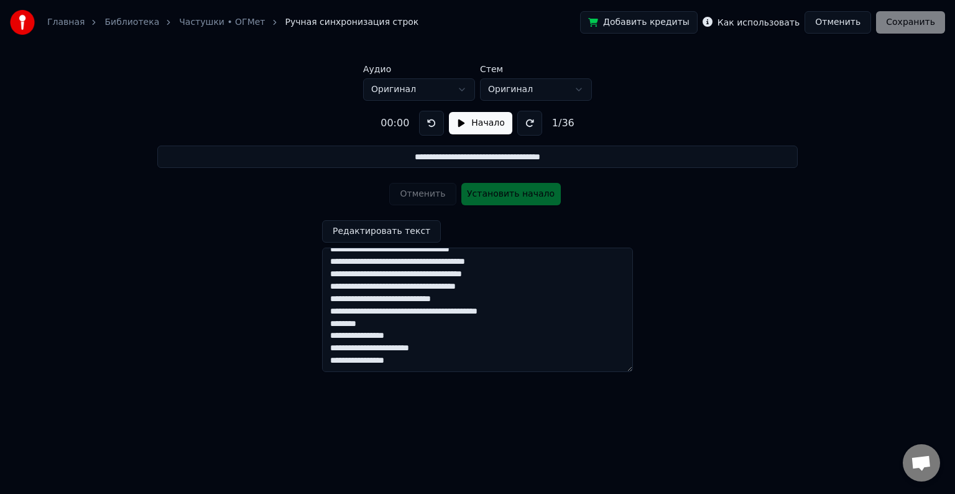
click at [383, 235] on button "Редактировать текст" at bounding box center [381, 231] width 119 height 22
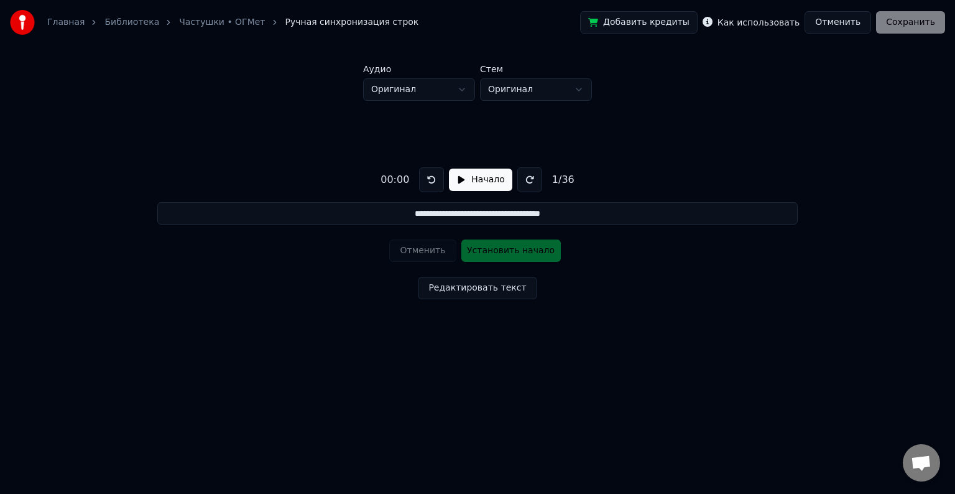
click at [914, 27] on div "Добавить кредиты Как использовать Отменить Сохранить" at bounding box center [762, 22] width 365 height 22
click at [846, 27] on button "Отменить" at bounding box center [838, 22] width 67 height 22
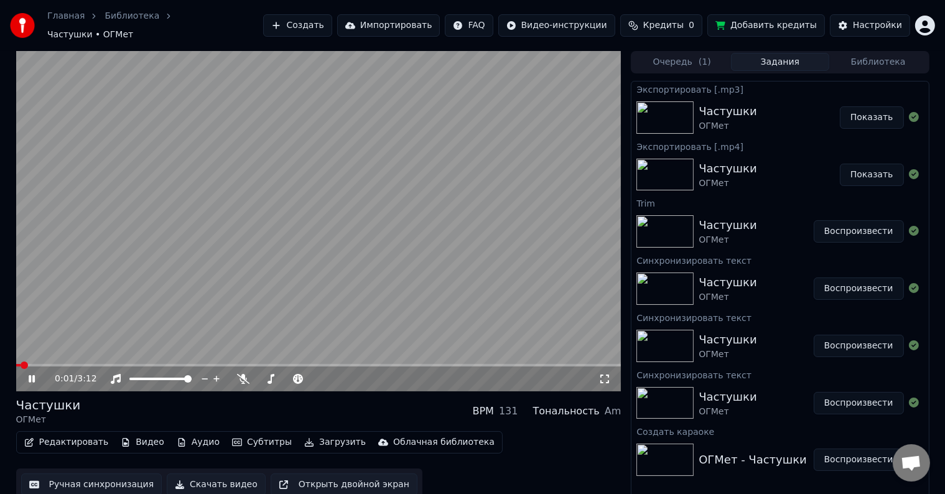
drag, startPoint x: 256, startPoint y: 356, endPoint x: 296, endPoint y: 360, distance: 40.6
click at [260, 357] on video at bounding box center [318, 221] width 605 height 340
click at [423, 364] on span at bounding box center [318, 365] width 605 height 2
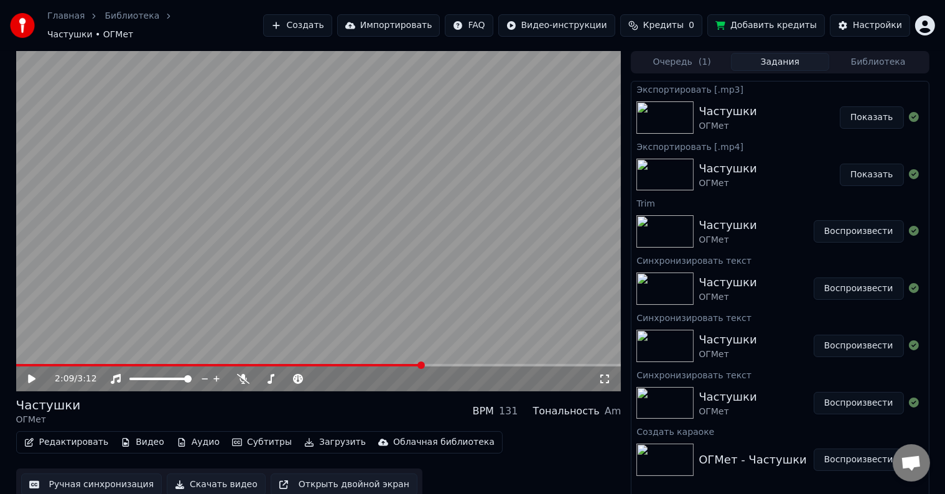
click at [26, 374] on icon at bounding box center [40, 379] width 29 height 10
click at [408, 364] on span at bounding box center [214, 365] width 397 height 2
click at [356, 364] on span at bounding box center [187, 365] width 343 height 2
click at [337, 364] on span at bounding box center [177, 365] width 322 height 2
click at [386, 366] on div "1:42 / 3:12" at bounding box center [318, 378] width 605 height 25
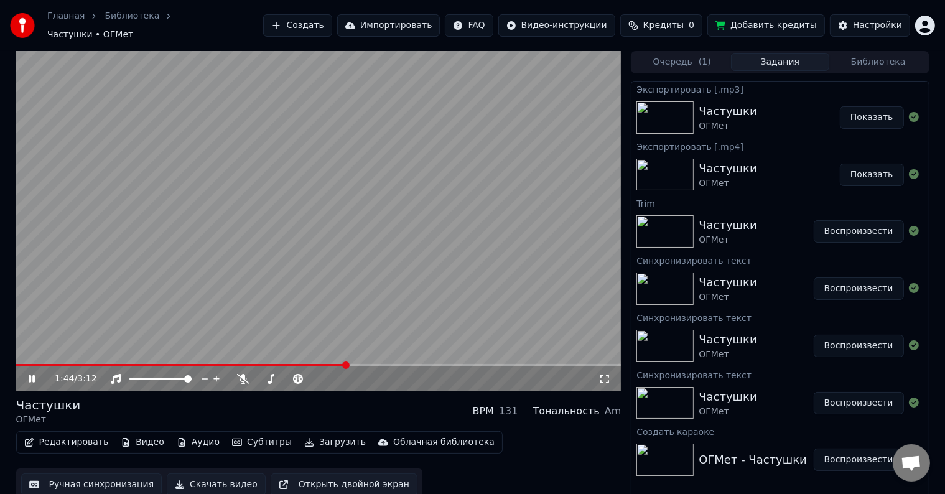
click at [380, 364] on span at bounding box center [318, 365] width 605 height 2
click at [406, 364] on span at bounding box center [318, 365] width 605 height 2
click at [422, 364] on span at bounding box center [318, 365] width 605 height 2
click at [439, 364] on span at bounding box center [318, 365] width 605 height 2
click at [455, 364] on span at bounding box center [318, 365] width 605 height 2
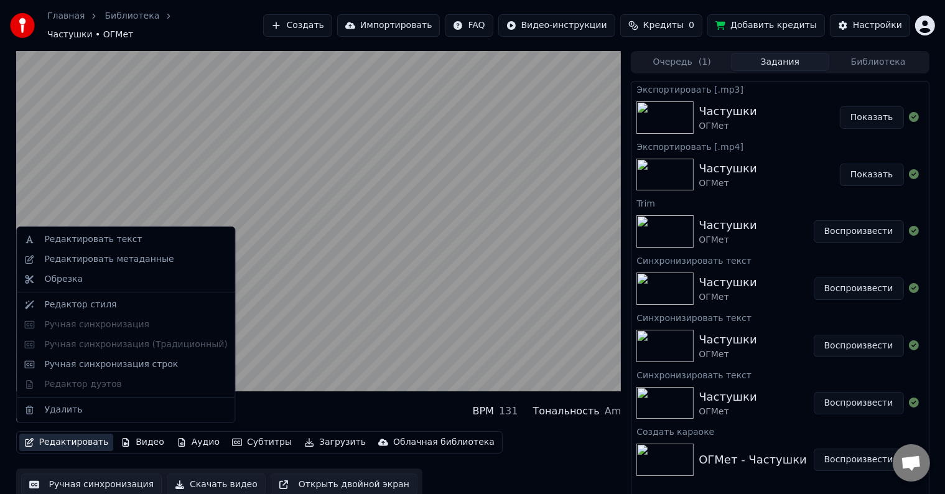
click at [81, 440] on button "Редактировать" at bounding box center [66, 442] width 95 height 17
click at [97, 244] on div "Редактировать текст" at bounding box center [93, 239] width 98 height 12
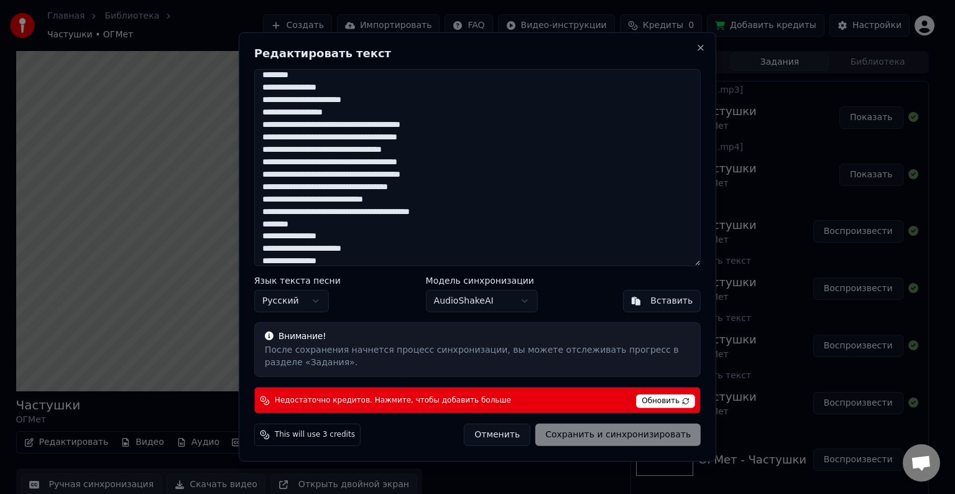
scroll to position [261, 0]
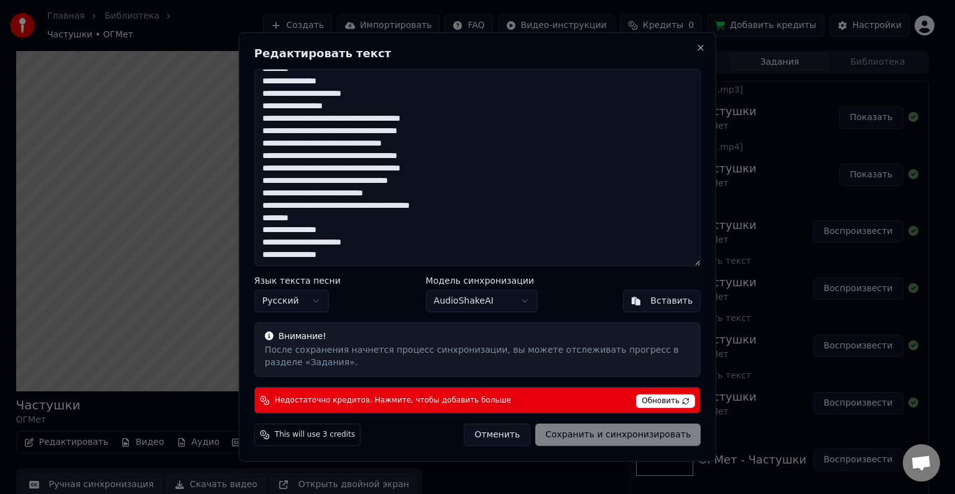
click at [519, 435] on button "Отменить" at bounding box center [497, 435] width 67 height 22
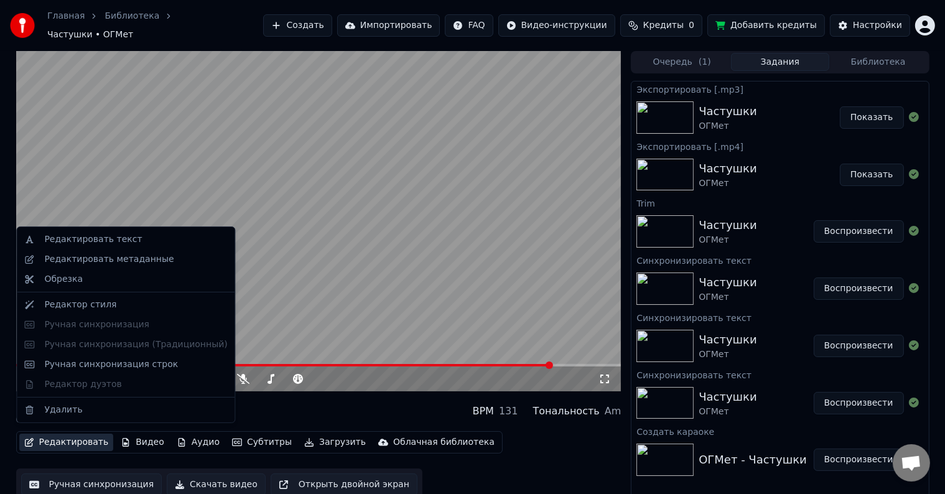
click at [75, 440] on button "Редактировать" at bounding box center [66, 442] width 95 height 17
click at [87, 368] on div "Ручная синхронизация строк" at bounding box center [111, 364] width 134 height 12
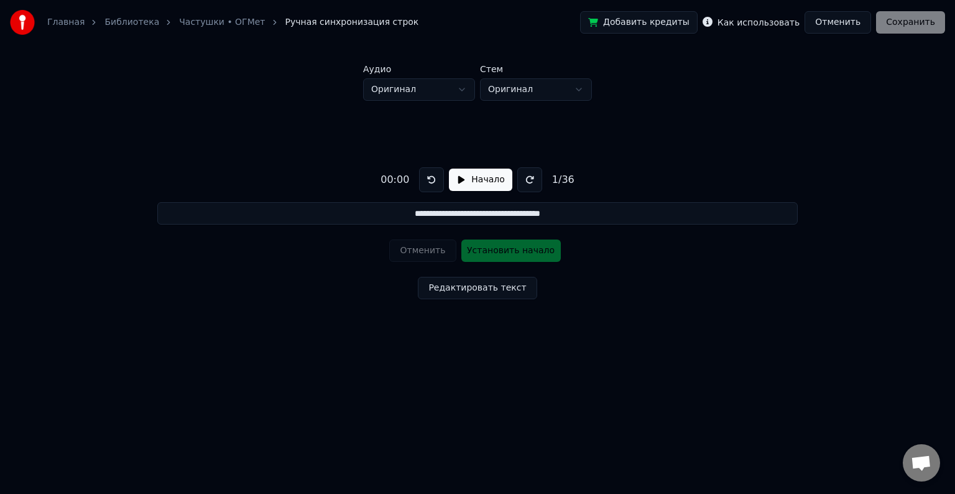
click at [468, 179] on button "Начало" at bounding box center [480, 180] width 63 height 22
click at [516, 187] on button at bounding box center [526, 179] width 25 height 25
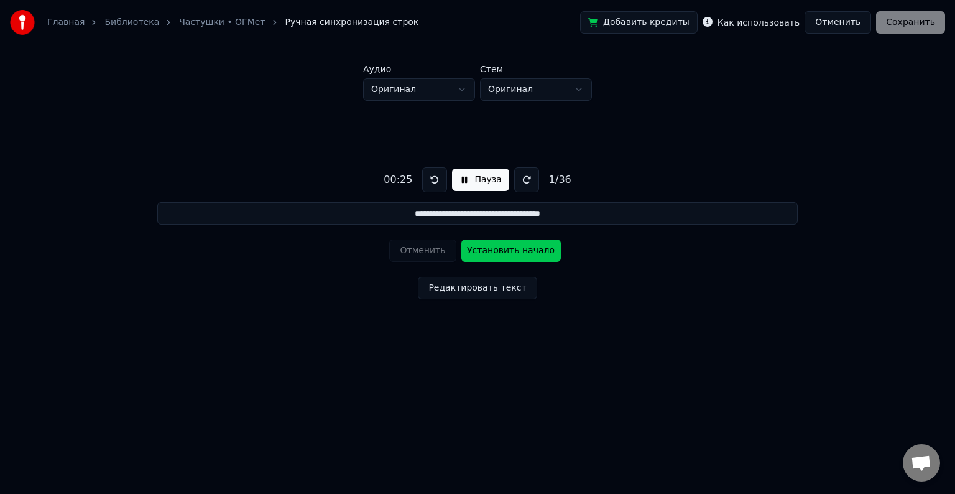
click at [482, 287] on button "Редактировать текст" at bounding box center [477, 288] width 119 height 22
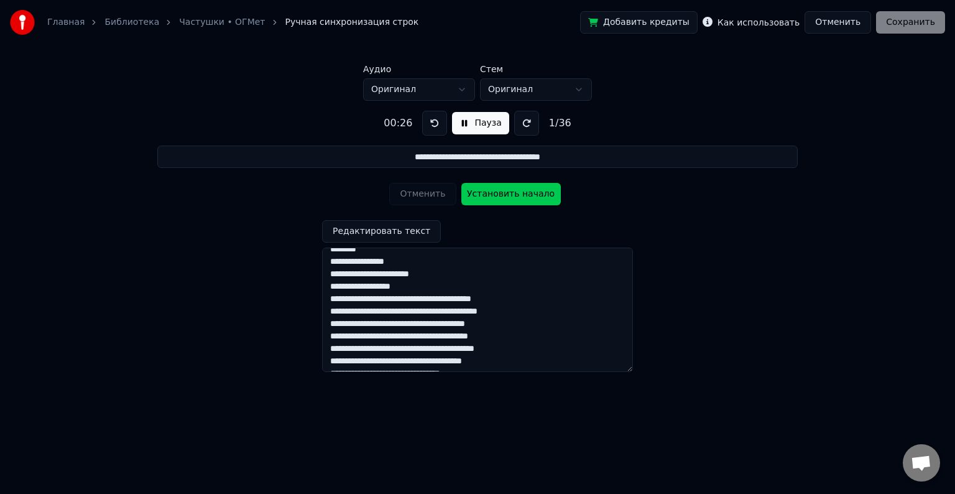
scroll to position [333, 0]
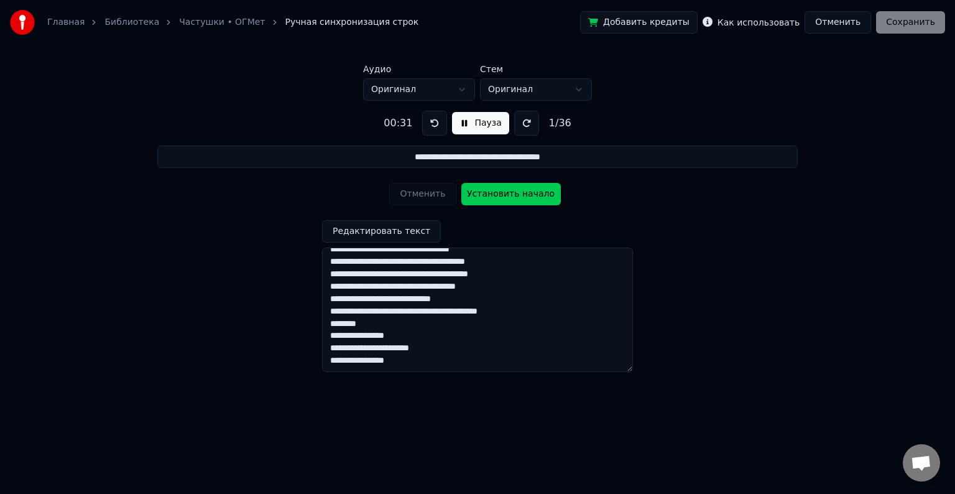
click at [346, 276] on textarea at bounding box center [477, 310] width 311 height 124
drag, startPoint x: 391, startPoint y: 276, endPoint x: 465, endPoint y: 281, distance: 73.6
click at [393, 274] on textarea at bounding box center [477, 310] width 311 height 124
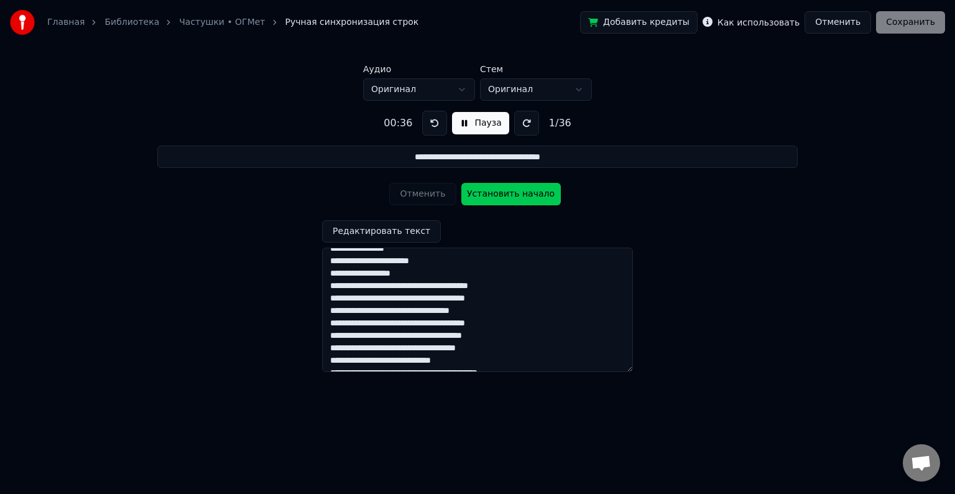
scroll to position [271, 0]
drag, startPoint x: 438, startPoint y: 287, endPoint x: 455, endPoint y: 290, distance: 17.7
click at [439, 287] on textarea at bounding box center [477, 310] width 311 height 124
click at [436, 299] on textarea at bounding box center [477, 310] width 311 height 124
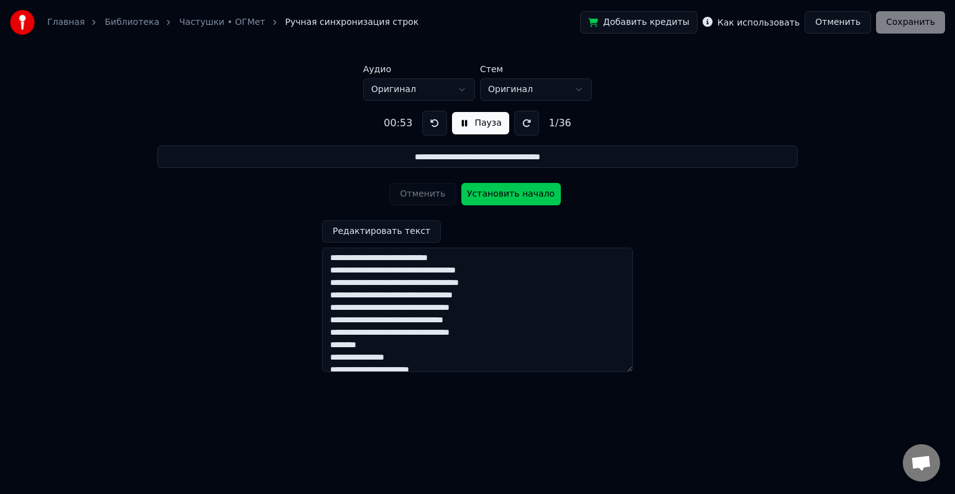
scroll to position [0, 0]
type textarea "**********"
click at [435, 124] on button at bounding box center [434, 123] width 25 height 25
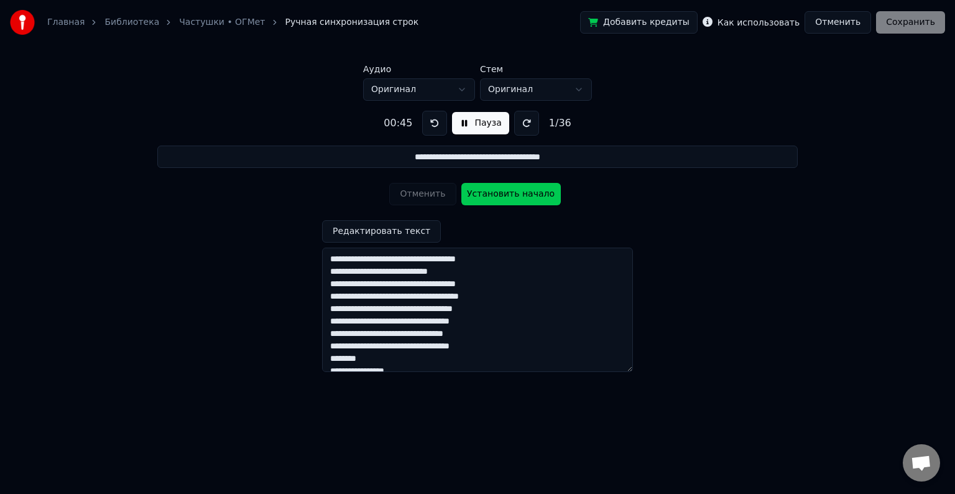
click at [435, 124] on button at bounding box center [434, 123] width 25 height 25
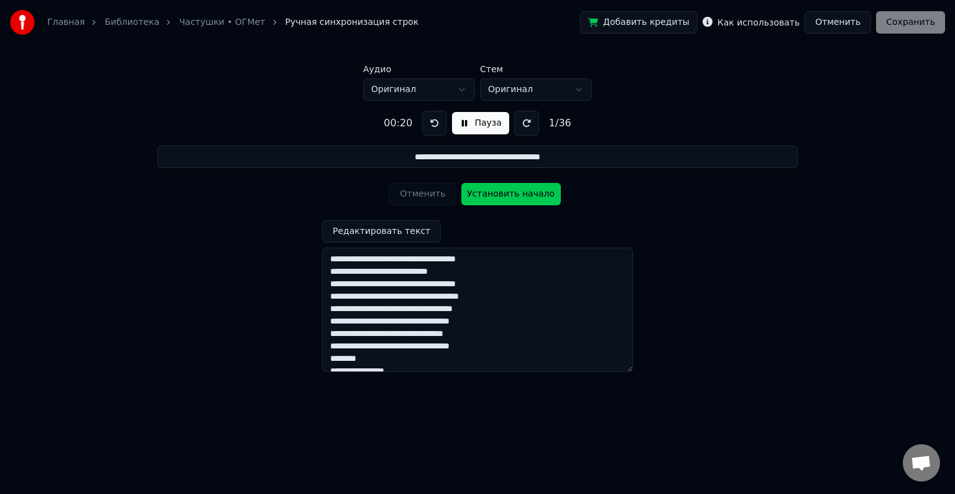
click at [527, 129] on button at bounding box center [526, 123] width 25 height 25
drag, startPoint x: 397, startPoint y: 231, endPoint x: 445, endPoint y: 216, distance: 49.4
click at [399, 231] on button "Редактировать текст" at bounding box center [381, 231] width 119 height 22
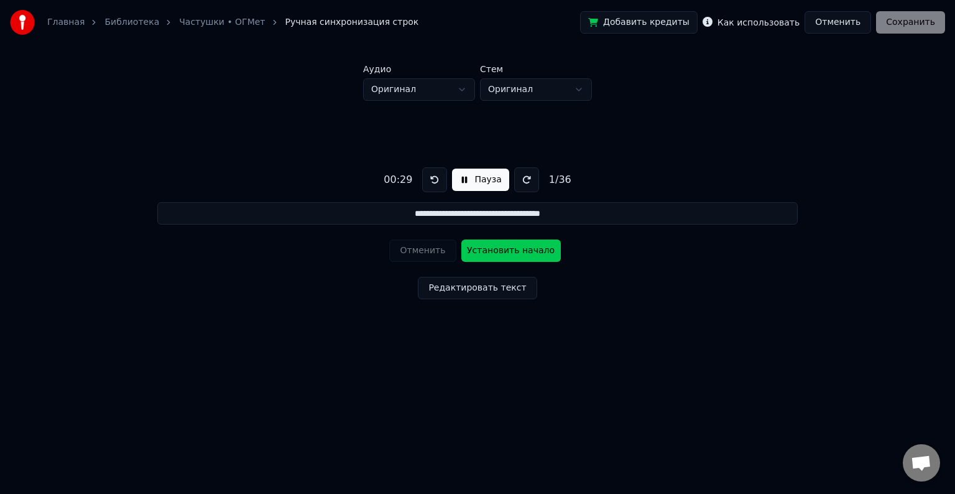
click at [505, 251] on button "Установить начало" at bounding box center [512, 250] width 100 height 22
click at [522, 251] on button "Установить конец" at bounding box center [512, 250] width 100 height 22
click at [779, 22] on label "Как использовать" at bounding box center [759, 22] width 82 height 9
drag, startPoint x: 649, startPoint y: 149, endPoint x: 638, endPoint y: 150, distance: 11.2
click at [647, 149] on div "**********" at bounding box center [478, 231] width 916 height 260
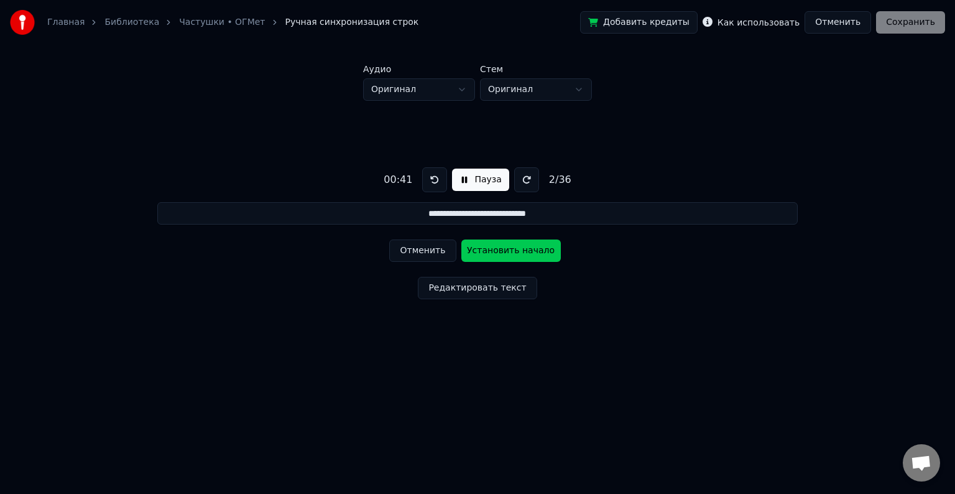
click at [430, 184] on button at bounding box center [434, 179] width 25 height 25
click at [432, 182] on button at bounding box center [434, 179] width 25 height 25
click at [422, 249] on button "Отменить" at bounding box center [422, 250] width 67 height 22
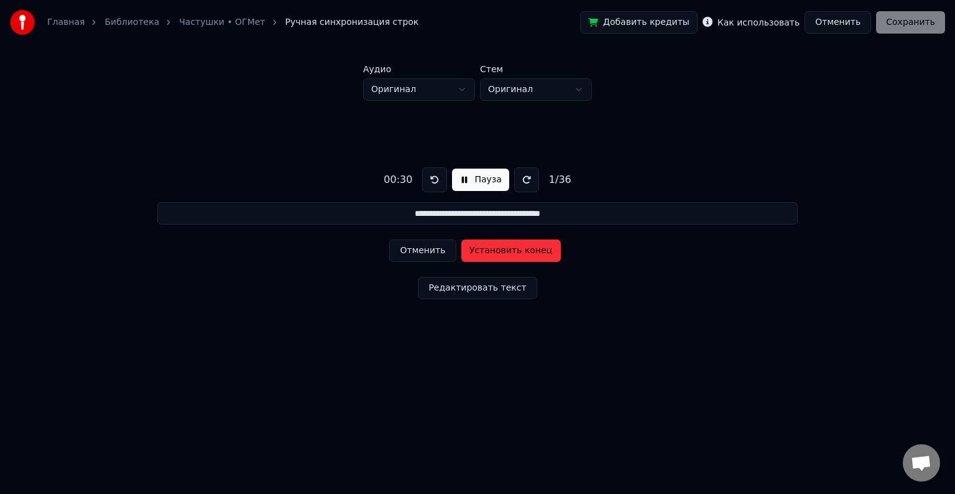
click at [420, 253] on button "Отменить" at bounding box center [422, 250] width 67 height 22
click at [493, 246] on button "Установить начало" at bounding box center [512, 250] width 100 height 22
click at [493, 249] on button "Установить конец" at bounding box center [512, 250] width 100 height 22
click at [431, 177] on button at bounding box center [434, 179] width 25 height 25
click at [481, 249] on button "Установить начало" at bounding box center [512, 250] width 100 height 22
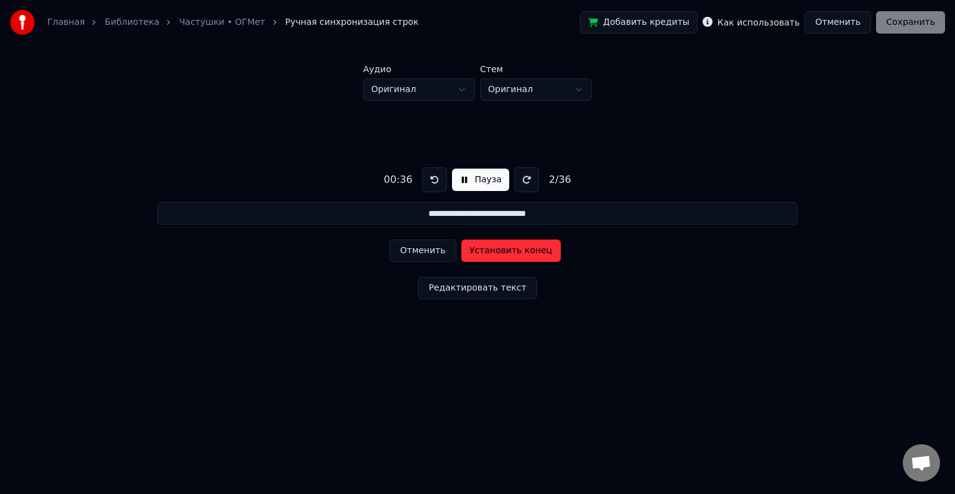
click at [513, 250] on button "Установить конец" at bounding box center [512, 250] width 100 height 22
click at [436, 174] on button at bounding box center [434, 179] width 25 height 25
click at [503, 249] on button "Установить начало" at bounding box center [512, 250] width 100 height 22
click at [510, 253] on button "Установить конец" at bounding box center [512, 250] width 100 height 22
click at [431, 179] on button at bounding box center [434, 179] width 25 height 25
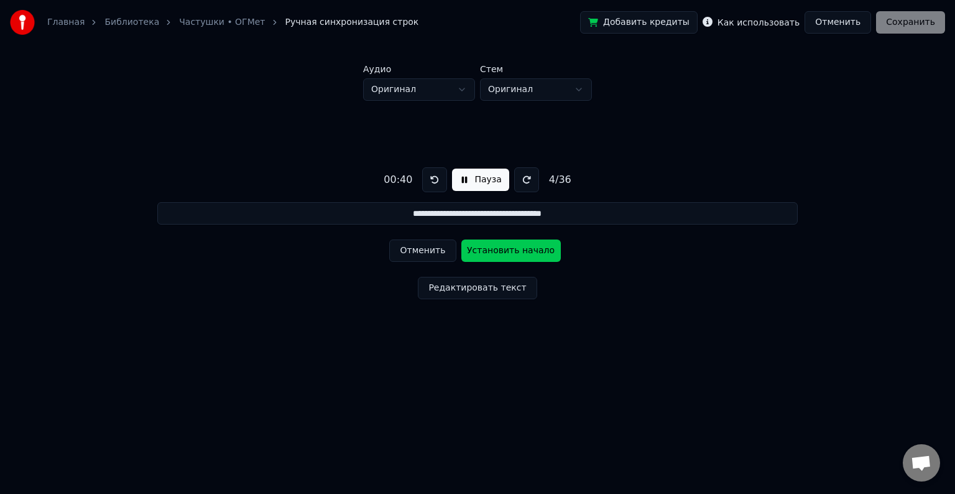
click at [502, 248] on button "Установить начало" at bounding box center [512, 250] width 100 height 22
click at [511, 254] on button "Установить конец" at bounding box center [512, 250] width 100 height 22
click at [430, 177] on button at bounding box center [434, 179] width 25 height 25
click at [492, 251] on button "Установить начало" at bounding box center [512, 250] width 100 height 22
click at [492, 251] on button "Установить конец" at bounding box center [512, 250] width 100 height 22
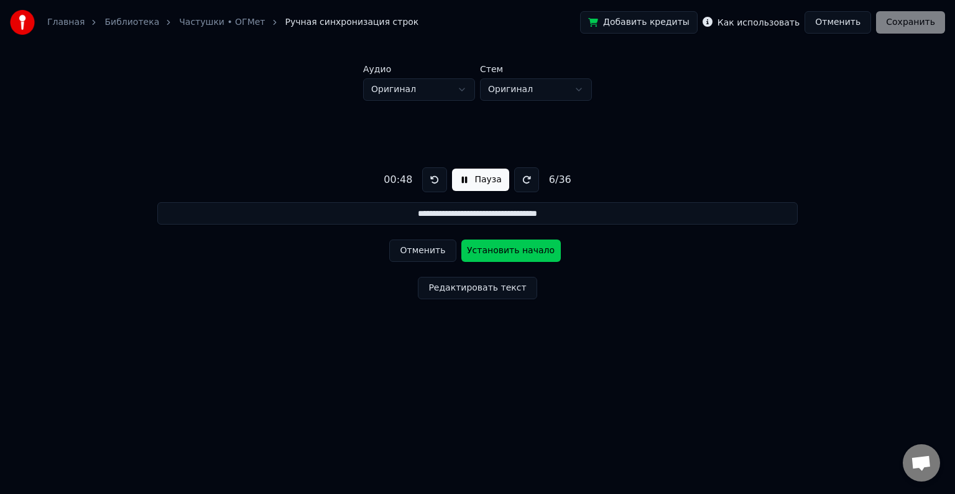
click at [430, 177] on button at bounding box center [434, 179] width 25 height 25
click at [505, 252] on button "Установить начало" at bounding box center [512, 250] width 100 height 22
click at [518, 251] on button "Установить конец" at bounding box center [512, 250] width 100 height 22
click at [429, 177] on button at bounding box center [434, 179] width 25 height 25
click at [503, 254] on button "Установить начало" at bounding box center [512, 250] width 100 height 22
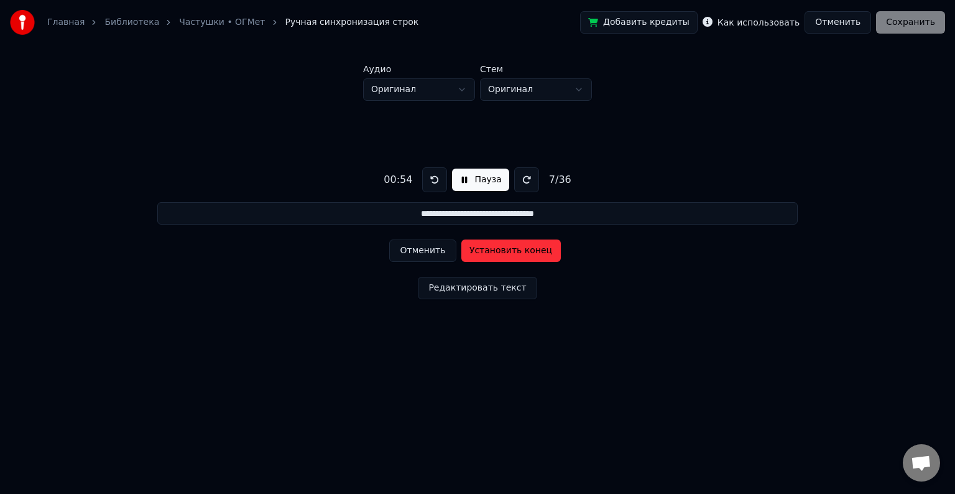
click at [523, 251] on button "Установить конец" at bounding box center [512, 250] width 100 height 22
click at [434, 180] on button at bounding box center [434, 179] width 25 height 25
click at [501, 251] on button "Установить начало" at bounding box center [512, 250] width 100 height 22
click at [508, 251] on button "Установить конец" at bounding box center [512, 250] width 100 height 22
click at [430, 182] on button at bounding box center [434, 179] width 25 height 25
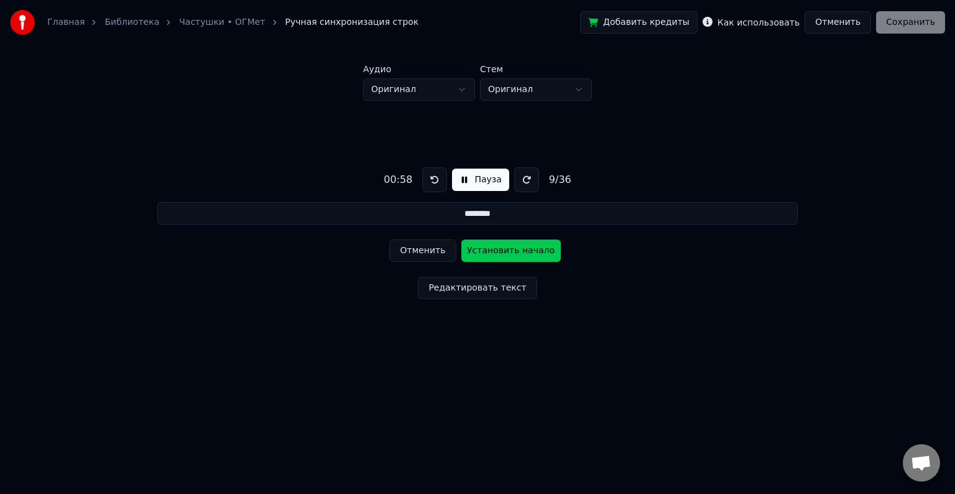
click at [502, 251] on button "Установить начало" at bounding box center [512, 250] width 100 height 22
click at [502, 251] on button "Установить конец" at bounding box center [512, 250] width 100 height 22
click at [432, 182] on button at bounding box center [431, 179] width 25 height 25
click at [505, 249] on button "Установить начало" at bounding box center [512, 250] width 100 height 22
click at [505, 249] on button "Установить конец" at bounding box center [512, 250] width 100 height 22
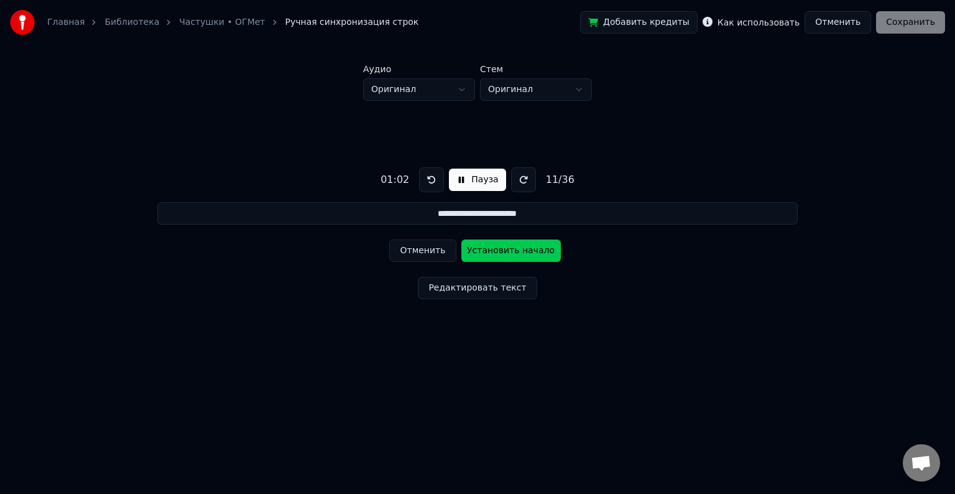
click at [435, 182] on button at bounding box center [431, 179] width 25 height 25
click at [503, 251] on button "Установить начало" at bounding box center [512, 250] width 100 height 22
click at [503, 251] on button "Установить конец" at bounding box center [512, 250] width 100 height 22
click at [436, 182] on button at bounding box center [431, 179] width 25 height 25
click at [505, 251] on button "Установить начало" at bounding box center [512, 250] width 100 height 22
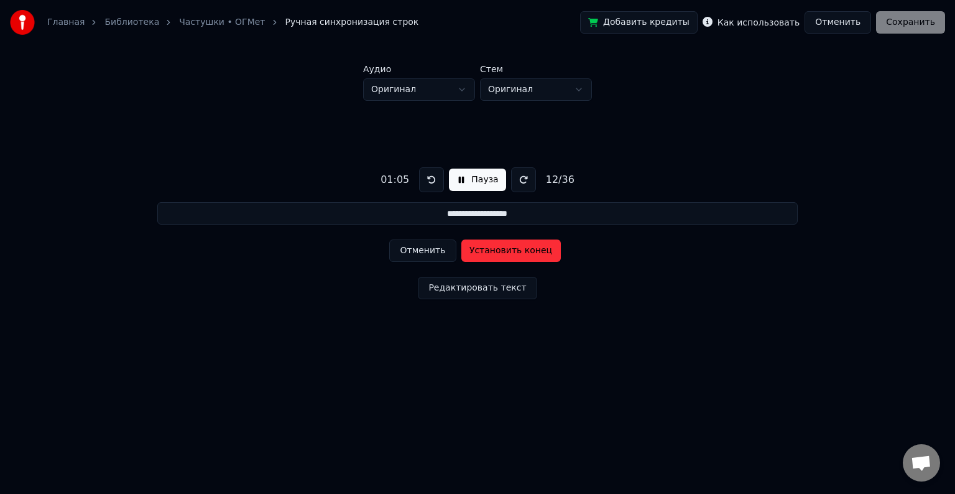
click at [505, 251] on button "Установить конец" at bounding box center [512, 250] width 100 height 22
click at [843, 145] on div "**********" at bounding box center [478, 231] width 916 height 260
click at [502, 251] on button "Установить начало" at bounding box center [512, 250] width 100 height 22
click at [519, 254] on button "Установить конец" at bounding box center [512, 250] width 100 height 22
click at [425, 184] on button at bounding box center [431, 179] width 25 height 25
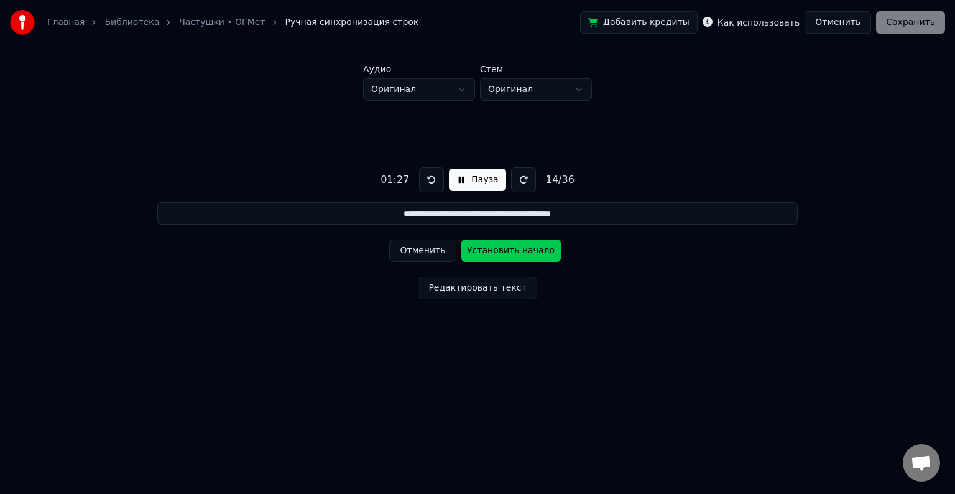
click at [514, 253] on button "Установить начало" at bounding box center [512, 250] width 100 height 22
click at [514, 252] on button "Установить конец" at bounding box center [512, 250] width 100 height 22
click at [425, 180] on button at bounding box center [431, 179] width 25 height 25
click at [511, 254] on button "Установить начало" at bounding box center [512, 250] width 100 height 22
click at [419, 251] on button "Отменить" at bounding box center [422, 250] width 67 height 22
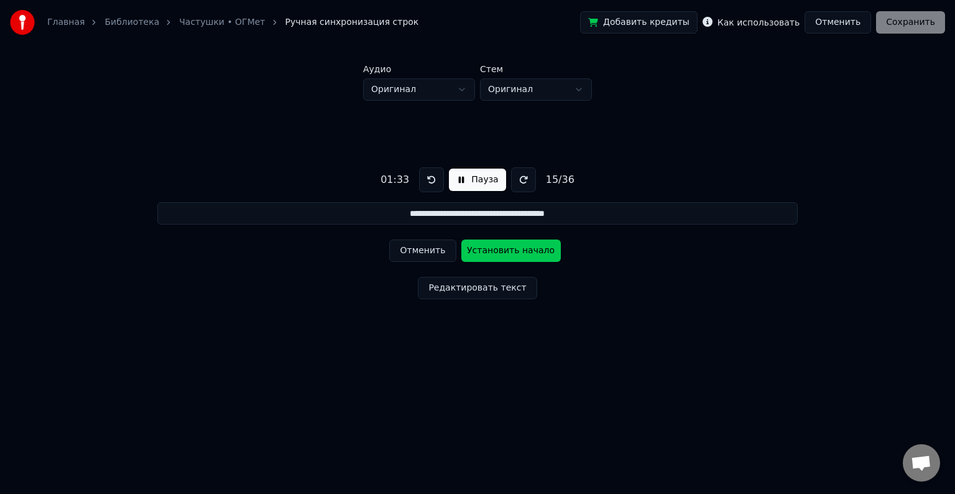
click at [430, 184] on button at bounding box center [431, 179] width 25 height 25
click at [495, 251] on button "Установить начало" at bounding box center [512, 250] width 100 height 22
click at [498, 249] on button "Установить конец" at bounding box center [512, 250] width 100 height 22
click at [427, 177] on button at bounding box center [431, 179] width 25 height 25
click at [500, 248] on button "Установить начало" at bounding box center [512, 250] width 100 height 22
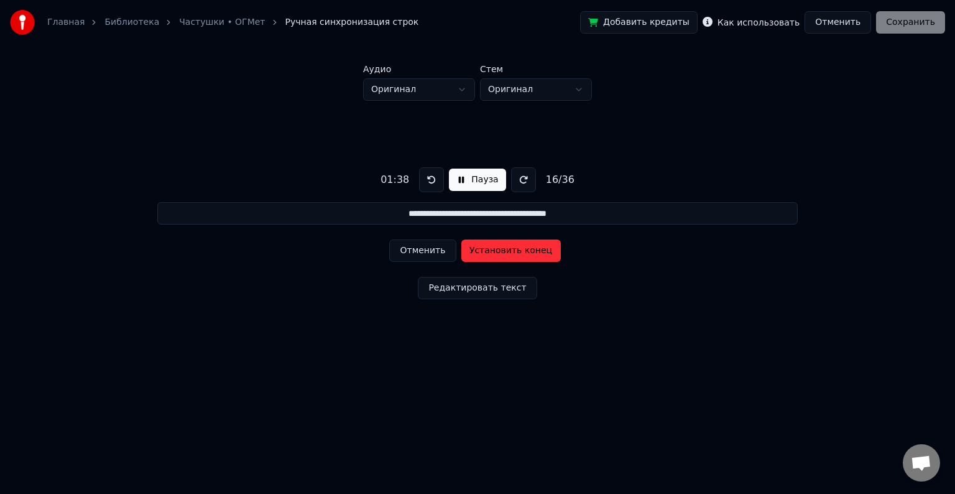
click at [504, 248] on button "Установить конец" at bounding box center [512, 250] width 100 height 22
click at [424, 179] on button at bounding box center [431, 179] width 25 height 25
click at [430, 174] on button at bounding box center [431, 179] width 25 height 25
click at [430, 177] on button at bounding box center [431, 179] width 25 height 25
click at [496, 244] on button "Установить начало" at bounding box center [512, 250] width 100 height 22
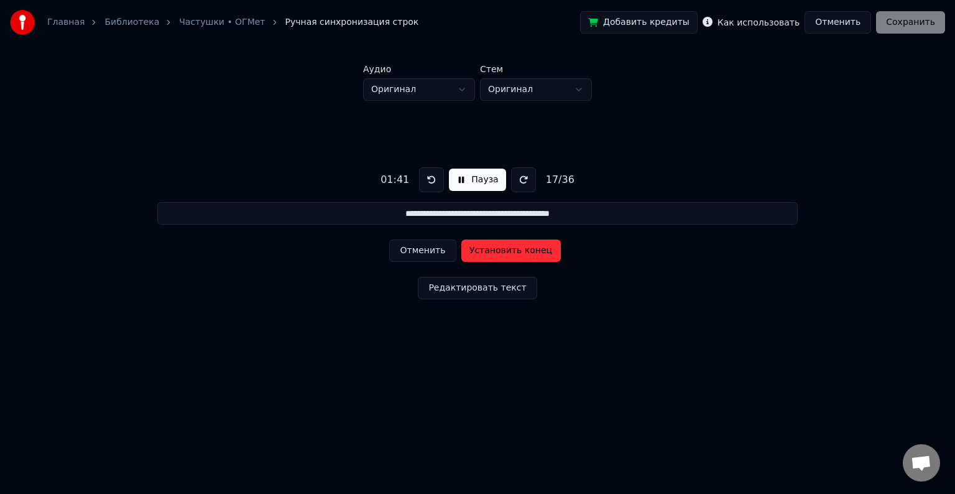
click at [485, 248] on button "Установить конец" at bounding box center [512, 250] width 100 height 22
click at [429, 176] on button at bounding box center [431, 179] width 25 height 25
click at [506, 251] on button "Установить начало" at bounding box center [512, 250] width 100 height 22
click at [506, 251] on button "Установить конец" at bounding box center [512, 250] width 100 height 22
click at [425, 180] on button at bounding box center [431, 179] width 25 height 25
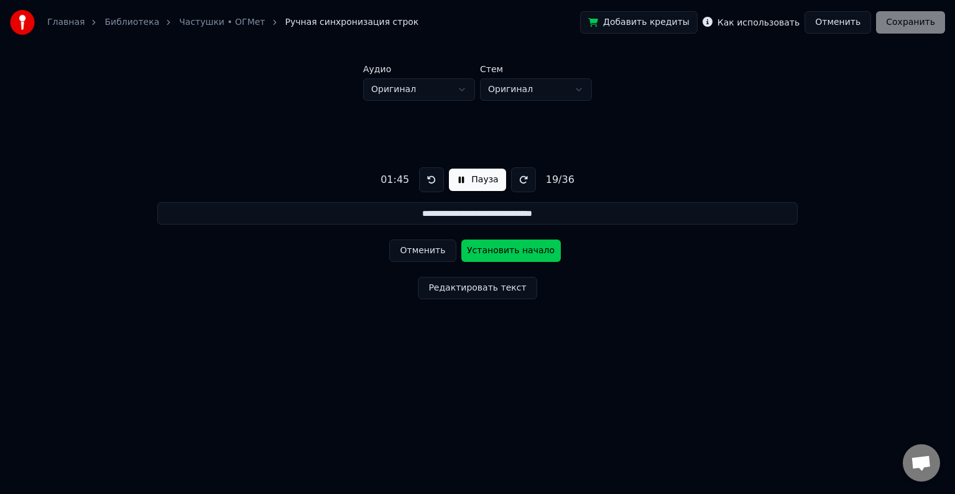
click at [513, 249] on button "Установить начало" at bounding box center [512, 250] width 100 height 22
click at [526, 244] on button "Установить конец" at bounding box center [512, 250] width 100 height 22
click at [429, 182] on button at bounding box center [431, 179] width 25 height 25
click at [429, 181] on button at bounding box center [431, 179] width 25 height 25
click at [485, 238] on div "Отменить Установить начало" at bounding box center [477, 251] width 176 height 32
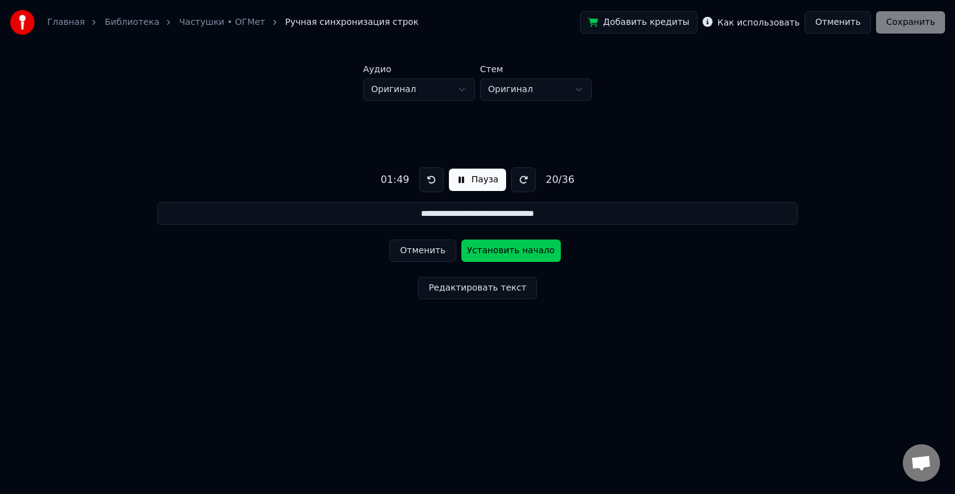
click at [430, 182] on button at bounding box center [431, 179] width 25 height 25
click at [505, 249] on button "Установить начало" at bounding box center [512, 250] width 100 height 22
click at [509, 251] on button "Установить конец" at bounding box center [512, 250] width 100 height 22
click at [435, 184] on button at bounding box center [431, 179] width 25 height 25
click at [503, 248] on button "Установить начало" at bounding box center [512, 250] width 100 height 22
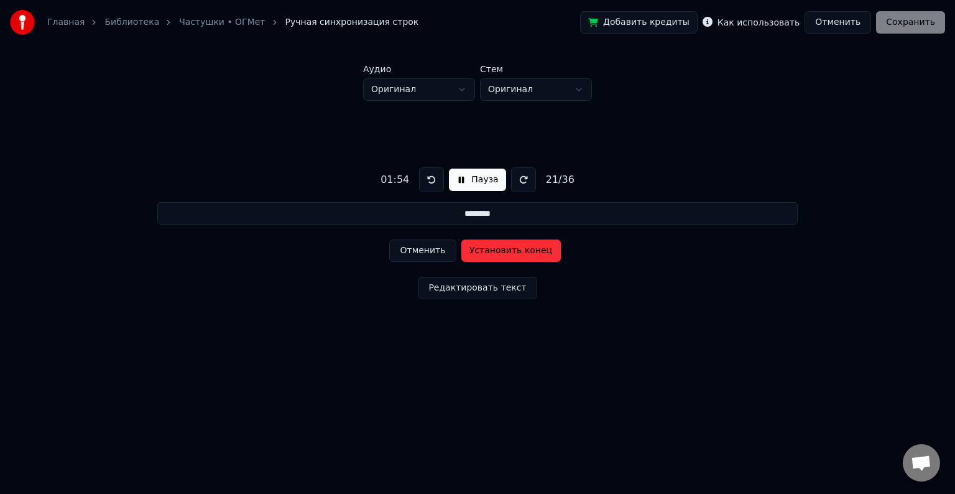
click at [503, 248] on button "Установить конец" at bounding box center [512, 250] width 100 height 22
click at [430, 184] on button at bounding box center [431, 179] width 25 height 25
click at [499, 247] on button "Установить начало" at bounding box center [512, 250] width 100 height 22
click at [499, 247] on button "Установить конец" at bounding box center [512, 250] width 100 height 22
click at [427, 177] on button at bounding box center [431, 179] width 25 height 25
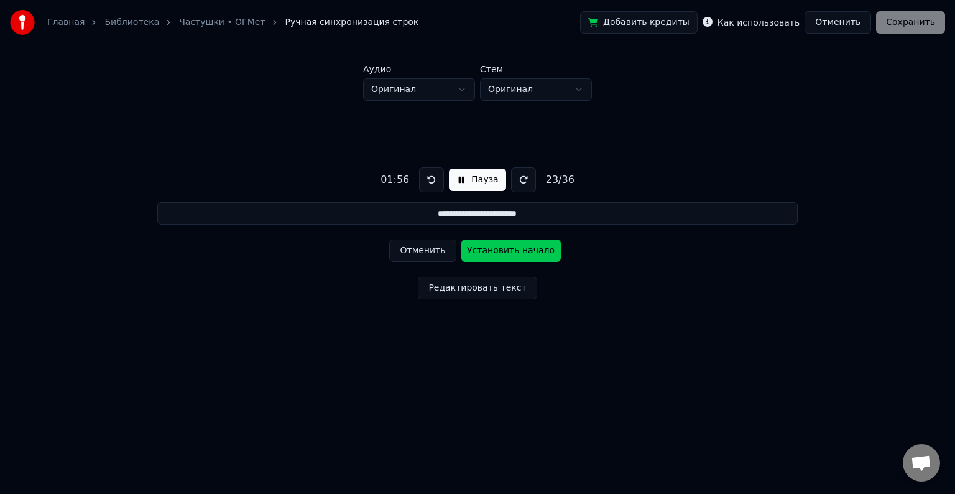
click at [501, 251] on button "Установить начало" at bounding box center [512, 250] width 100 height 22
click at [501, 251] on button "Установить конец" at bounding box center [512, 250] width 100 height 22
click at [422, 179] on button at bounding box center [431, 179] width 25 height 25
click at [498, 251] on button "Установить начало" at bounding box center [512, 250] width 100 height 22
click at [498, 251] on button "Установить конец" at bounding box center [512, 250] width 100 height 22
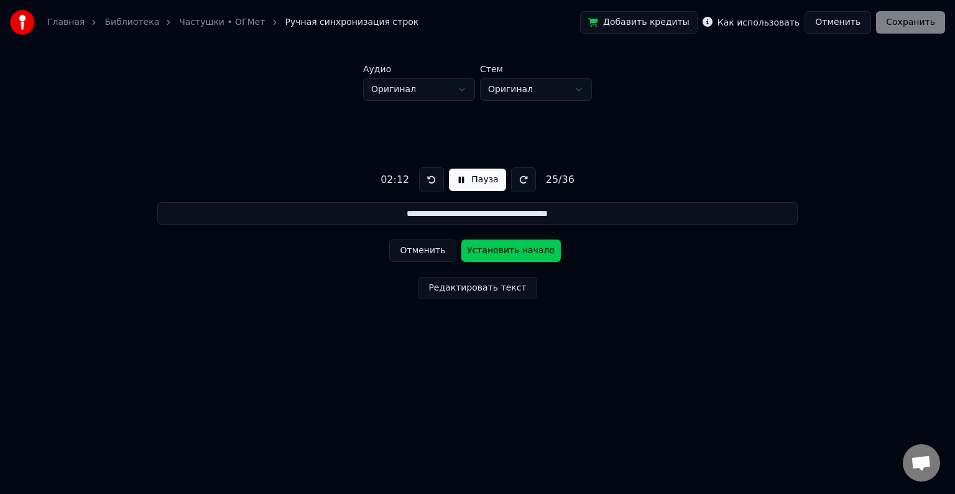
click at [793, 328] on div "**********" at bounding box center [478, 231] width 916 height 260
click at [494, 253] on button "Установить начало" at bounding box center [512, 250] width 100 height 22
click at [493, 249] on button "Установить конец" at bounding box center [512, 250] width 100 height 22
click at [430, 179] on button at bounding box center [431, 179] width 25 height 25
click at [490, 249] on button "Установить начало" at bounding box center [512, 250] width 100 height 22
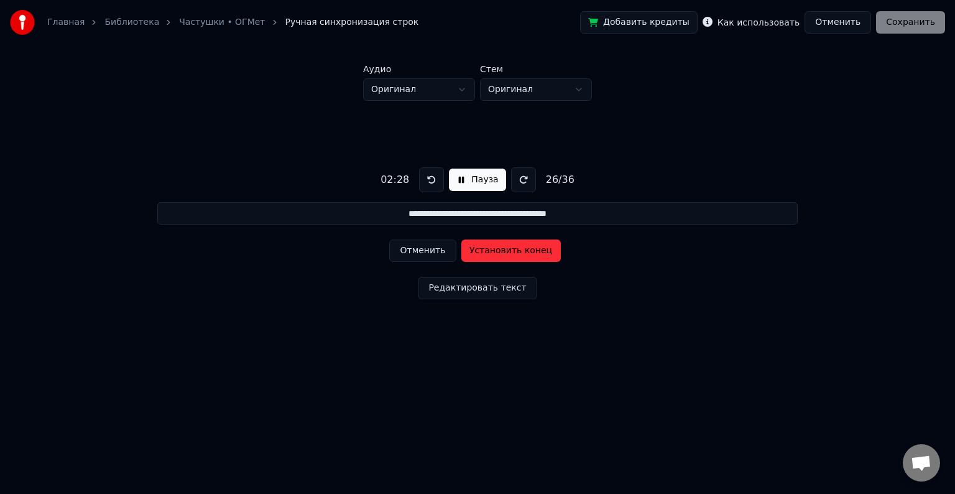
click at [488, 251] on button "Установить конец" at bounding box center [512, 250] width 100 height 22
click at [435, 182] on button at bounding box center [431, 179] width 25 height 25
click at [508, 251] on button "Установить начало" at bounding box center [512, 250] width 100 height 22
click at [503, 253] on button "Установить конец" at bounding box center [512, 250] width 100 height 22
click at [435, 182] on button at bounding box center [431, 179] width 25 height 25
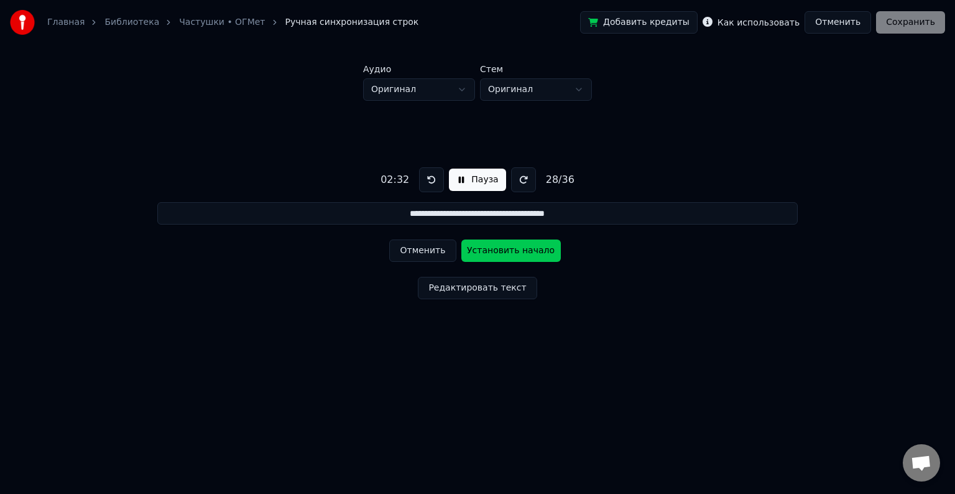
click at [496, 251] on button "Установить начало" at bounding box center [512, 250] width 100 height 22
click at [502, 251] on button "Установить конец" at bounding box center [512, 250] width 100 height 22
click at [429, 184] on button at bounding box center [431, 179] width 25 height 25
click at [504, 249] on button "Установить начало" at bounding box center [512, 250] width 100 height 22
click at [439, 249] on button "Отменить" at bounding box center [422, 250] width 67 height 22
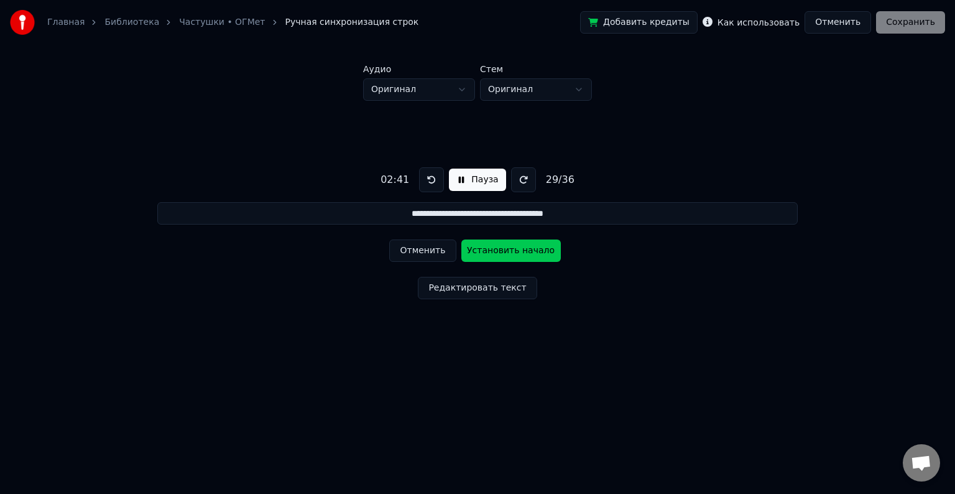
click at [473, 179] on button "Пауза" at bounding box center [477, 180] width 57 height 22
click at [468, 181] on button "Начало" at bounding box center [477, 180] width 63 height 22
click at [430, 181] on button at bounding box center [431, 179] width 25 height 25
click at [470, 181] on button "Пауза" at bounding box center [477, 180] width 57 height 22
click at [440, 282] on button "Редактировать текст" at bounding box center [477, 288] width 119 height 22
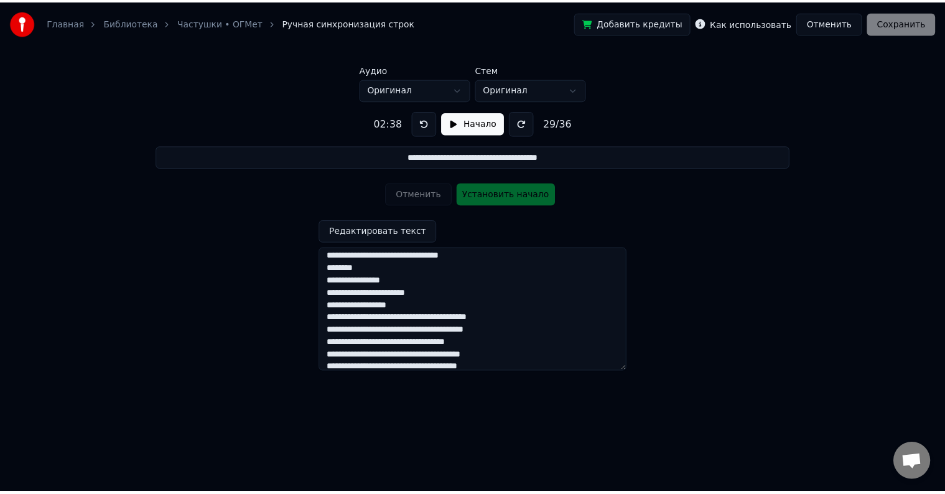
scroll to position [249, 0]
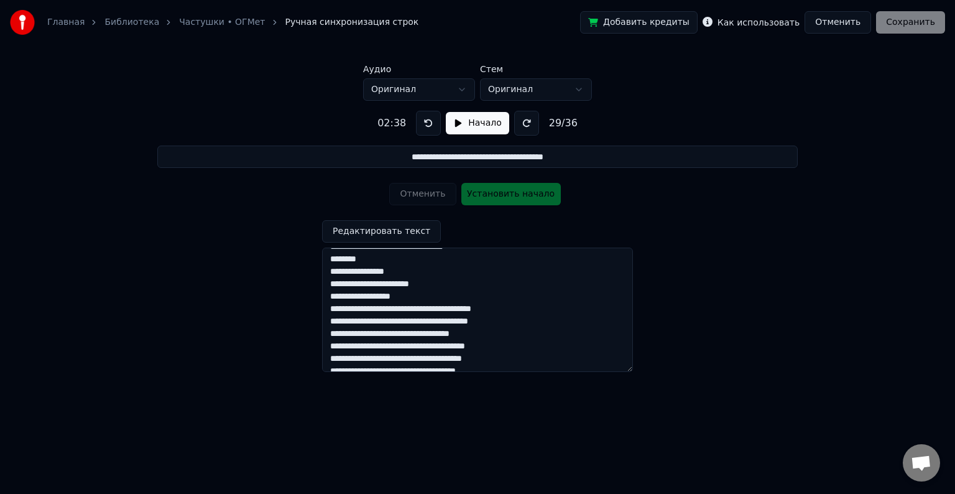
click at [373, 359] on textarea at bounding box center [477, 310] width 311 height 124
type input "**********"
type textarea "**********"
type input "**********"
type textarea "**********"
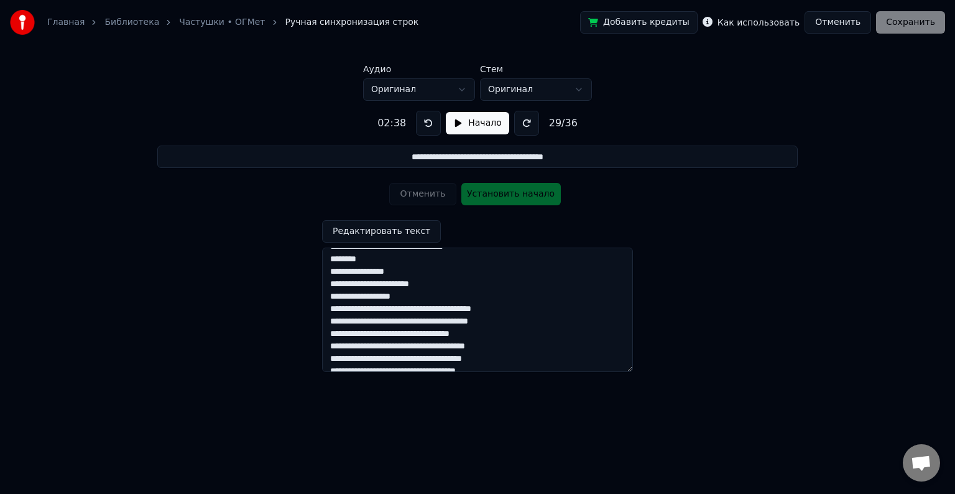
type input "**********"
type textarea "**********"
click at [393, 234] on button "Редактировать текст" at bounding box center [381, 231] width 119 height 22
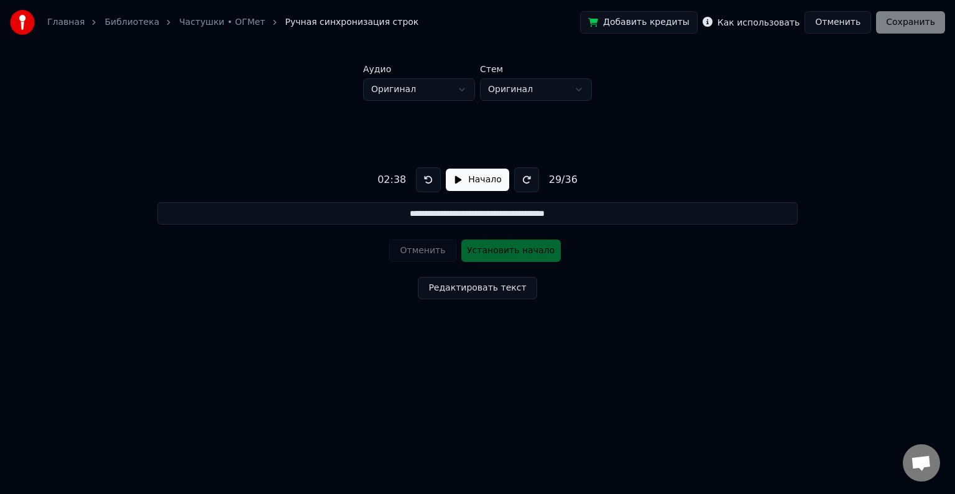
click at [467, 182] on button "Начало" at bounding box center [477, 180] width 63 height 22
click at [430, 180] on button at bounding box center [431, 179] width 25 height 25
click at [429, 178] on button at bounding box center [431, 179] width 25 height 25
click at [493, 248] on button "Установить начало" at bounding box center [512, 250] width 100 height 22
click at [513, 253] on button "Установить конец" at bounding box center [512, 250] width 100 height 22
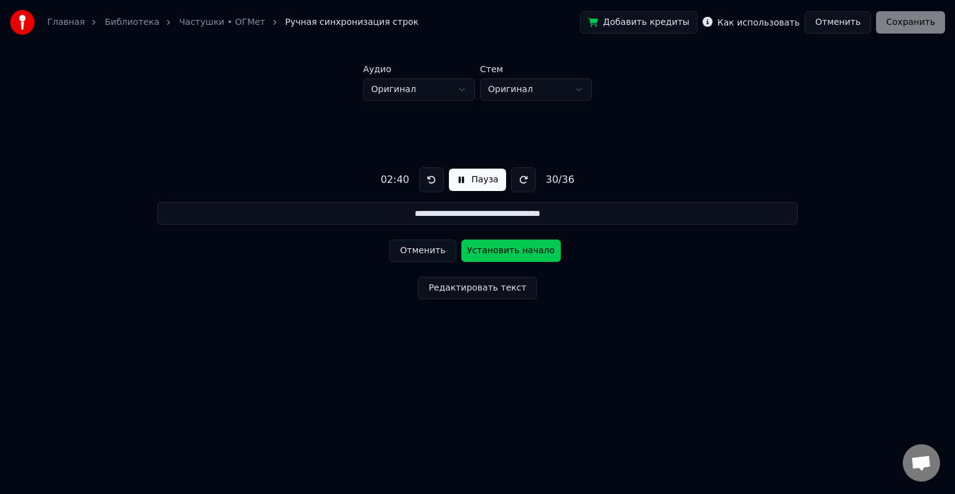
click at [433, 180] on button at bounding box center [431, 179] width 25 height 25
click at [434, 183] on button at bounding box center [431, 179] width 25 height 25
click at [497, 251] on button "Установить начало" at bounding box center [512, 250] width 100 height 22
click at [496, 251] on button "Установить конец" at bounding box center [512, 250] width 100 height 22
click at [427, 182] on button at bounding box center [431, 179] width 25 height 25
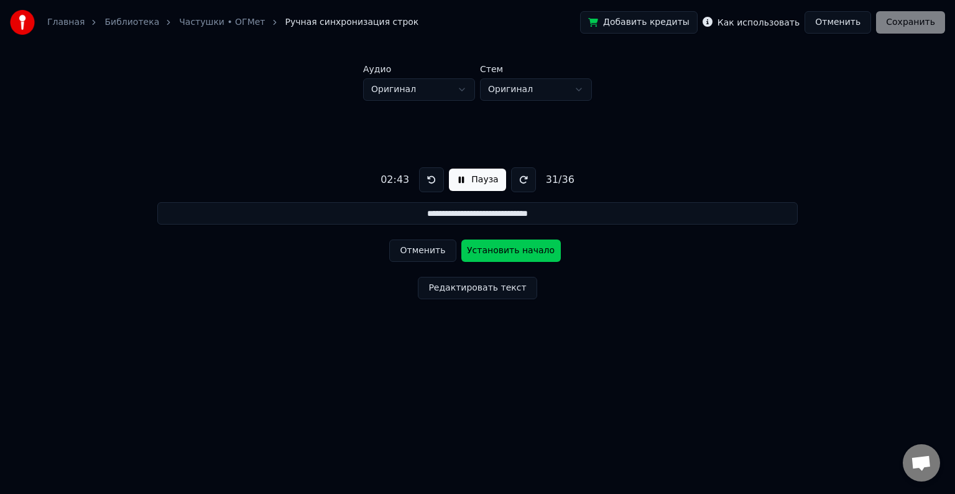
click at [496, 251] on button "Установить начало" at bounding box center [512, 250] width 100 height 22
click at [499, 251] on button "Установить конец" at bounding box center [512, 250] width 100 height 22
click at [428, 175] on button at bounding box center [431, 179] width 25 height 25
click at [430, 175] on button at bounding box center [431, 179] width 25 height 25
click at [501, 245] on button "Установить начало" at bounding box center [512, 250] width 100 height 22
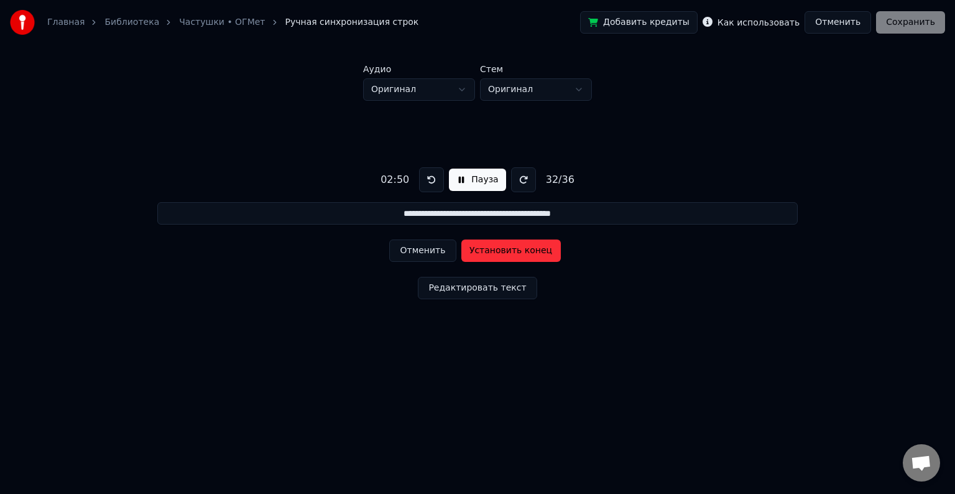
click at [529, 251] on button "Установить конец" at bounding box center [512, 250] width 100 height 22
click at [424, 182] on button at bounding box center [431, 179] width 25 height 25
click at [505, 253] on button "Установить начало" at bounding box center [512, 250] width 100 height 22
click at [505, 253] on button "Установить конец" at bounding box center [512, 250] width 100 height 22
click at [428, 183] on button at bounding box center [431, 179] width 25 height 25
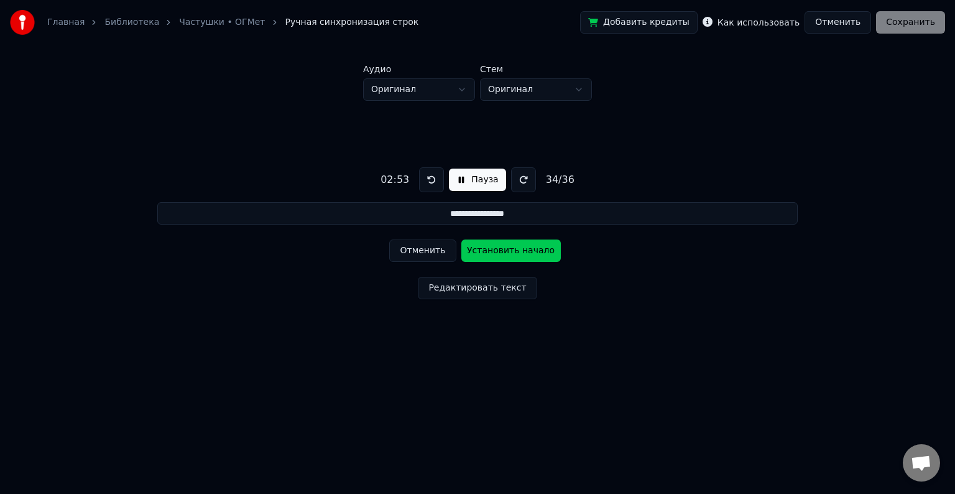
click at [430, 179] on button at bounding box center [431, 179] width 25 height 25
click at [515, 251] on button "Установить начало" at bounding box center [512, 250] width 100 height 22
click at [515, 251] on button "Установить конец" at bounding box center [512, 250] width 100 height 22
click at [433, 182] on button at bounding box center [431, 179] width 25 height 25
click at [515, 253] on button "Установить начало" at bounding box center [512, 250] width 100 height 22
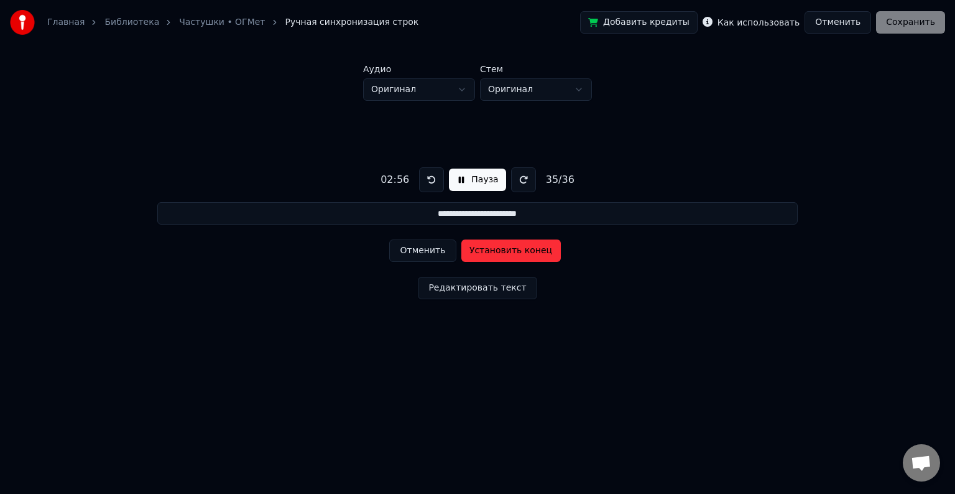
click at [515, 253] on button "Установить конец" at bounding box center [512, 250] width 100 height 22
type input "**********"
click at [423, 180] on button at bounding box center [431, 179] width 25 height 25
click at [511, 254] on button "Установить начало" at bounding box center [512, 250] width 100 height 22
click at [511, 254] on button "Установить конец" at bounding box center [512, 250] width 100 height 22
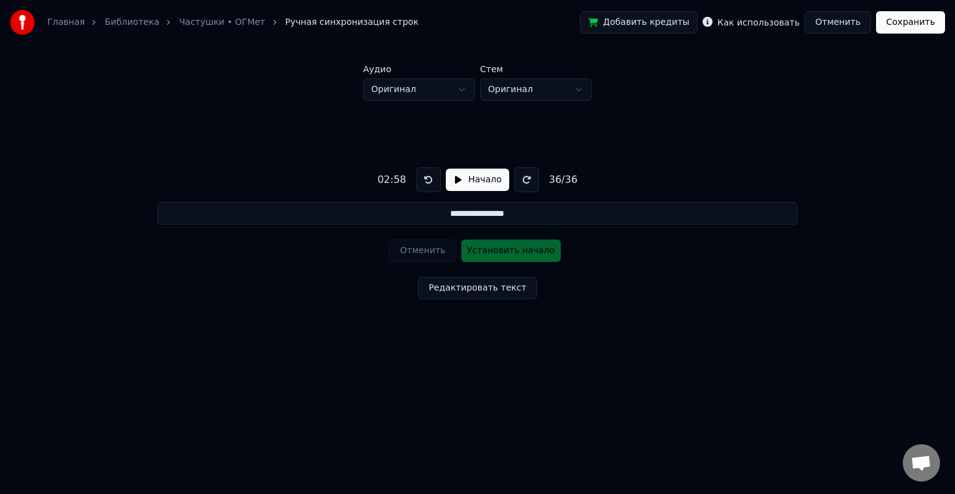
click at [922, 21] on button "Сохранить" at bounding box center [910, 22] width 69 height 22
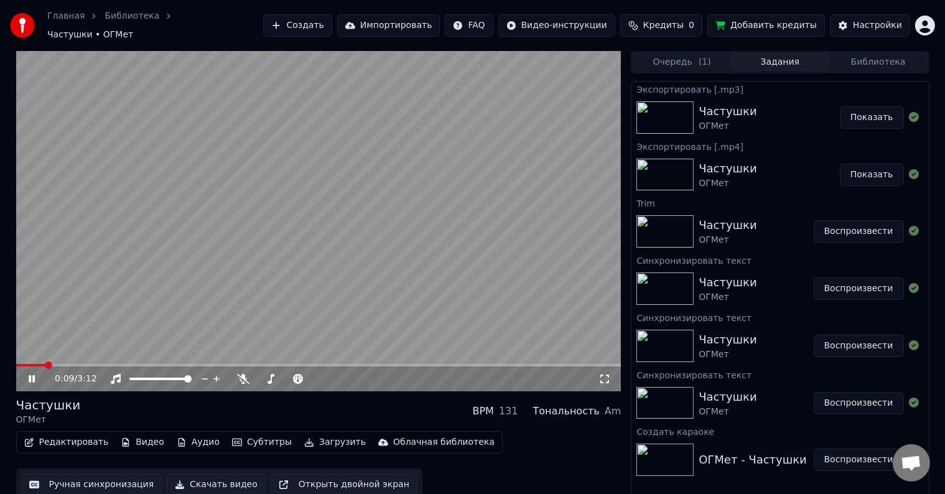
click at [676, 57] on button "Очередь ( 1 )" at bounding box center [682, 62] width 98 height 18
click at [764, 62] on button "Задания" at bounding box center [780, 62] width 98 height 18
click at [607, 376] on icon at bounding box center [604, 378] width 9 height 9
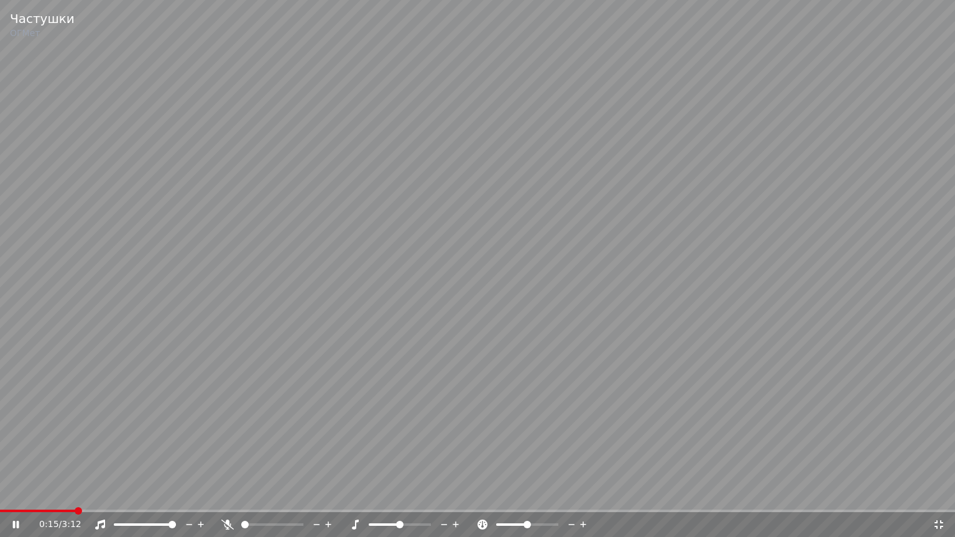
click at [108, 493] on span at bounding box center [477, 511] width 955 height 2
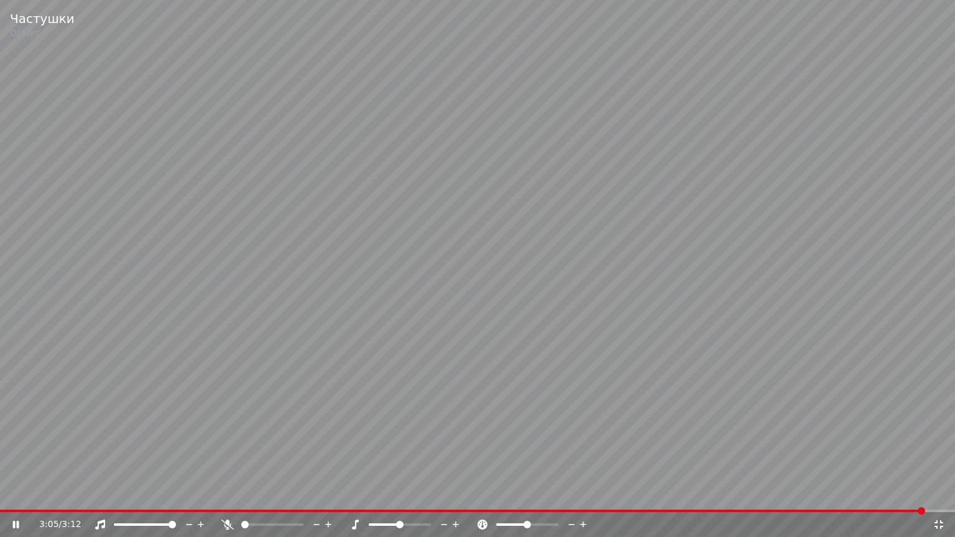
click at [591, 391] on video at bounding box center [477, 268] width 955 height 537
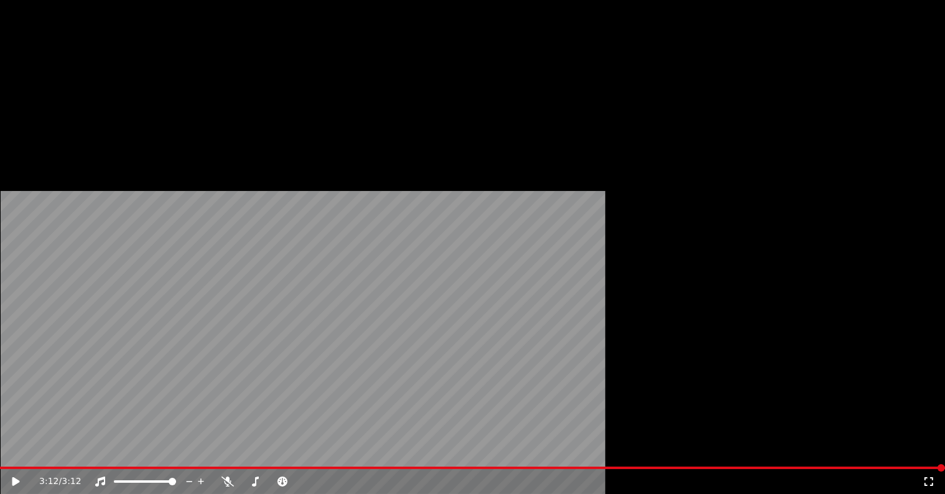
click at [314, 111] on button "Загрузить" at bounding box center [335, 101] width 72 height 17
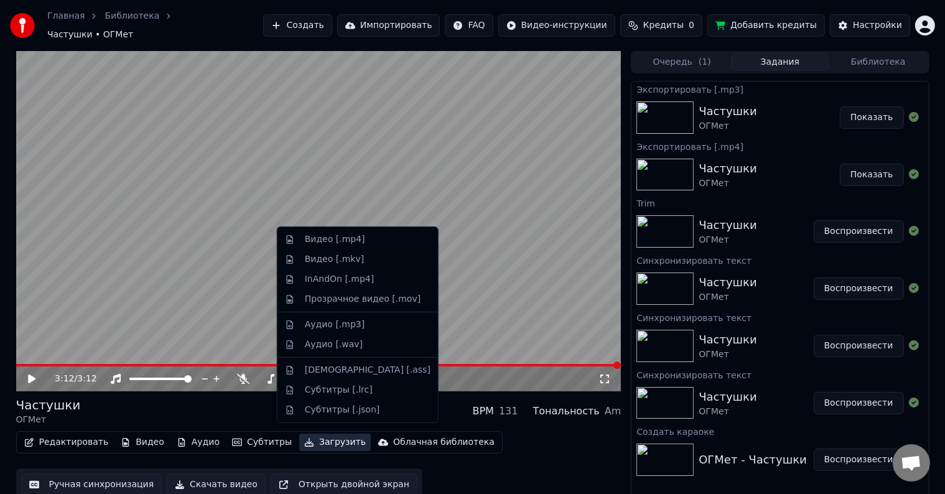
drag, startPoint x: 535, startPoint y: 304, endPoint x: 547, endPoint y: 318, distance: 18.6
click at [535, 305] on video at bounding box center [318, 221] width 605 height 340
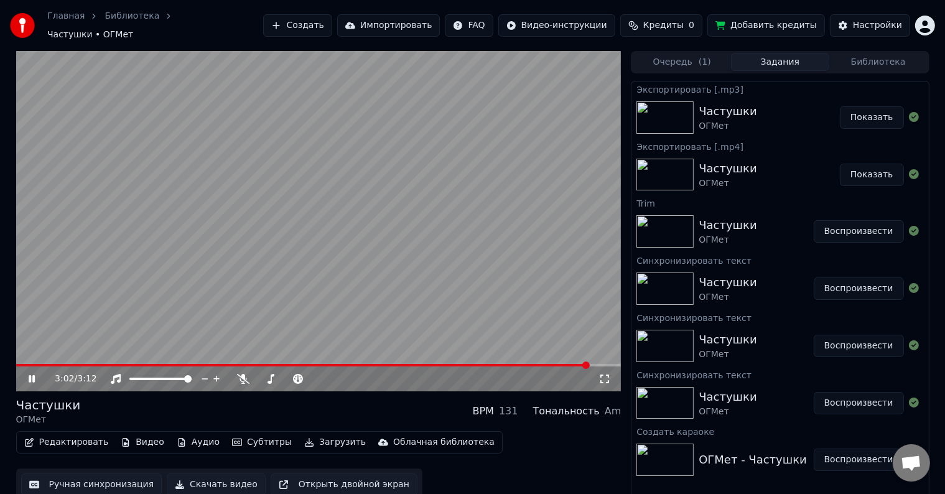
click at [588, 364] on span at bounding box center [318, 365] width 605 height 2
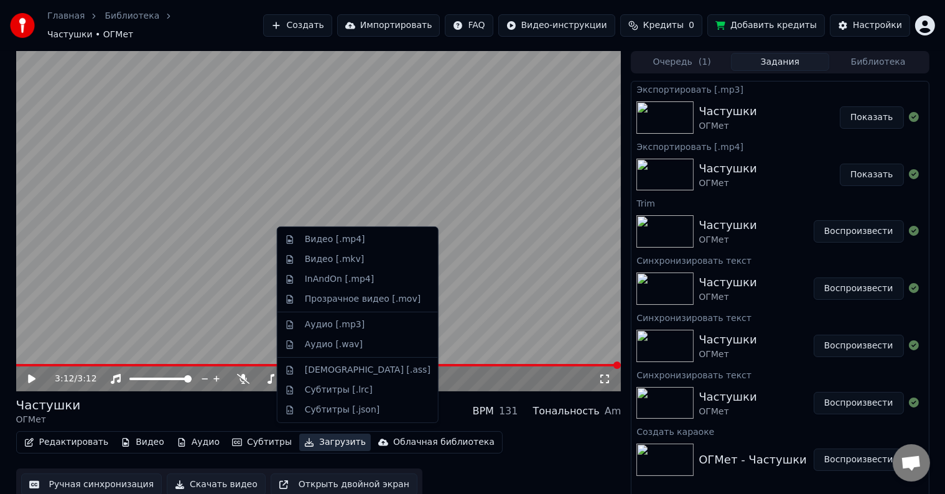
click at [302, 438] on button "Загрузить" at bounding box center [335, 442] width 72 height 17
click at [333, 248] on div "Видео [.mp4]" at bounding box center [358, 240] width 156 height 20
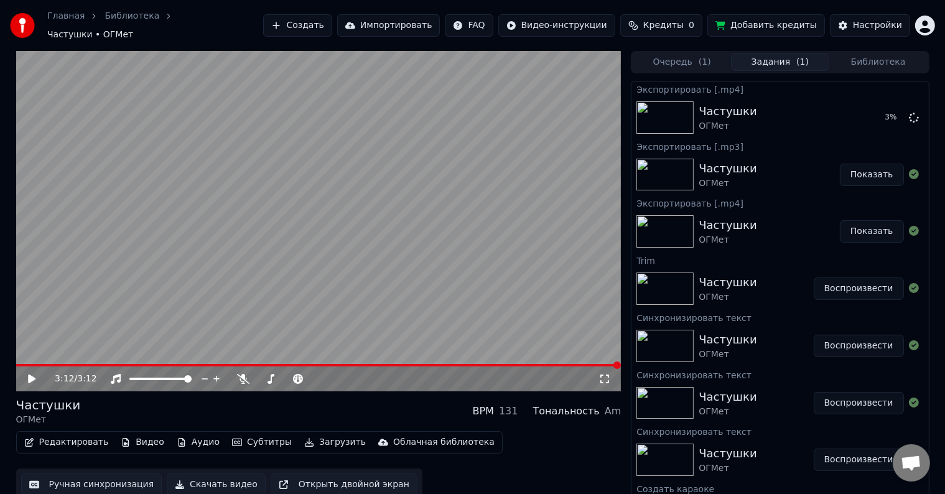
click at [318, 437] on button "Загрузить" at bounding box center [335, 442] width 72 height 17
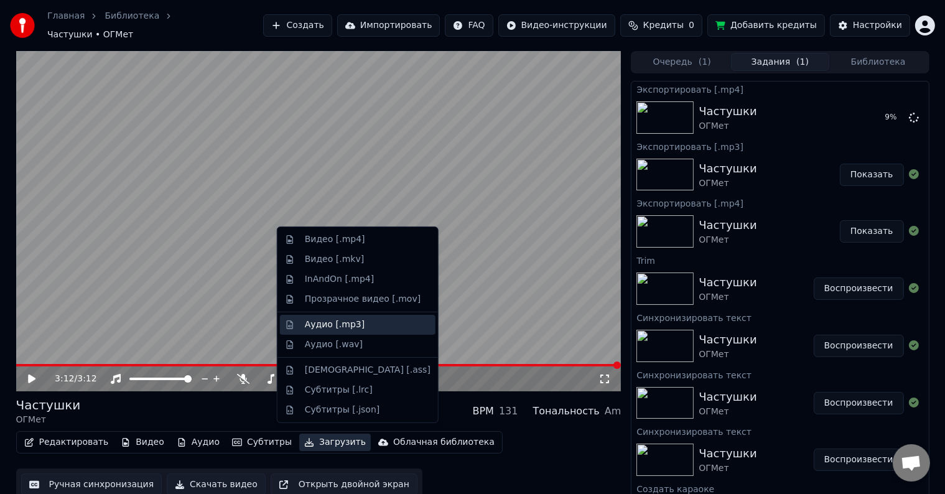
click at [366, 327] on div "Аудио [.mp3]" at bounding box center [368, 324] width 126 height 12
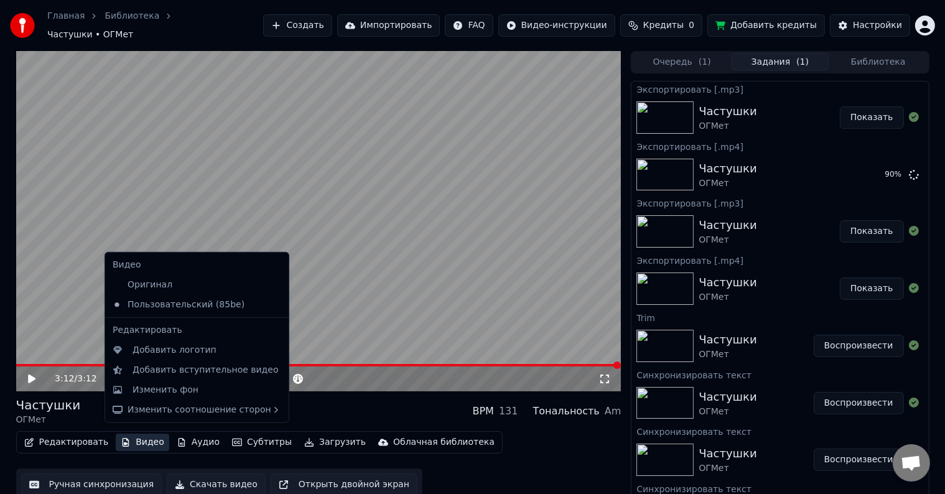
click at [128, 434] on button "Видео" at bounding box center [142, 442] width 53 height 17
click at [192, 397] on div "Изменить фон" at bounding box center [197, 390] width 179 height 20
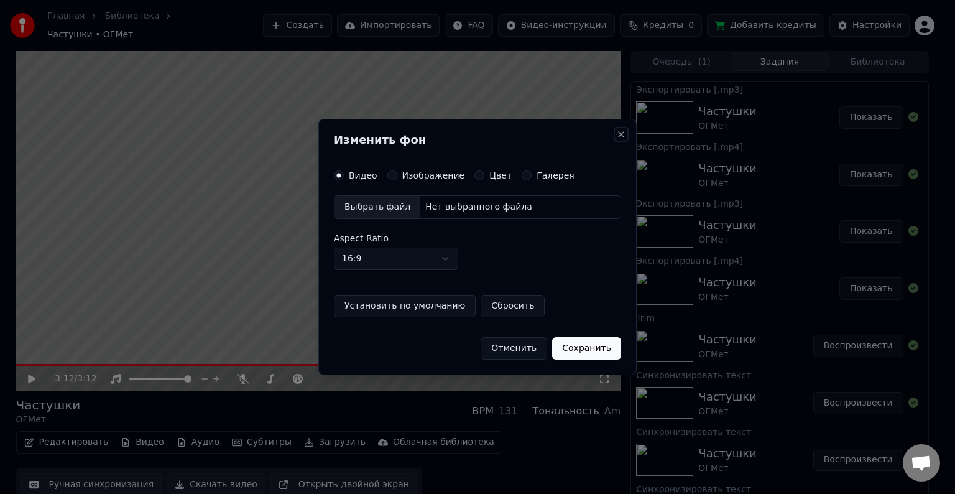
click at [621, 139] on button "Close" at bounding box center [621, 134] width 10 height 10
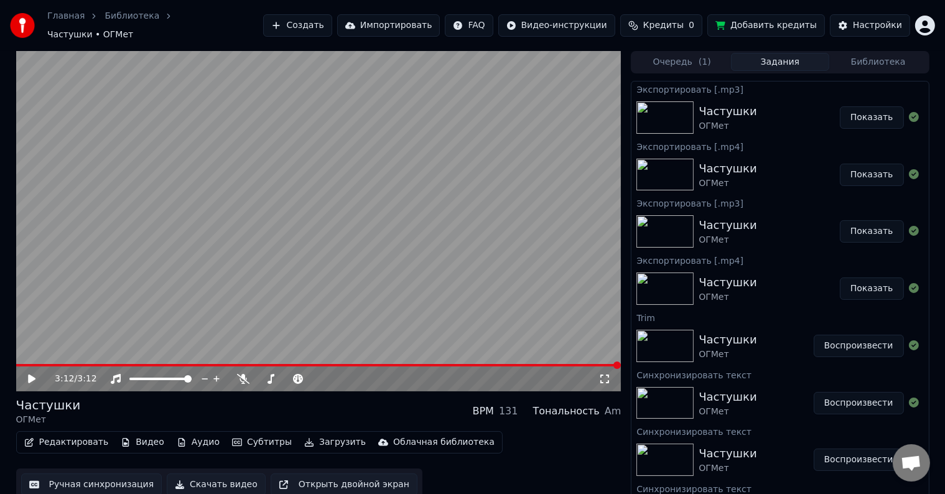
scroll to position [1, 0]
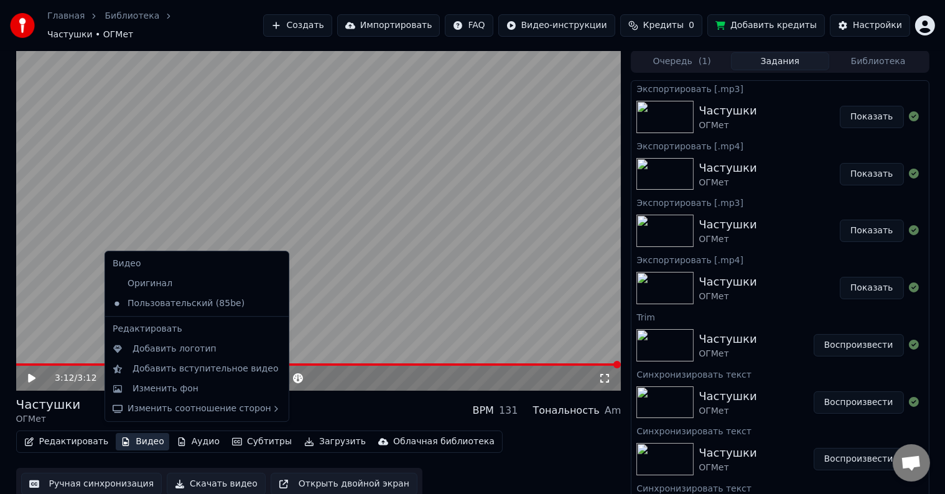
click at [132, 433] on button "Видео" at bounding box center [142, 441] width 53 height 17
click at [162, 386] on div "Изменить фон" at bounding box center [165, 389] width 66 height 12
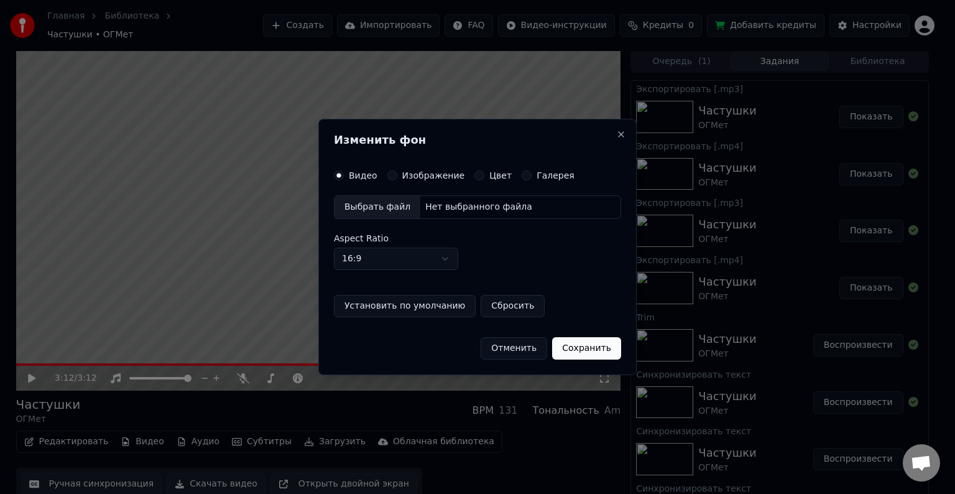
click at [396, 176] on div "Изображение" at bounding box center [427, 175] width 78 height 10
click at [391, 176] on button "Изображение" at bounding box center [393, 175] width 10 height 10
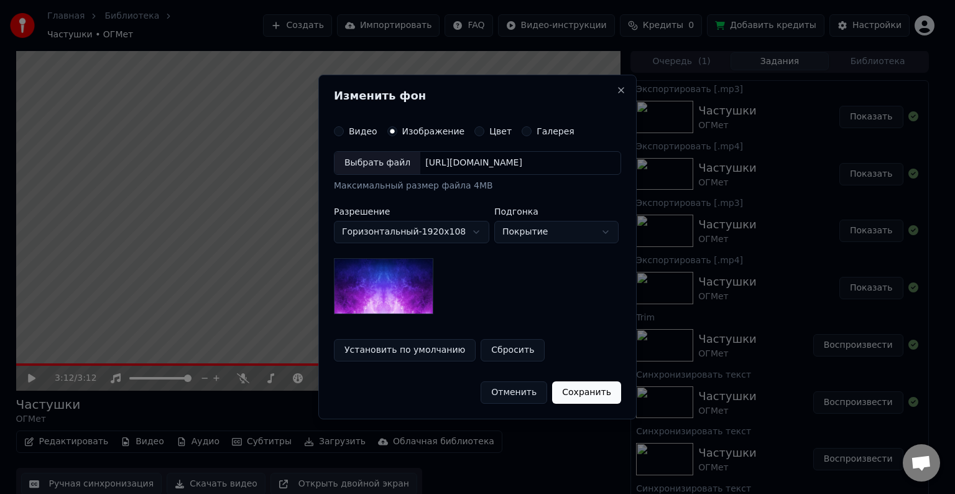
click at [393, 164] on div "Выбрать файл" at bounding box center [378, 163] width 86 height 22
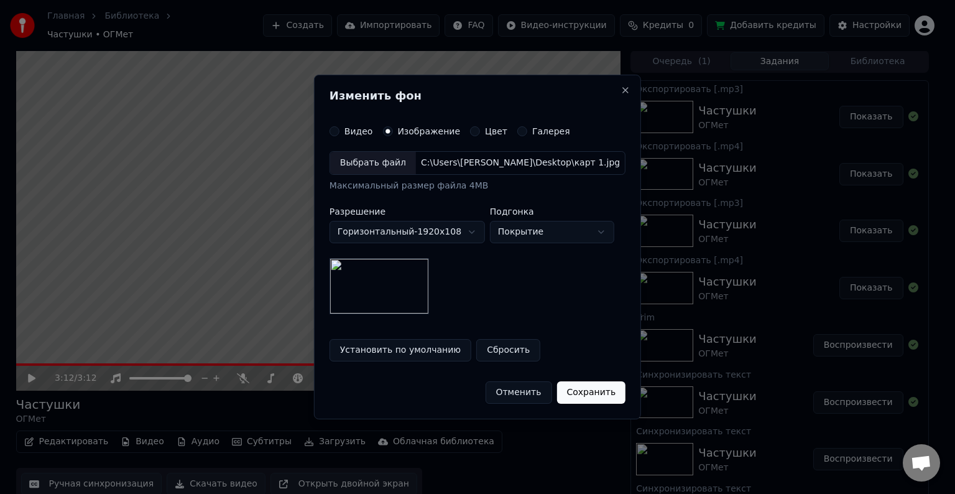
click at [585, 398] on button "Сохранить" at bounding box center [591, 392] width 69 height 22
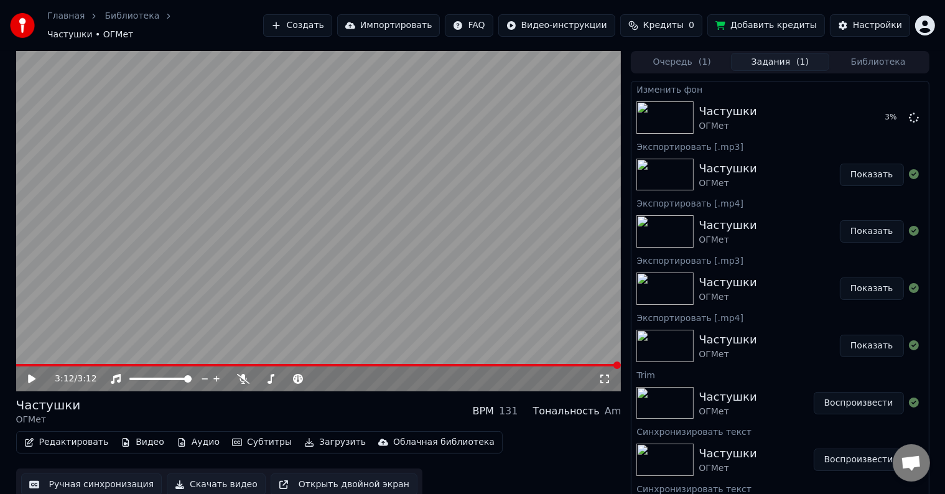
scroll to position [0, 0]
click at [858, 221] on button "Показать" at bounding box center [872, 231] width 64 height 22
click at [843, 116] on button "Воспроизвести" at bounding box center [859, 117] width 90 height 22
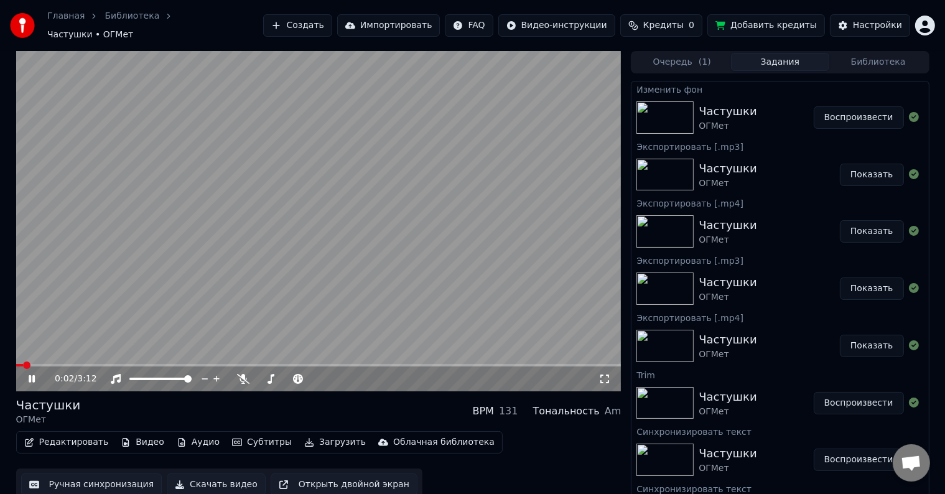
click at [609, 374] on icon at bounding box center [604, 379] width 12 height 10
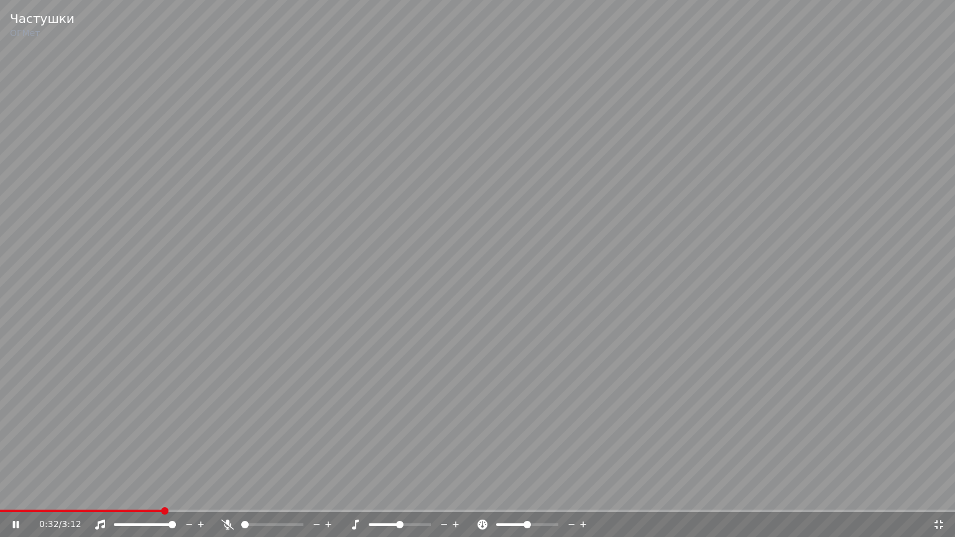
click at [595, 406] on video at bounding box center [477, 268] width 955 height 537
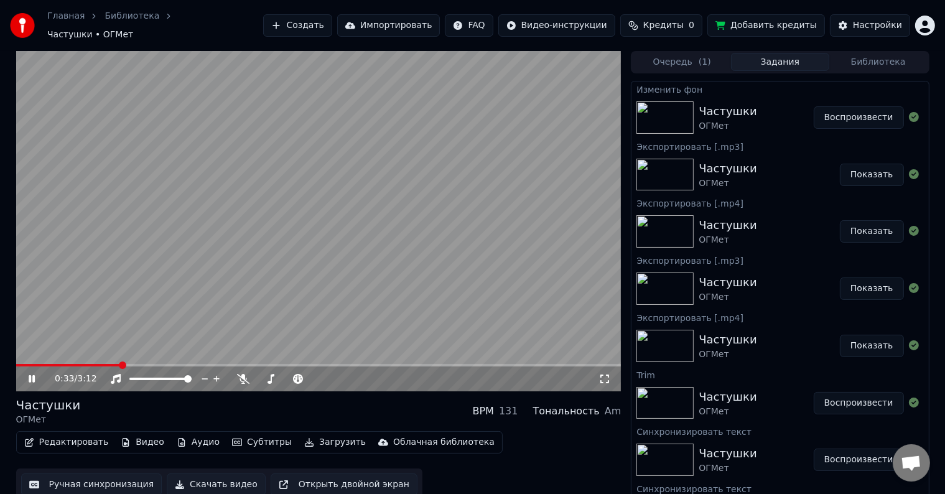
click at [585, 366] on div "0:33 / 3:12" at bounding box center [318, 378] width 605 height 25
click at [607, 375] on icon at bounding box center [604, 379] width 12 height 10
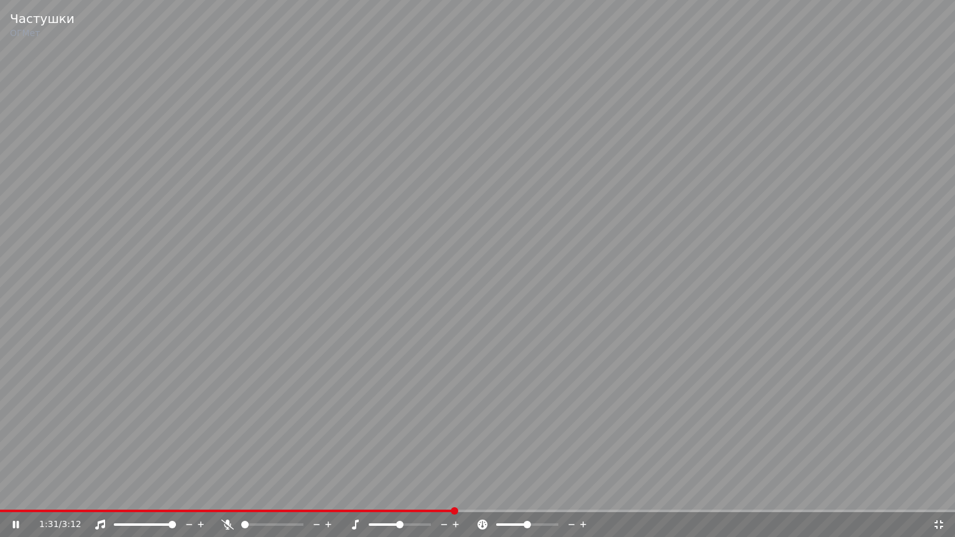
click at [468, 493] on span at bounding box center [477, 511] width 955 height 2
click at [512, 493] on span at bounding box center [477, 511] width 955 height 2
click at [537, 493] on span at bounding box center [477, 511] width 955 height 2
click at [572, 493] on span at bounding box center [477, 511] width 955 height 2
click at [600, 493] on span at bounding box center [477, 511] width 955 height 2
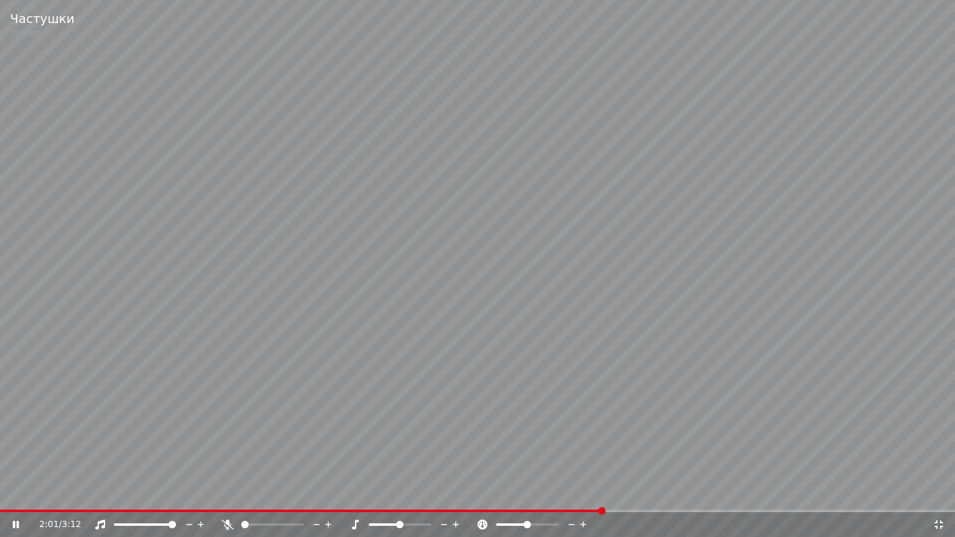
click at [631, 493] on span at bounding box center [477, 511] width 955 height 2
click at [580, 493] on video at bounding box center [477, 268] width 955 height 537
click at [560, 493] on span at bounding box center [281, 511] width 562 height 2
click at [606, 281] on video at bounding box center [477, 268] width 955 height 537
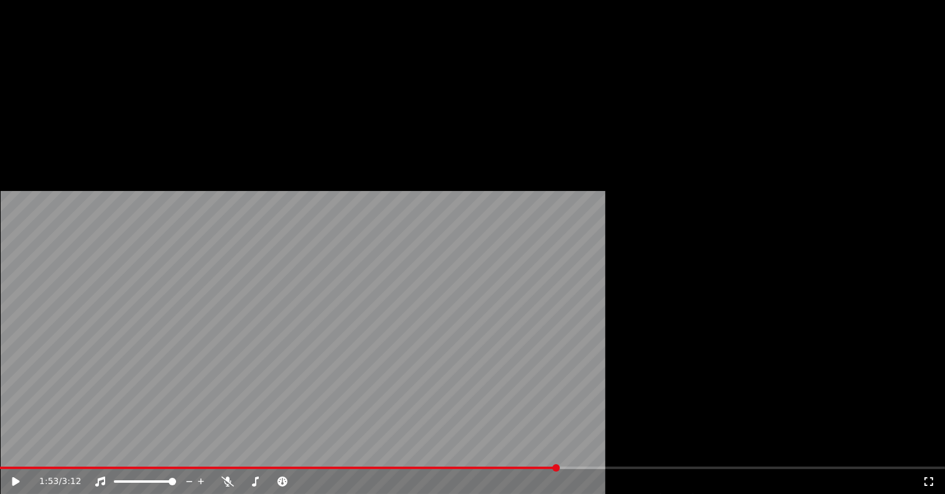
click at [304, 111] on button "Загрузить" at bounding box center [335, 101] width 72 height 17
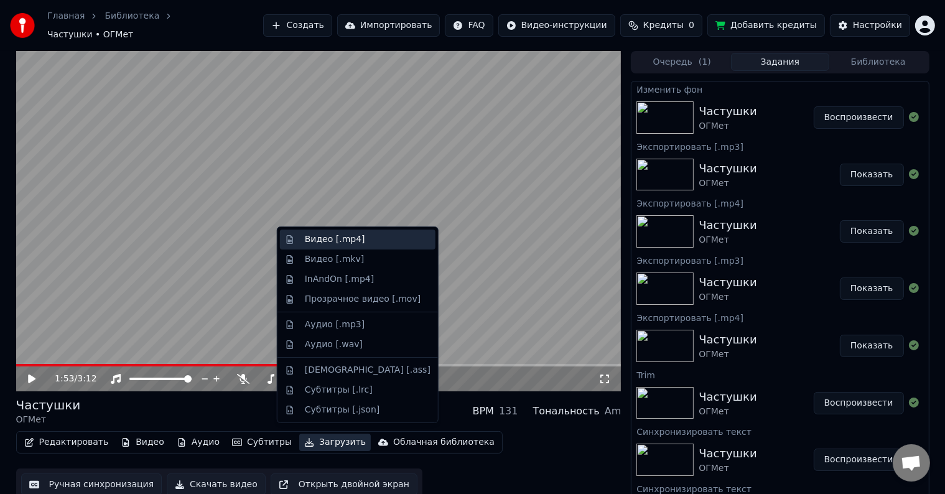
click at [366, 241] on div "Видео [.mp4]" at bounding box center [368, 239] width 126 height 12
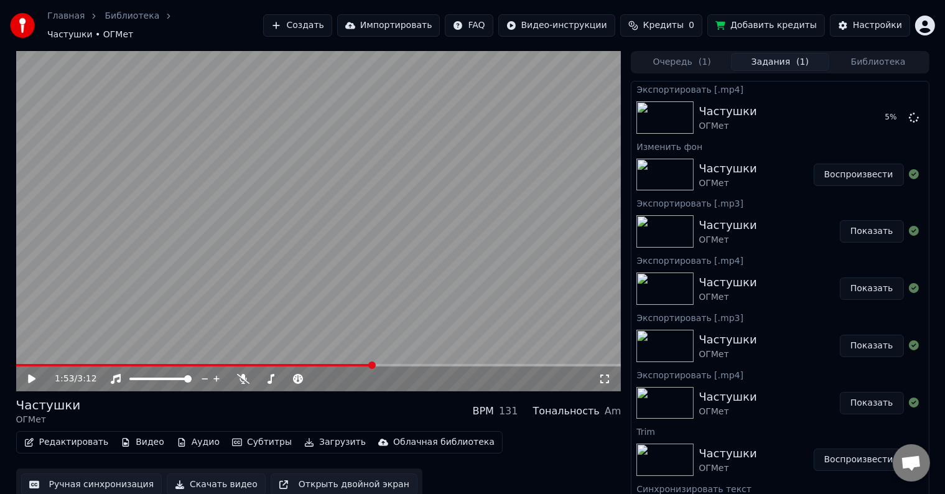
click at [376, 238] on video at bounding box center [318, 221] width 605 height 340
click at [365, 366] on div "1:54 / 3:12" at bounding box center [318, 378] width 605 height 25
click at [357, 356] on video at bounding box center [318, 221] width 605 height 340
click at [352, 364] on span at bounding box center [184, 365] width 337 height 2
click at [333, 285] on video at bounding box center [318, 221] width 605 height 340
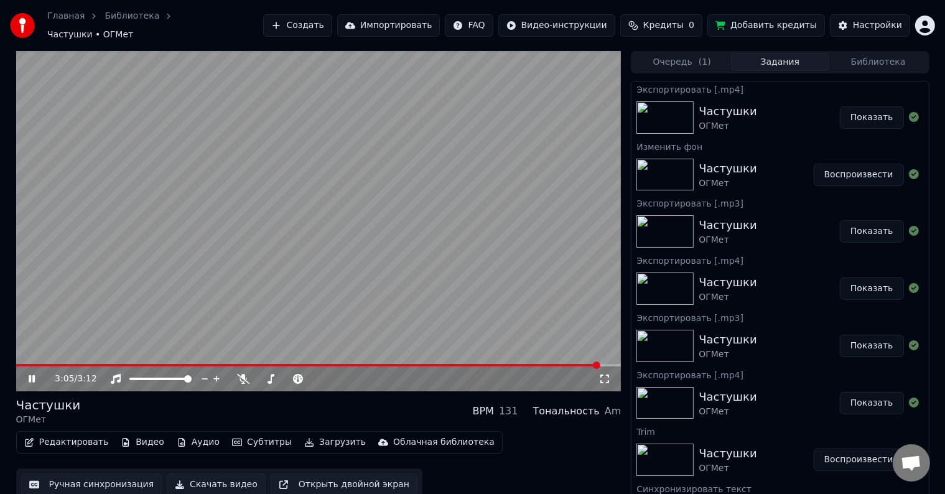
click at [874, 113] on button "Показать" at bounding box center [872, 117] width 64 height 22
click at [491, 253] on video at bounding box center [318, 221] width 605 height 340
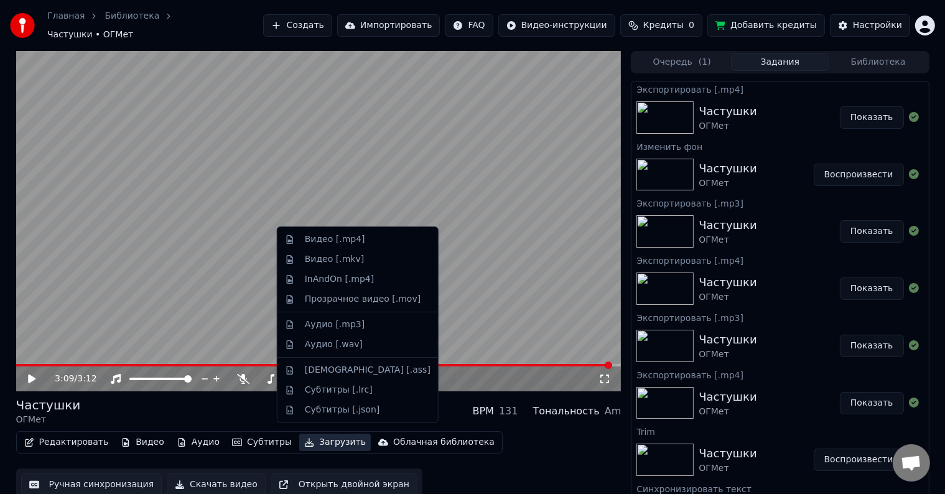
click at [311, 435] on button "Загрузить" at bounding box center [335, 442] width 72 height 17
click at [359, 331] on div "Аудио [.mp3]" at bounding box center [358, 325] width 156 height 20
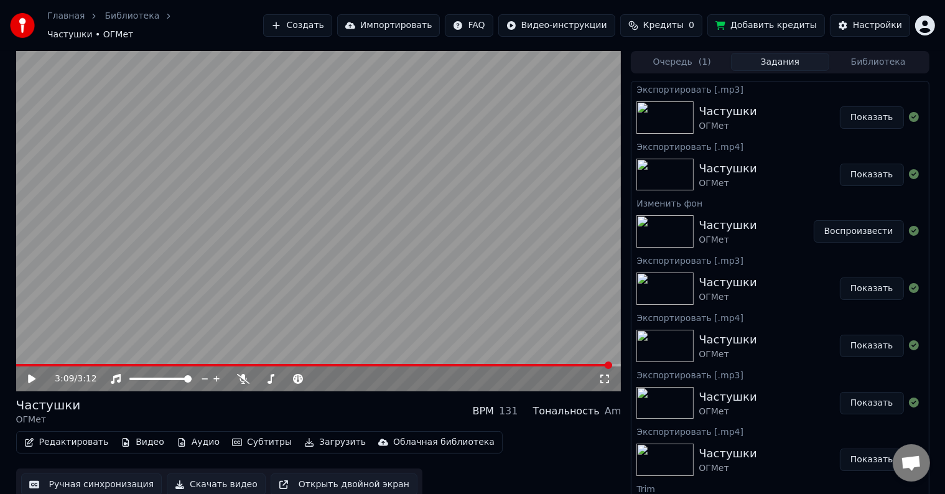
click at [873, 111] on button "Показать" at bounding box center [872, 117] width 64 height 22
